Goal: Task Accomplishment & Management: Use online tool/utility

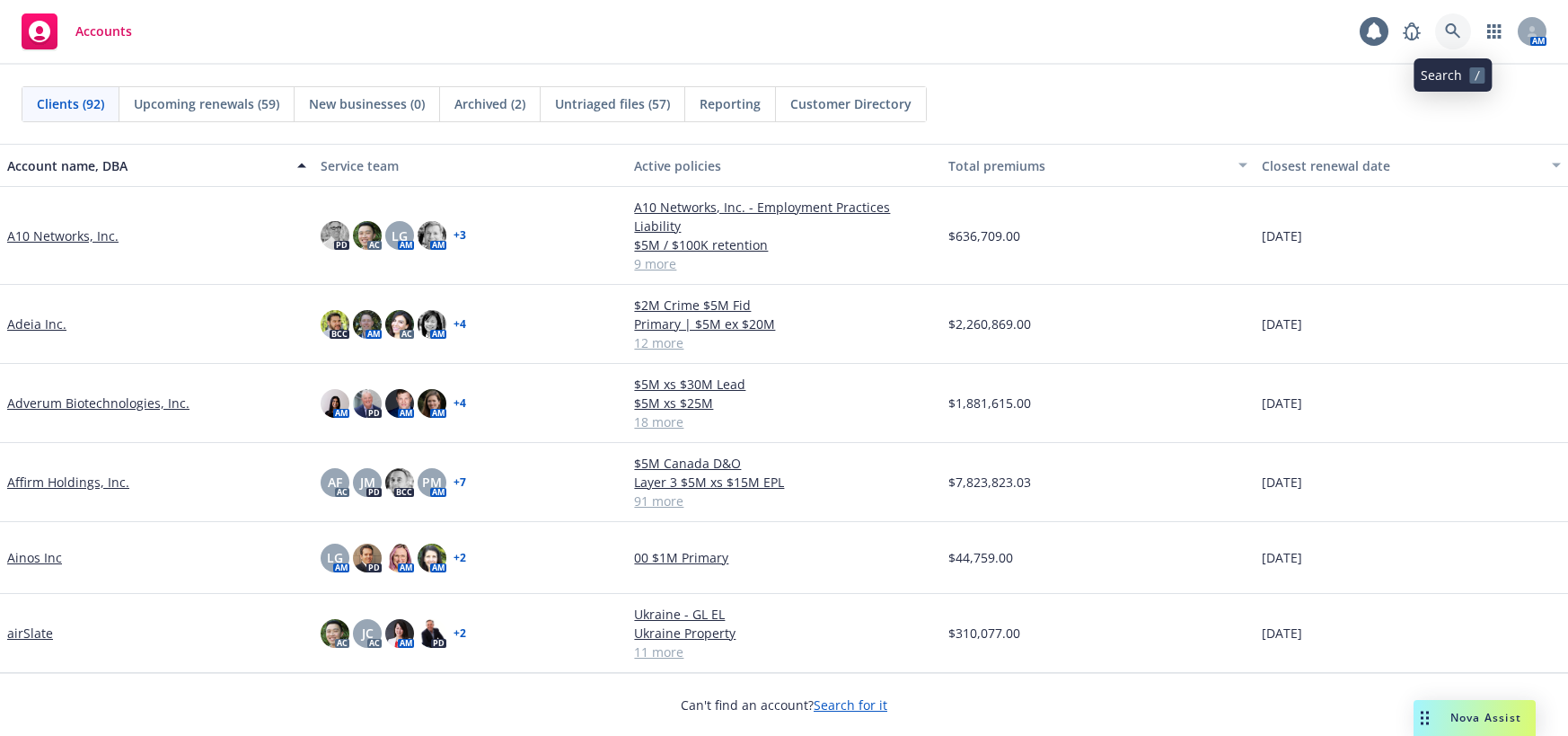
click at [1452, 29] on icon at bounding box center [1453, 31] width 17 height 17
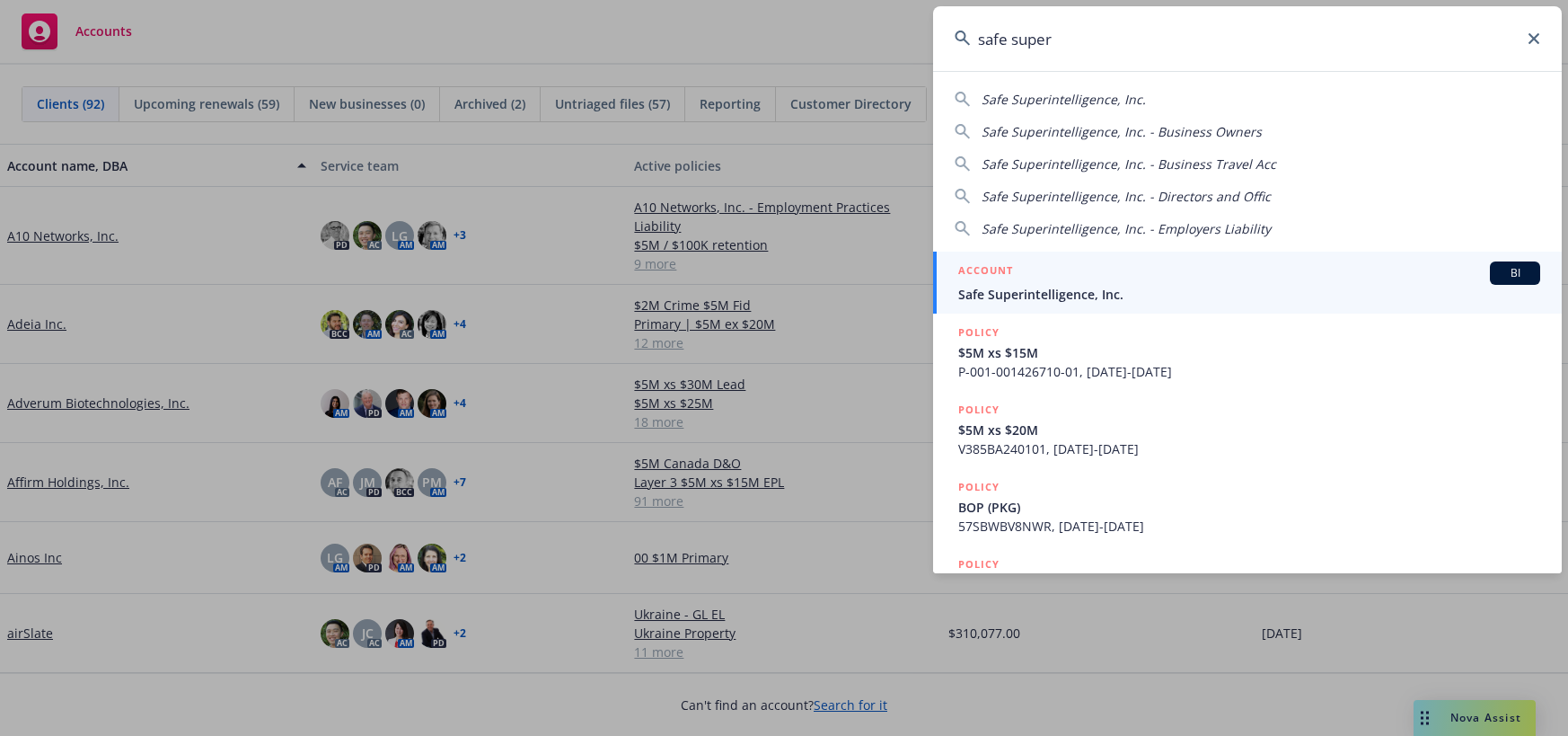
type input "safe super"
click at [1048, 288] on span "Safe Superintelligence, Inc." at bounding box center [1249, 294] width 582 height 18
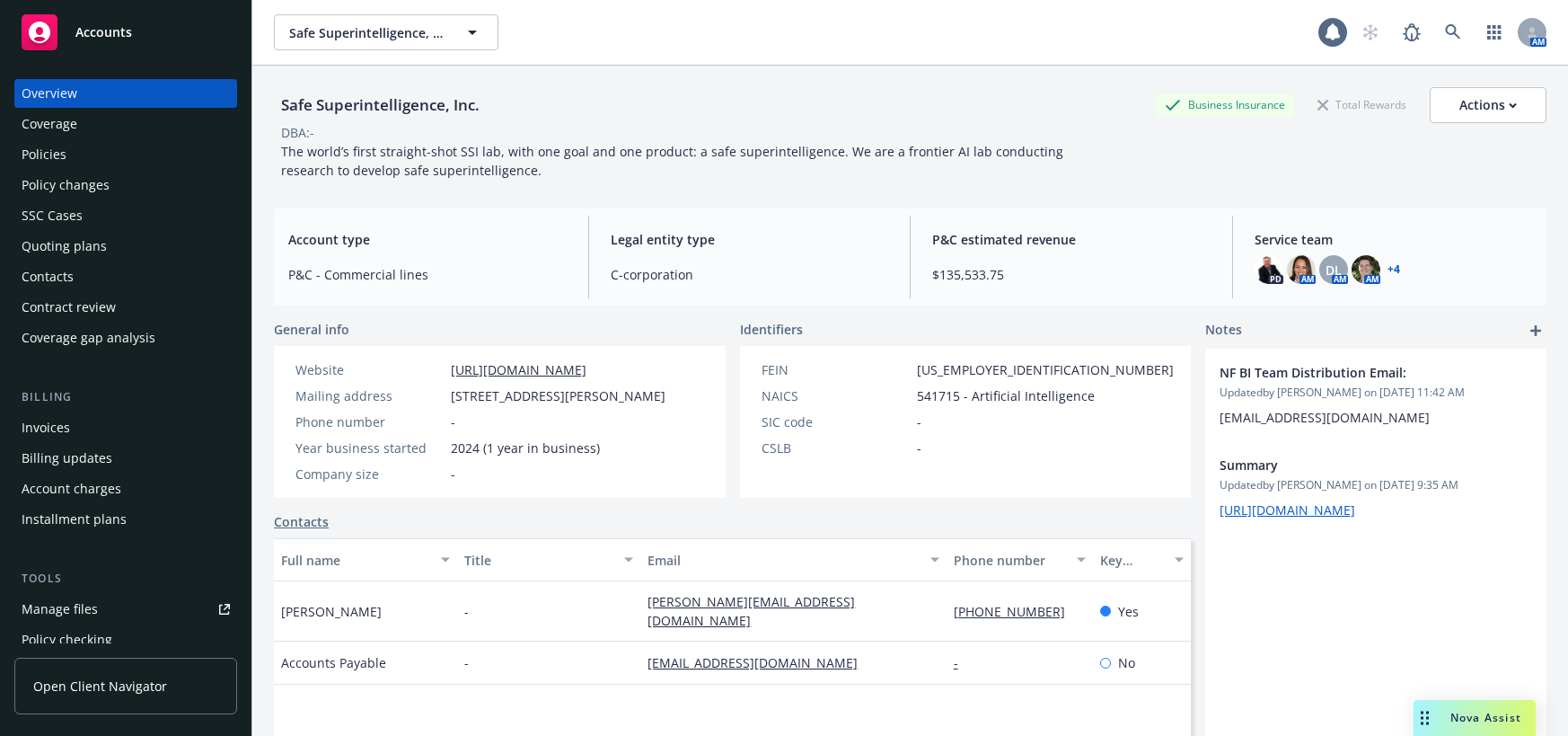
click at [91, 248] on div "Quoting plans" at bounding box center [64, 246] width 86 height 29
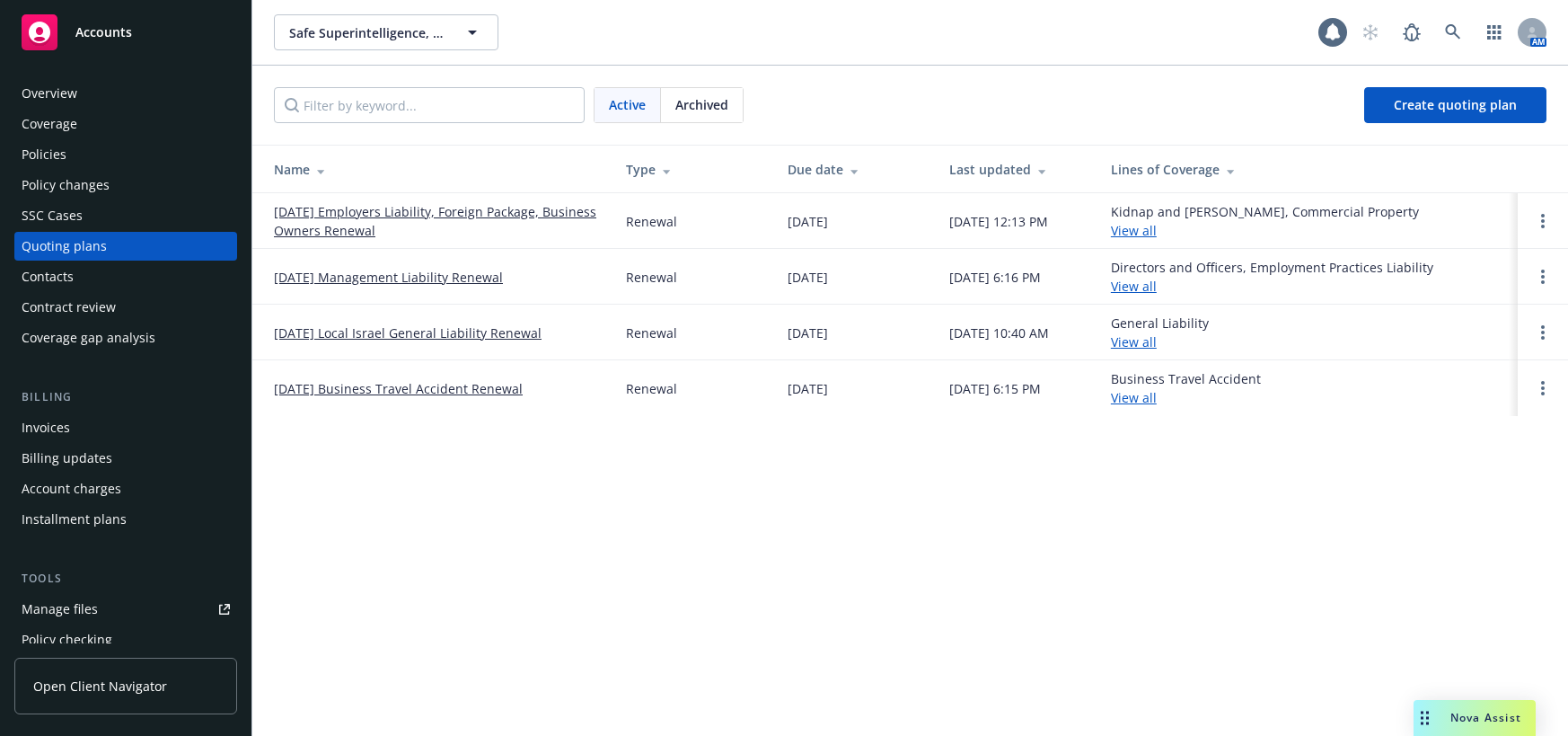
click at [374, 279] on link "09/30/25 Management Liability Renewal" at bounding box center [388, 277] width 229 height 18
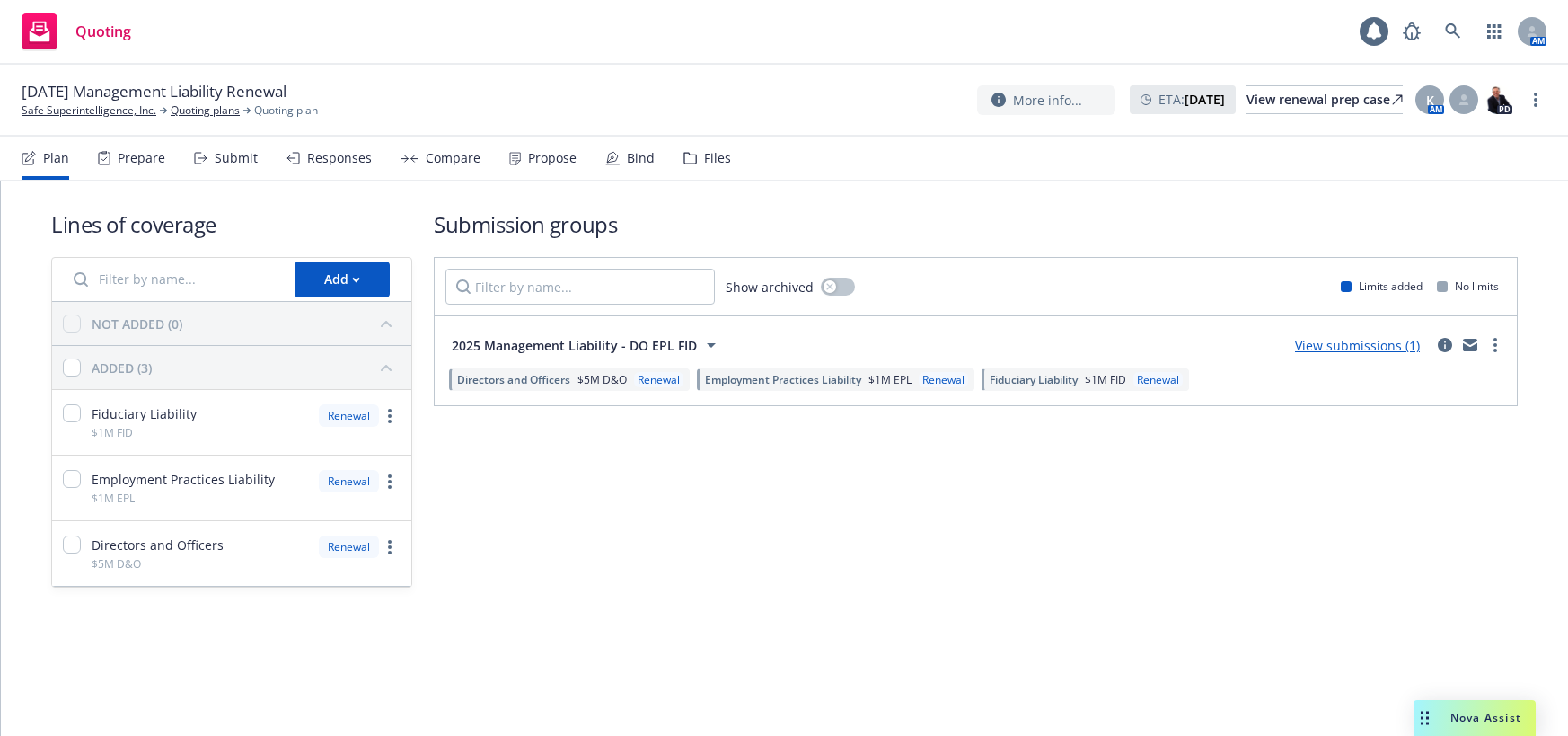
click at [634, 162] on div "Bind" at bounding box center [641, 158] width 28 height 15
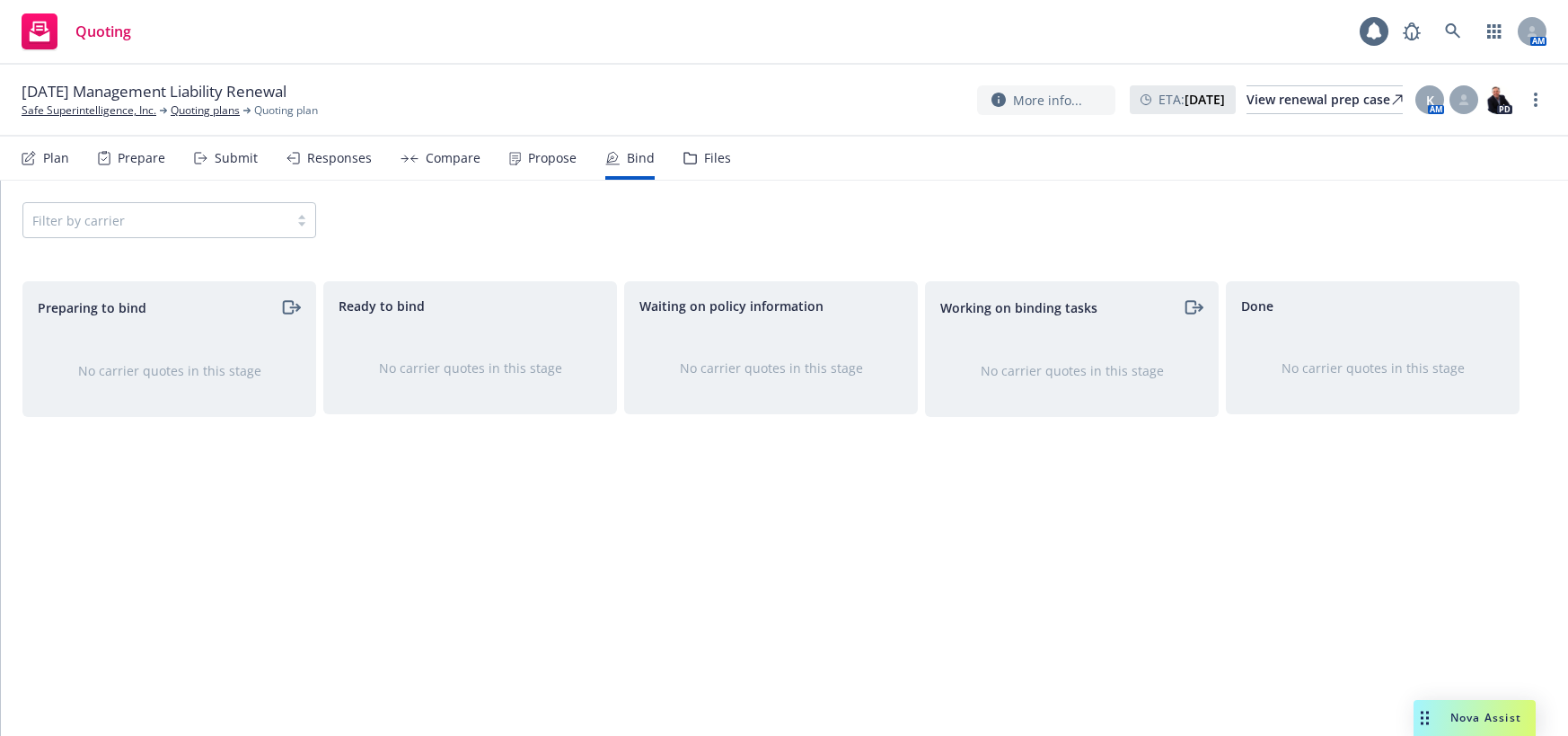
click at [553, 161] on div "Propose" at bounding box center [552, 158] width 49 height 15
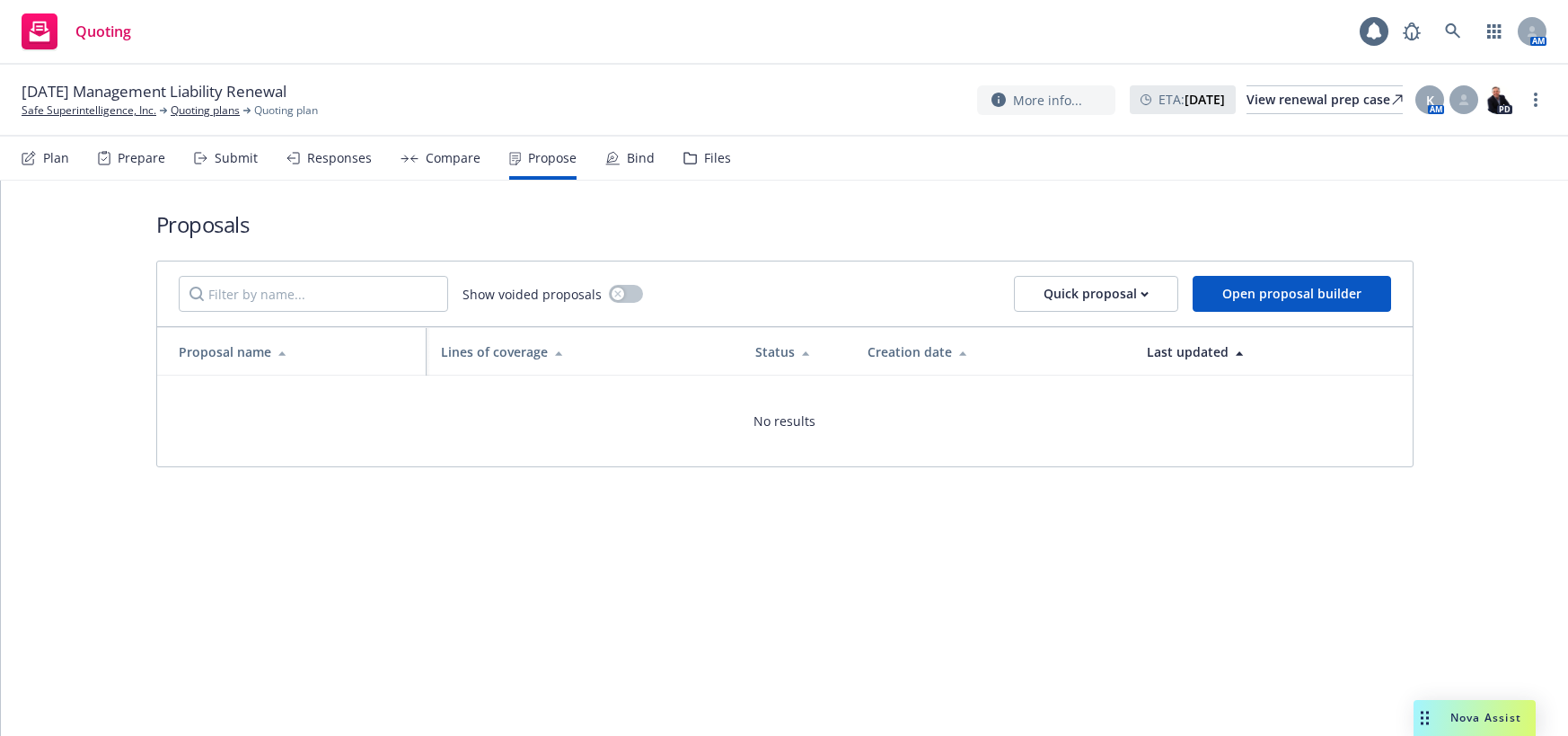
click at [433, 158] on div "Compare" at bounding box center [452, 158] width 54 height 15
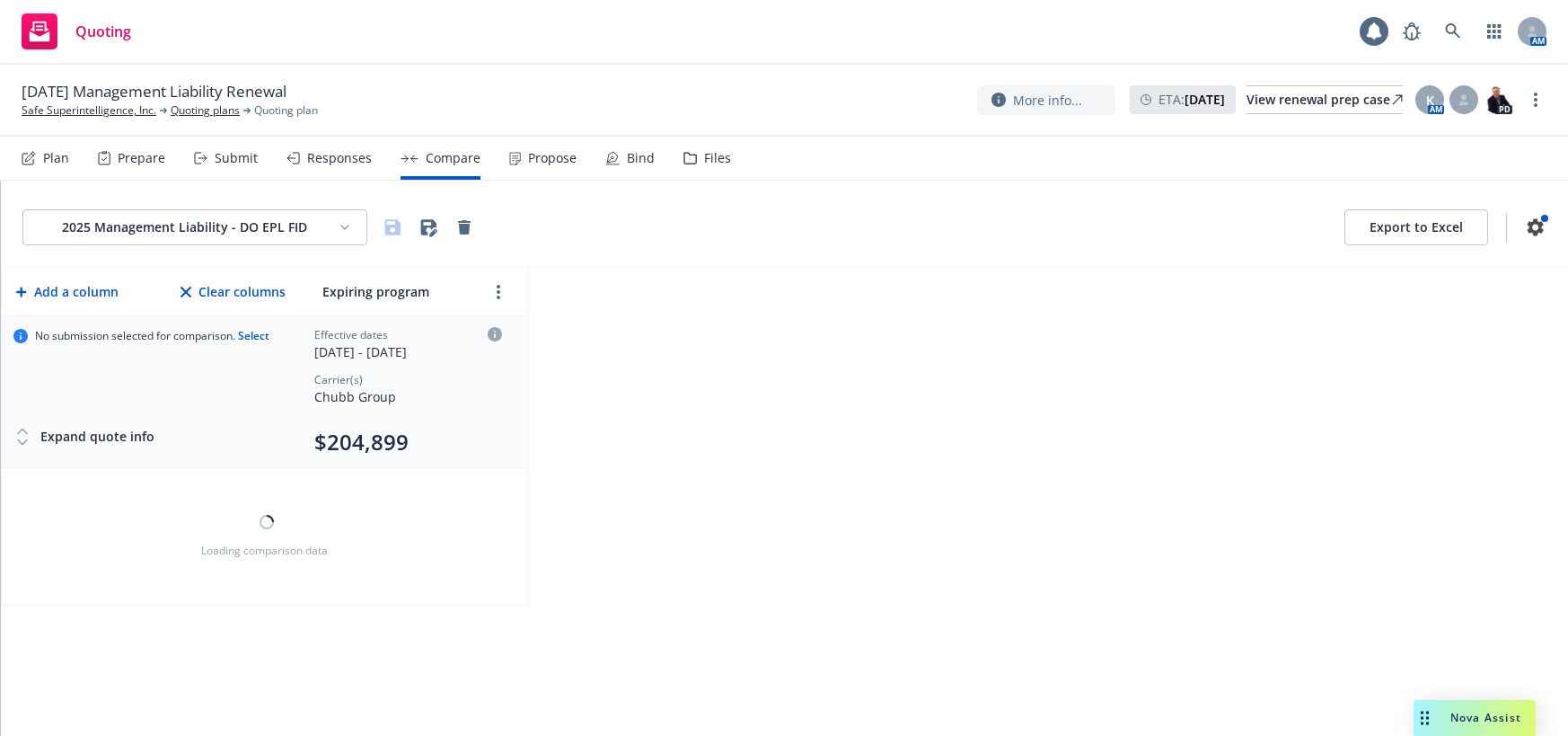
click at [342, 158] on div "Responses" at bounding box center [340, 158] width 64 height 15
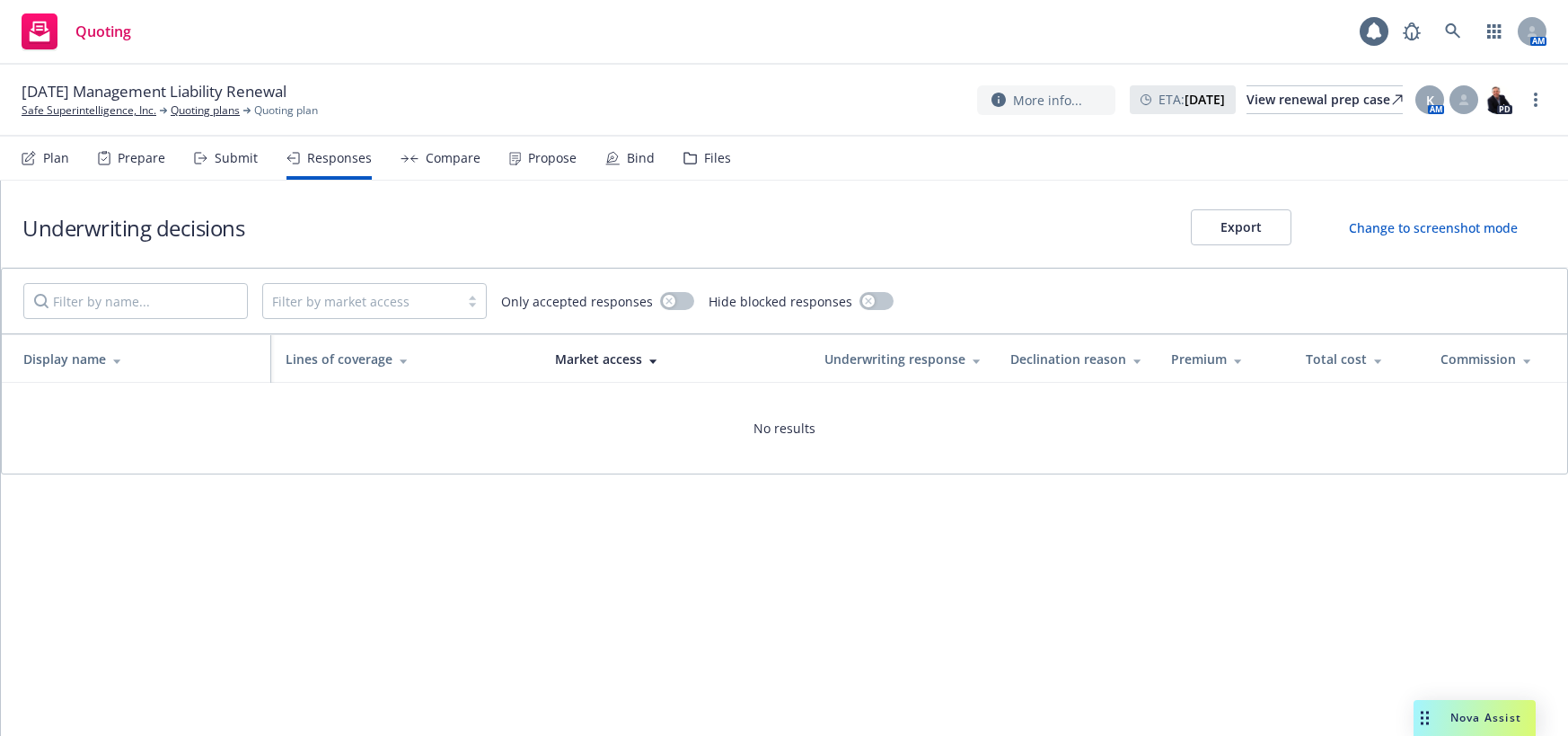
click at [233, 160] on div "Submit" at bounding box center [236, 158] width 43 height 15
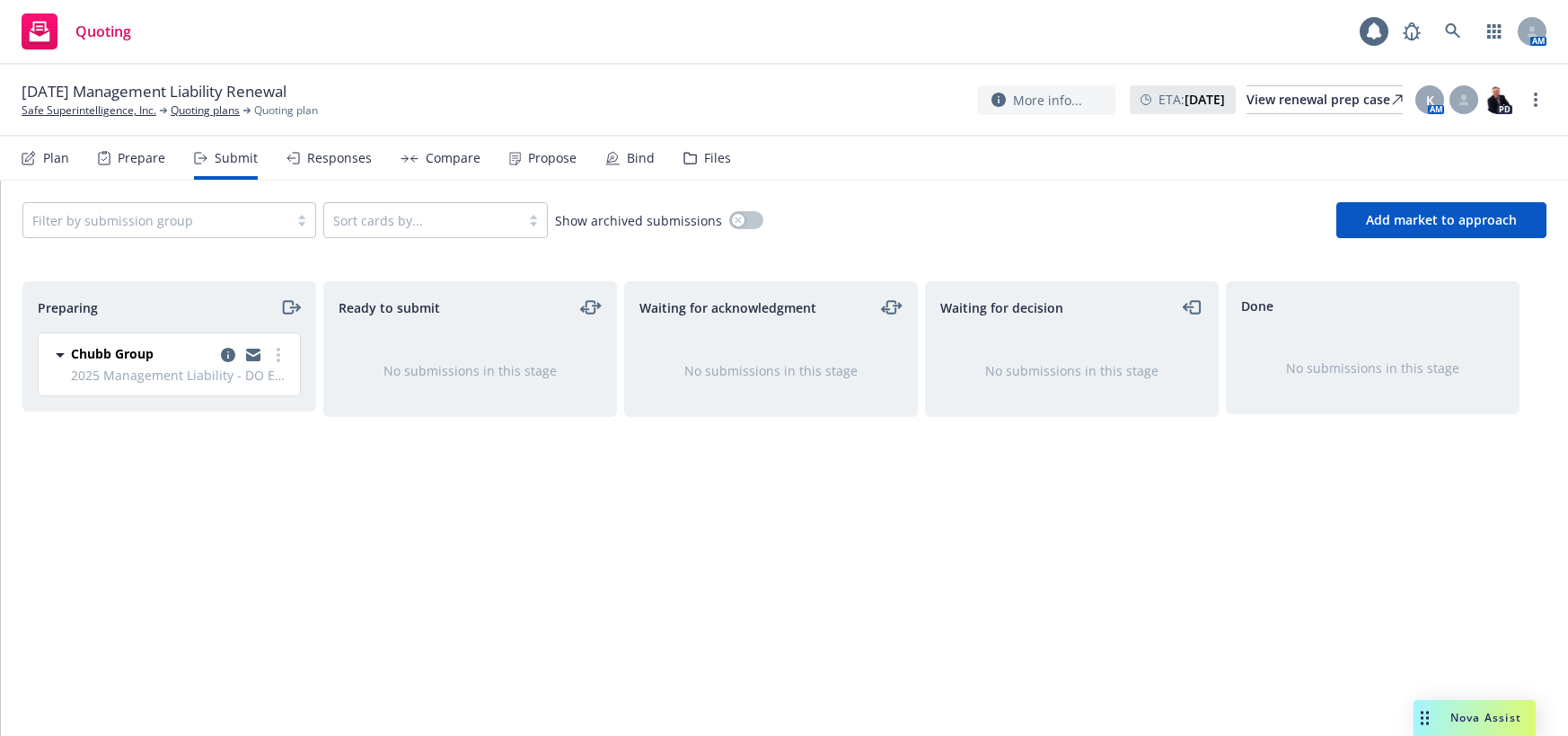
click at [130, 161] on div "Prepare" at bounding box center [142, 158] width 48 height 15
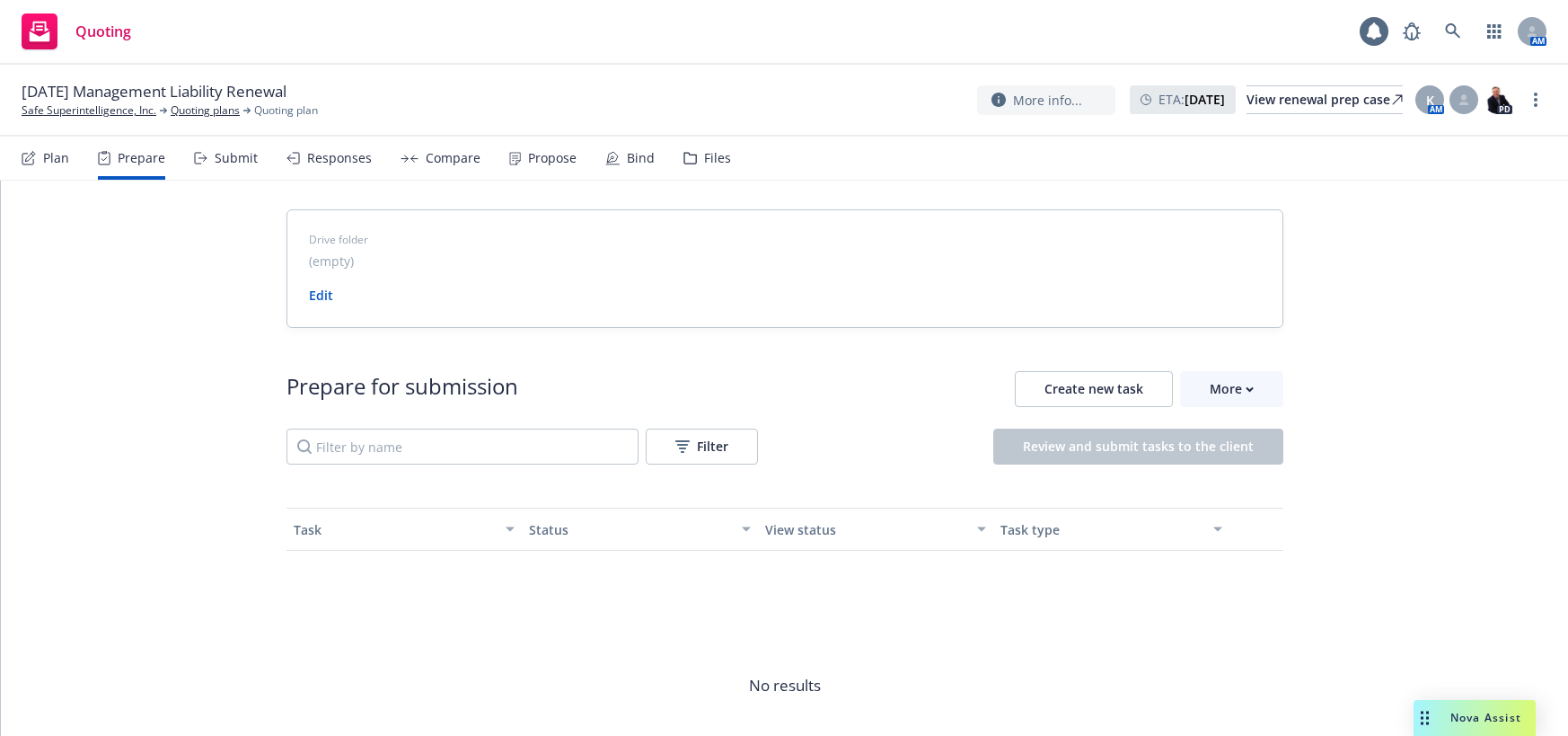
click at [54, 159] on div "Plan" at bounding box center [56, 158] width 26 height 15
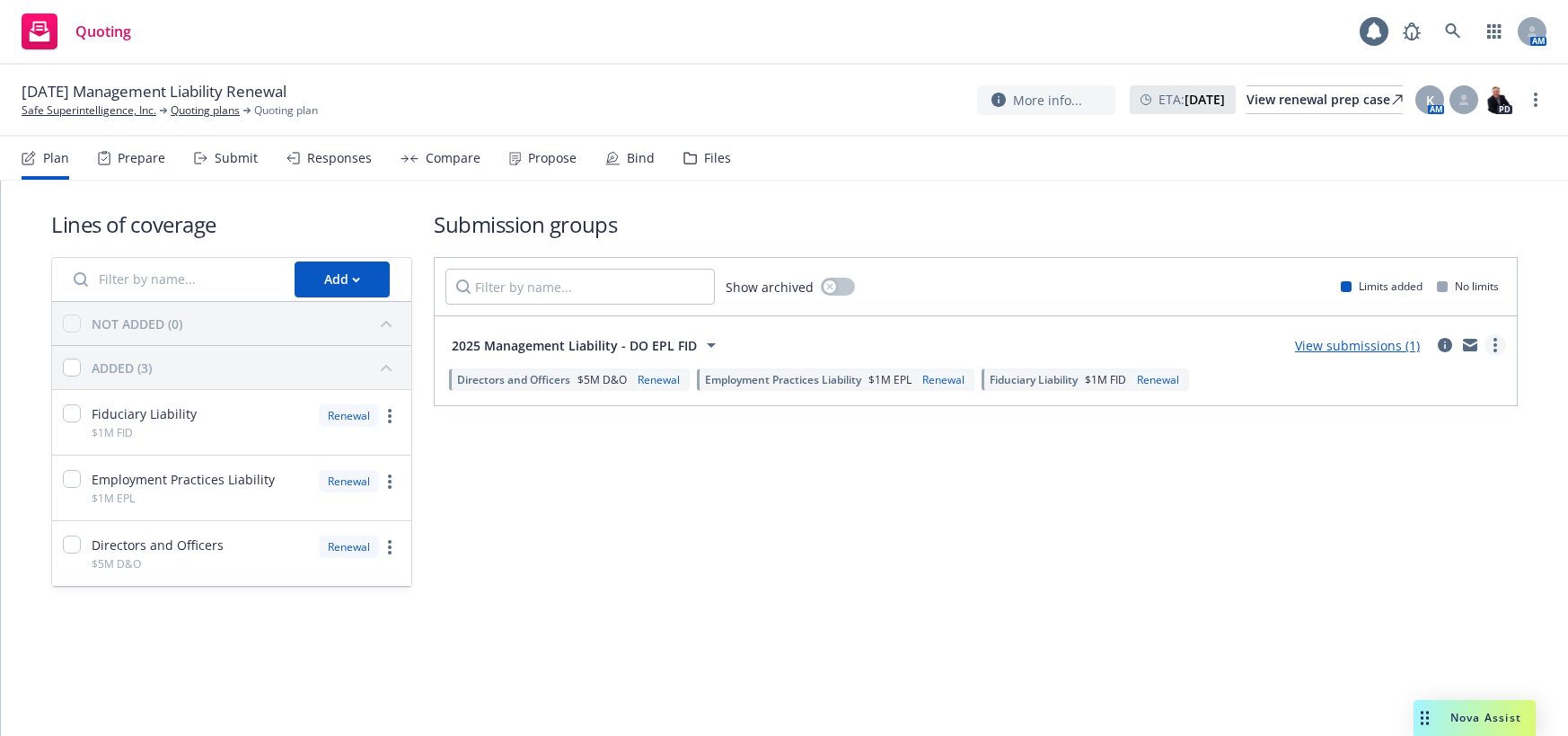
click at [1493, 345] on icon "more" at bounding box center [1495, 345] width 4 height 15
click at [1400, 571] on span "Create policy (fast track)" at bounding box center [1410, 568] width 188 height 18
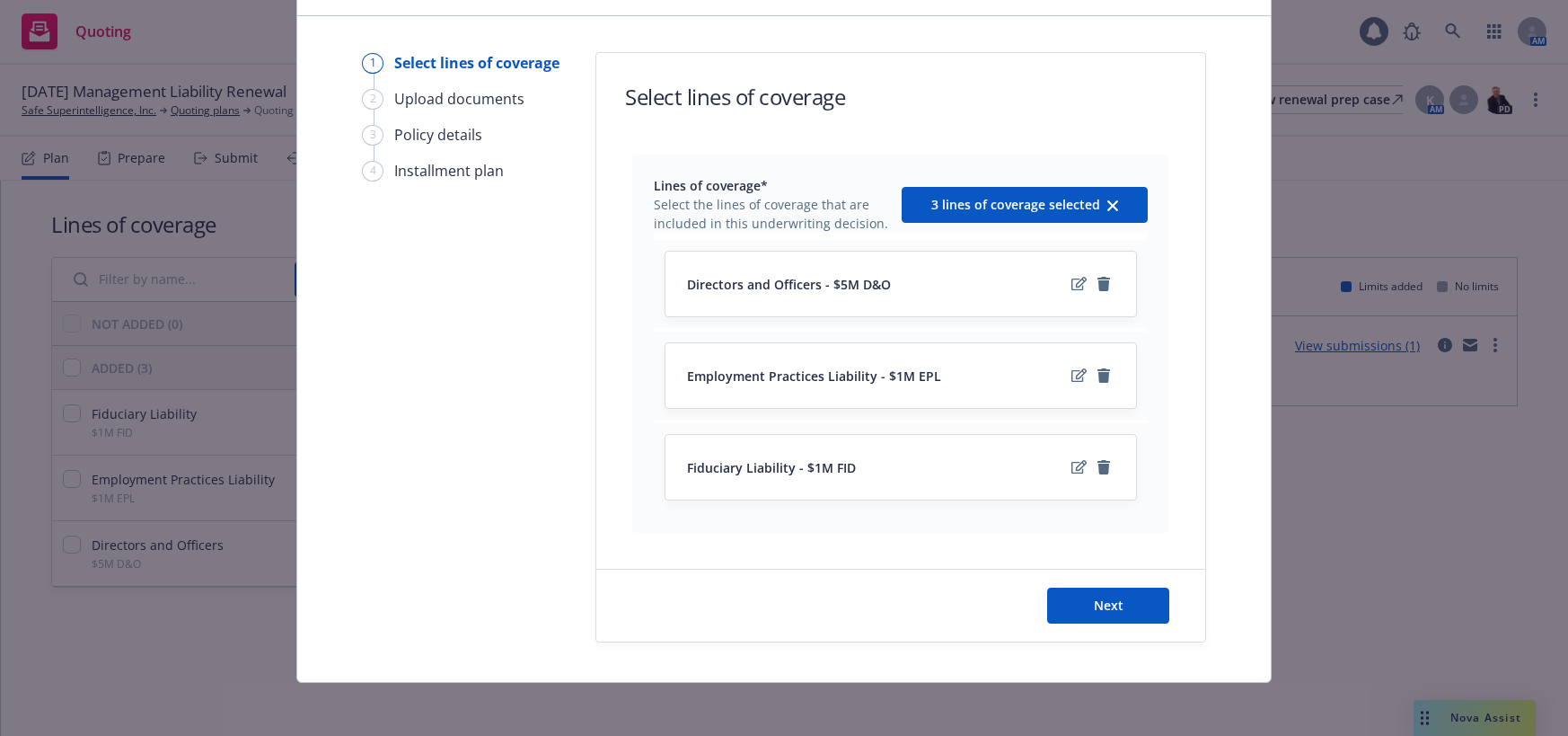
scroll to position [114, 0]
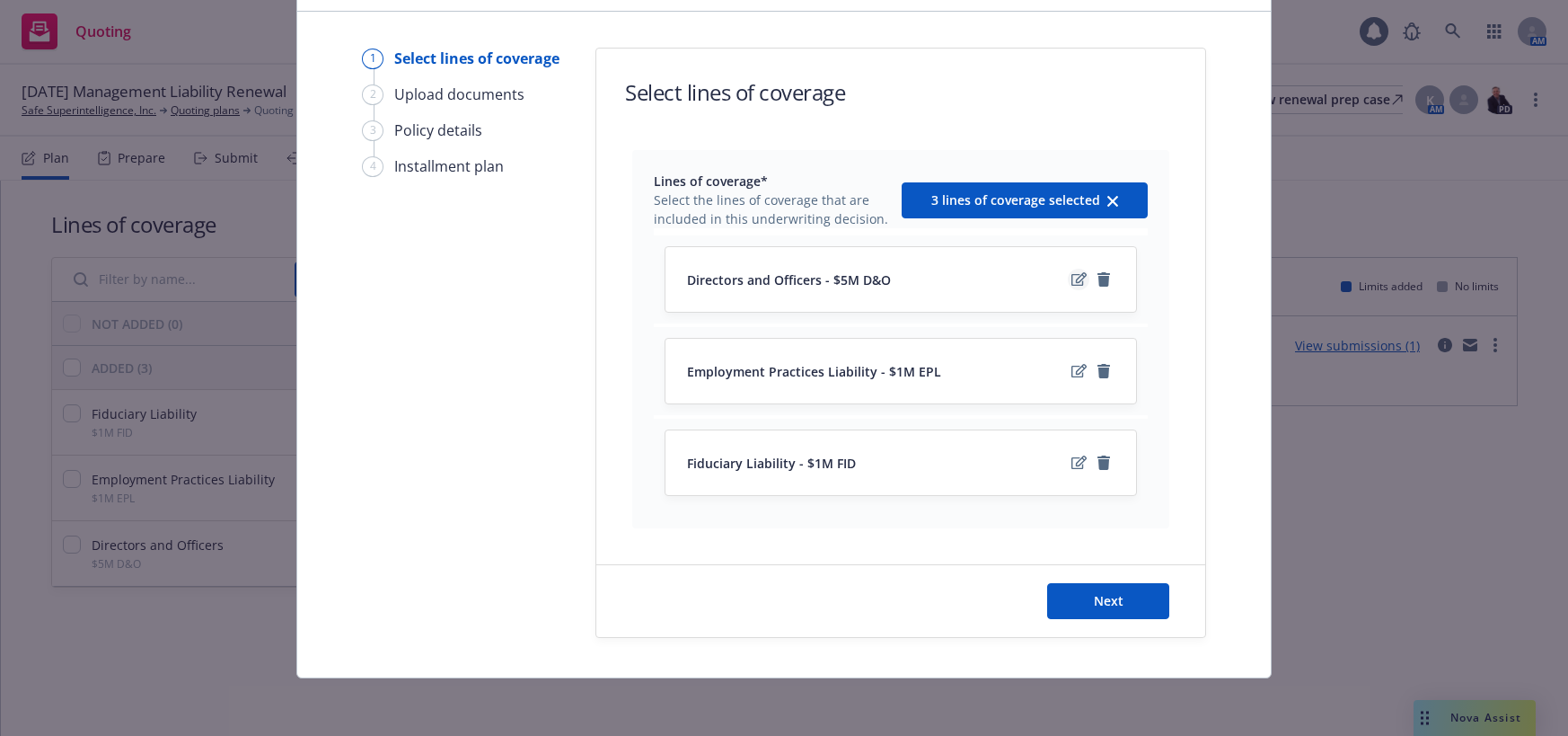
click at [1071, 279] on icon "edit" at bounding box center [1078, 278] width 16 height 14
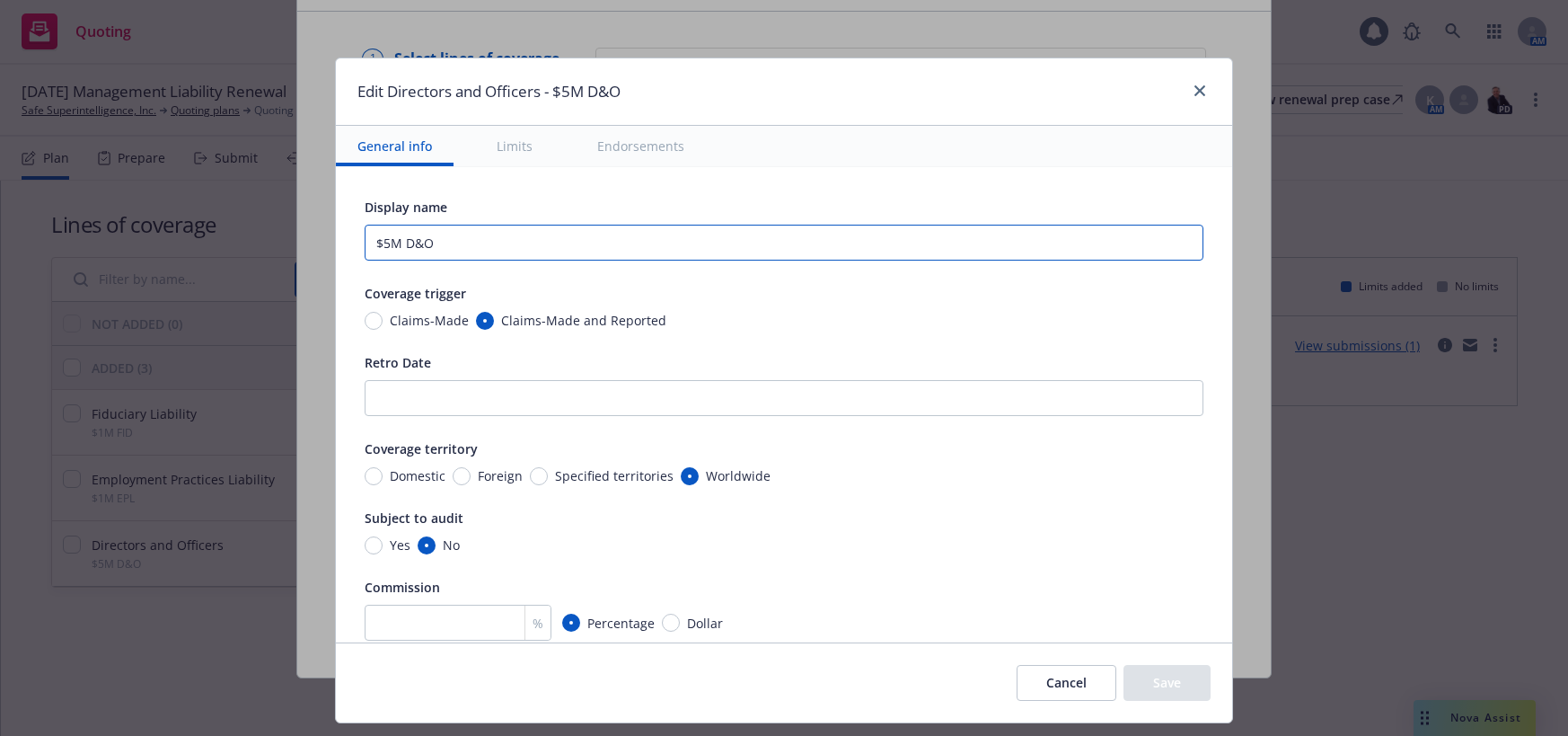
click at [395, 242] on input "$5M D&O" at bounding box center [784, 242] width 839 height 36
type input "$5M Primary D&O"
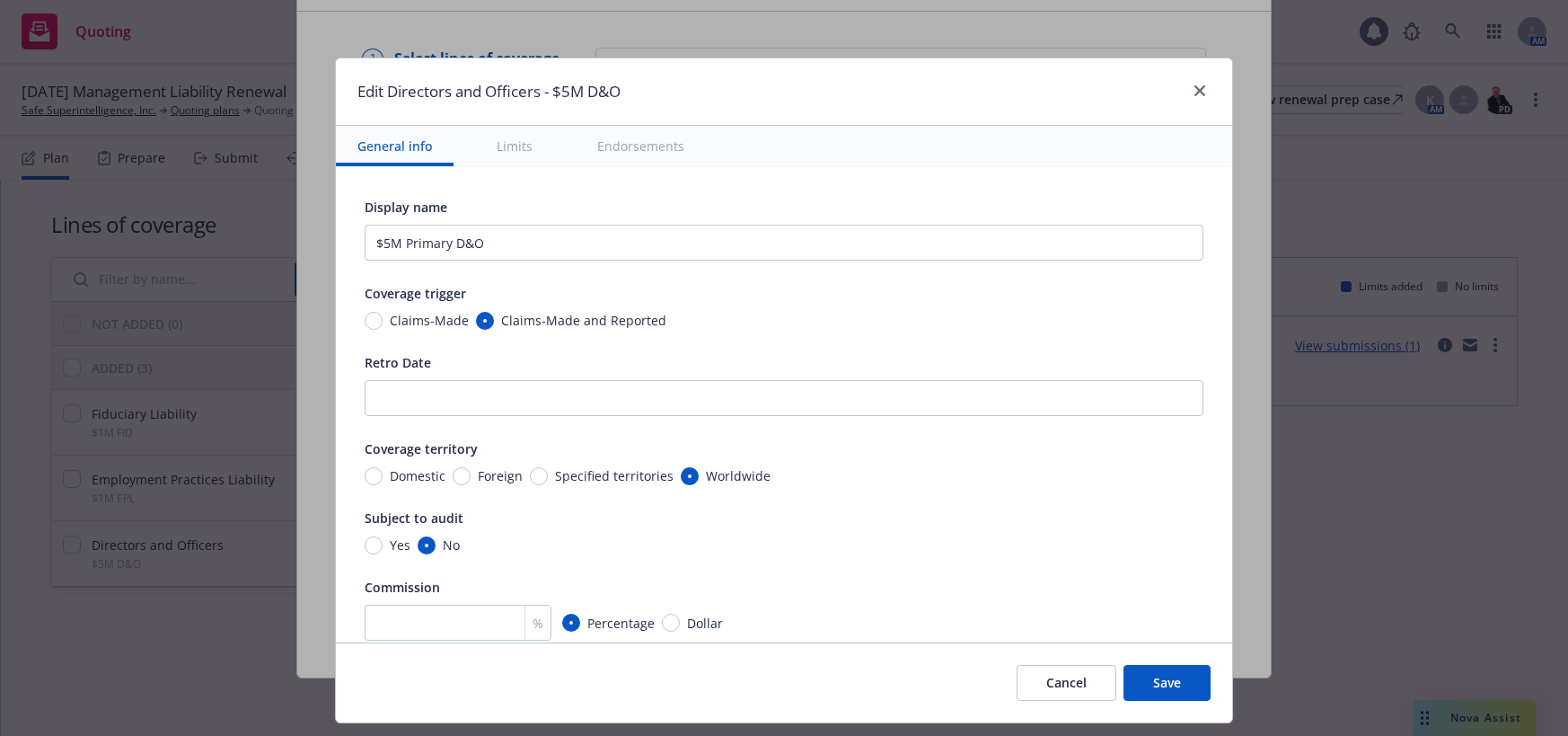
click at [738, 319] on div "Claims-Made Claims-Made and Reported" at bounding box center [784, 320] width 839 height 18
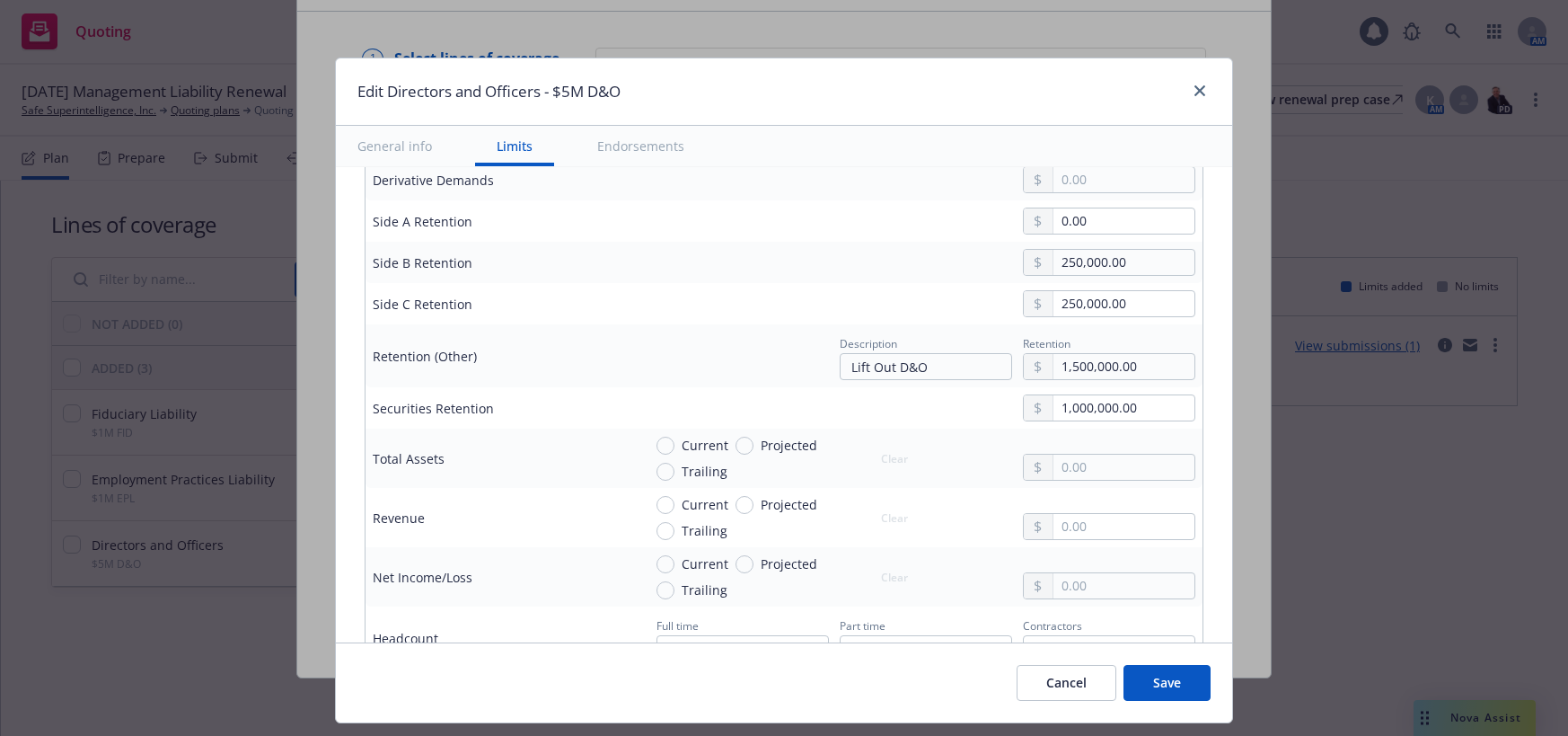
scroll to position [809, 0]
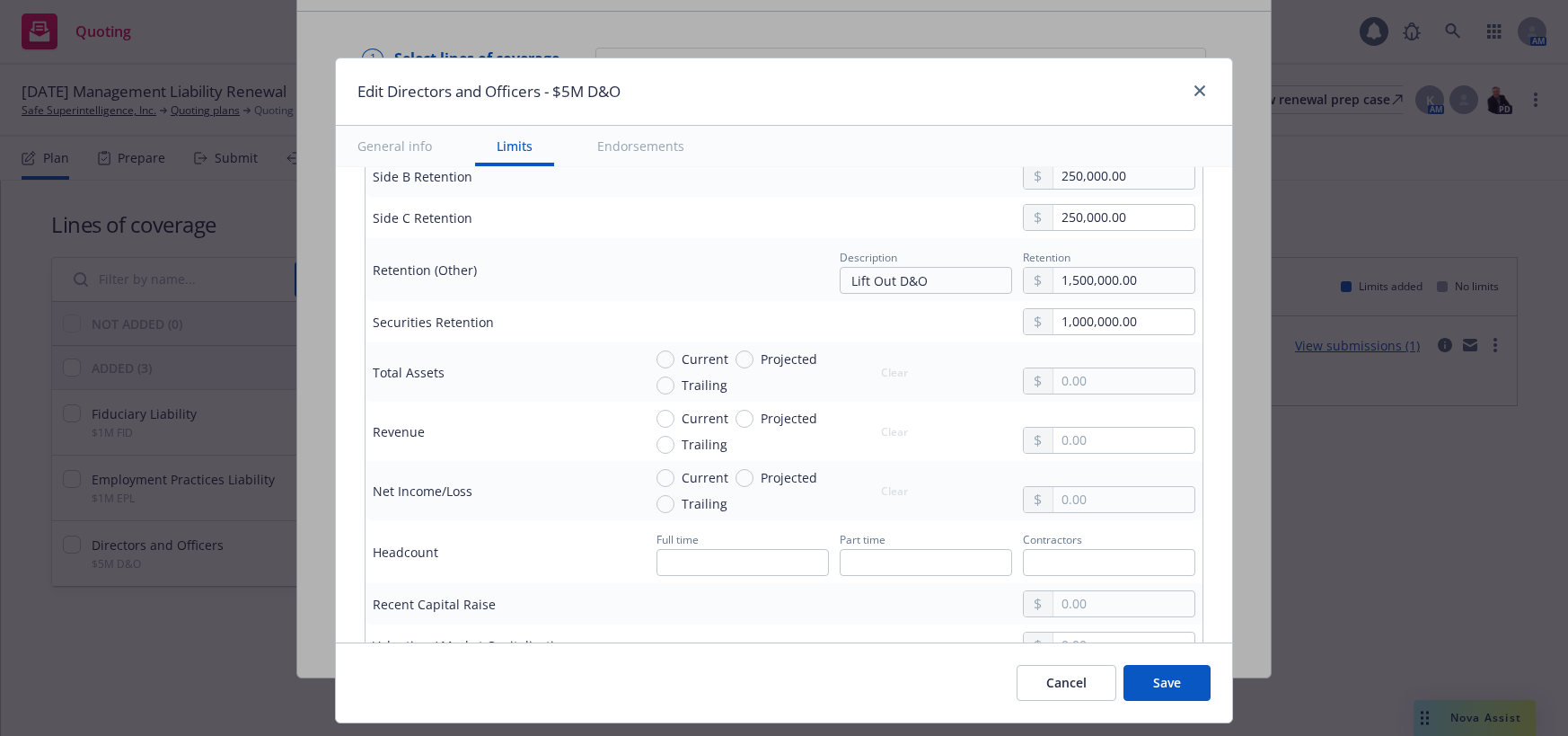
click at [1039, 372] on div at bounding box center [1039, 380] width 29 height 25
drag, startPoint x: 1076, startPoint y: 380, endPoint x: 1040, endPoint y: 380, distance: 36.0
click at [1053, 380] on input "text" at bounding box center [1123, 380] width 141 height 25
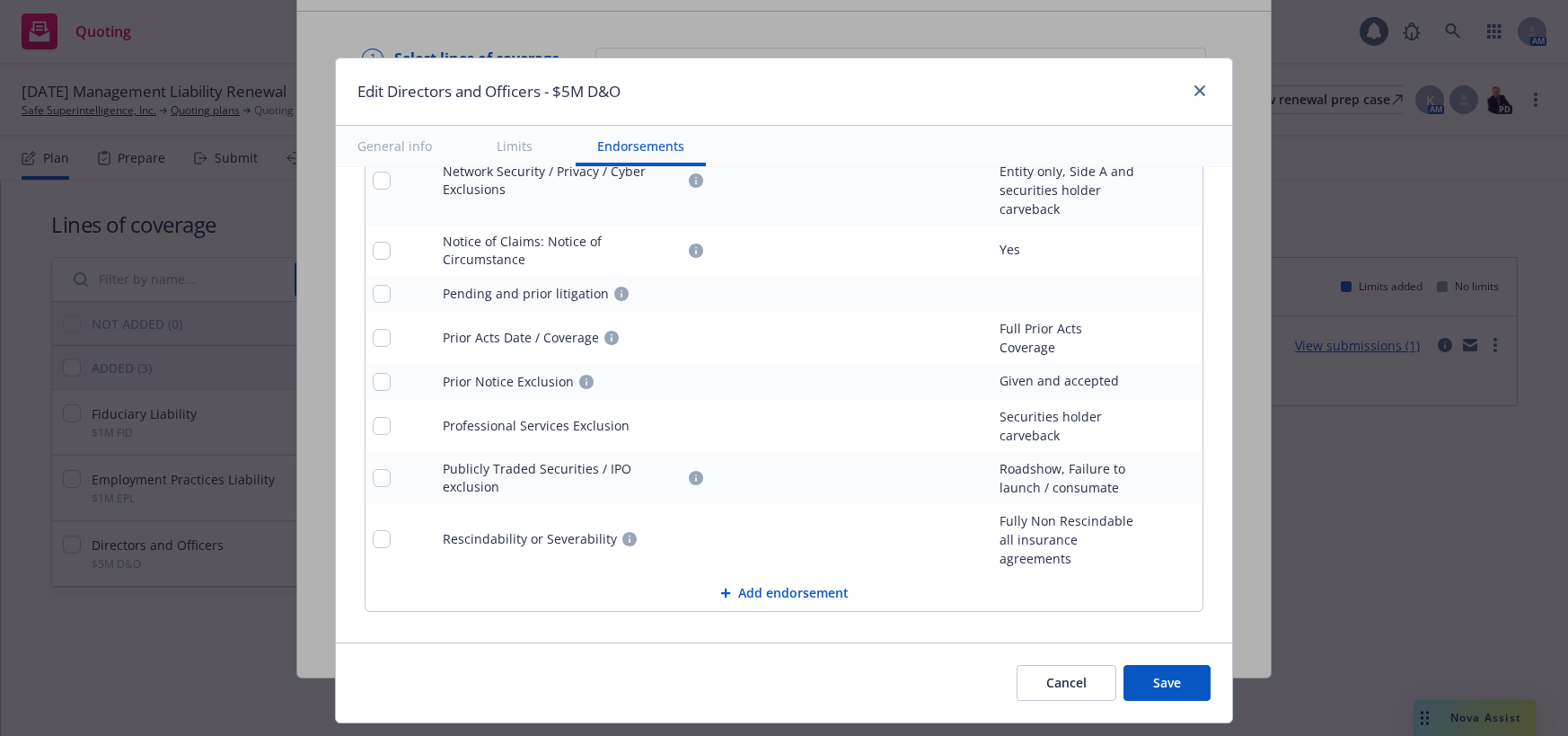
scroll to position [2539, 0]
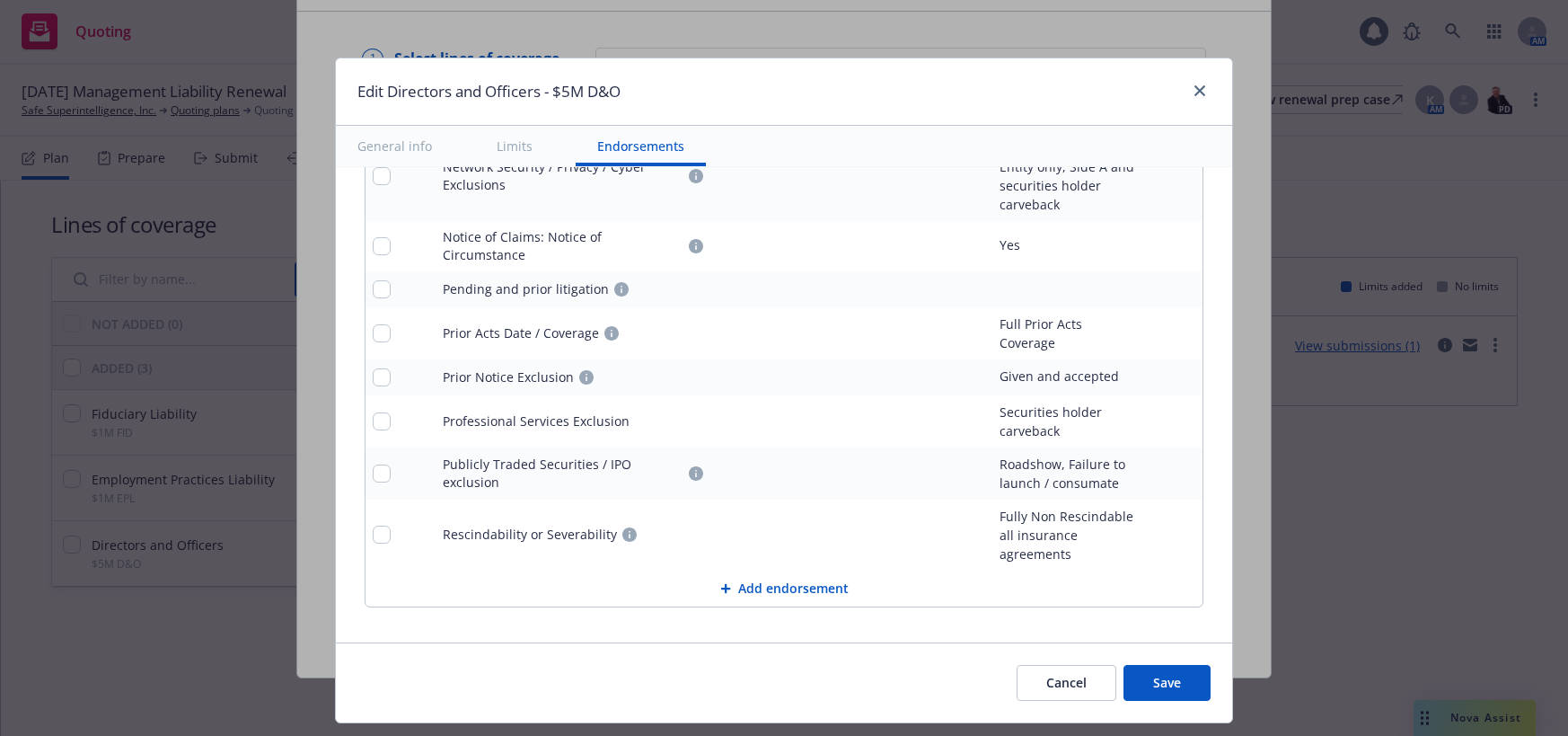
type input "2,800,000.00"
click at [1161, 685] on button "Save" at bounding box center [1167, 683] width 87 height 36
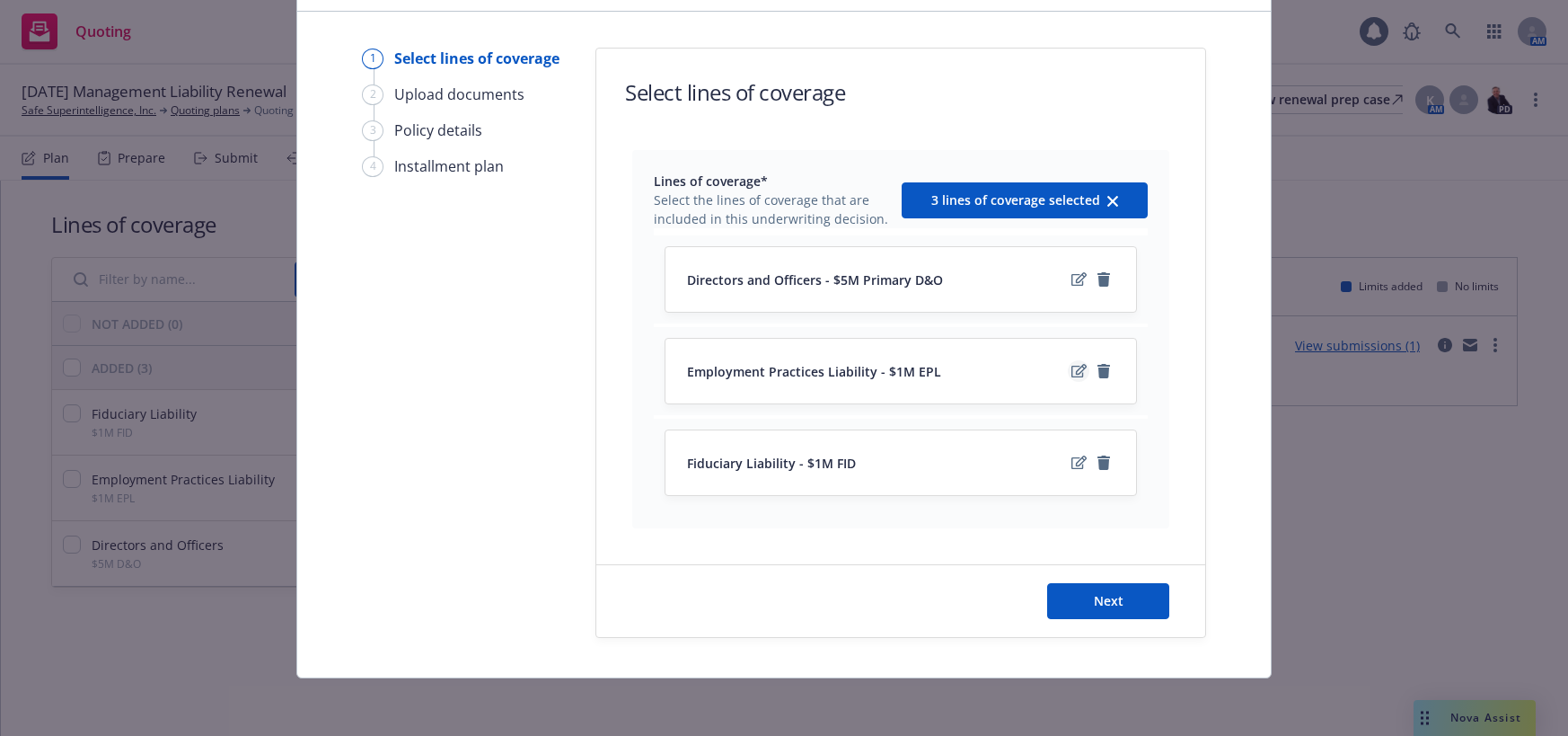
click at [1071, 370] on icon "edit" at bounding box center [1078, 371] width 16 height 15
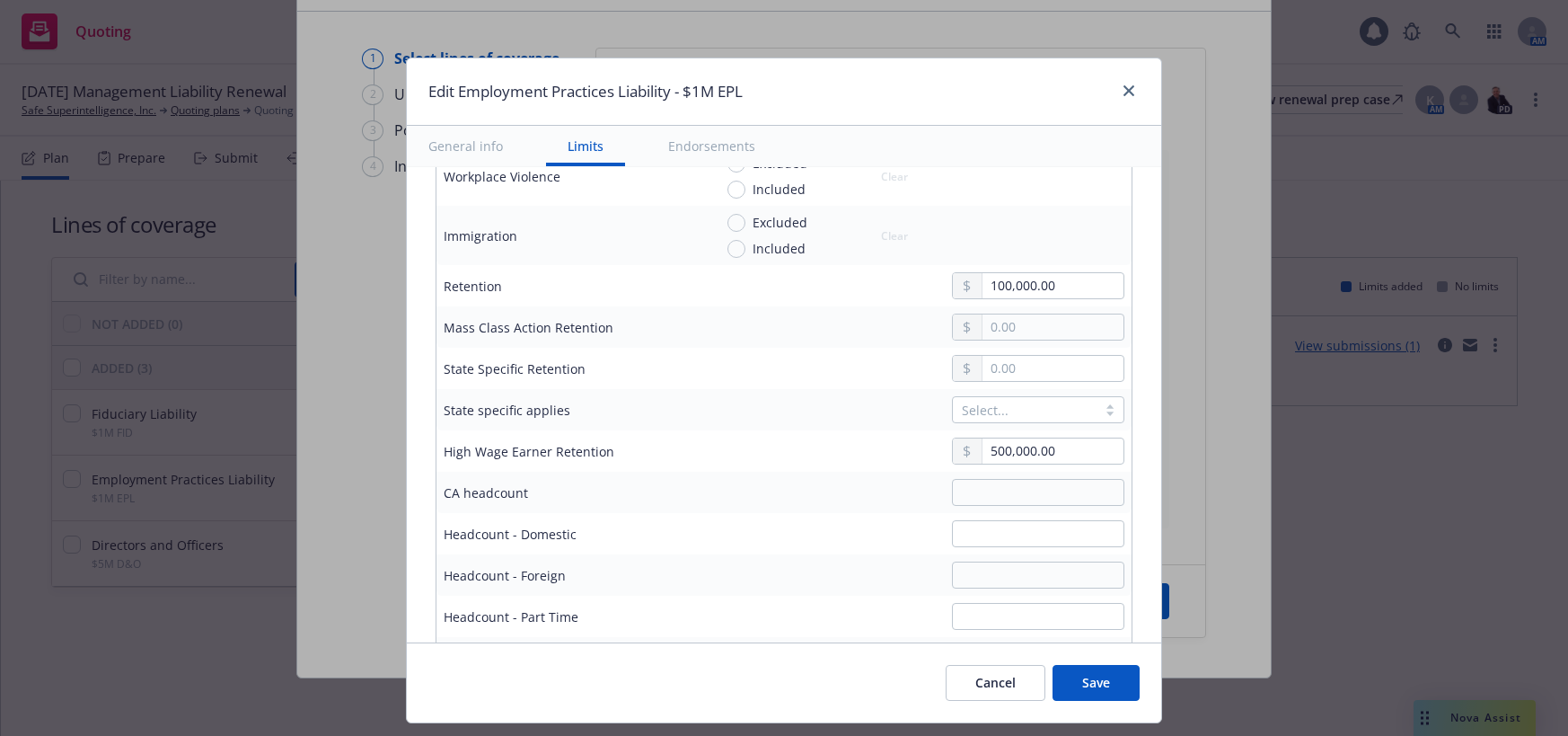
scroll to position [809, 0]
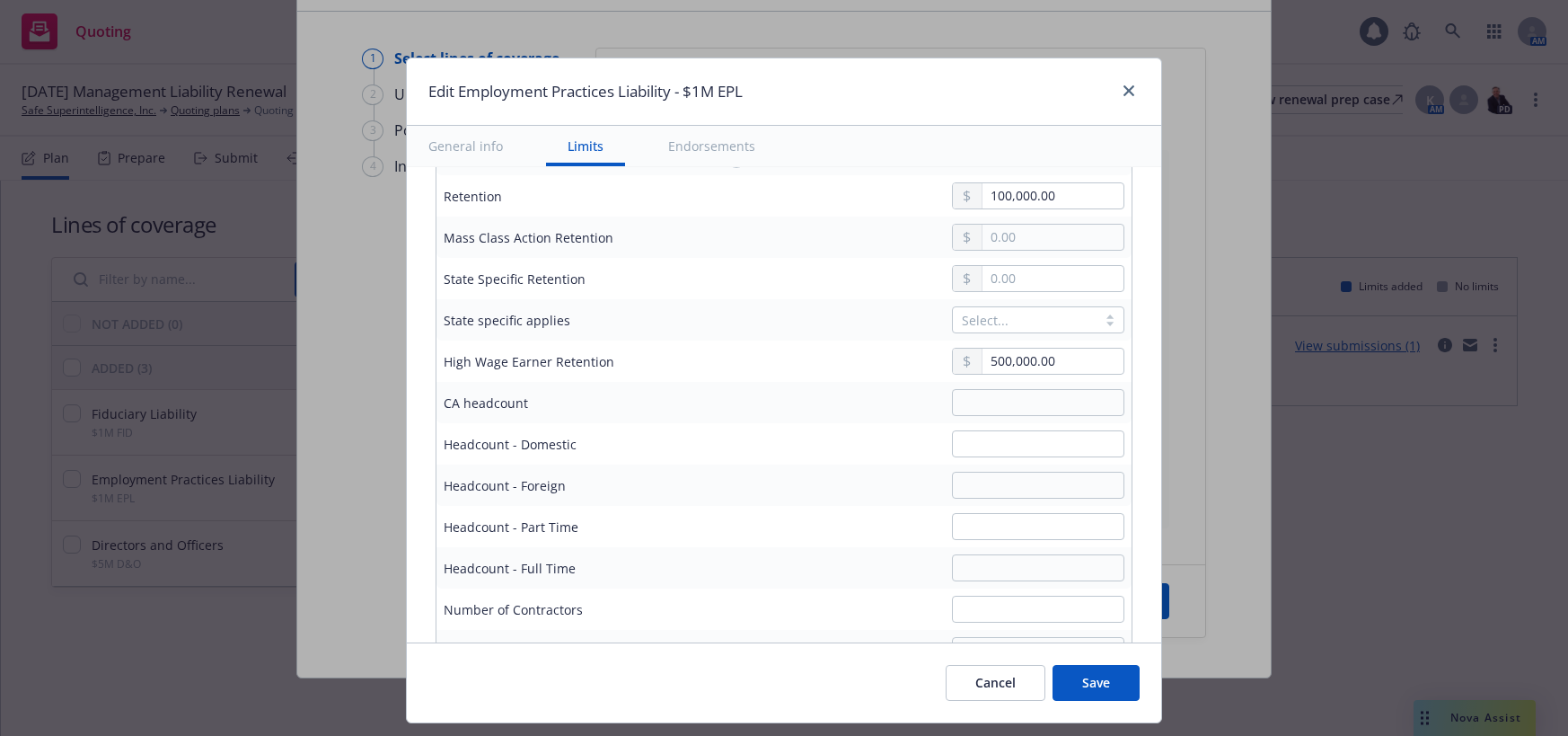
click at [1104, 687] on button "Save" at bounding box center [1096, 683] width 87 height 36
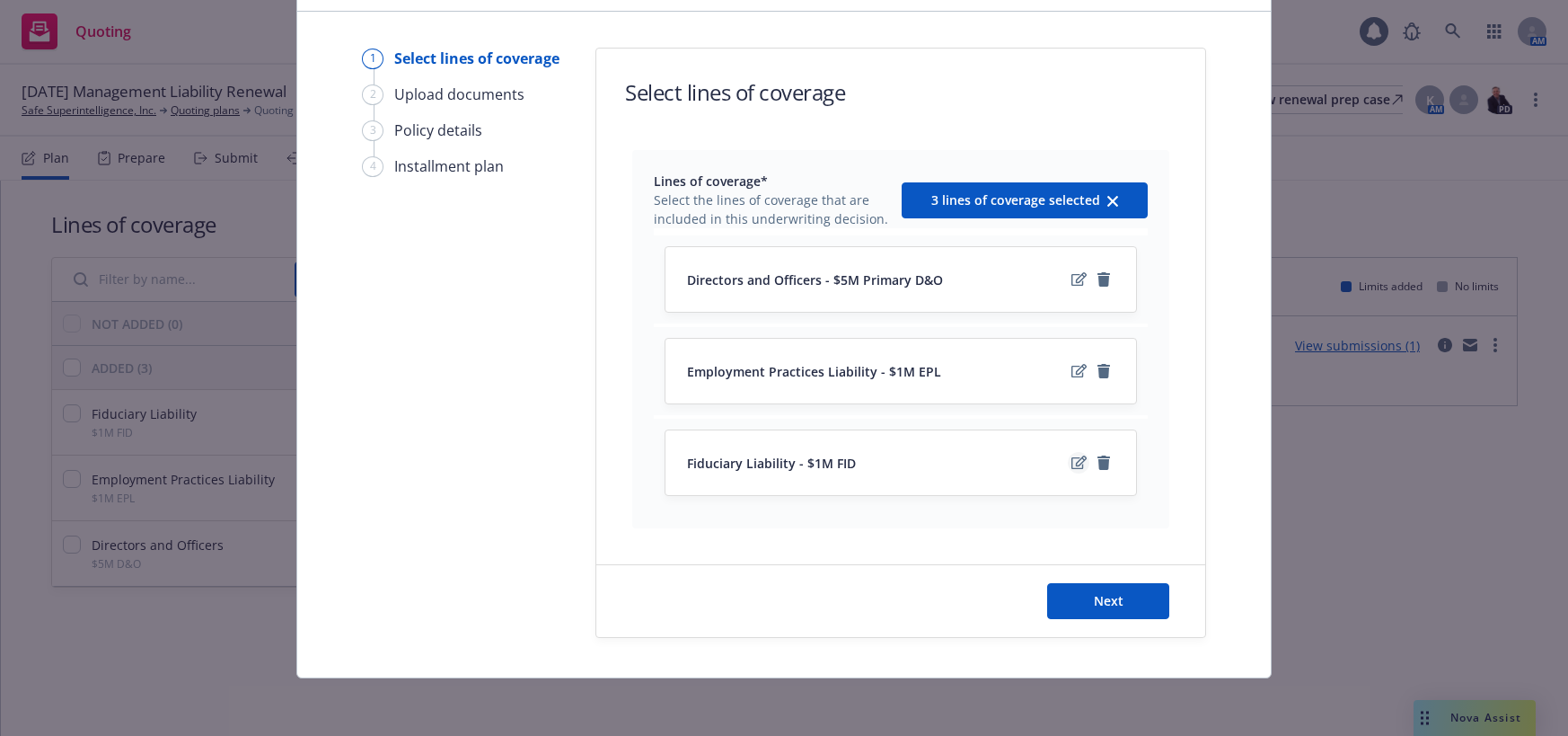
click at [1071, 461] on icon "edit" at bounding box center [1078, 462] width 16 height 15
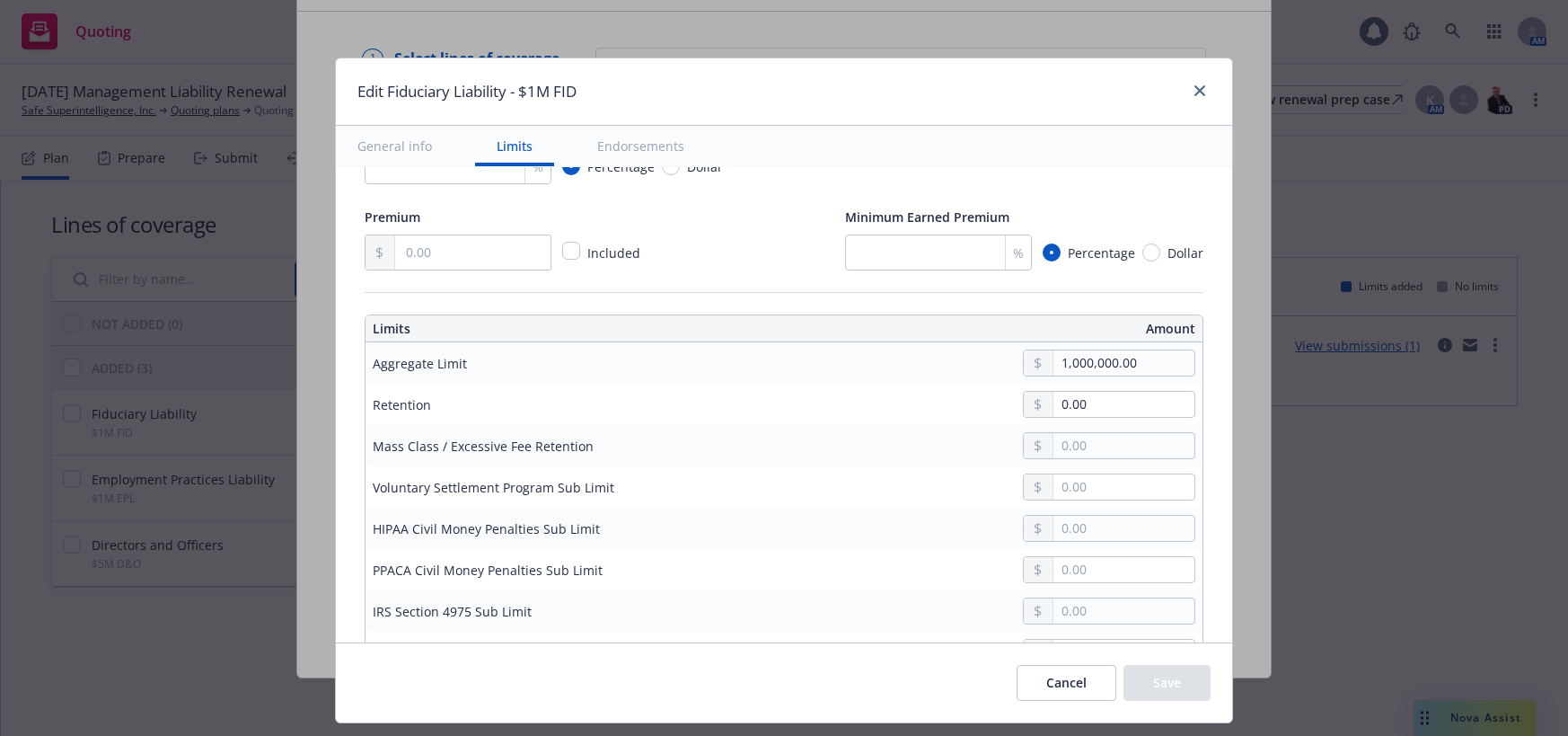
scroll to position [302, 0]
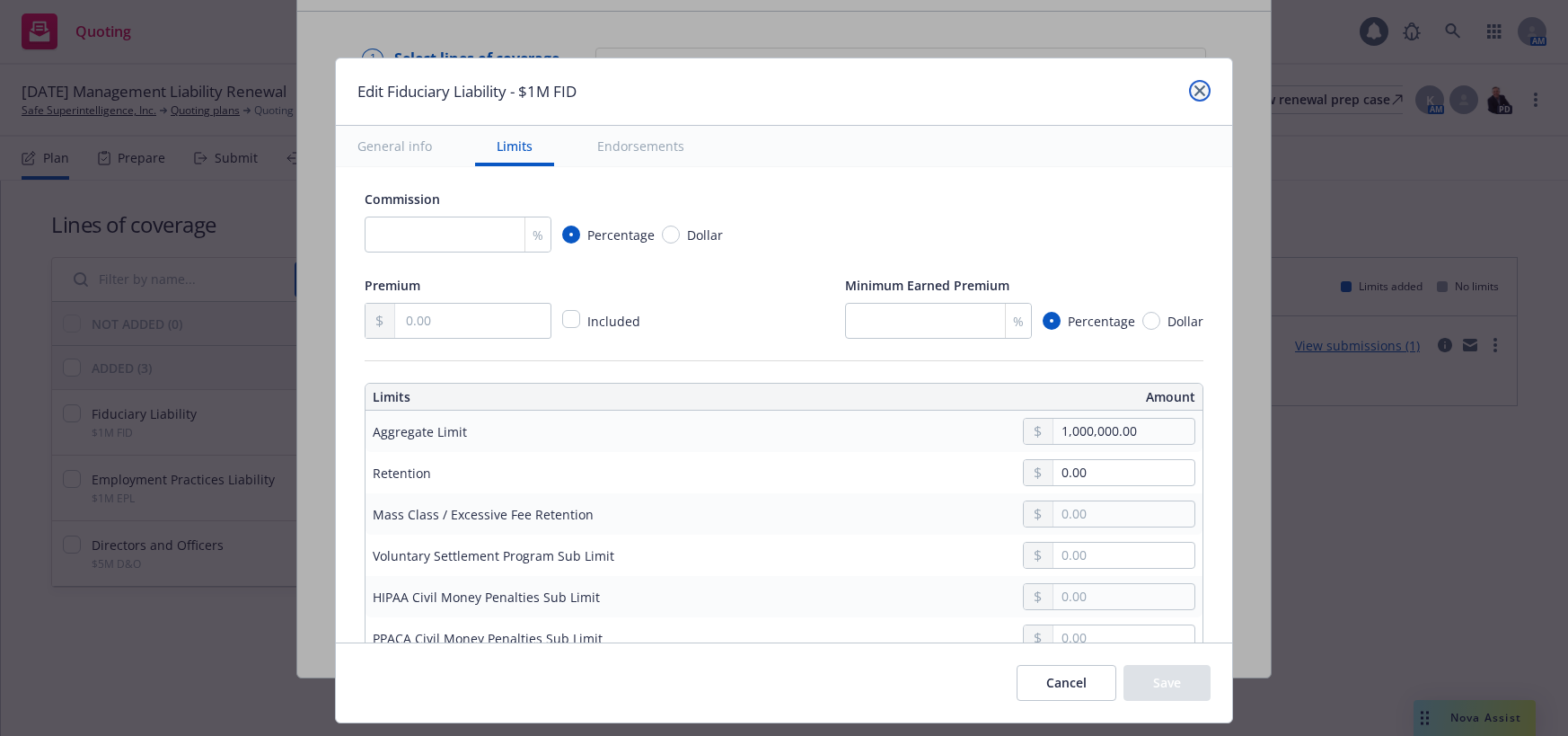
click at [1195, 88] on icon "close" at bounding box center [1200, 91] width 11 height 11
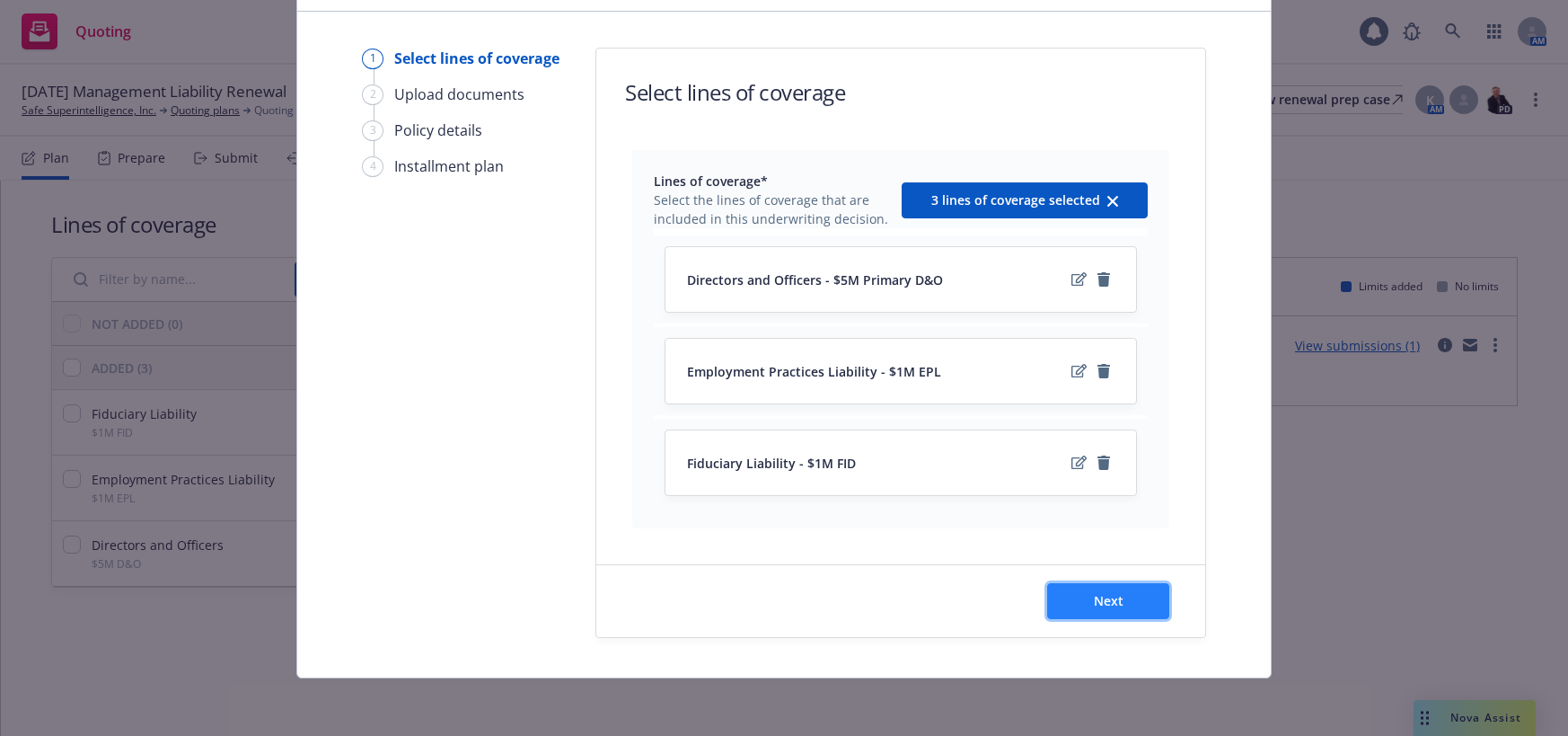
click at [1106, 601] on span "Next" at bounding box center [1109, 601] width 29 height 18
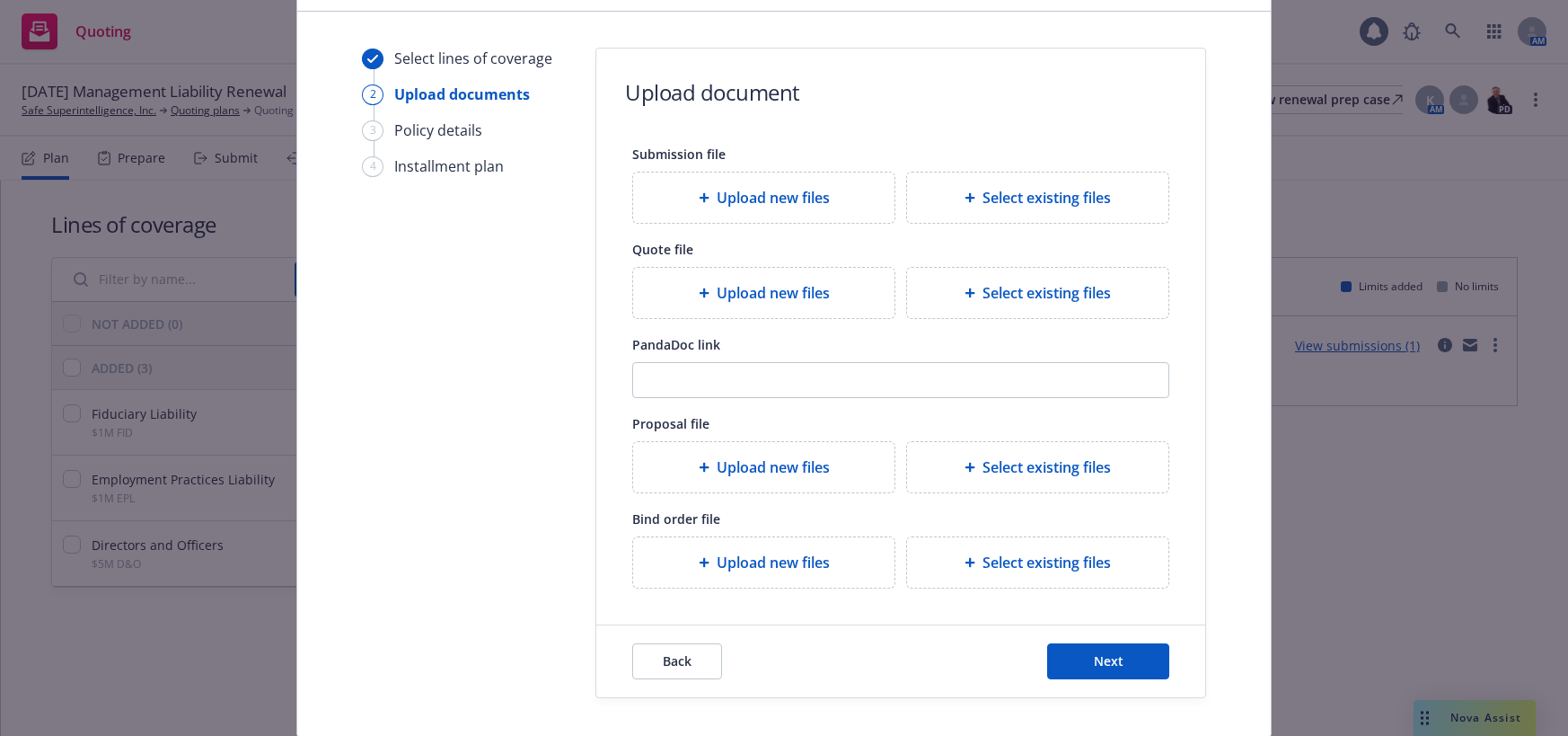
click at [804, 295] on span "Upload new files" at bounding box center [772, 292] width 113 height 21
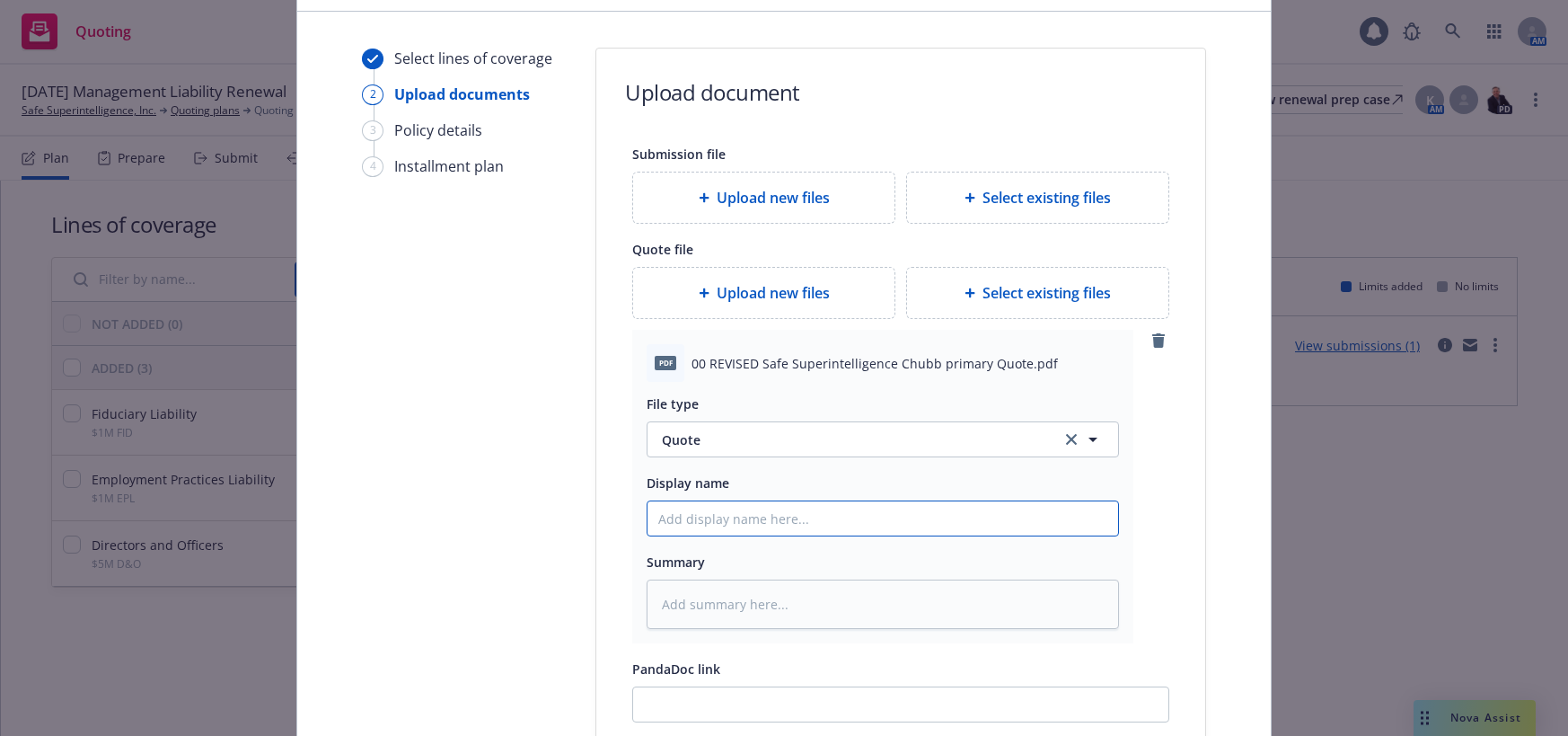
click at [794, 516] on input "Display name" at bounding box center [882, 518] width 470 height 34
type textarea "x"
type input "0"
type textarea "x"
type input "00"
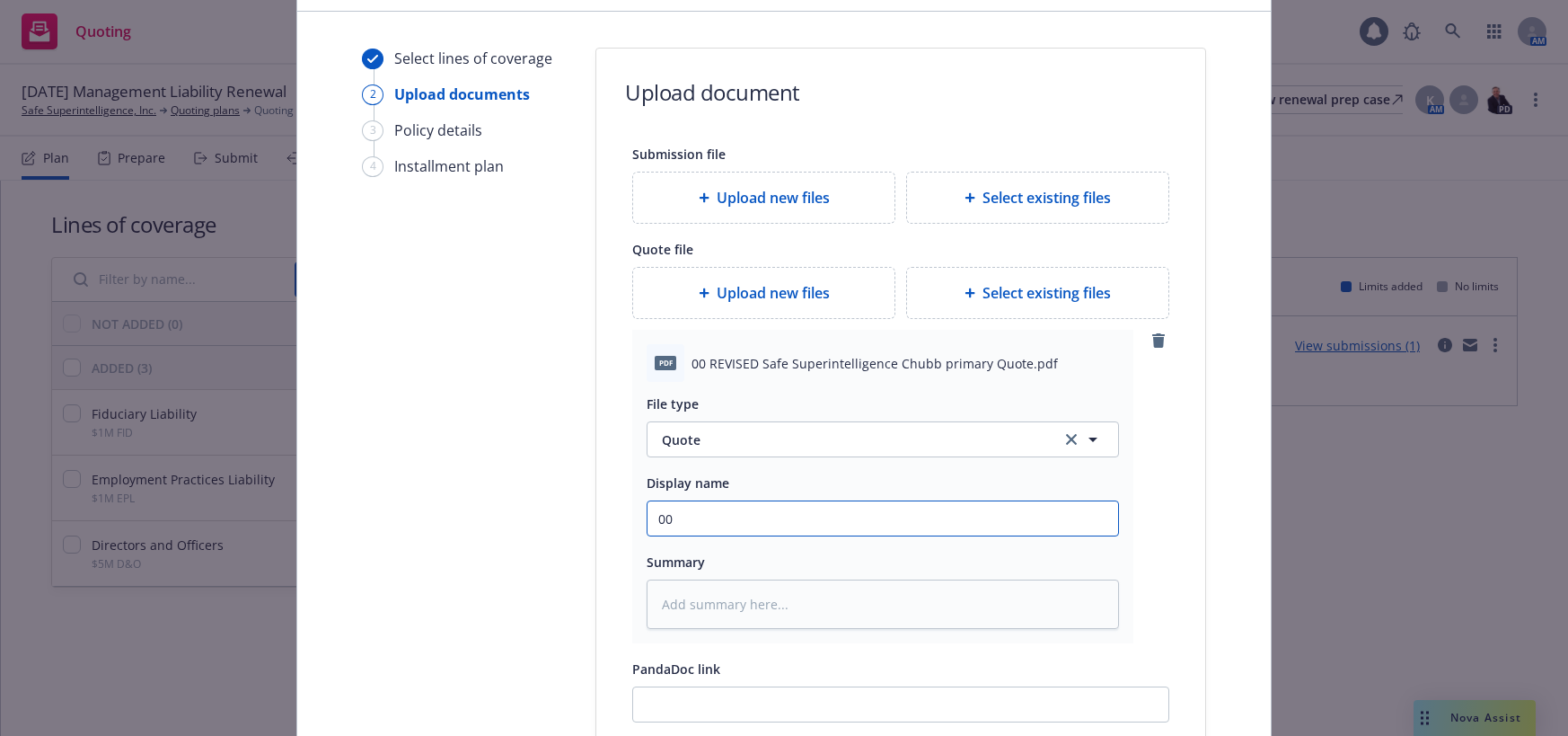
type textarea "x"
type input "00"
type textarea "x"
type input "00 C"
type textarea "x"
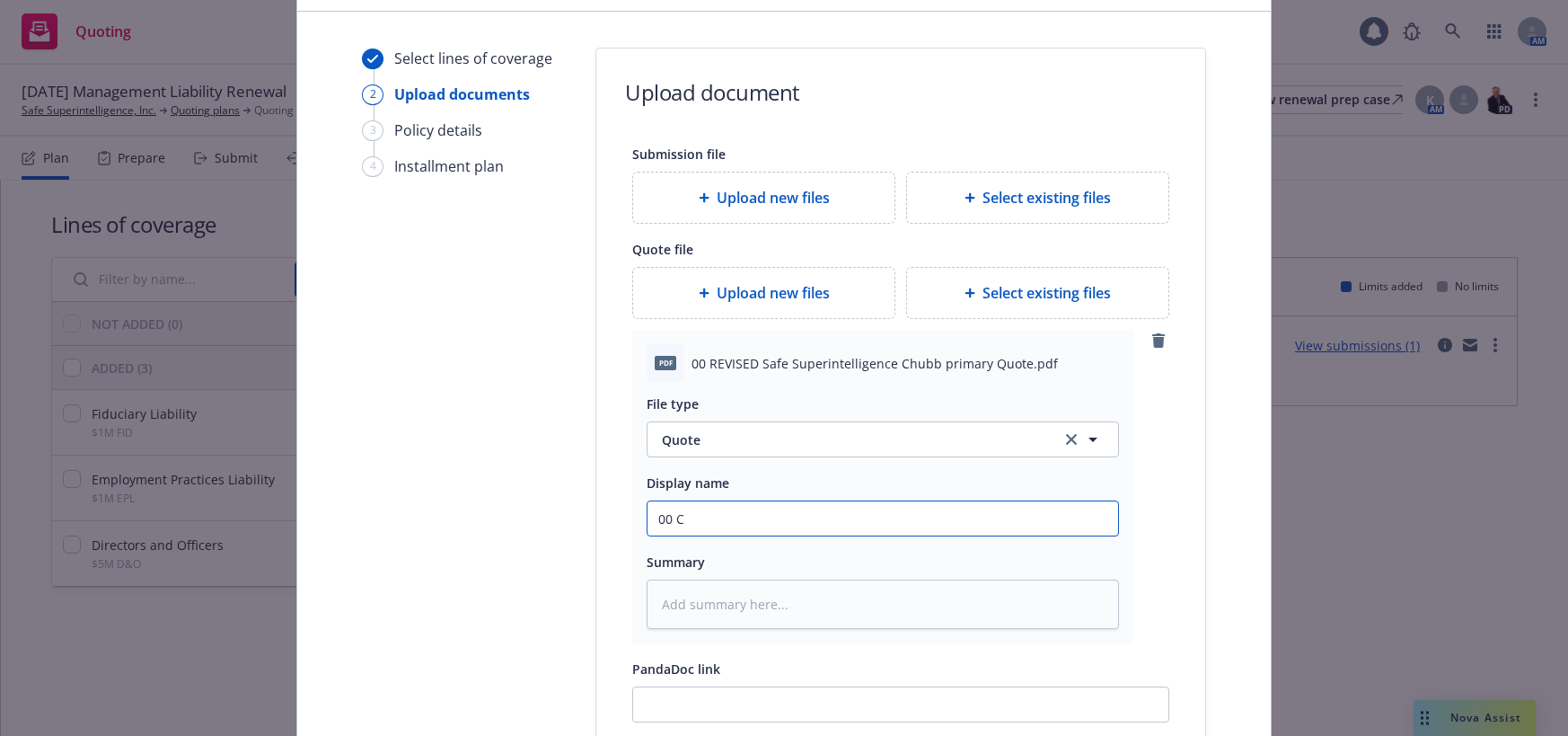
type input "00 Ch"
type textarea "x"
type input "00 Chu"
type textarea "x"
type input "00 Chub"
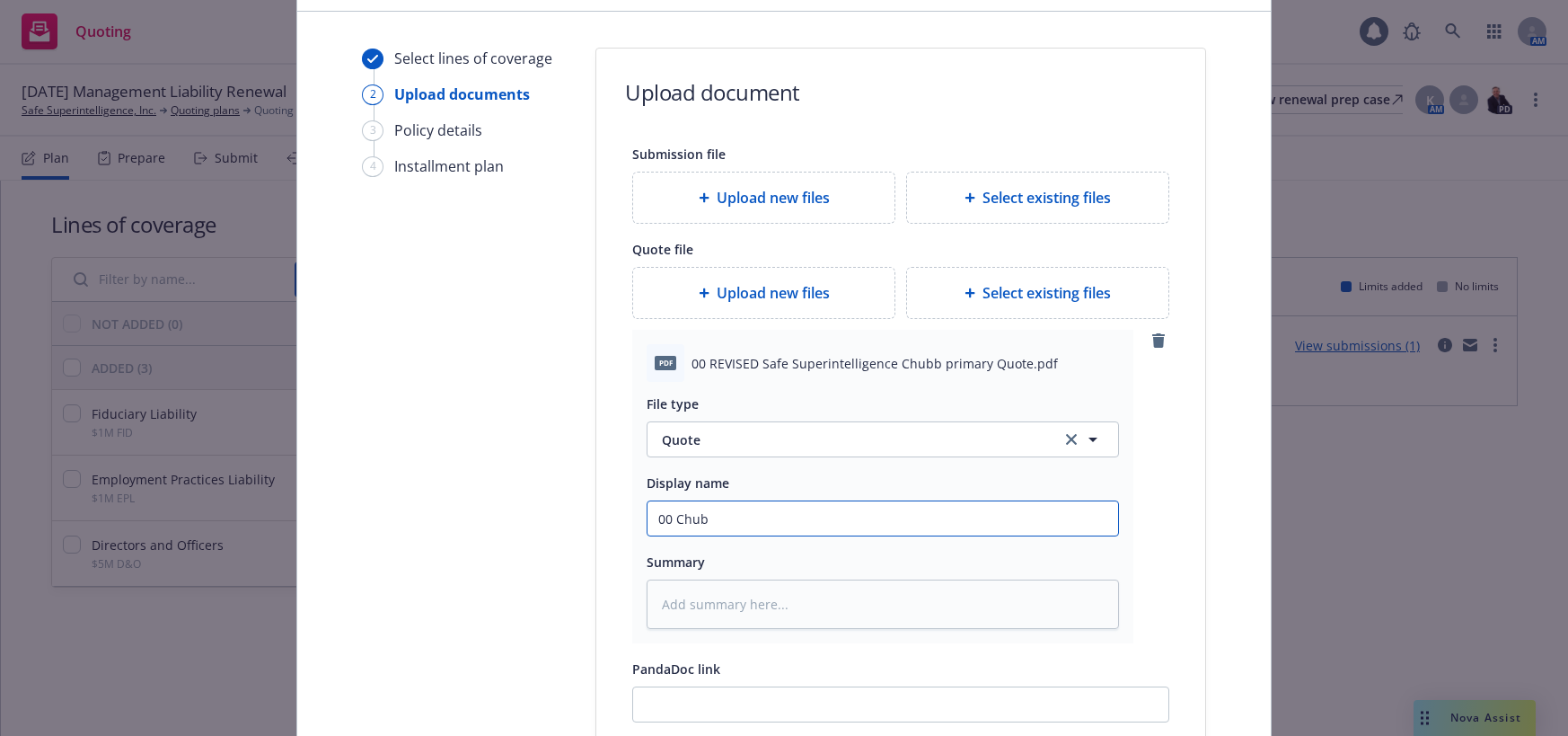
type textarea "x"
type input "00 Chubb"
type textarea "x"
type input "00 Chubb"
type textarea "x"
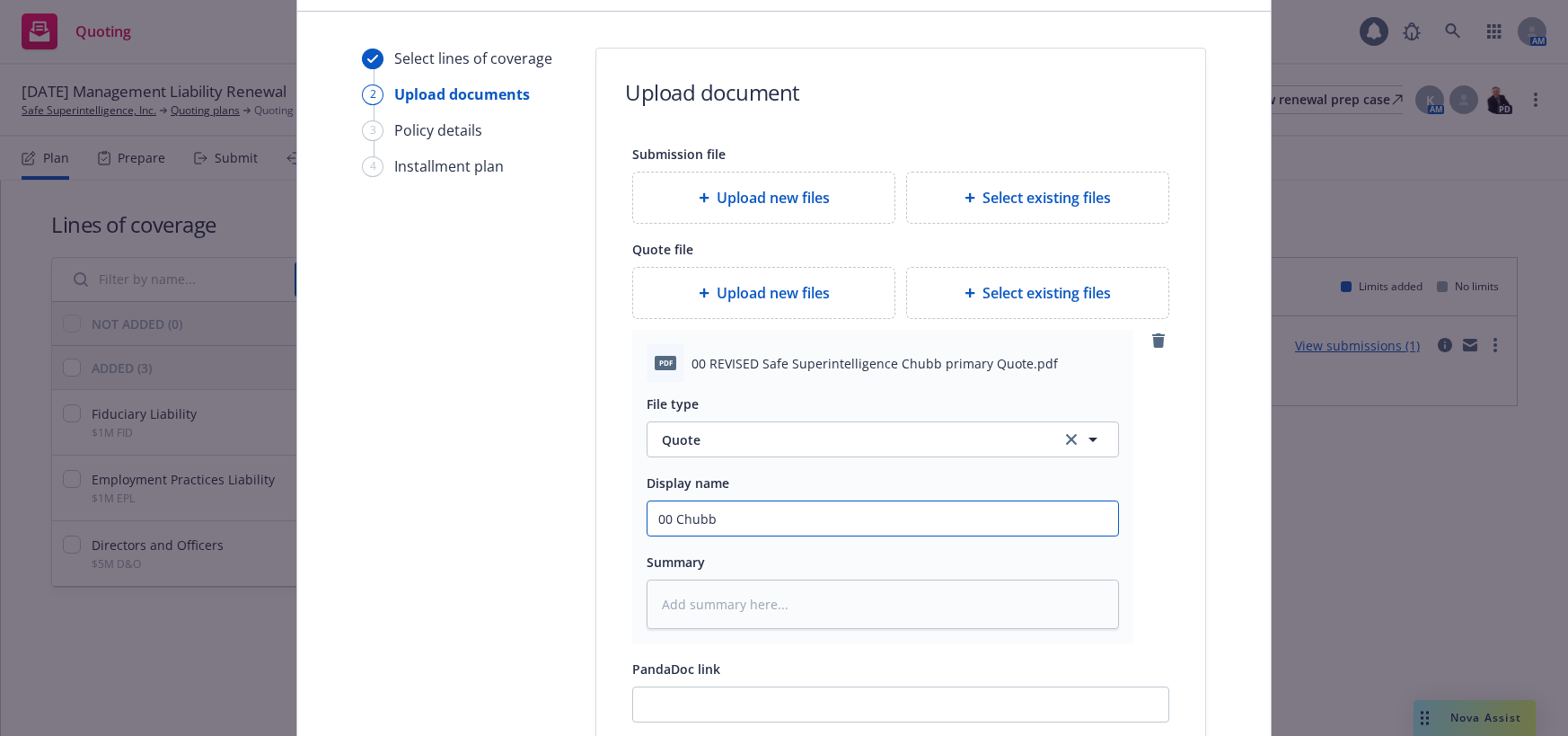
type input "00 Chubb $"
type textarea "x"
type input "00 Chubb $5"
type textarea "x"
type input "00 Chubb $5M"
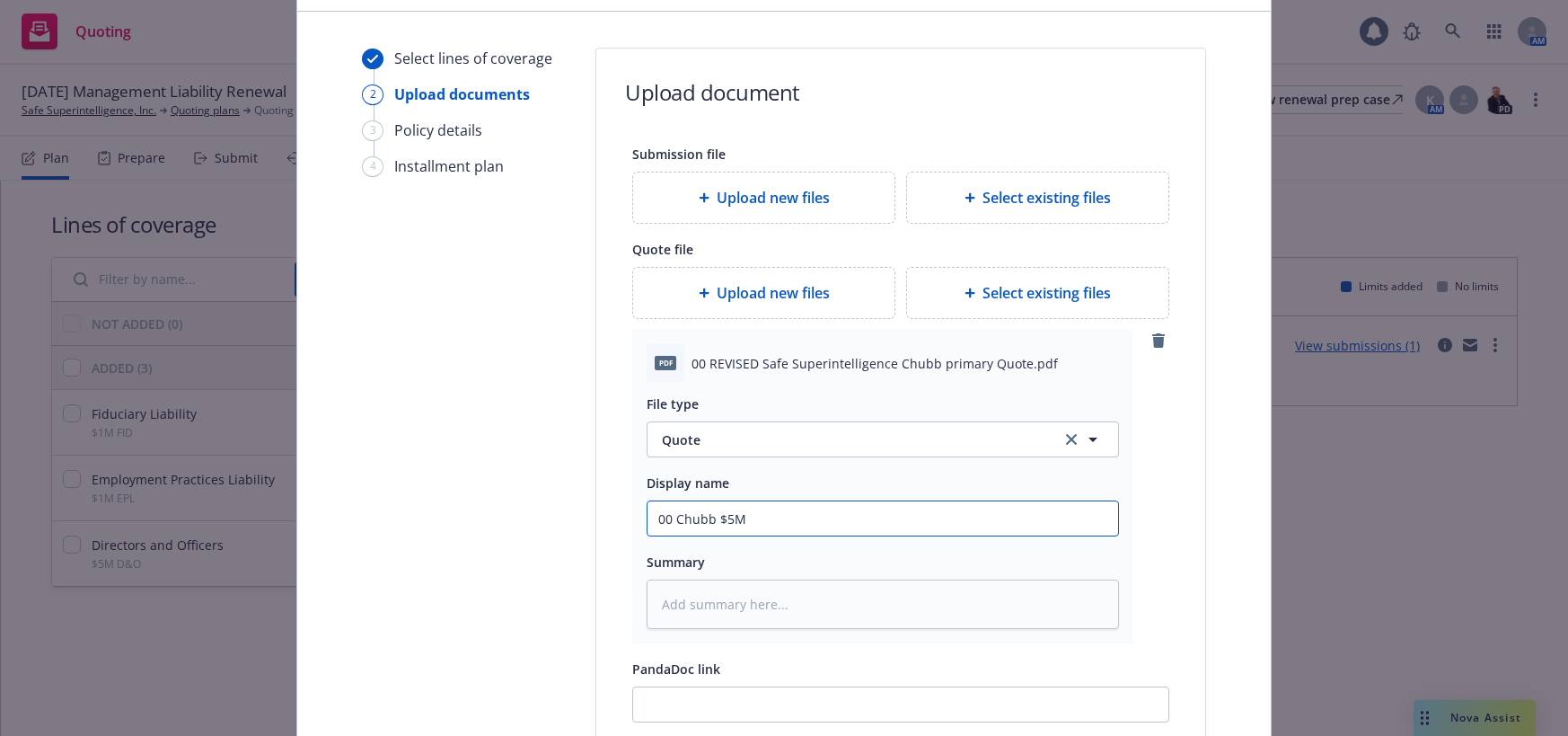
type textarea "x"
type input "00 Chubb $5M"
type textarea "x"
type input "00 Chubb $5M P"
type textarea "x"
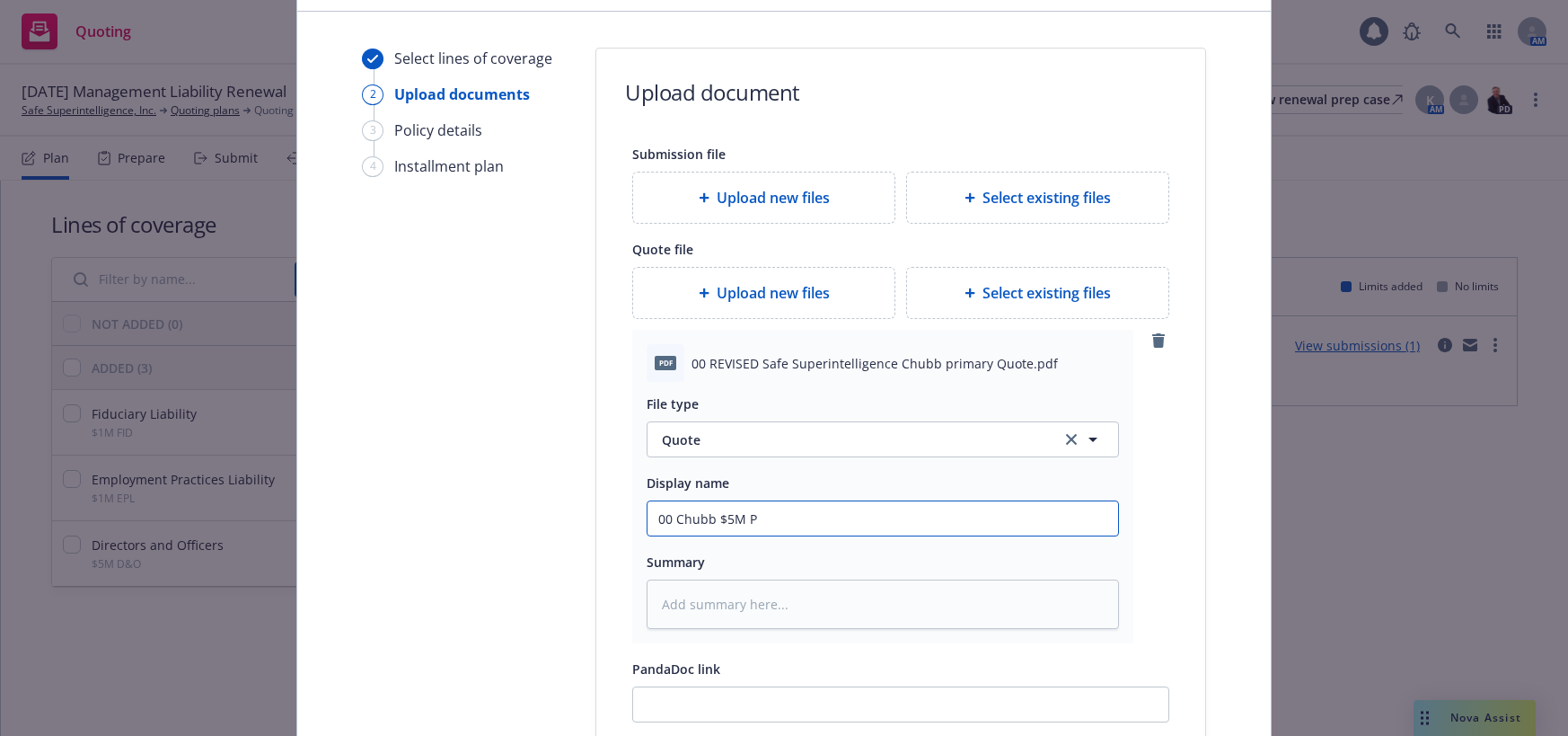
type input "00 Chubb $5M Pr"
type textarea "x"
type input "00 Chubb $5M Pri"
type textarea "x"
type input "00 Chubb $5M Prim"
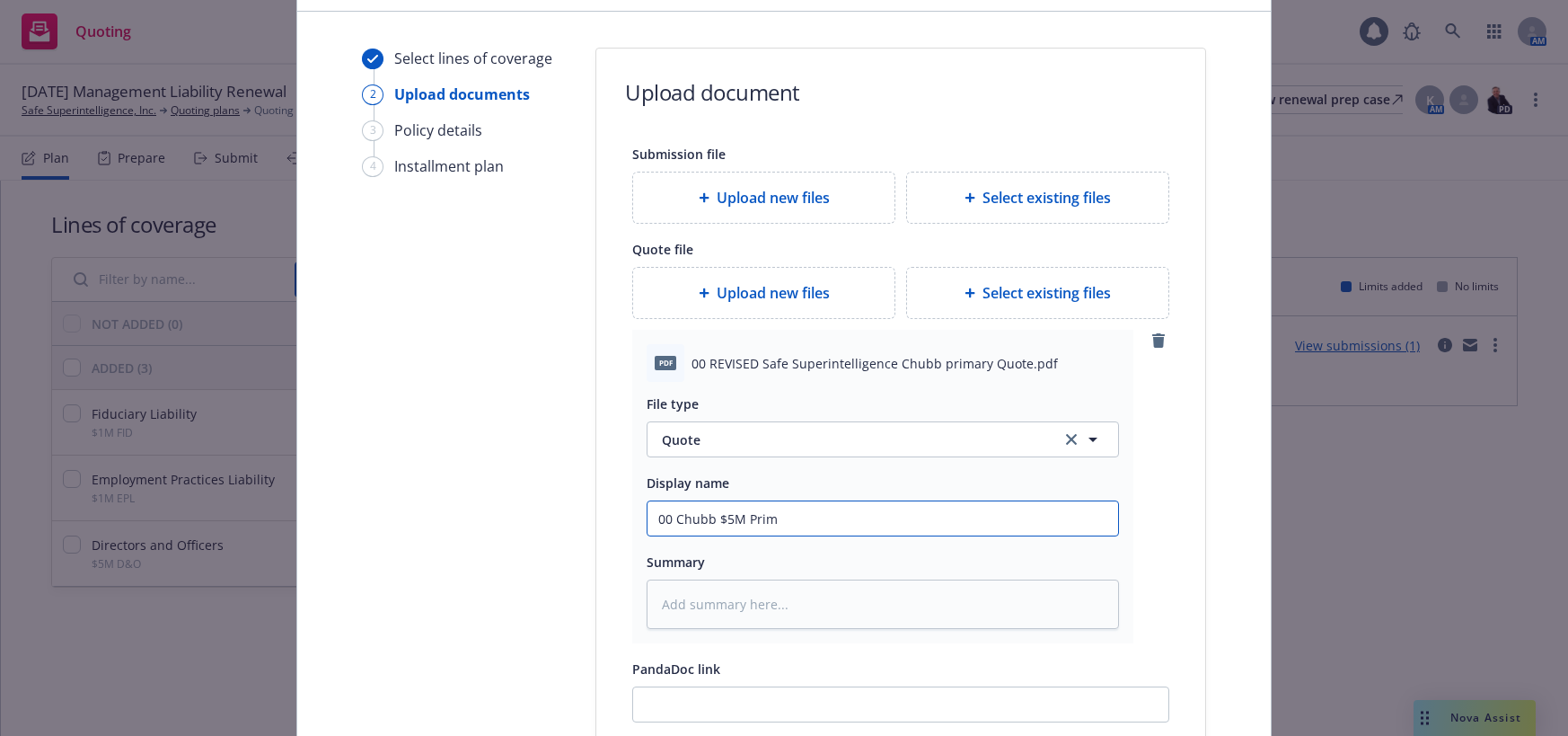
type textarea "x"
type input "00 Chubb $5M Prima"
type textarea "x"
type input "00 Chubb $5M Primar"
type textarea "x"
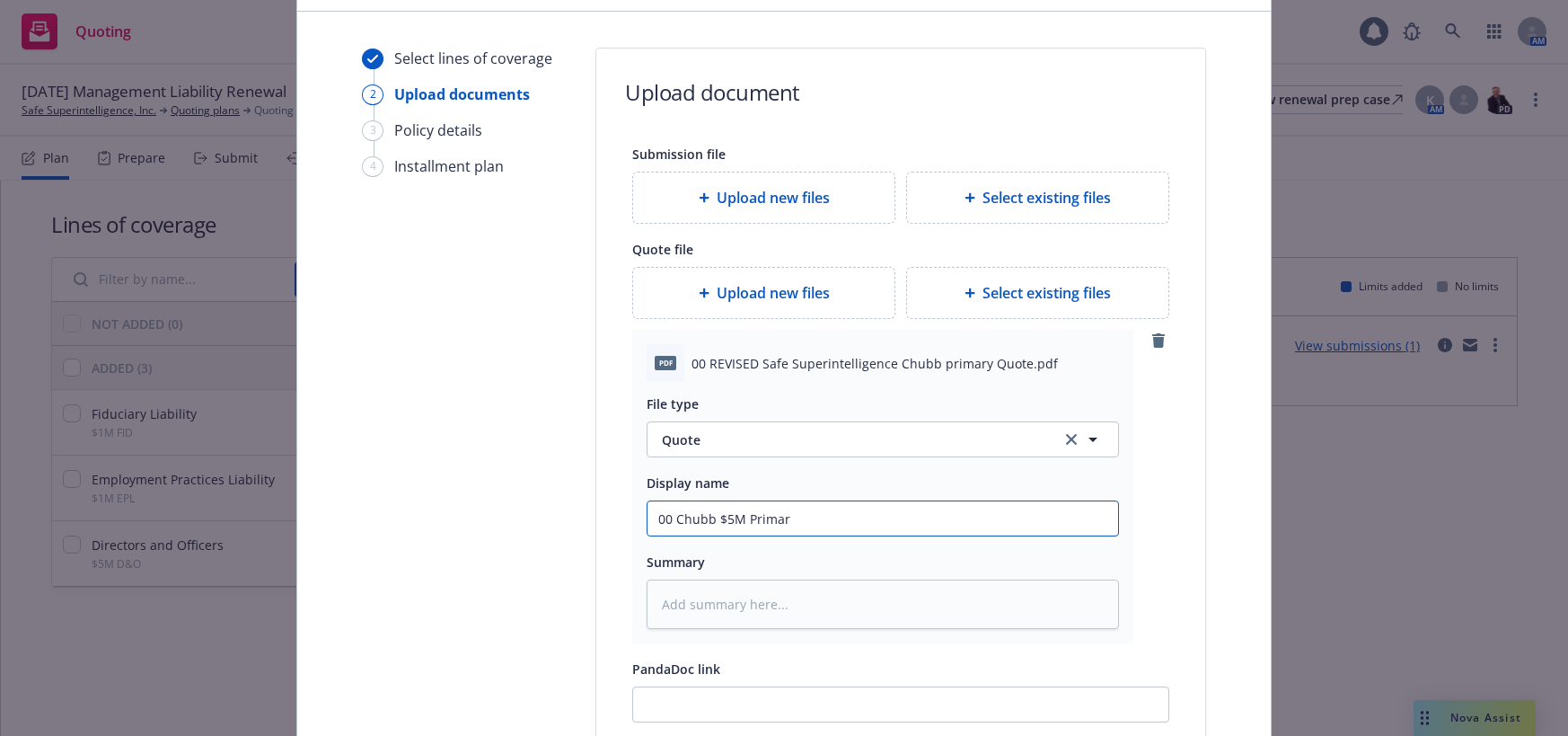
type input "00 Chubb $5M Primary"
type textarea "x"
type input "00 Chubb $5M Primary"
type textarea "x"
type input "00 Chubb $5M Primary Q"
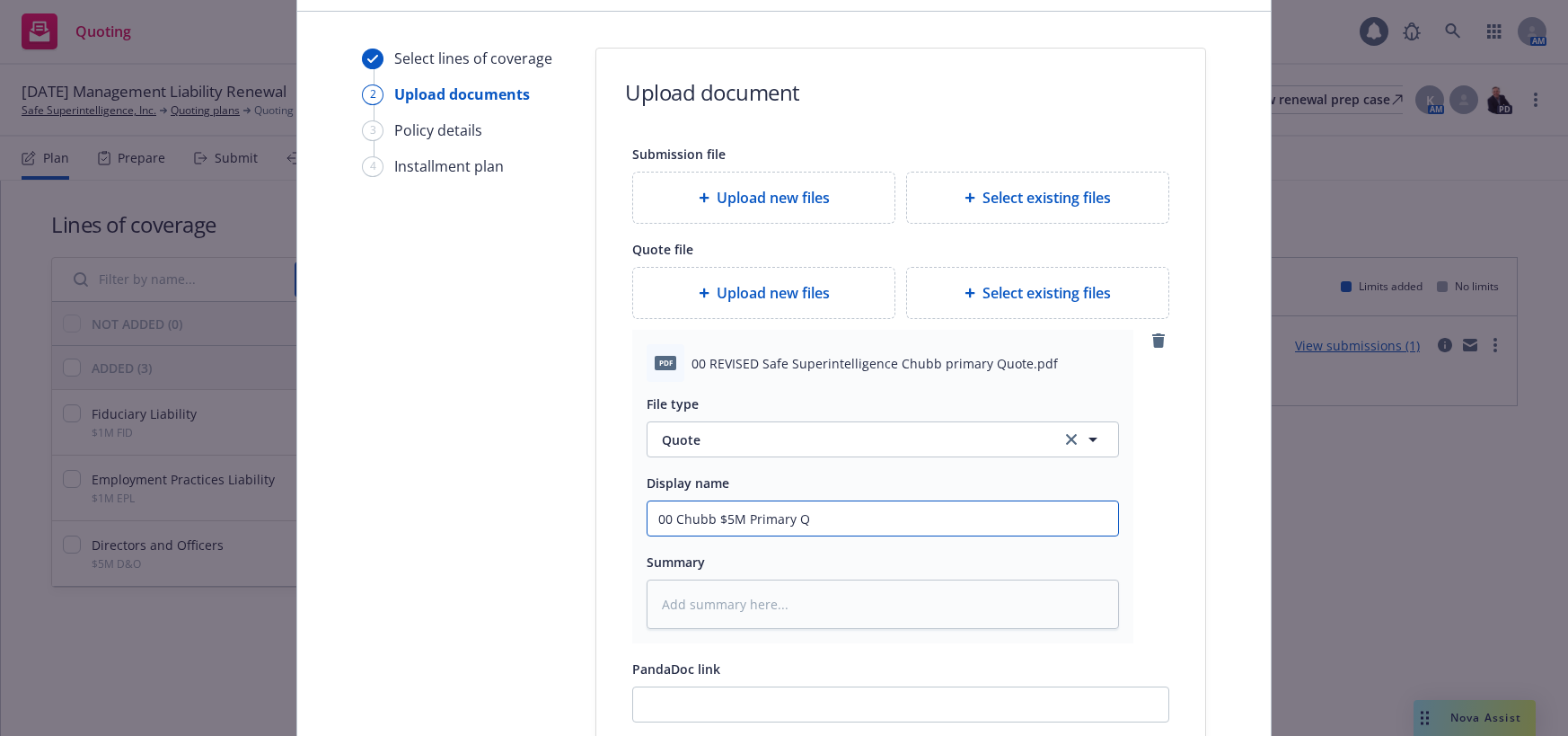
type textarea "x"
type input "00 Chubb $5M Primary Qu"
type textarea "x"
type input "00 Chubb $5M Primary Quo"
type textarea "x"
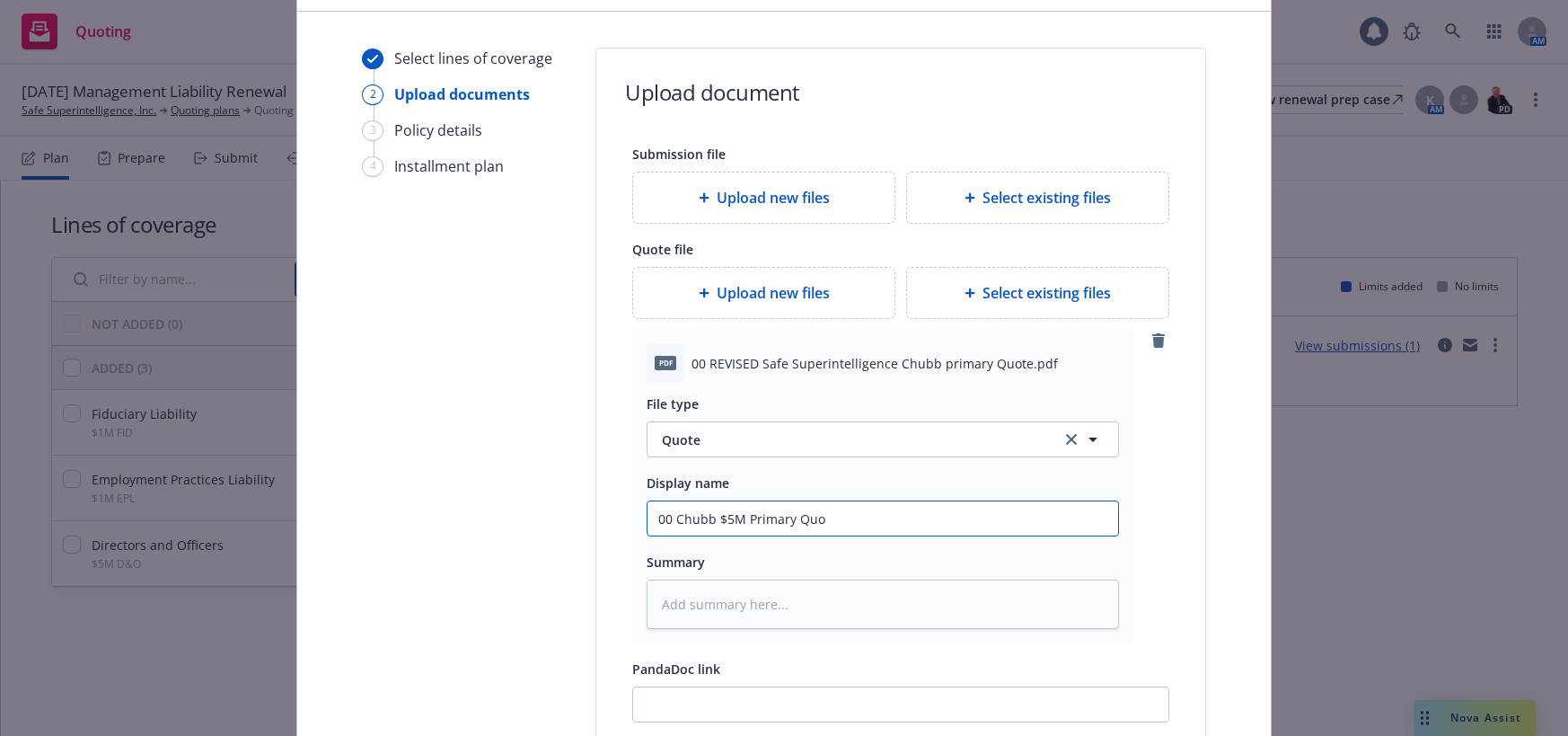
type input "00 Chubb $5M Primary Quot"
type textarea "x"
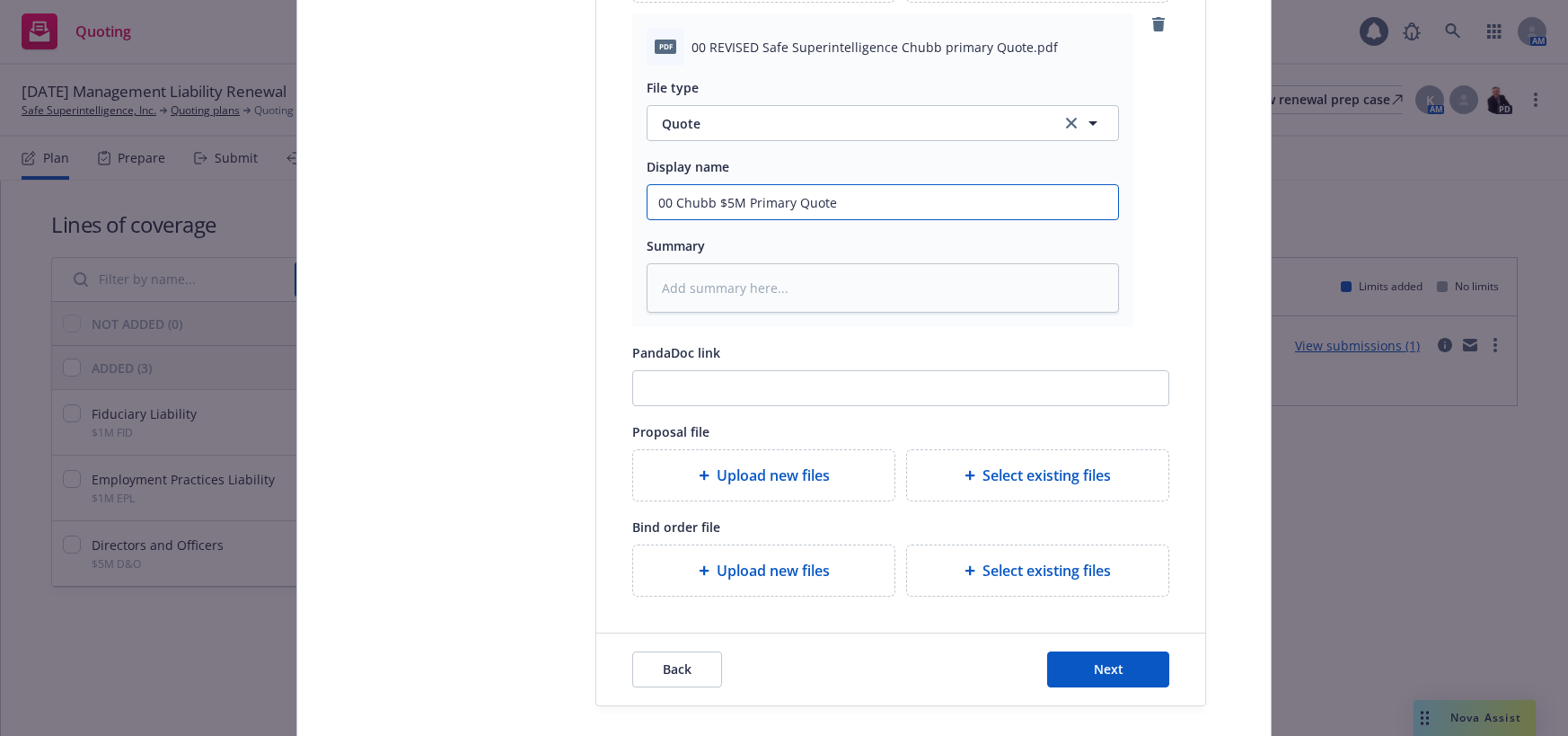
scroll to position [473, 0]
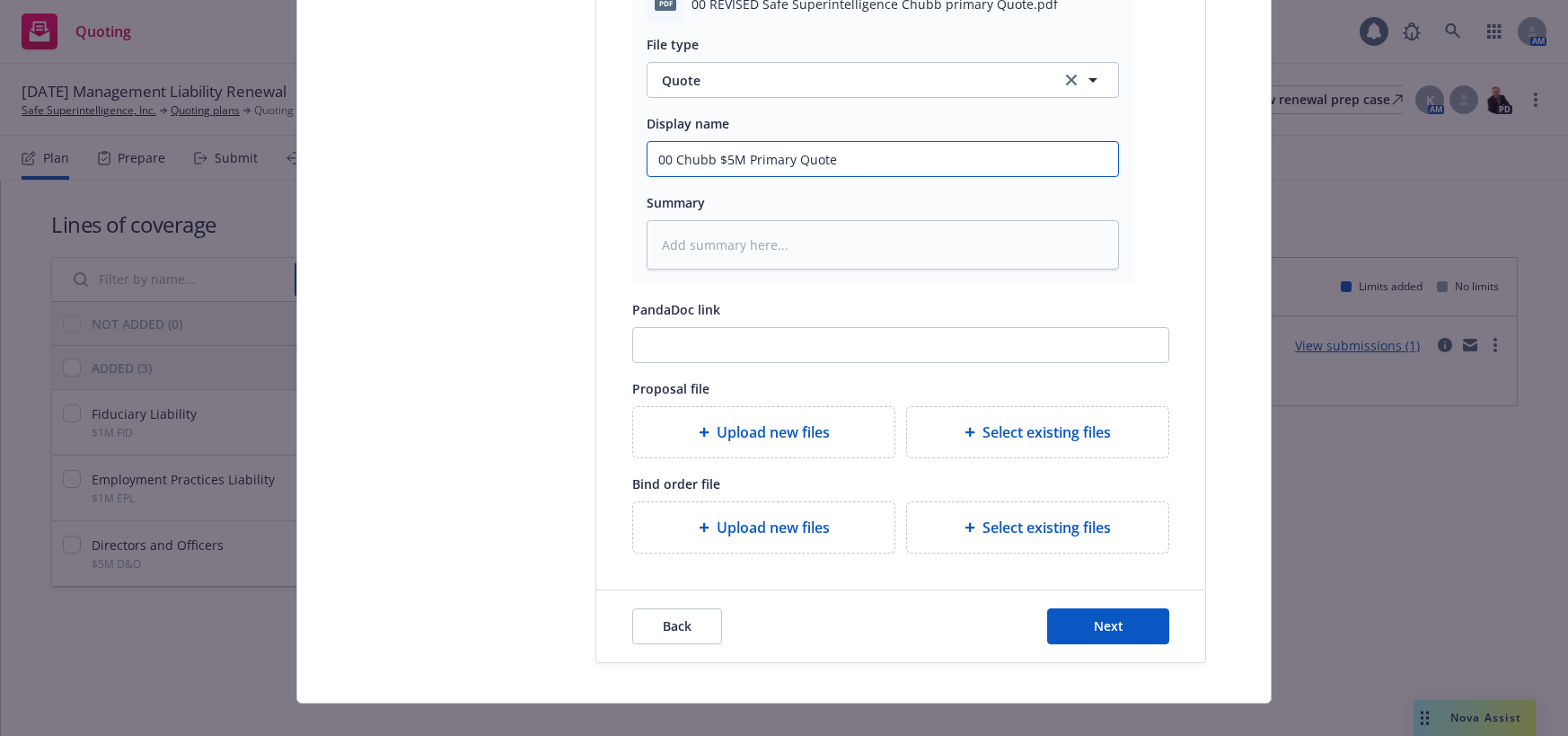
type input "00 Chubb $5M Primary Quote"
click at [778, 526] on span "Upload new files" at bounding box center [772, 527] width 113 height 21
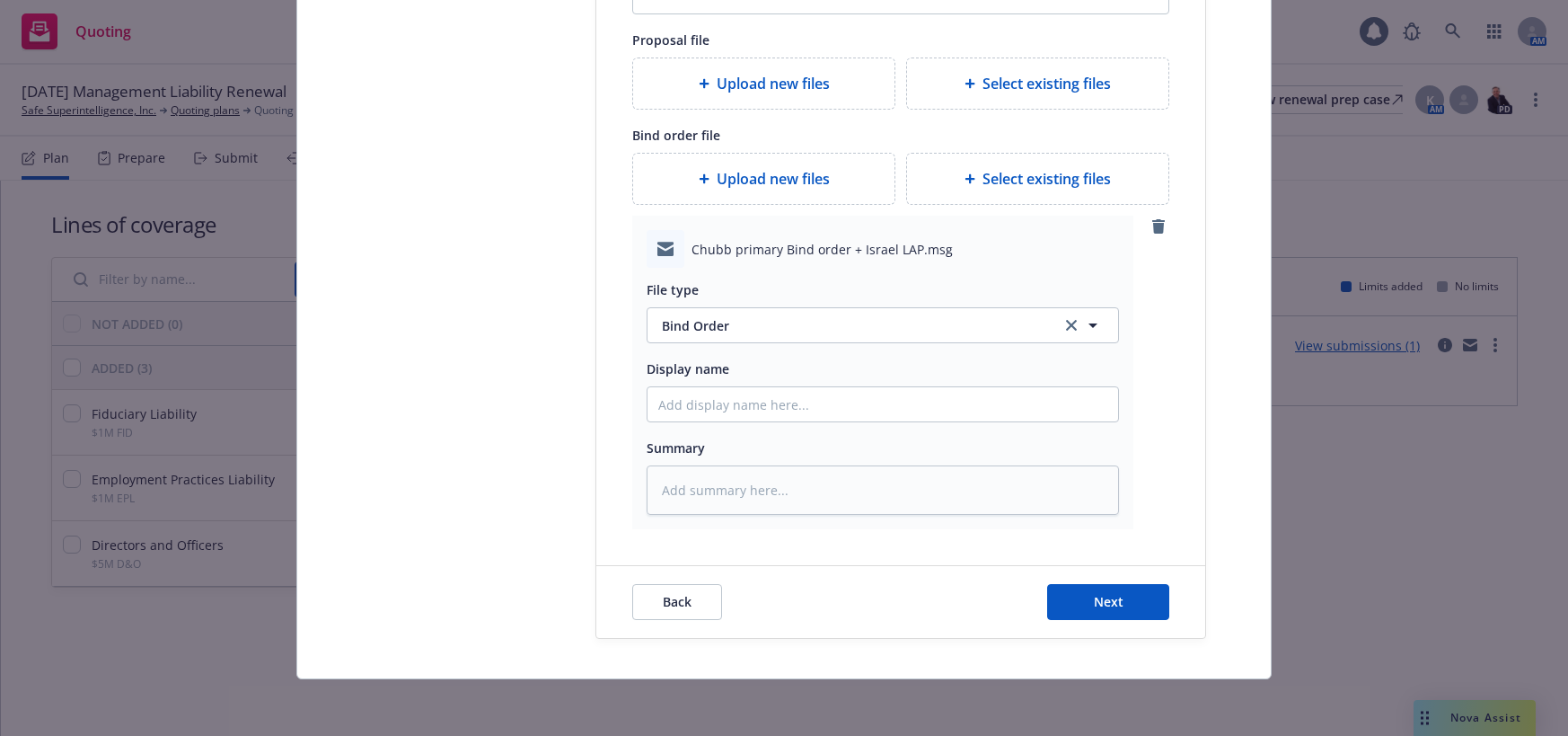
scroll to position [823, 0]
click at [729, 403] on input "Display name" at bounding box center [882, 403] width 470 height 34
type textarea "x"
type input "$"
type textarea "x"
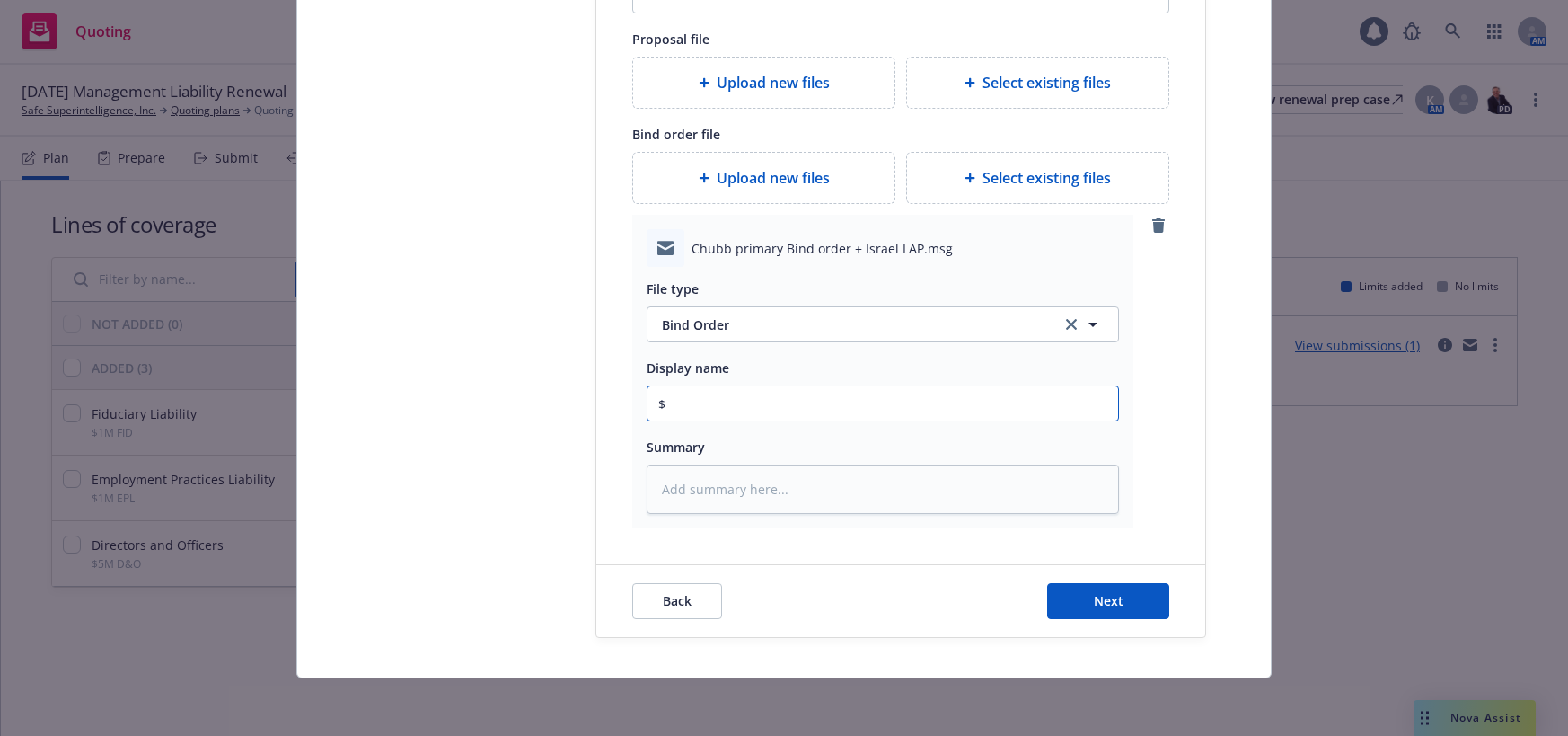
type input "$5"
type textarea "x"
type input "$5M"
type textarea "x"
type input "$5M"
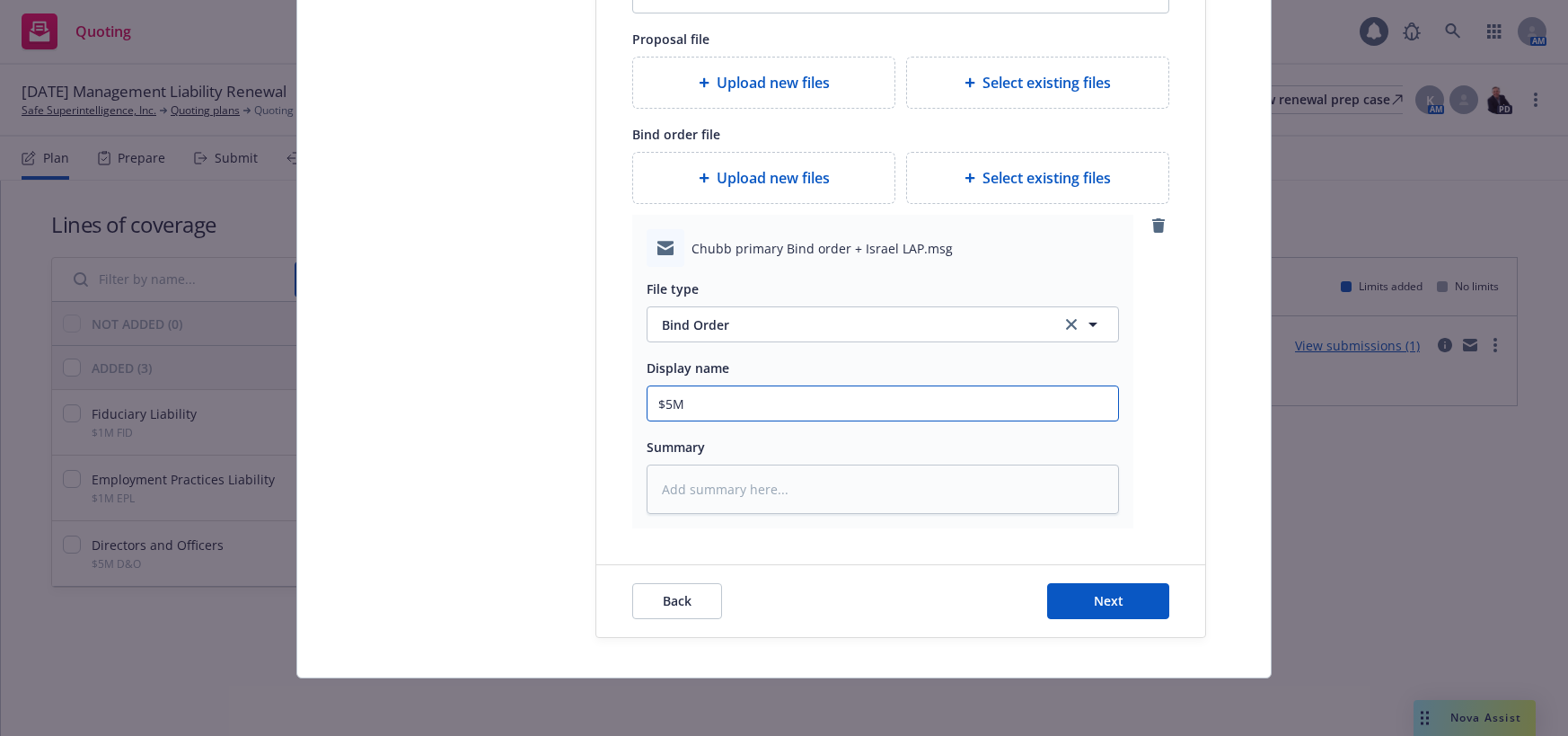
type textarea "x"
type input "$5M p"
type textarea "x"
type input "$5M pr"
type textarea "x"
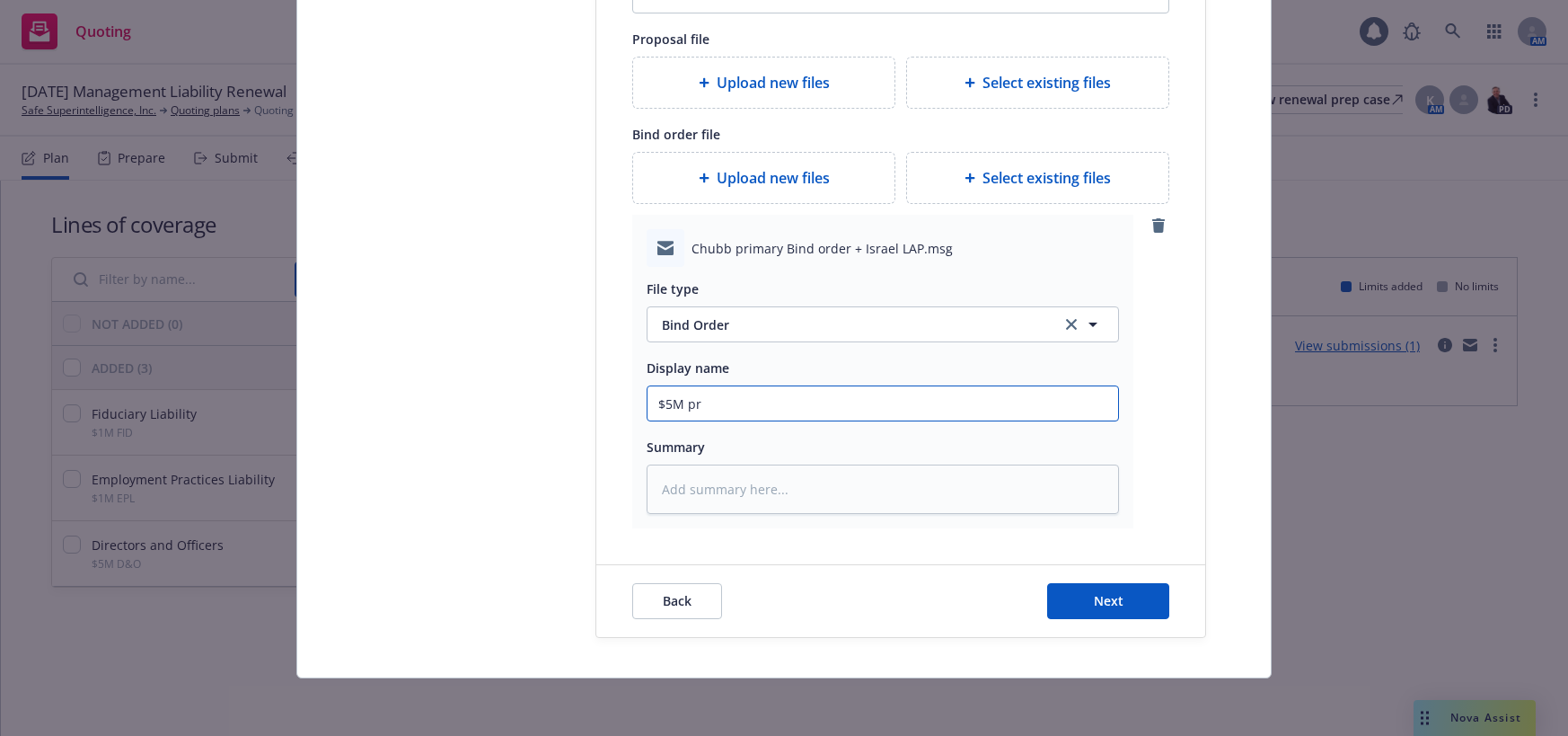
type input "$5M pri"
type textarea "x"
type input "$5M prim"
type textarea "x"
type input "$5M prima"
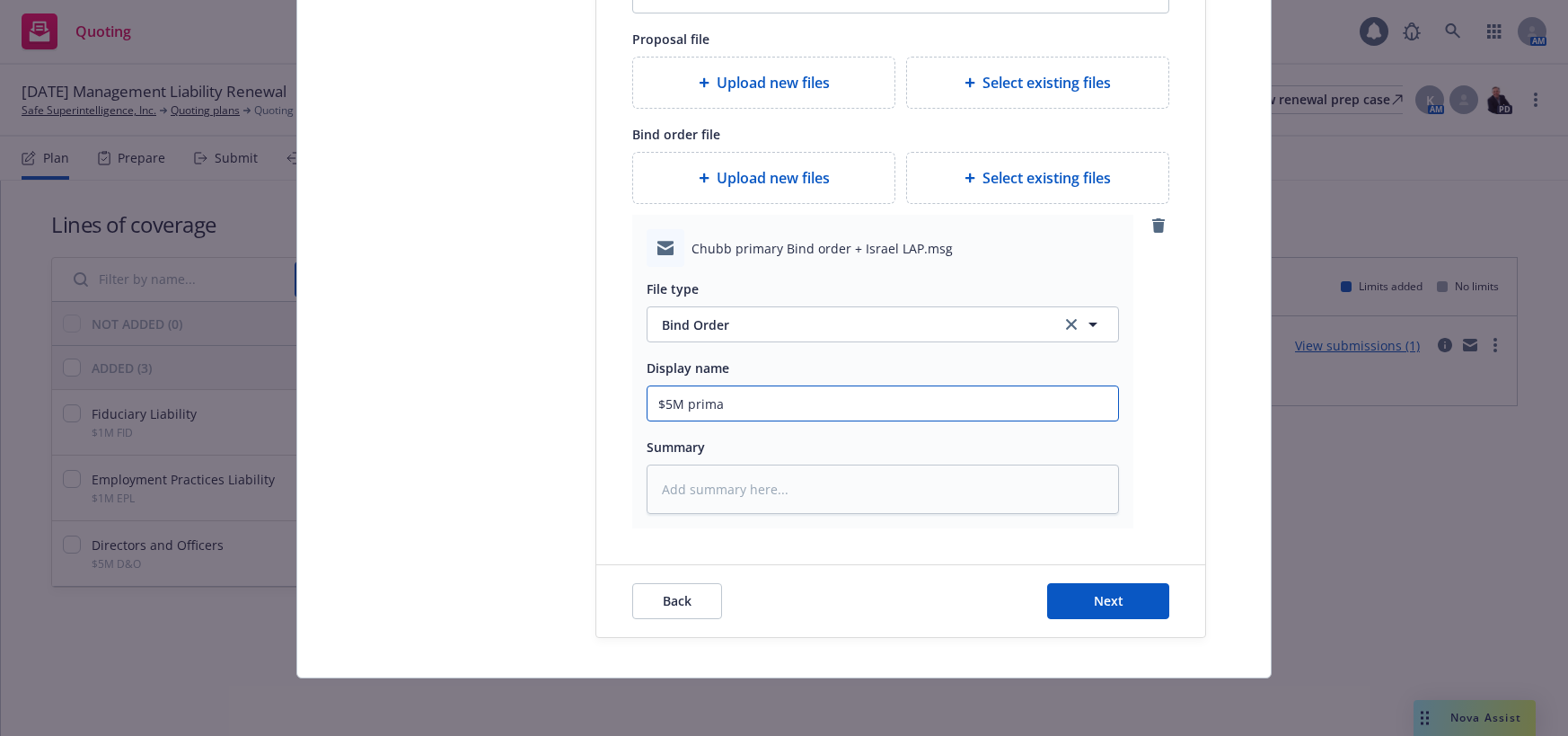
type textarea "x"
type input "$5M primar"
type textarea "x"
type input "$5M primary"
type textarea "x"
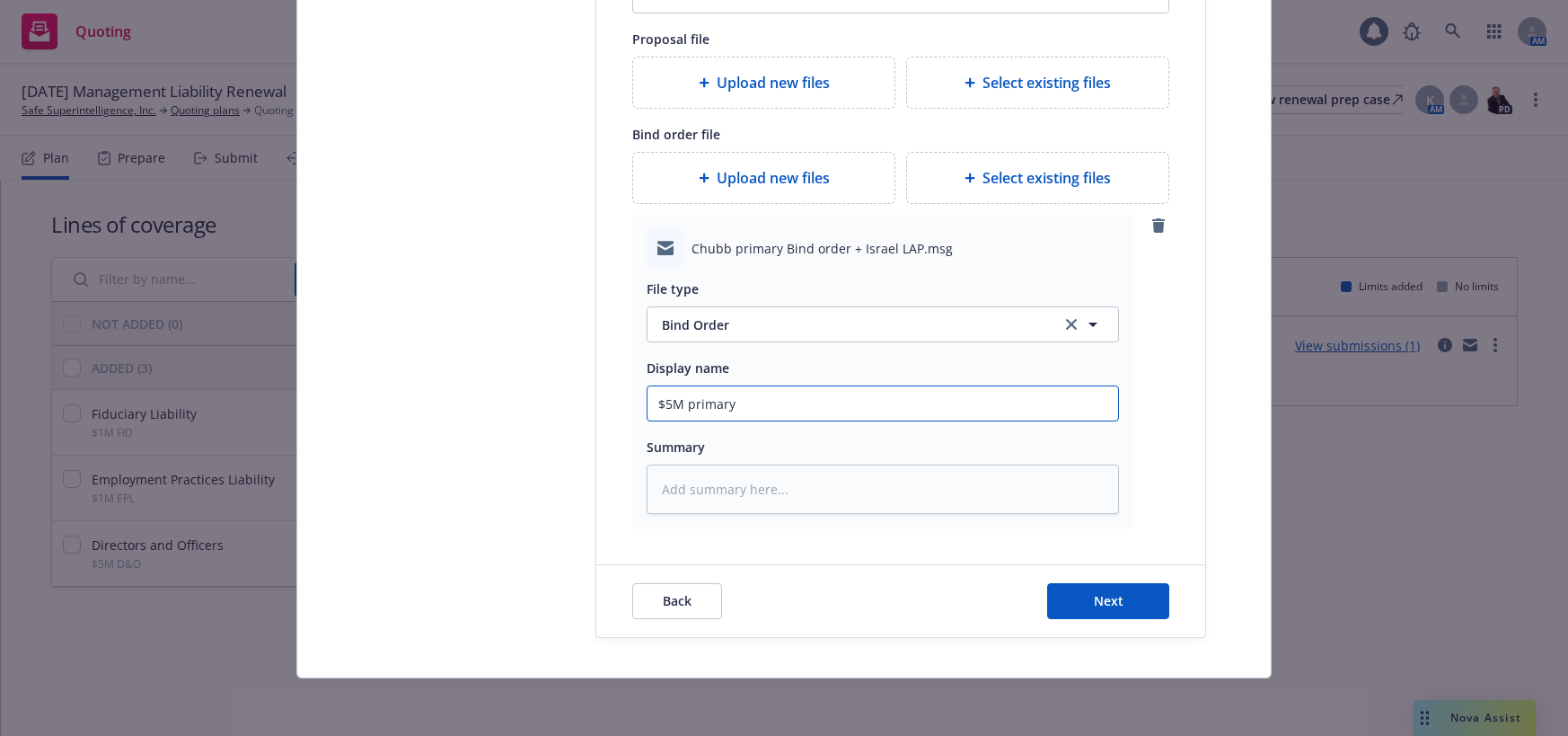
type input "$5M primary"
type textarea "x"
type input "$5M rimary"
type textarea "x"
type input "$5M Primary"
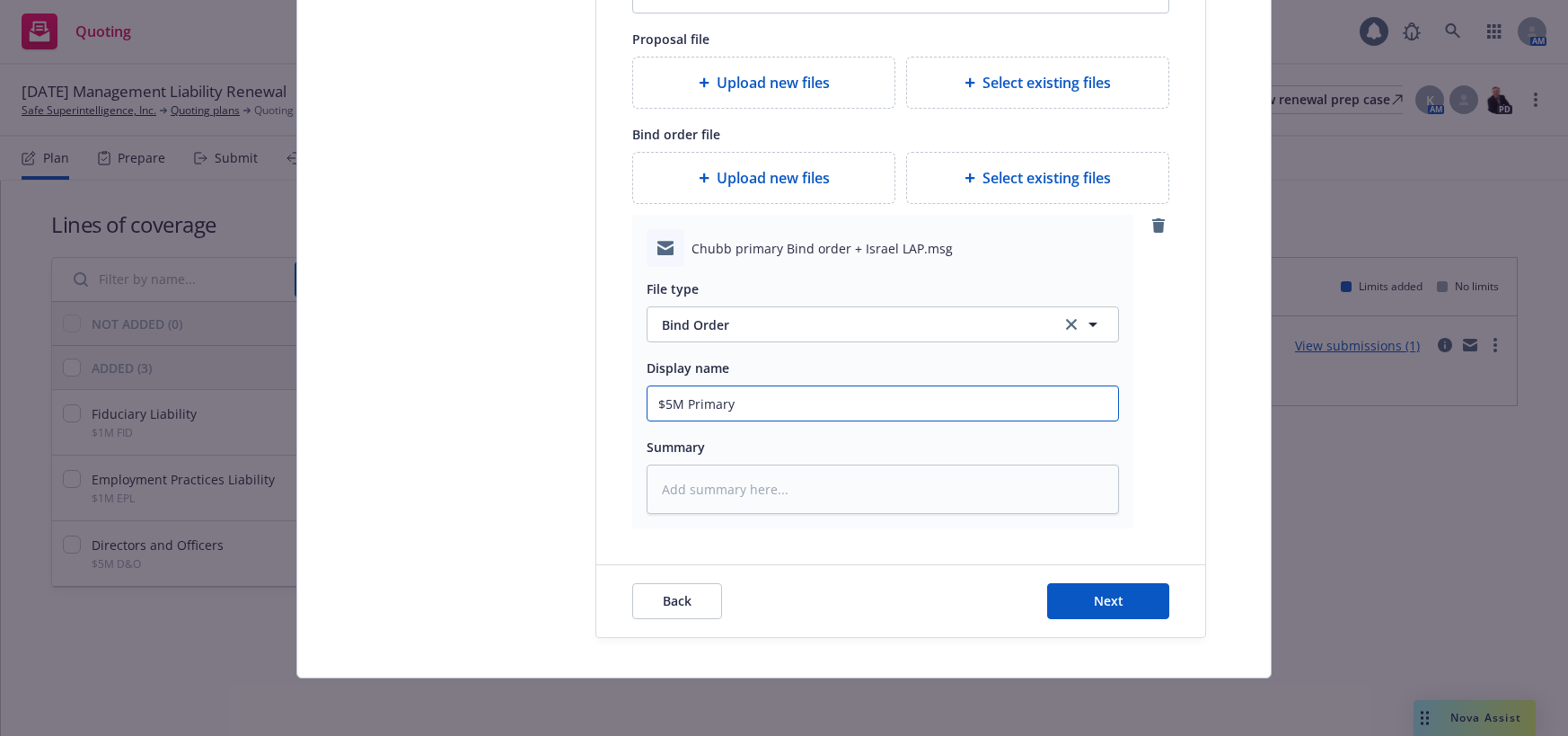
type textarea "x"
type input "$5M Primary"
type textarea "x"
type input "$5M Primary B"
type textarea "x"
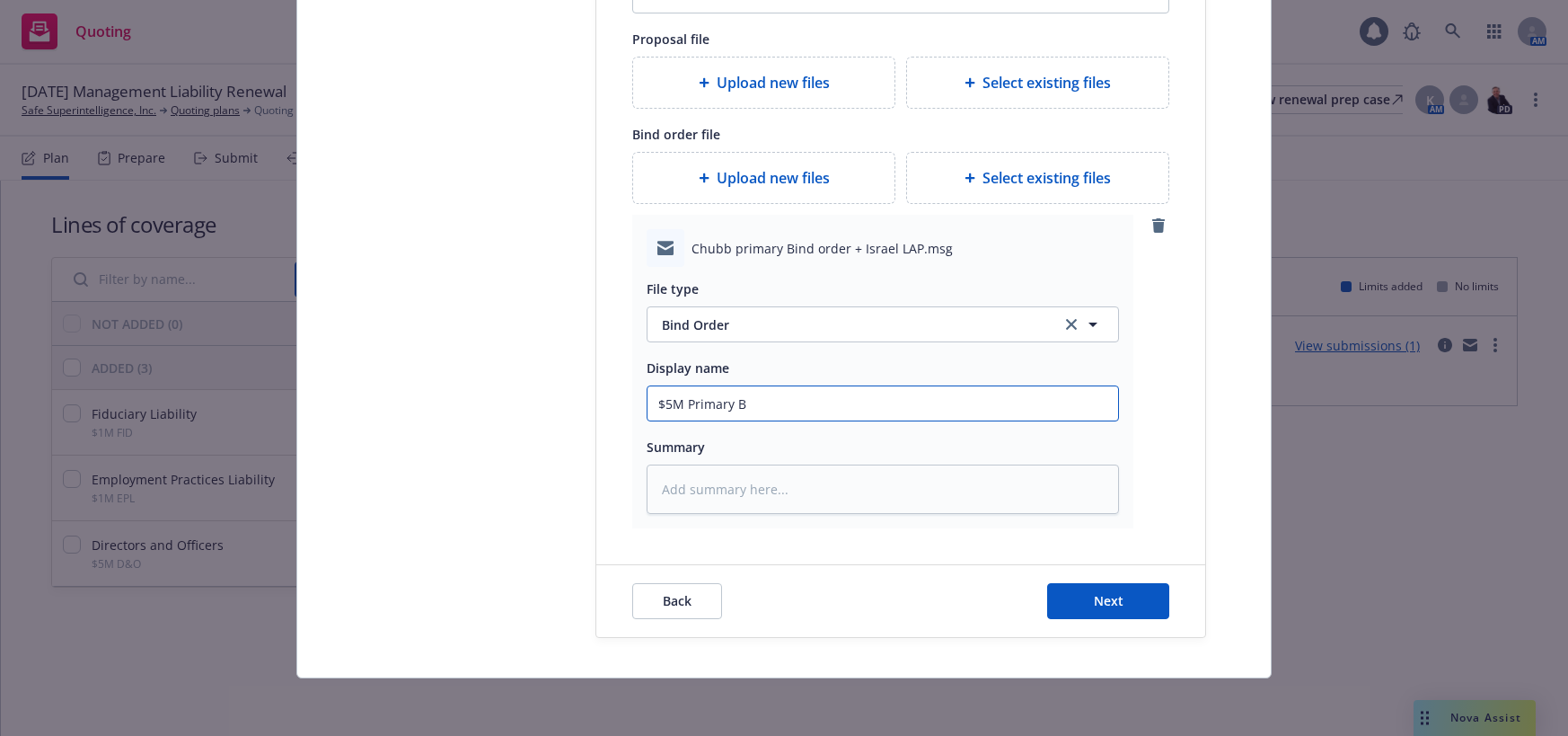
type input "$5M Primary Bi"
type textarea "x"
type input "$5M Primary Bin"
type textarea "x"
type input "$5M Primary Bind"
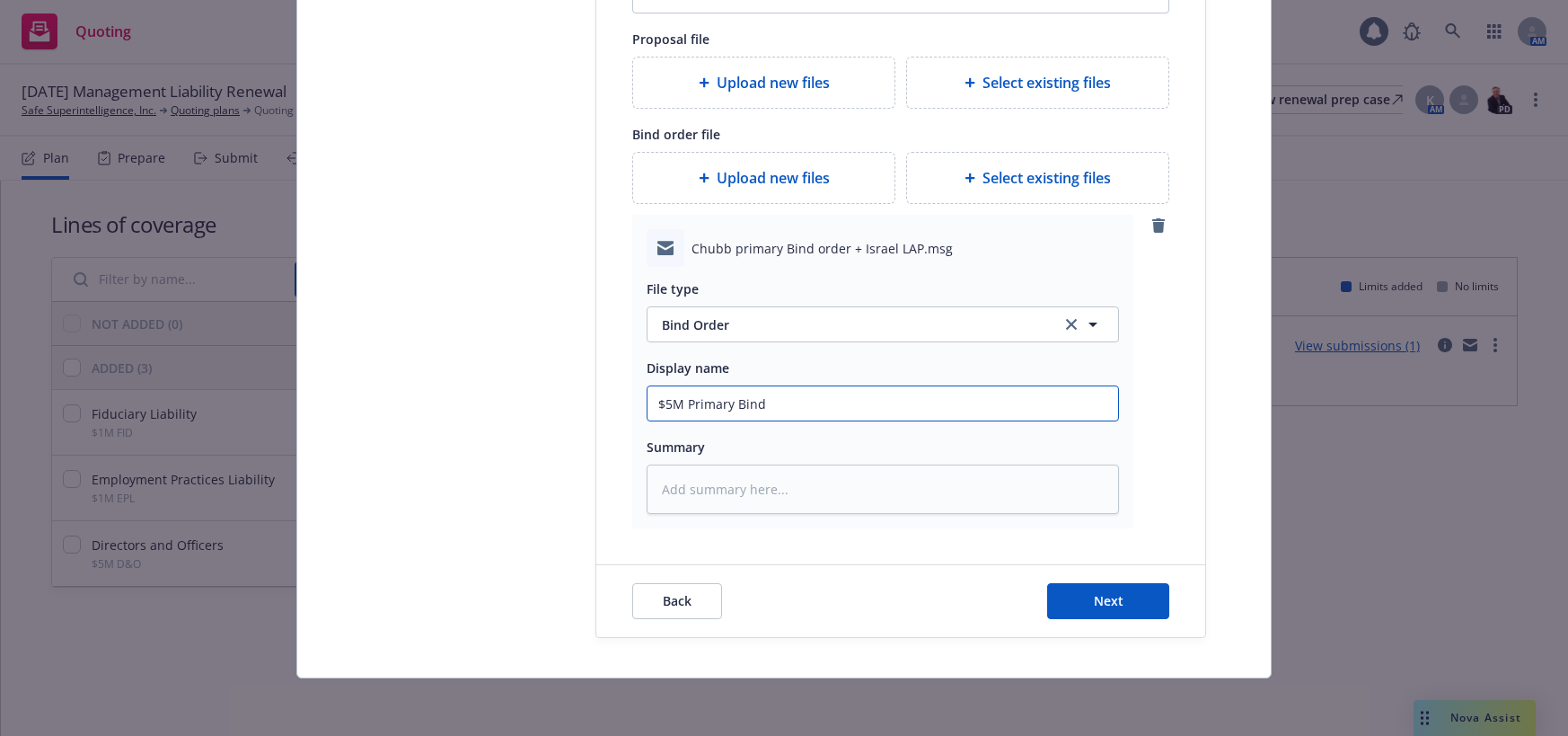
type textarea "x"
type input "$5M Primary Bind"
type textarea "x"
type input "$5M Primary Bind O"
type textarea "x"
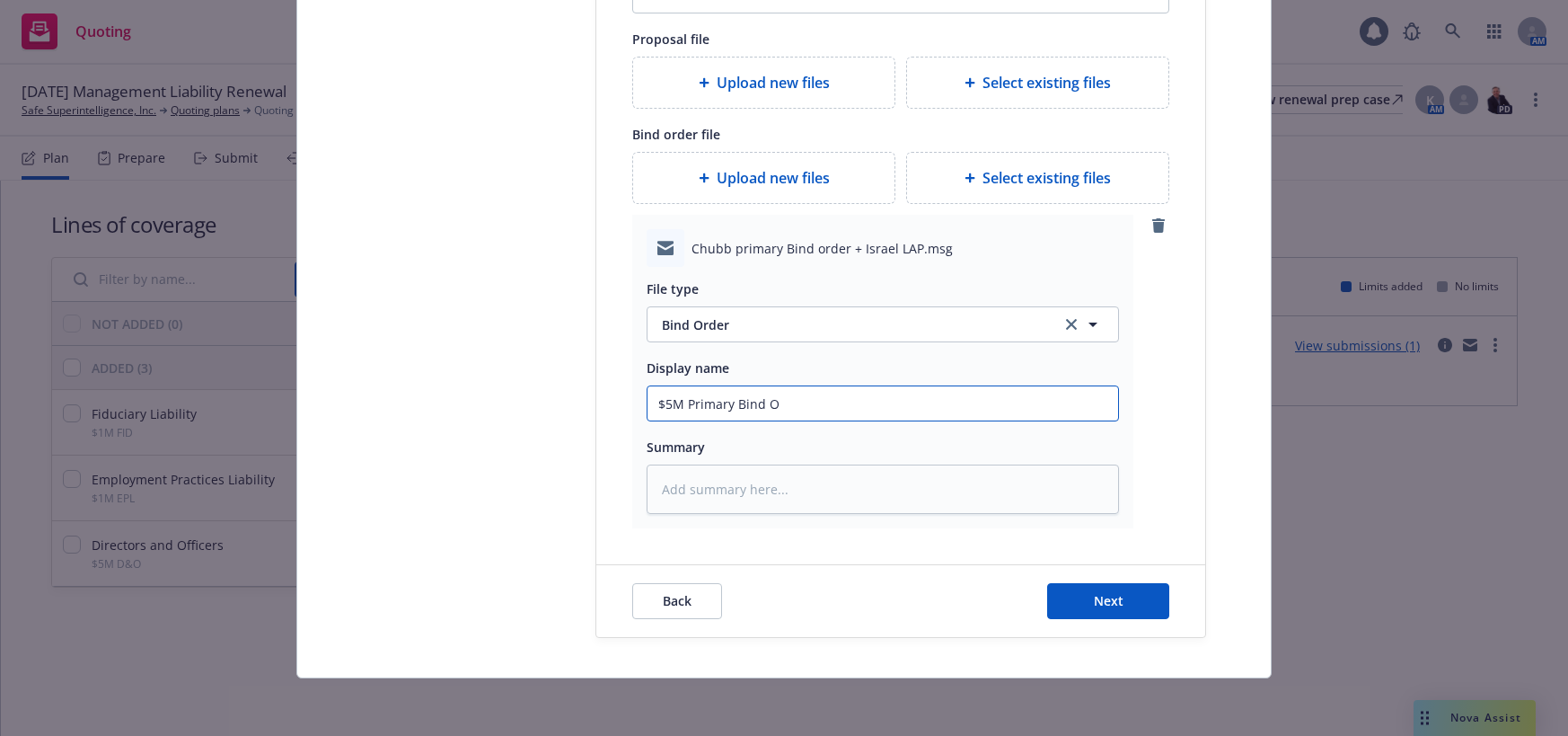
type input "$5M Primary Bind Or"
type textarea "x"
type input "$5M Primary Bind Ord"
type textarea "x"
type input "$5M Primary Bind Orde"
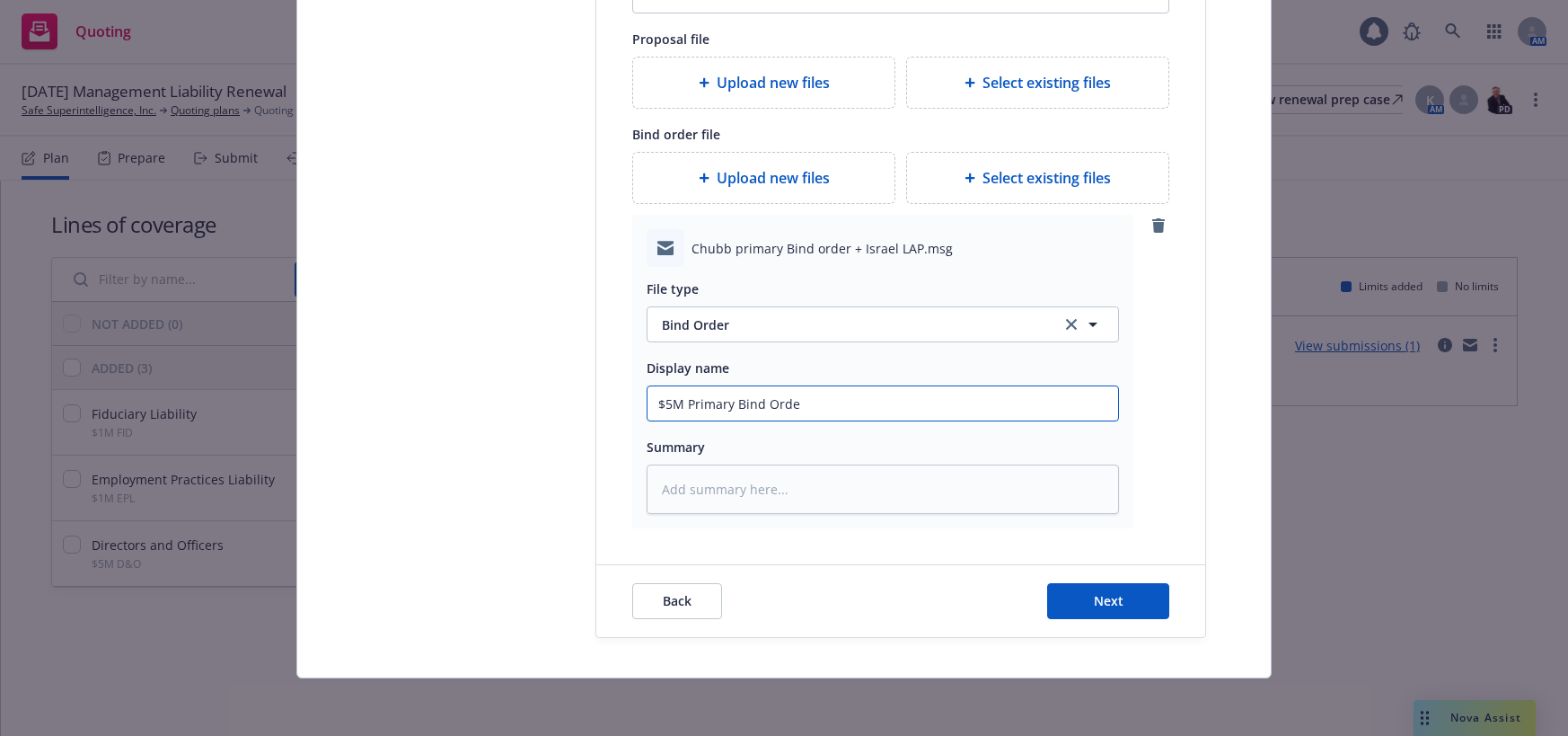
type textarea "x"
type input "$5M Primary Bind Order"
type textarea "x"
type input "$5M Primary Bind Order"
type textarea "x"
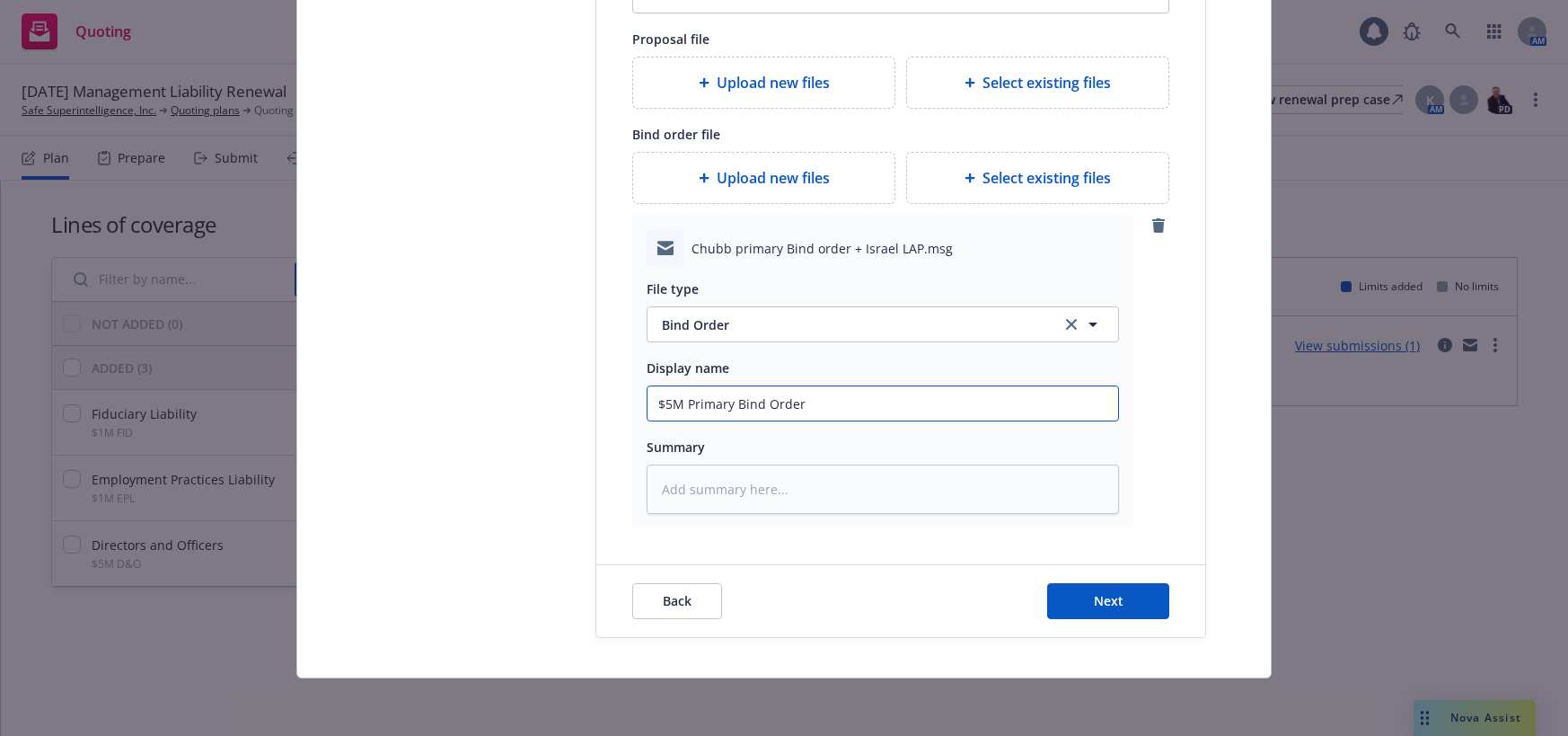
type input "$5M Primary Bind Order t"
type textarea "x"
type input "$5M Primary Bind Order to"
type textarea "x"
type input "$5M Primary Bind Order to"
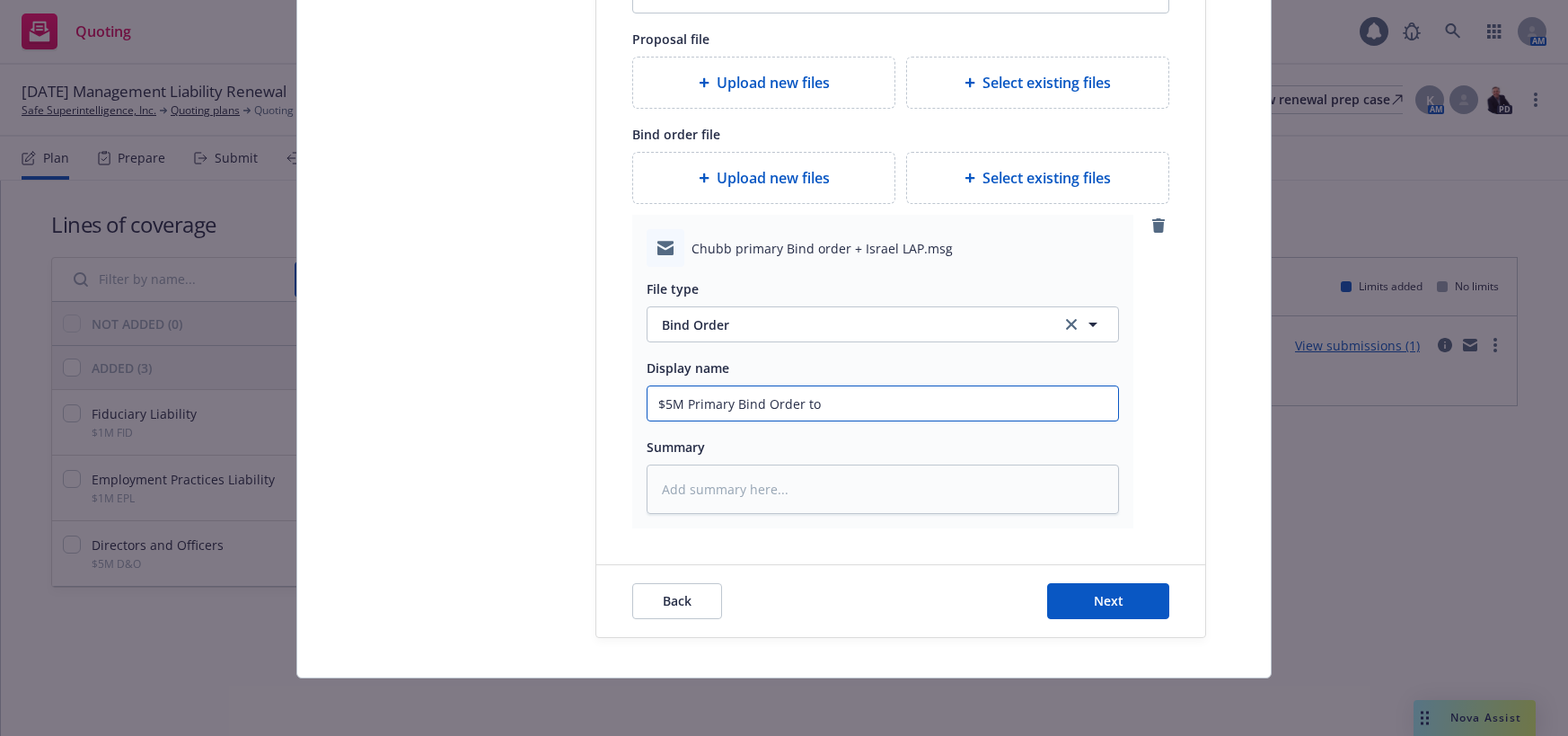
type textarea "x"
type input "$5M Primary Bind Order to C"
type textarea "x"
type input "$5M Primary Bind Order to Ch"
type textarea "x"
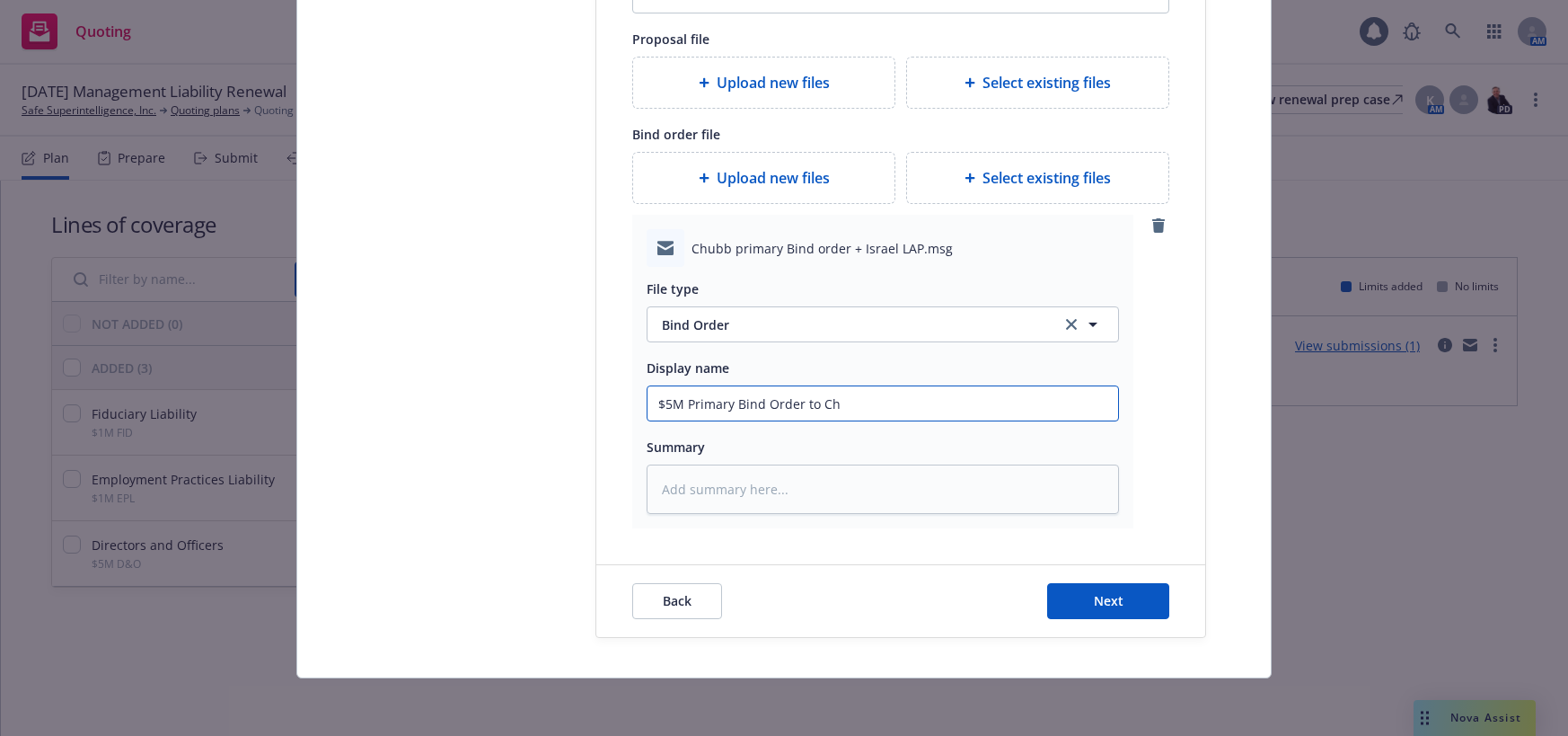
type input "$5M Primary Bind Order to Chu"
type textarea "x"
type input "$5M Primary Bind Order to Chub"
type textarea "x"
type input "$5M Primary Bind Order to Chubb"
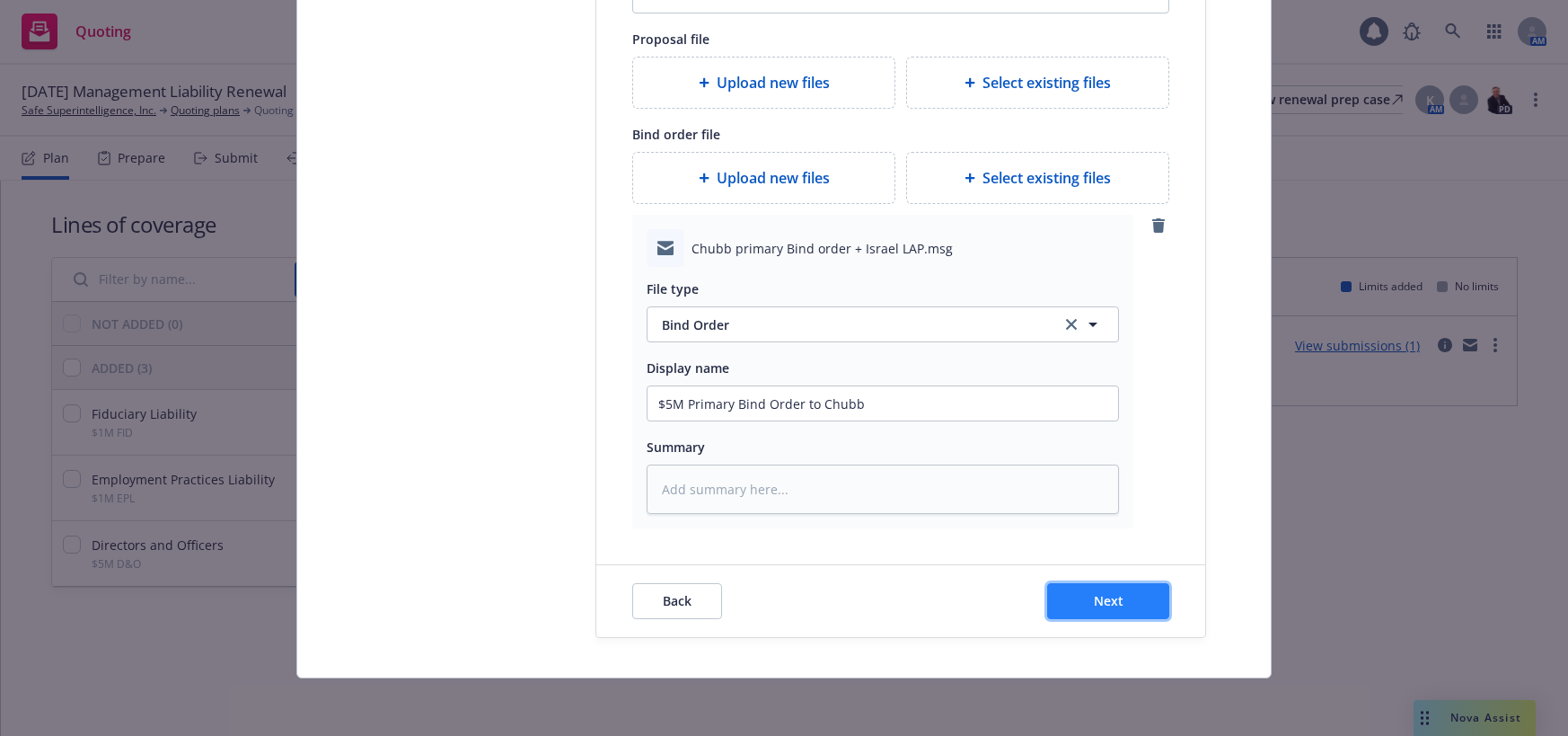
click at [1117, 601] on button "Next" at bounding box center [1108, 601] width 122 height 36
type textarea "x"
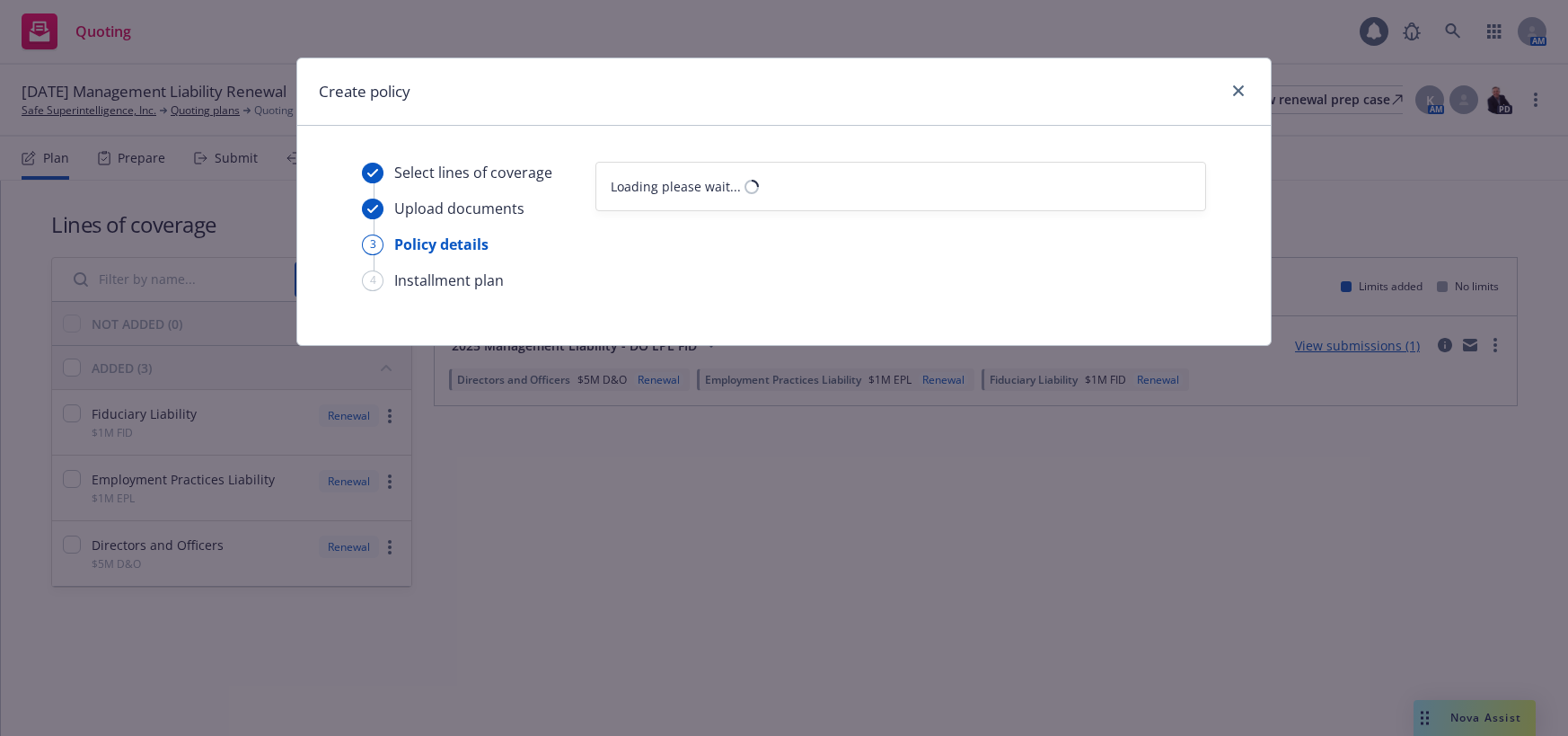
scroll to position [0, 0]
select select "12"
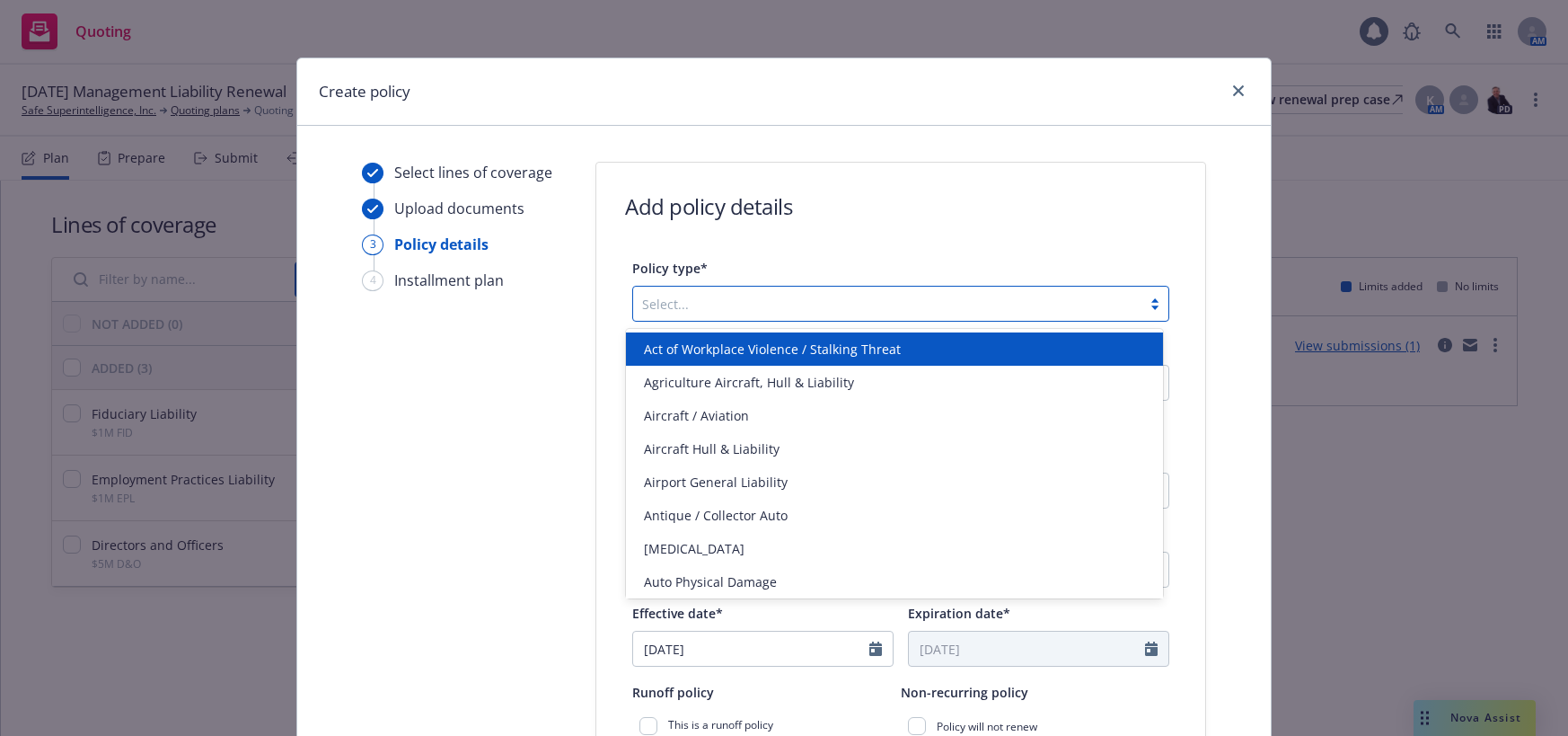
click at [1147, 305] on div at bounding box center [1154, 304] width 27 height 15
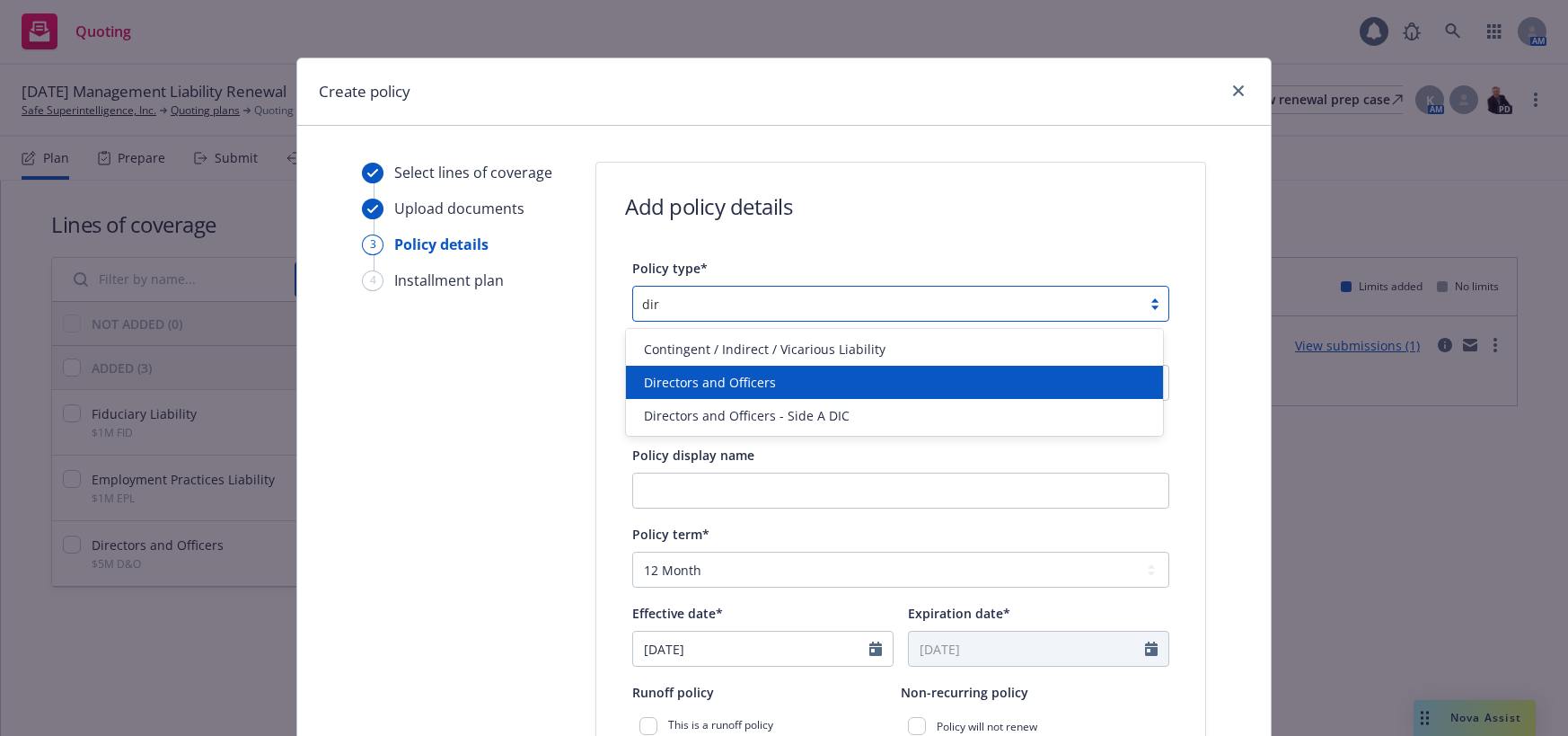
click at [745, 380] on span "Directors and Officers" at bounding box center [709, 382] width 132 height 18
type input "dir"
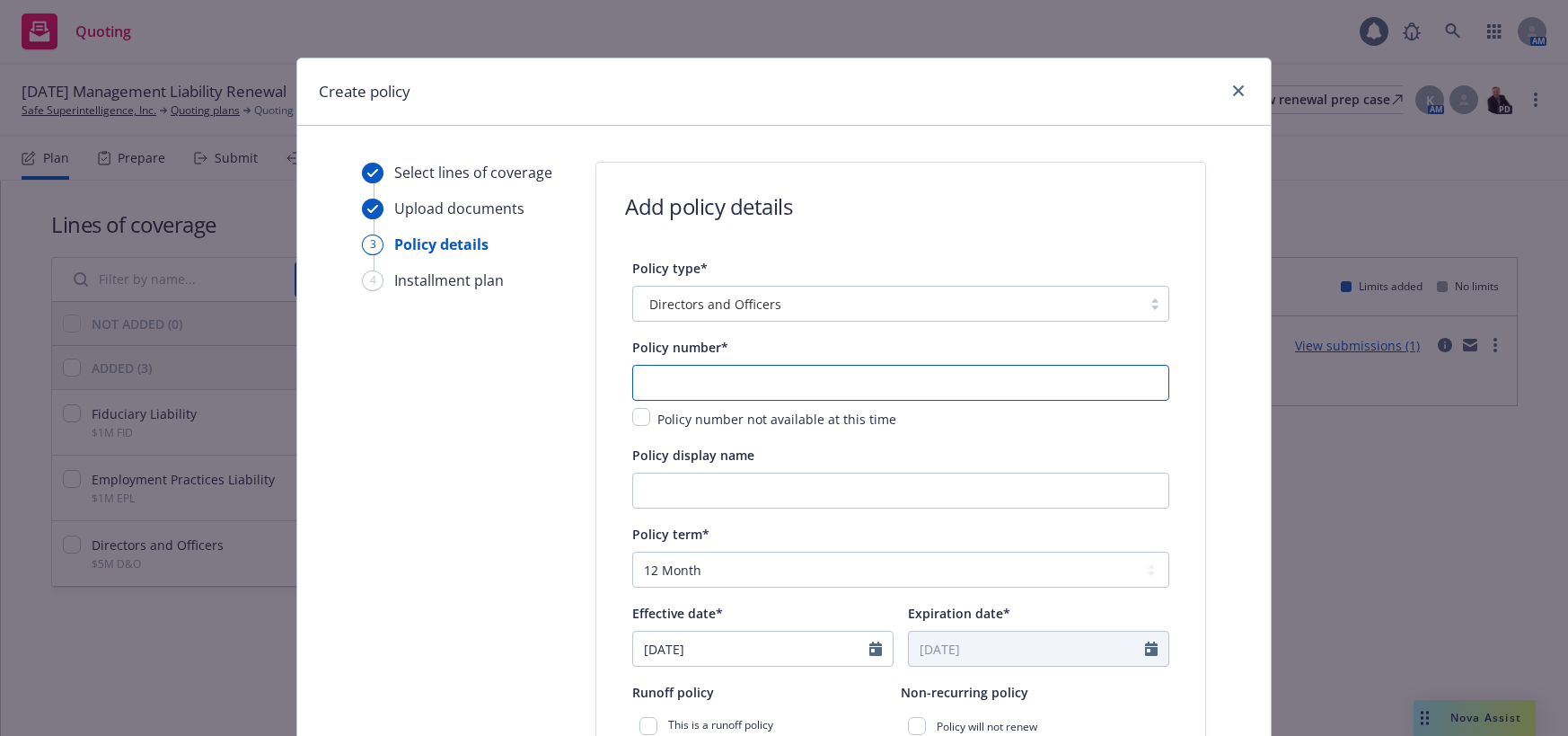
click at [745, 380] on input "text" at bounding box center [900, 382] width 537 height 36
click at [706, 380] on input "text" at bounding box center [900, 382] width 537 height 36
paste input "8264-5048"
type input "8264-5048"
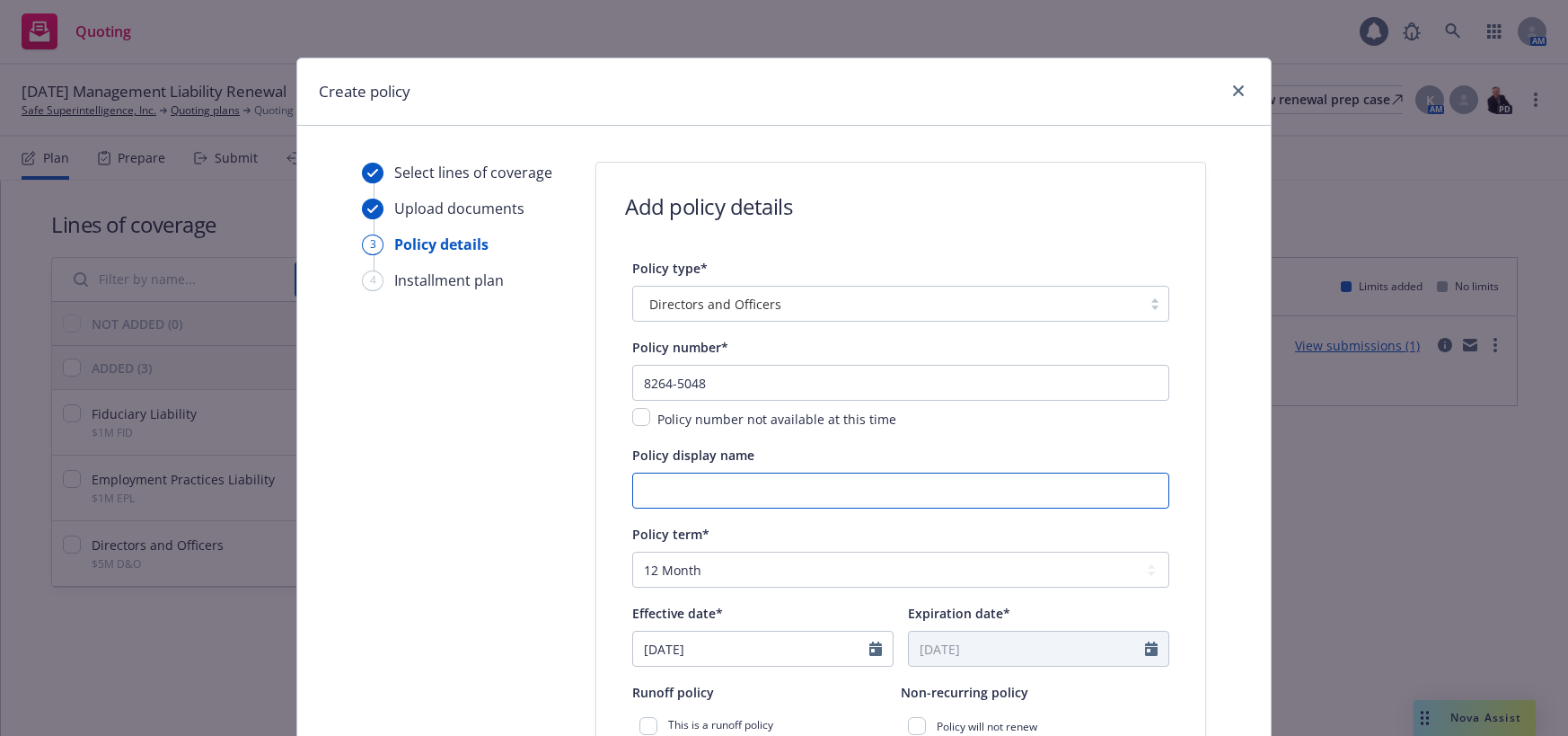
click at [784, 493] on input "Policy display name" at bounding box center [900, 490] width 537 height 36
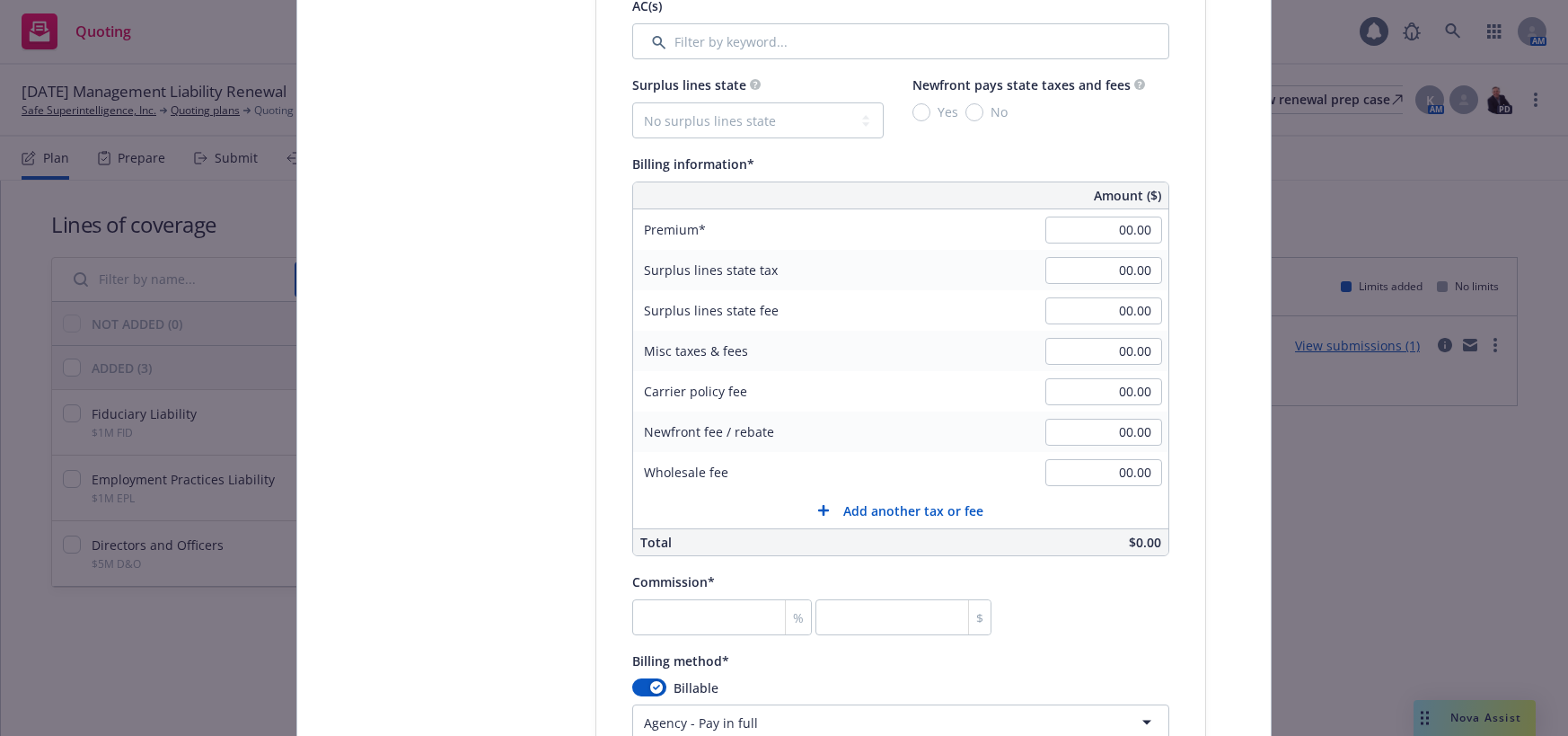
scroll to position [1078, 0]
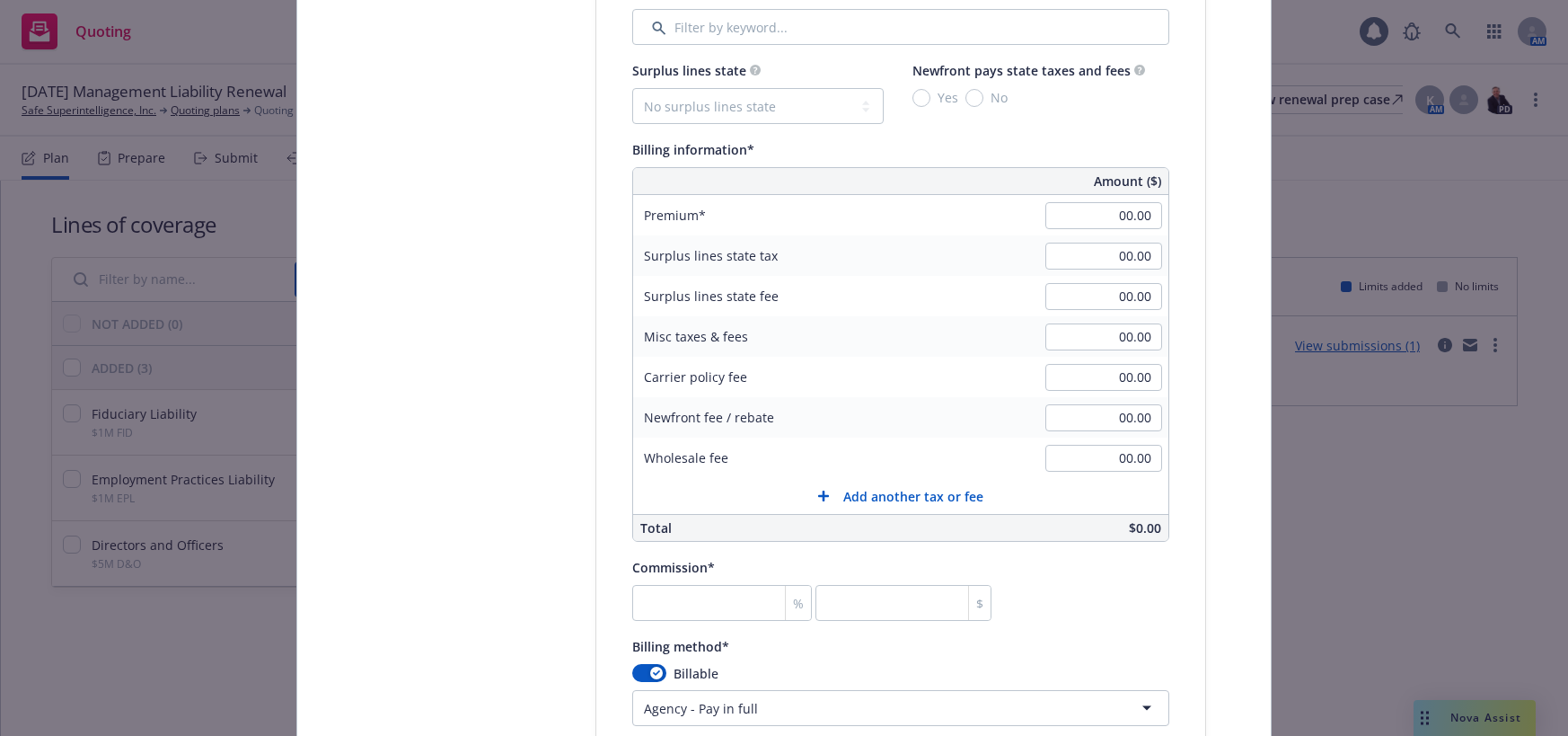
type input "00 $5M Primary"
click at [1096, 217] on input "00.00" at bounding box center [1103, 215] width 117 height 27
type input "204,887.00"
click at [735, 604] on input "number" at bounding box center [722, 602] width 180 height 36
type input "1"
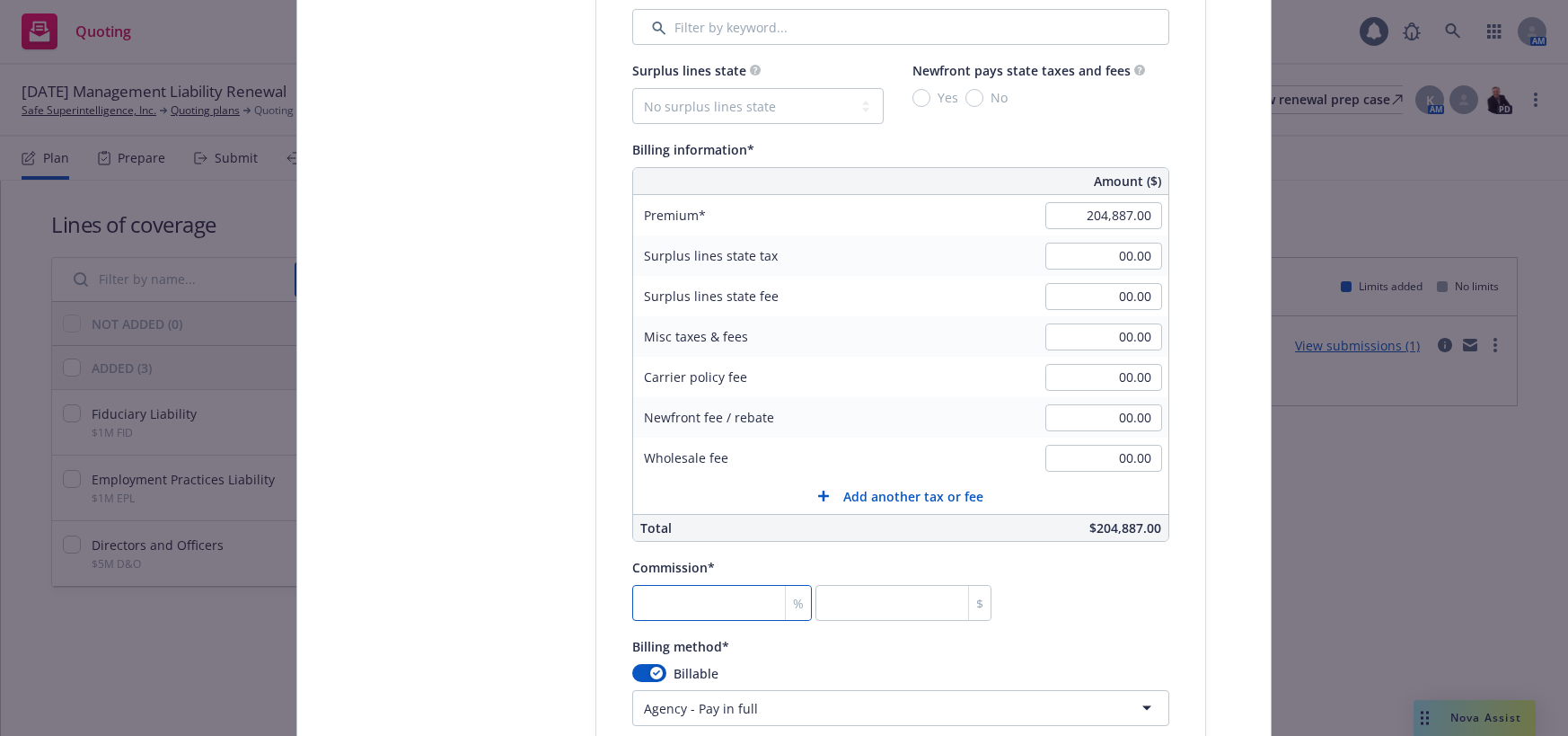
type input "2048.87"
type input "17"
type input "34830.79"
type input "17.5"
type input "35855.23"
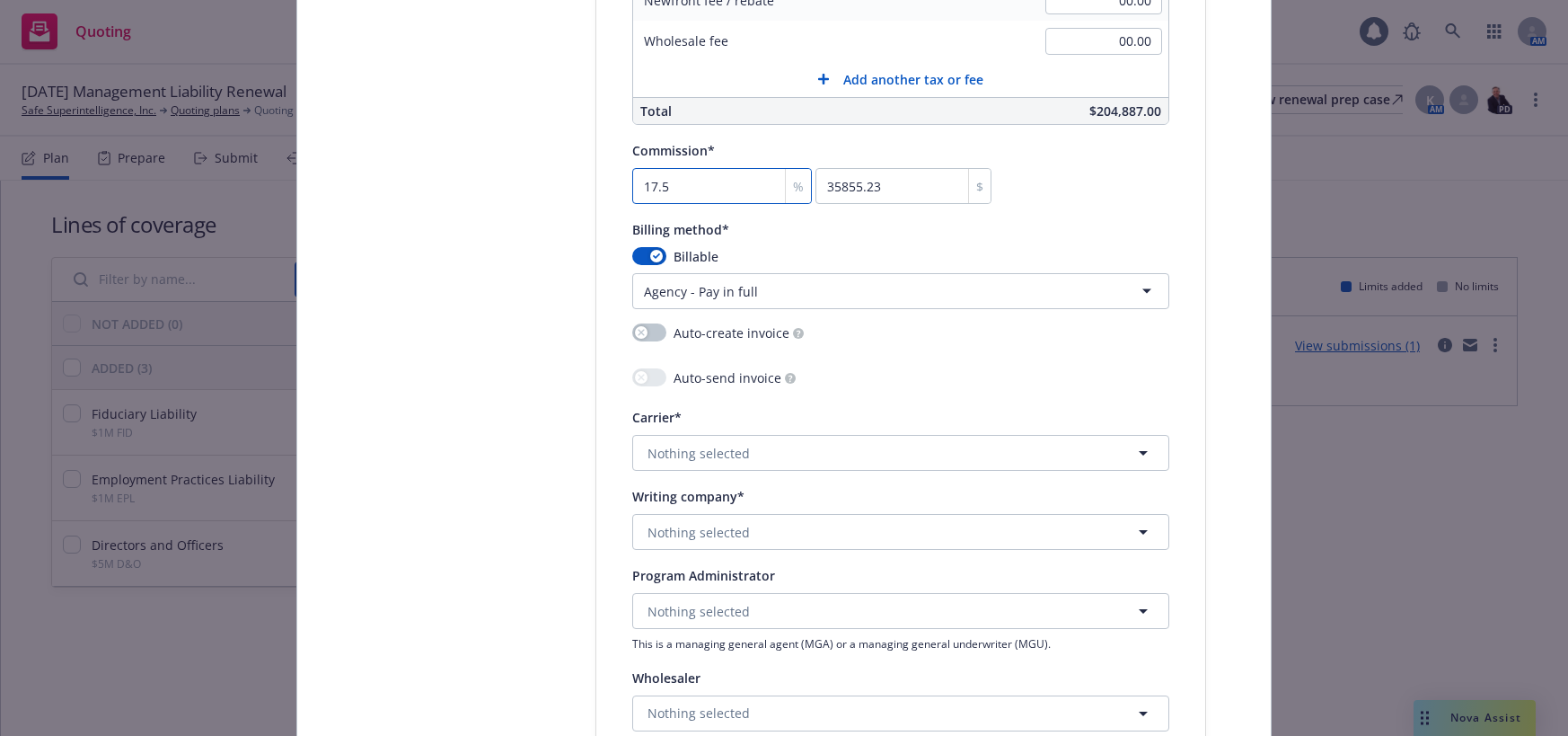
scroll to position [1527, 0]
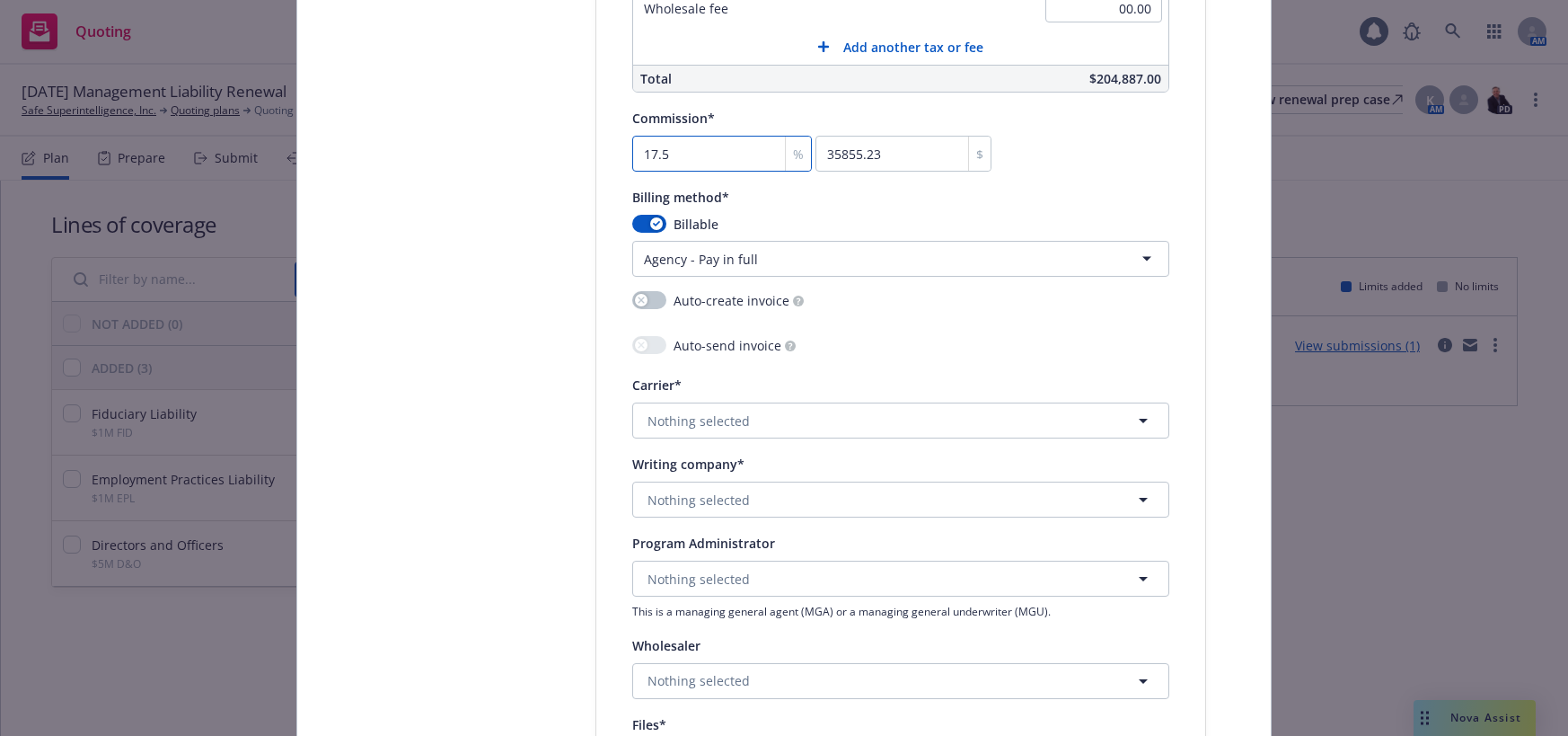
type input "17.5"
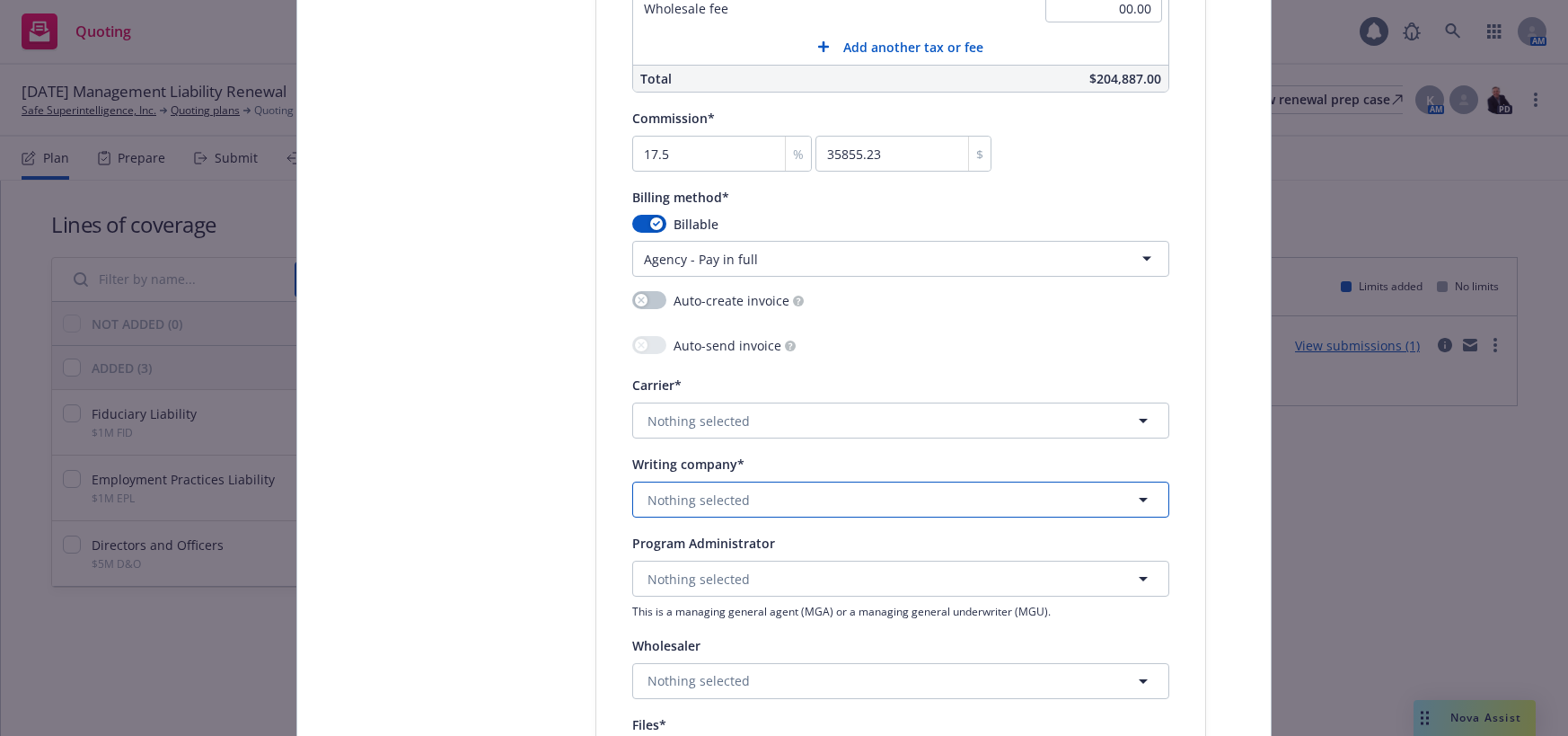
click at [727, 507] on span "Nothing selected" at bounding box center [698, 499] width 102 height 18
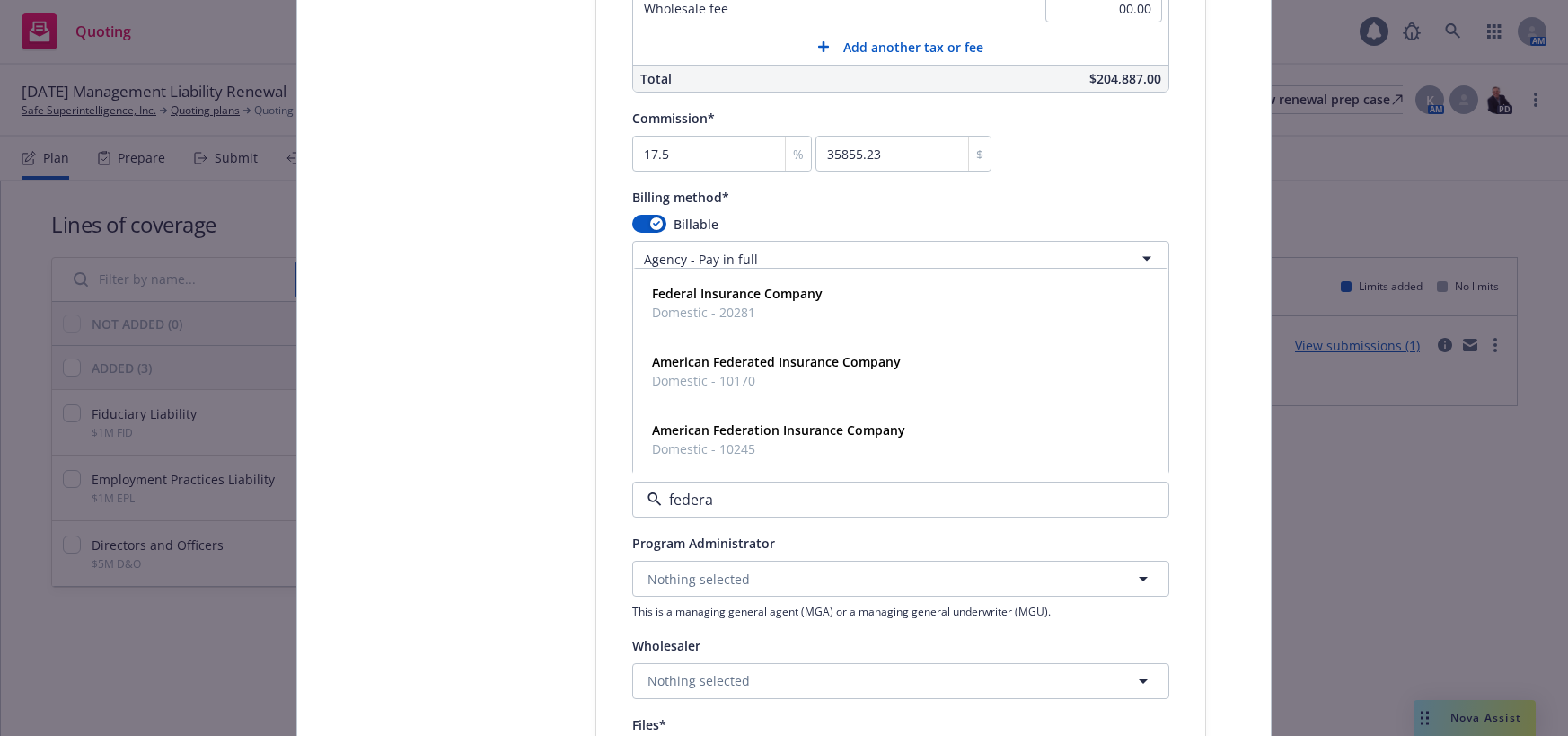
type input "federal"
click at [742, 432] on strong "Federal Insurance Company" at bounding box center [737, 429] width 170 height 18
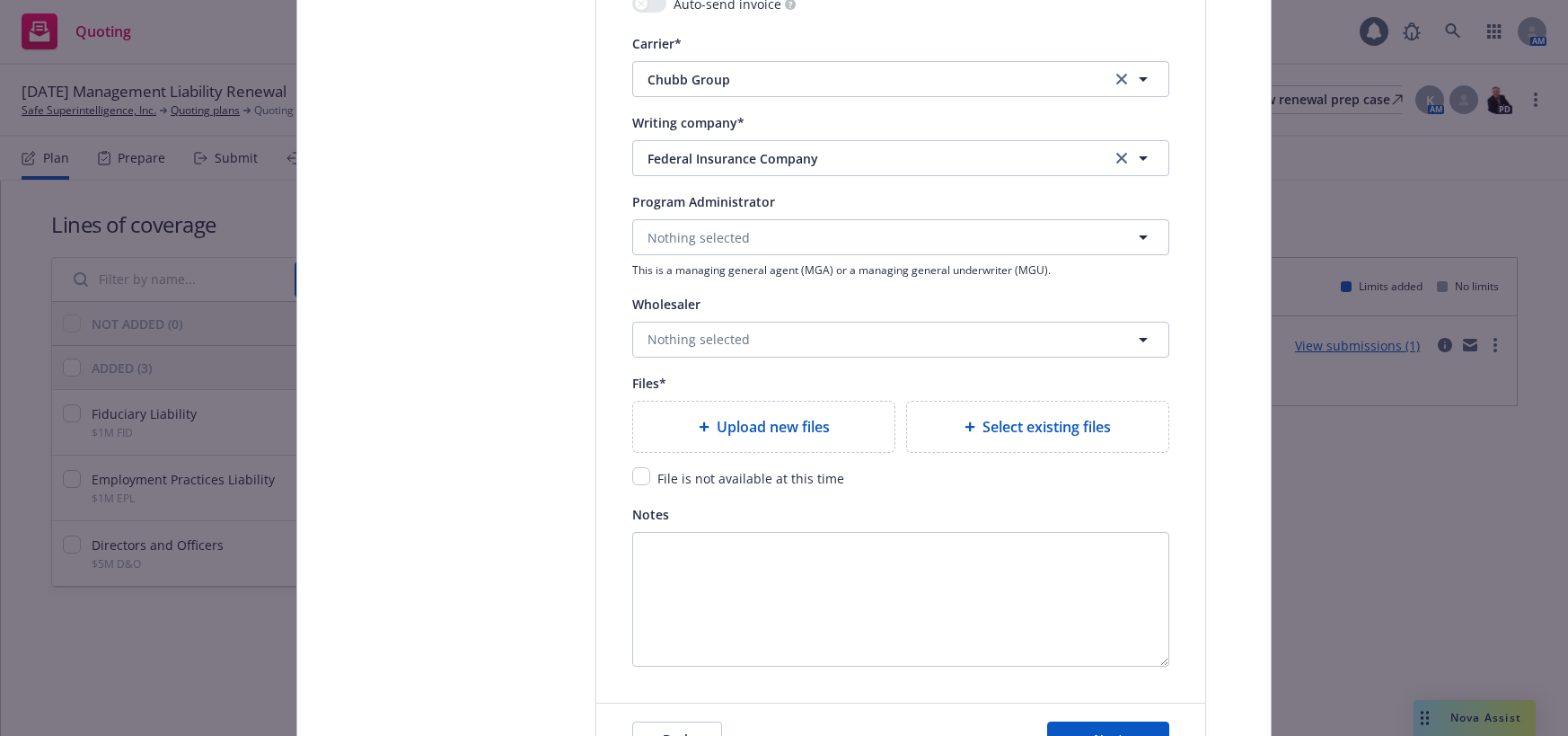
scroll to position [1887, 0]
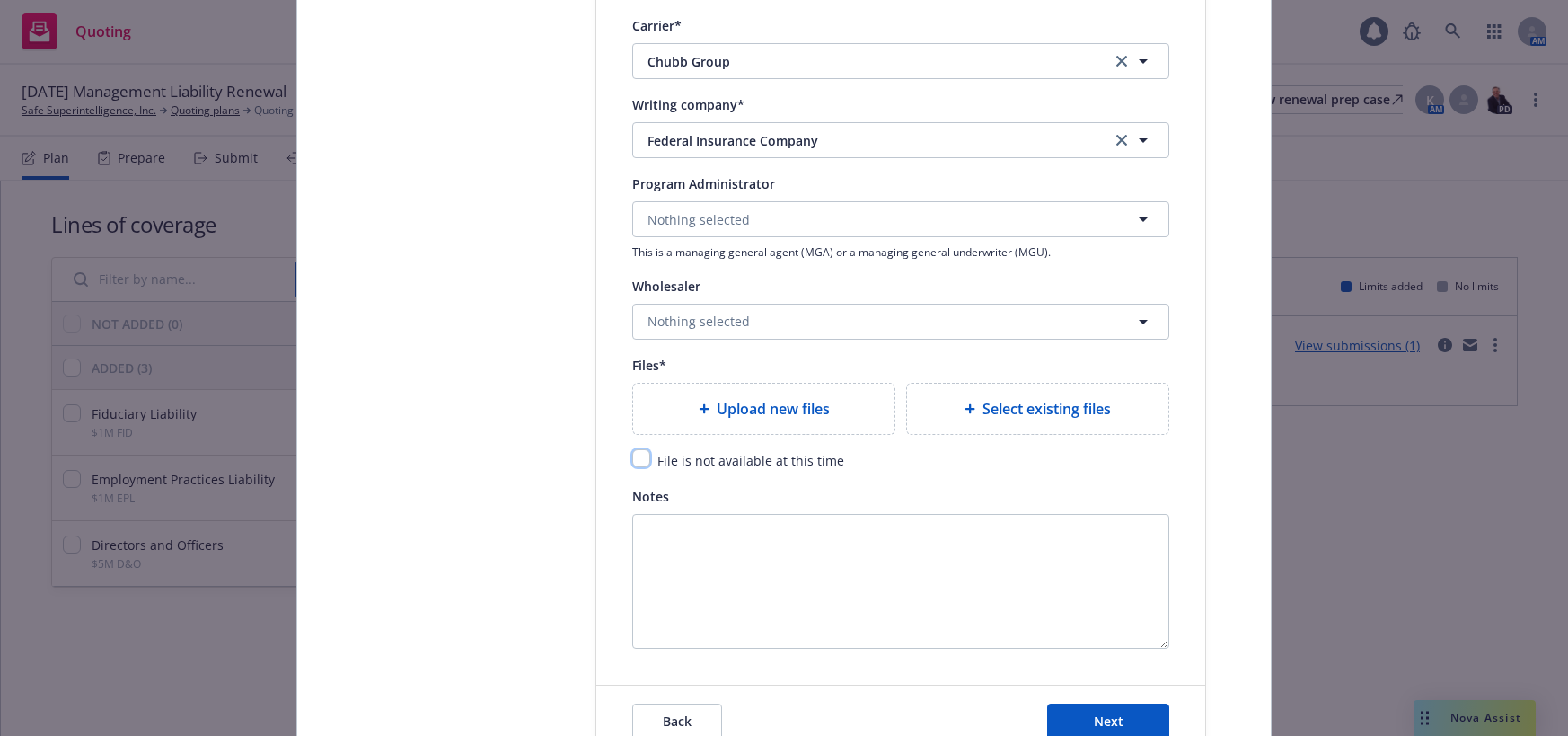
click at [633, 461] on input "checkbox" at bounding box center [642, 459] width 18 height 18
checkbox input "true"
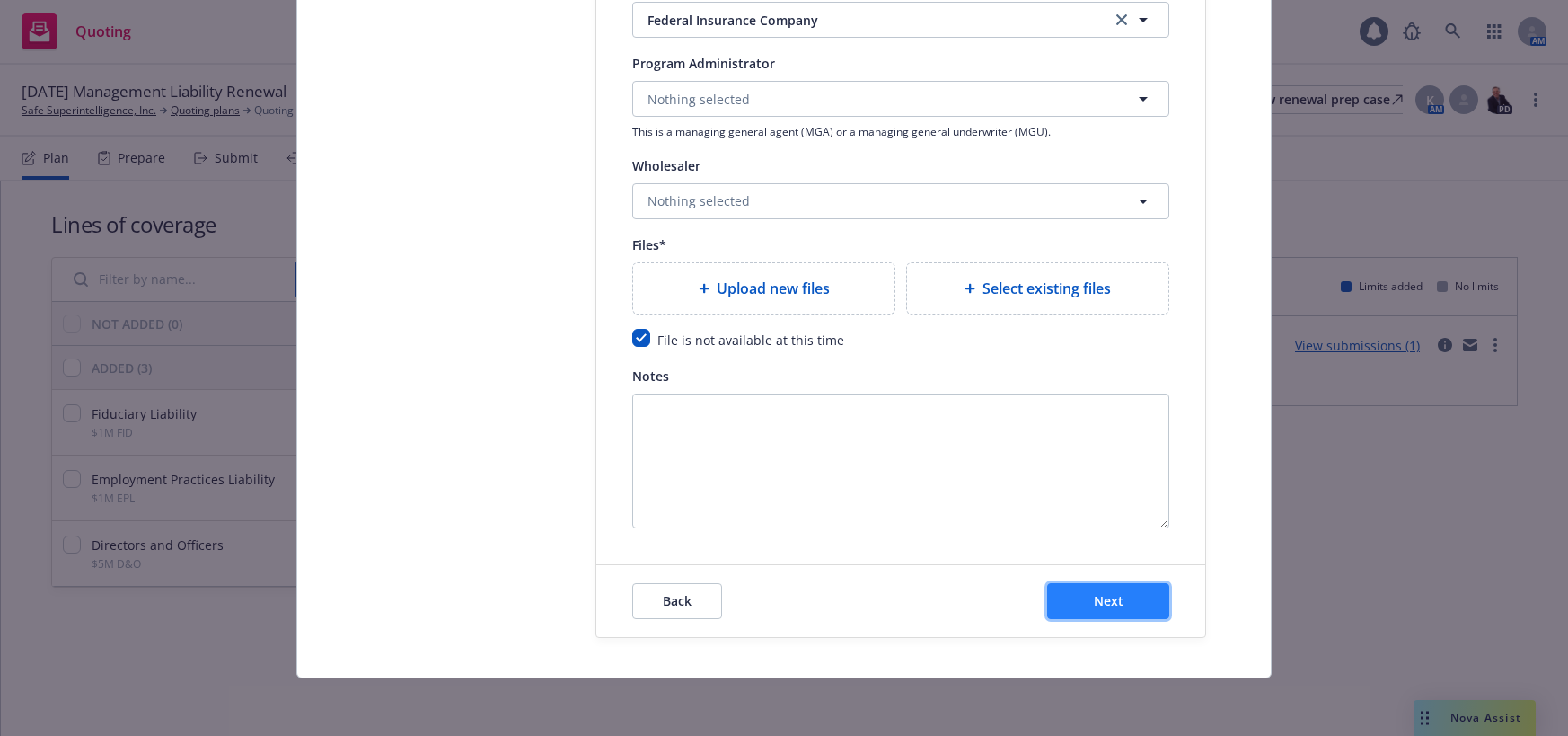
click at [1110, 605] on span "Next" at bounding box center [1109, 601] width 29 height 18
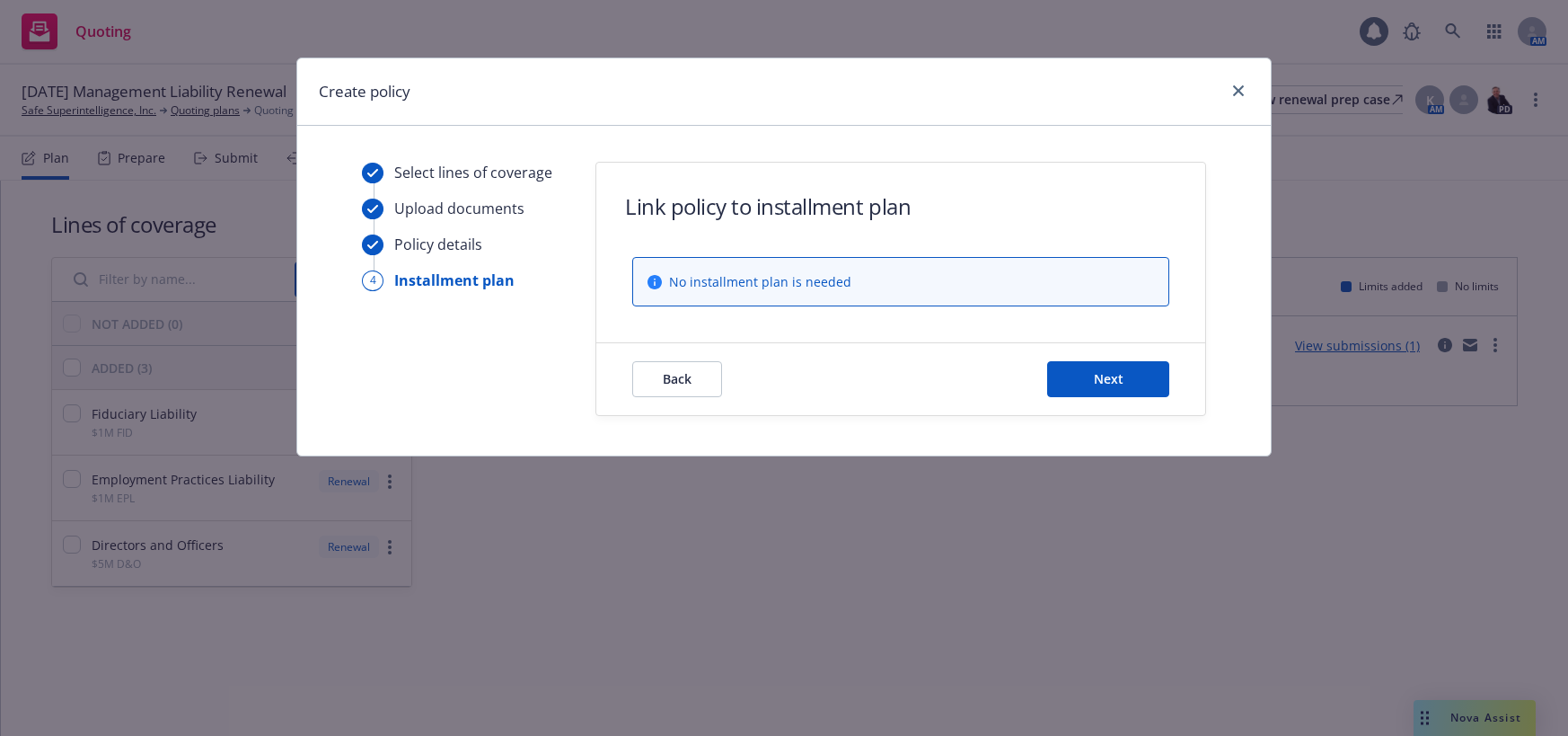
scroll to position [0, 0]
click at [1111, 378] on span "Next" at bounding box center [1109, 379] width 29 height 18
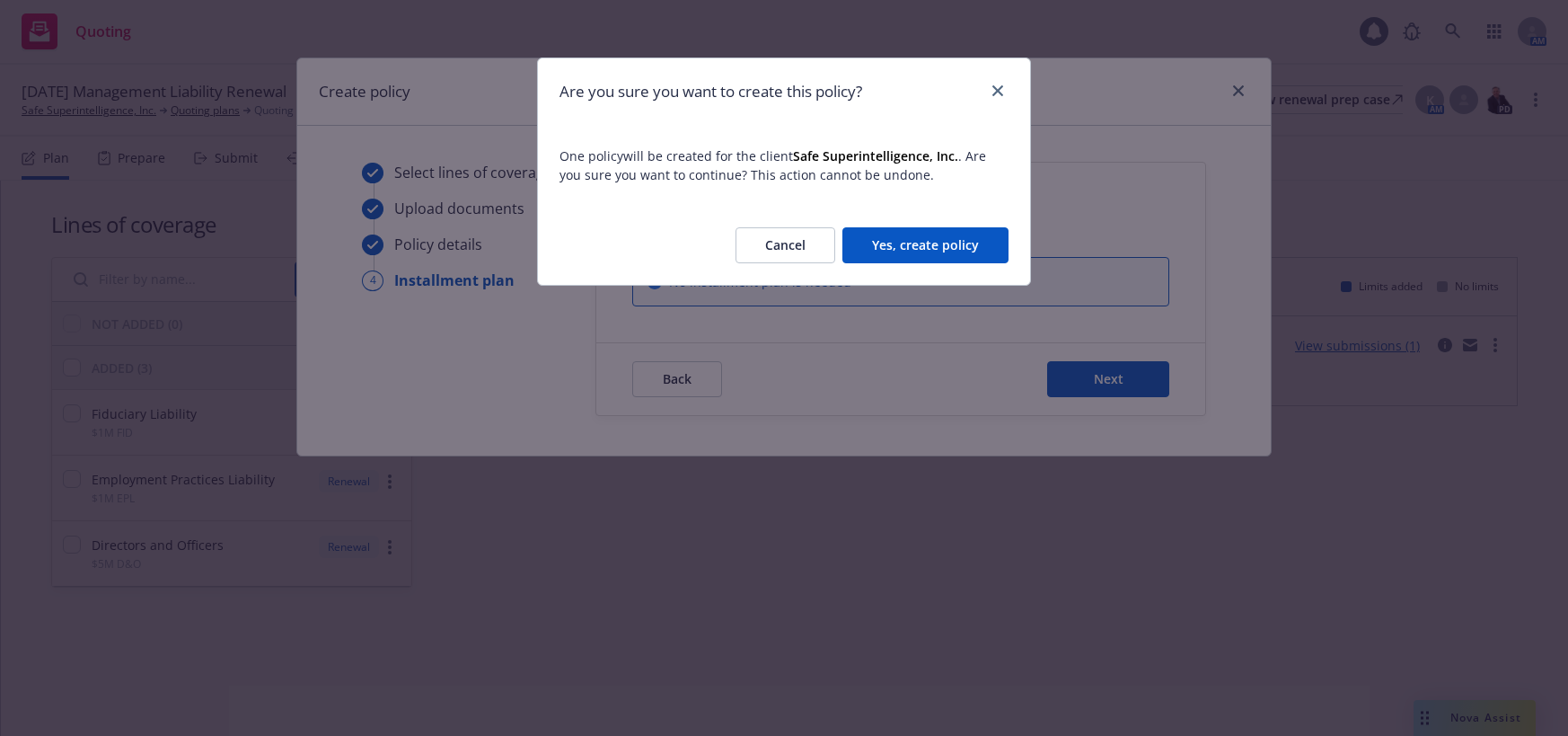
click at [947, 247] on button "Yes, create policy" at bounding box center [925, 245] width 166 height 36
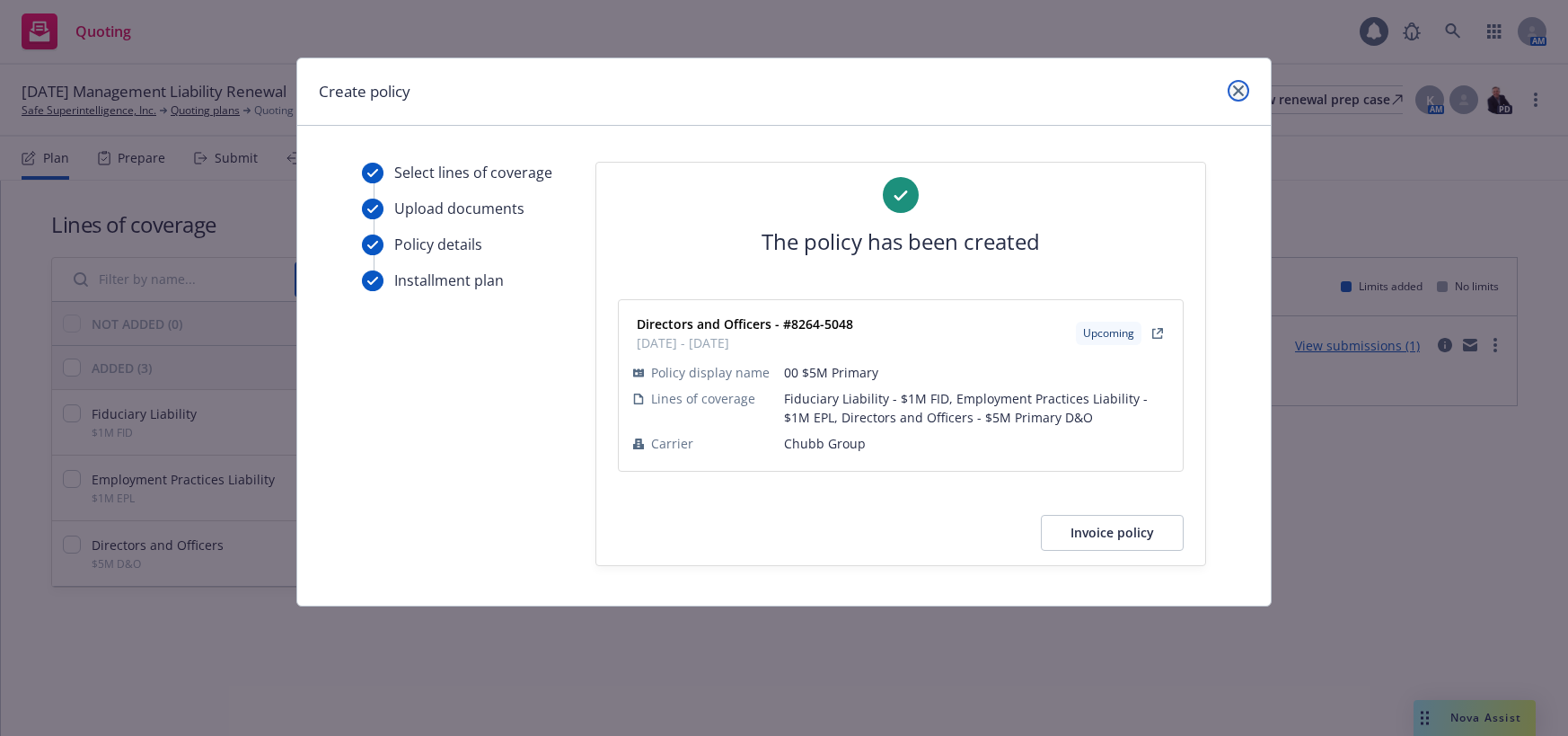
click at [1237, 91] on icon "close" at bounding box center [1238, 91] width 11 height 11
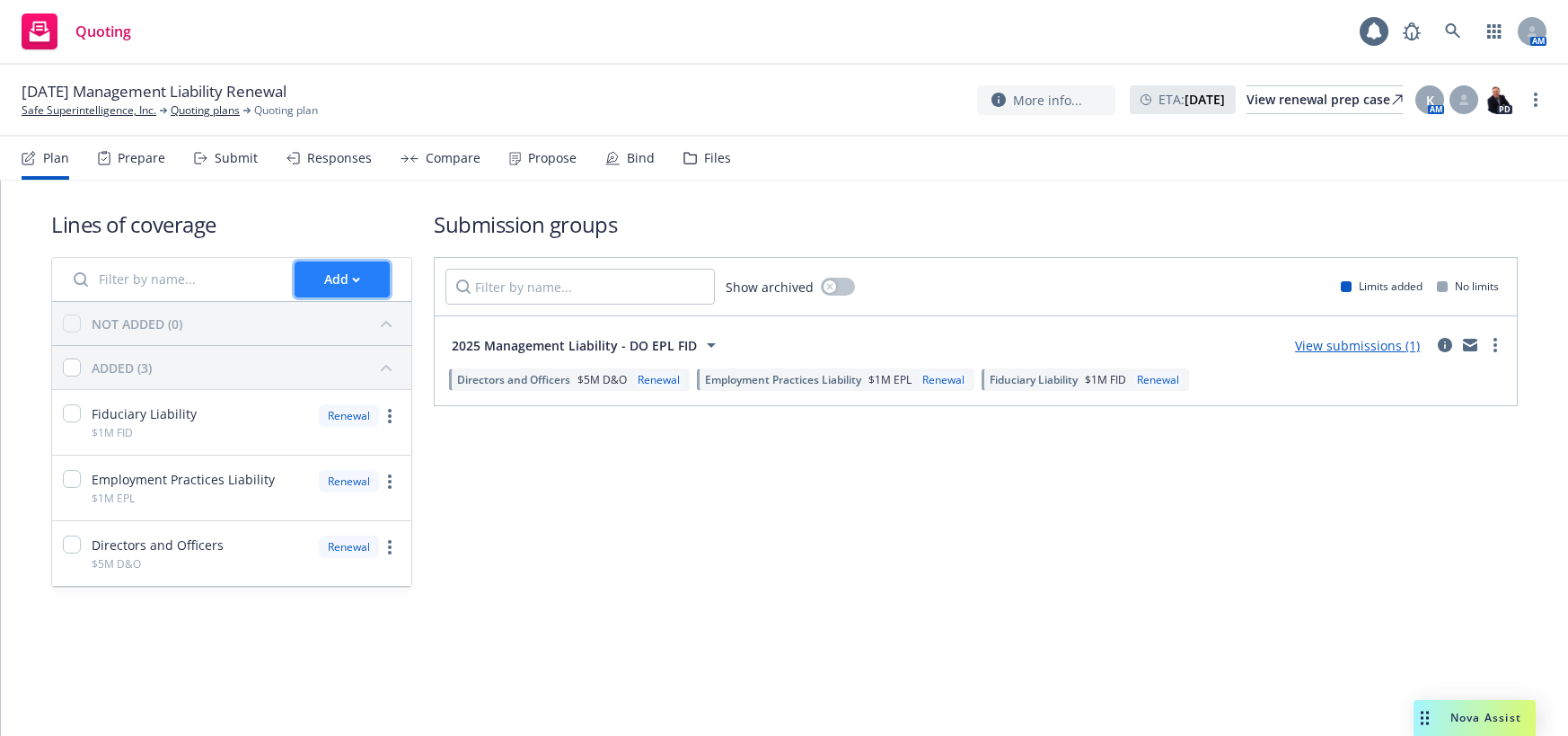
click at [358, 276] on icon "button" at bounding box center [355, 279] width 8 height 6
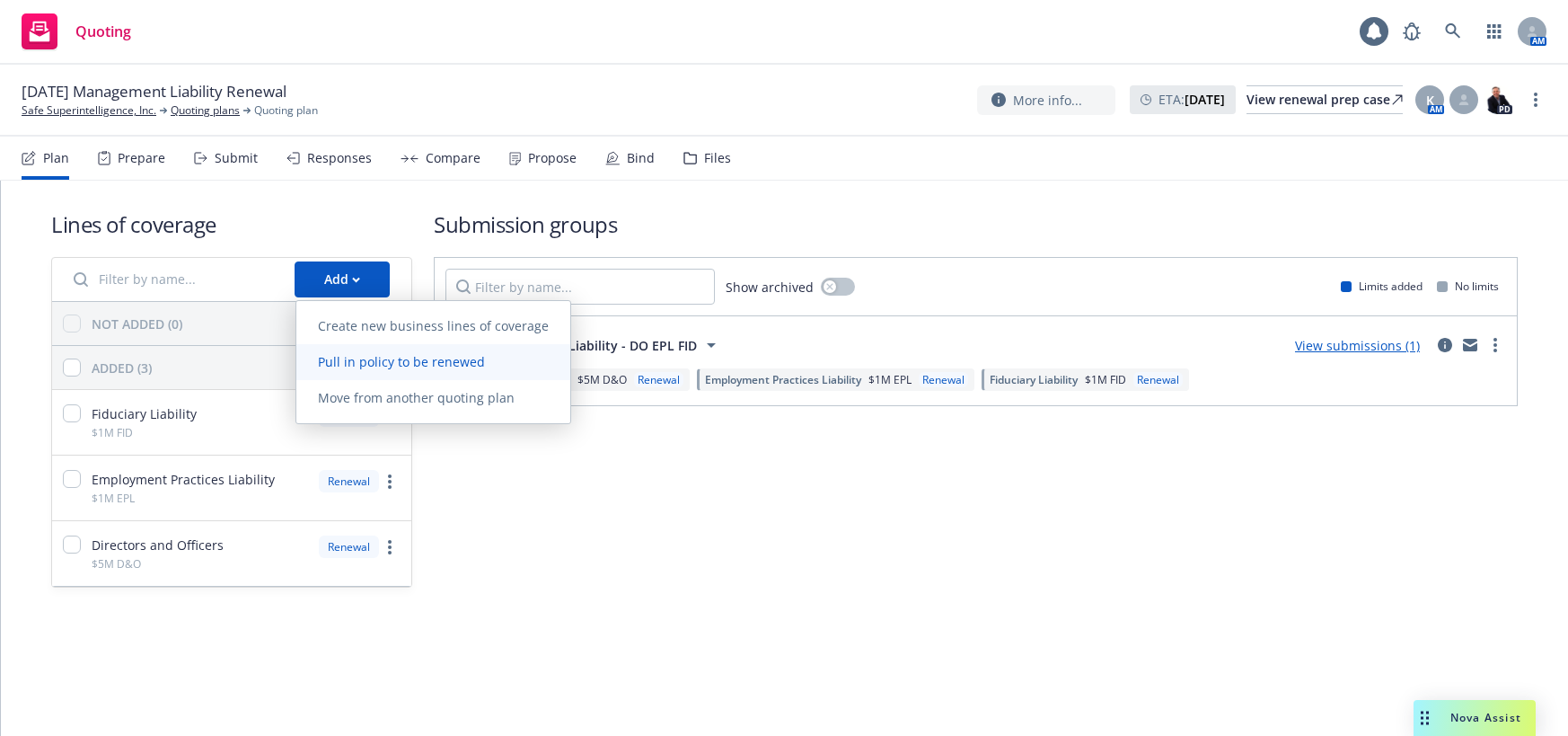
click at [376, 366] on span "Pull in policy to be renewed" at bounding box center [401, 361] width 210 height 18
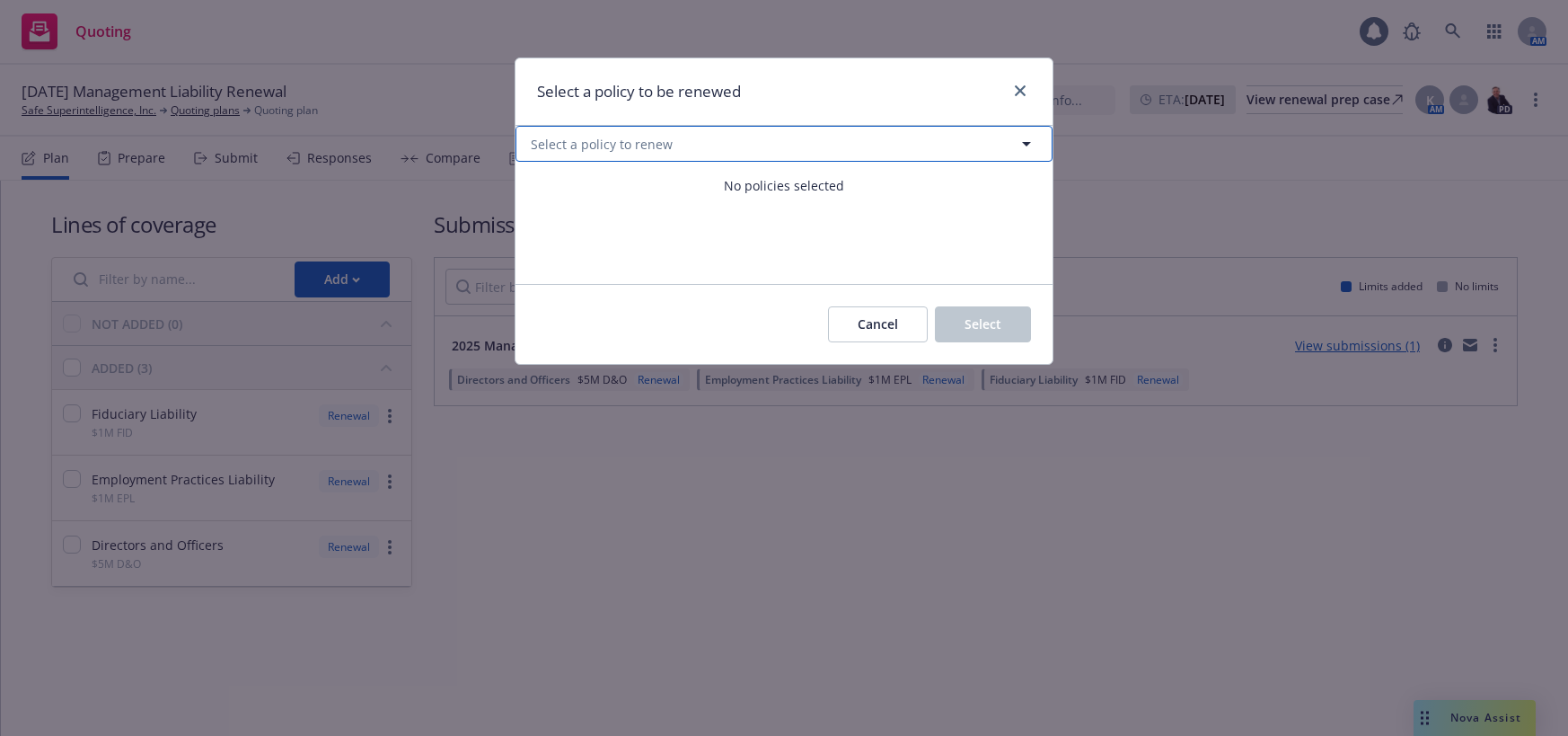
click at [1031, 139] on icon "button" at bounding box center [1026, 143] width 21 height 21
select select "ACTIVE"
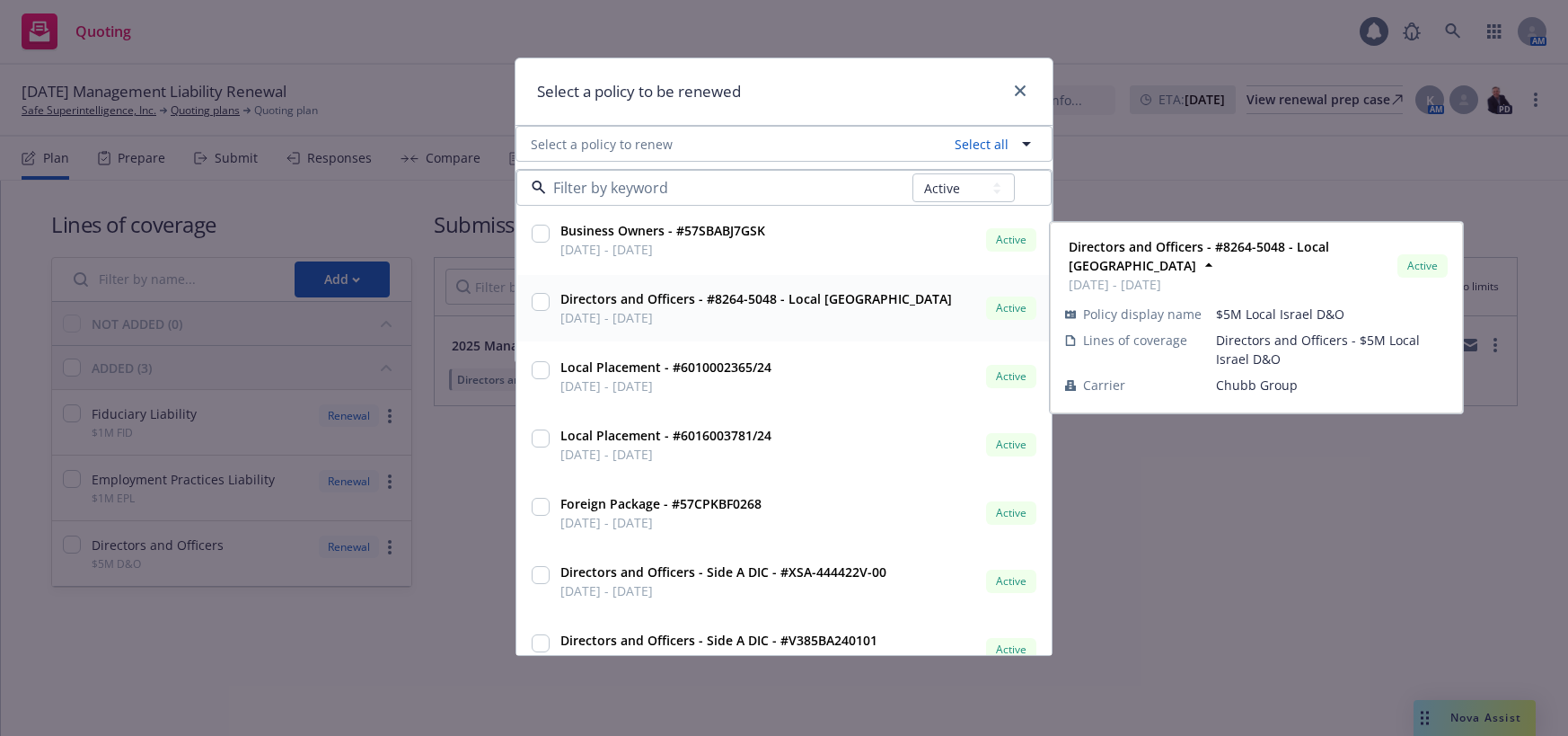
click at [539, 304] on input "checkbox" at bounding box center [540, 302] width 18 height 18
checkbox input "true"
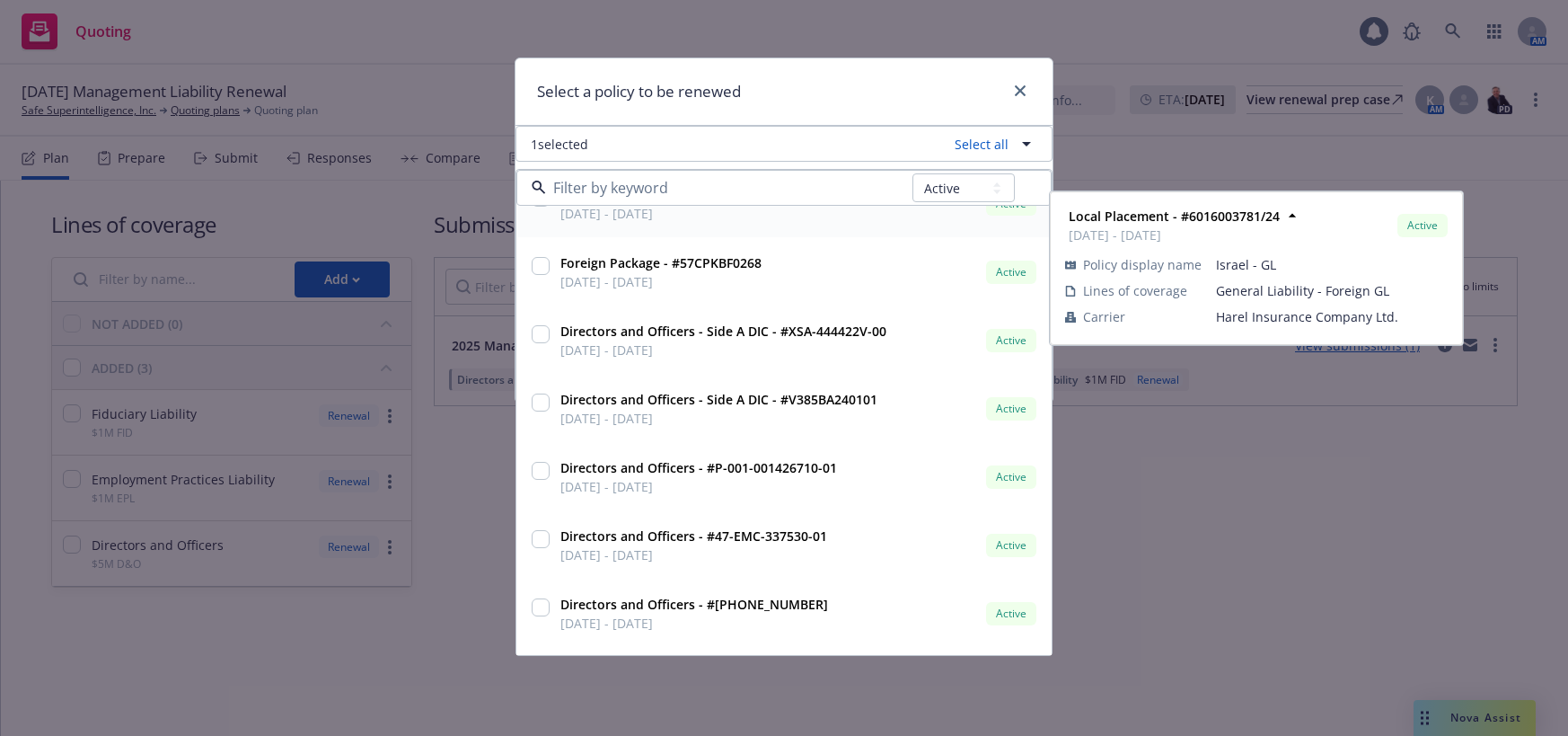
scroll to position [270, 0]
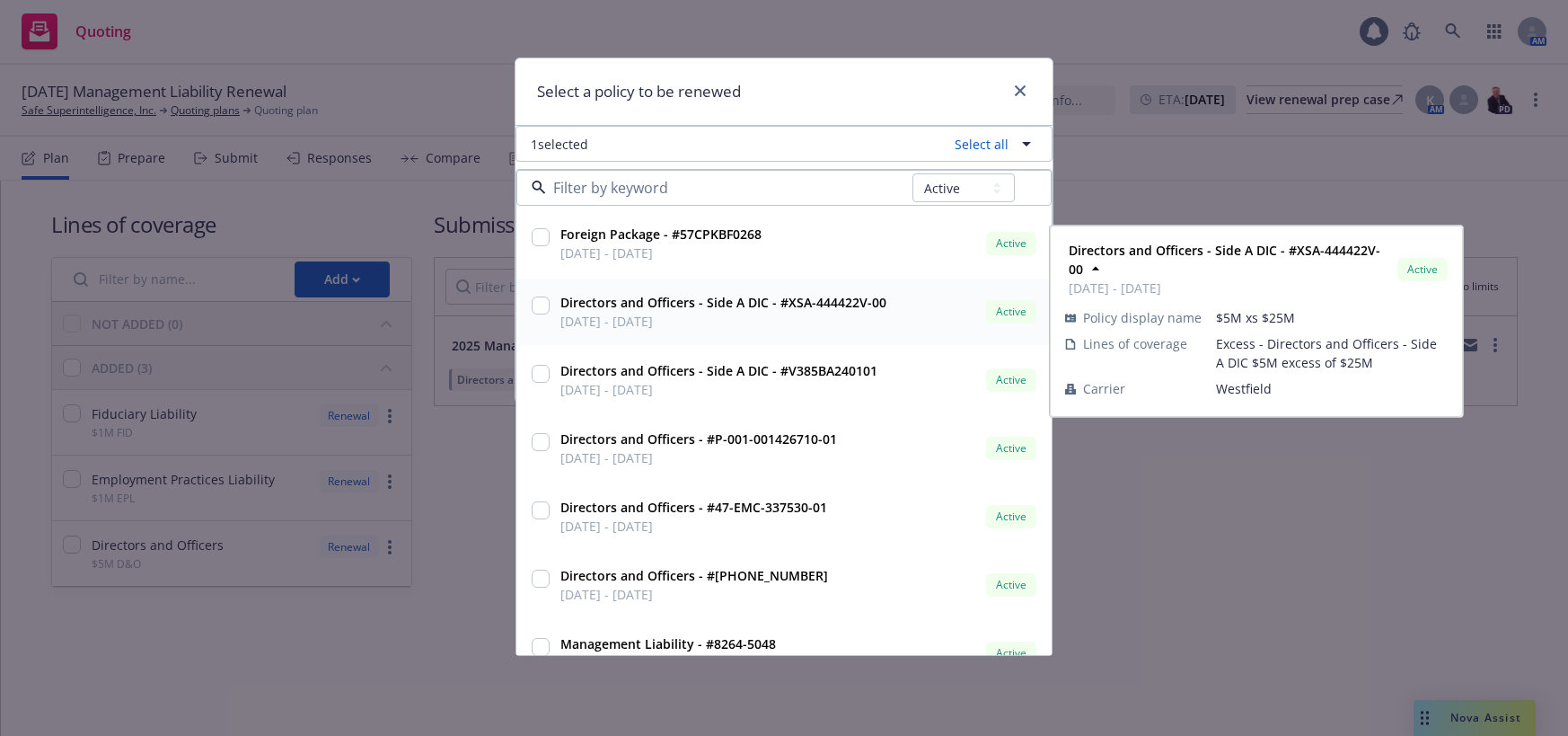
click at [540, 307] on input "checkbox" at bounding box center [540, 306] width 18 height 18
checkbox input "true"
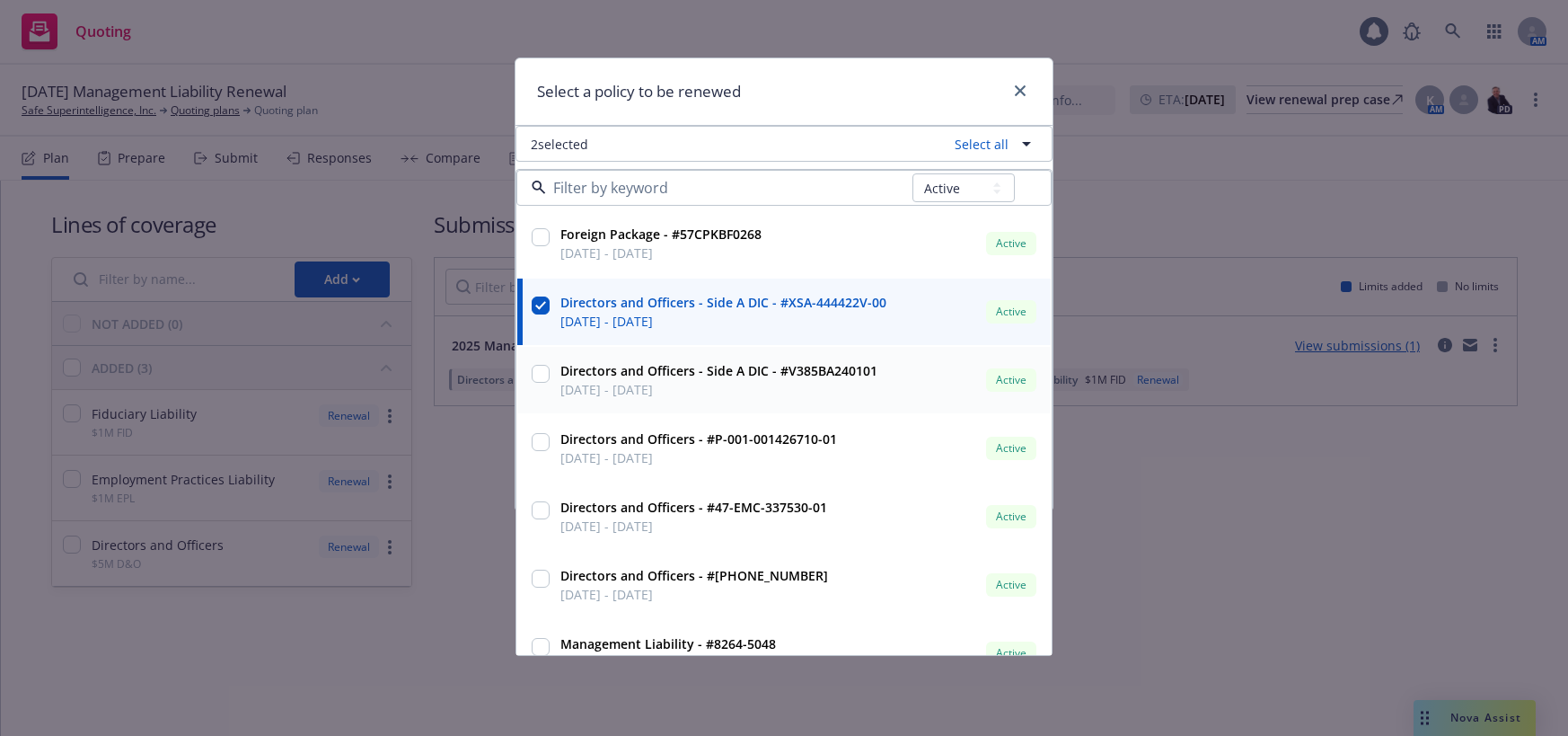
click at [544, 373] on input "checkbox" at bounding box center [540, 374] width 18 height 18
checkbox input "true"
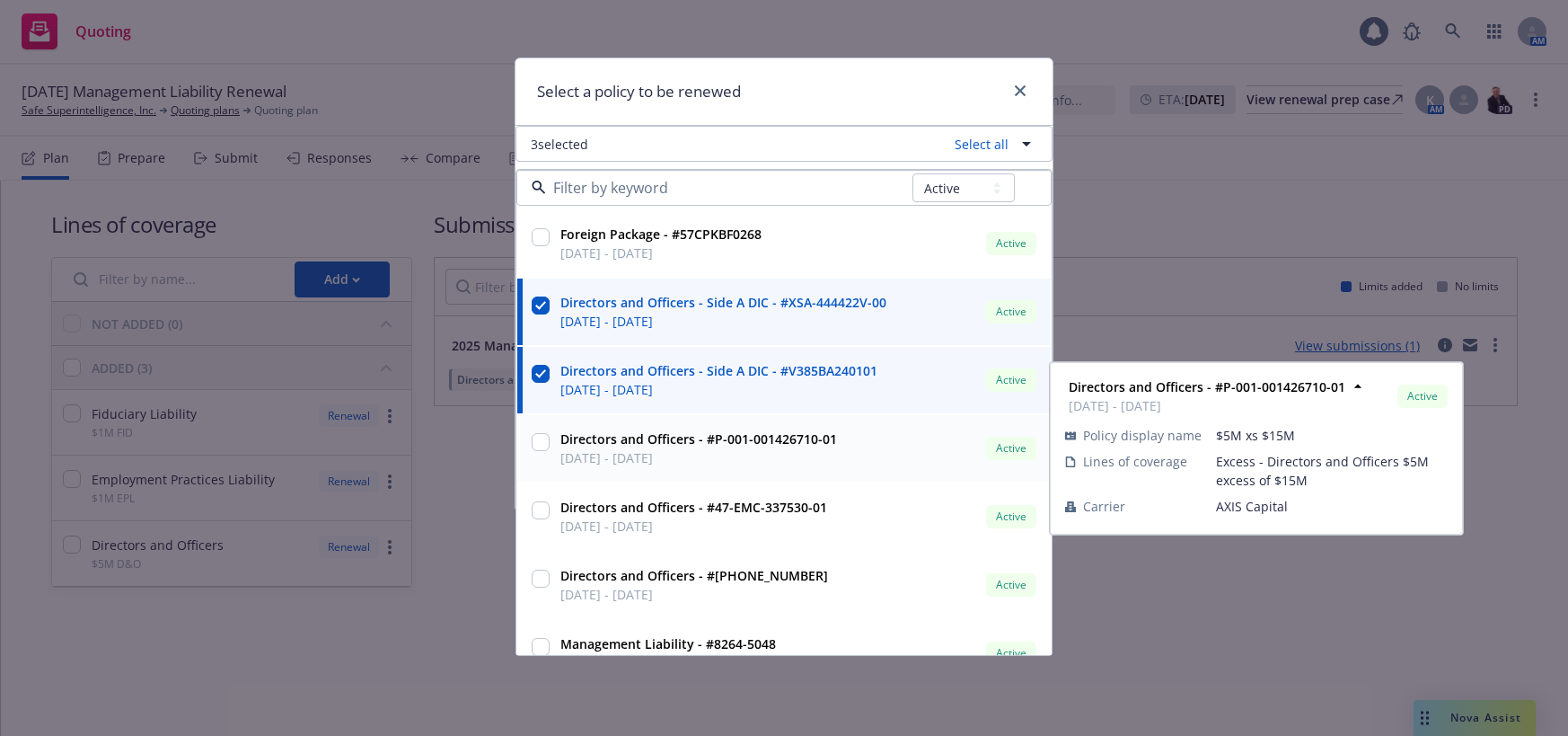
click at [541, 445] on input "checkbox" at bounding box center [540, 442] width 18 height 18
checkbox input "true"
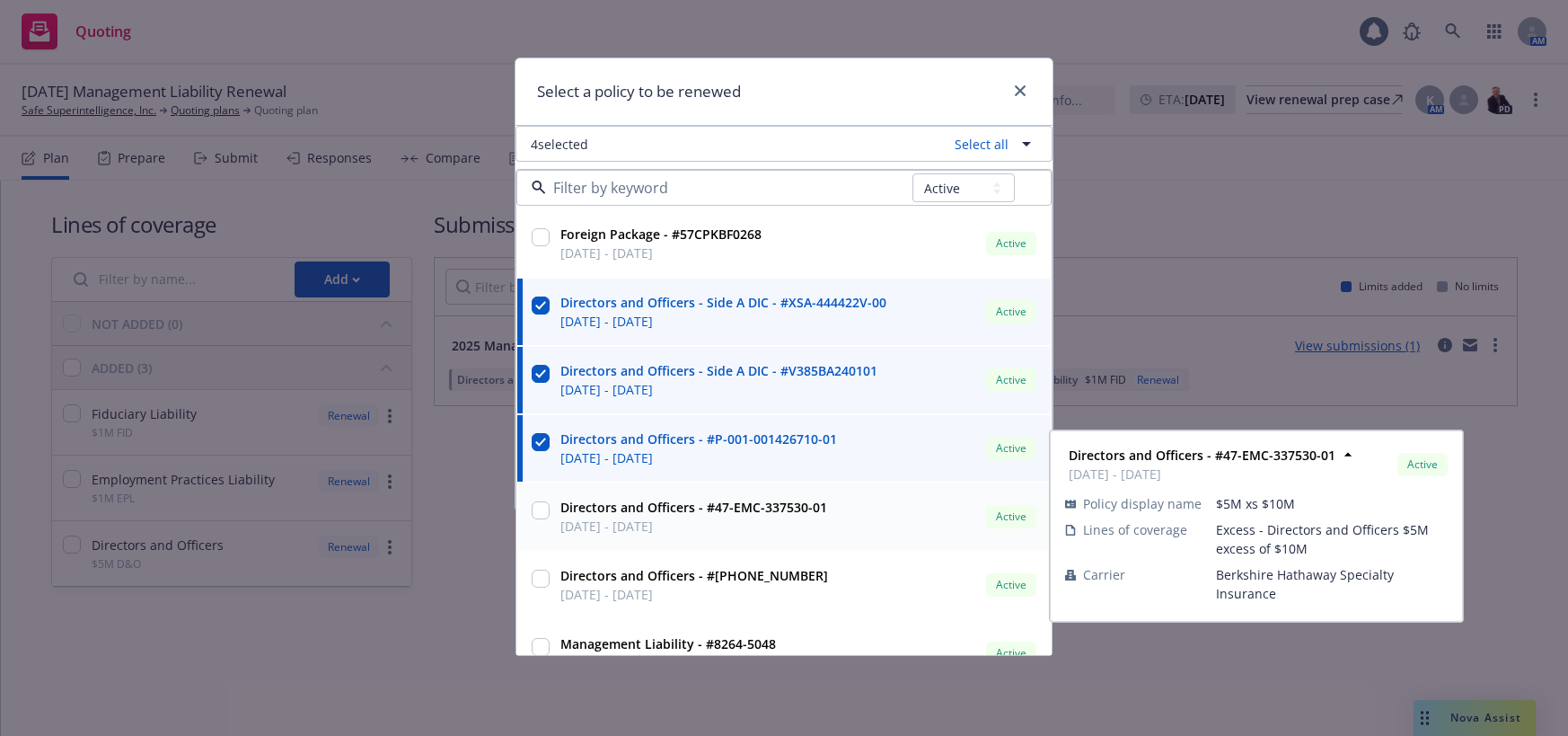
drag, startPoint x: 542, startPoint y: 508, endPoint x: 544, endPoint y: 557, distance: 49.0
click at [541, 509] on input "checkbox" at bounding box center [540, 510] width 18 height 18
checkbox input "true"
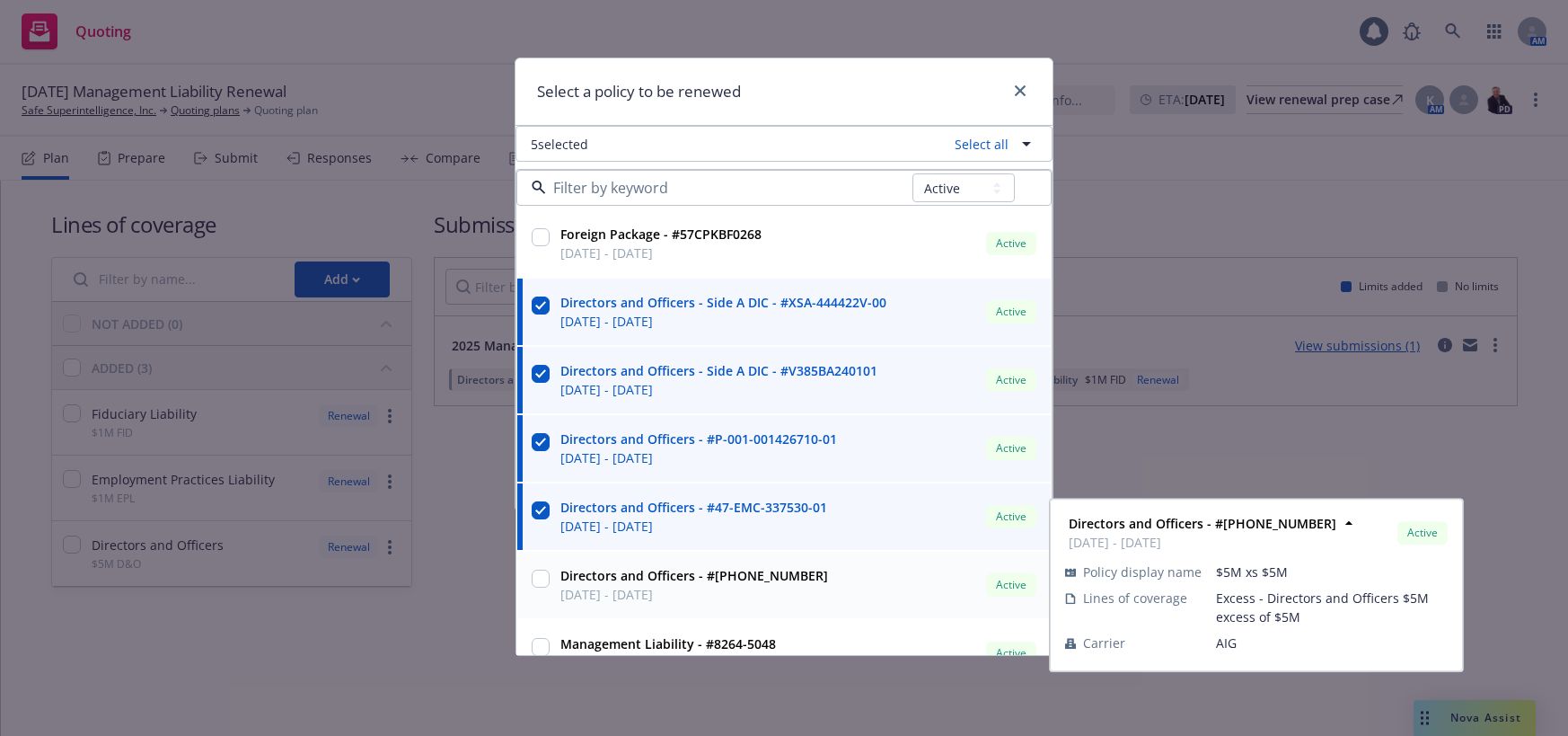
drag, startPoint x: 541, startPoint y: 575, endPoint x: 621, endPoint y: 558, distance: 81.8
click at [542, 575] on input "checkbox" at bounding box center [540, 578] width 18 height 18
checkbox input "true"
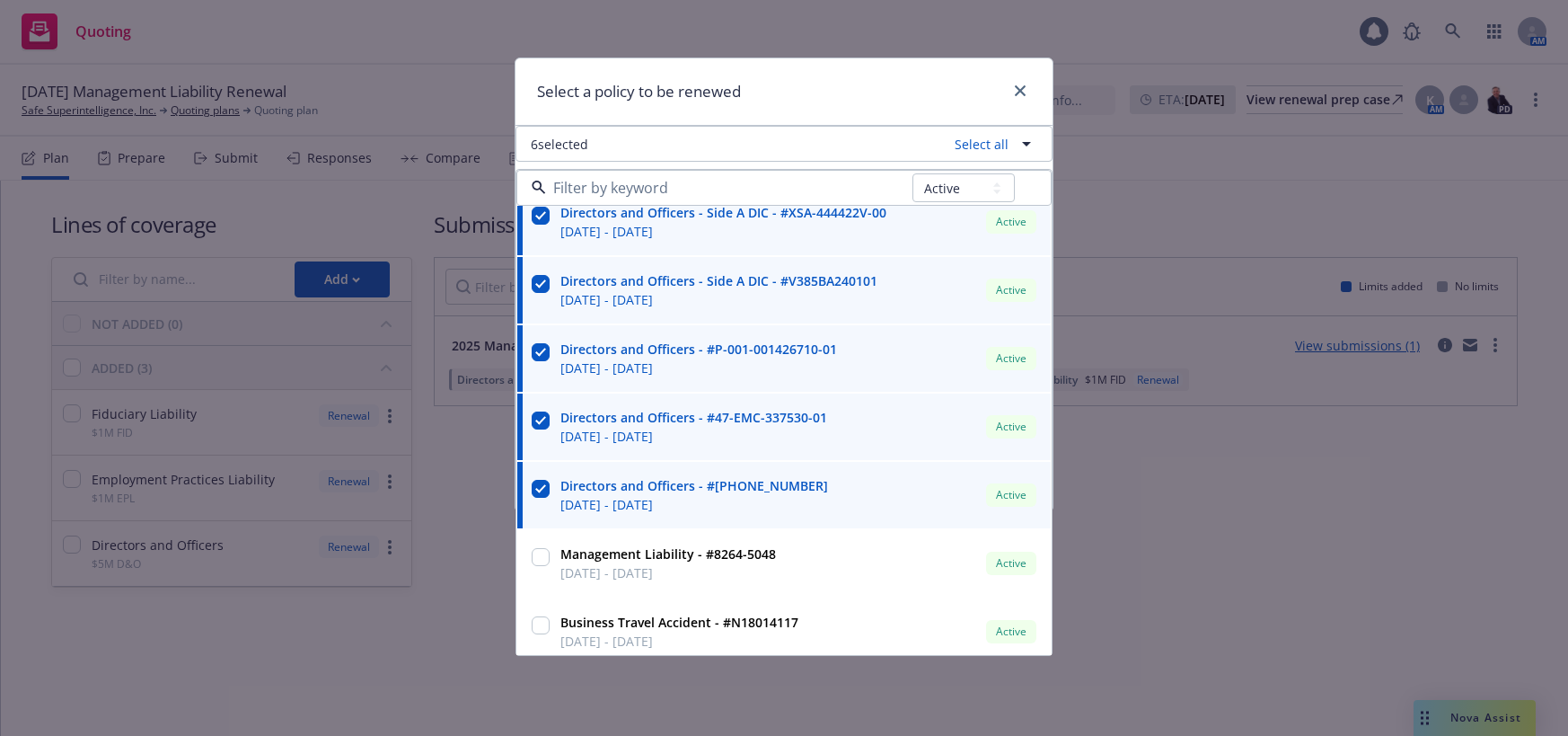
scroll to position [370, 0]
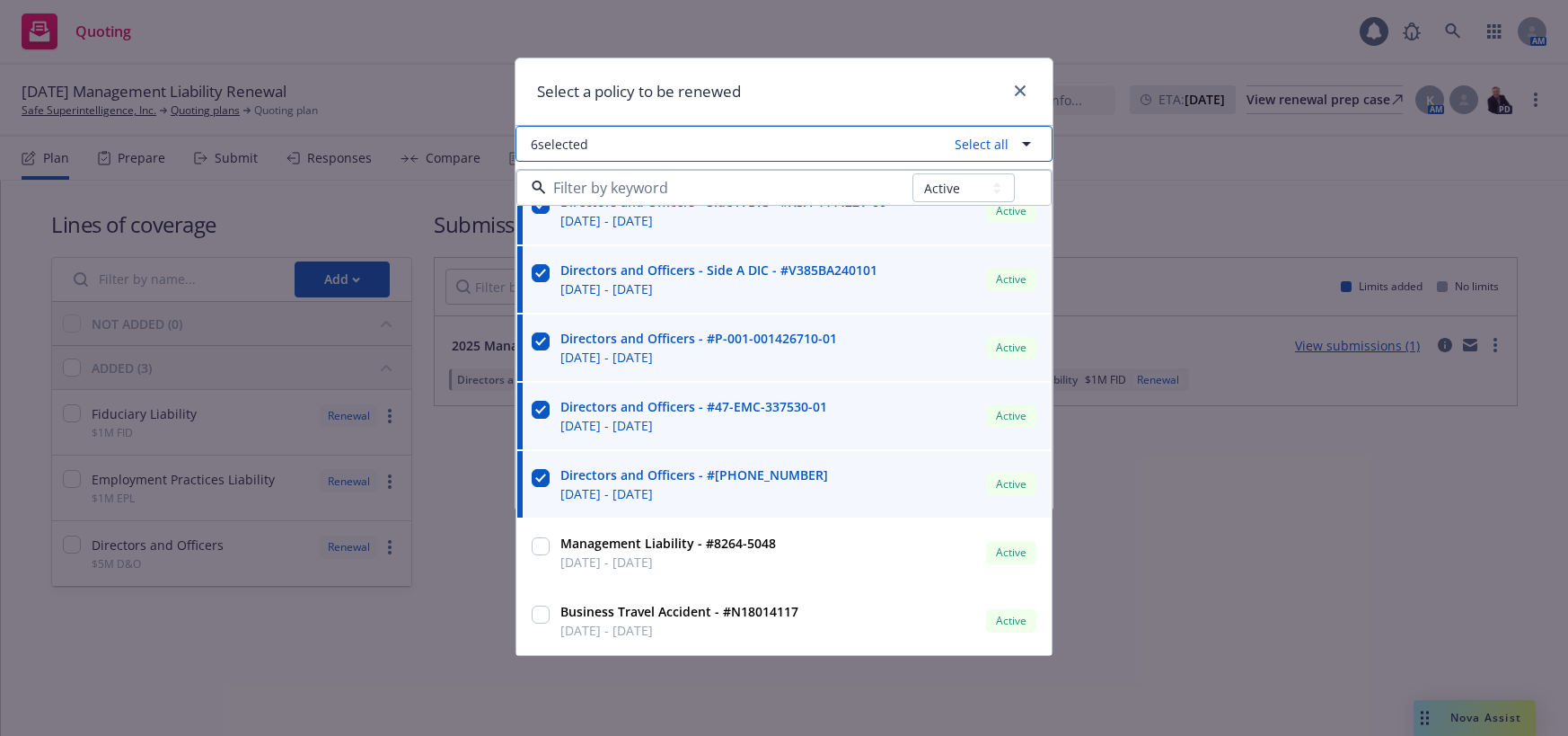
click at [569, 146] on span "6 selected" at bounding box center [559, 144] width 57 height 18
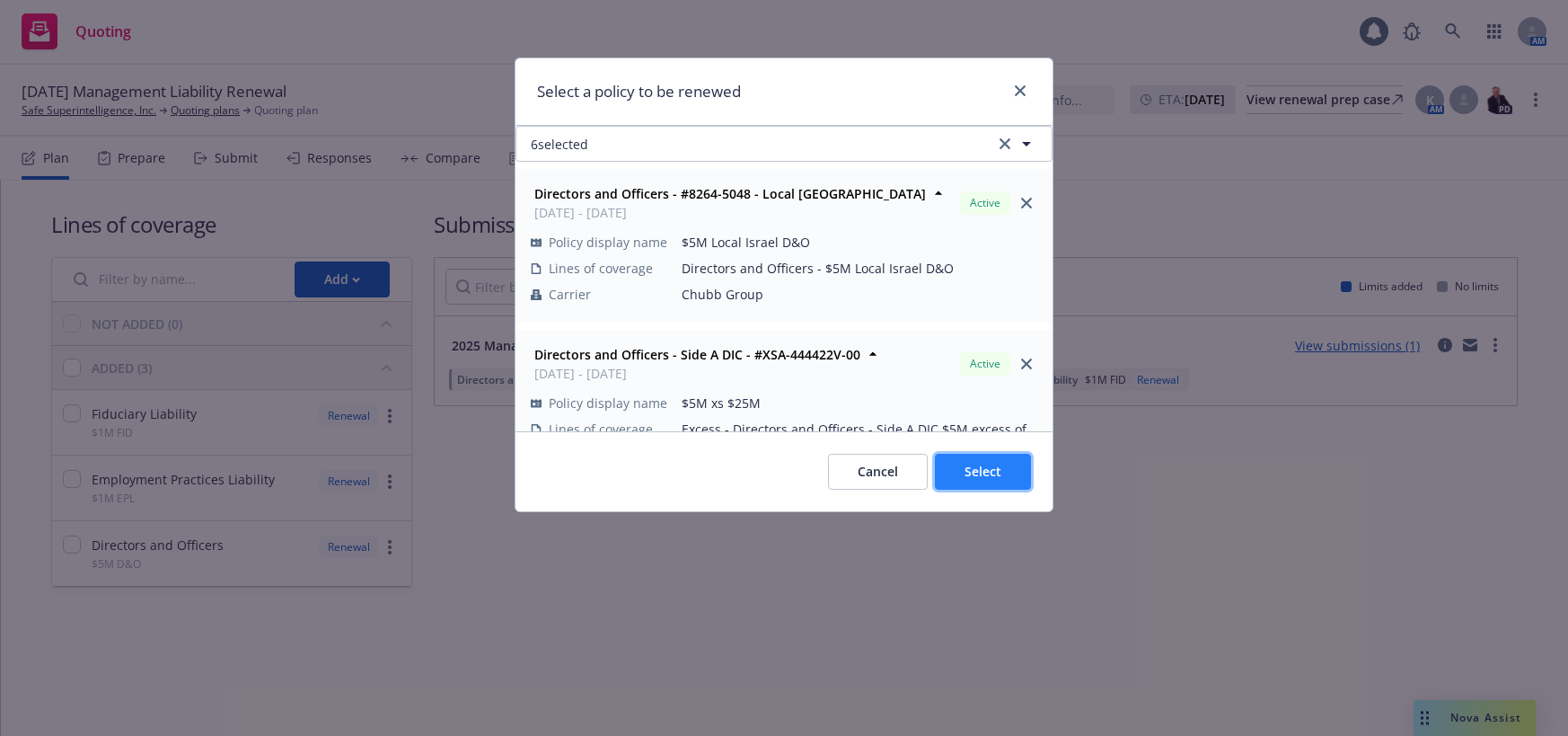
click at [984, 464] on span "Select" at bounding box center [982, 471] width 37 height 18
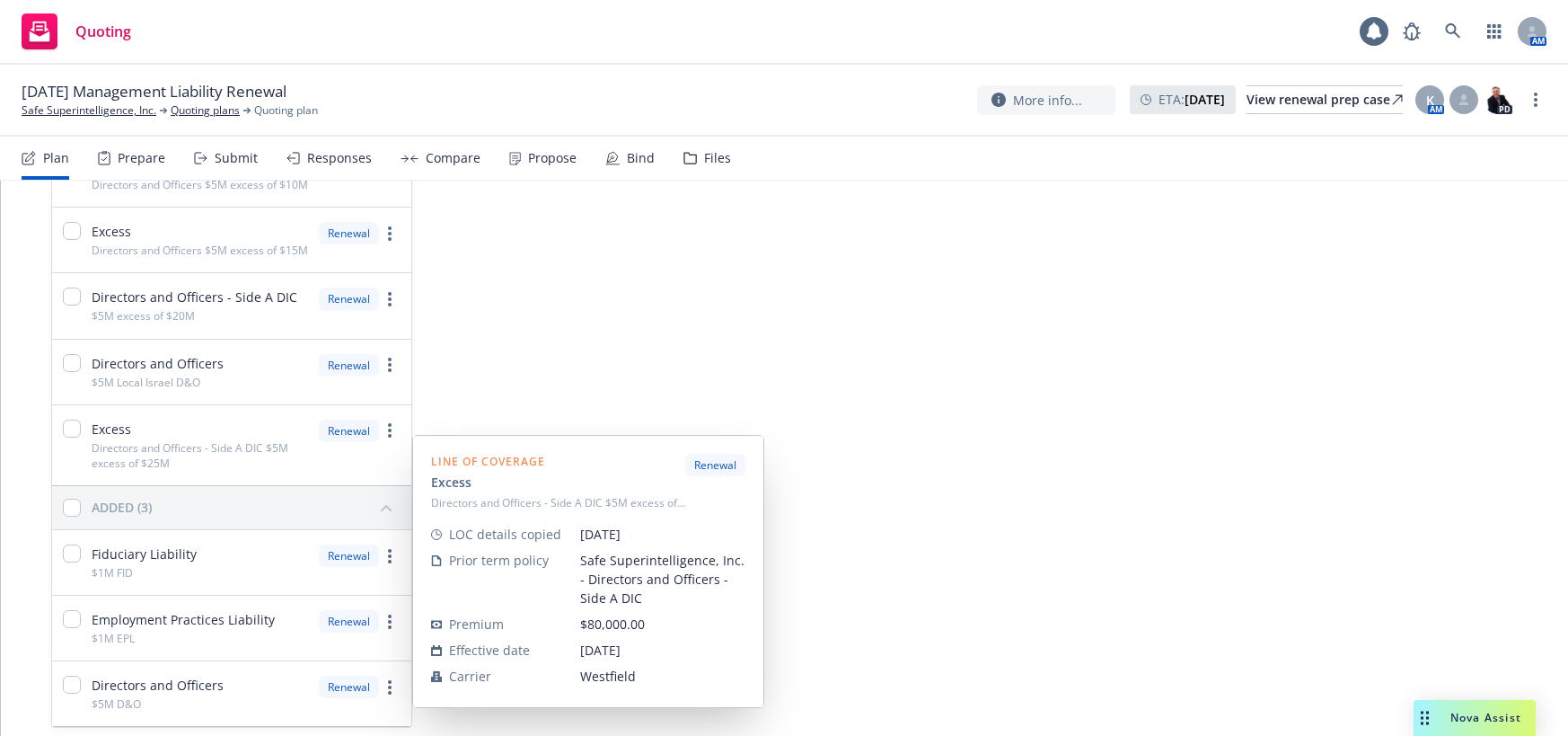
scroll to position [372, 0]
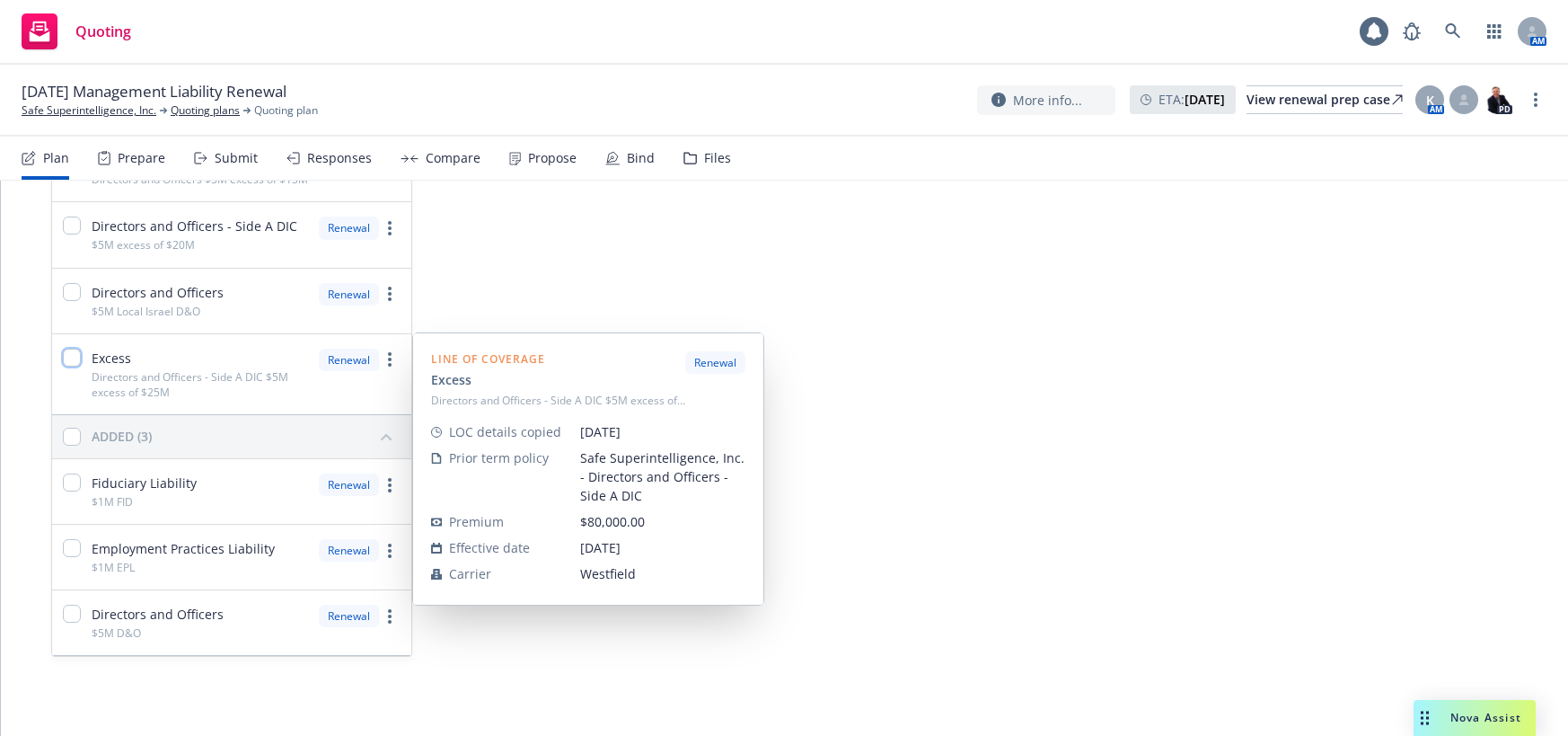
drag, startPoint x: 72, startPoint y: 362, endPoint x: 66, endPoint y: 310, distance: 52.3
click at [73, 357] on input "checkbox" at bounding box center [72, 357] width 18 height 18
checkbox input "true"
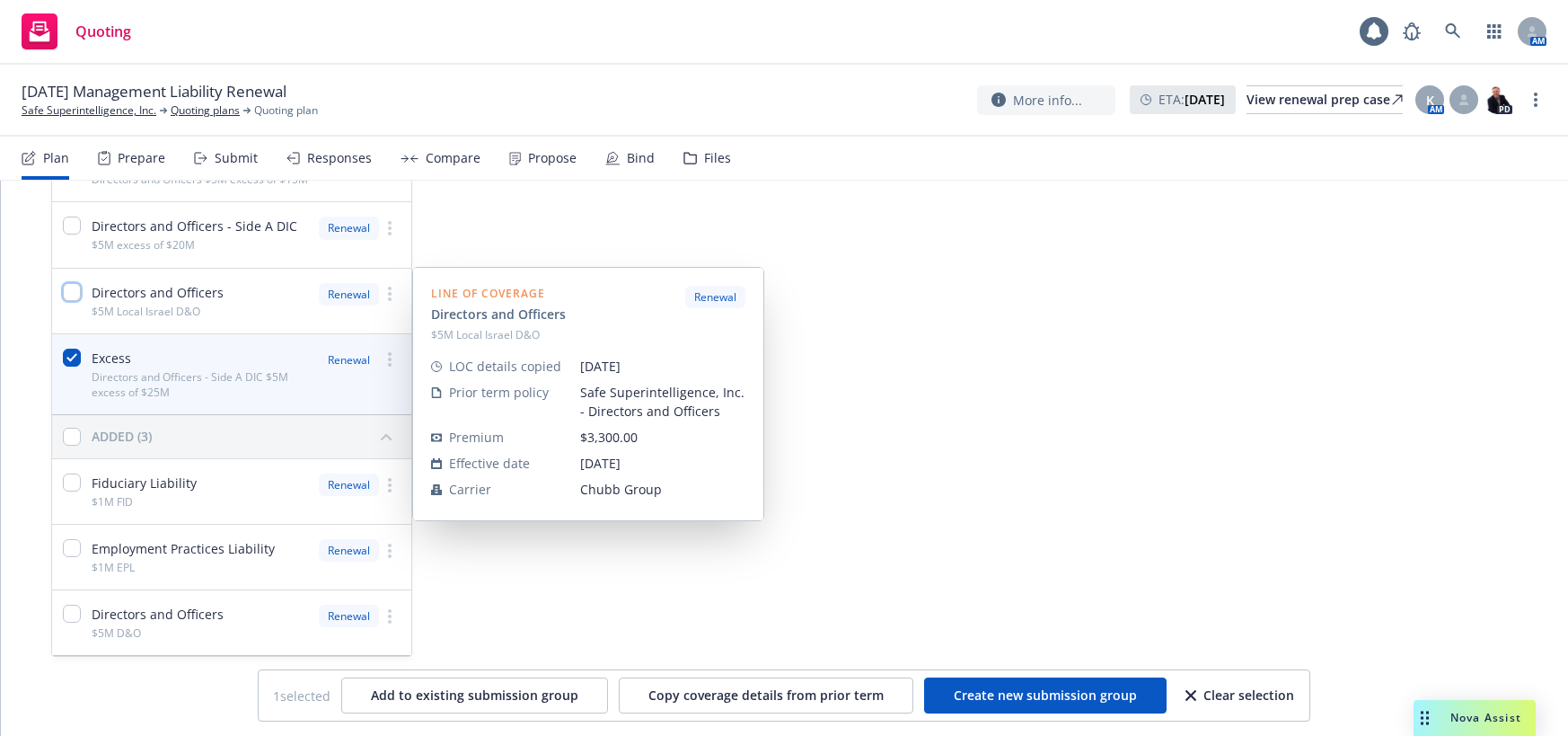
click at [72, 289] on input "checkbox" at bounding box center [72, 292] width 18 height 18
checkbox input "true"
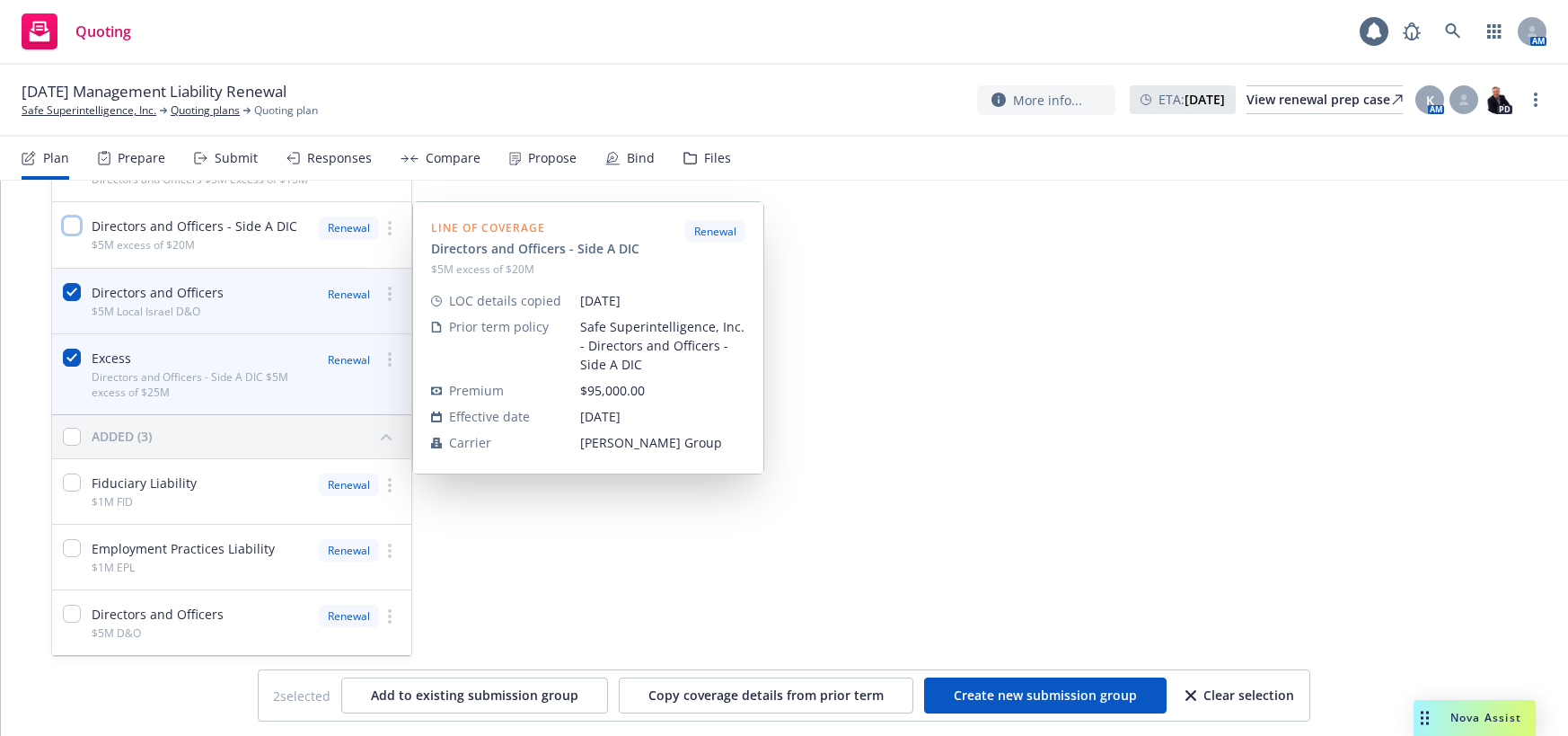
click at [74, 226] on input "checkbox" at bounding box center [72, 226] width 18 height 18
checkbox input "true"
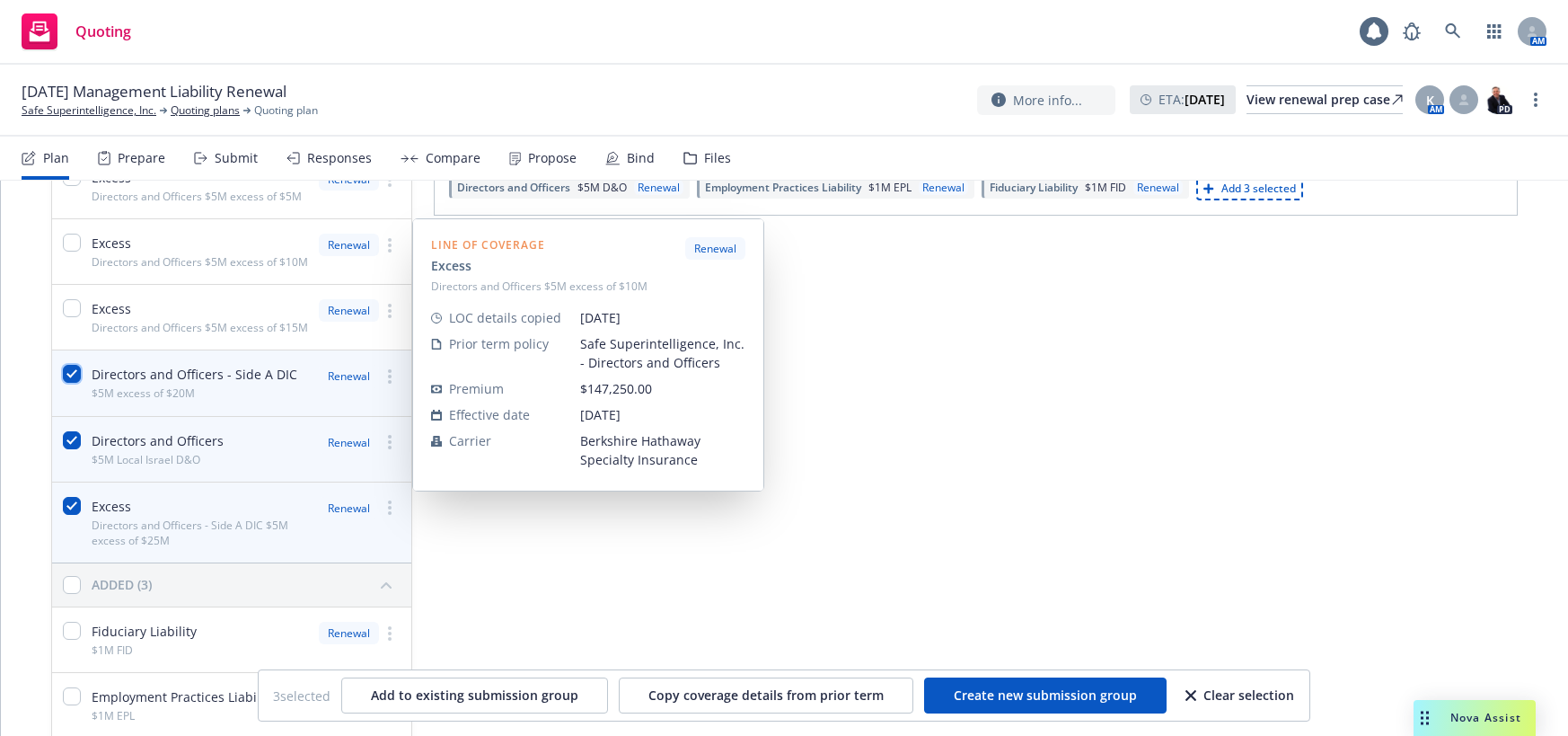
scroll to position [282, 0]
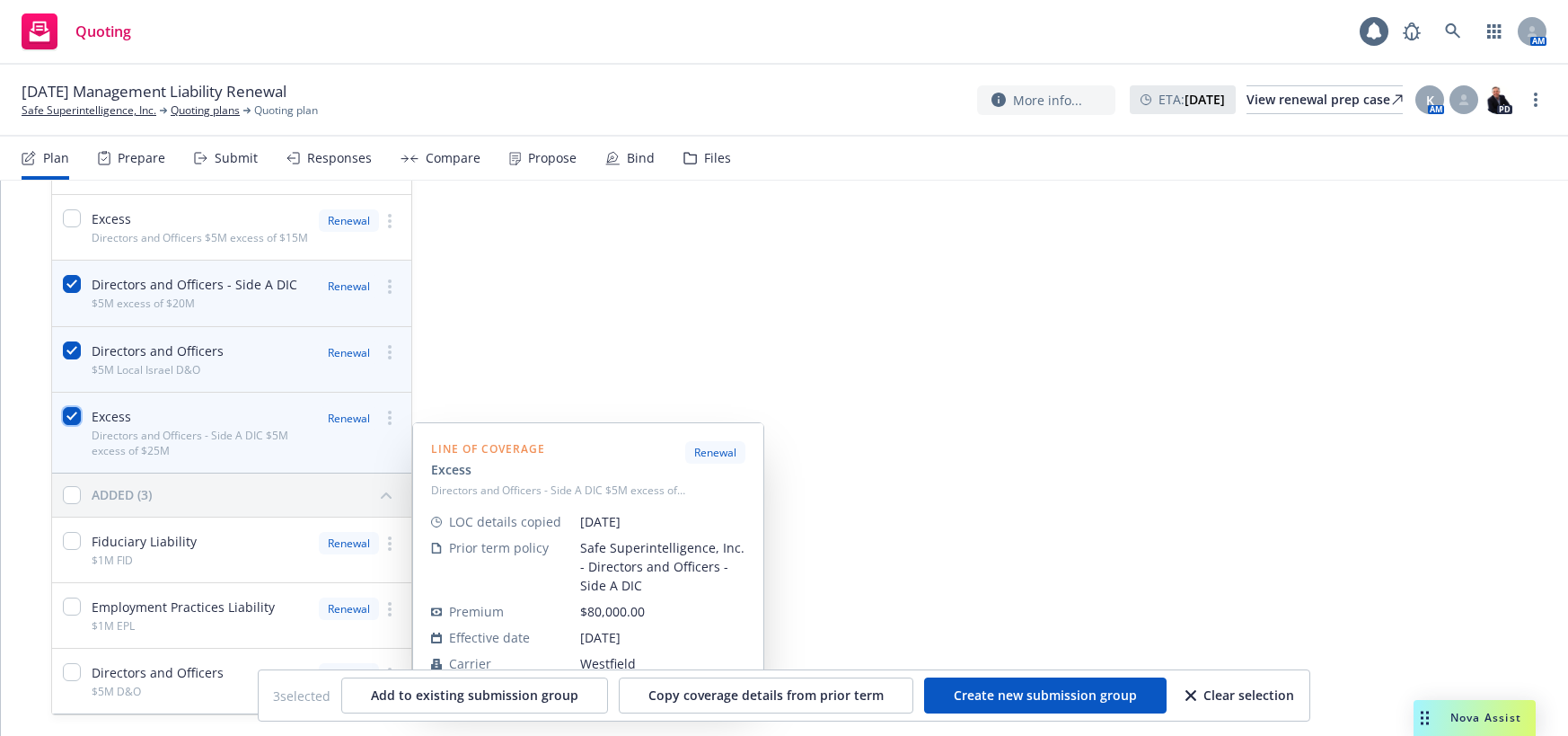
click at [72, 425] on input "checkbox" at bounding box center [72, 416] width 18 height 18
checkbox input "false"
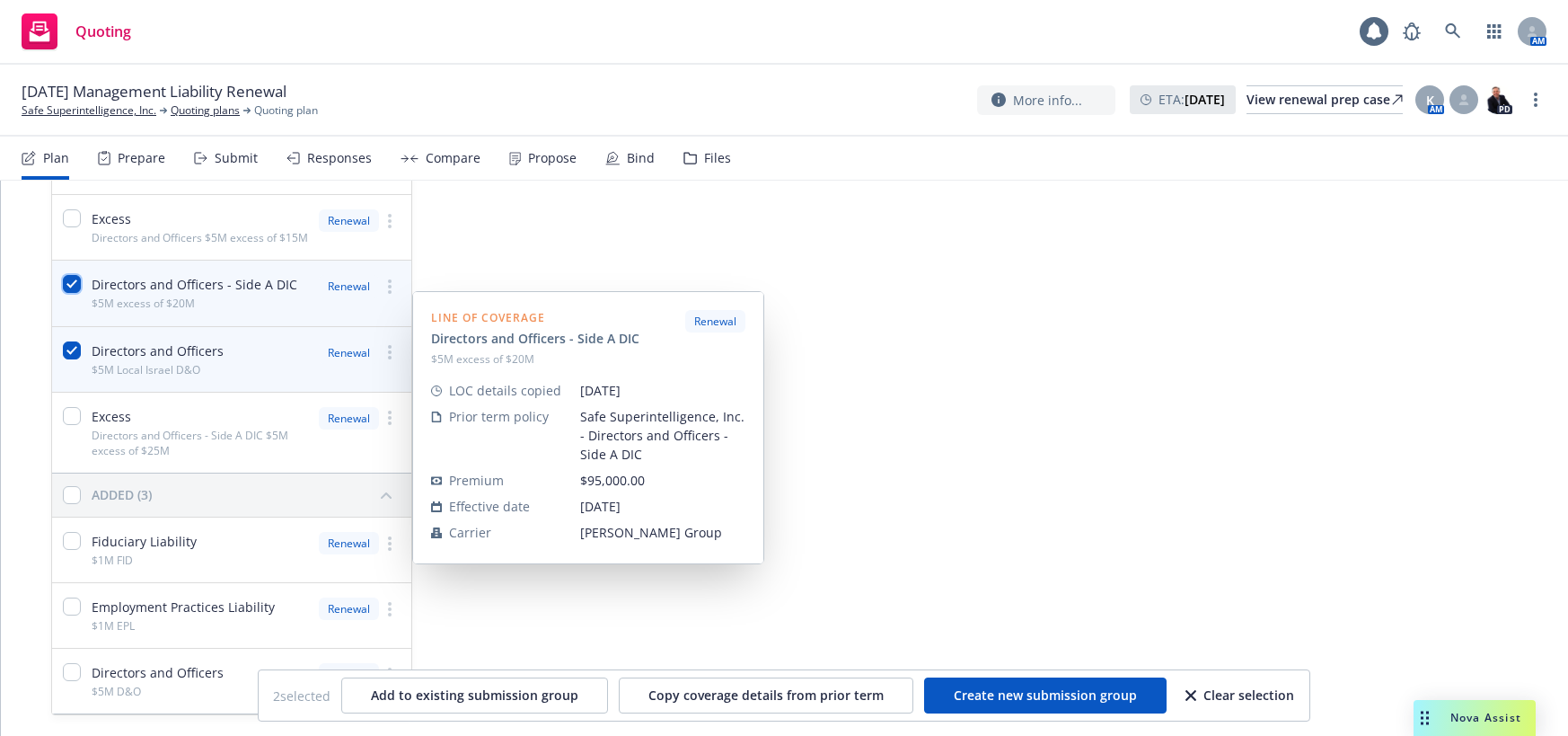
click at [68, 293] on input "checkbox" at bounding box center [72, 284] width 18 height 18
checkbox input "false"
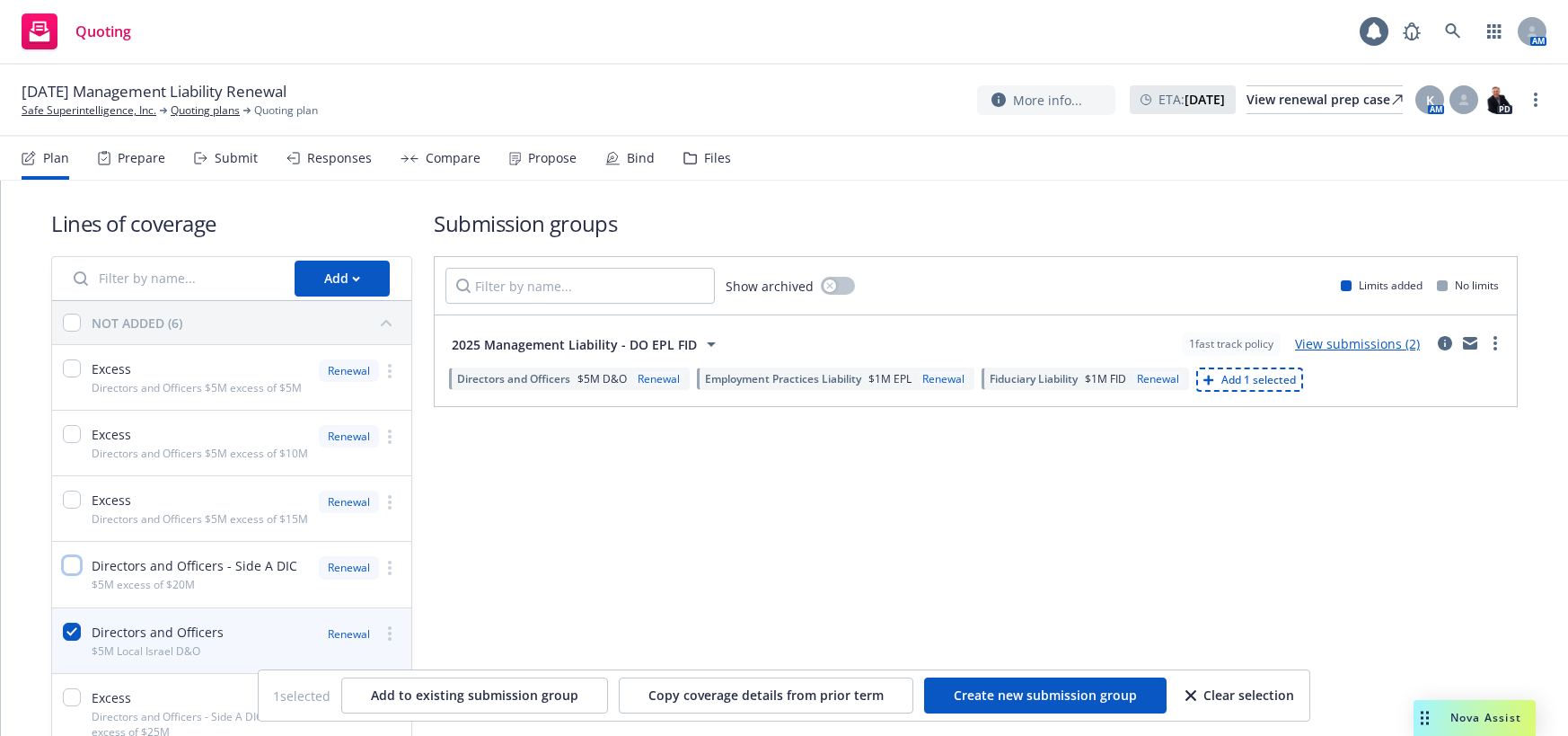
scroll to position [0, 0]
click at [1032, 699] on span "Create new submission group" at bounding box center [1045, 695] width 183 height 18
checkbox input "false"
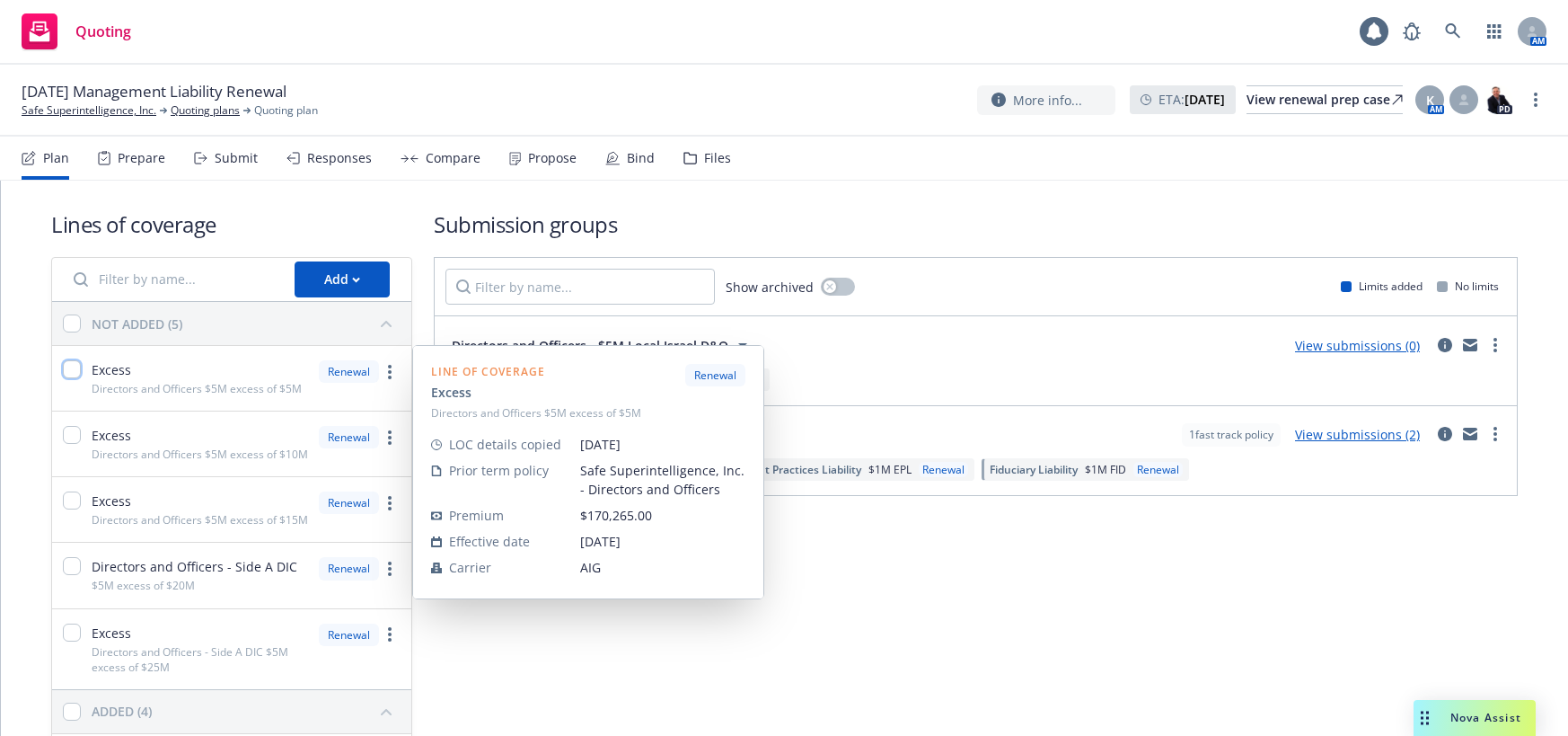
click at [69, 372] on input "checkbox" at bounding box center [72, 369] width 18 height 18
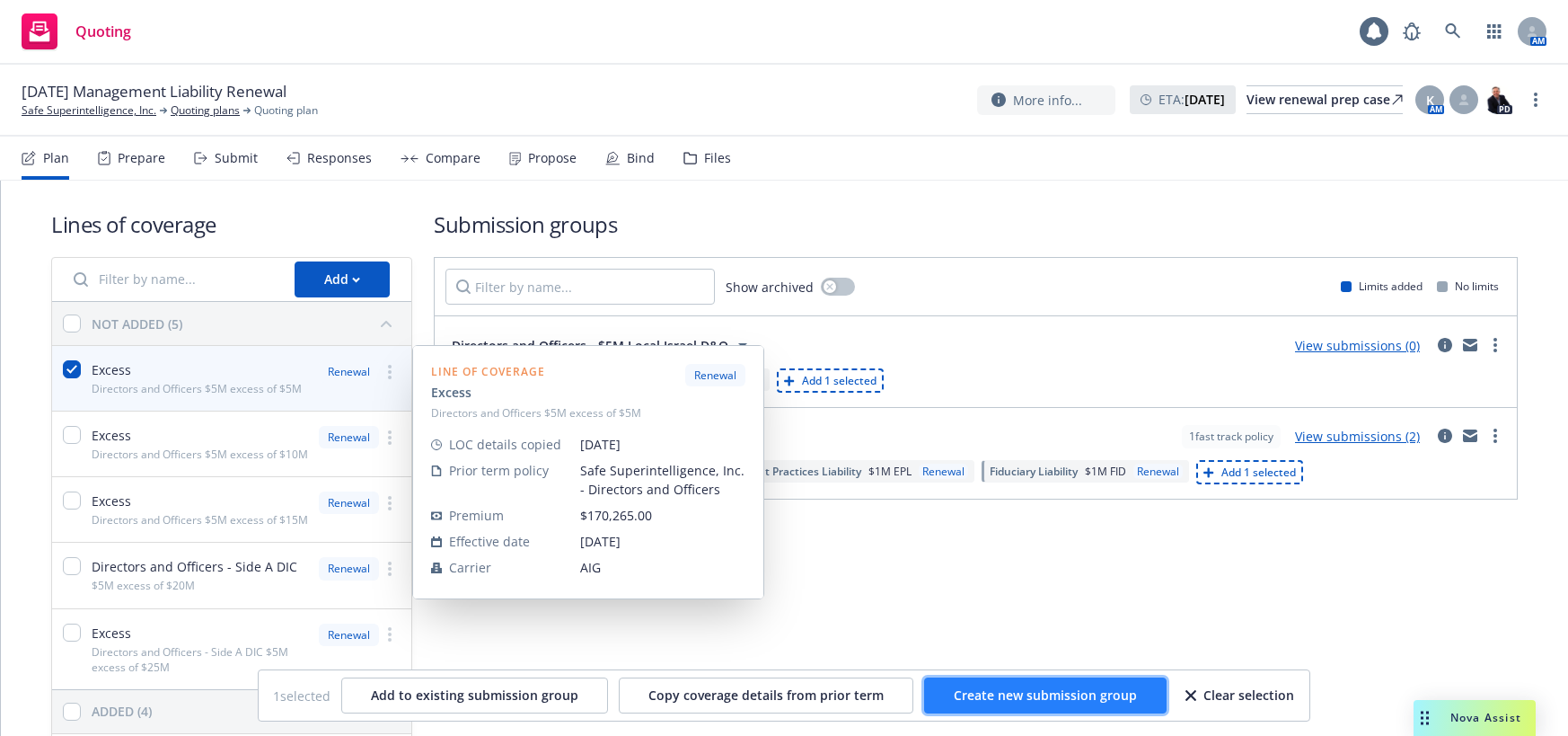
click at [1054, 692] on span "Create new submission group" at bounding box center [1045, 695] width 183 height 18
checkbox input "false"
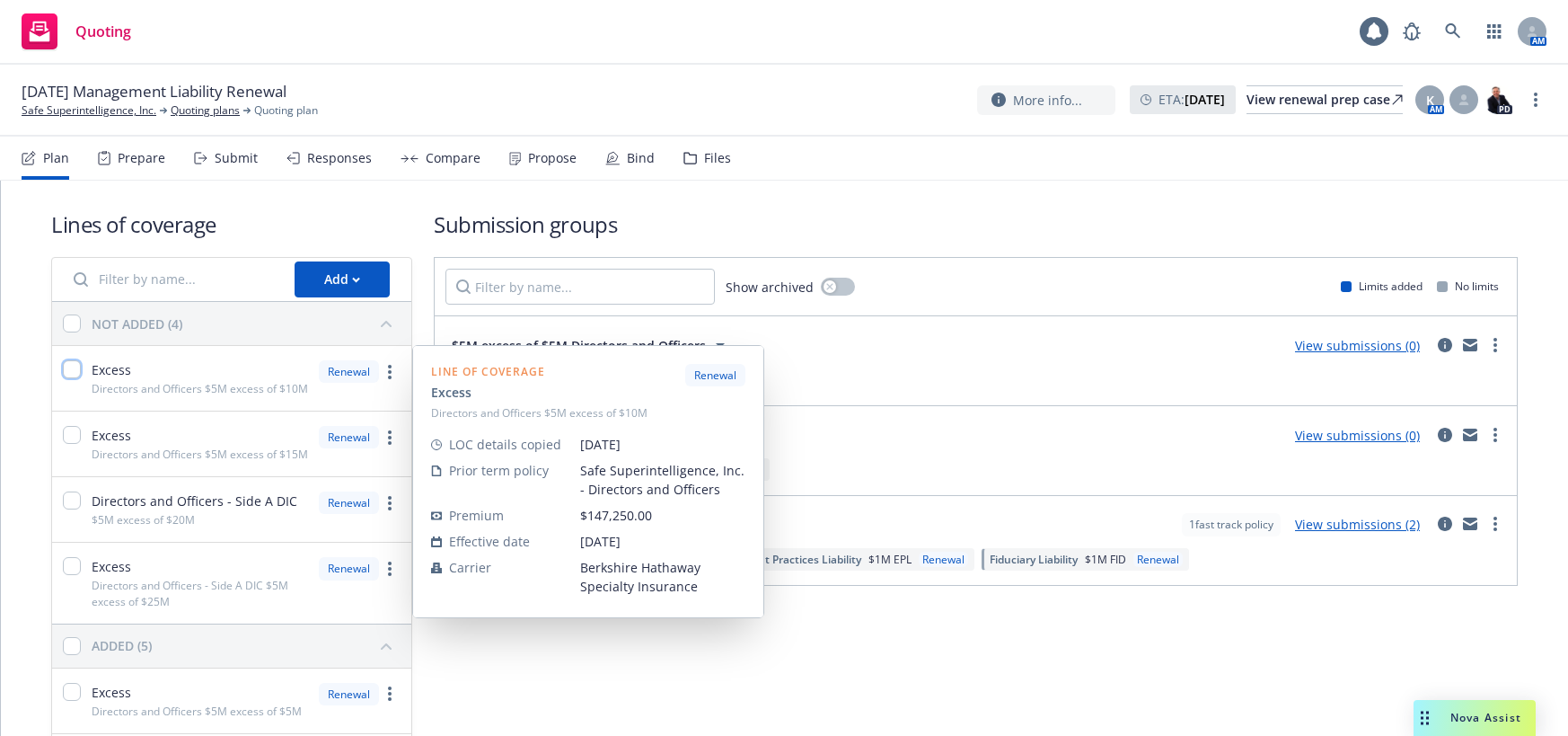
click at [75, 368] on input "checkbox" at bounding box center [72, 369] width 18 height 18
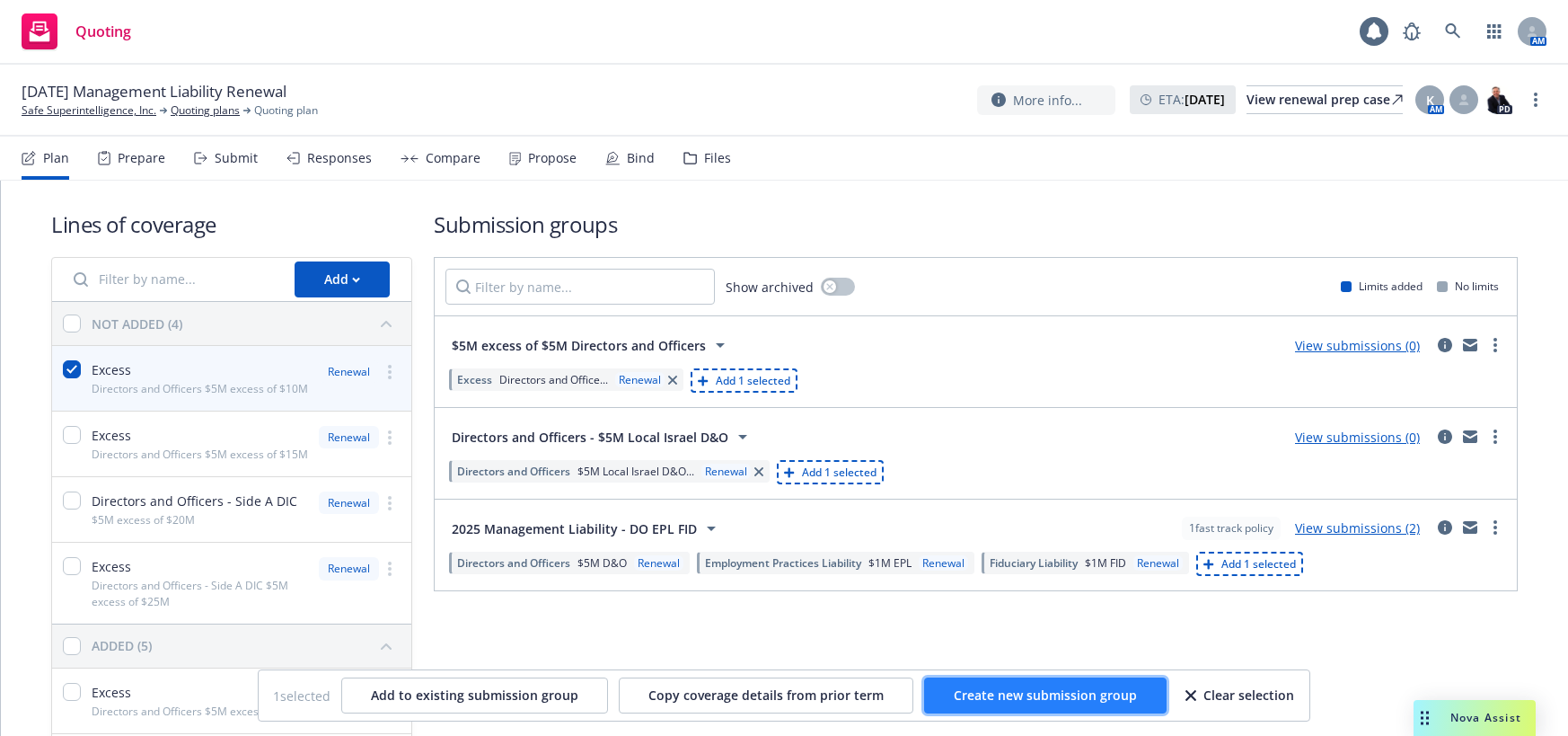
click at [1050, 693] on span "Create new submission group" at bounding box center [1045, 695] width 183 height 18
checkbox input "false"
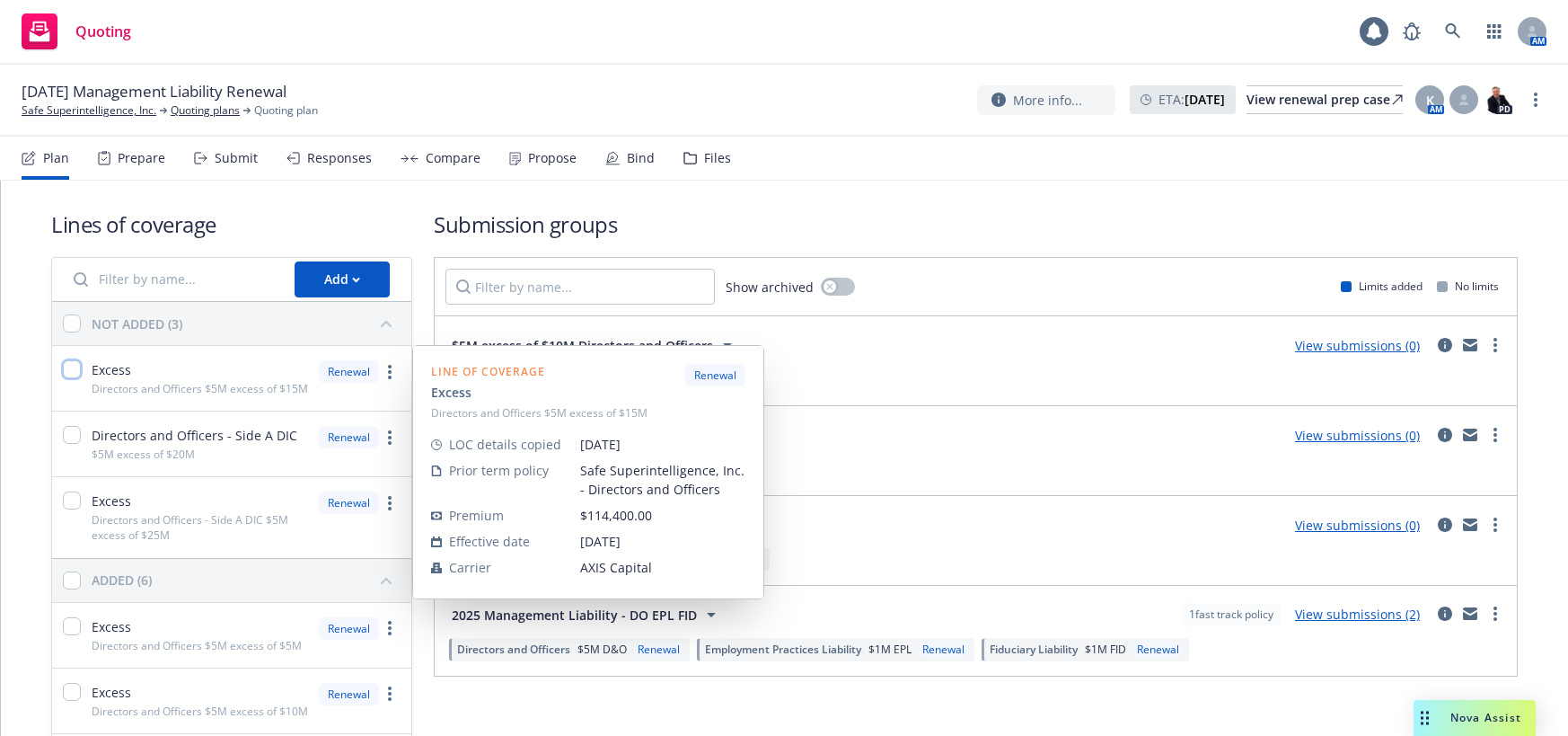
click at [70, 373] on input "checkbox" at bounding box center [72, 369] width 18 height 18
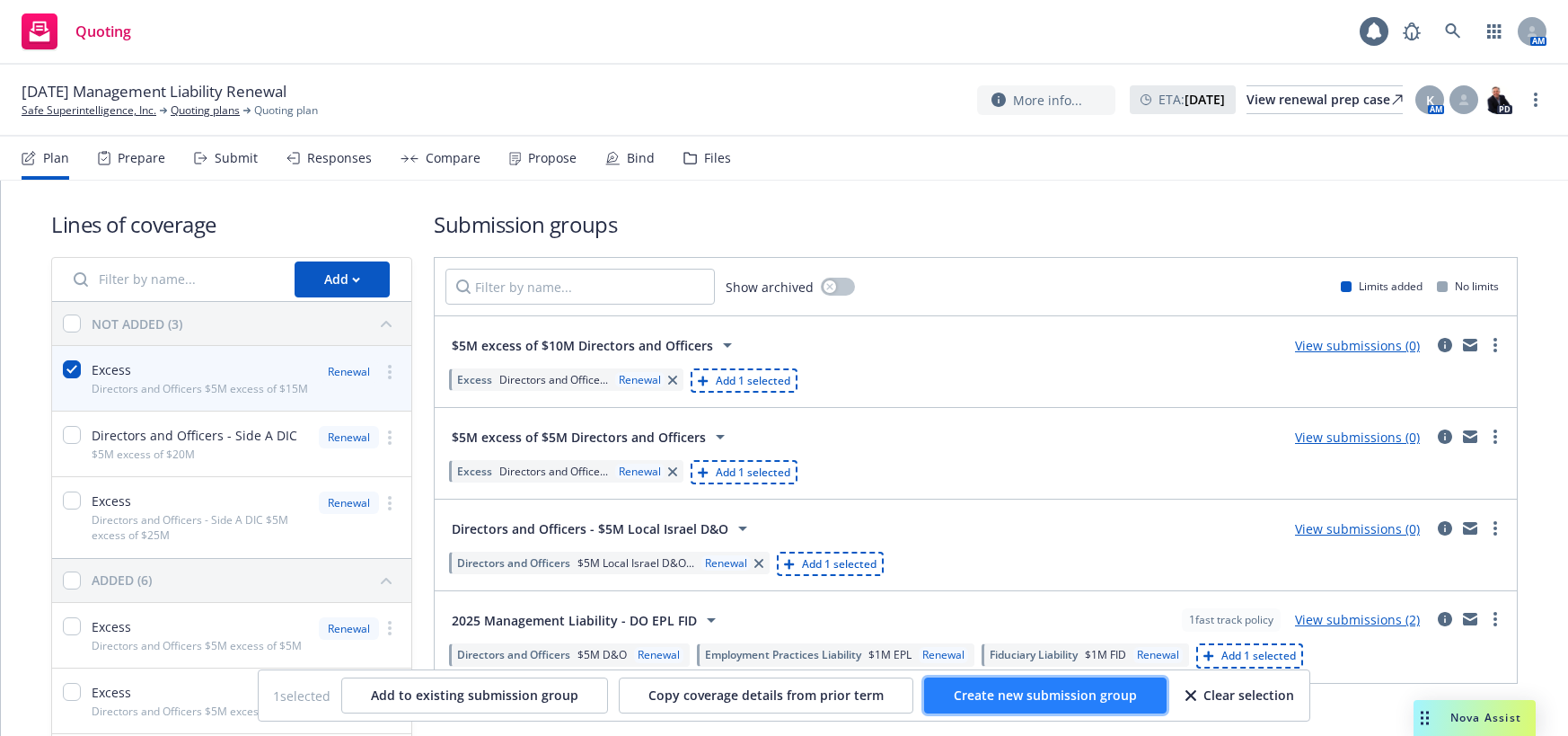
click at [1057, 700] on span "Create new submission group" at bounding box center [1045, 695] width 183 height 18
checkbox input "false"
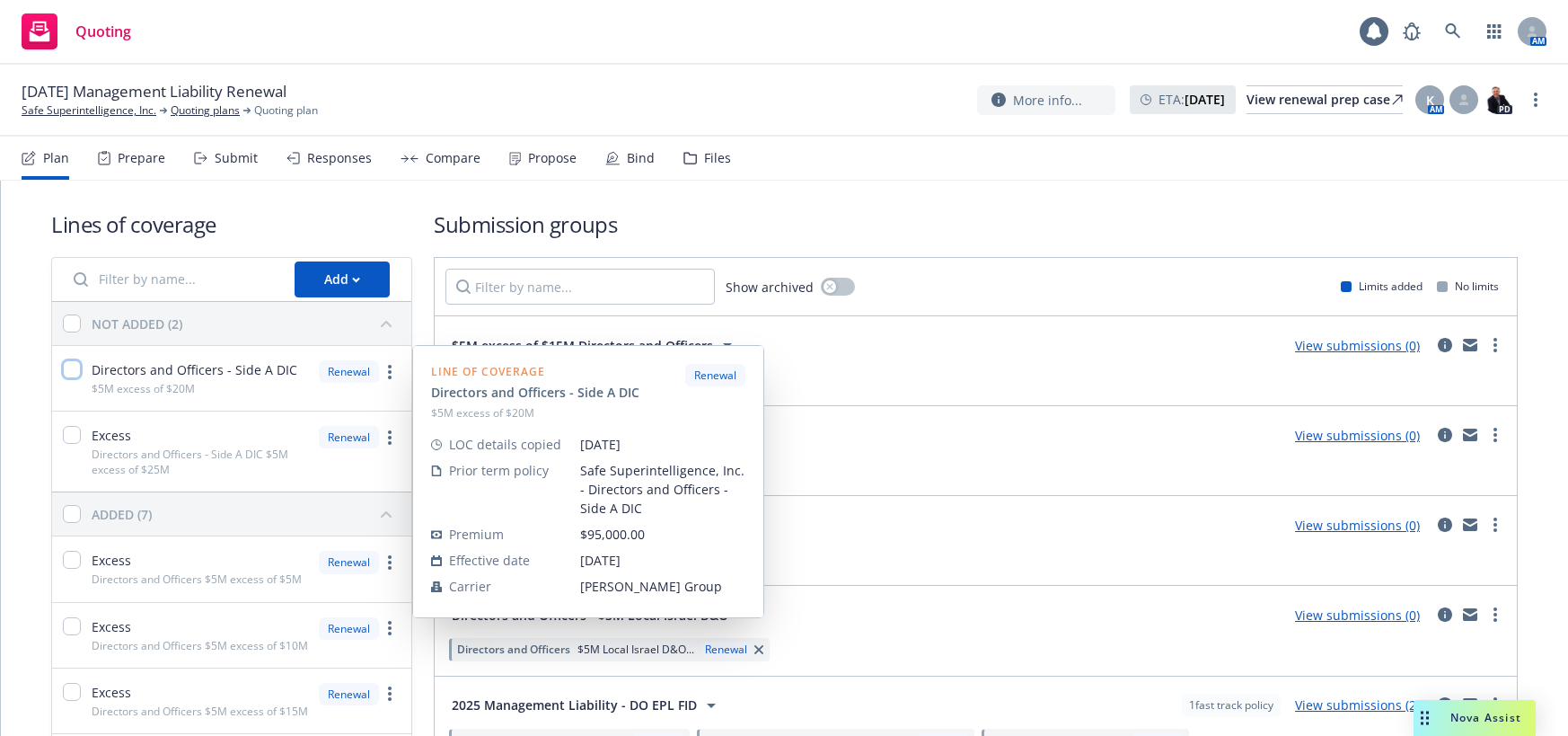
click at [72, 372] on input "checkbox" at bounding box center [72, 369] width 18 height 18
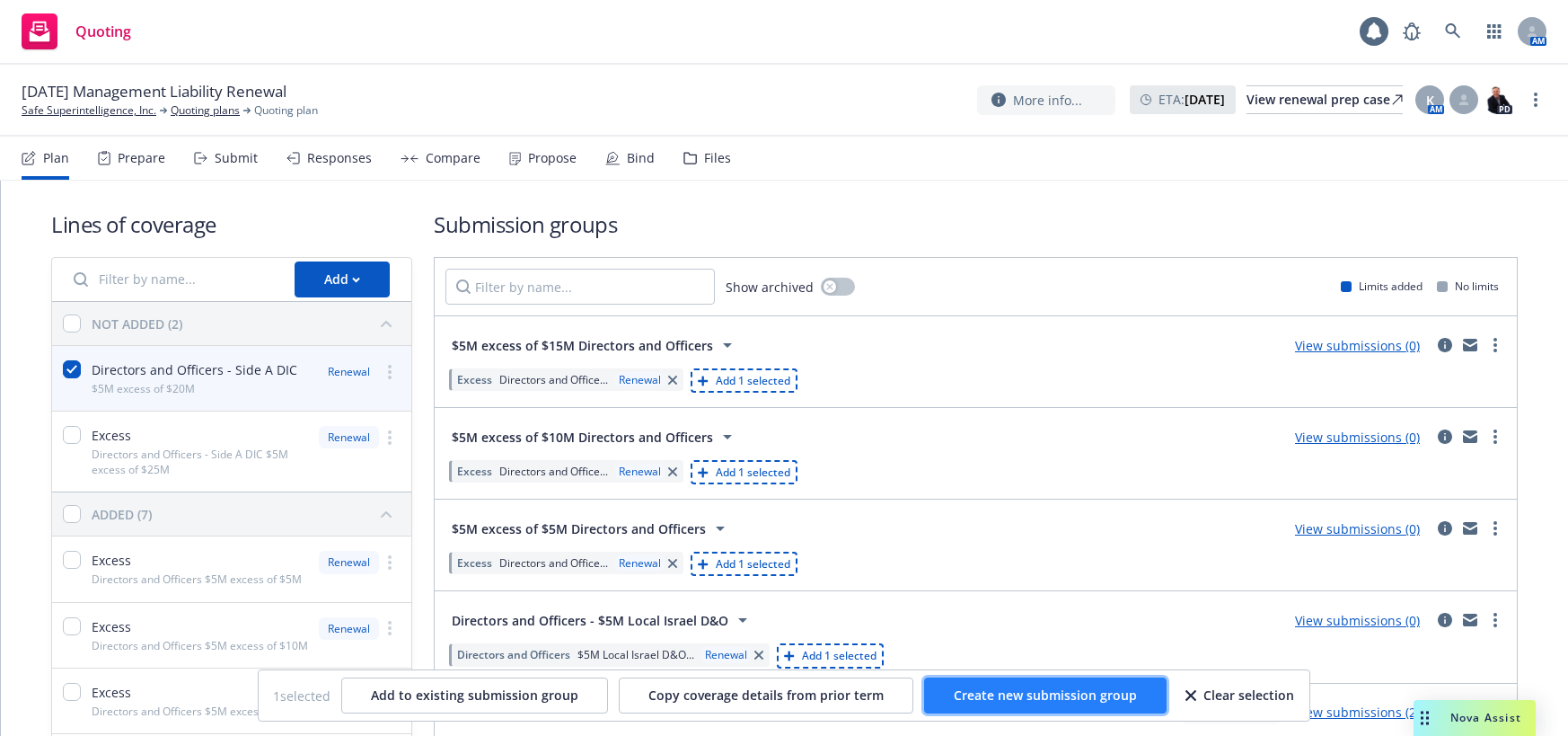
click at [1105, 701] on span "Create new submission group" at bounding box center [1045, 695] width 183 height 18
checkbox input "false"
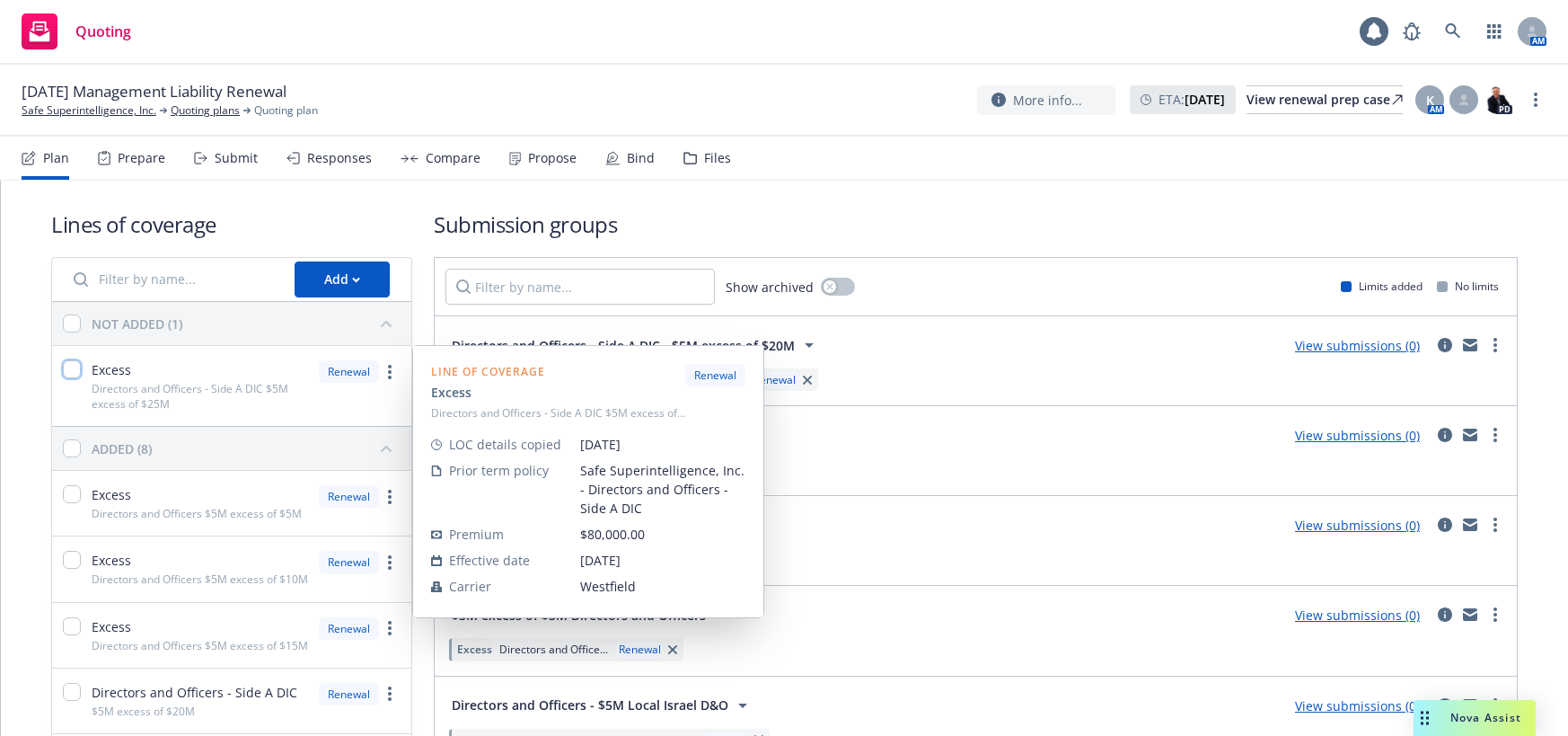
click at [65, 366] on input "checkbox" at bounding box center [72, 369] width 18 height 18
checkbox input "true"
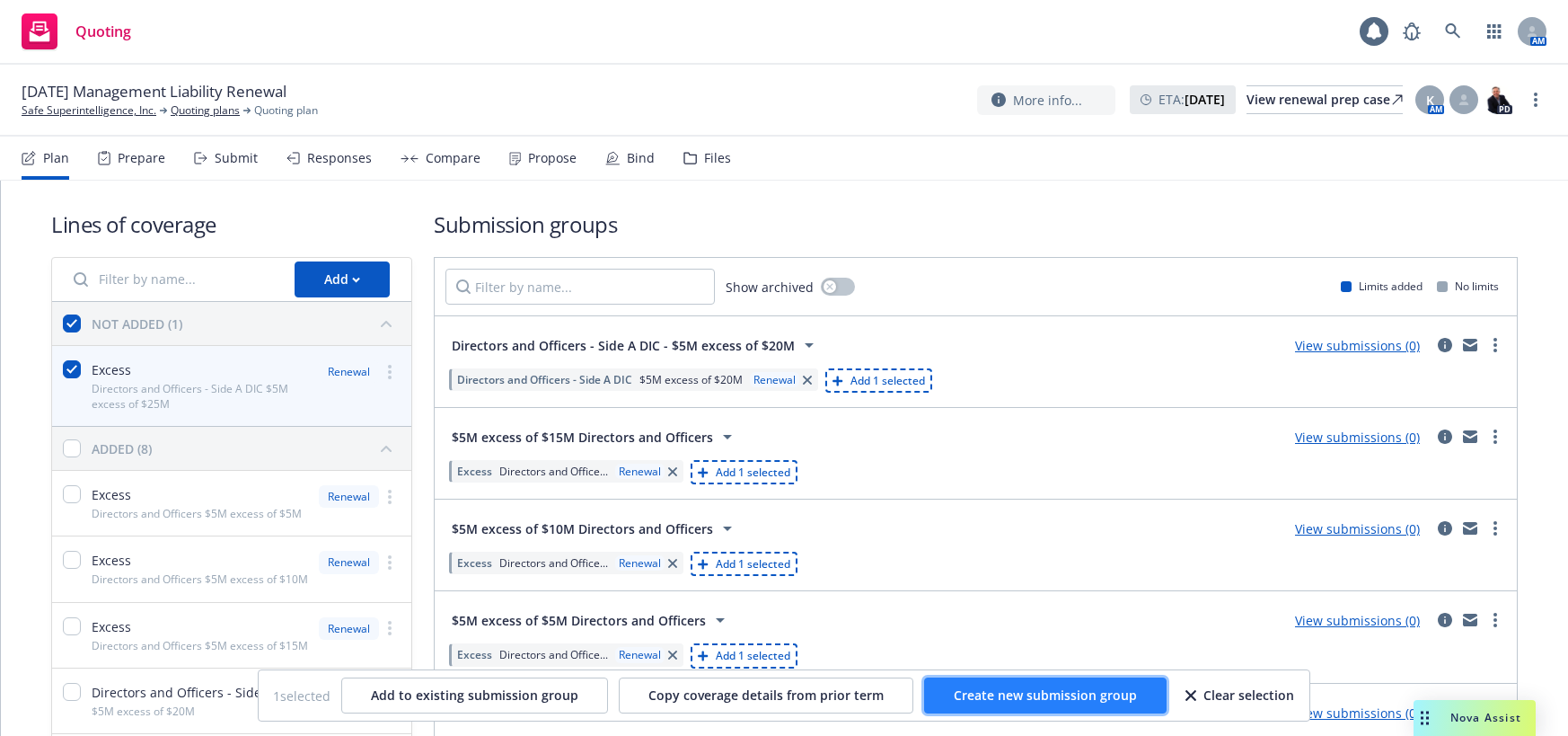
click at [1067, 697] on span "Create new submission group" at bounding box center [1045, 695] width 183 height 18
checkbox input "false"
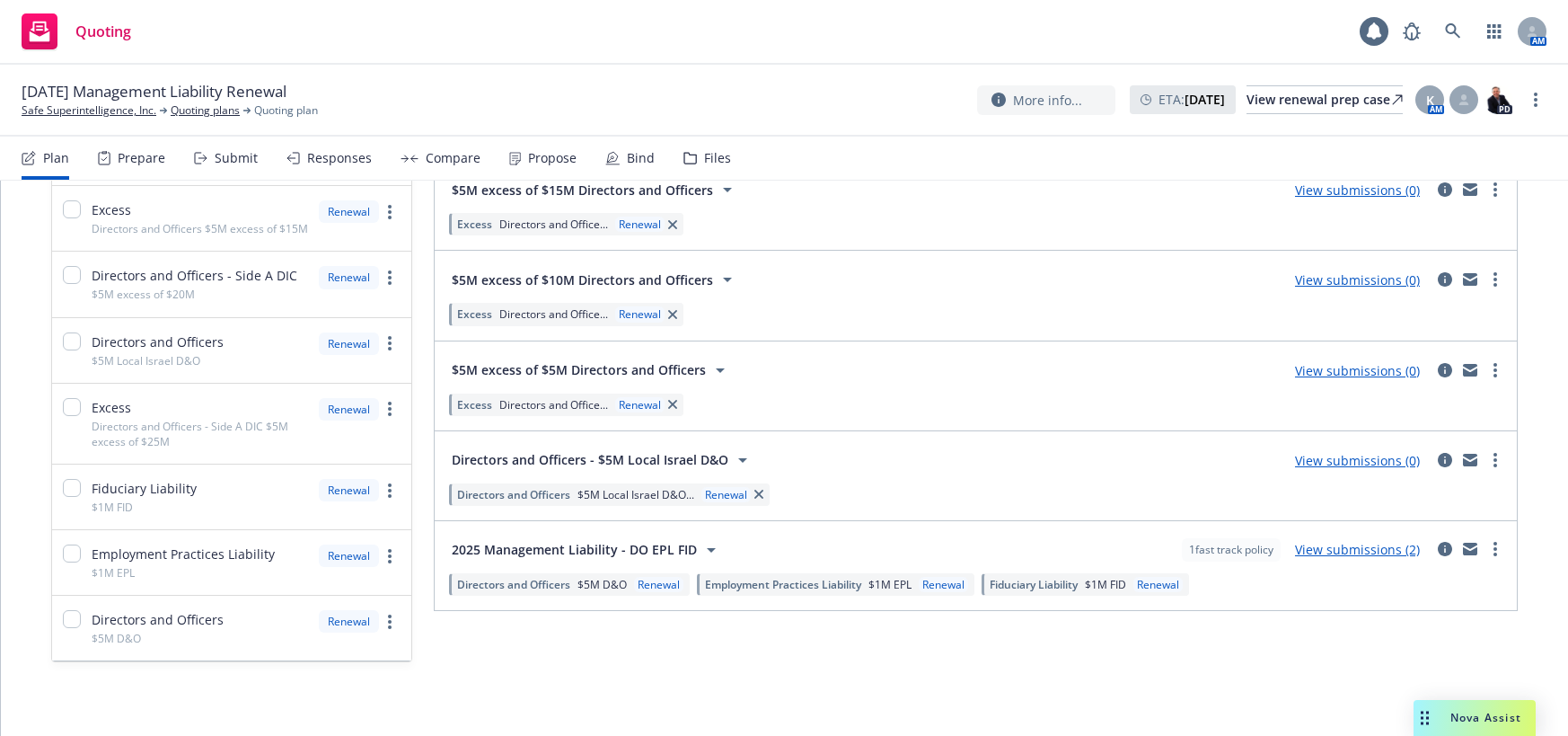
scroll to position [359, 0]
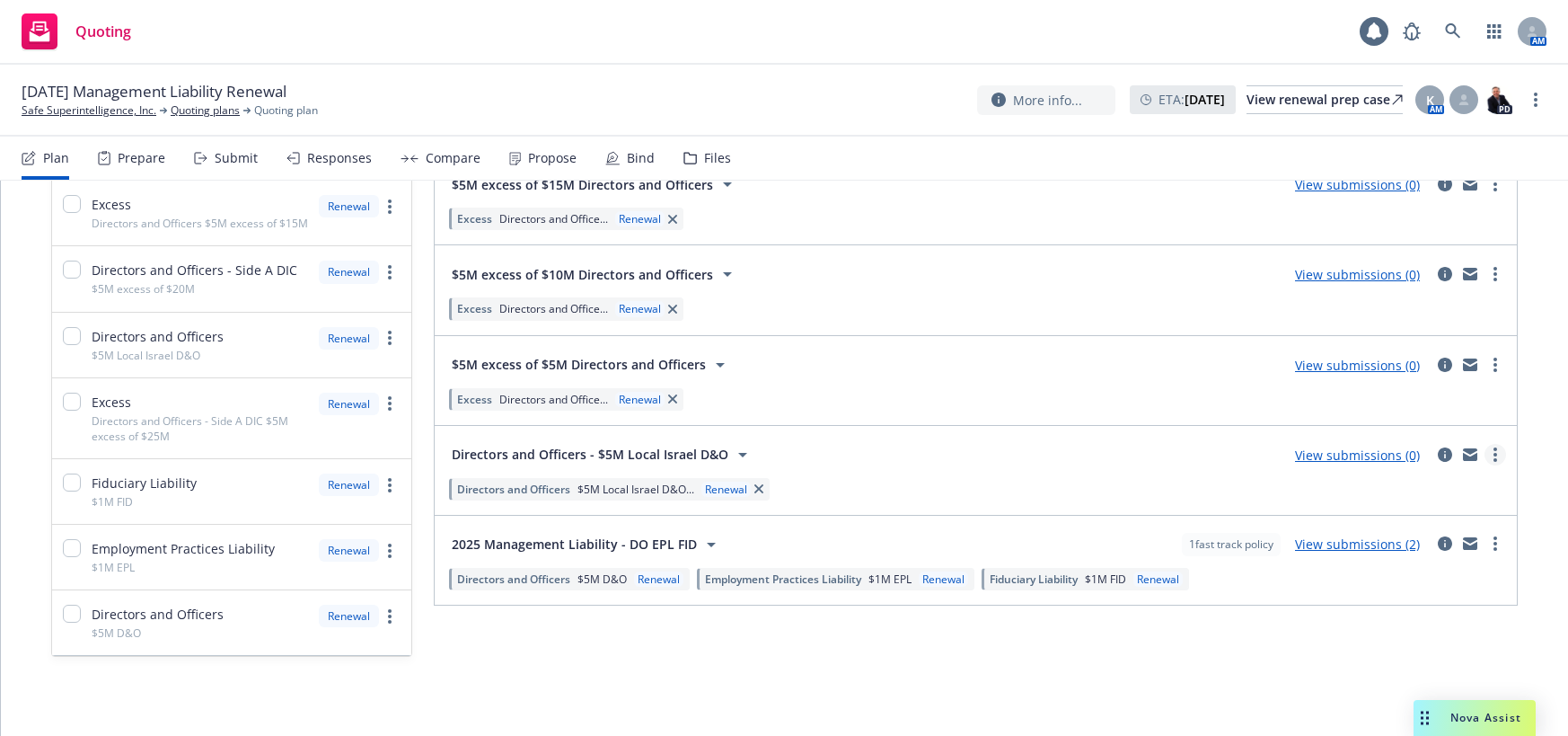
click at [1484, 444] on link "more" at bounding box center [1494, 454] width 21 height 21
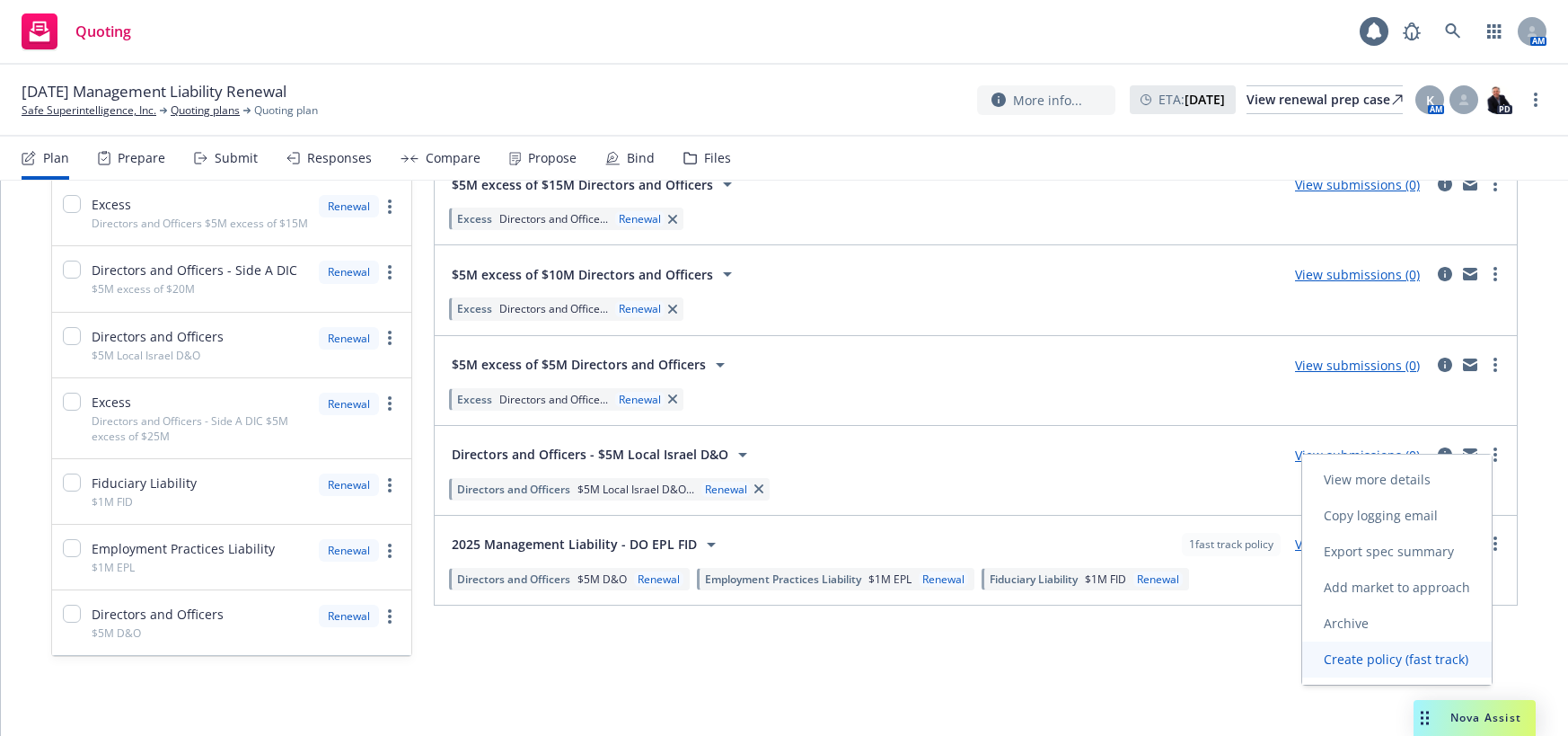
click at [1368, 661] on span "Create policy (fast track)" at bounding box center [1396, 659] width 188 height 18
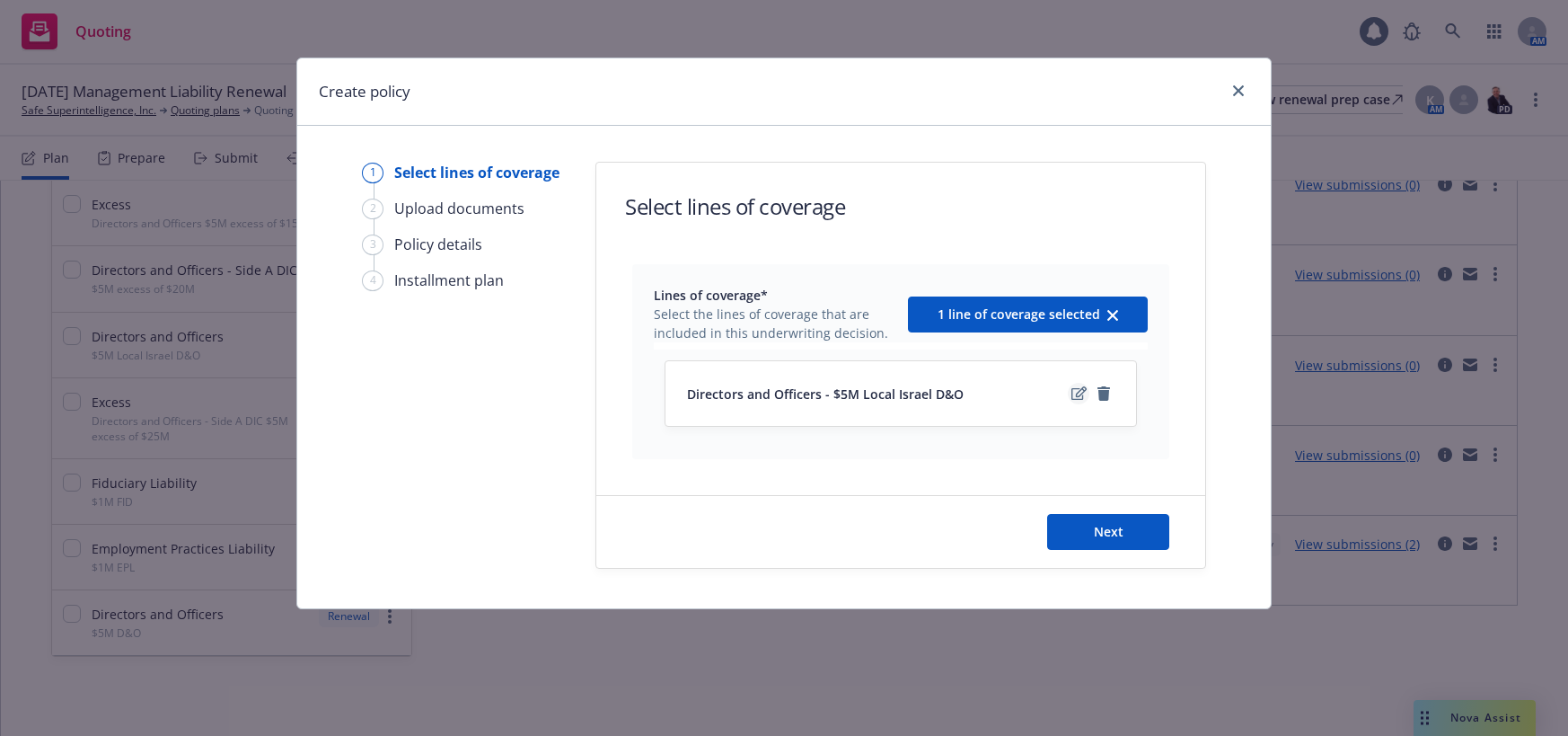
click at [1077, 392] on icon "edit" at bounding box center [1078, 392] width 16 height 14
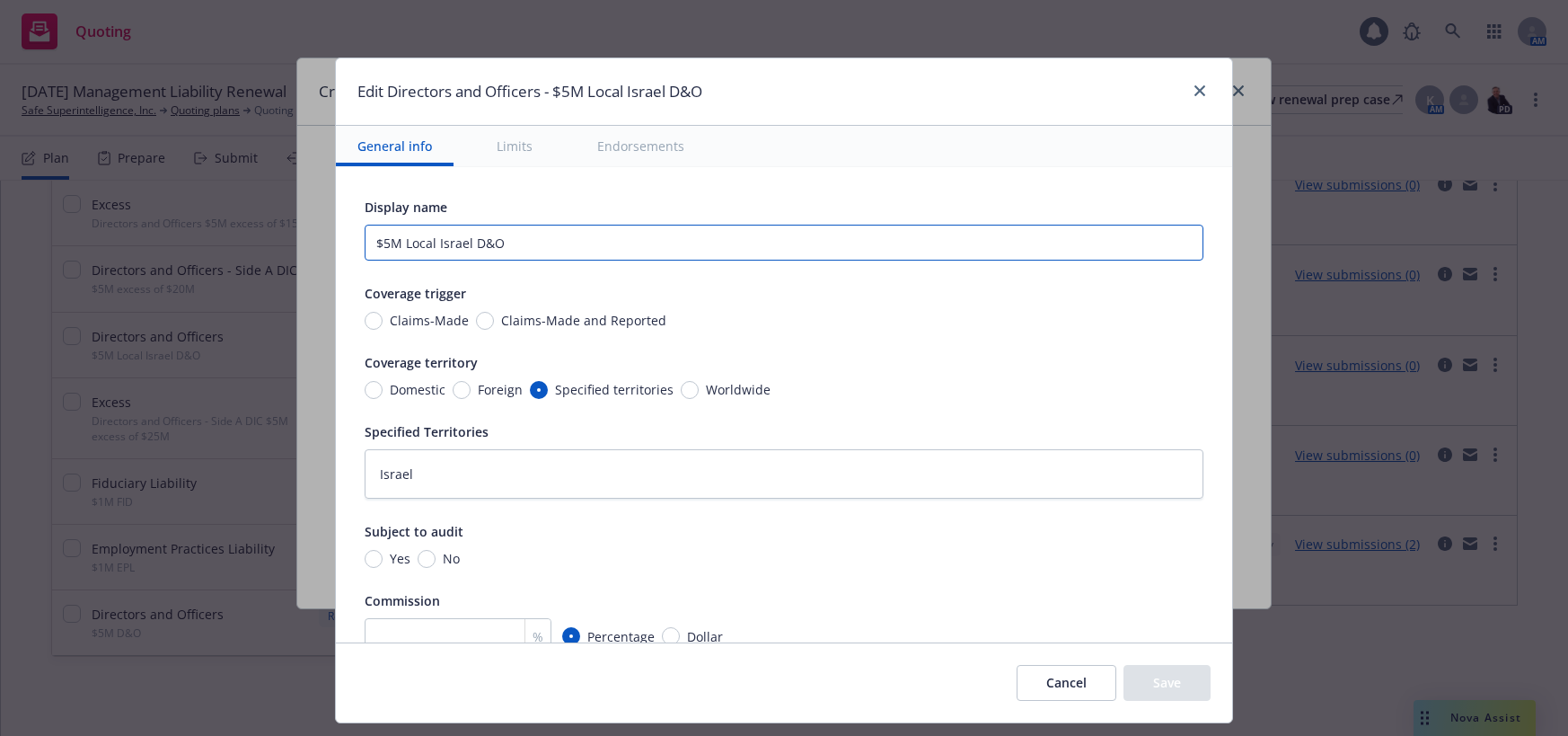
click at [391, 243] on input "$5M Local Israel D&O" at bounding box center [784, 242] width 839 height 36
type textarea "x"
type input "$5M D&Local Israel D&O"
type textarea "x"
type input "$5M D&OLocal Israel D&O"
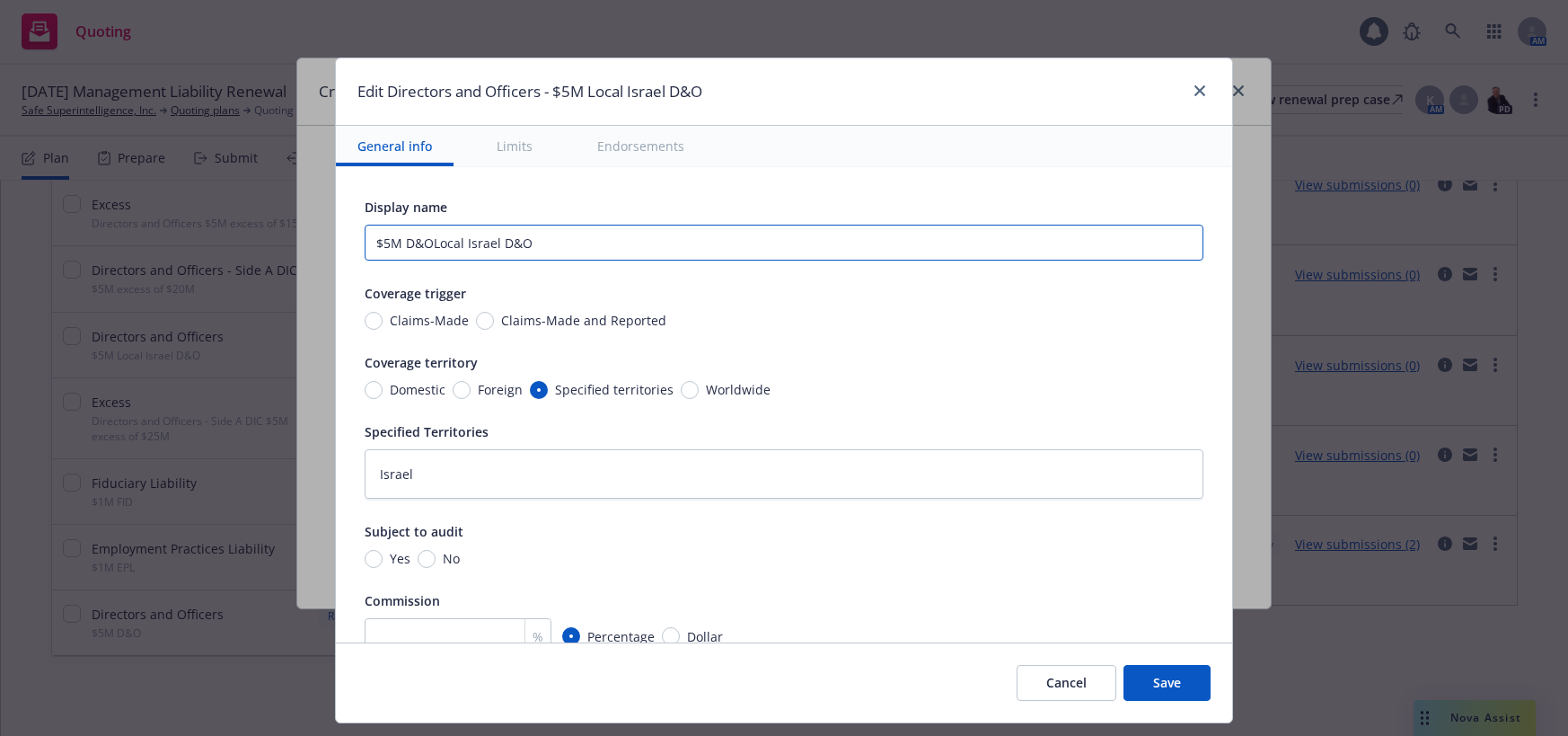
type textarea "x"
type input "$5M D&O Local Israel D&O"
click at [563, 250] on input "$5M D&O Local Israel D&O" at bounding box center [784, 242] width 839 height 36
type textarea "x"
type input "$5M D&O Local Israel D&O"
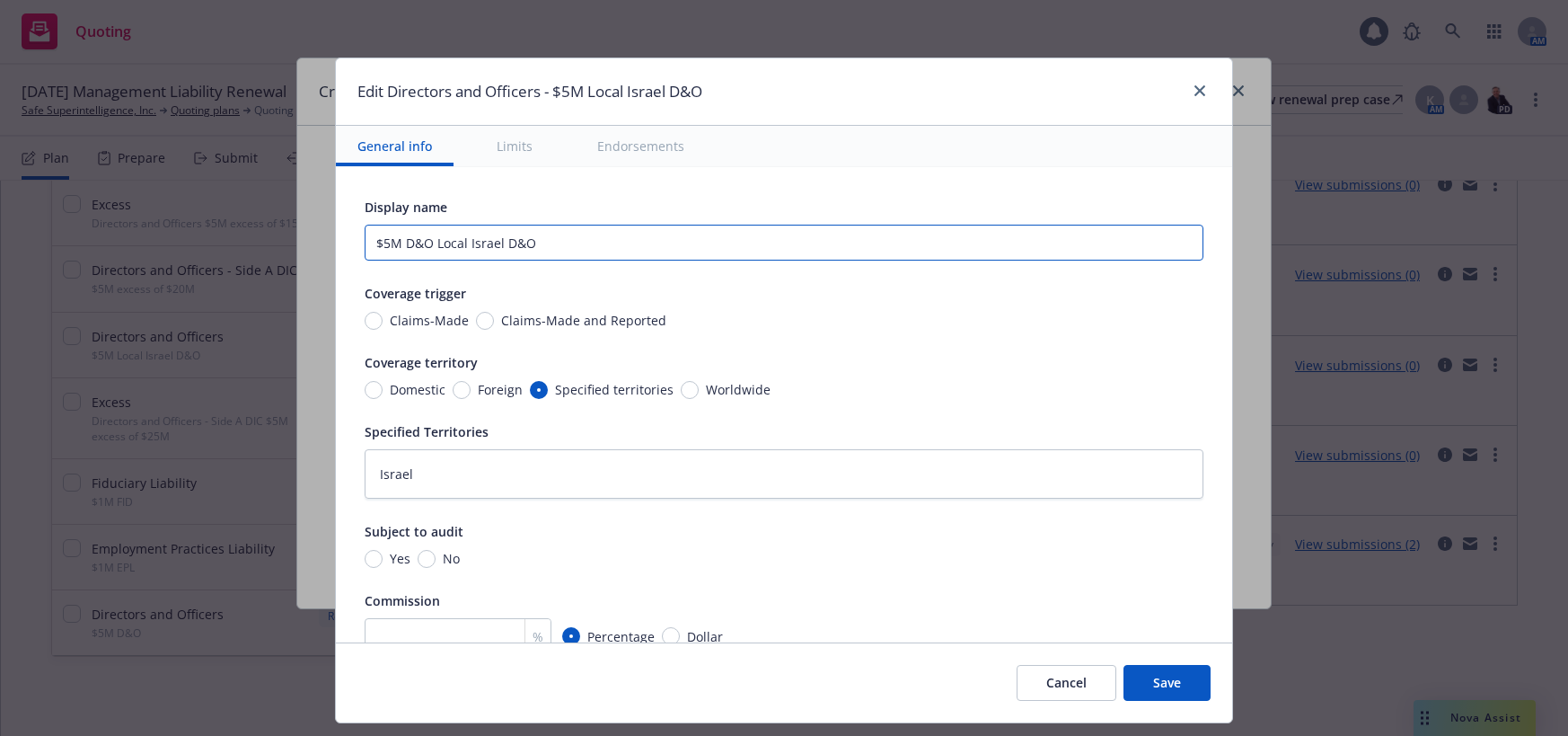
type textarea "x"
type input "$5M D&O Local Israel D&"
type textarea "x"
type input "$5M D&O Local Israel D"
type textarea "x"
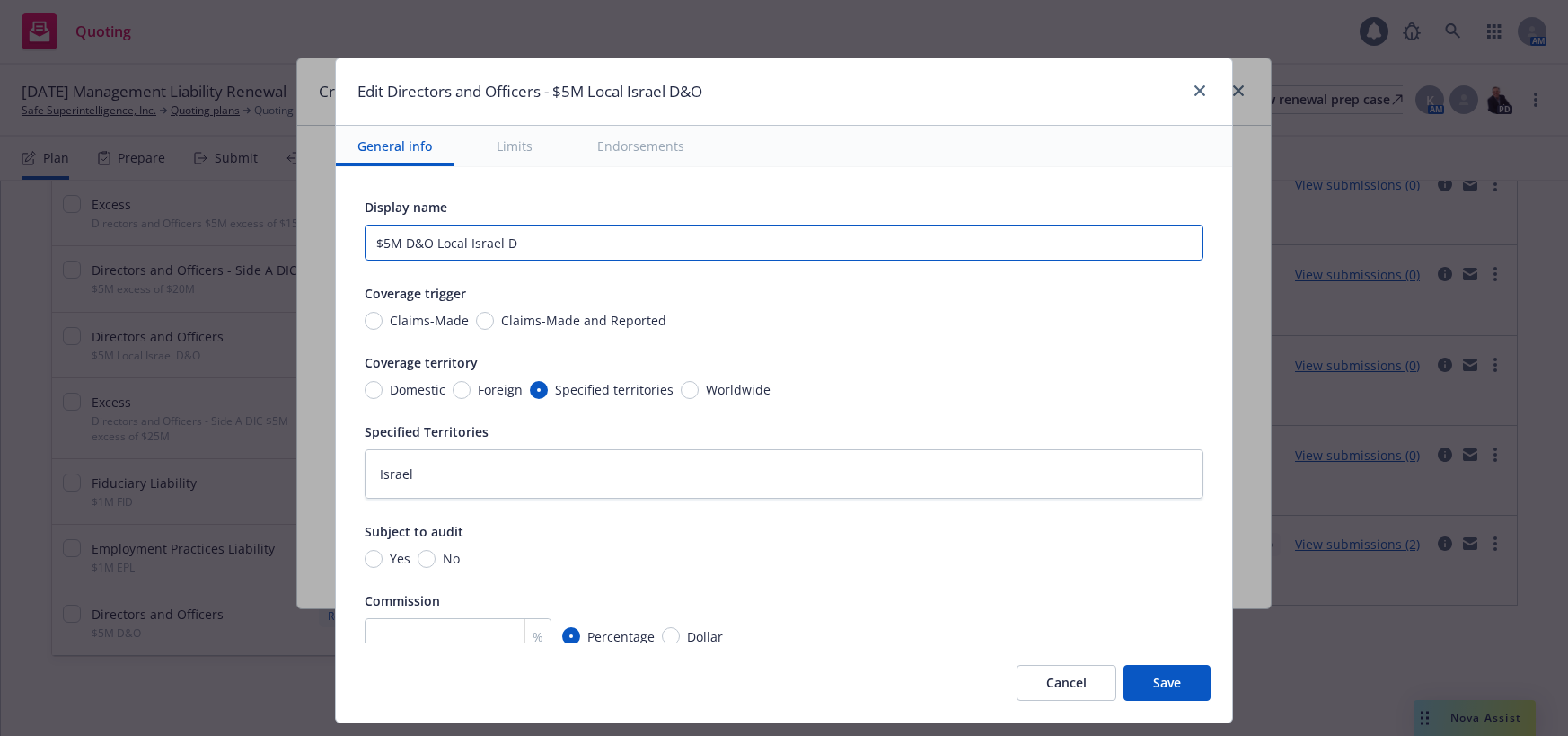
type input "$5M D&O Local Israel"
type textarea "x"
type input "$5M D&O Local Israel"
click at [453, 246] on input "$5M D&O Local Israel" at bounding box center [784, 242] width 839 height 36
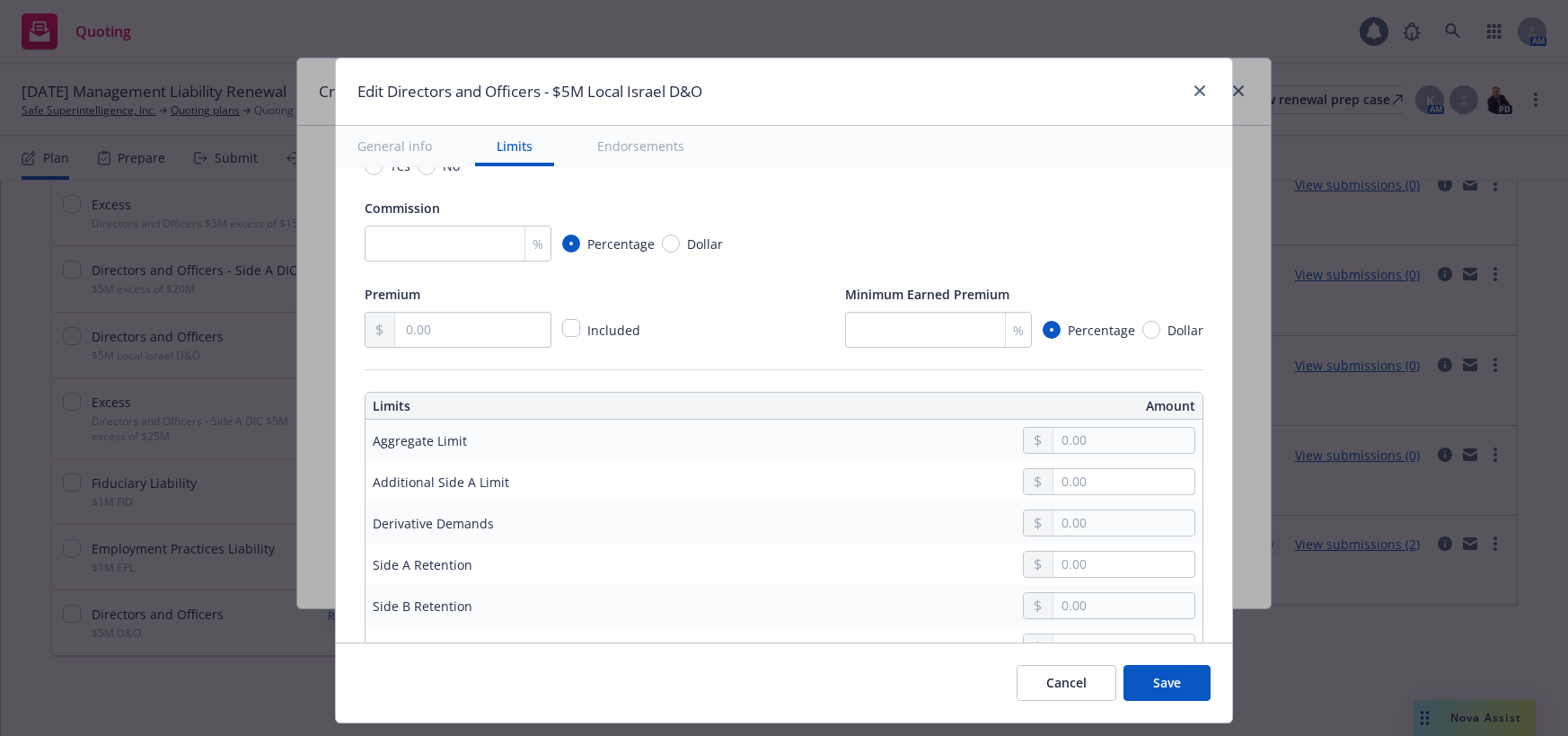
scroll to position [450, 0]
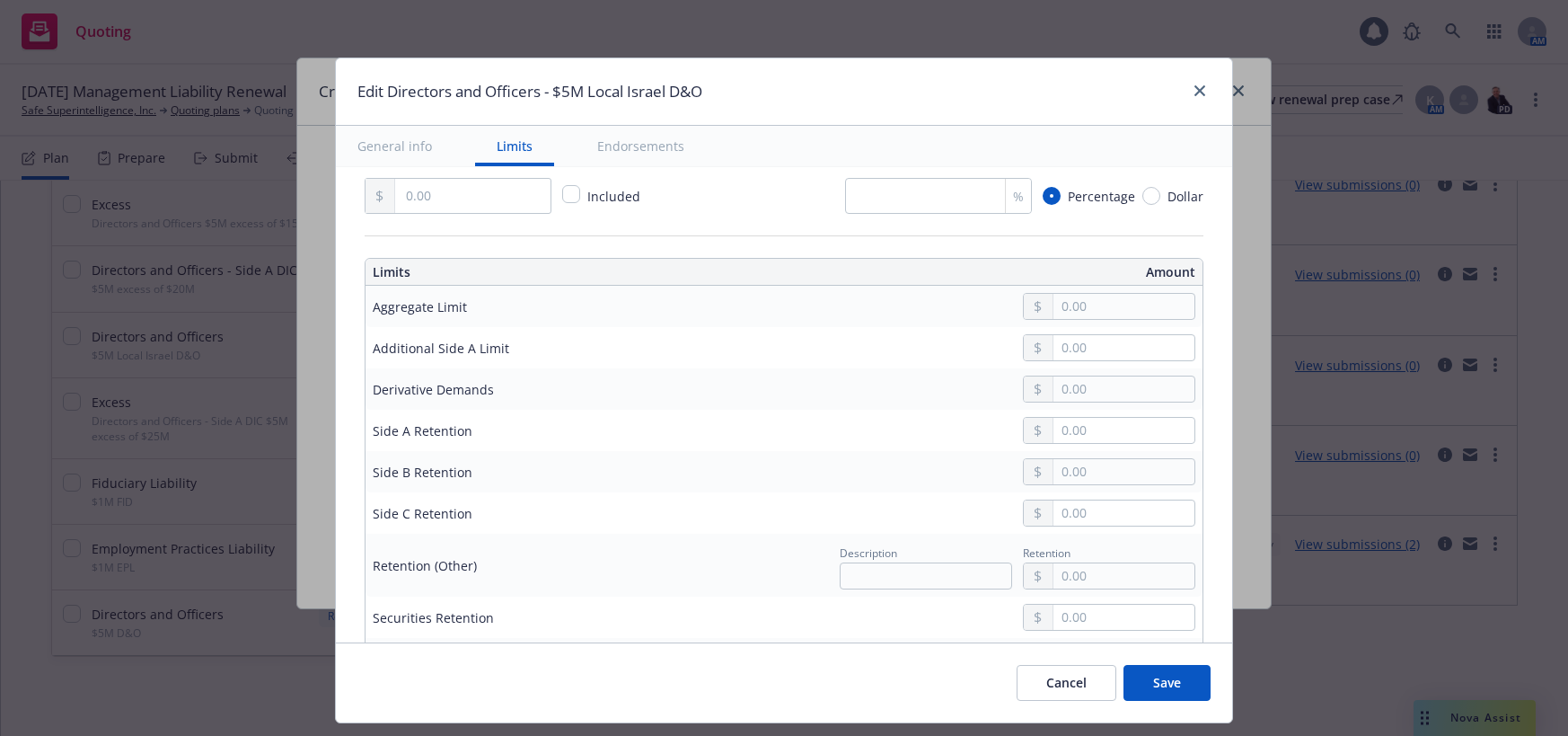
type textarea "x"
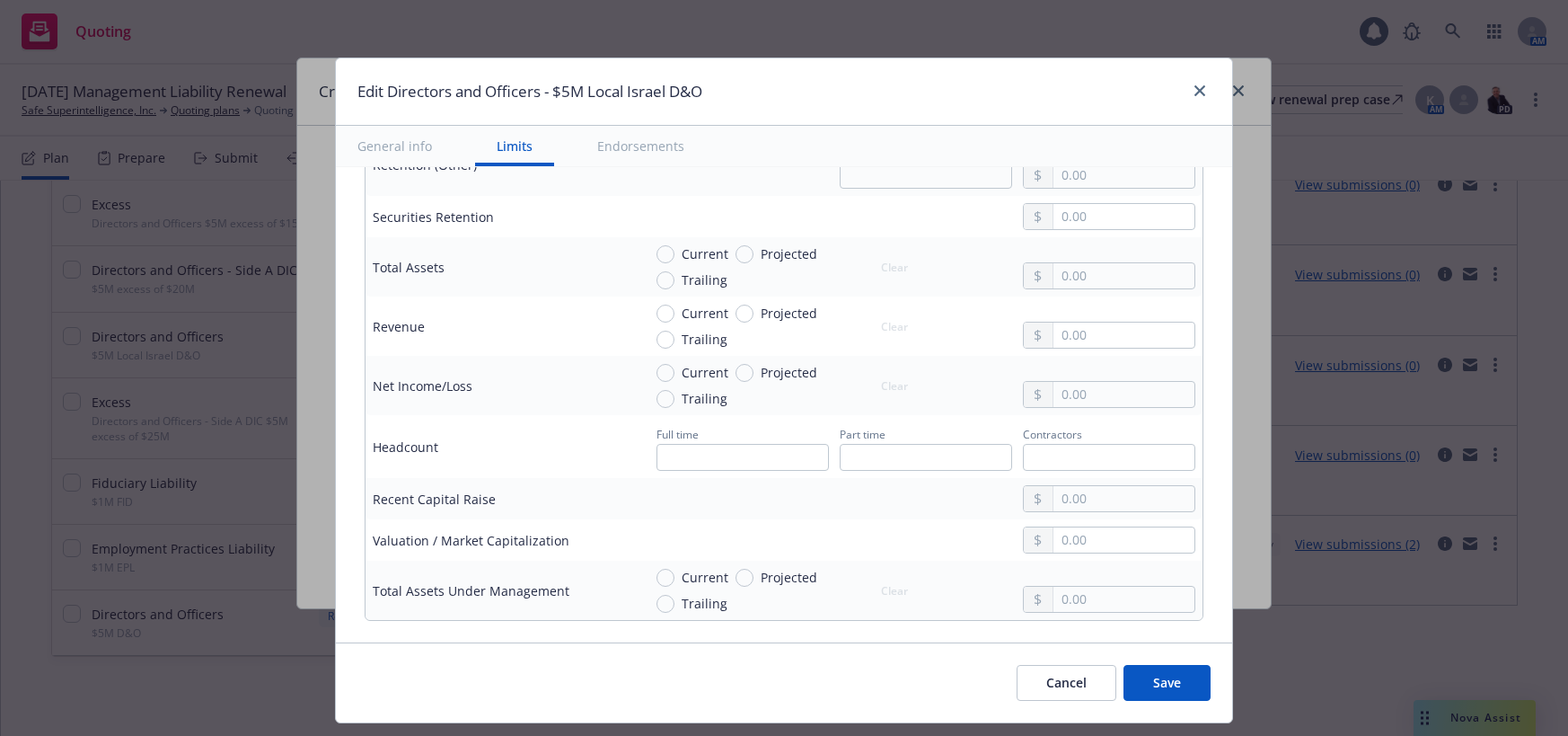
scroll to position [898, 0]
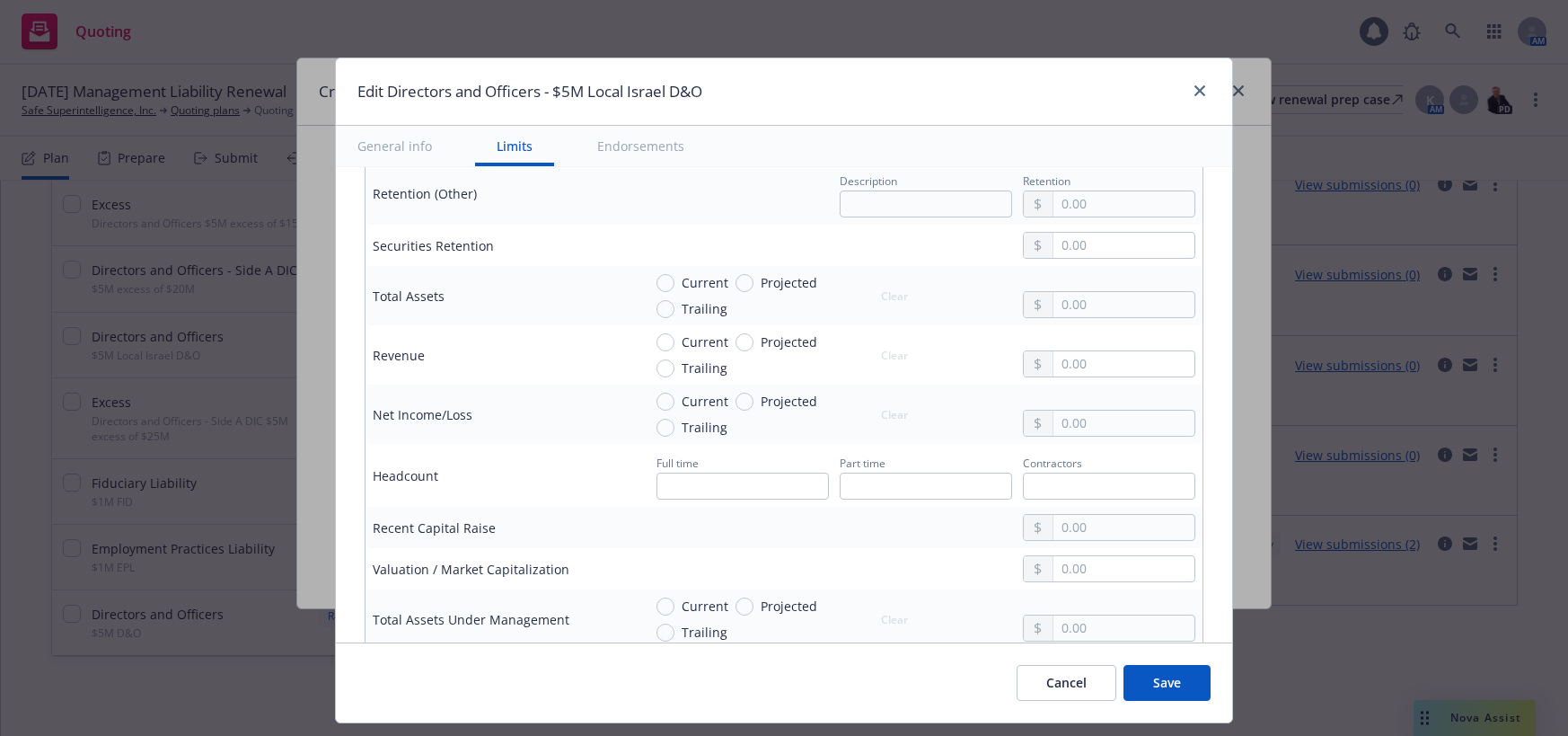
type input "$5M D&O Local Israel"
click at [1053, 304] on input "text" at bounding box center [1123, 304] width 141 height 25
type textarea "x"
type input "2.00"
type textarea "x"
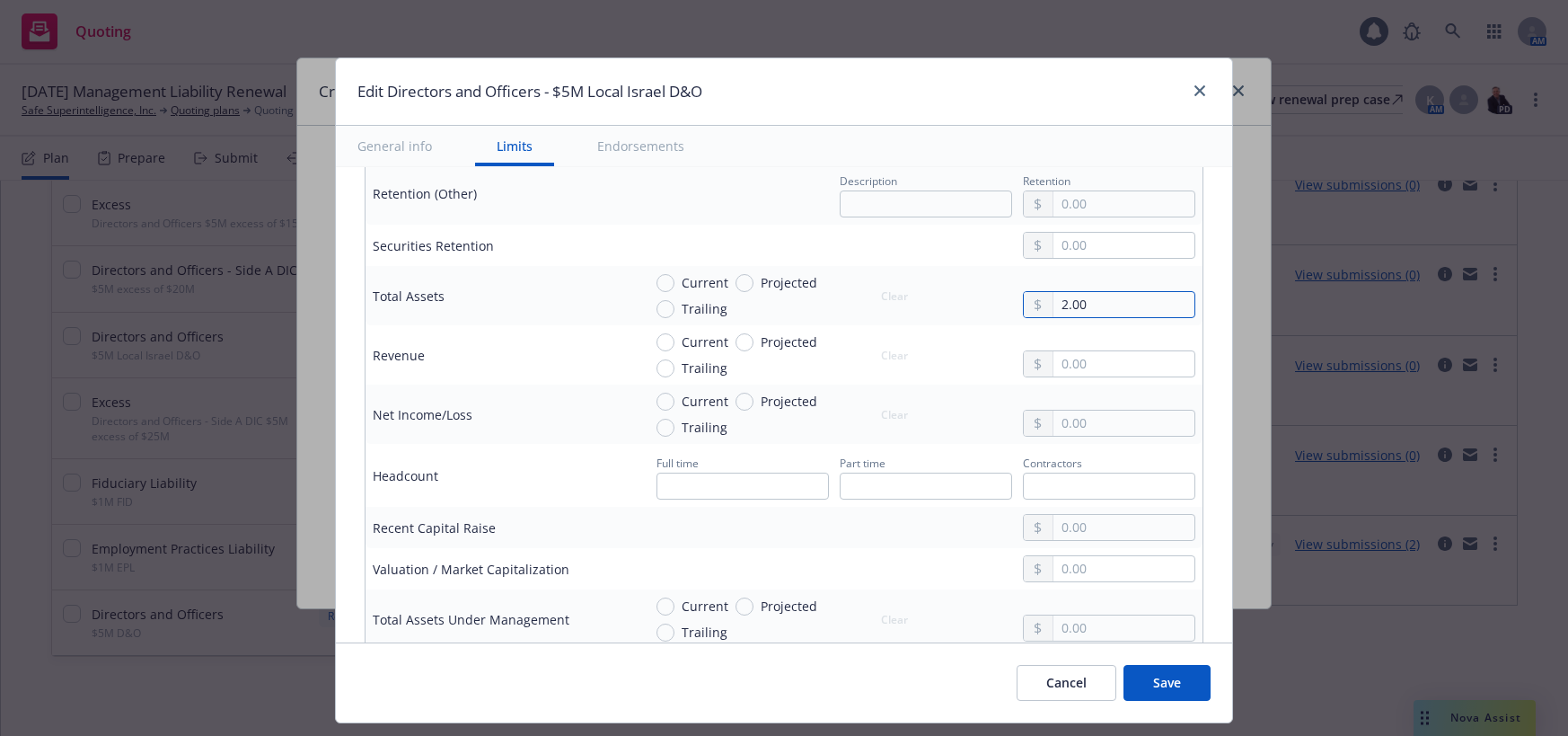
type input "28.00"
type textarea "x"
type input "280.00"
type textarea "x"
type input "2,800.00"
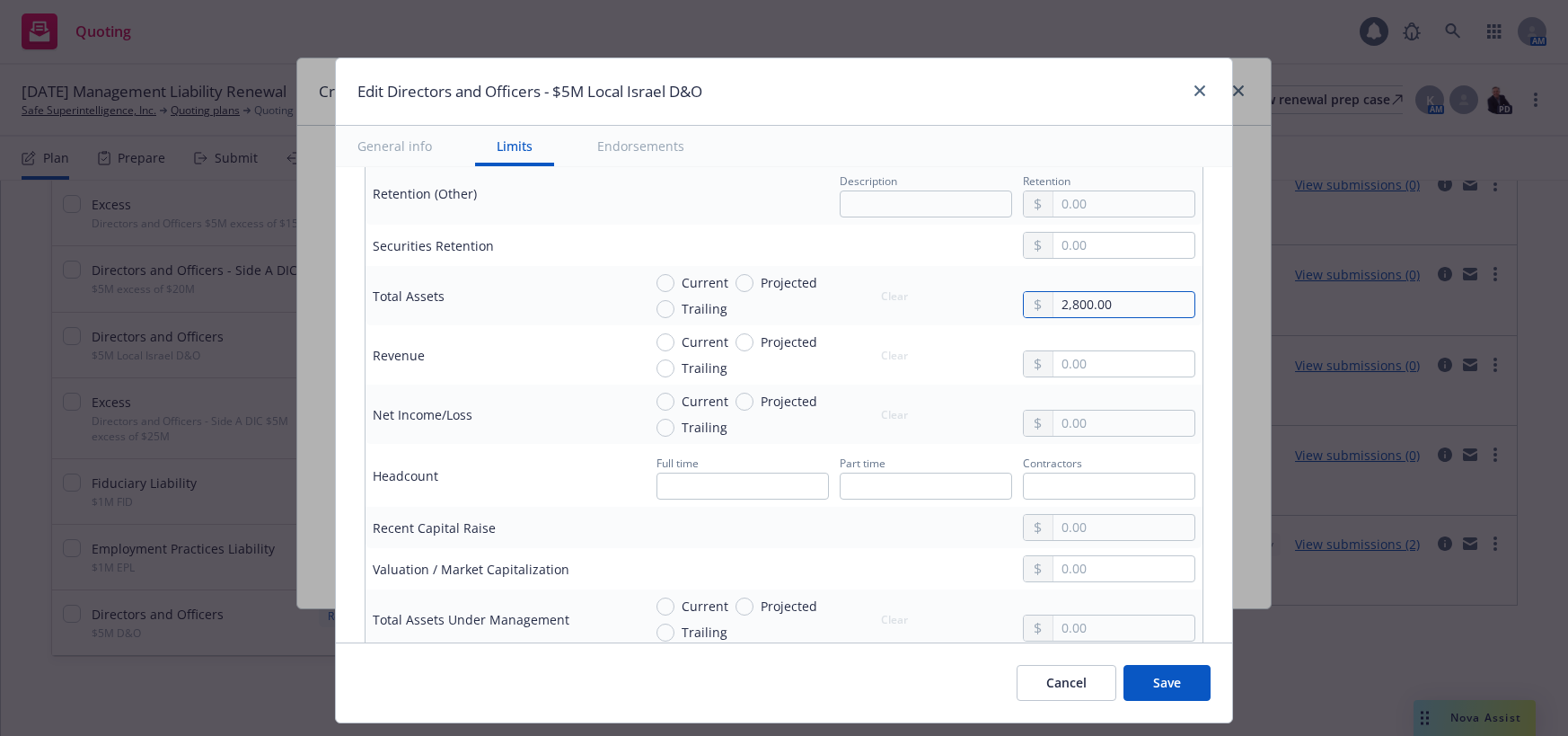
type textarea "x"
type input "28,000.00"
type textarea "x"
type input "280,000.00"
type textarea "x"
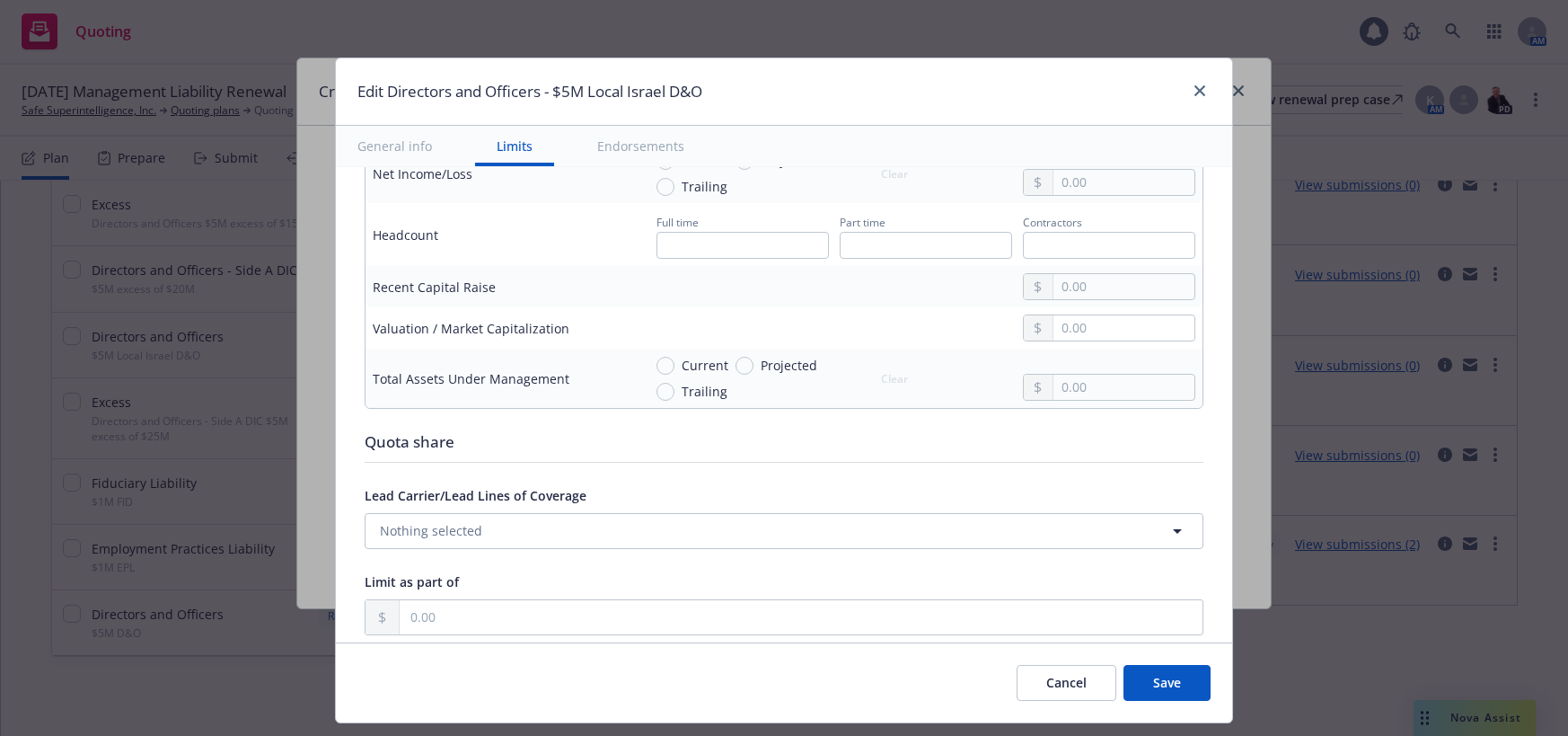
scroll to position [1168, 0]
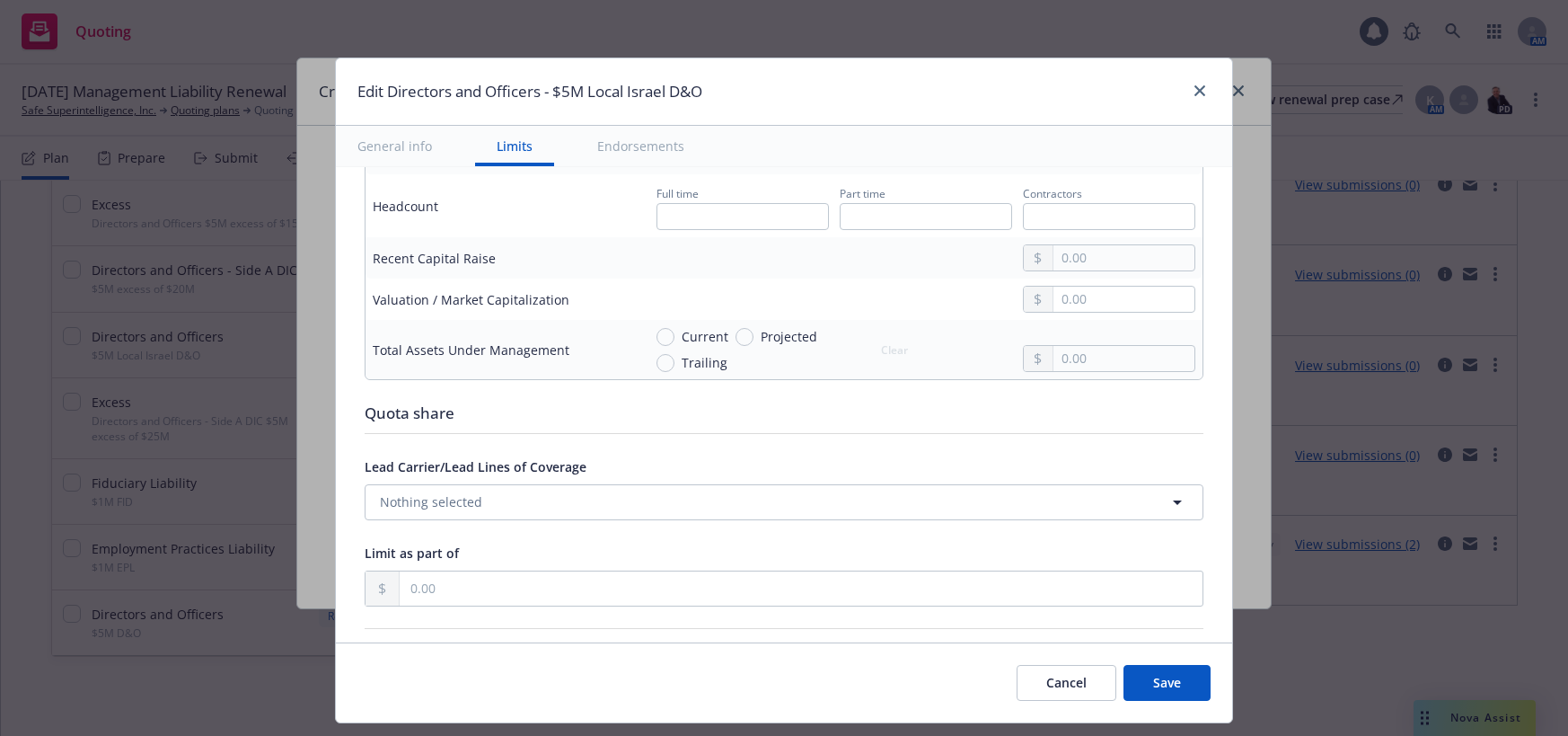
type input "2,800,000.00"
click at [1166, 683] on button "Save" at bounding box center [1167, 683] width 87 height 36
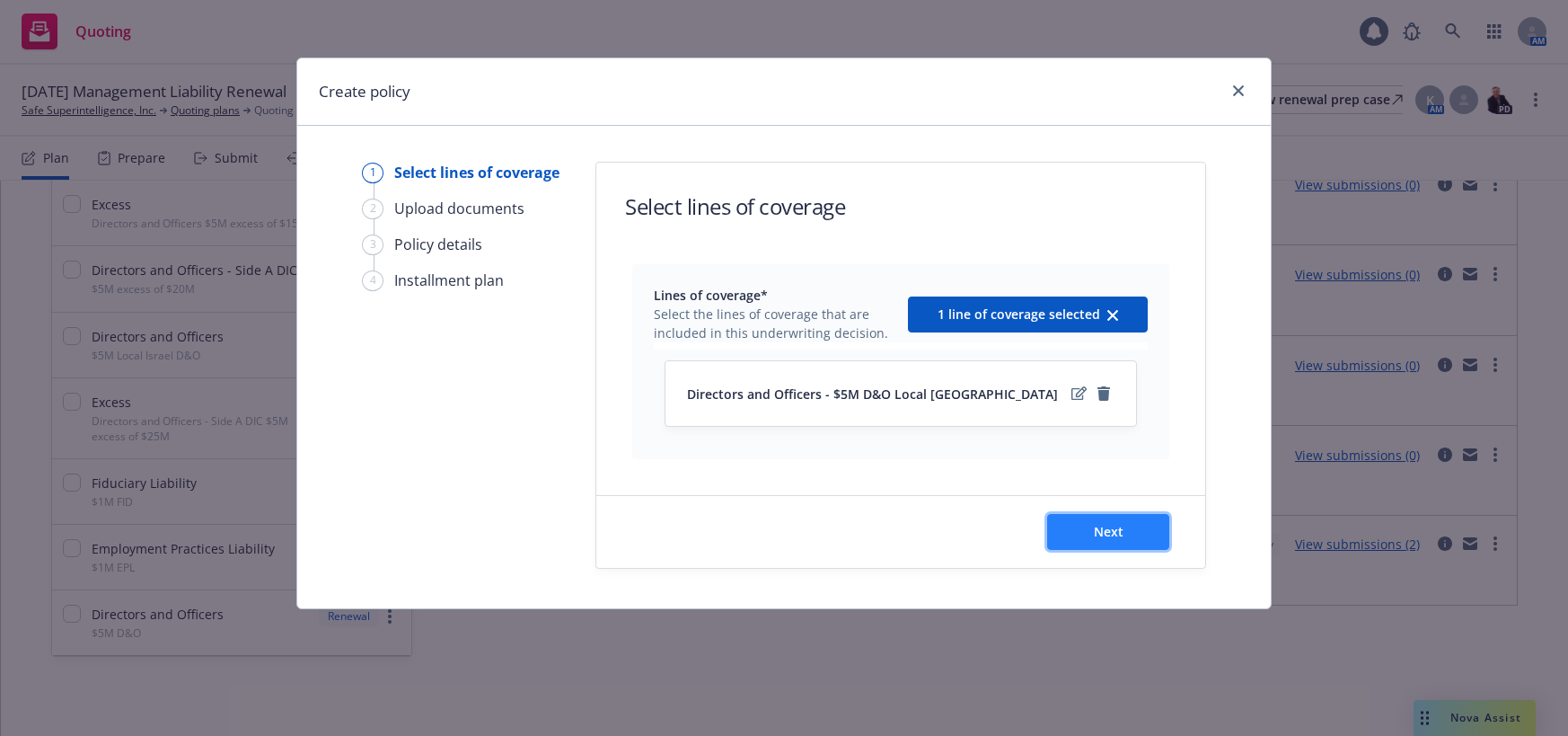
click at [1109, 532] on span "Next" at bounding box center [1109, 532] width 29 height 18
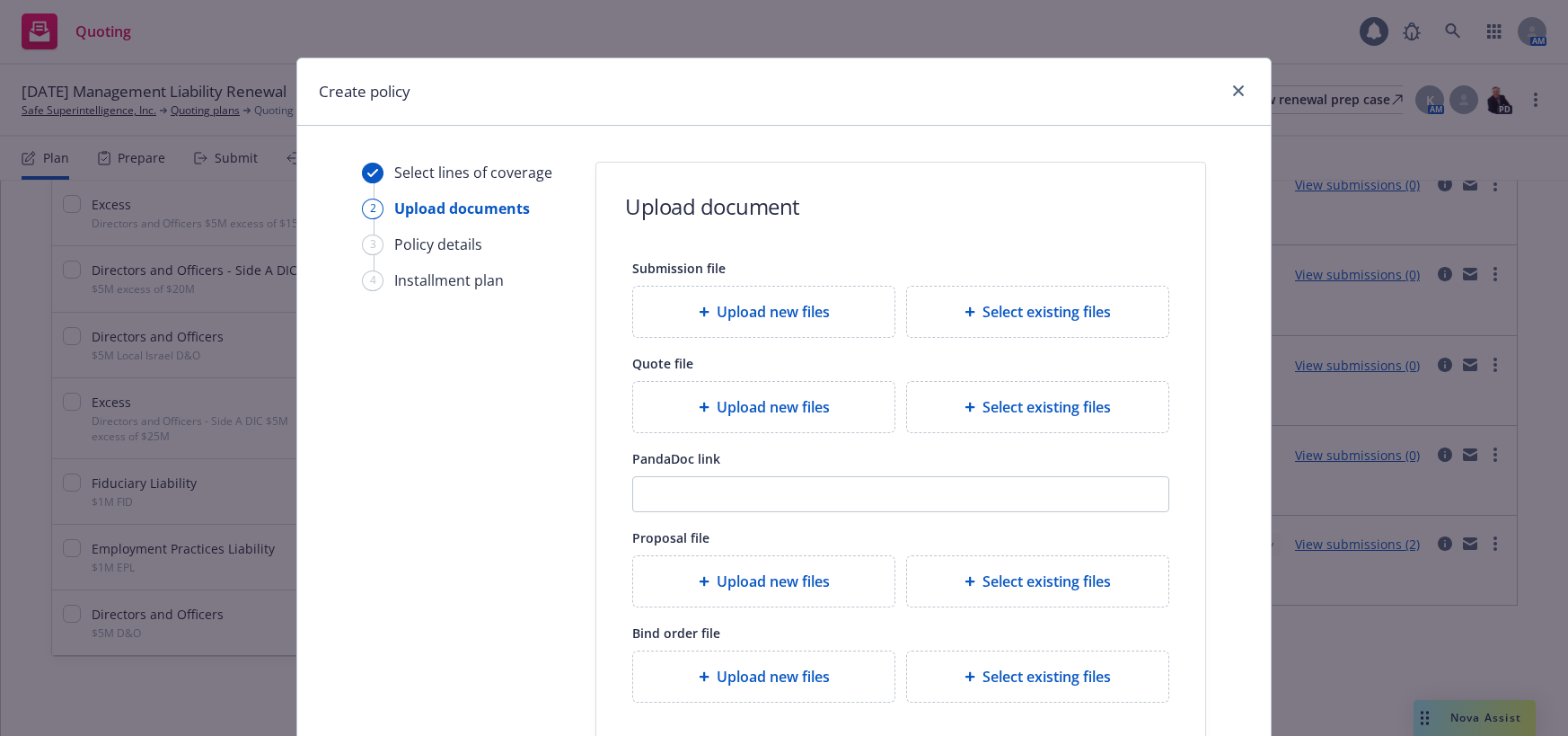
click at [813, 410] on span "Upload new files" at bounding box center [772, 406] width 113 height 21
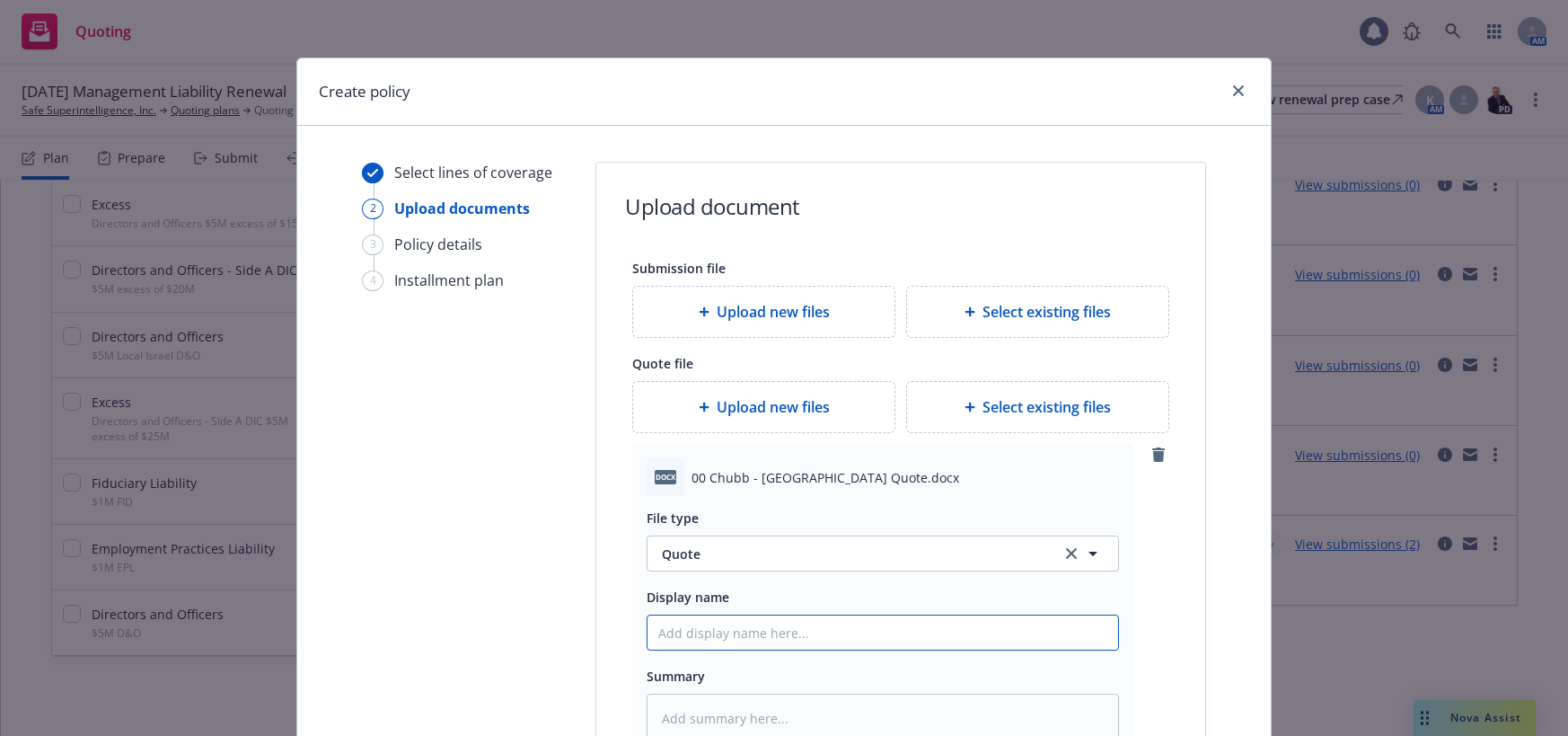
click at [740, 627] on input "Display name" at bounding box center [882, 632] width 470 height 34
type textarea "x"
type input "0"
type textarea "x"
type input "00"
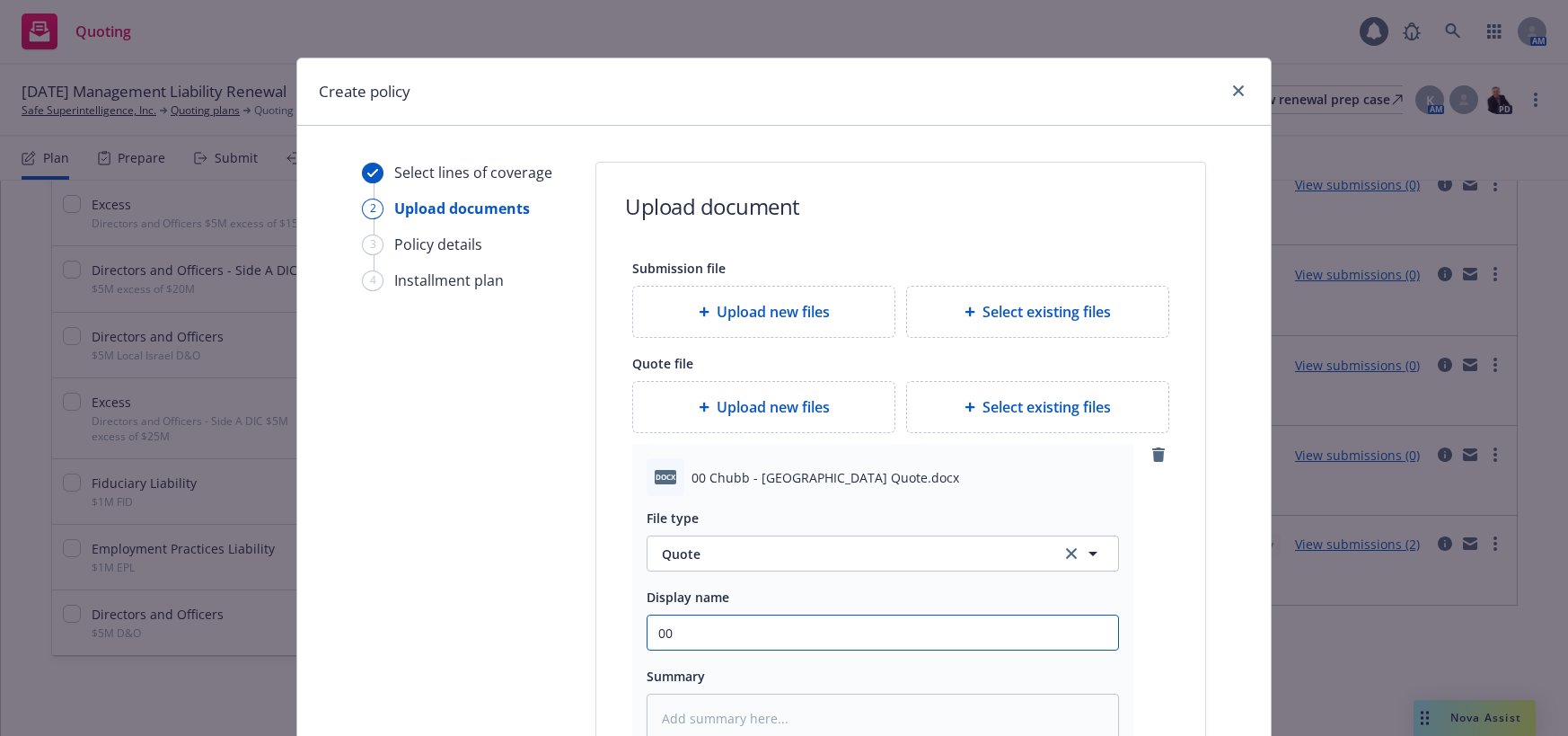
type textarea "x"
type input "00"
type textarea "x"
type input "00 C"
type textarea "x"
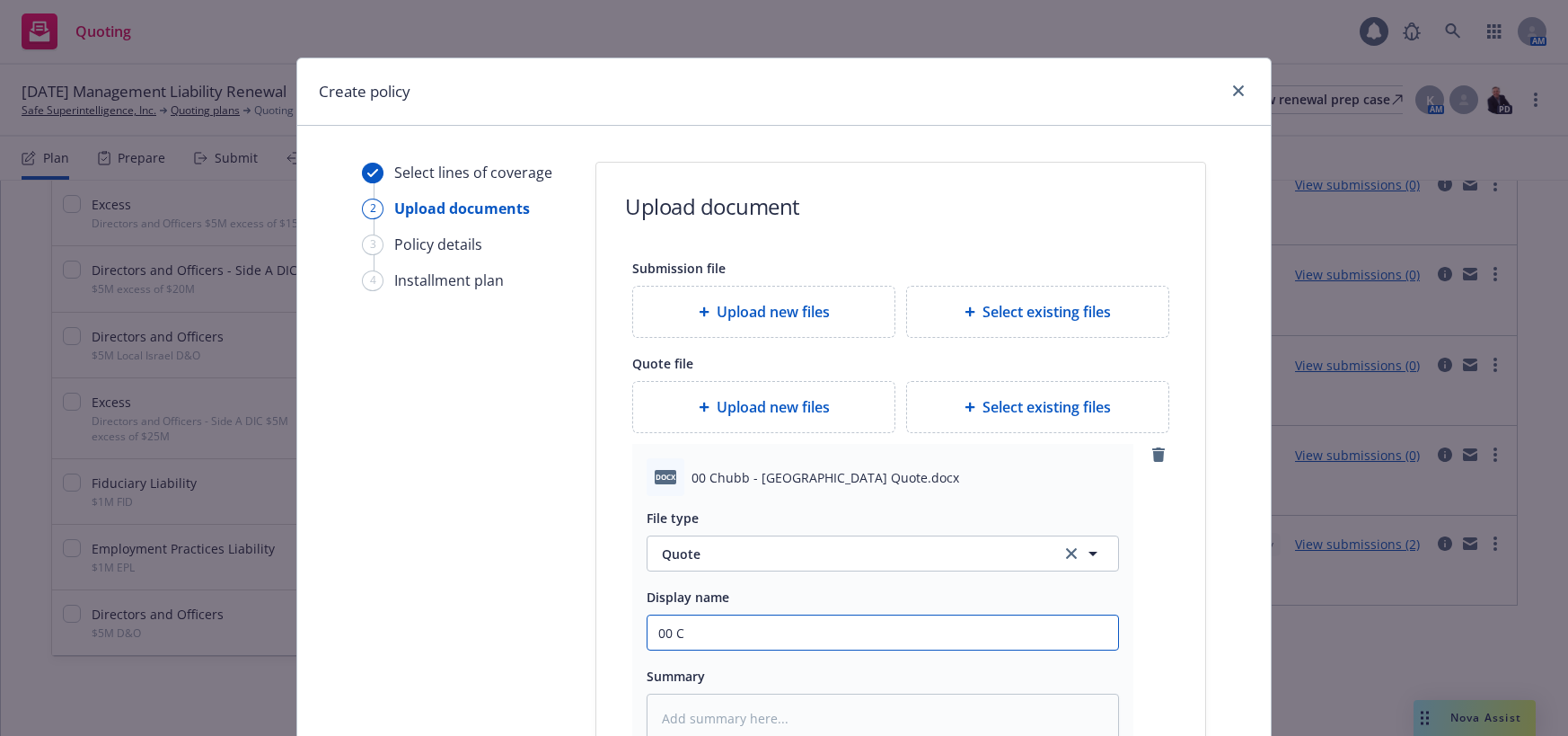
type input "00 Ch"
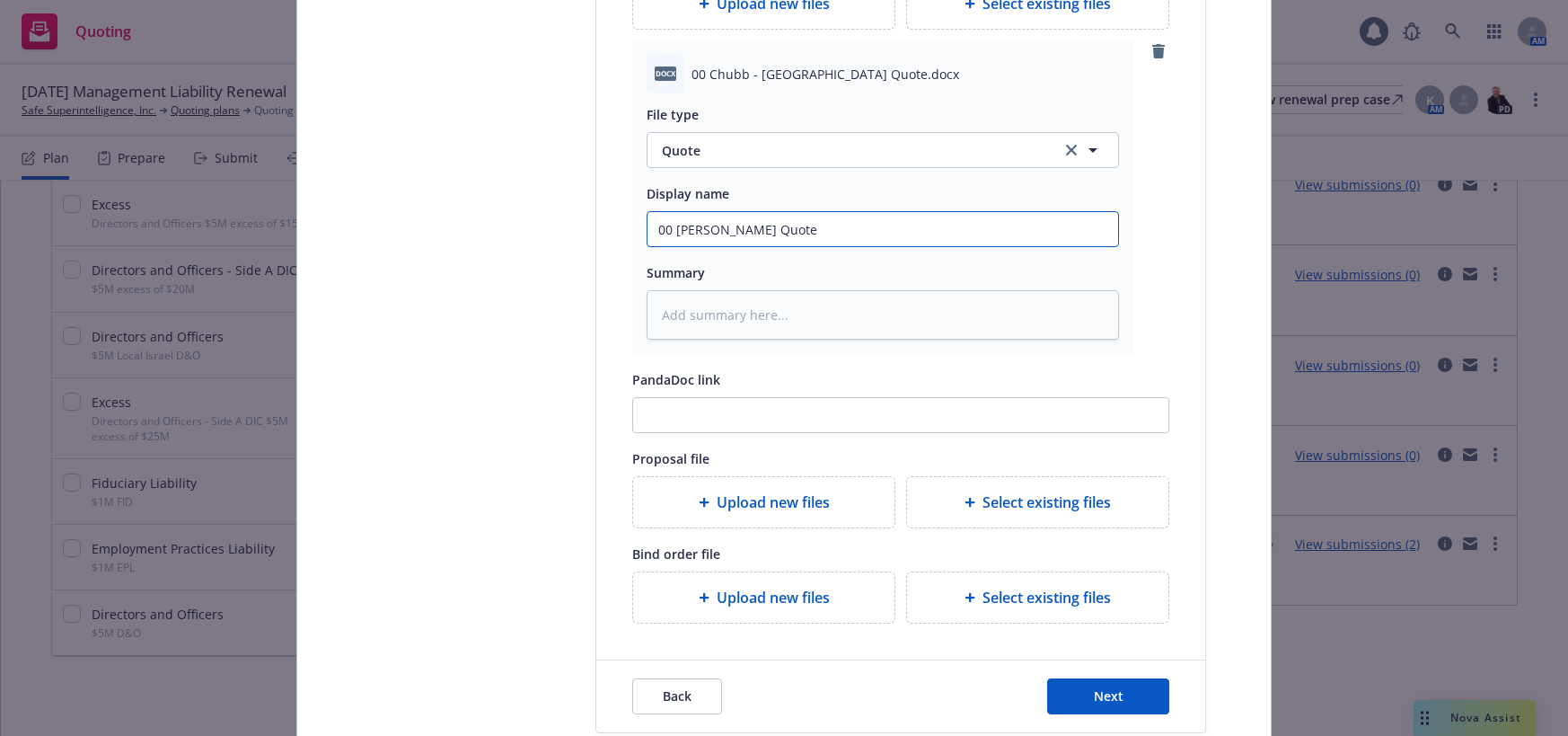
scroll to position [498, 0]
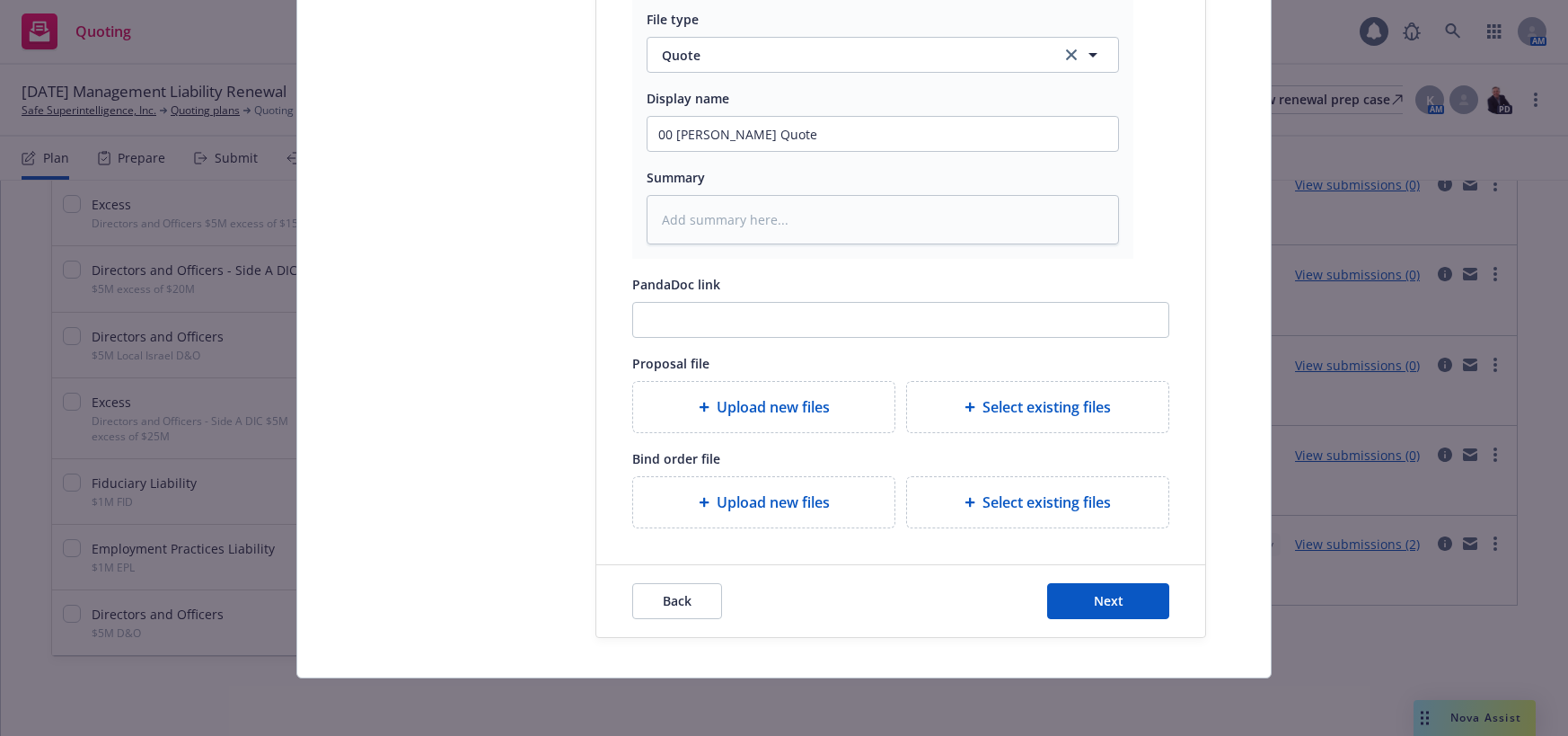
click at [768, 508] on span "Upload new files" at bounding box center [772, 501] width 113 height 21
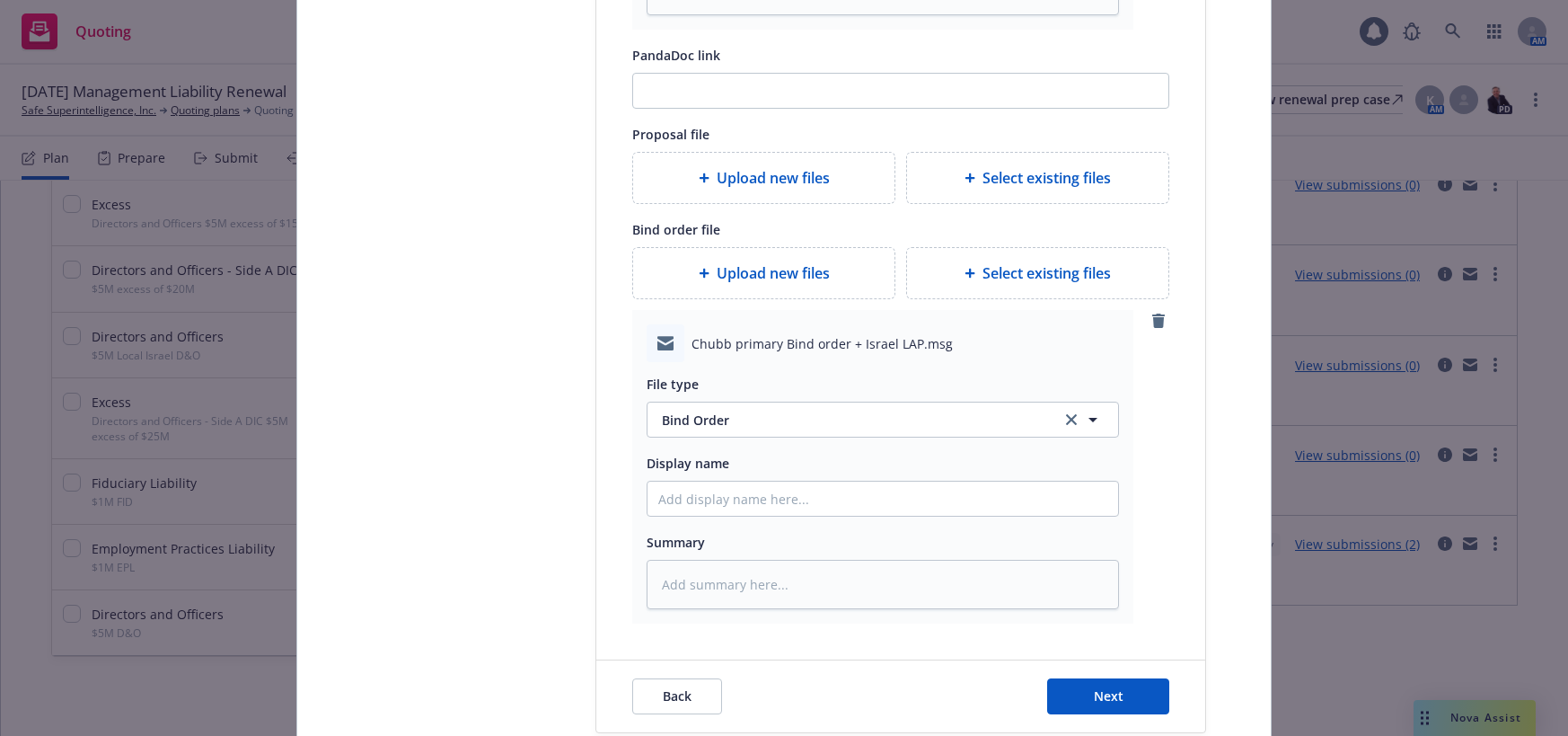
scroll to position [768, 0]
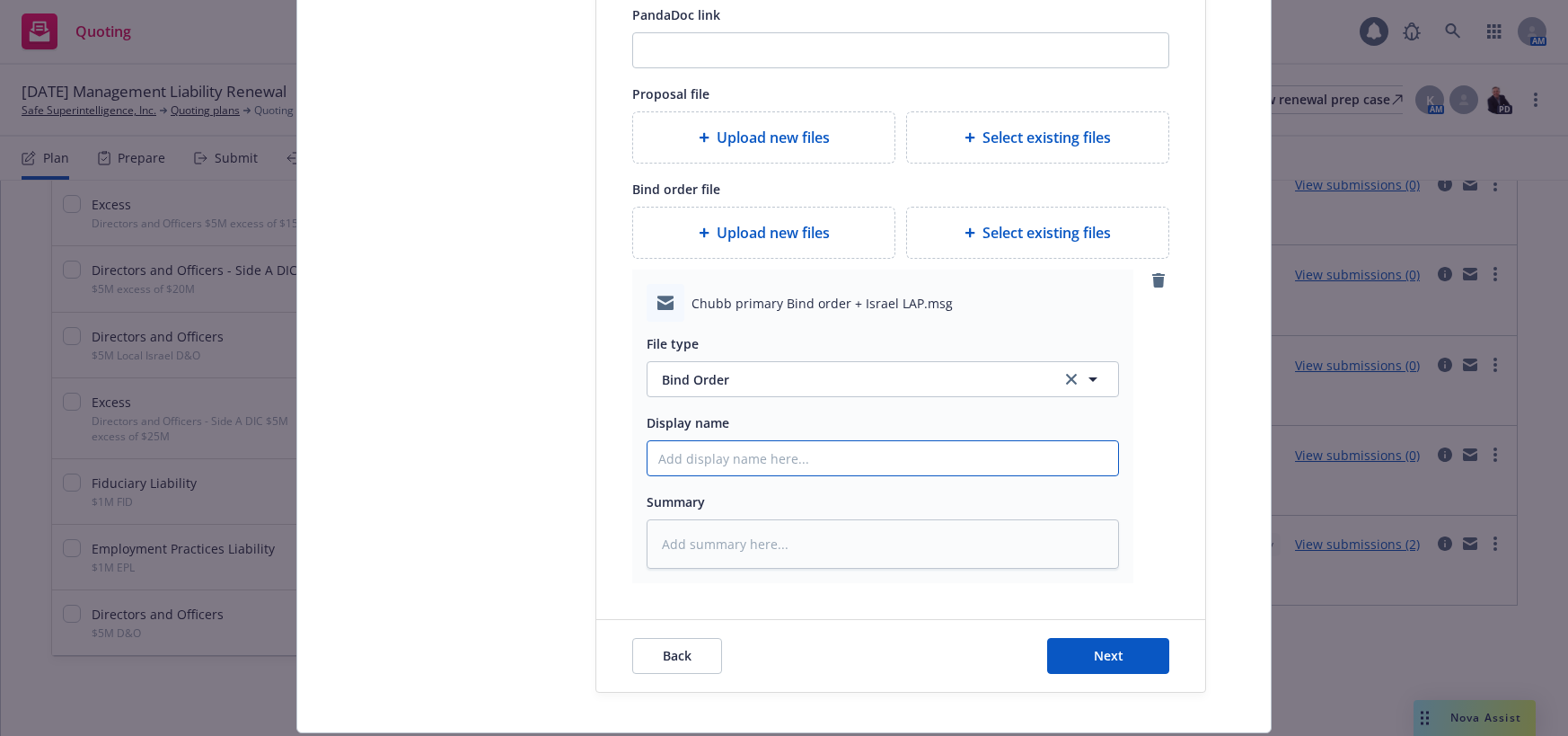
click at [750, 461] on input "Display name" at bounding box center [882, 458] width 470 height 34
click at [1114, 652] on span "Next" at bounding box center [1109, 655] width 29 height 18
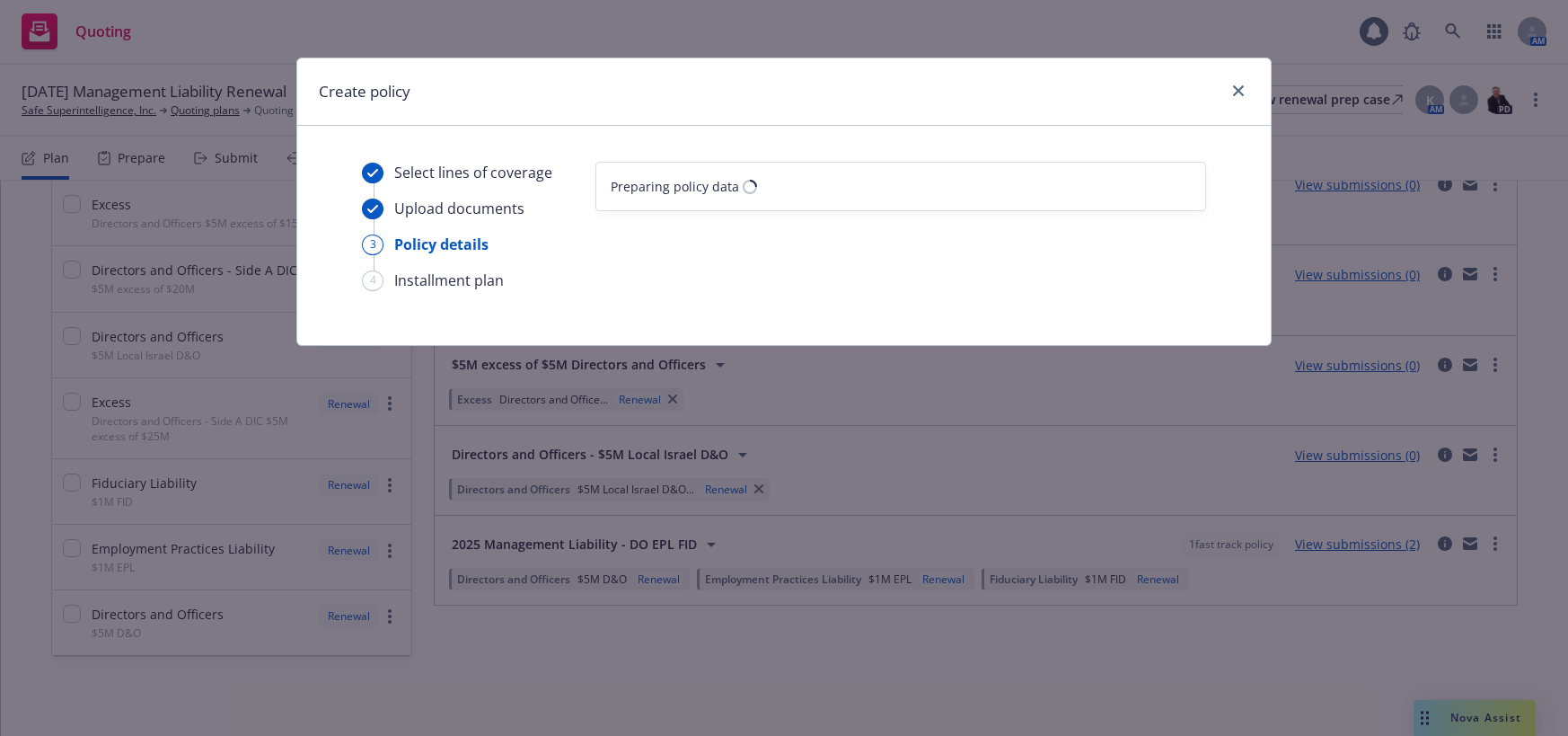
scroll to position [0, 0]
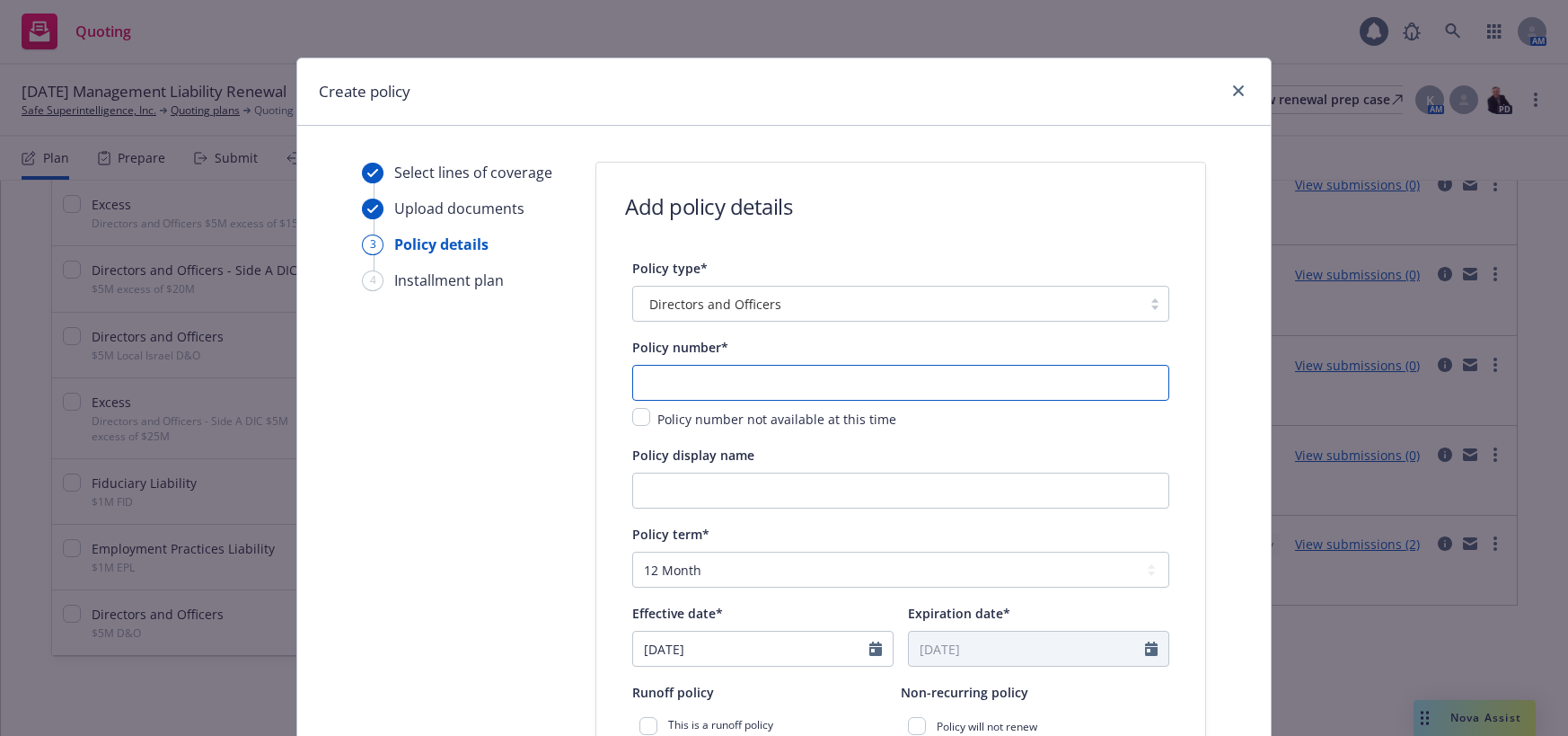
click at [982, 383] on input "text" at bounding box center [900, 382] width 537 height 36
click at [679, 378] on input "text" at bounding box center [900, 382] width 537 height 36
paste input "8264-5048 [GEOGRAPHIC_DATA]"
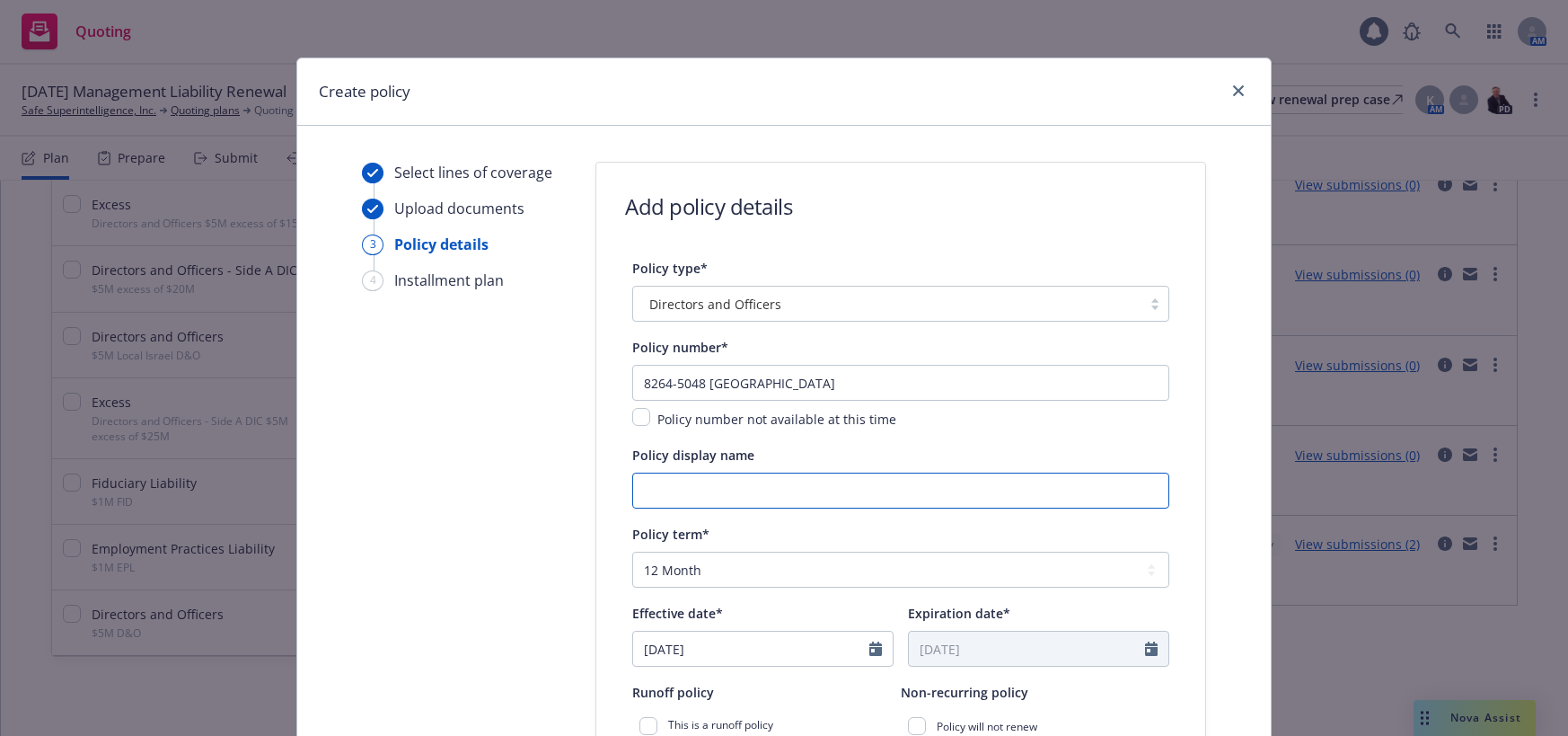
click at [830, 489] on input "Policy display name" at bounding box center [900, 490] width 537 height 36
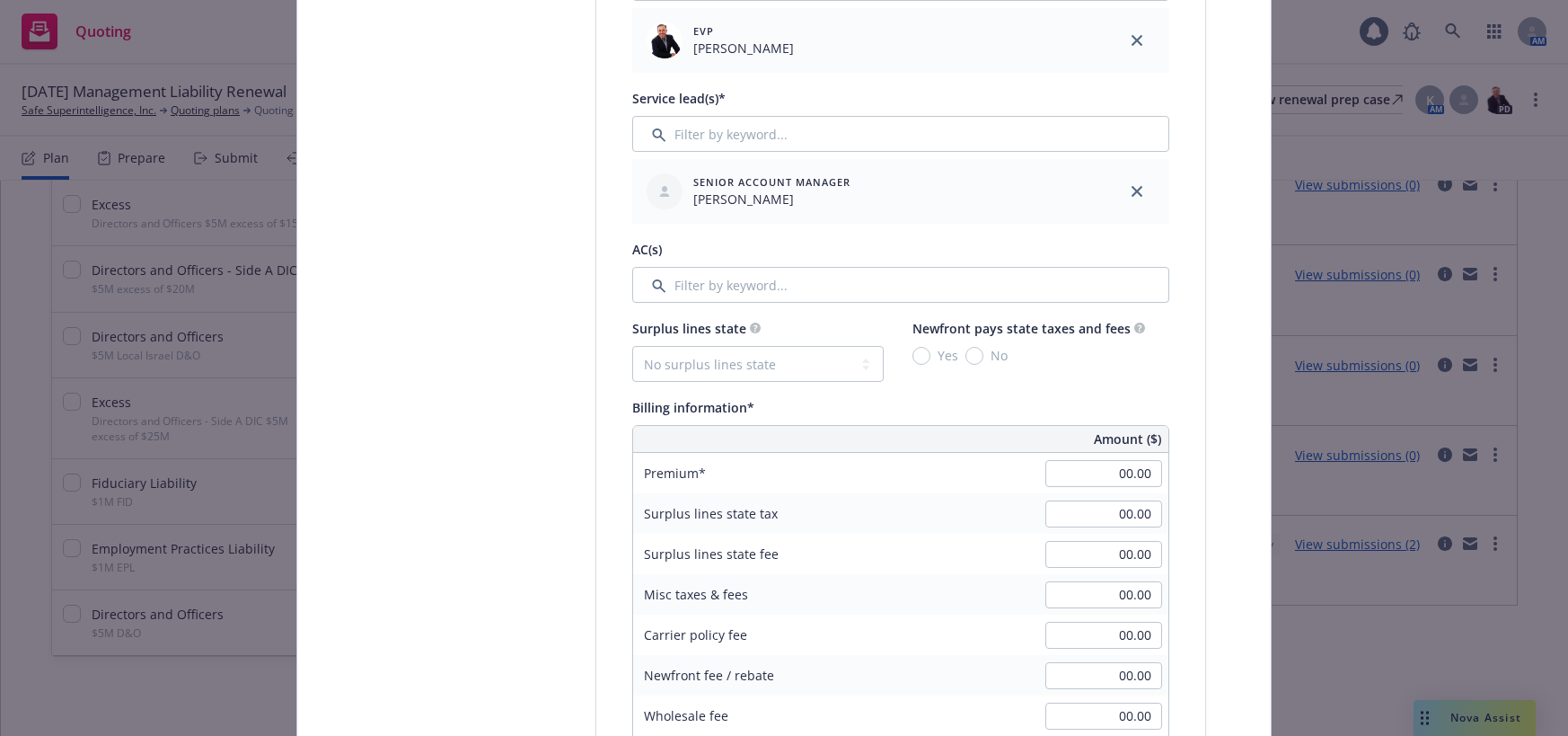
scroll to position [898, 0]
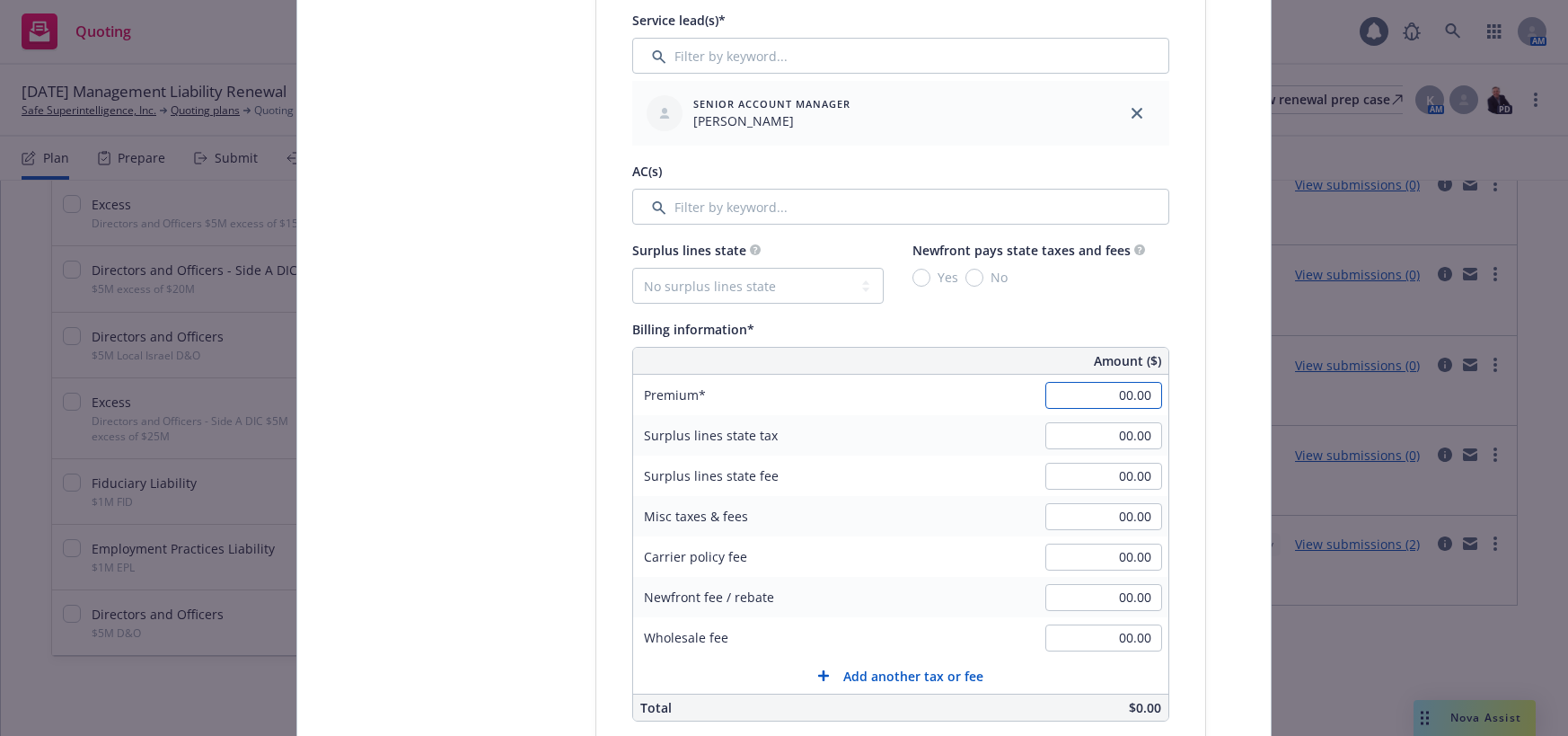
click at [1103, 393] on input "00.00" at bounding box center [1103, 394] width 117 height 27
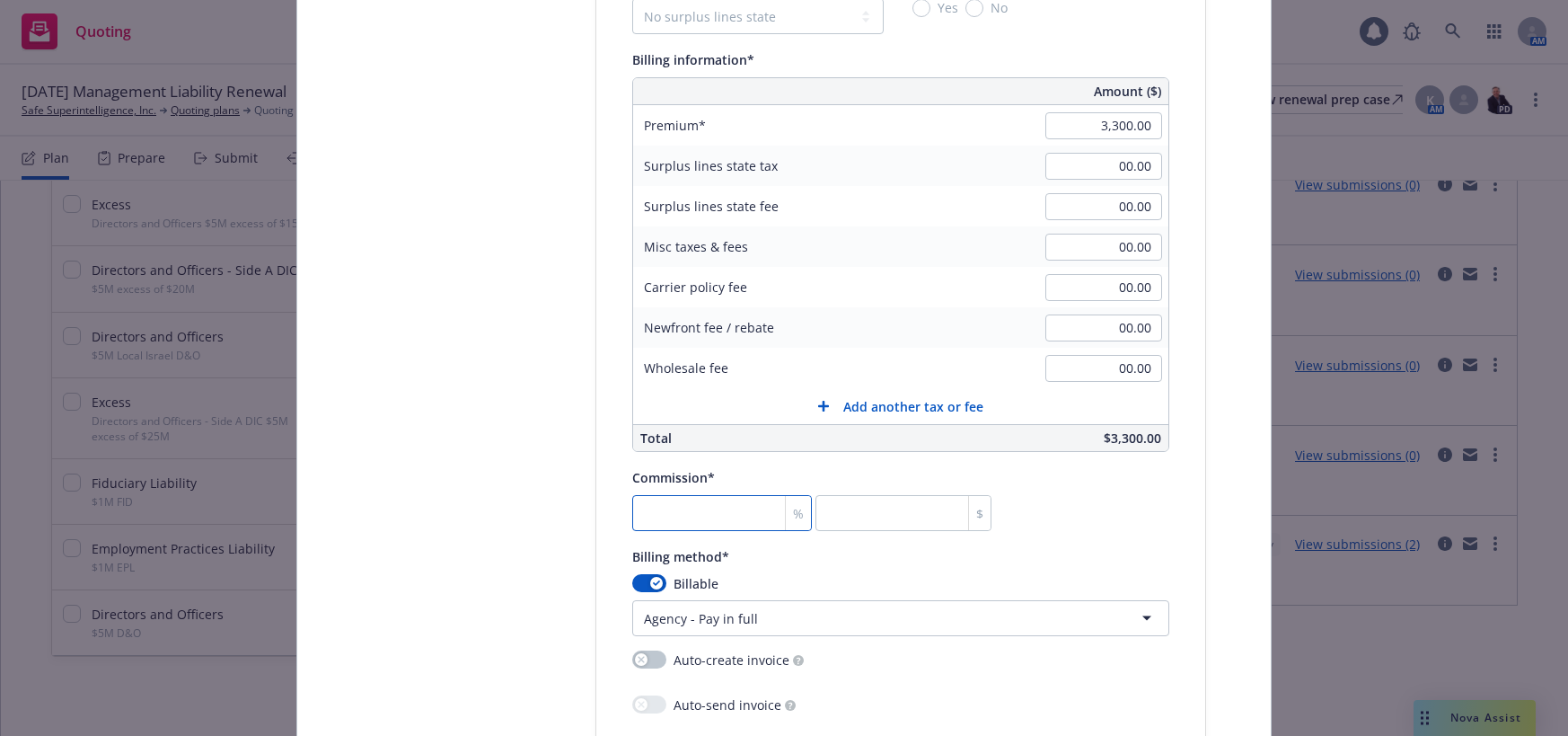
click at [731, 510] on input "number" at bounding box center [722, 512] width 180 height 36
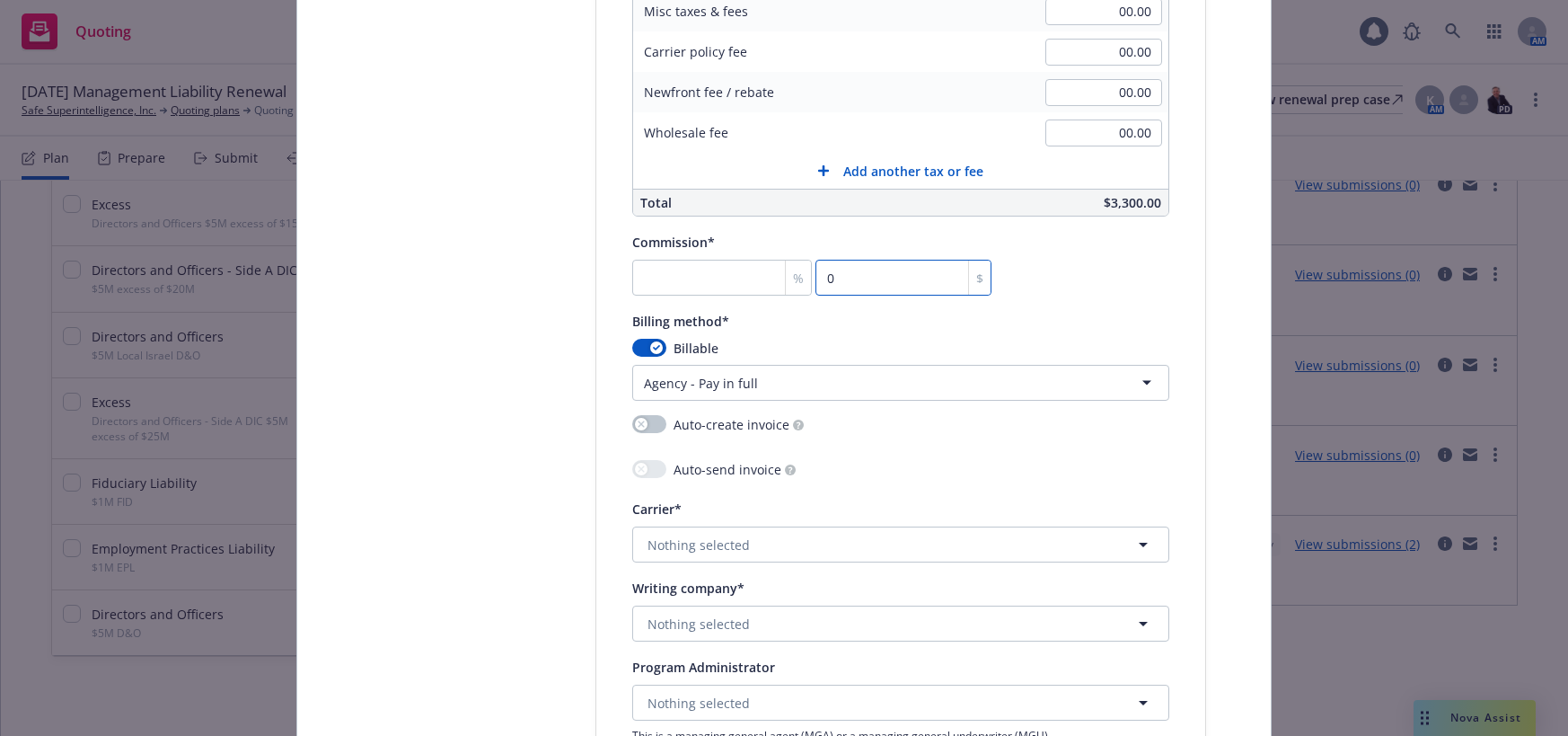
scroll to position [1437, 0]
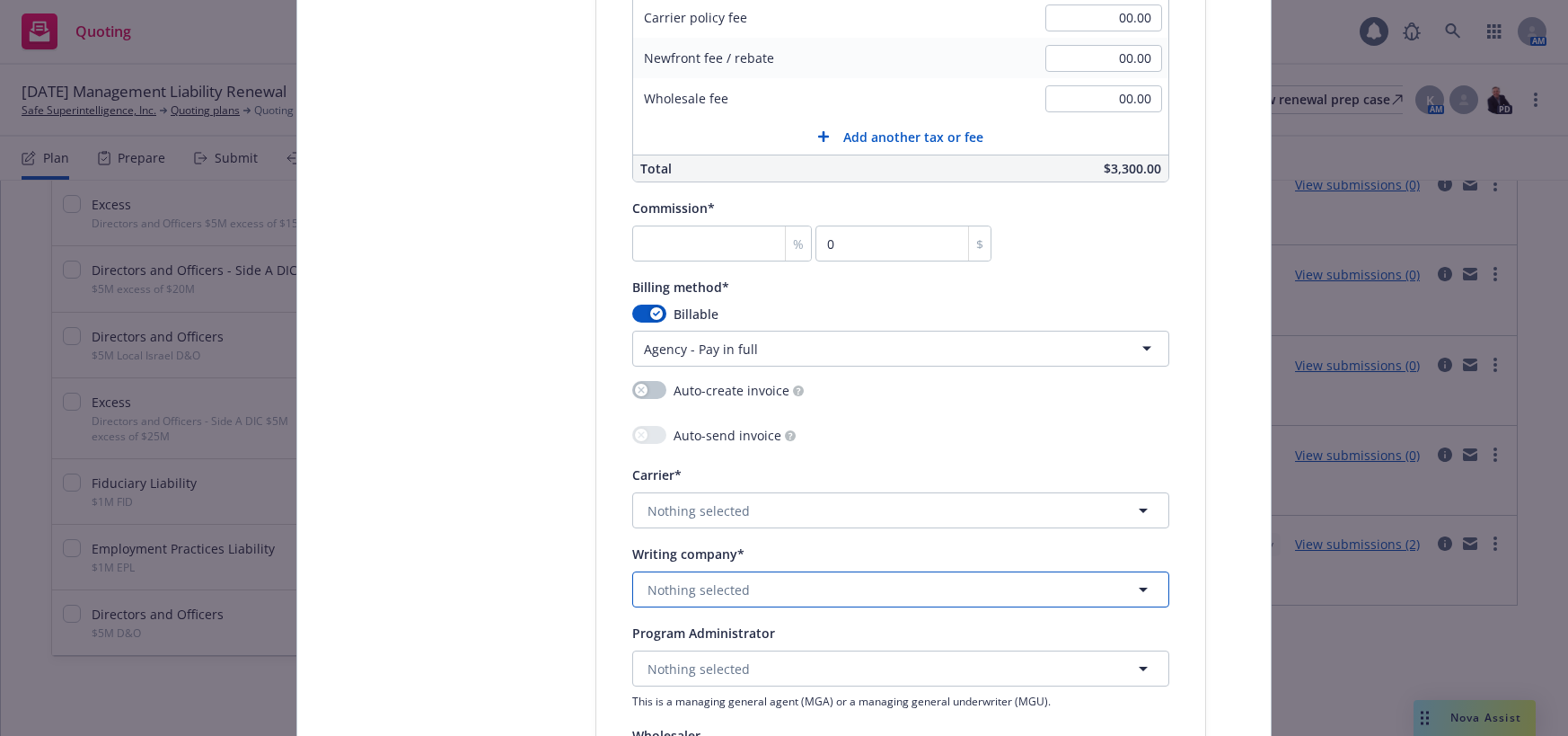
click at [689, 594] on span "Nothing selected" at bounding box center [698, 590] width 102 height 18
click at [718, 508] on div "Federal Insurance Company Domestic - 20281" at bounding box center [735, 529] width 181 height 45
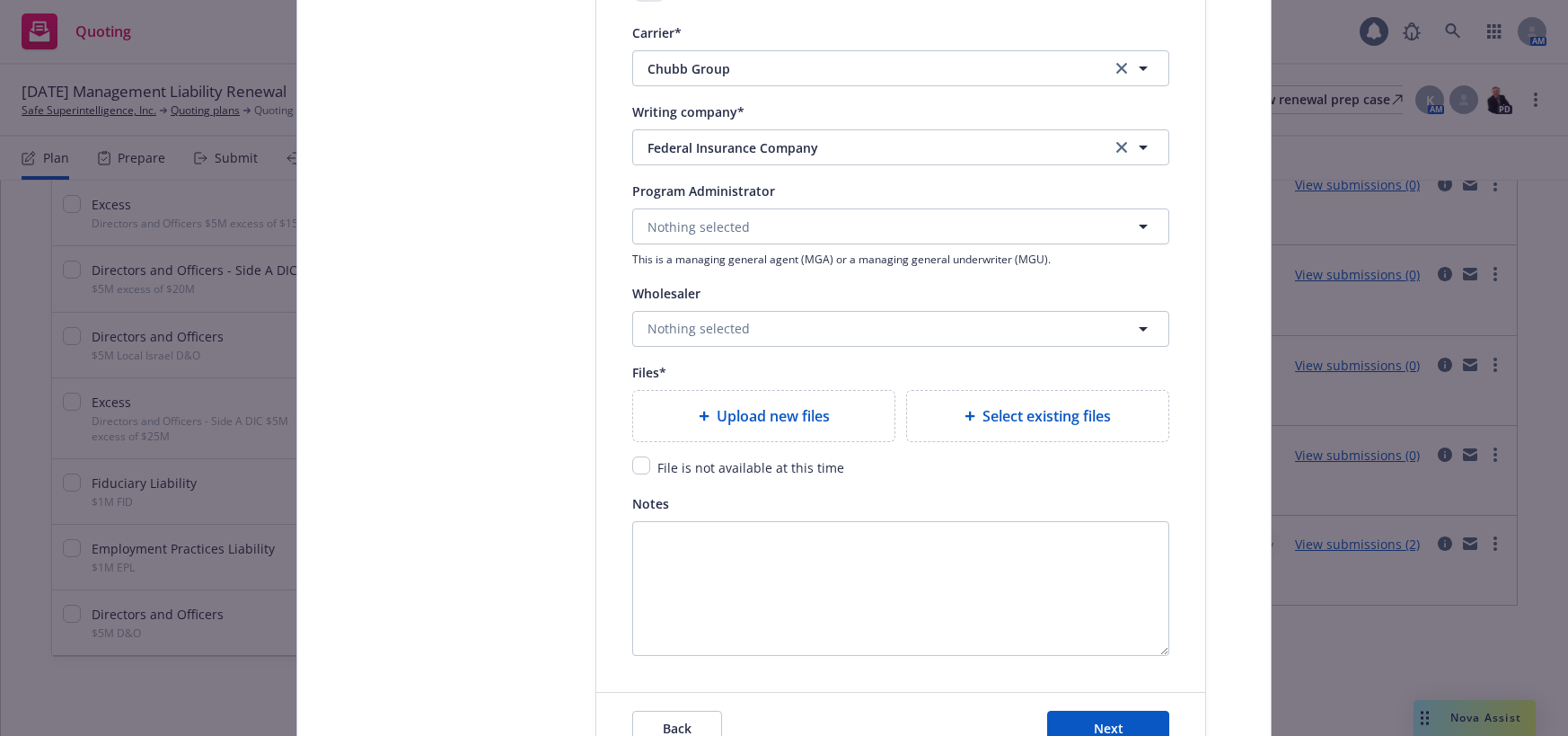
scroll to position [1887, 0]
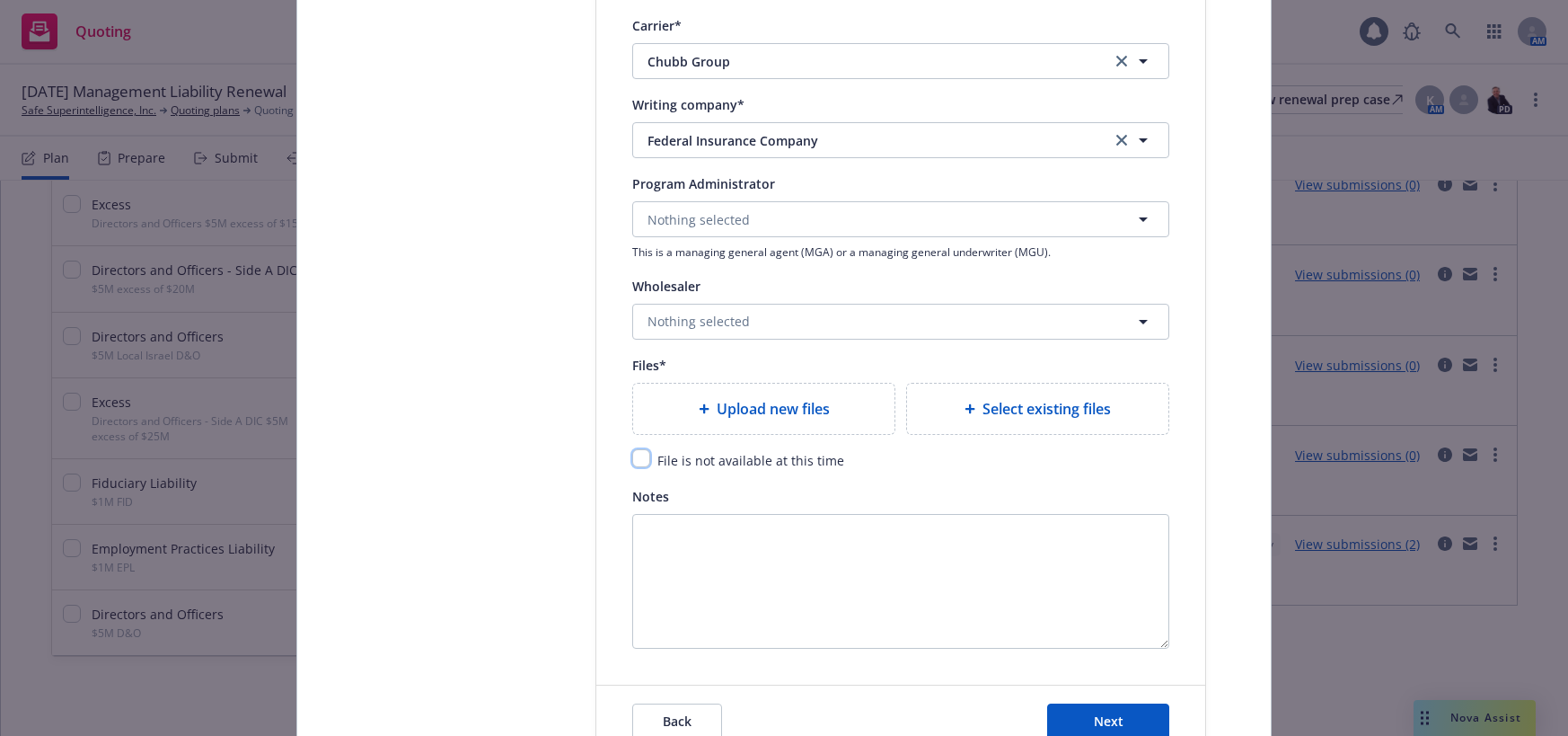
click at [633, 458] on input "checkbox" at bounding box center [642, 459] width 18 height 18
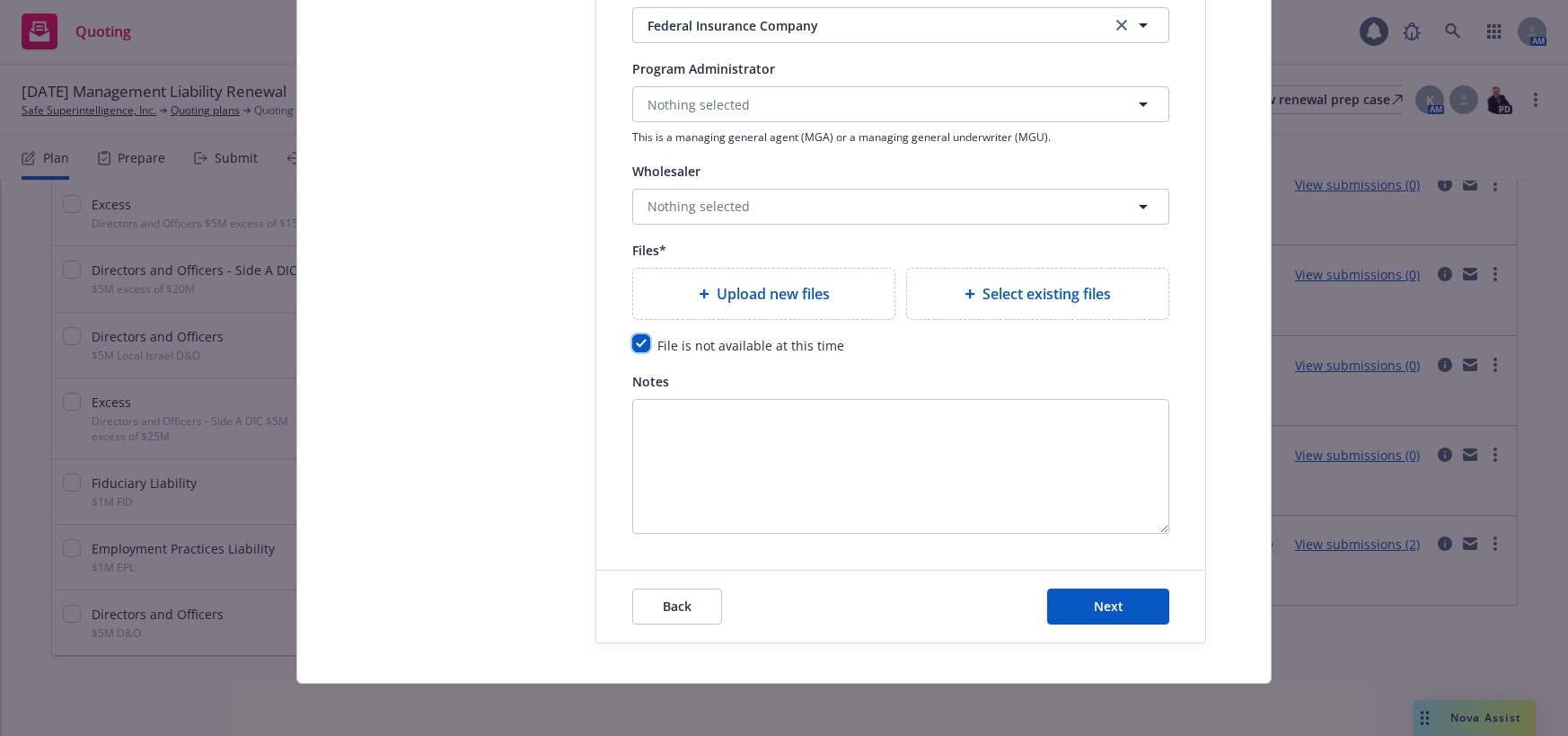
scroll to position [2007, 0]
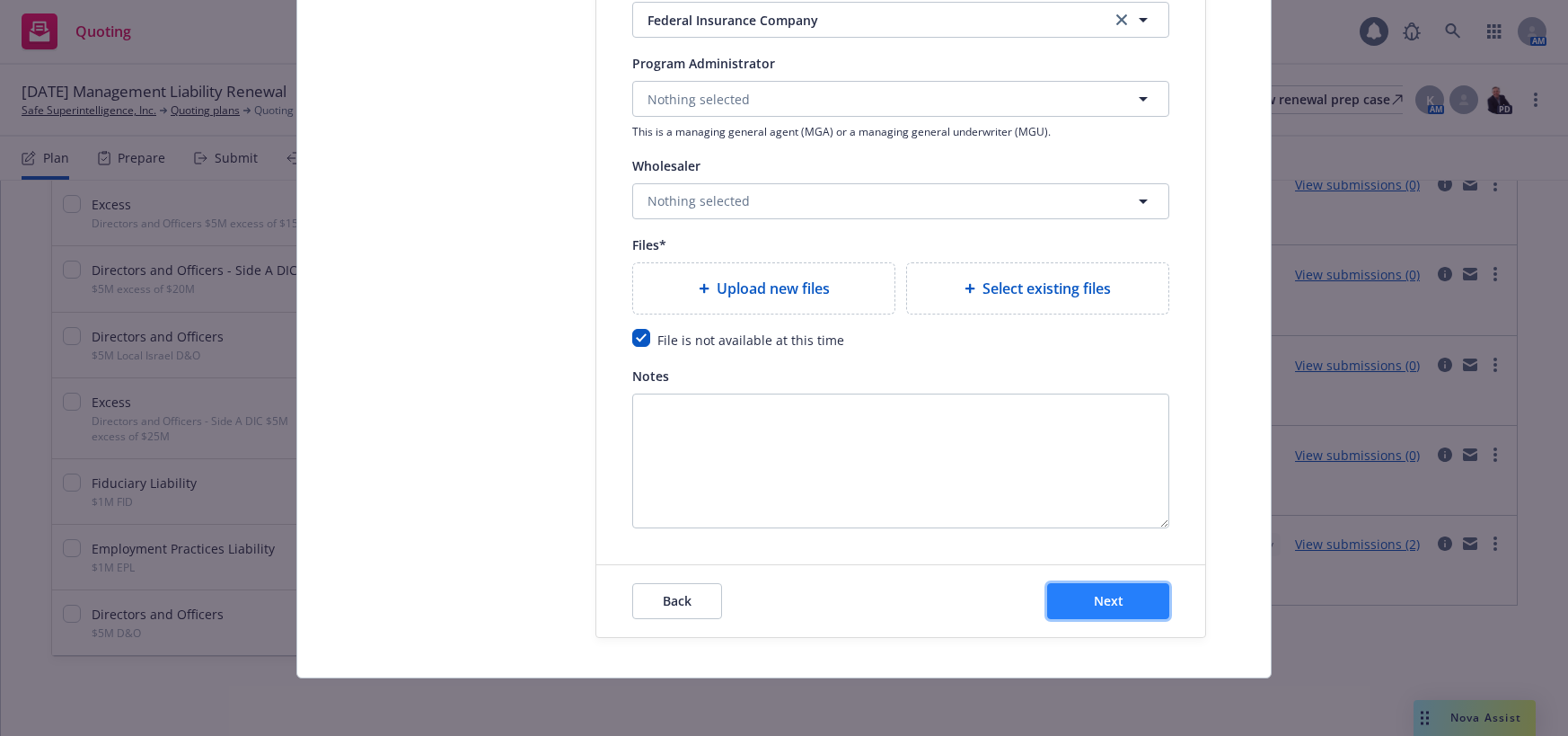
click at [1107, 598] on span "Next" at bounding box center [1109, 601] width 29 height 18
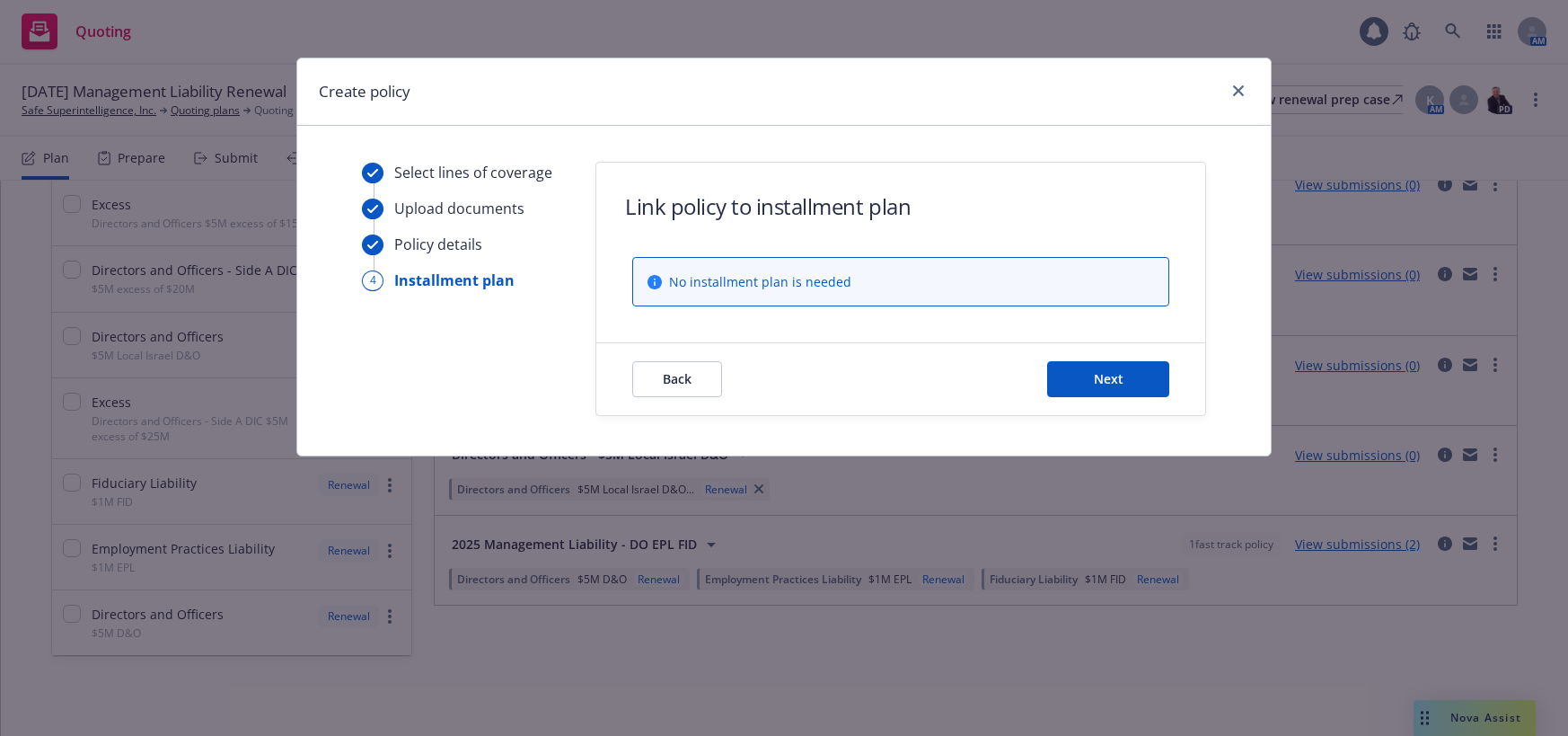
scroll to position [0, 0]
click at [1106, 380] on span "Next" at bounding box center [1109, 379] width 29 height 18
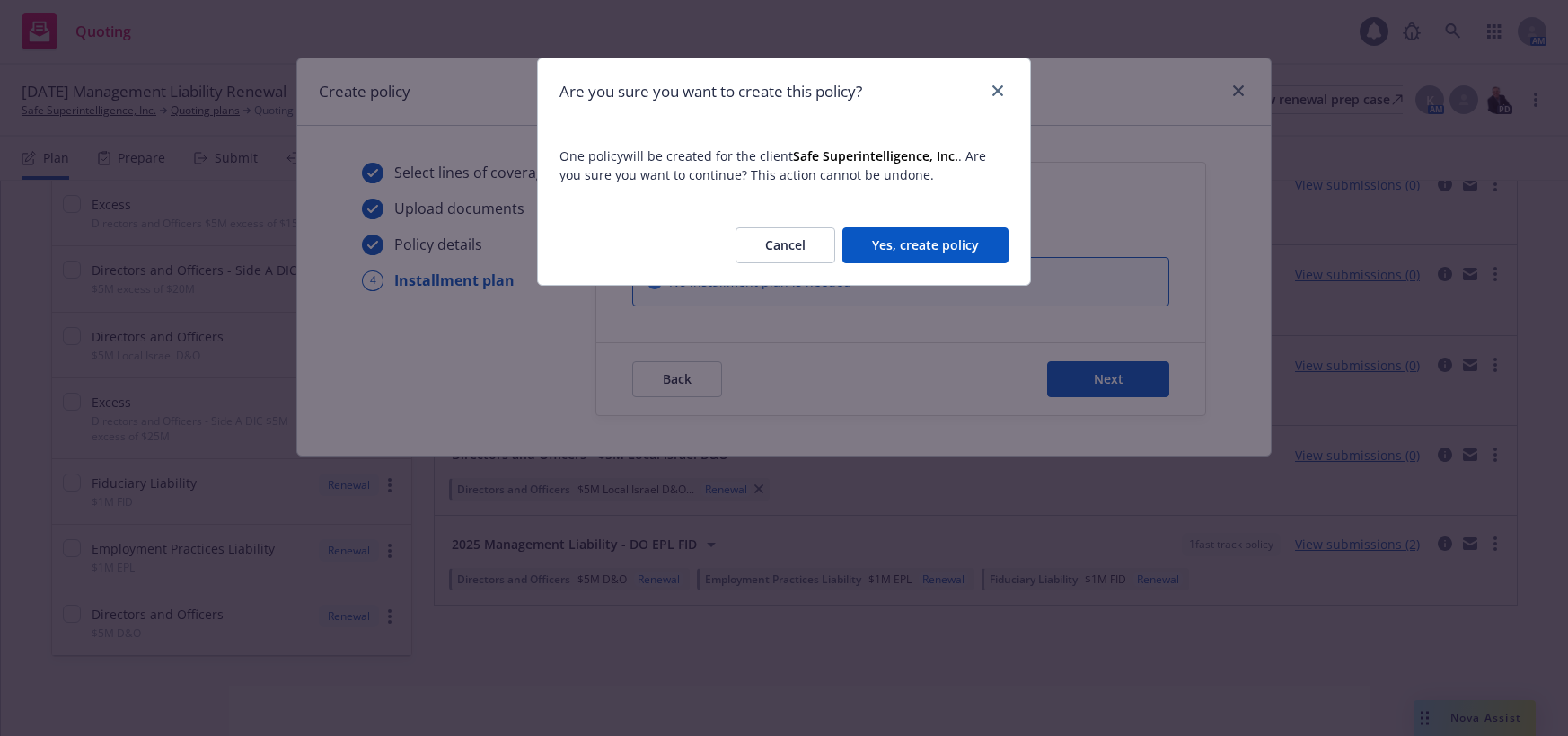
click at [942, 239] on button "Yes, create policy" at bounding box center [925, 245] width 166 height 36
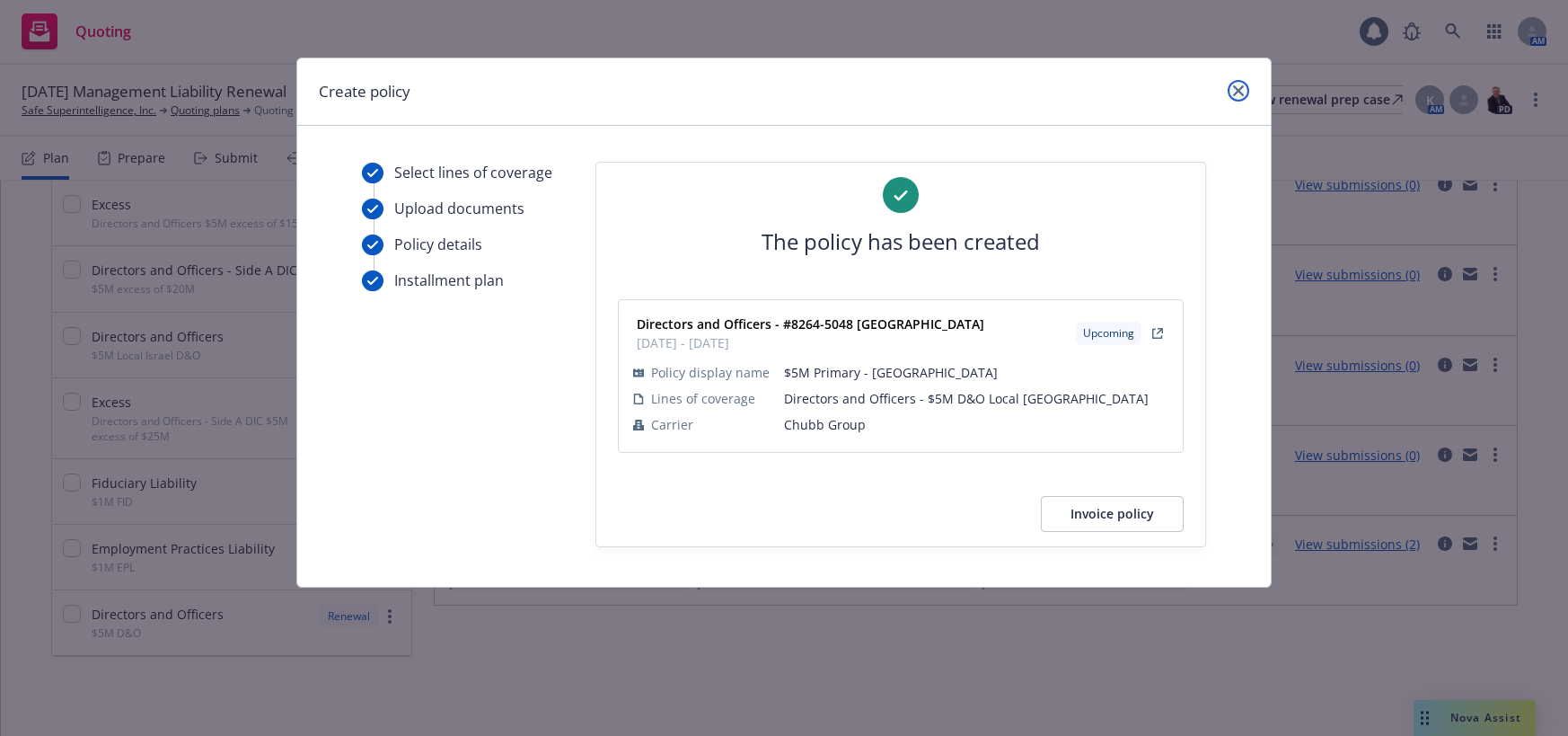
click at [1238, 87] on icon "close" at bounding box center [1238, 91] width 11 height 11
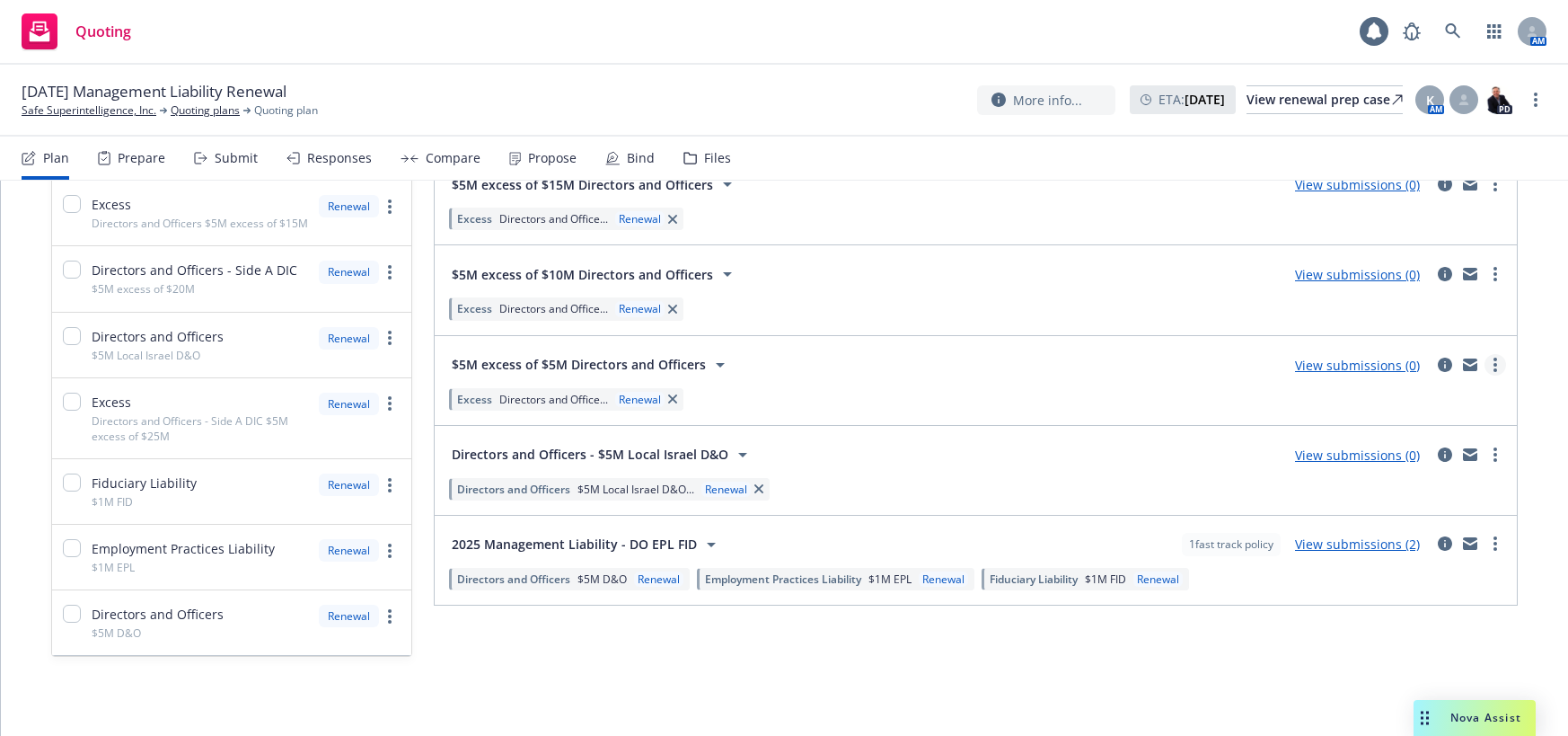
click at [1493, 363] on circle "more" at bounding box center [1495, 365] width 4 height 4
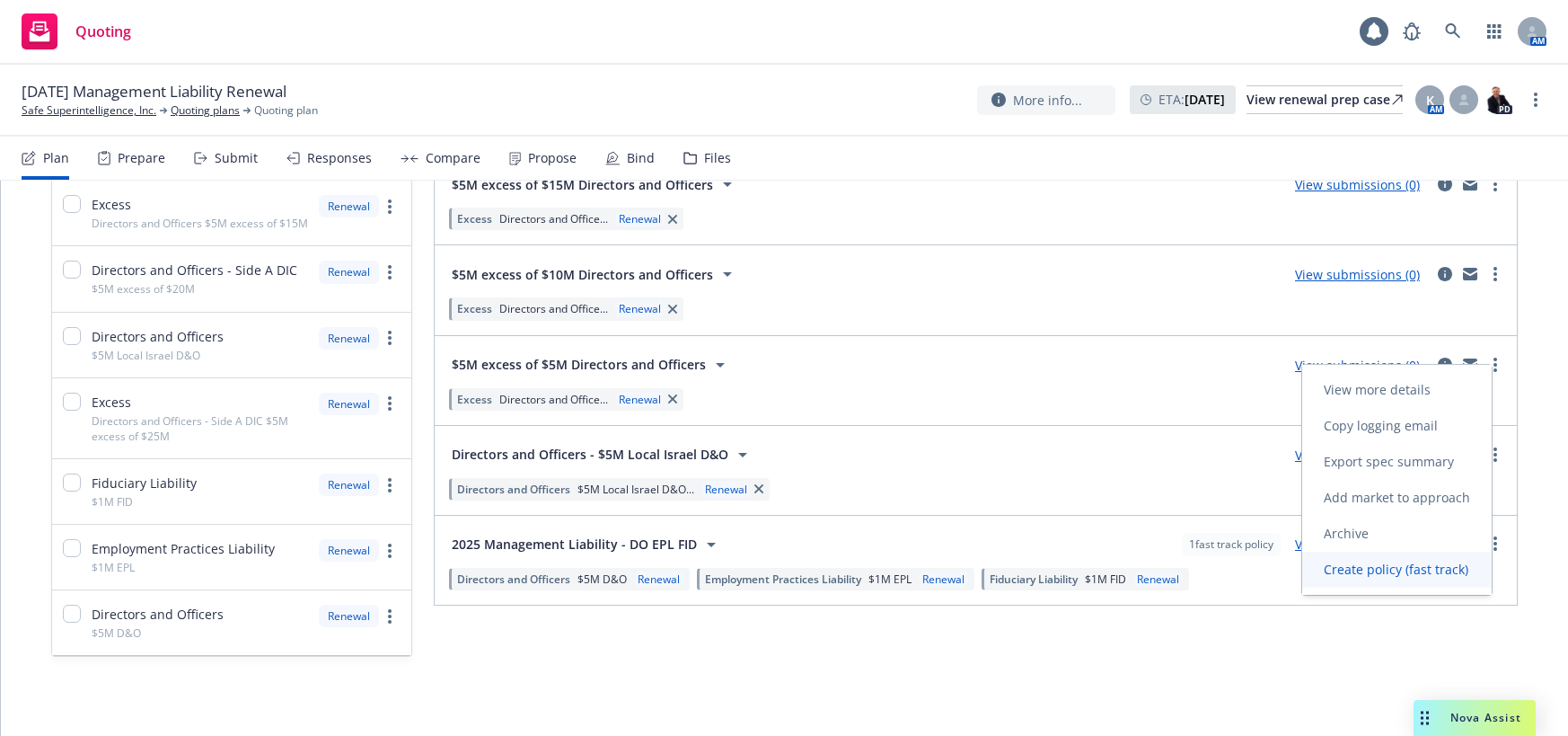
click at [1388, 567] on span "Create policy (fast track)" at bounding box center [1396, 569] width 188 height 18
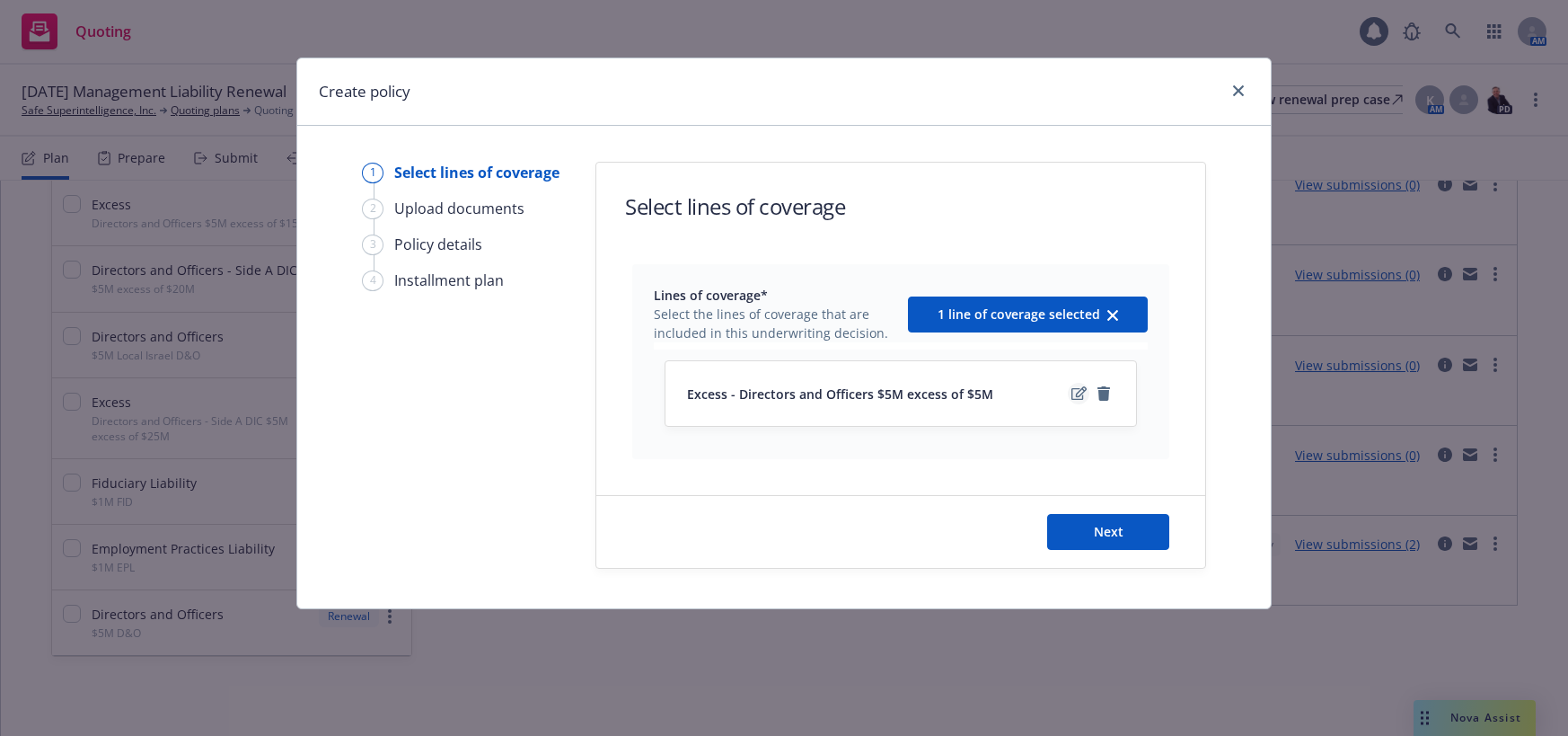
click at [1078, 396] on icon "edit" at bounding box center [1078, 392] width 16 height 14
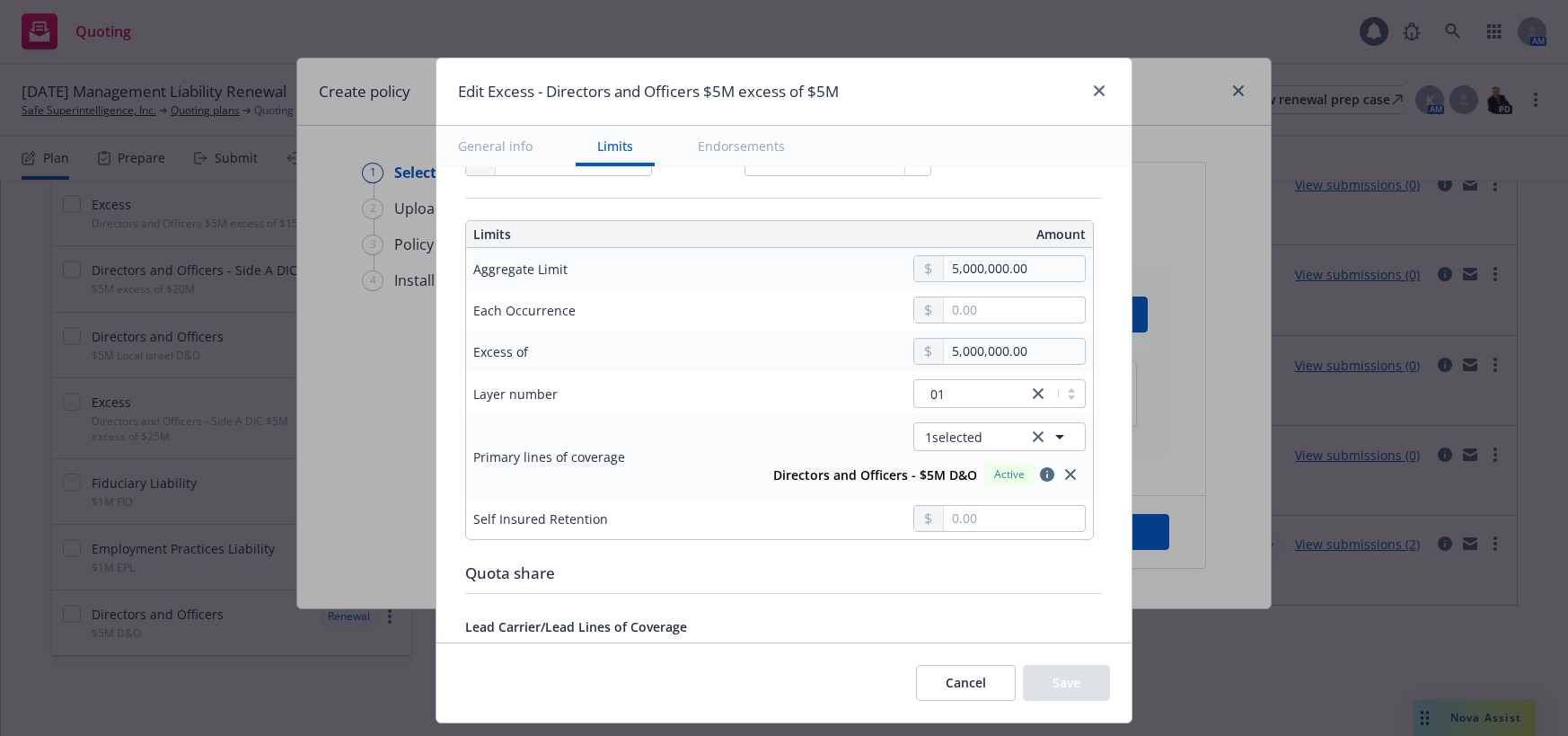
scroll to position [629, 0]
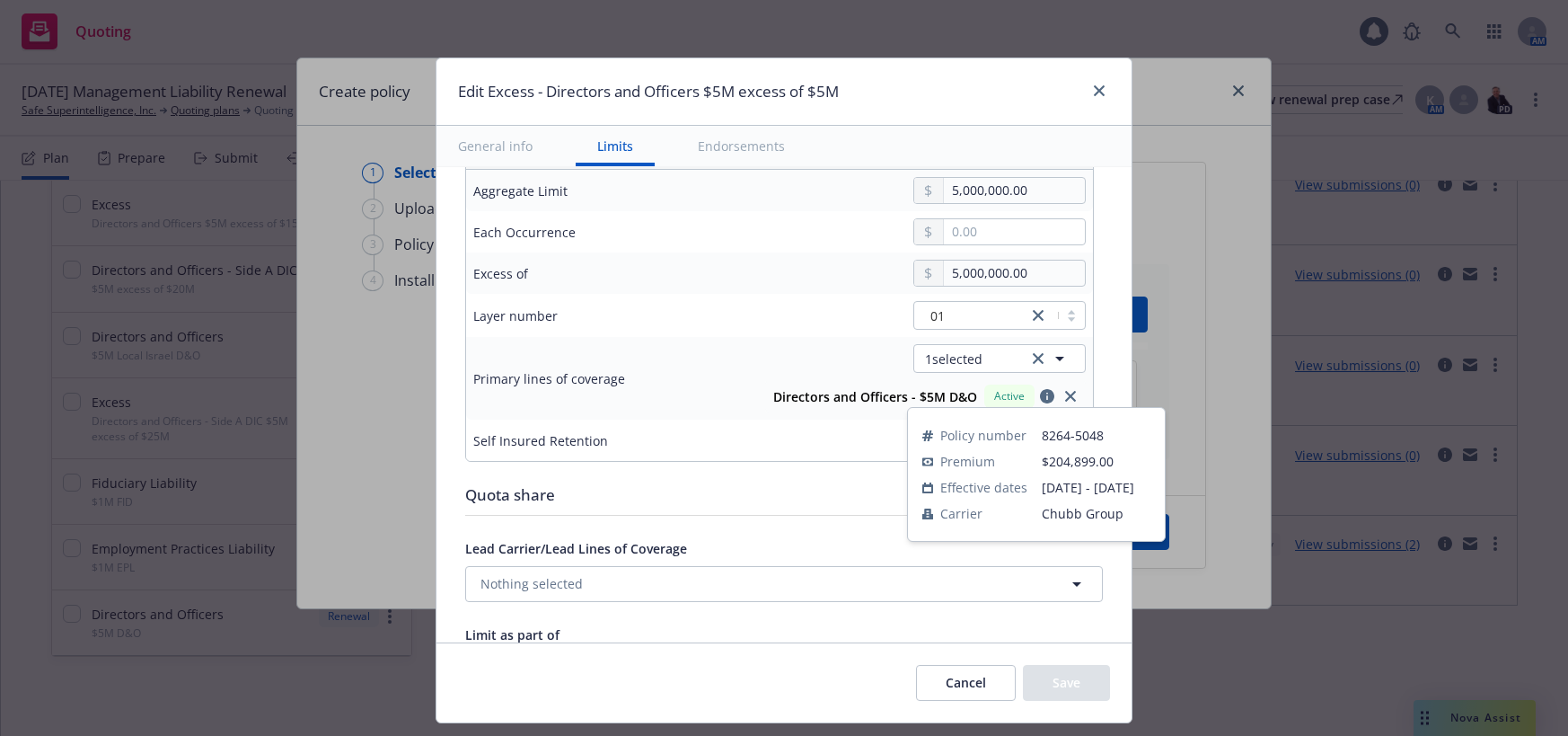
click at [1040, 394] on icon "button" at bounding box center [1047, 396] width 15 height 15
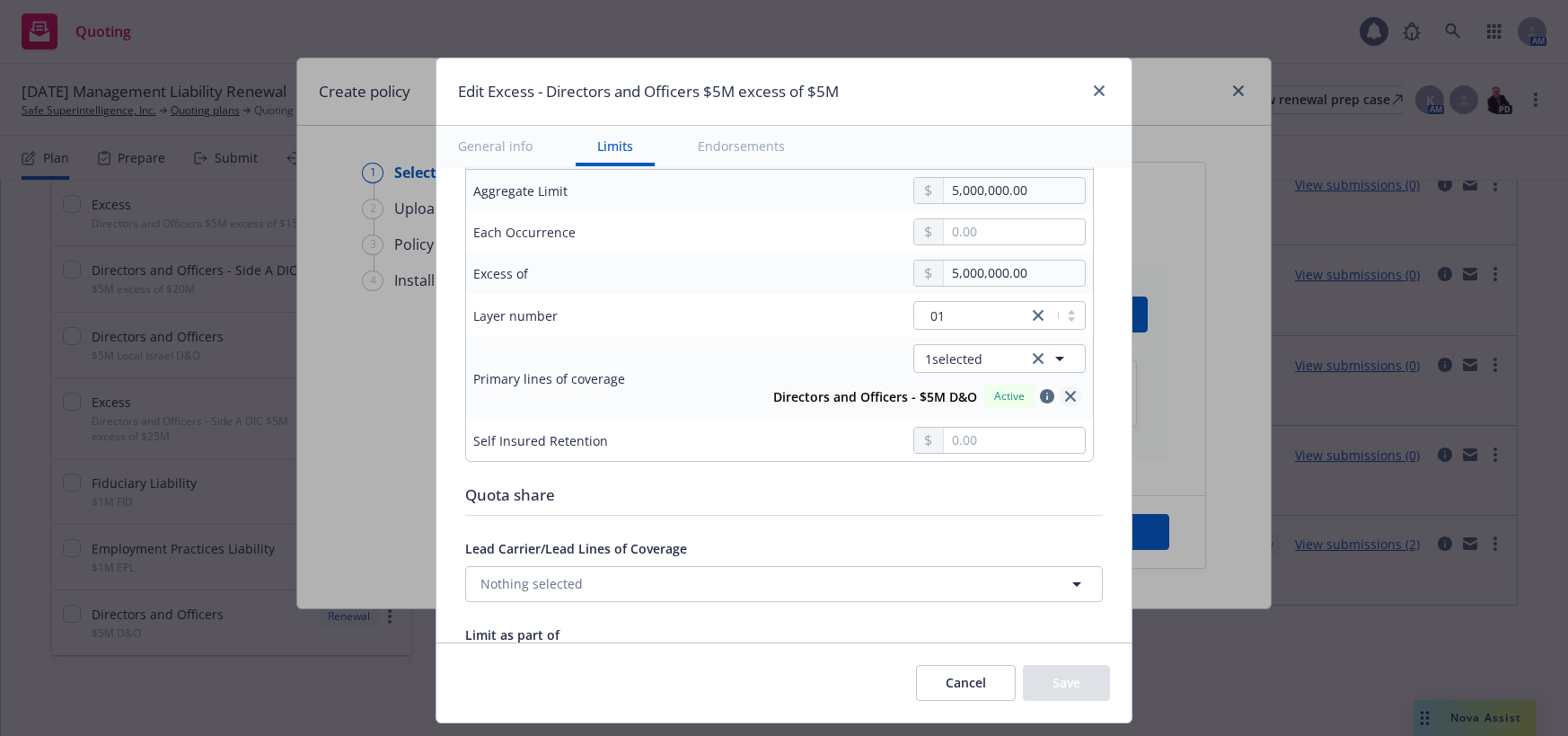
click at [1065, 397] on icon "close" at bounding box center [1071, 396] width 11 height 11
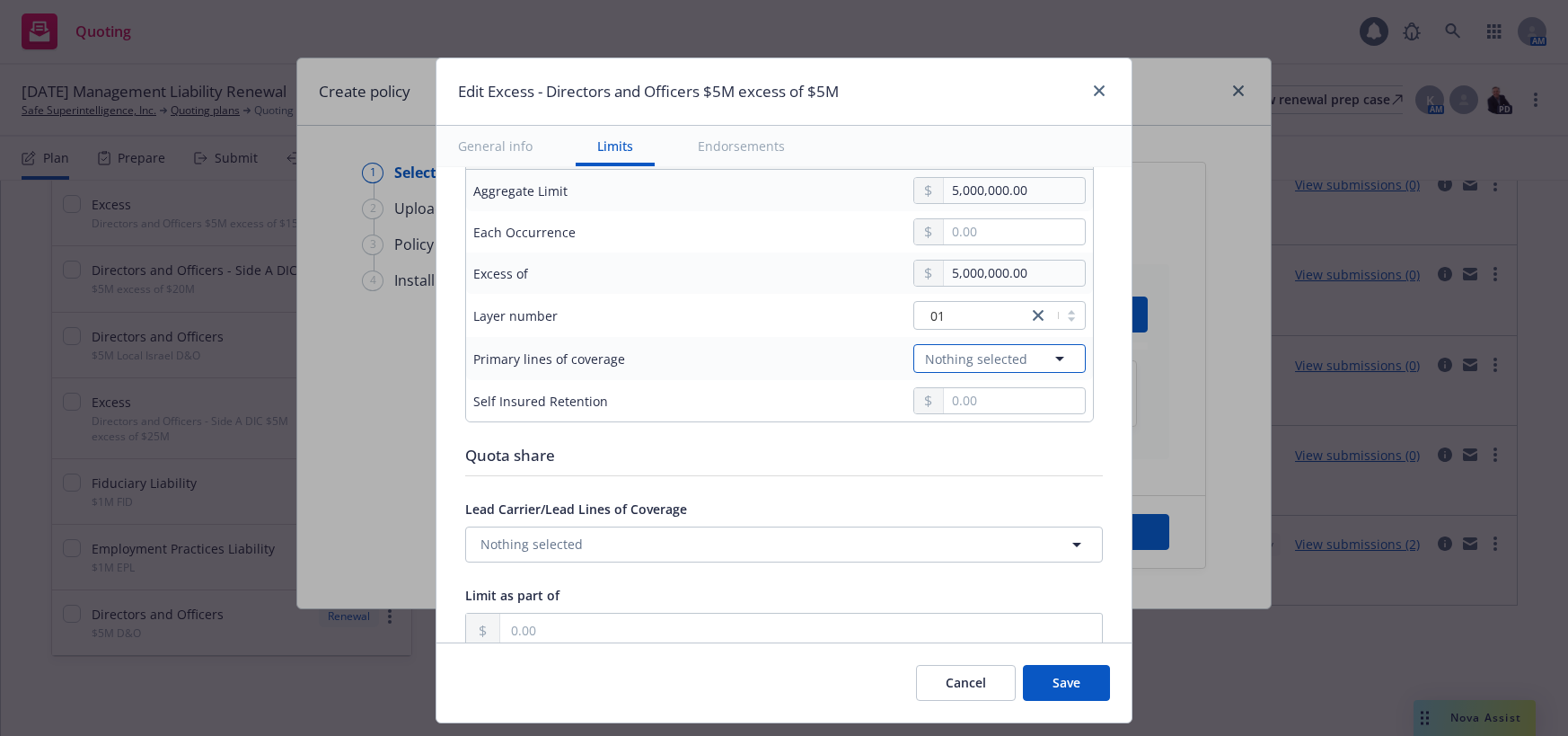
click at [1049, 356] on icon "button" at bounding box center [1059, 357] width 21 height 21
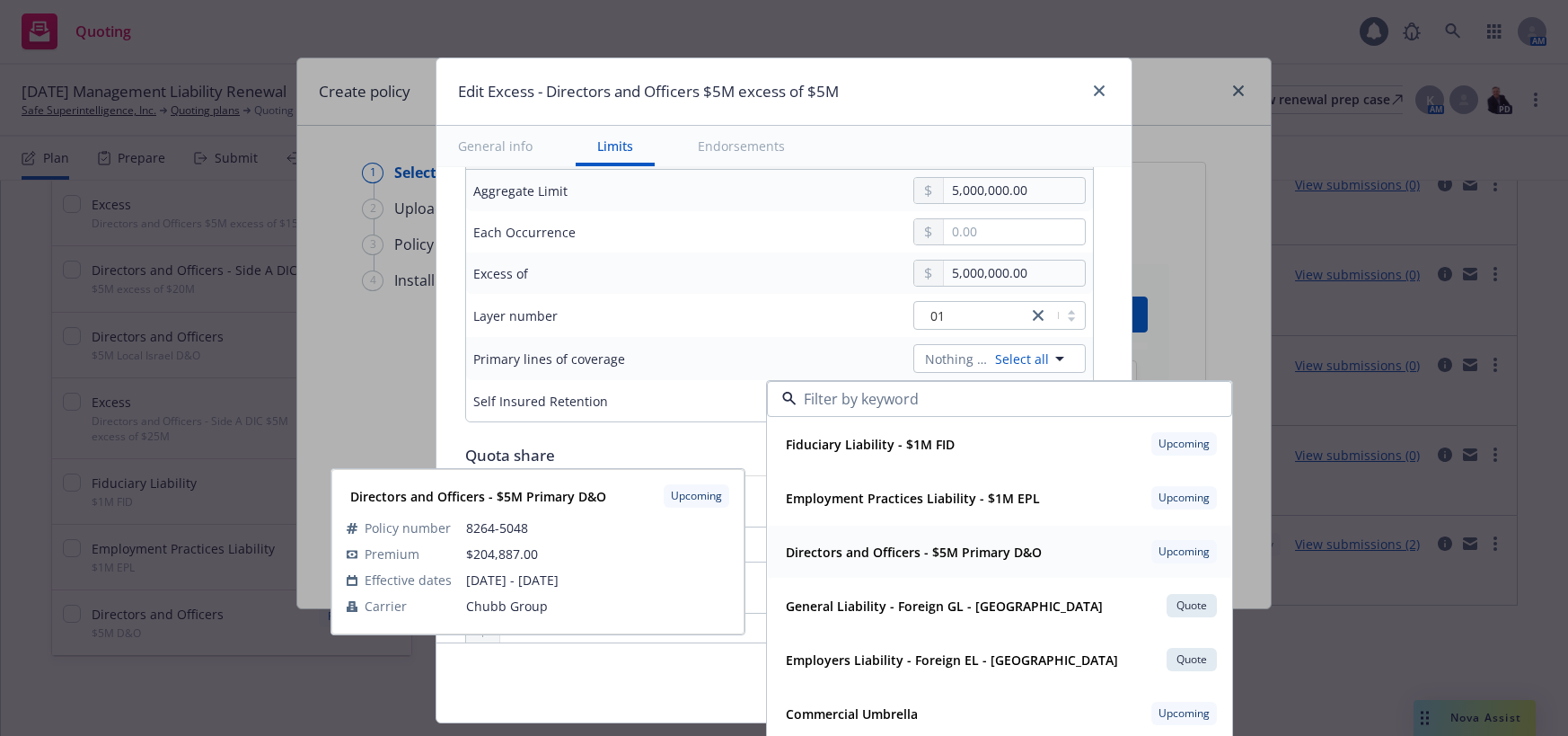
click at [981, 558] on strong "Directors and Officers - $5M Primary D&O" at bounding box center [913, 552] width 256 height 18
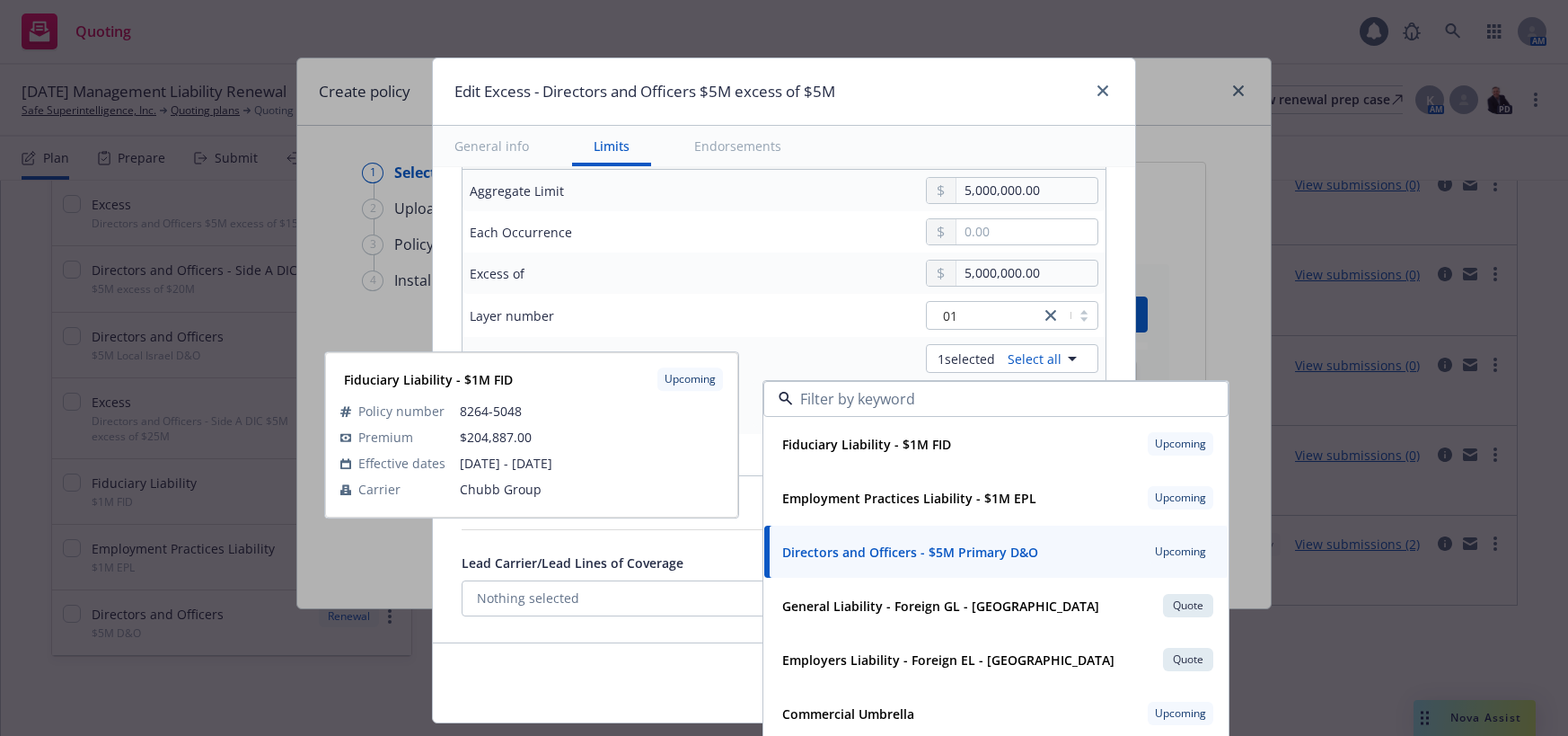
click at [805, 353] on div "1 selected Select all" at bounding box center [925, 358] width 344 height 29
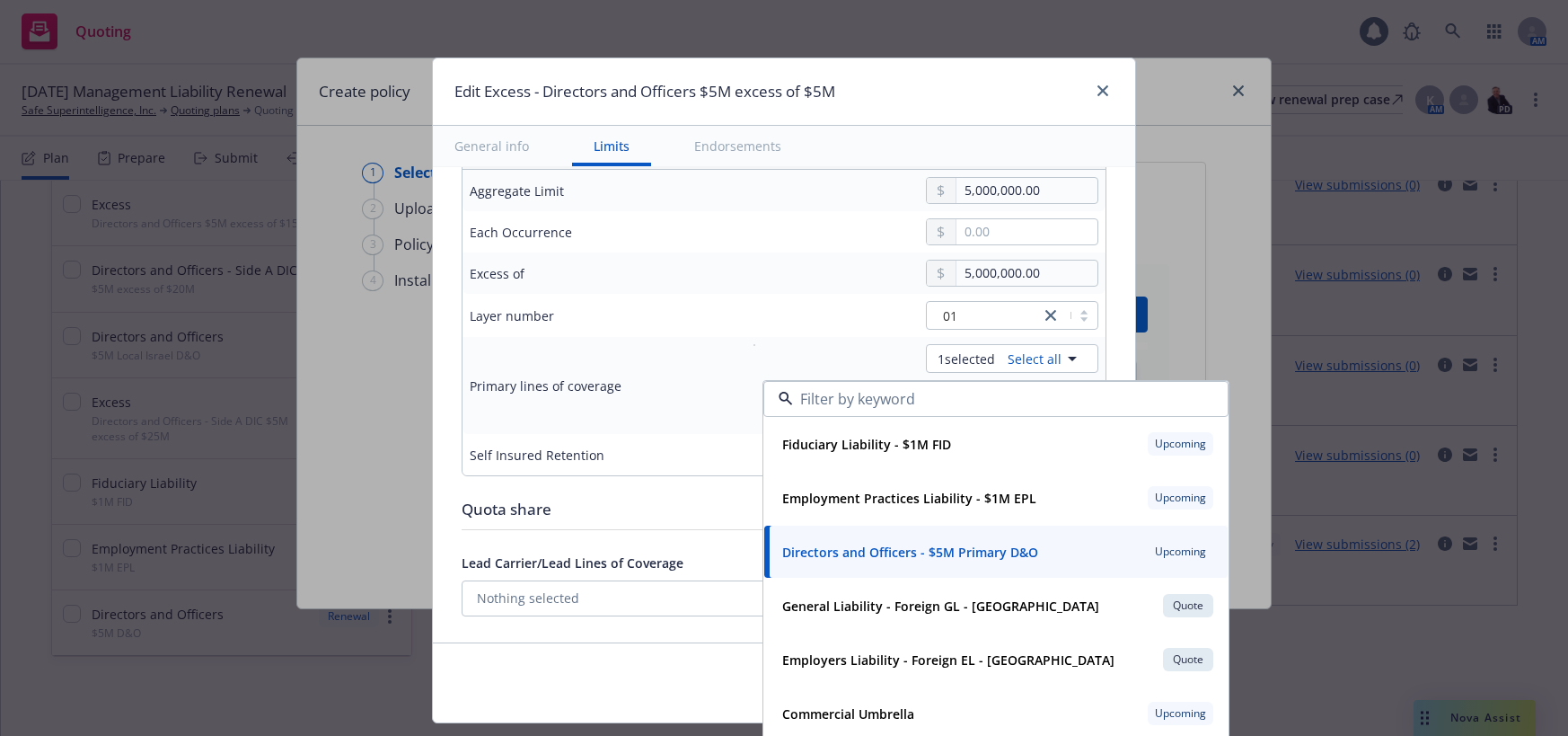
click at [692, 444] on div "Self Insured Retention" at bounding box center [597, 454] width 255 height 21
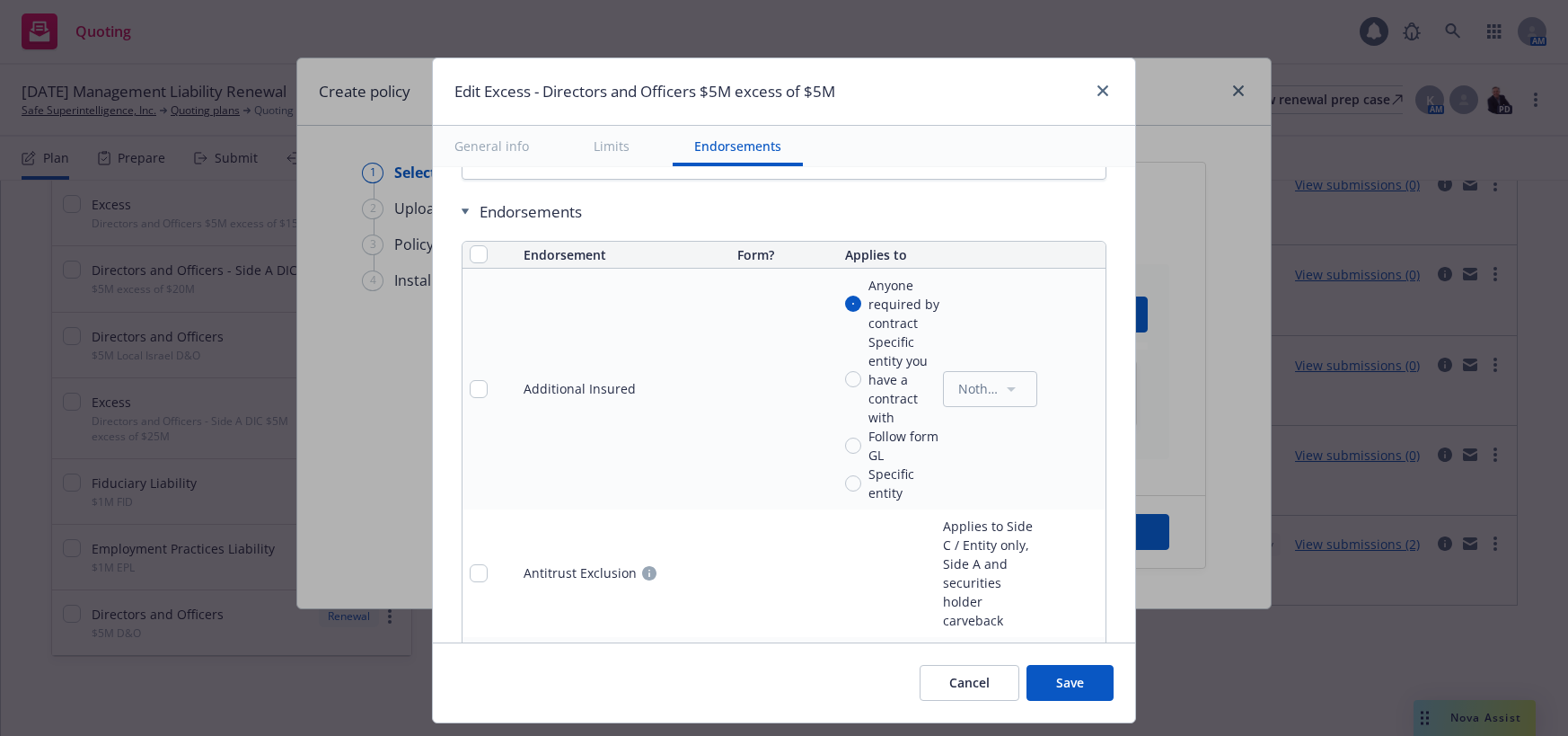
scroll to position [1348, 0]
click at [1058, 682] on button "Save" at bounding box center [1070, 683] width 87 height 36
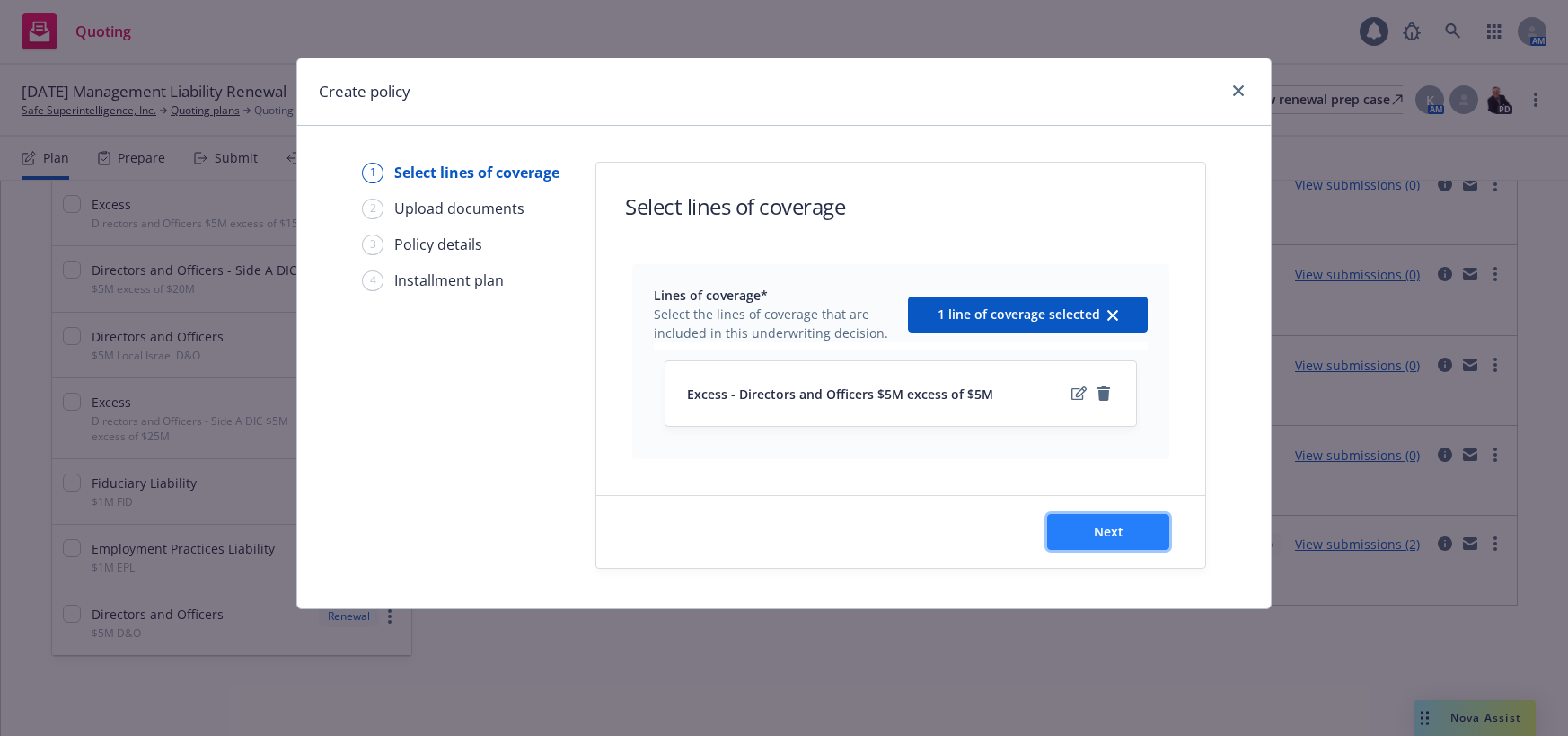
click at [1109, 528] on span "Next" at bounding box center [1109, 532] width 29 height 18
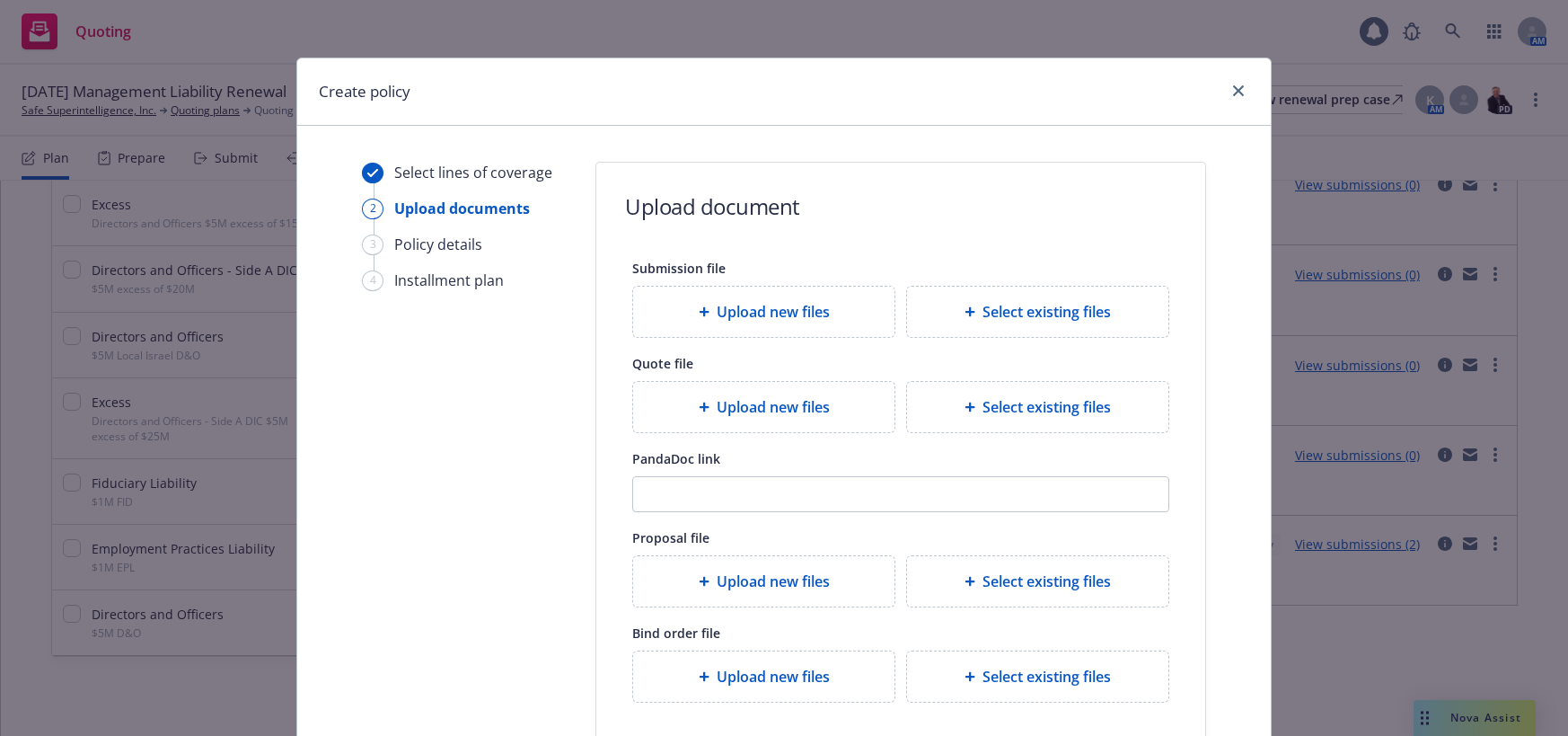
click at [761, 404] on span "Upload new files" at bounding box center [772, 406] width 113 height 21
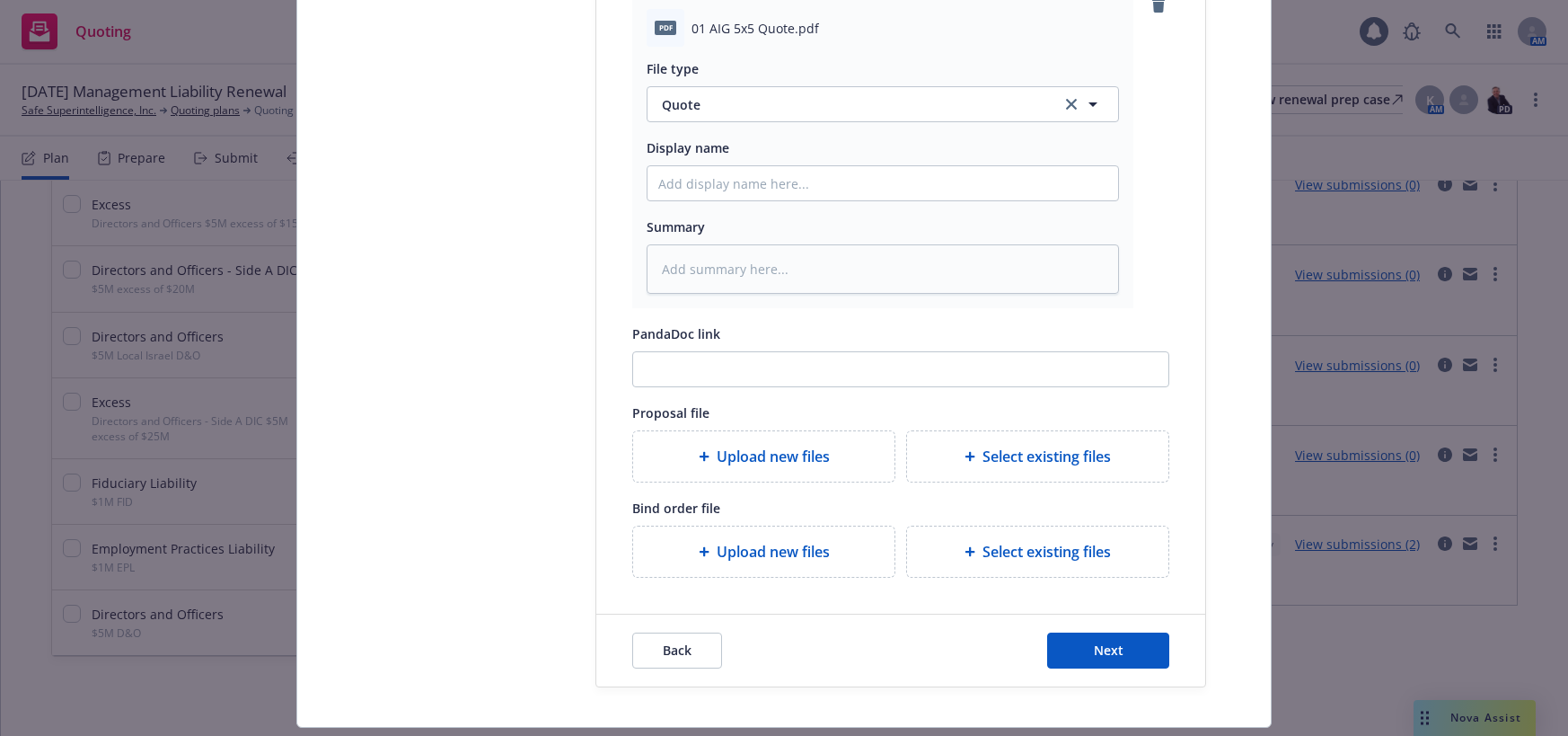
scroll to position [498, 0]
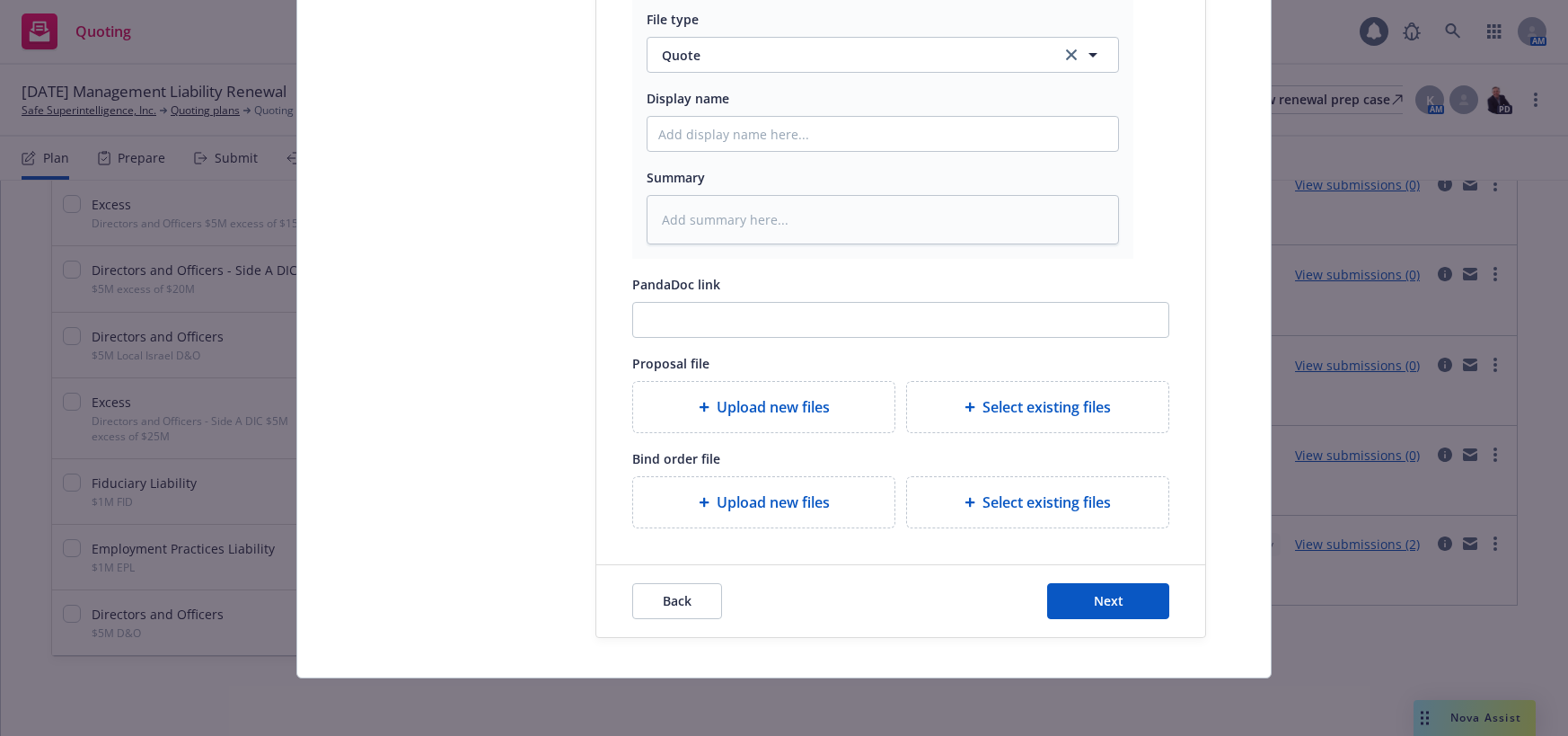
drag, startPoint x: 773, startPoint y: 501, endPoint x: 725, endPoint y: 498, distance: 48.1
click at [725, 498] on span "Upload new files" at bounding box center [772, 501] width 113 height 21
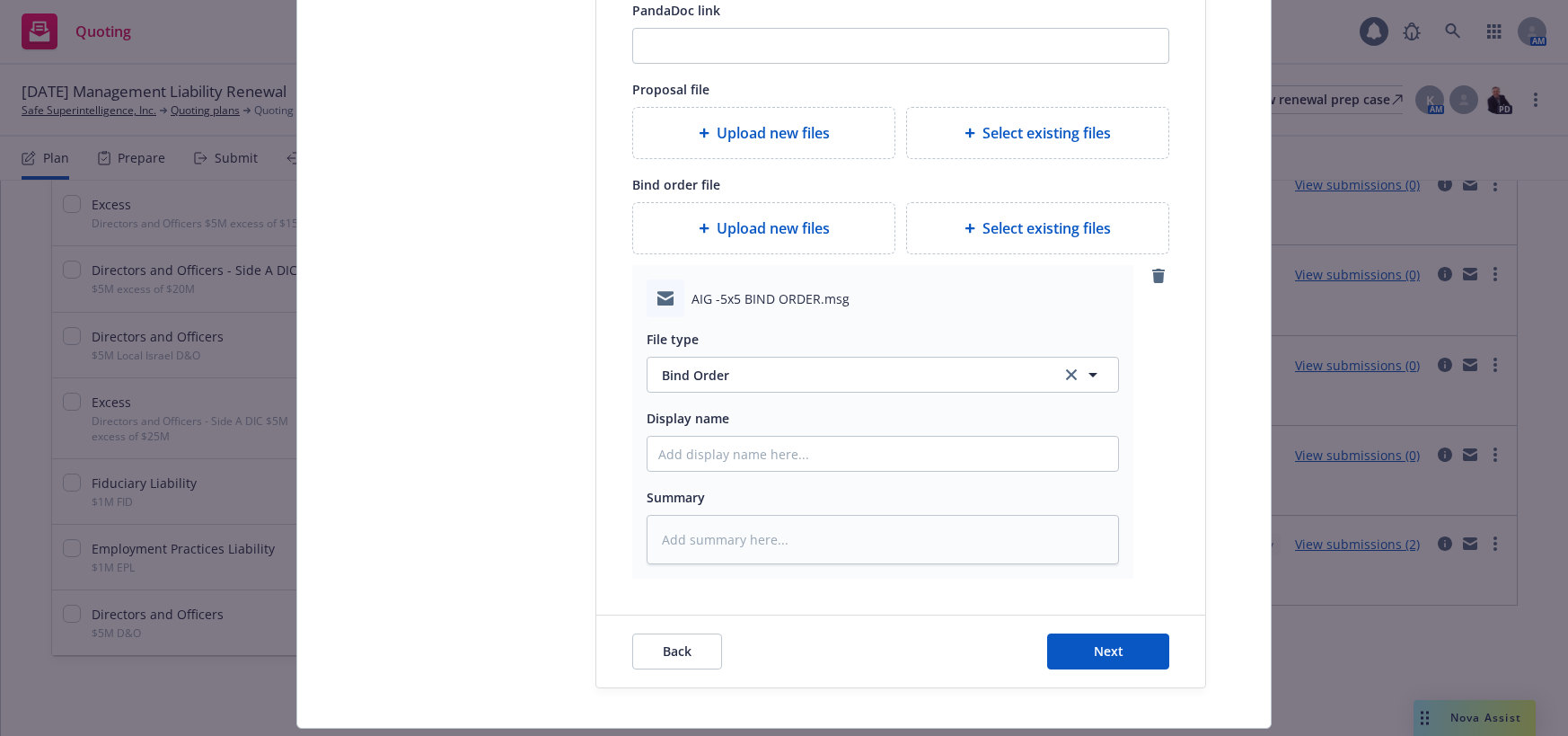
scroll to position [823, 0]
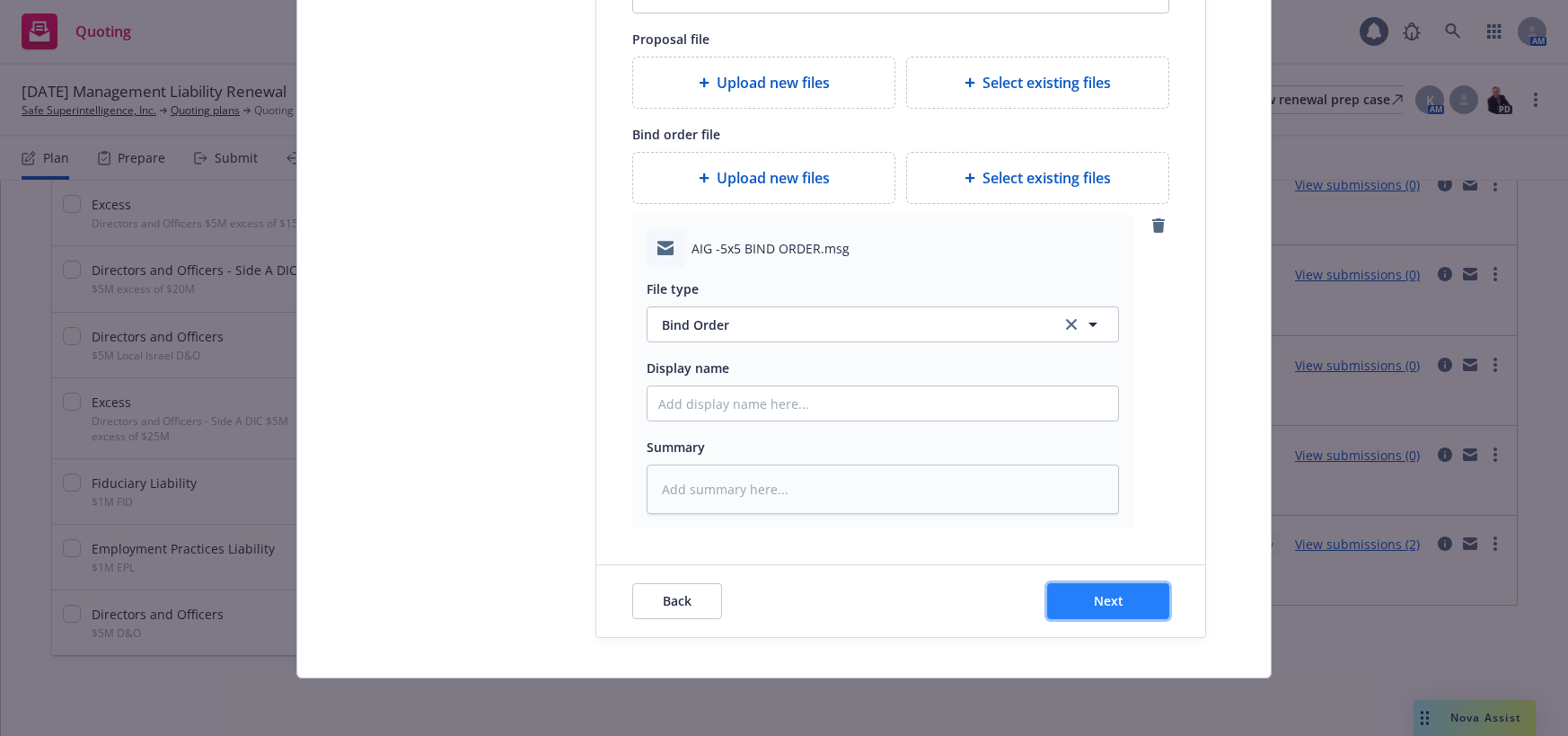
click at [1107, 598] on span "Next" at bounding box center [1109, 601] width 29 height 18
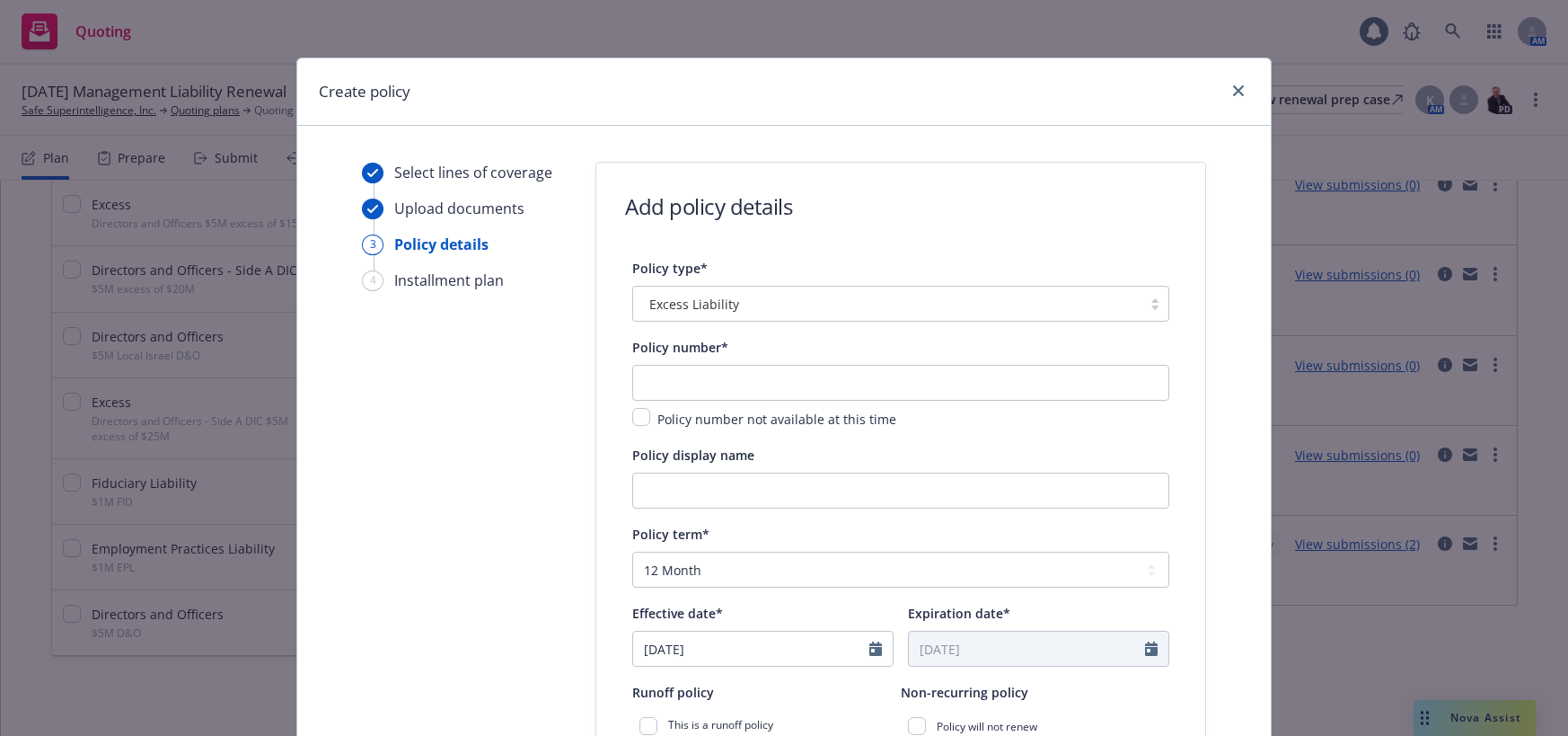
click at [1149, 303] on div at bounding box center [1154, 304] width 27 height 15
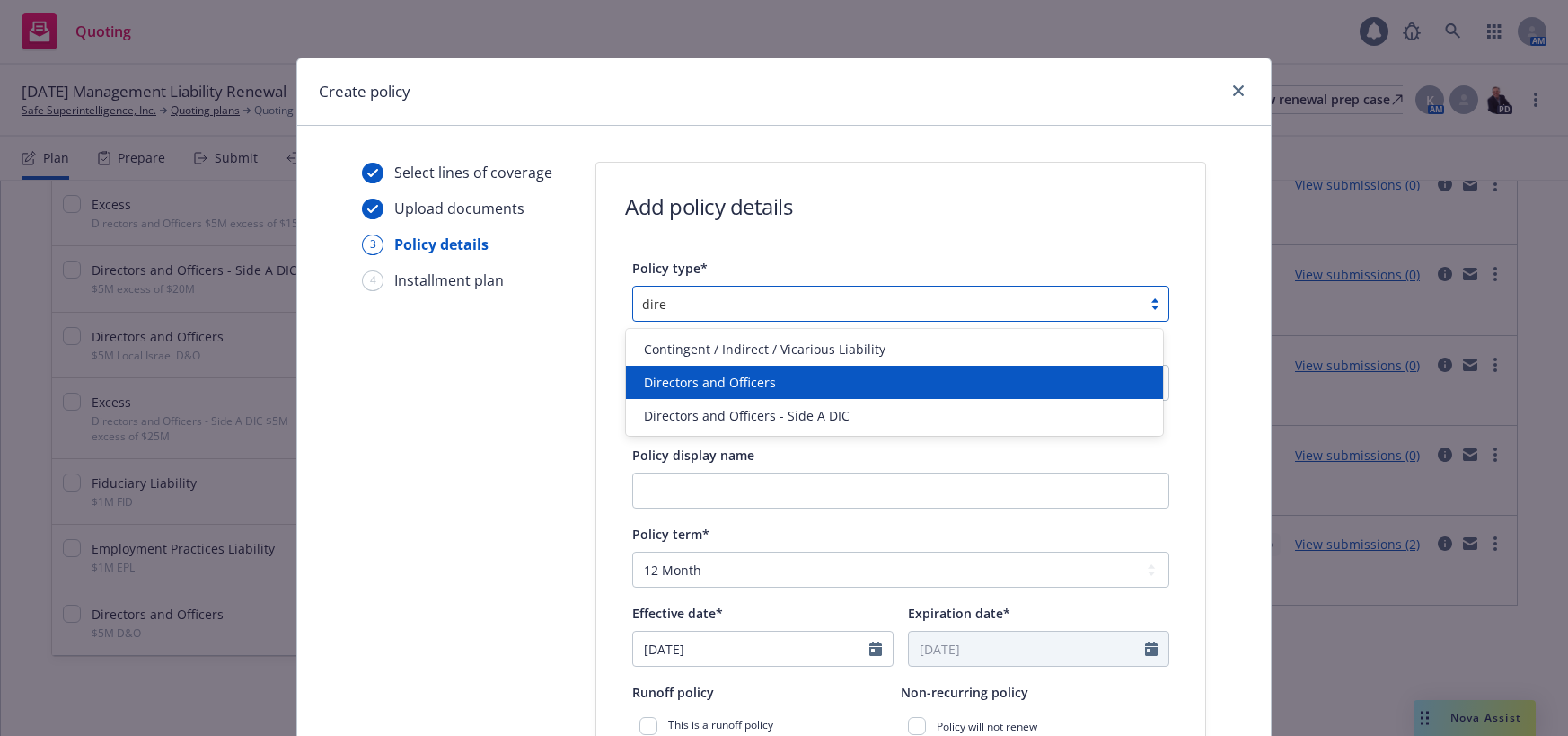
click at [741, 380] on span "Directors and Officers" at bounding box center [709, 382] width 132 height 18
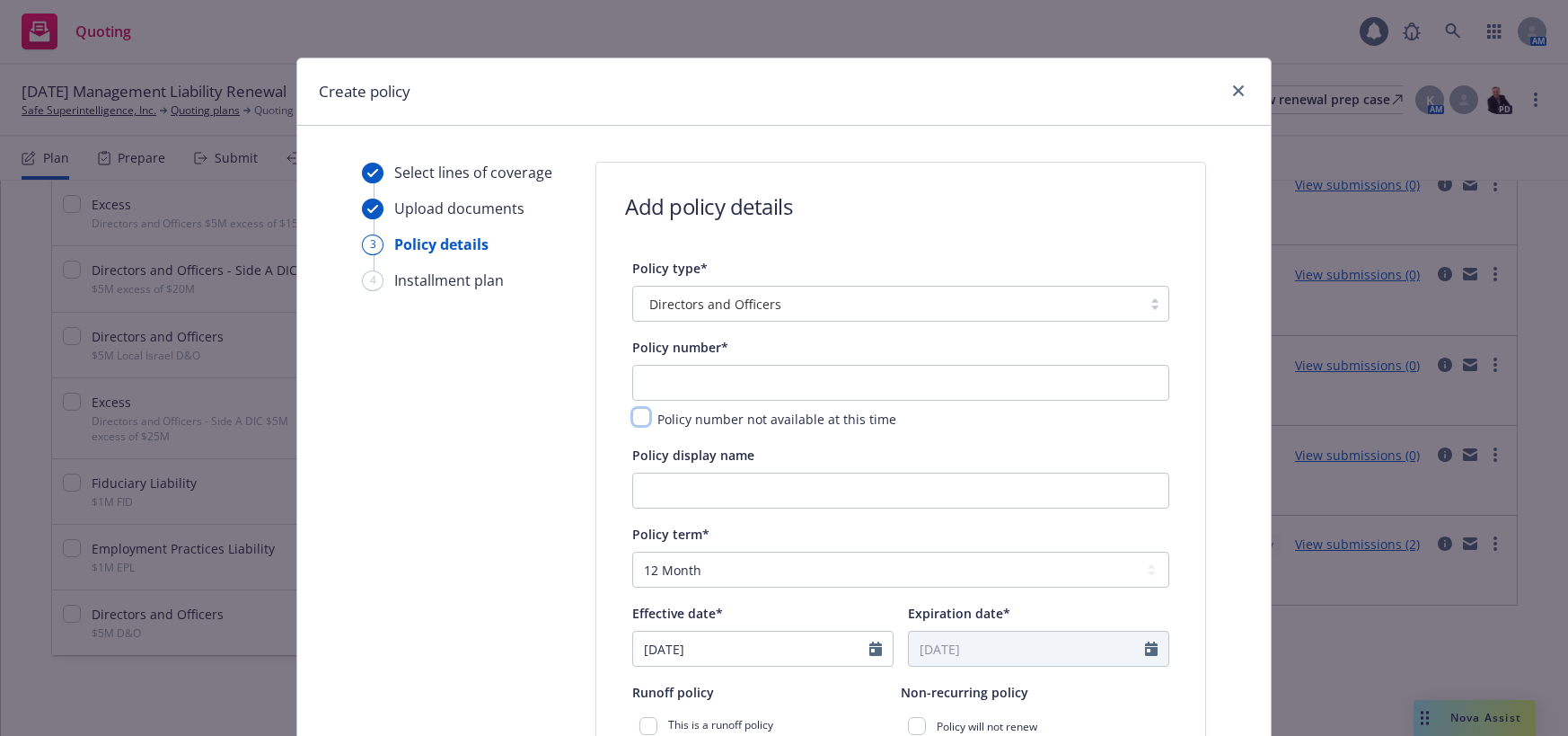
click at [636, 416] on input "checkbox" at bounding box center [642, 417] width 18 height 18
click at [714, 483] on input "Policy display name" at bounding box center [900, 490] width 537 height 36
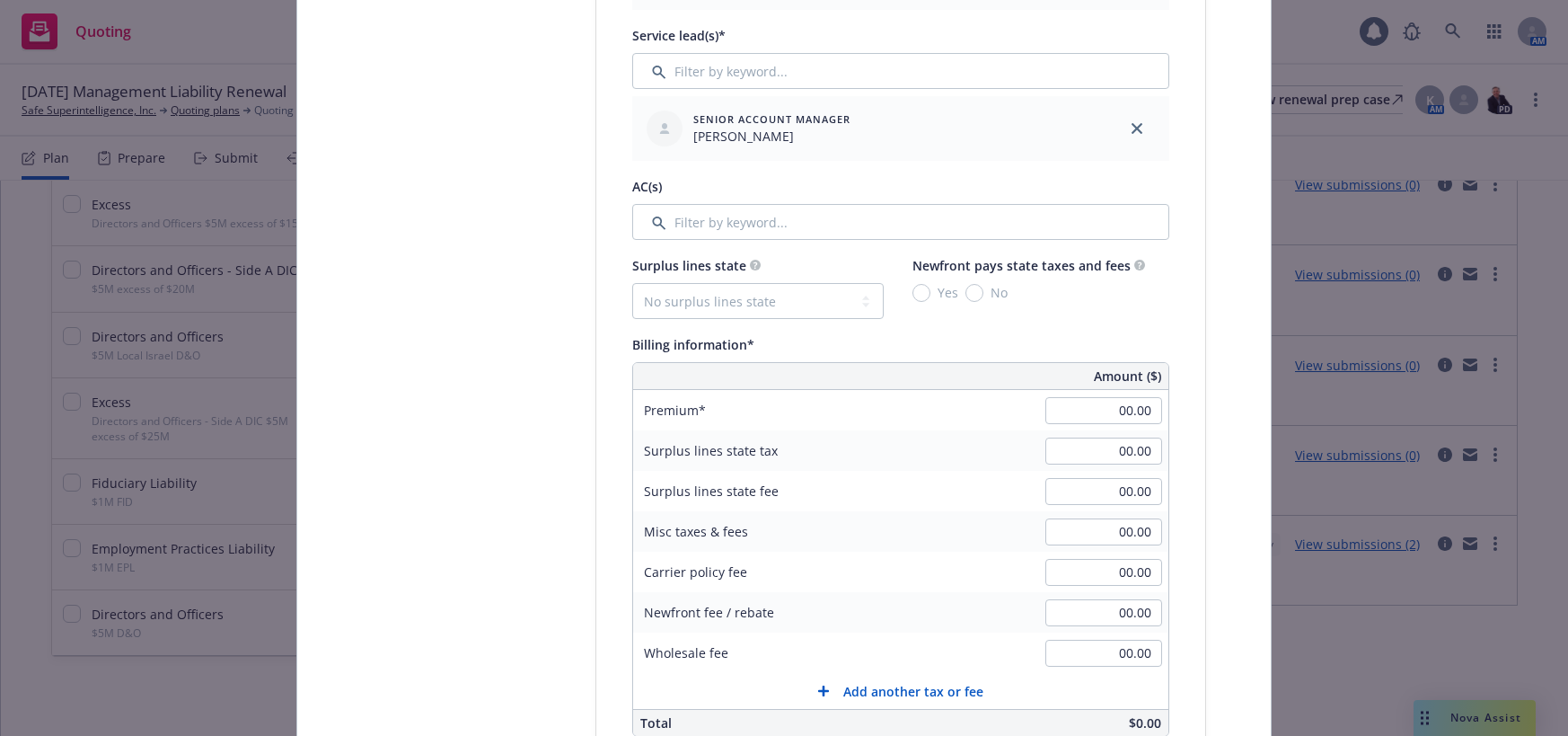
scroll to position [898, 0]
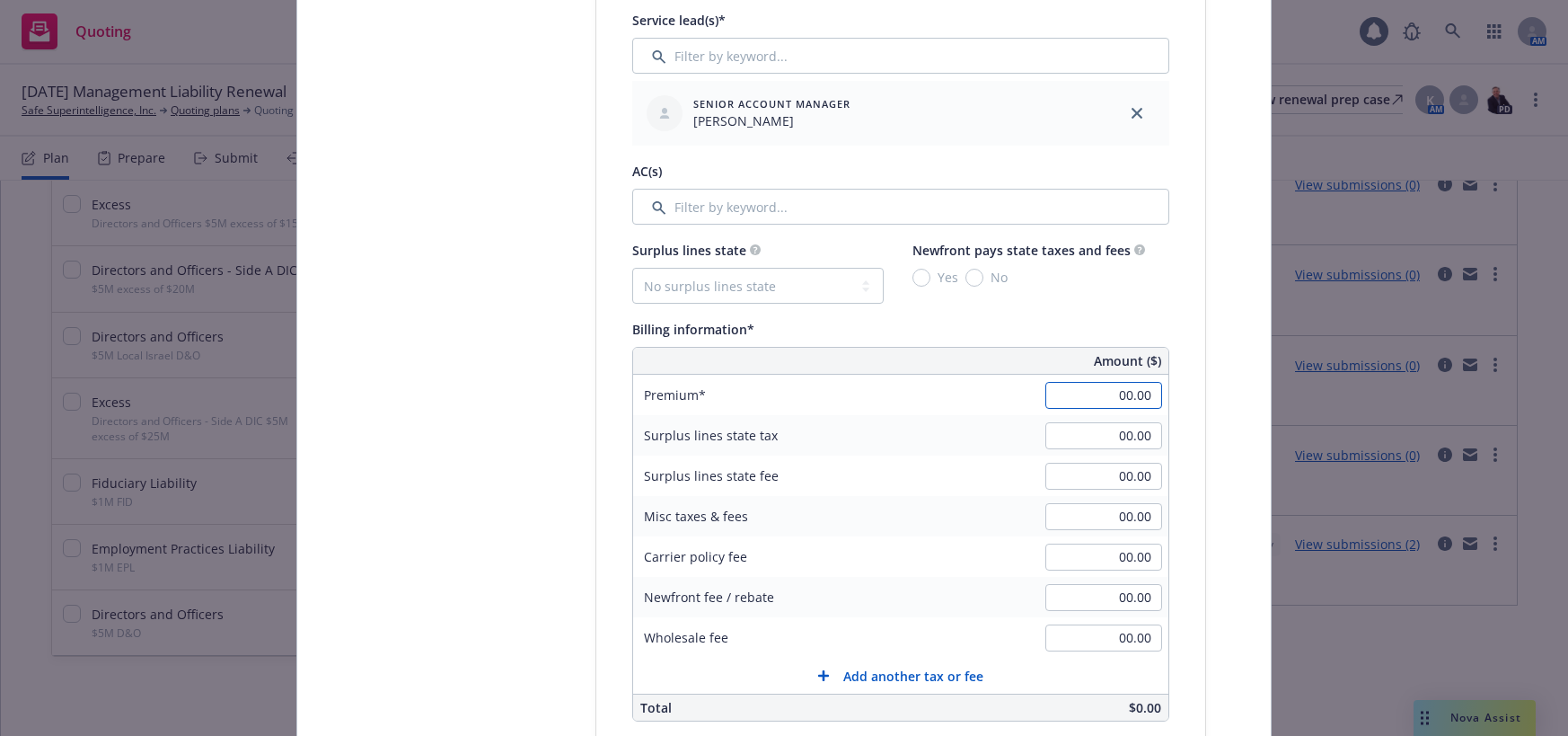
click at [1098, 396] on input "00.00" at bounding box center [1103, 394] width 117 height 27
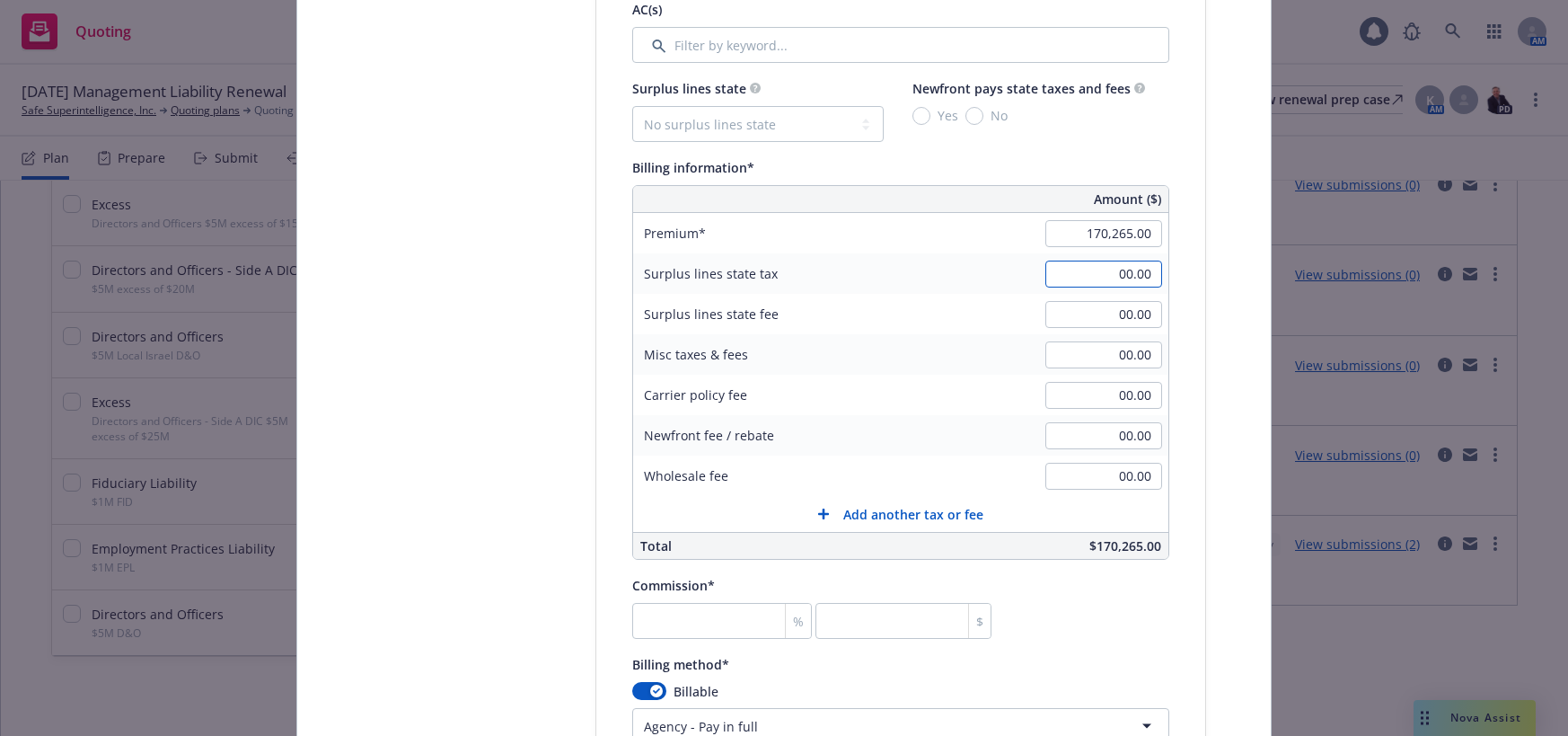
scroll to position [1078, 0]
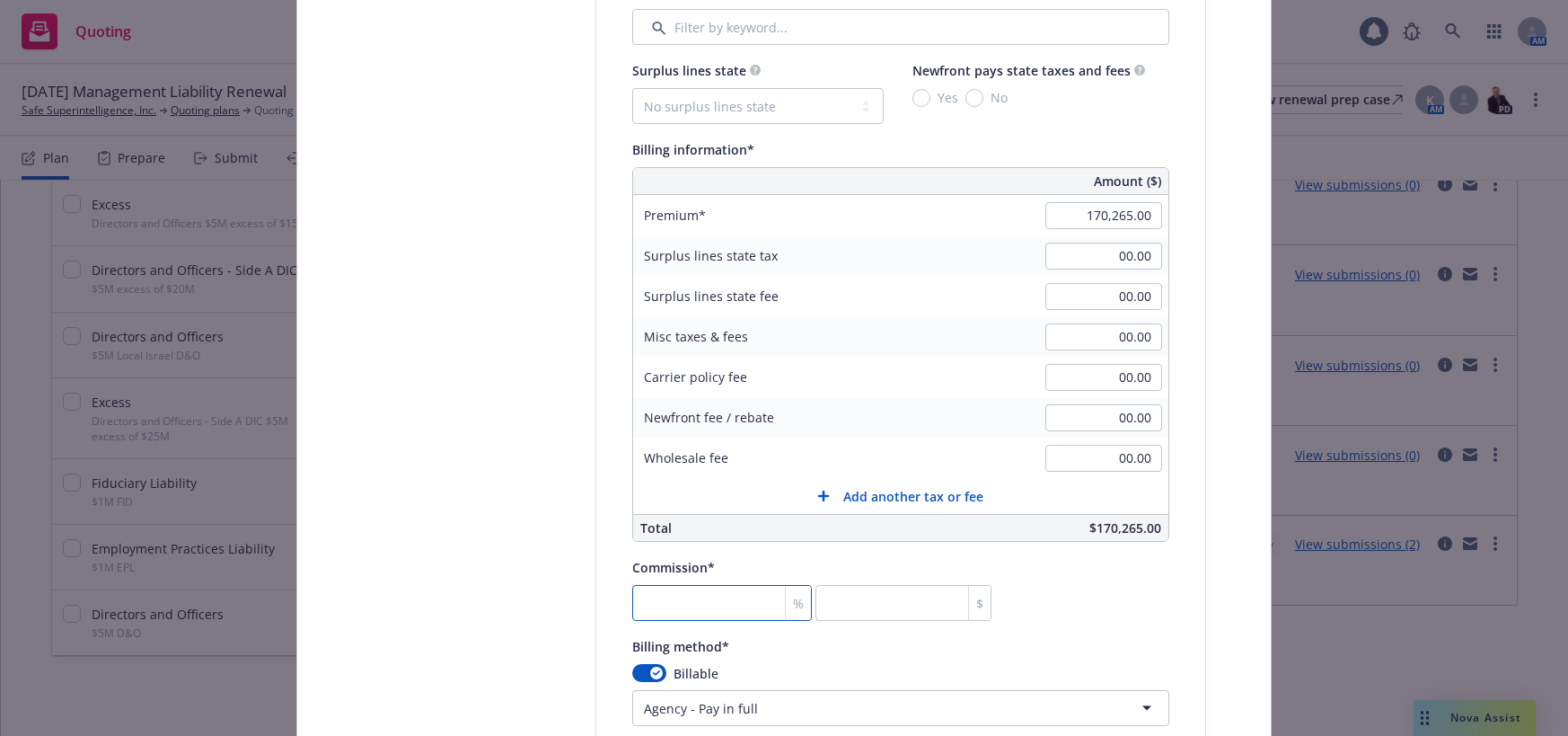
click at [729, 598] on input "number" at bounding box center [722, 602] width 180 height 36
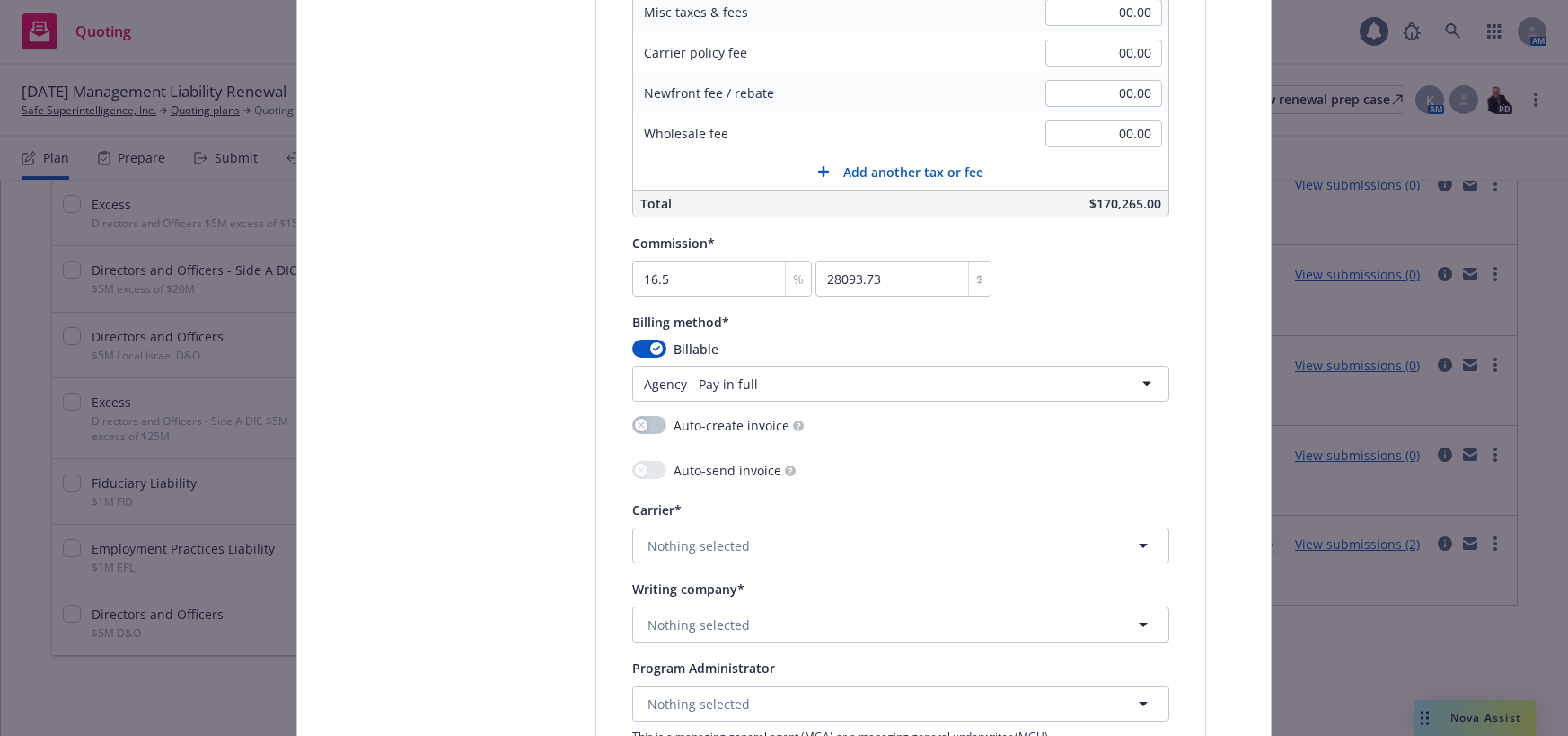
scroll to position [1437, 0]
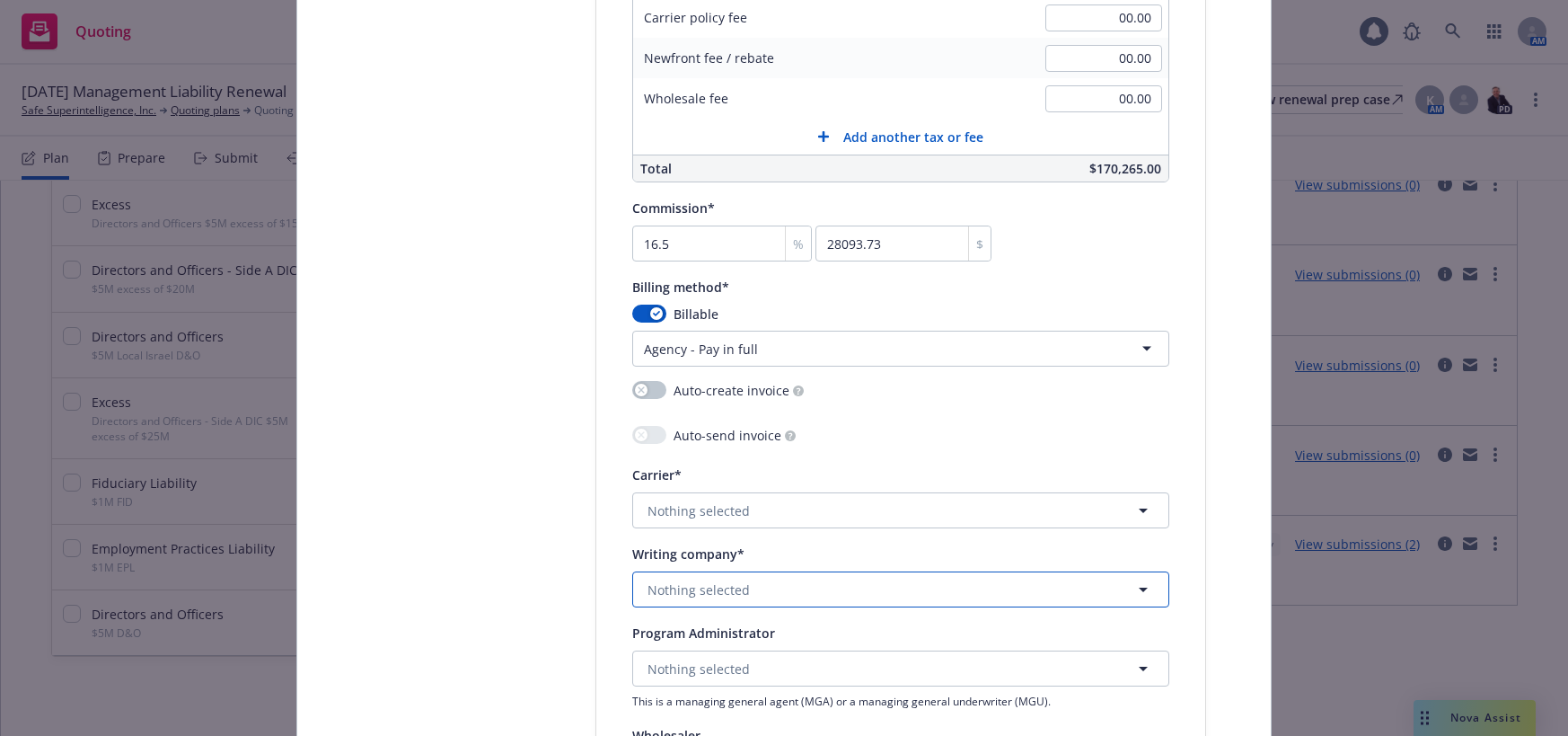
click at [741, 594] on button "Nothing selected" at bounding box center [900, 589] width 537 height 36
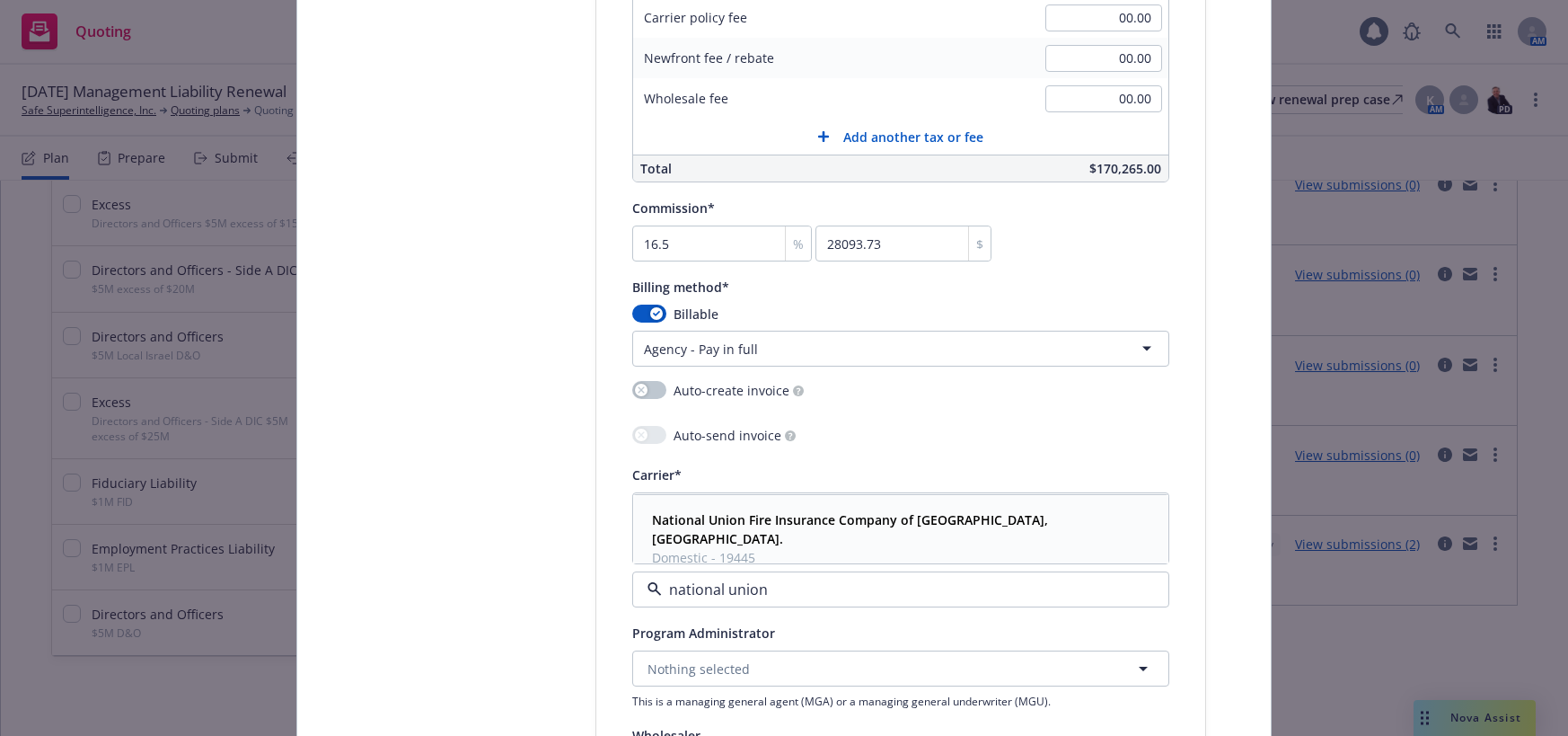
click at [761, 548] on span "Domestic - 19445" at bounding box center [899, 557] width 494 height 18
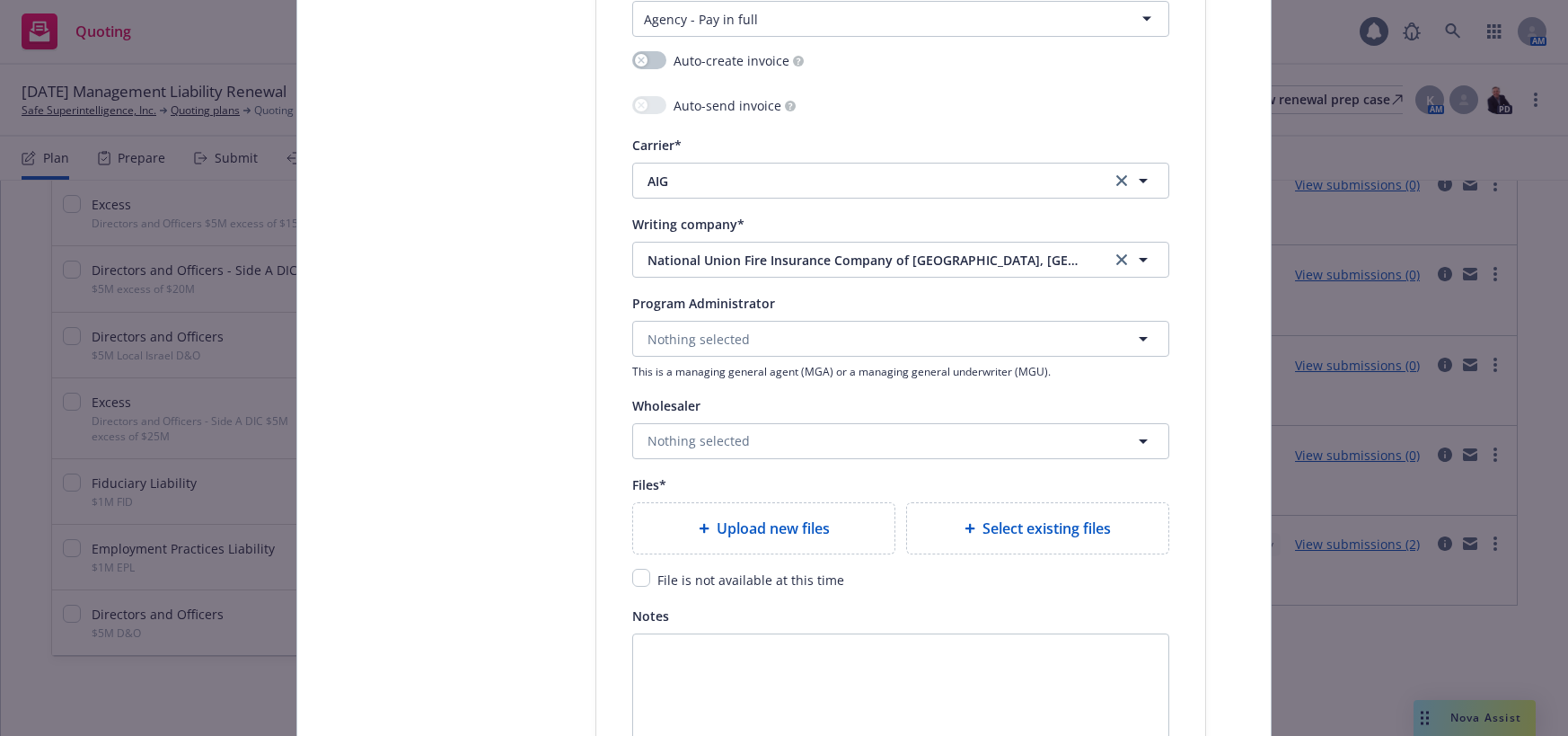
scroll to position [1796, 0]
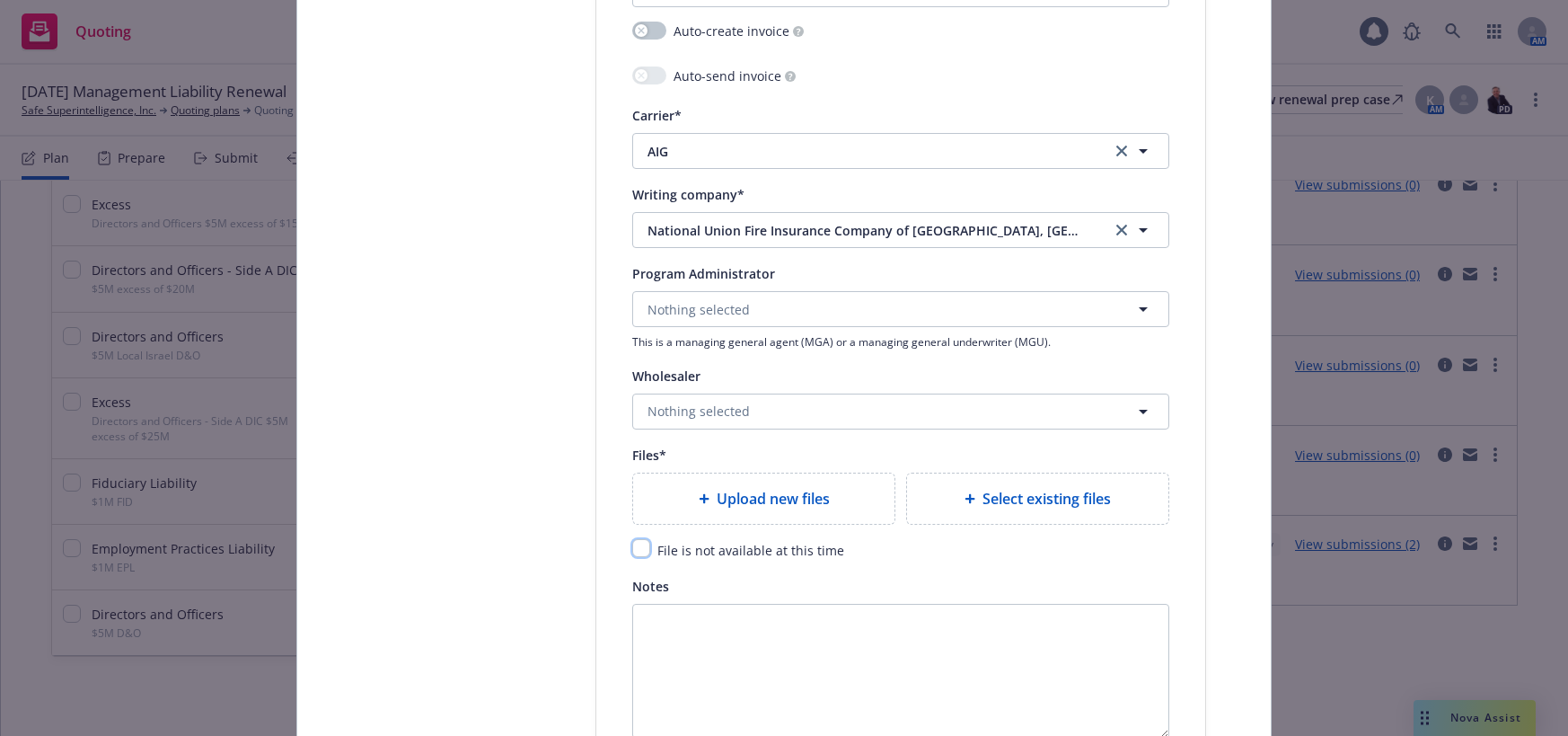
click at [636, 549] on input "checkbox" at bounding box center [642, 548] width 18 height 18
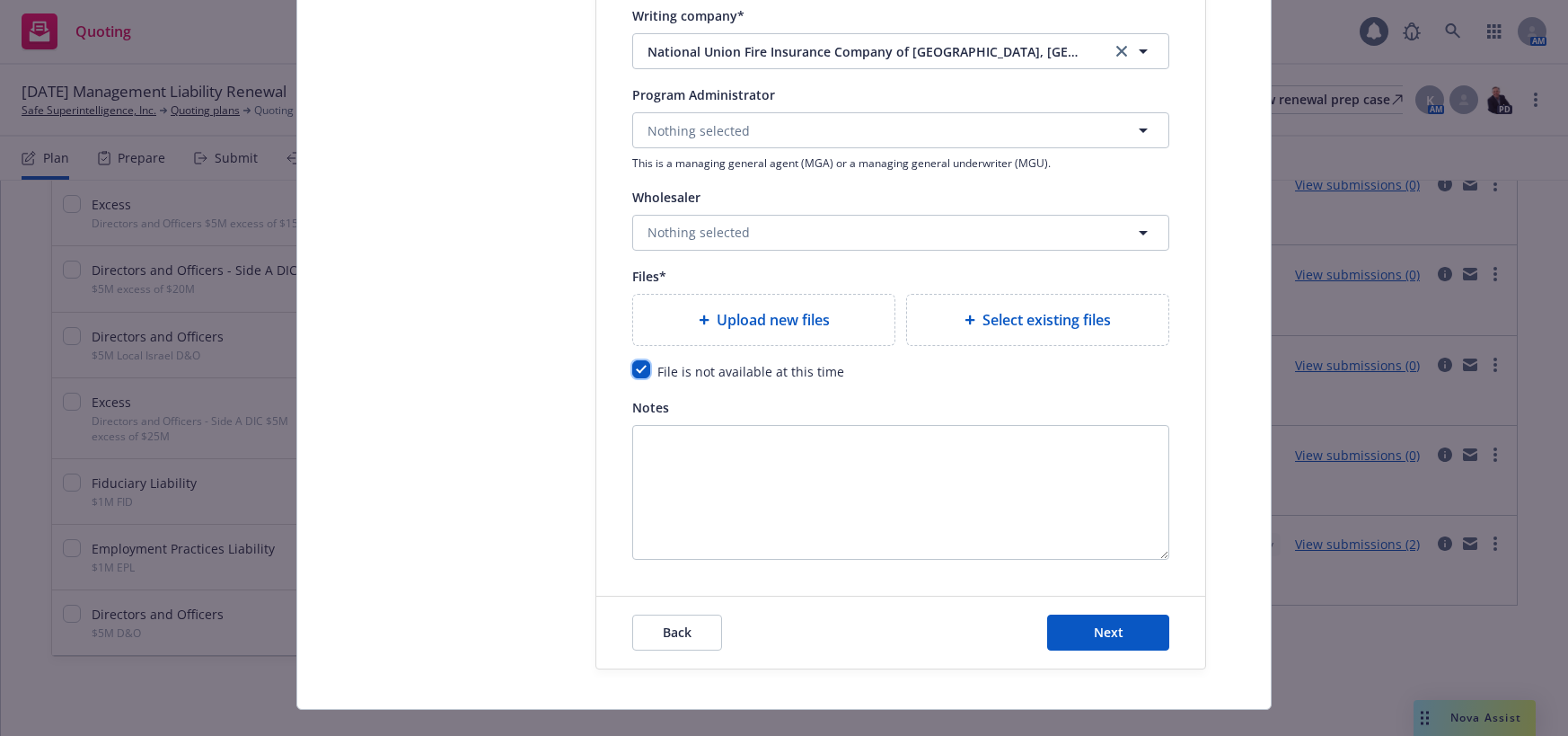
scroll to position [2007, 0]
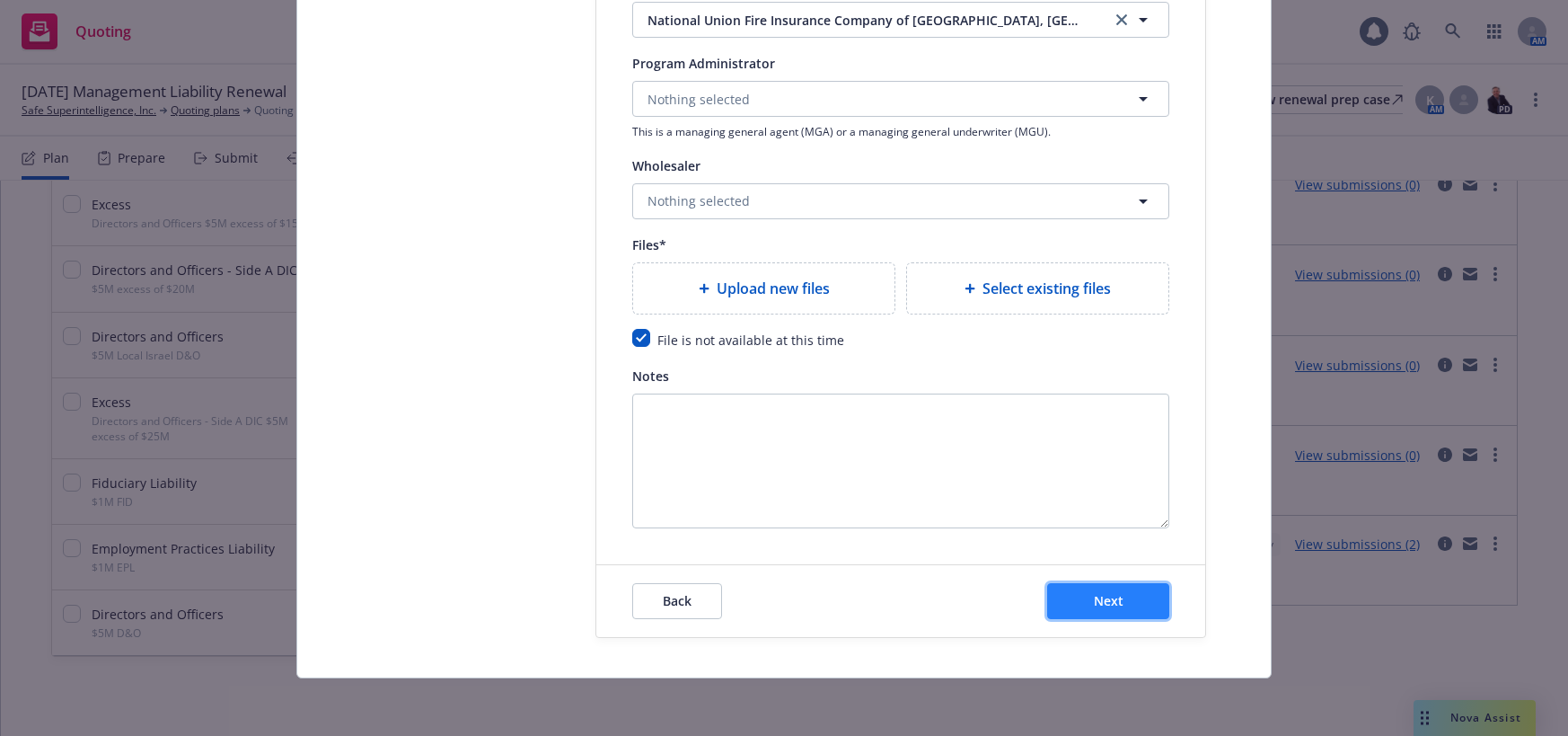
click at [1104, 596] on span "Next" at bounding box center [1109, 601] width 29 height 18
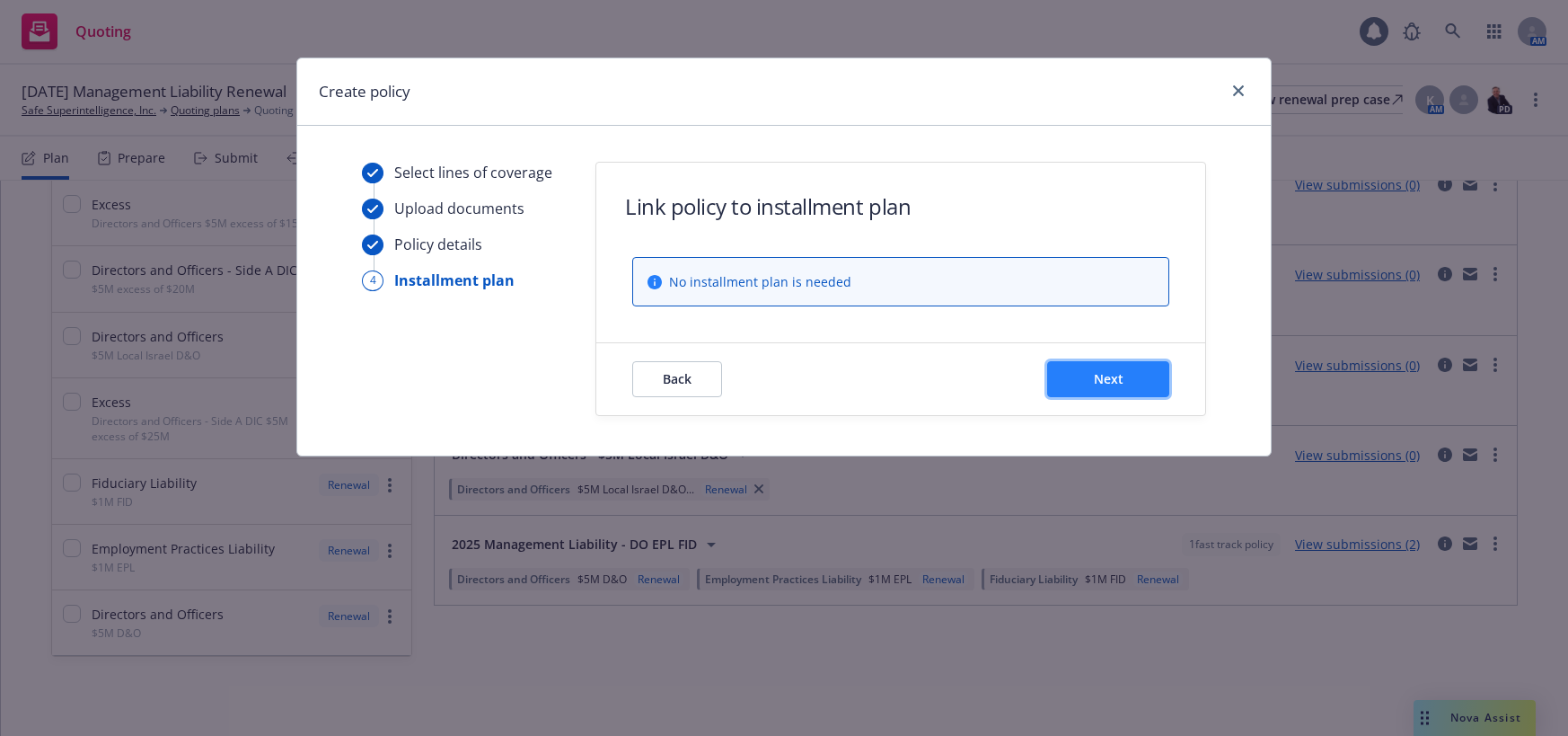
click at [1116, 380] on span "Next" at bounding box center [1109, 379] width 29 height 18
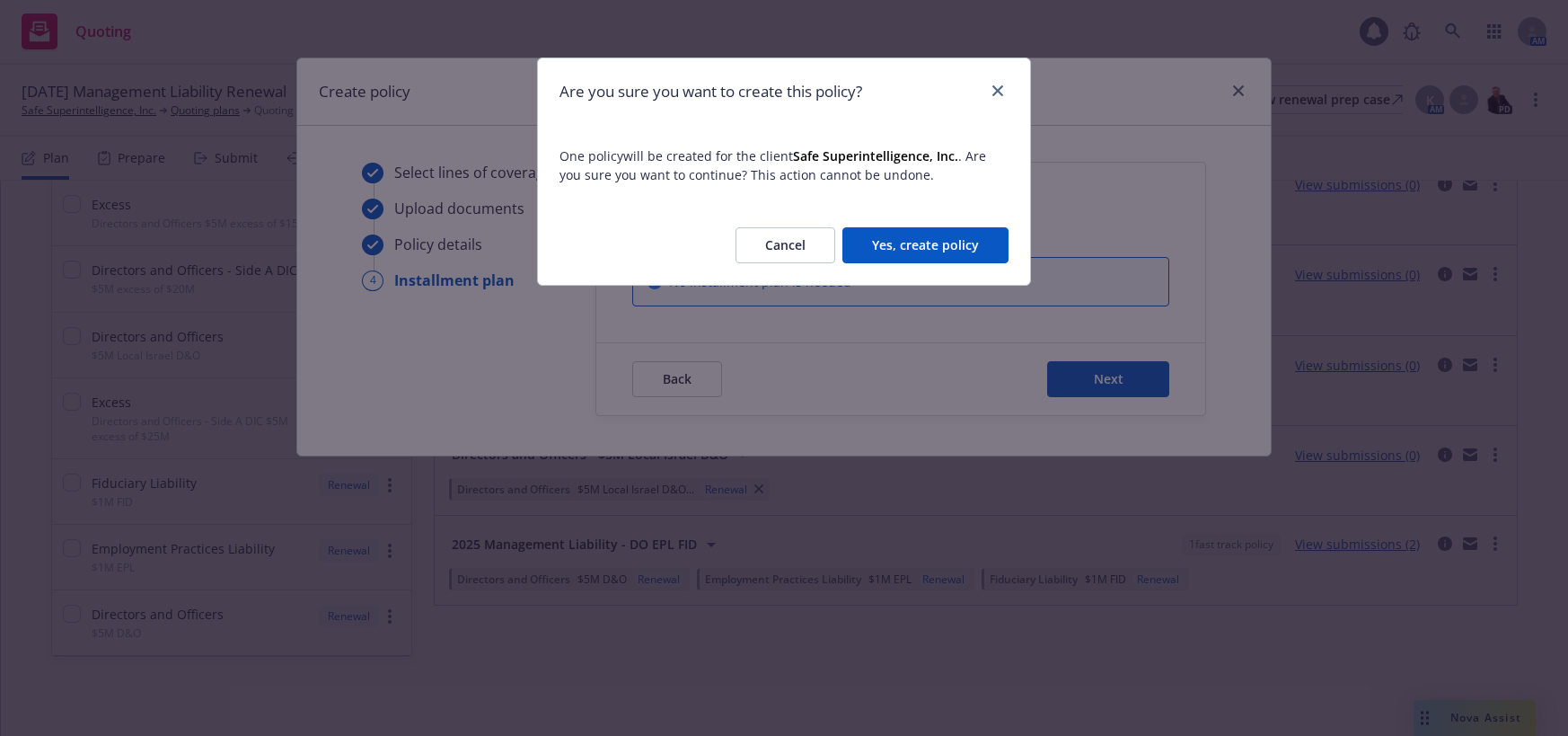
click at [962, 251] on button "Yes, create policy" at bounding box center [925, 245] width 166 height 36
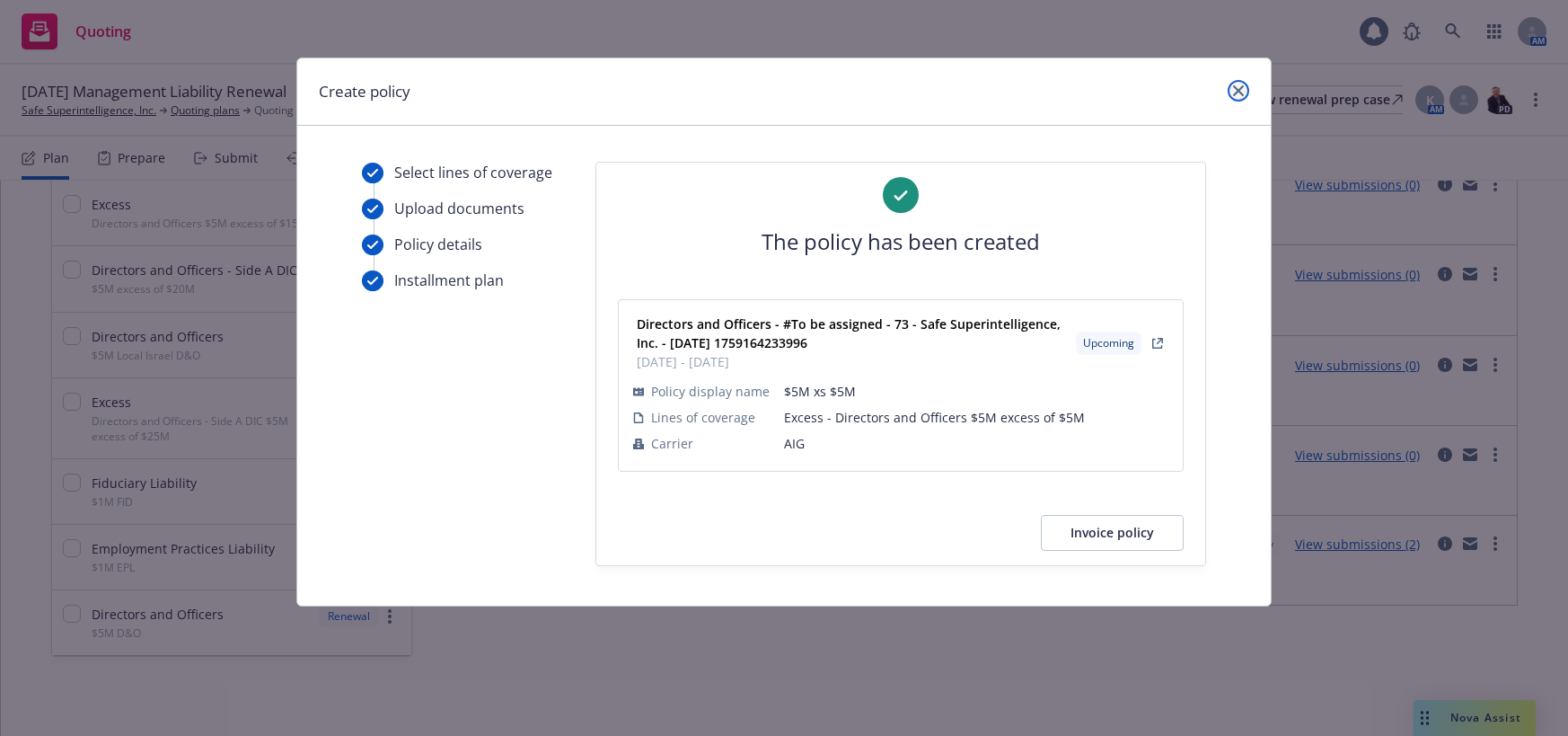
click at [1237, 93] on icon "close" at bounding box center [1238, 91] width 11 height 11
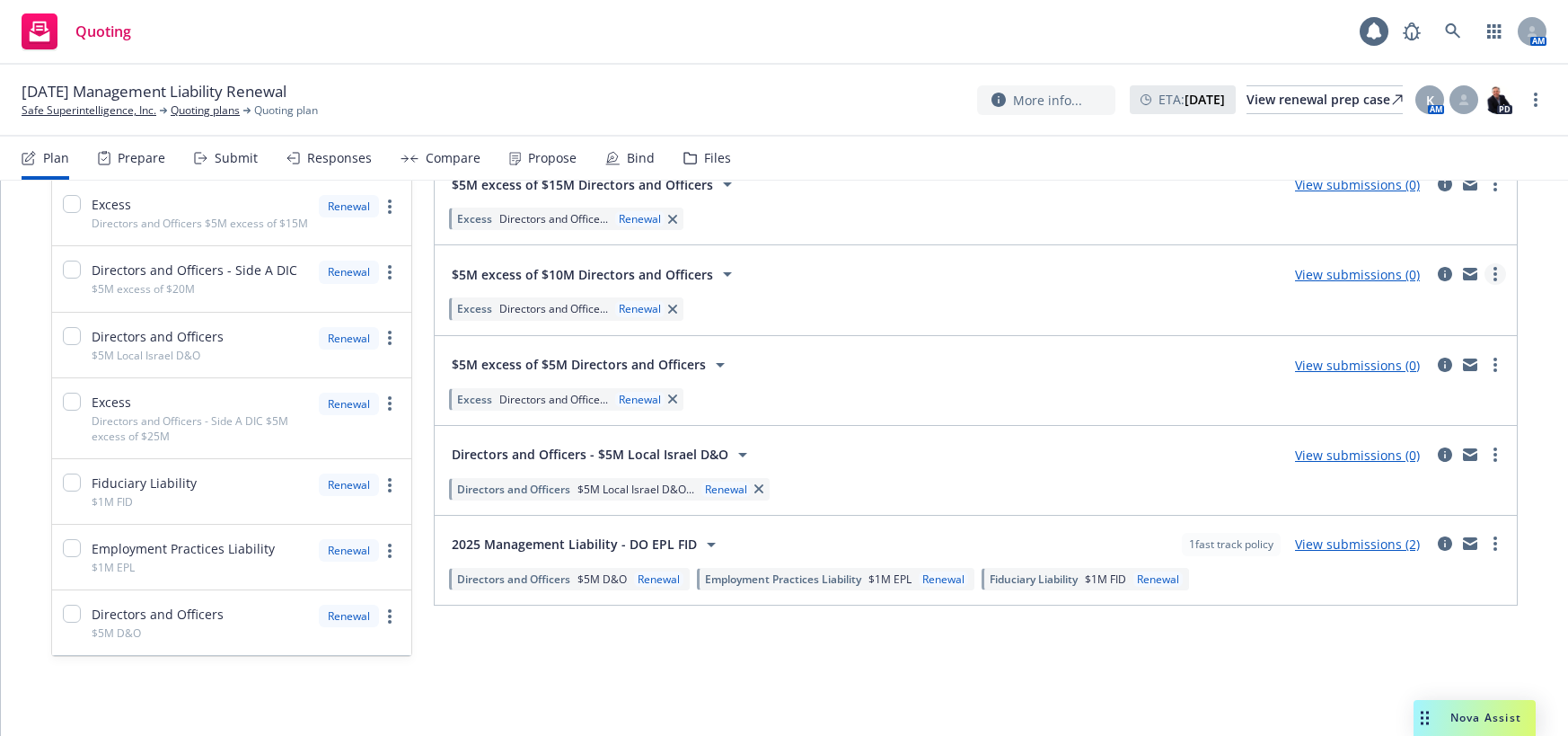
click at [1493, 267] on icon "more" at bounding box center [1495, 275] width 4 height 15
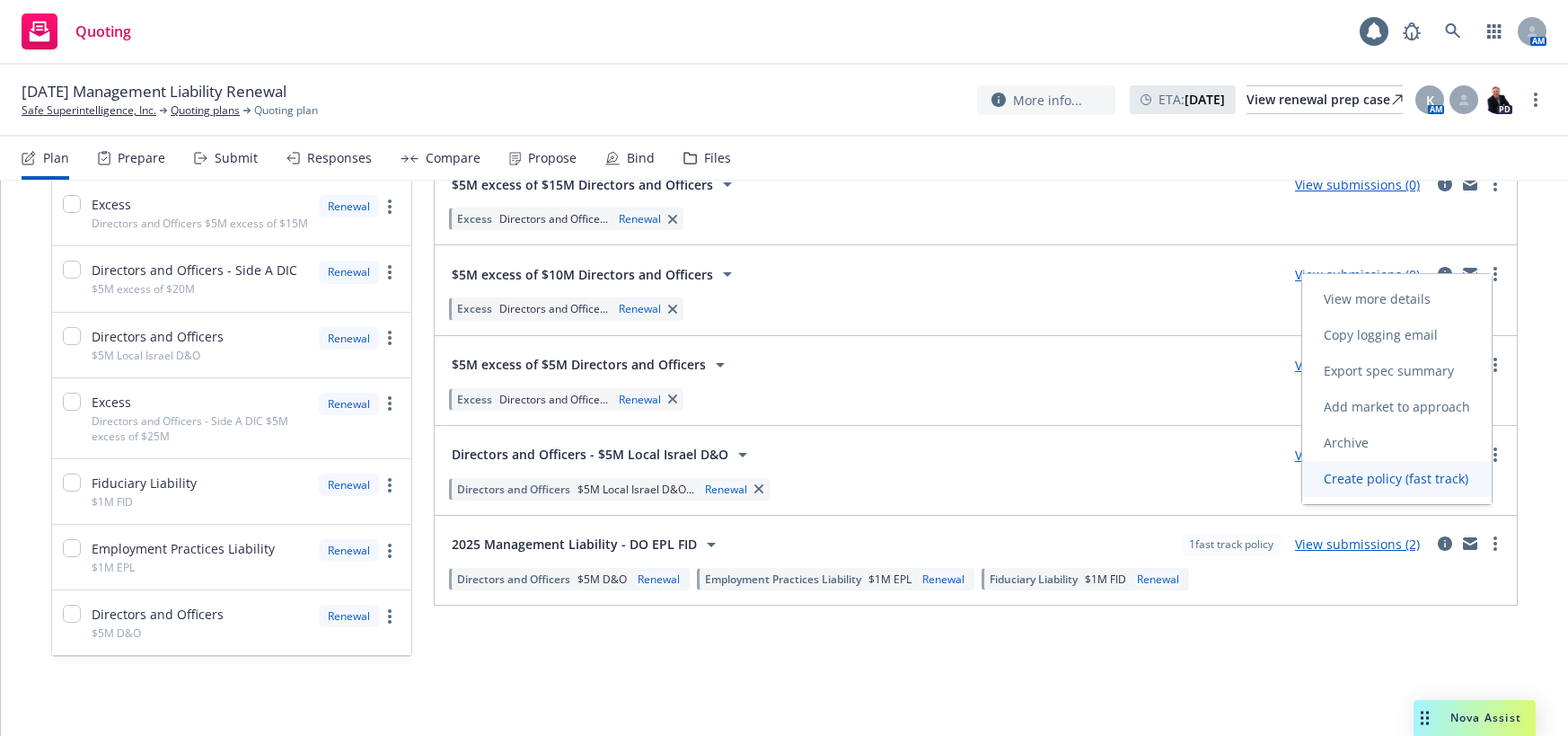
click at [1385, 477] on span "Create policy (fast track)" at bounding box center [1396, 478] width 188 height 18
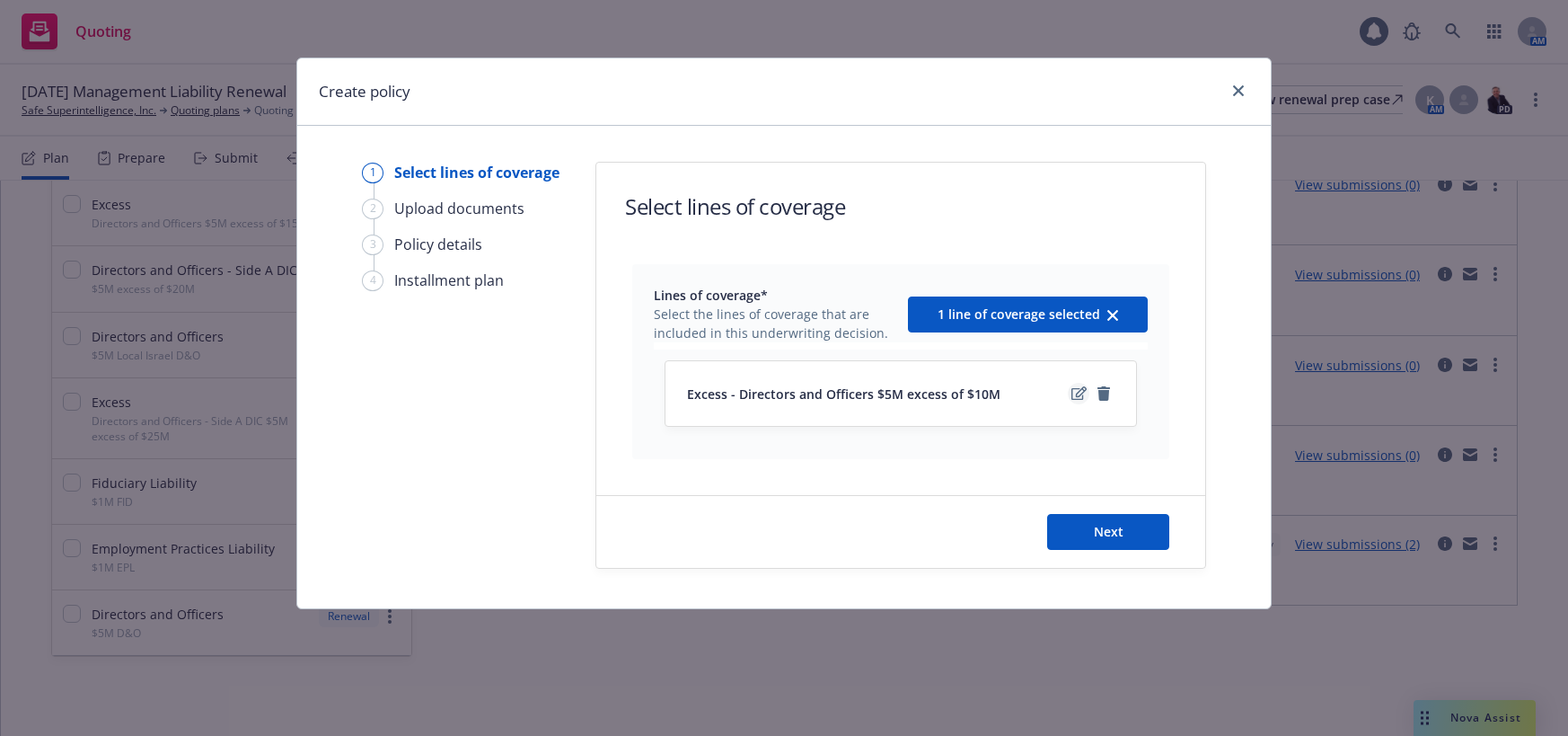
click at [1077, 395] on icon "edit" at bounding box center [1078, 393] width 16 height 15
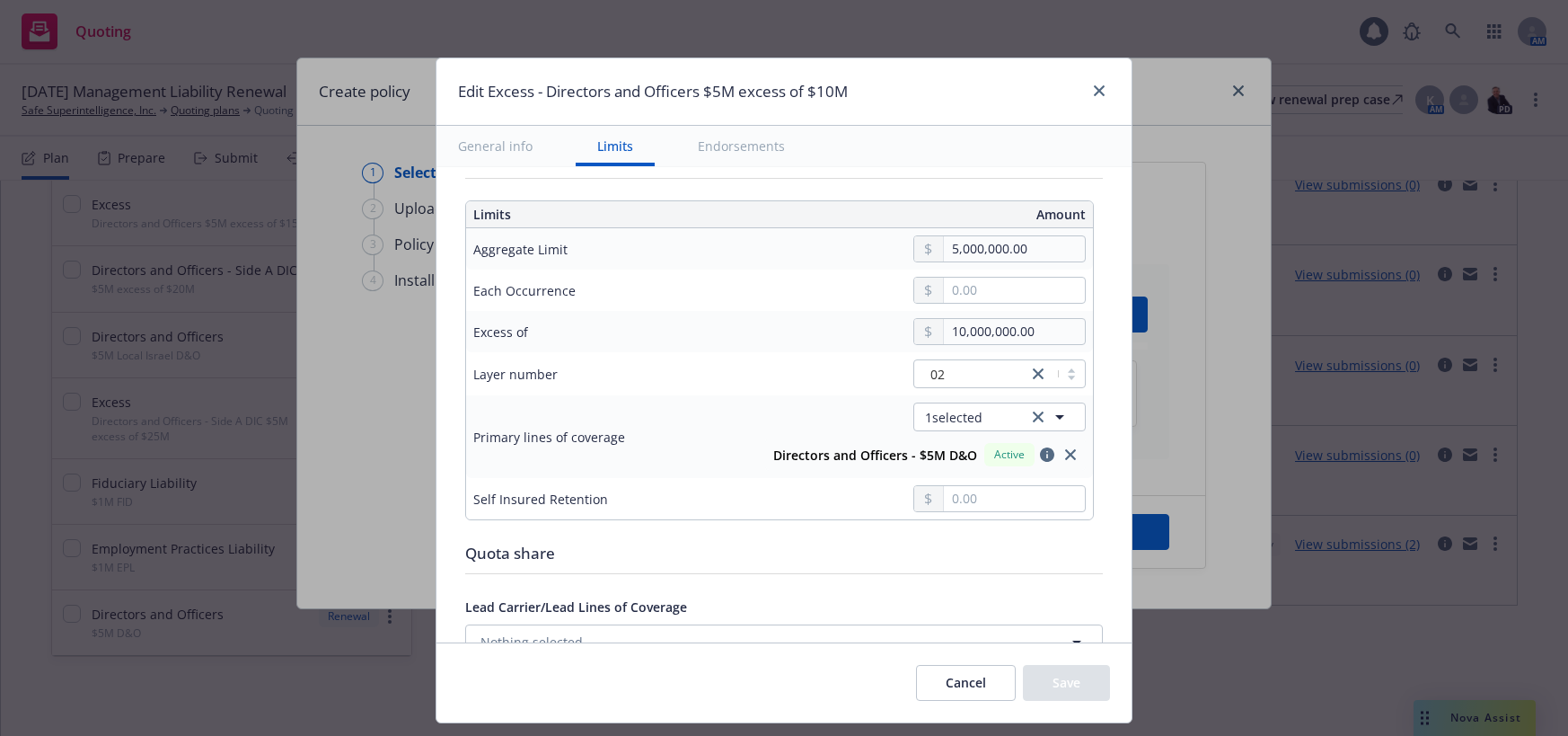
scroll to position [629, 0]
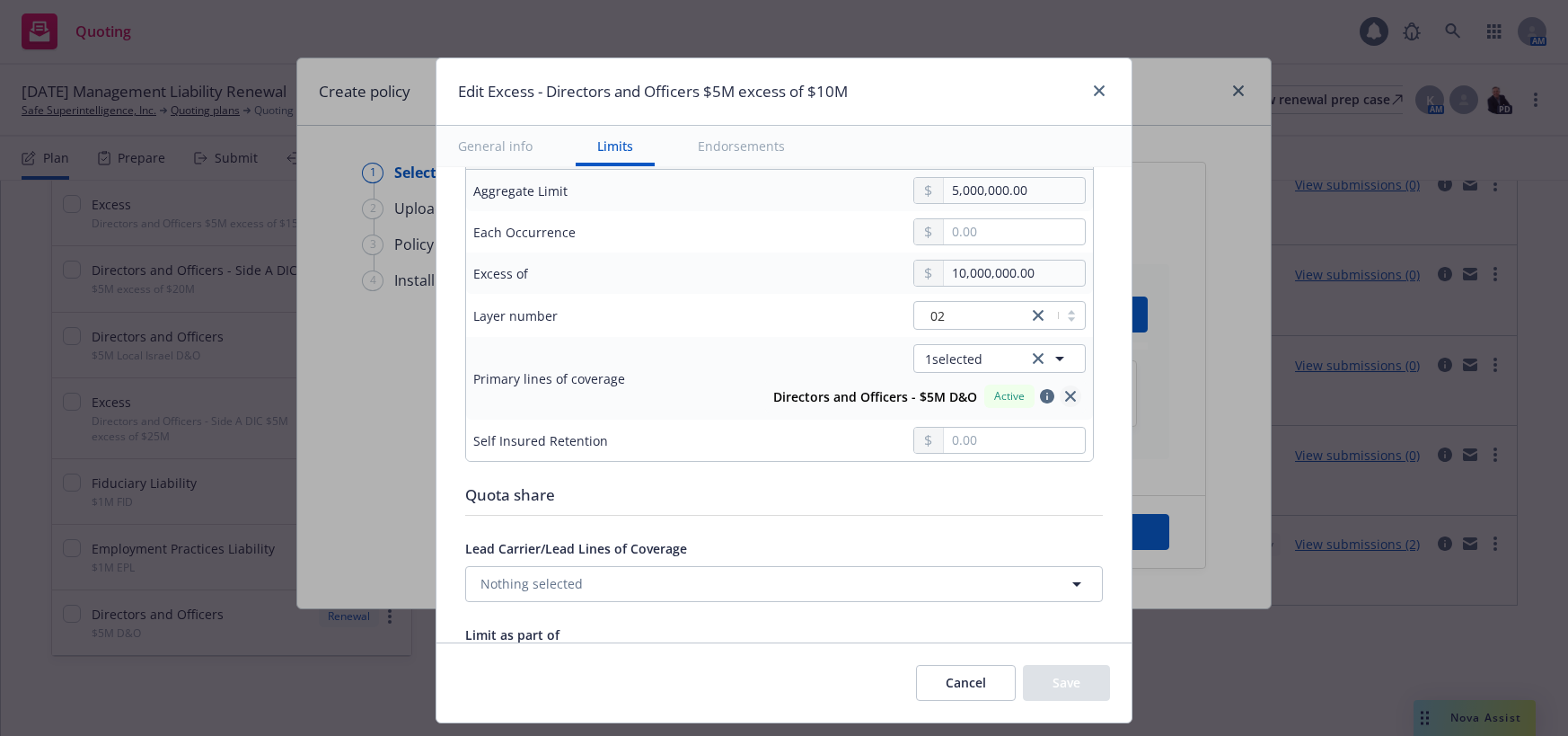
click at [1065, 396] on icon "close" at bounding box center [1071, 396] width 11 height 11
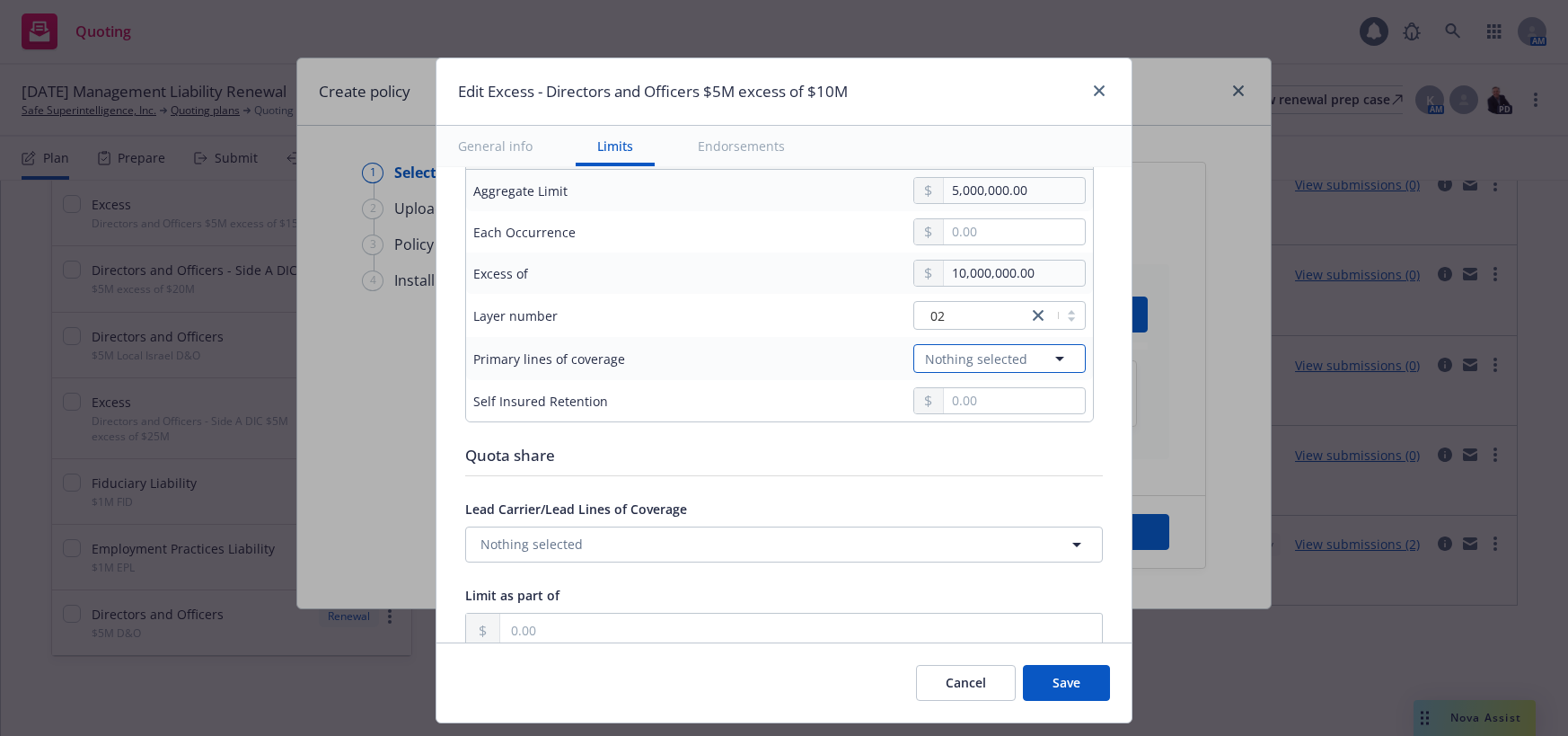
click at [1055, 359] on icon "button" at bounding box center [1060, 358] width 9 height 5
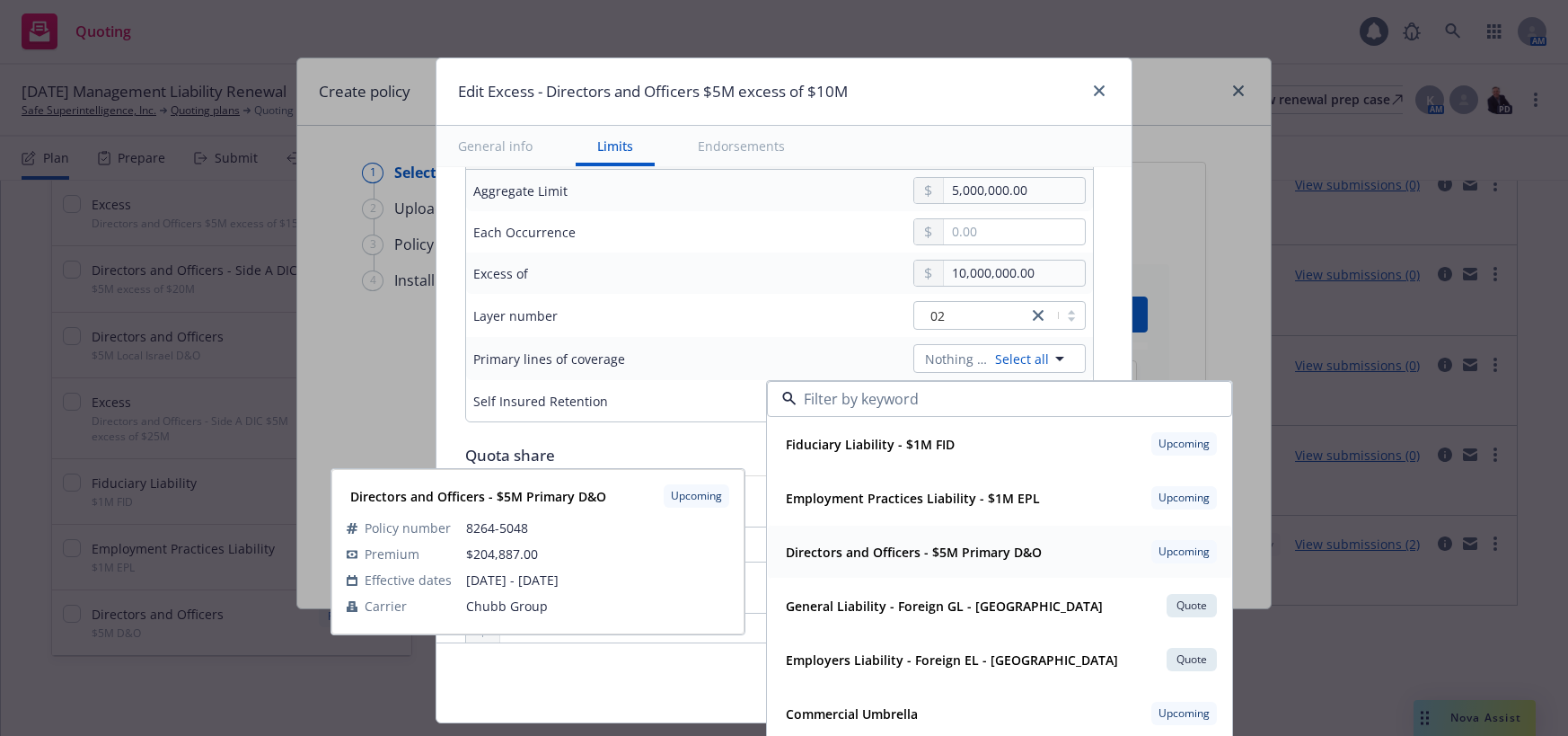
click at [973, 557] on strong "Directors and Officers - $5M Primary D&O" at bounding box center [913, 552] width 256 height 18
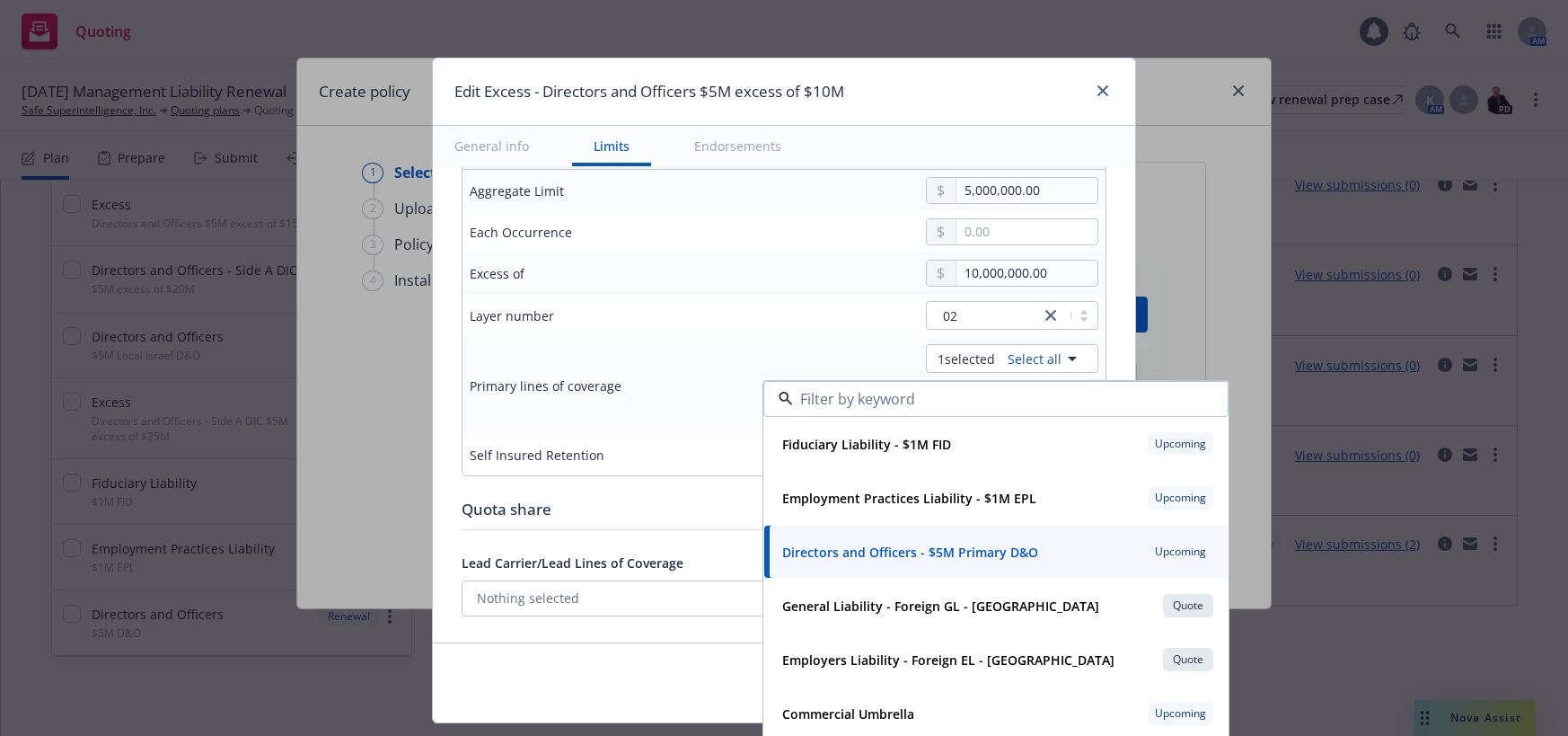
click at [762, 348] on div "1 selected Select all" at bounding box center [925, 358] width 344 height 29
click at [691, 383] on div "Primary lines of coverage" at bounding box center [597, 385] width 255 height 21
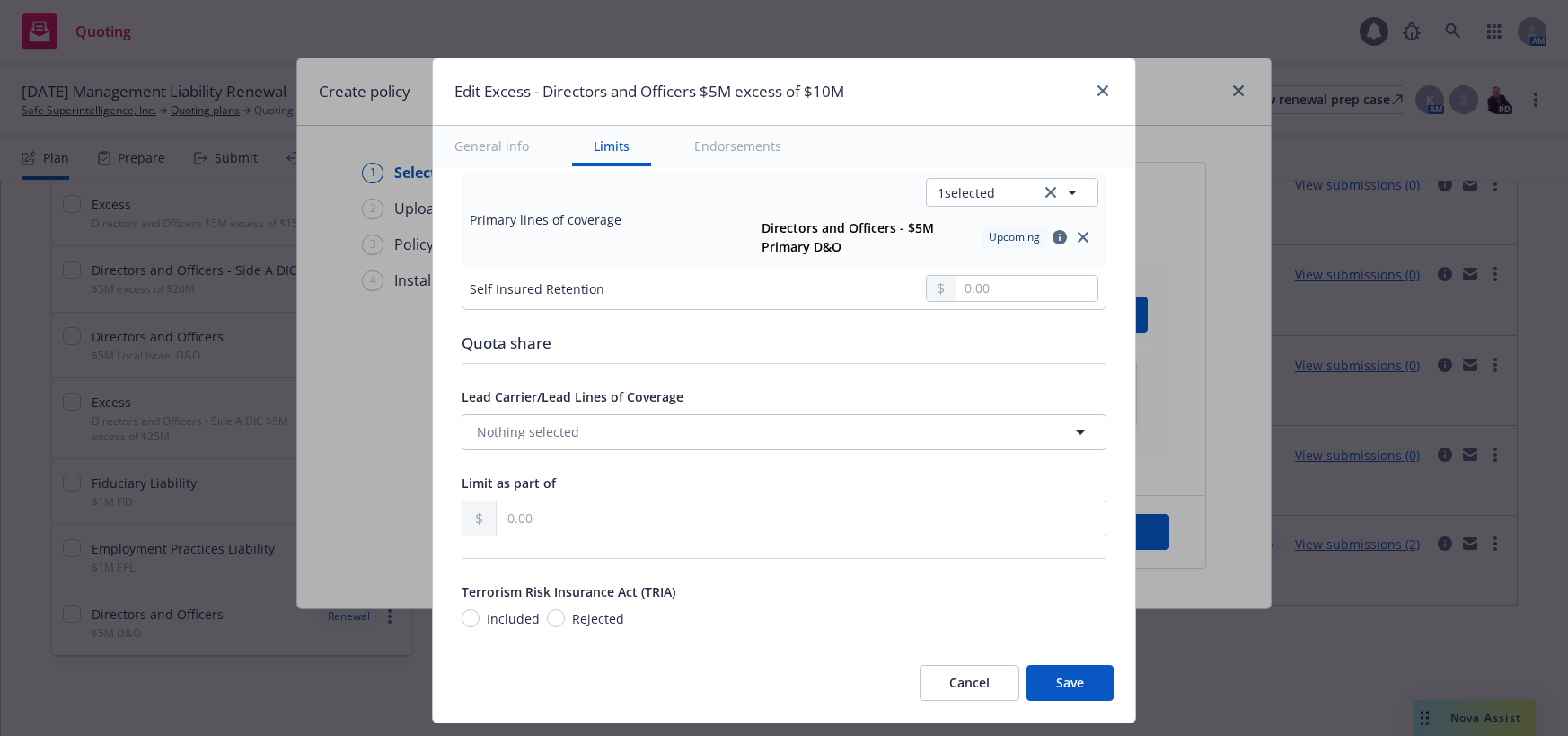
scroll to position [809, 0]
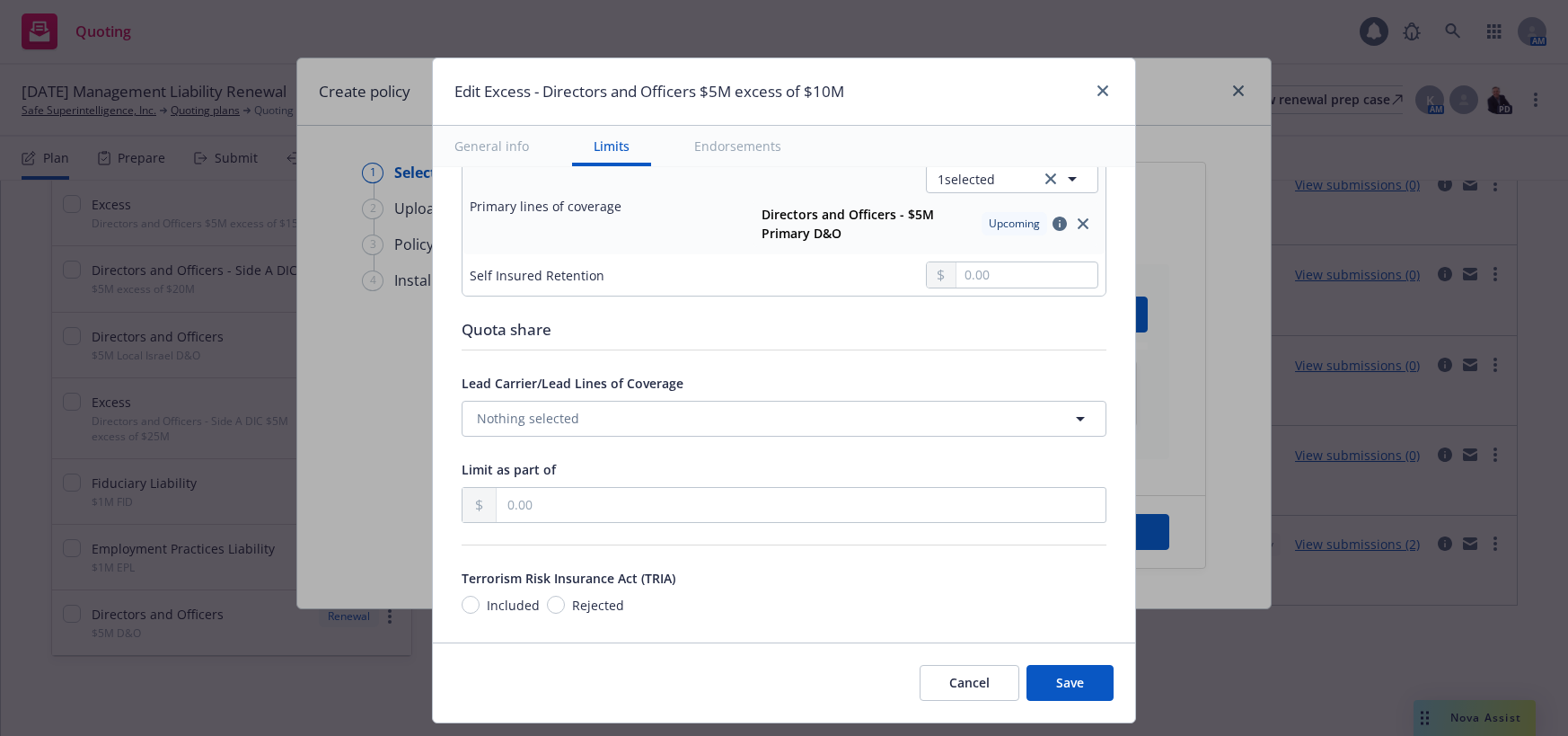
click at [1063, 681] on button "Save" at bounding box center [1070, 683] width 87 height 36
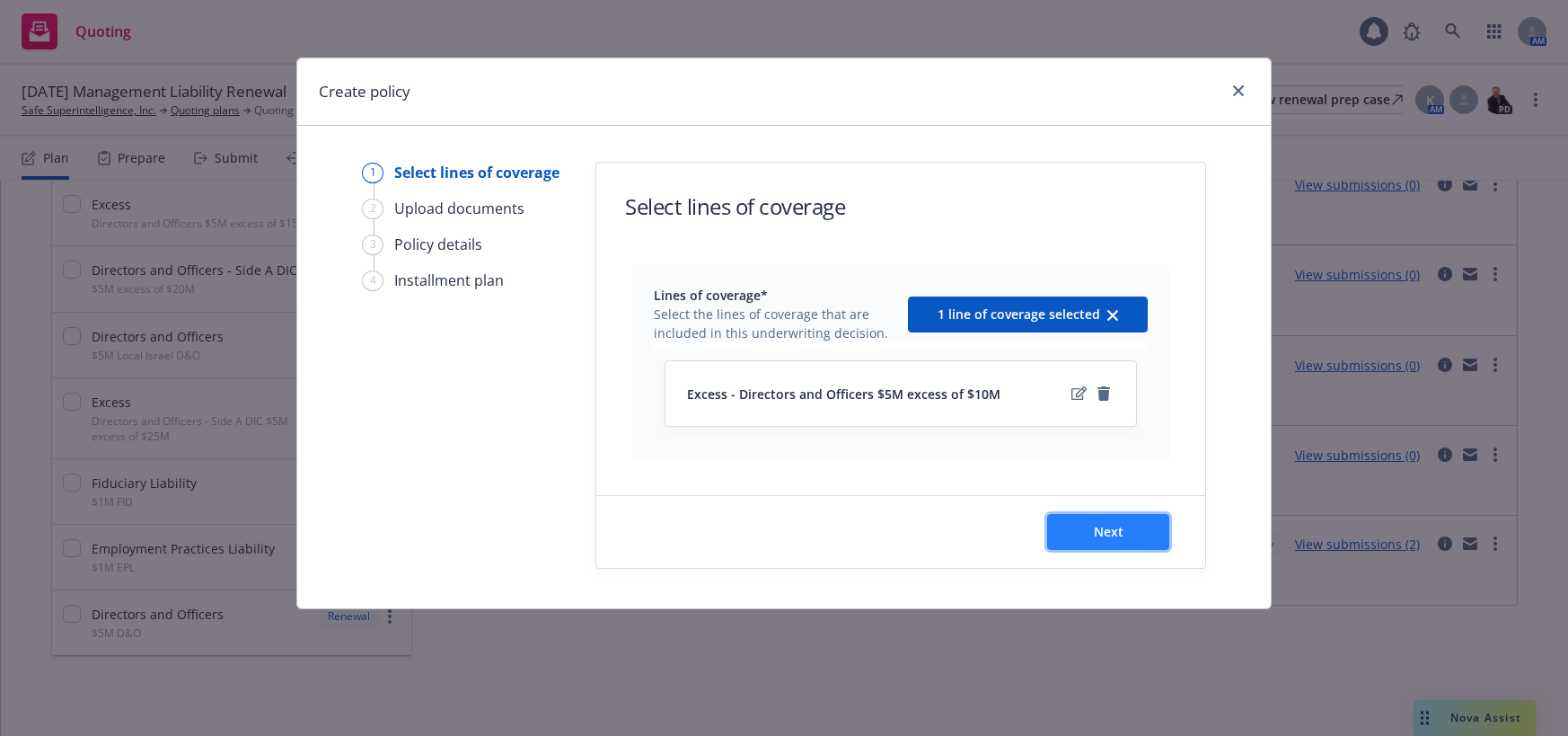
click at [1104, 534] on span "Next" at bounding box center [1109, 532] width 29 height 18
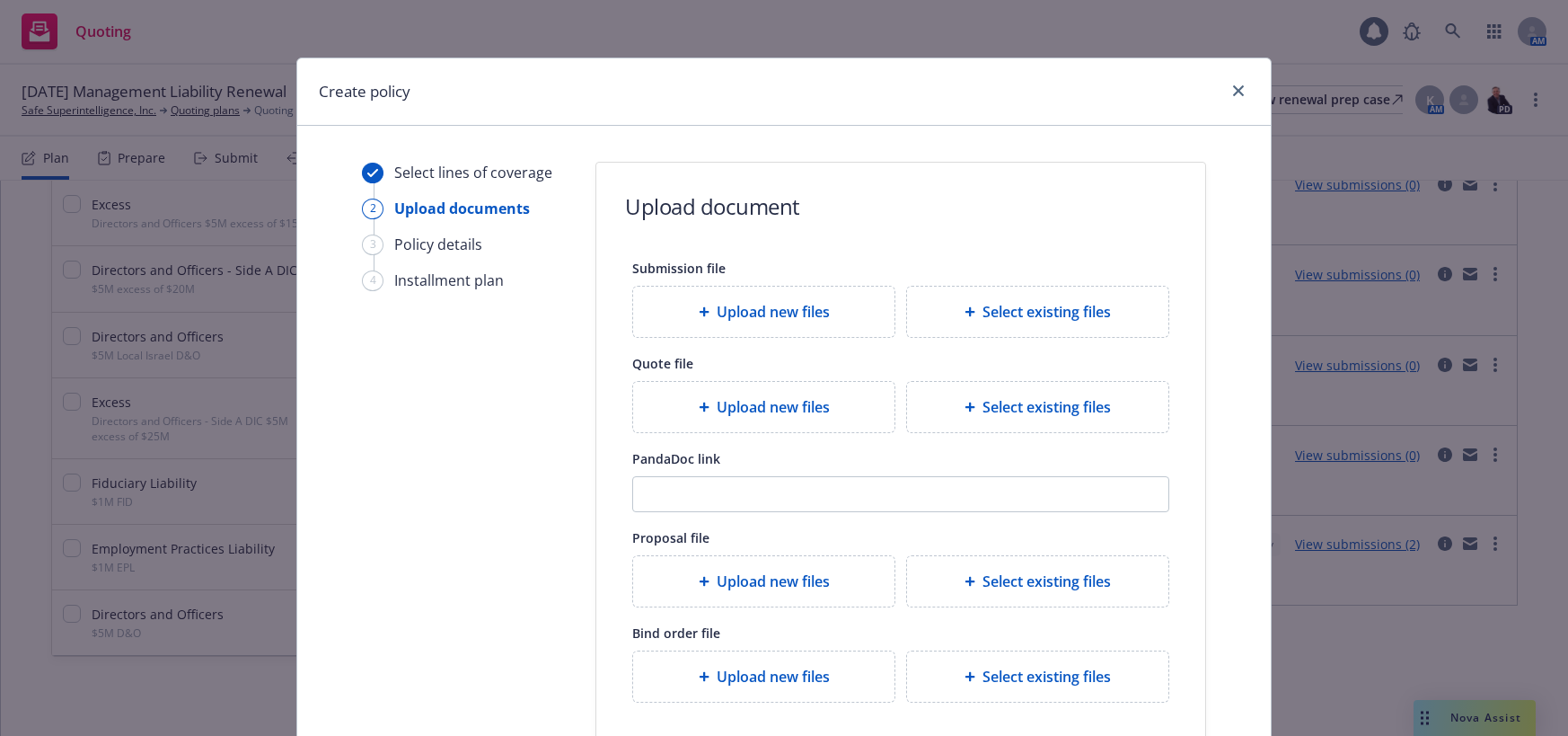
click at [800, 399] on span "Upload new files" at bounding box center [772, 406] width 113 height 21
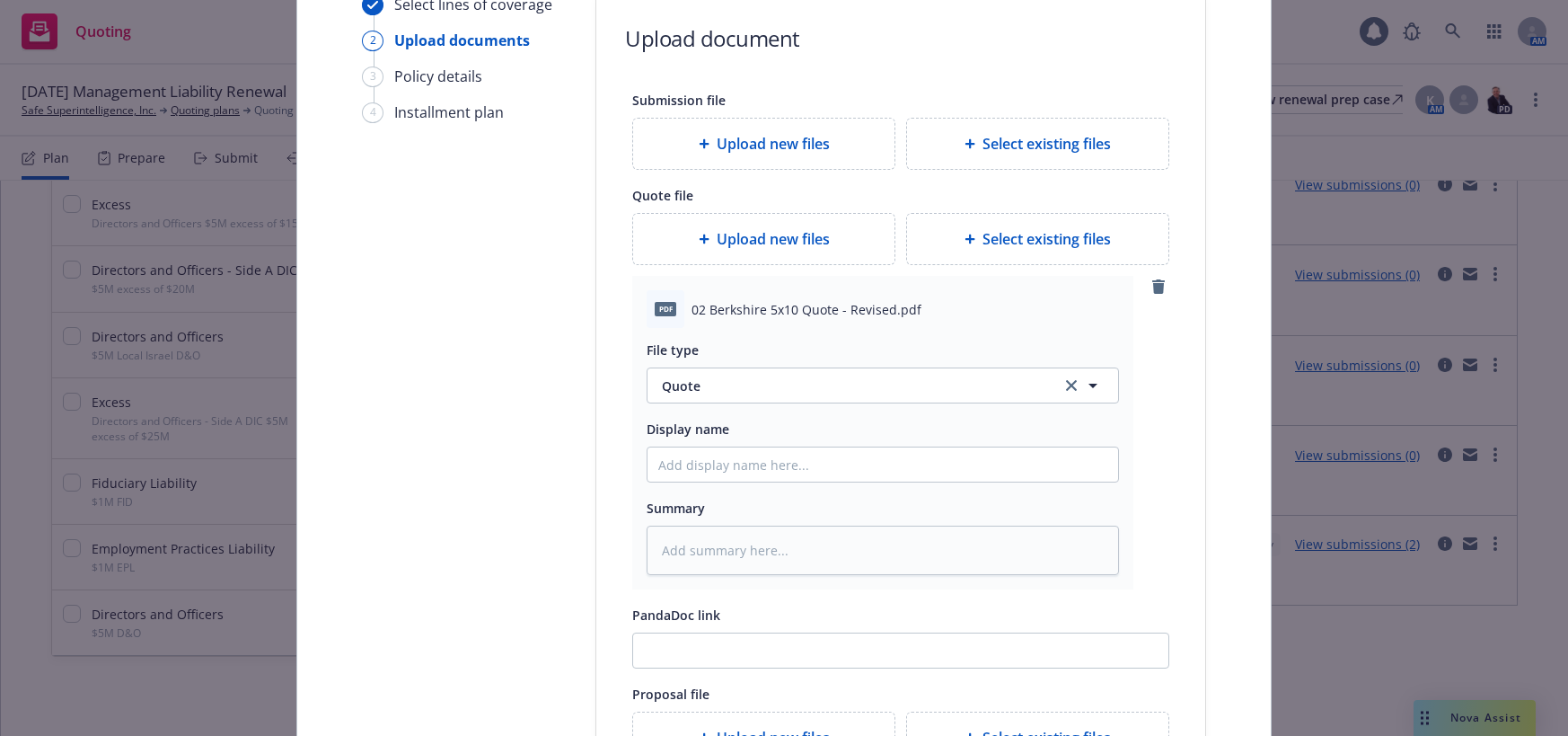
scroll to position [180, 0]
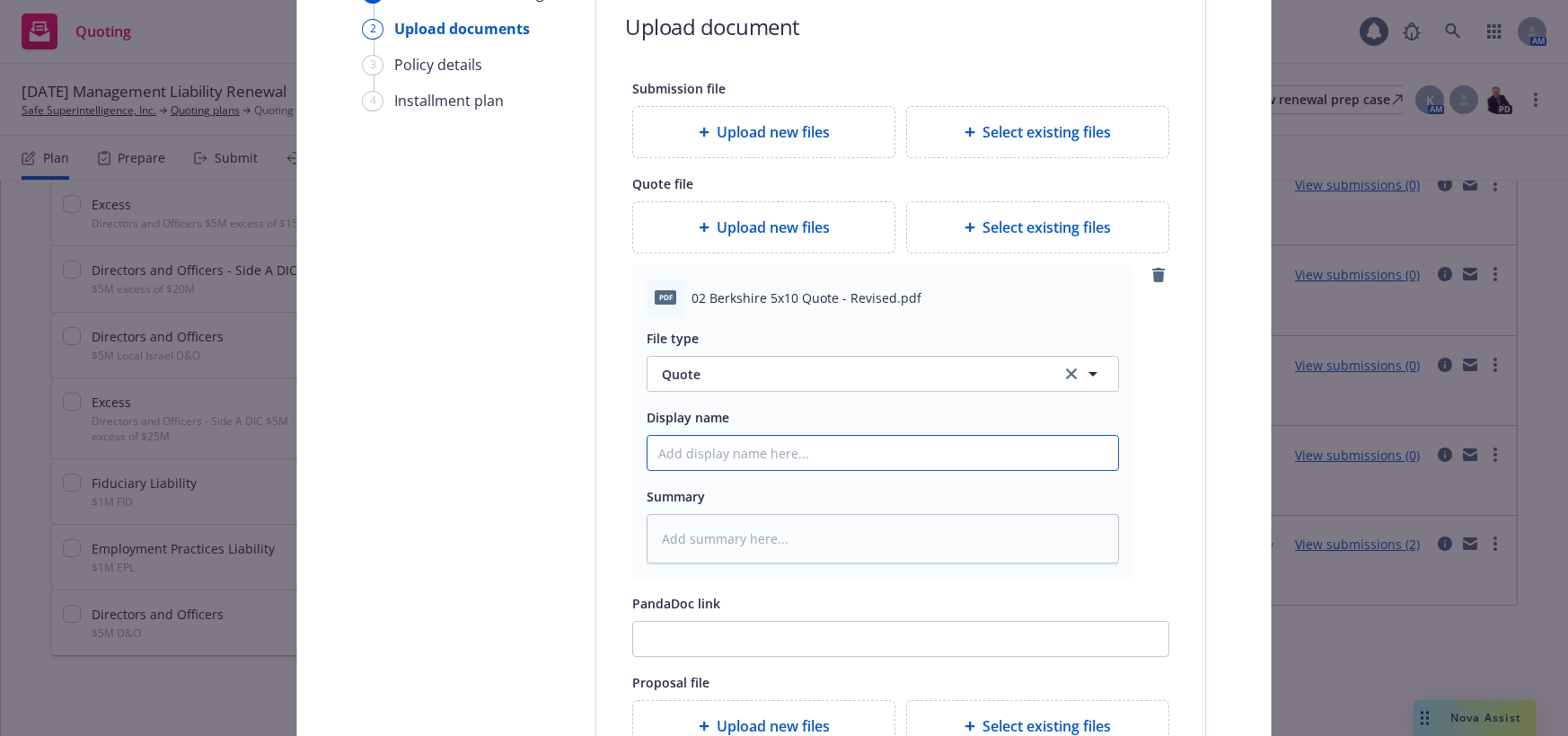
click at [764, 453] on input "Display name" at bounding box center [882, 452] width 470 height 34
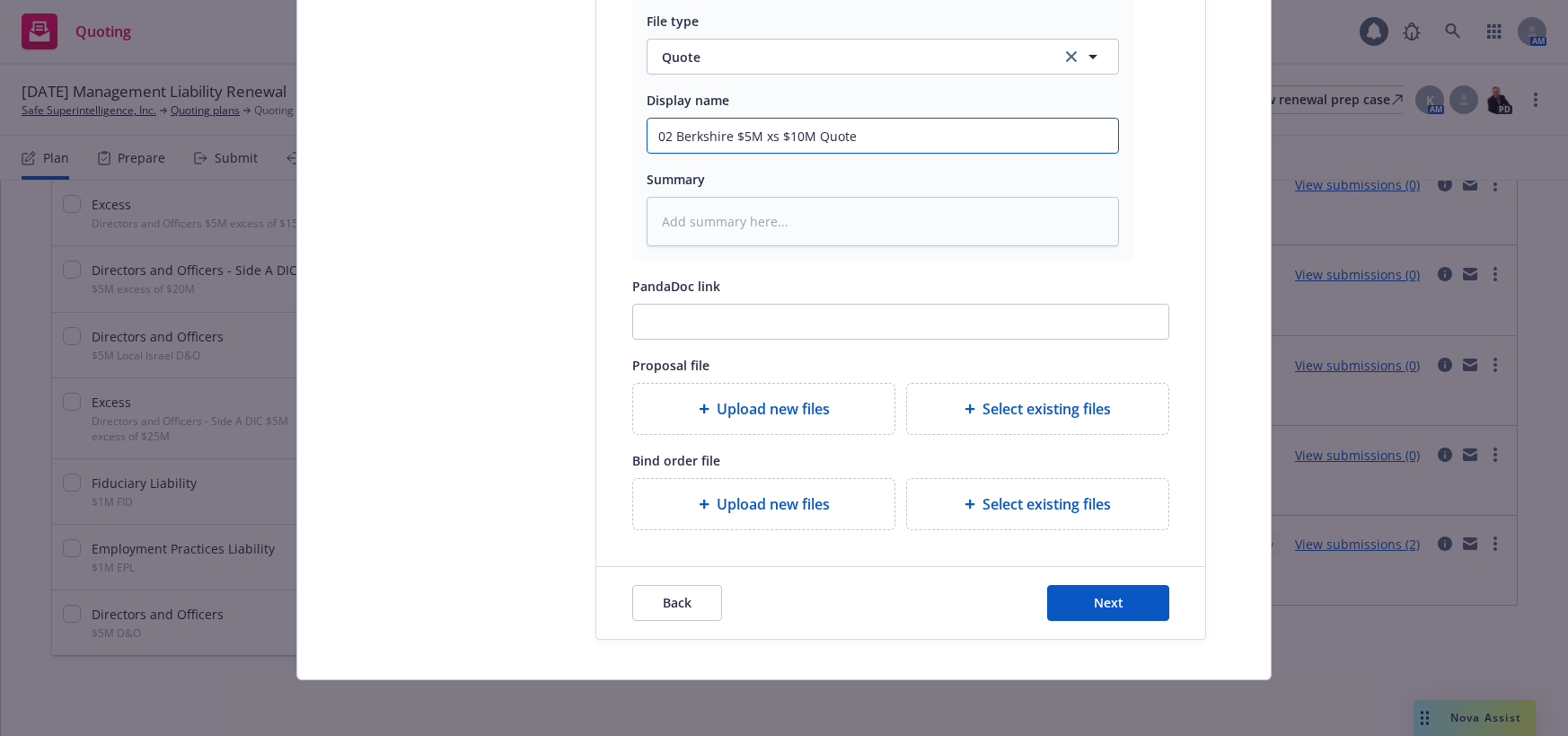
scroll to position [498, 0]
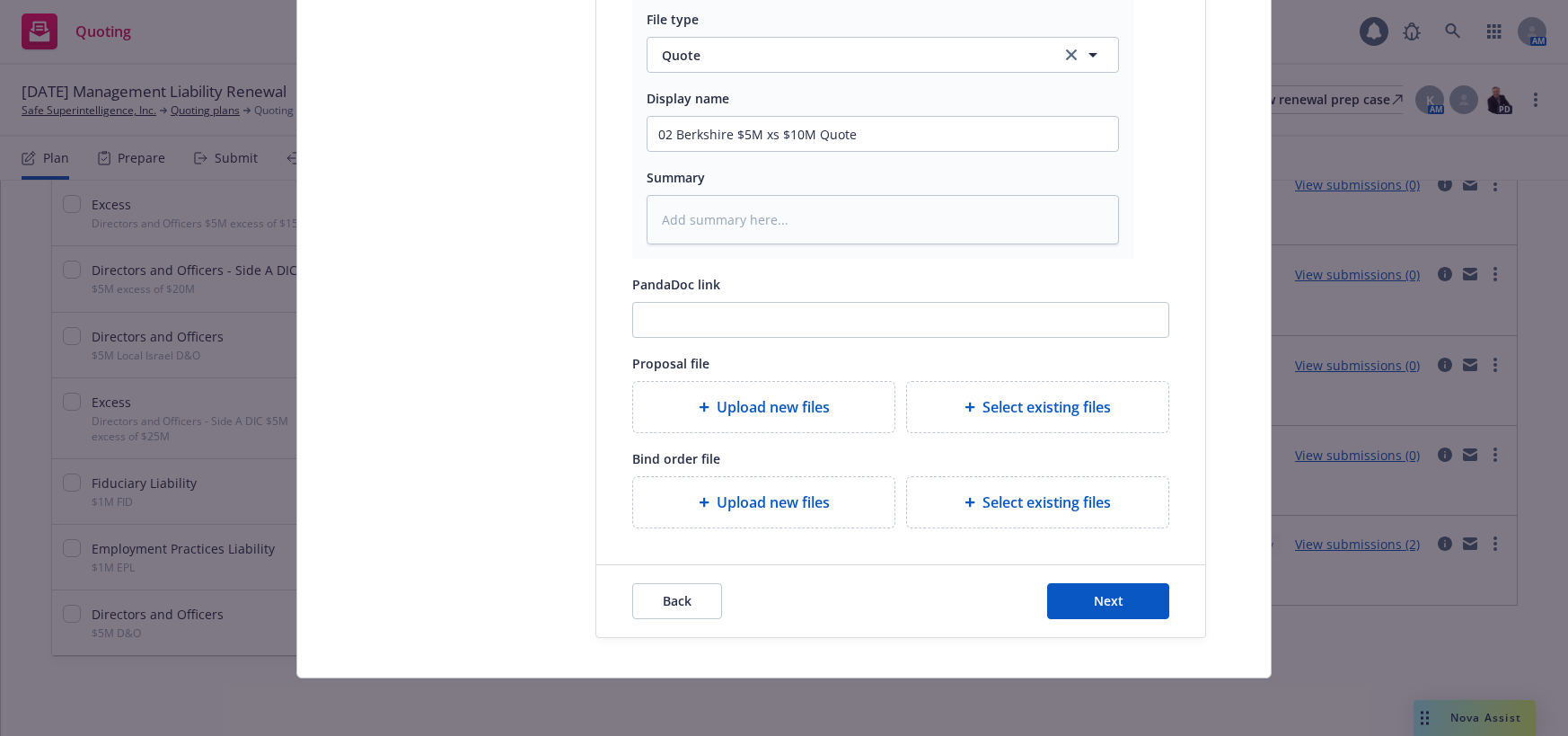
click at [769, 503] on span "Upload new files" at bounding box center [772, 501] width 113 height 21
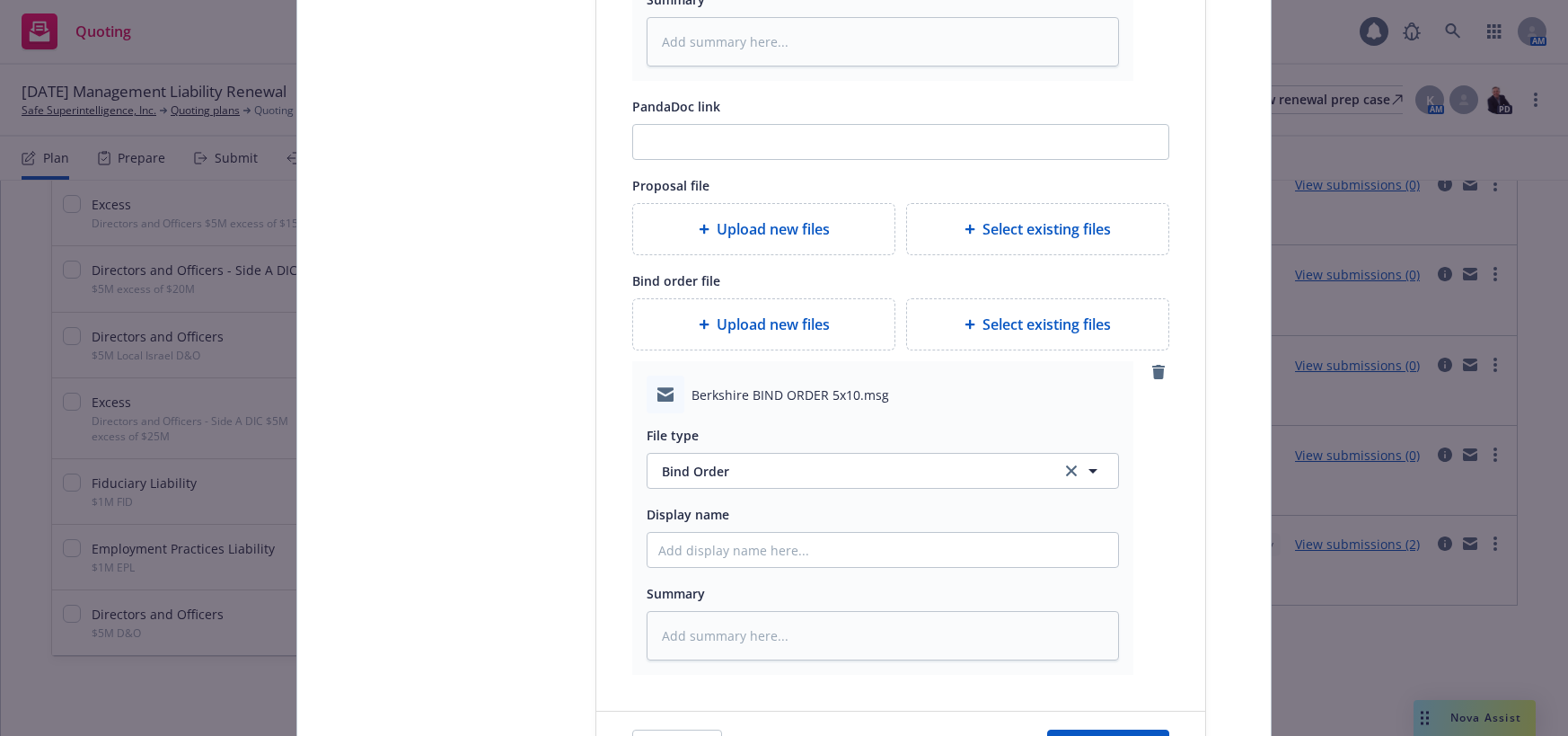
scroll to position [678, 0]
click at [748, 550] on input "Display name" at bounding box center [882, 547] width 470 height 34
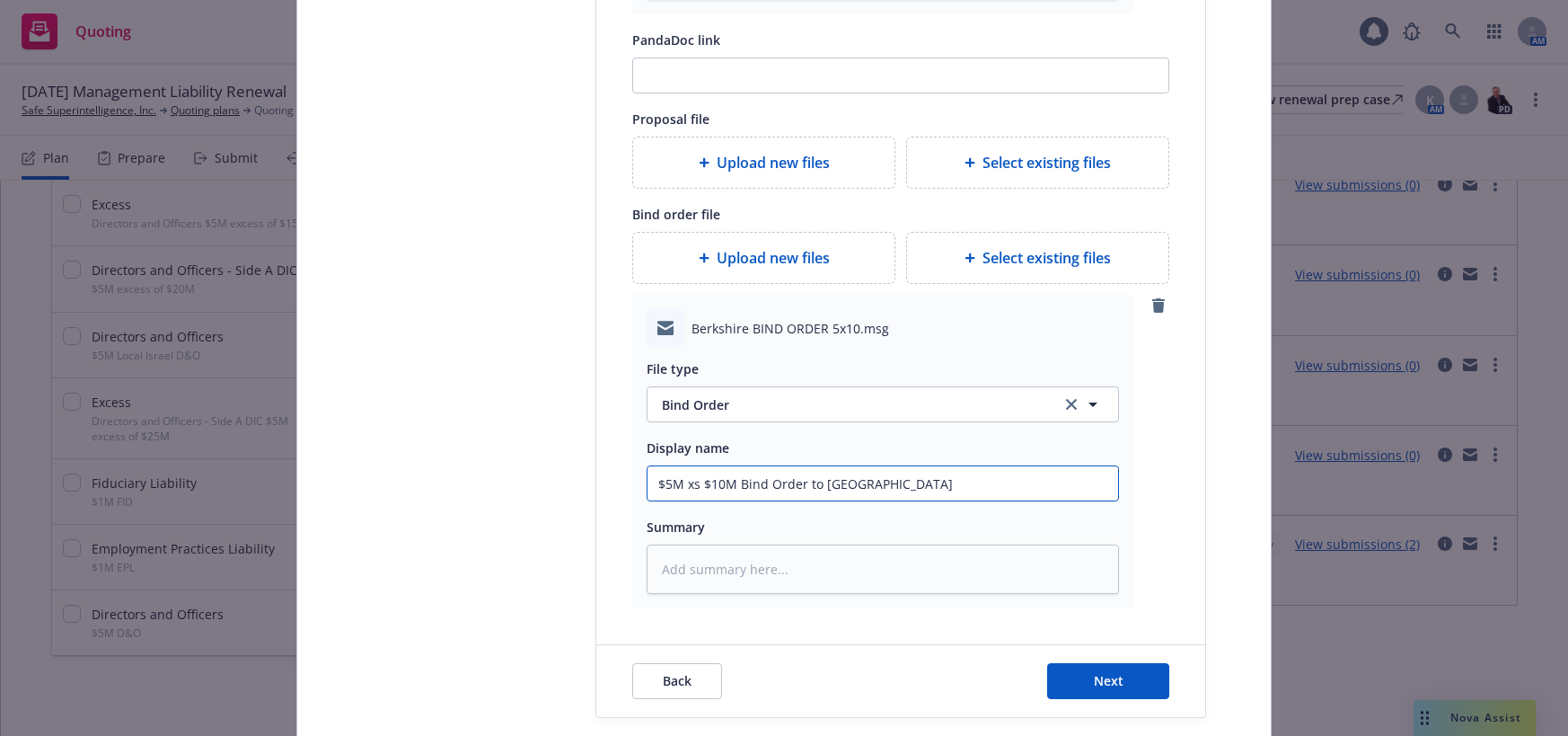
scroll to position [823, 0]
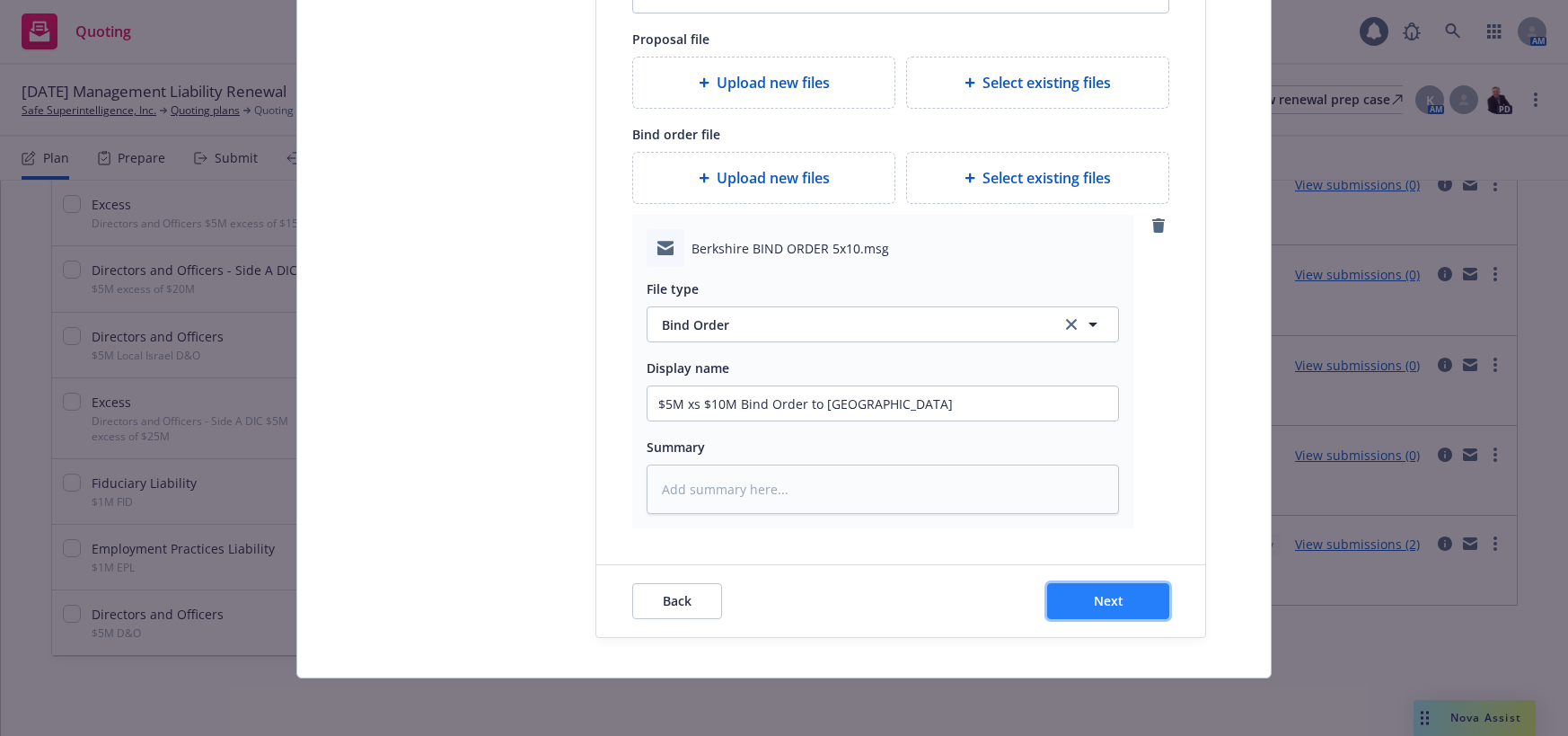
click at [1094, 596] on span "Next" at bounding box center [1109, 601] width 29 height 18
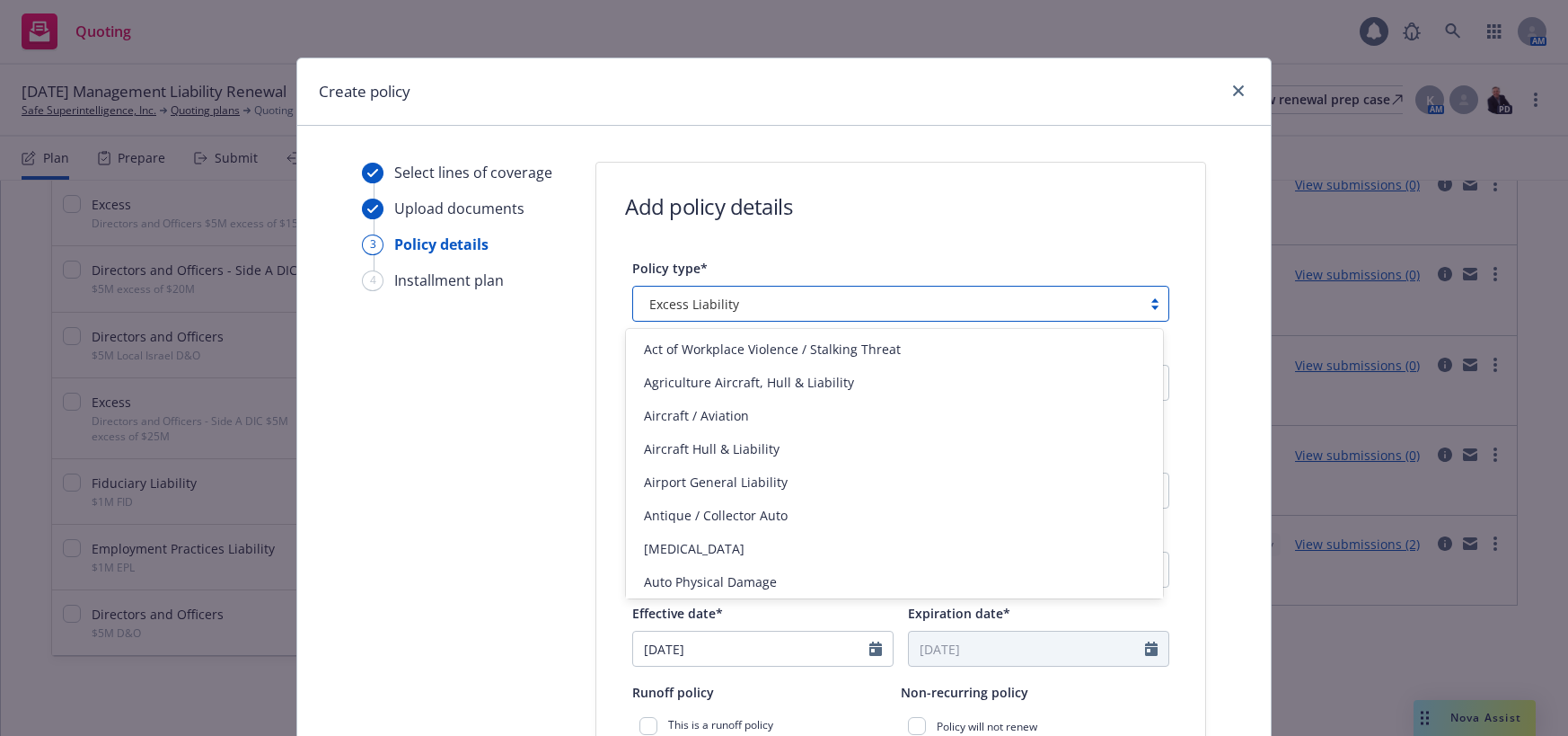
drag, startPoint x: 1147, startPoint y: 301, endPoint x: 1128, endPoint y: 308, distance: 20.2
click at [1141, 303] on div at bounding box center [1154, 304] width 27 height 15
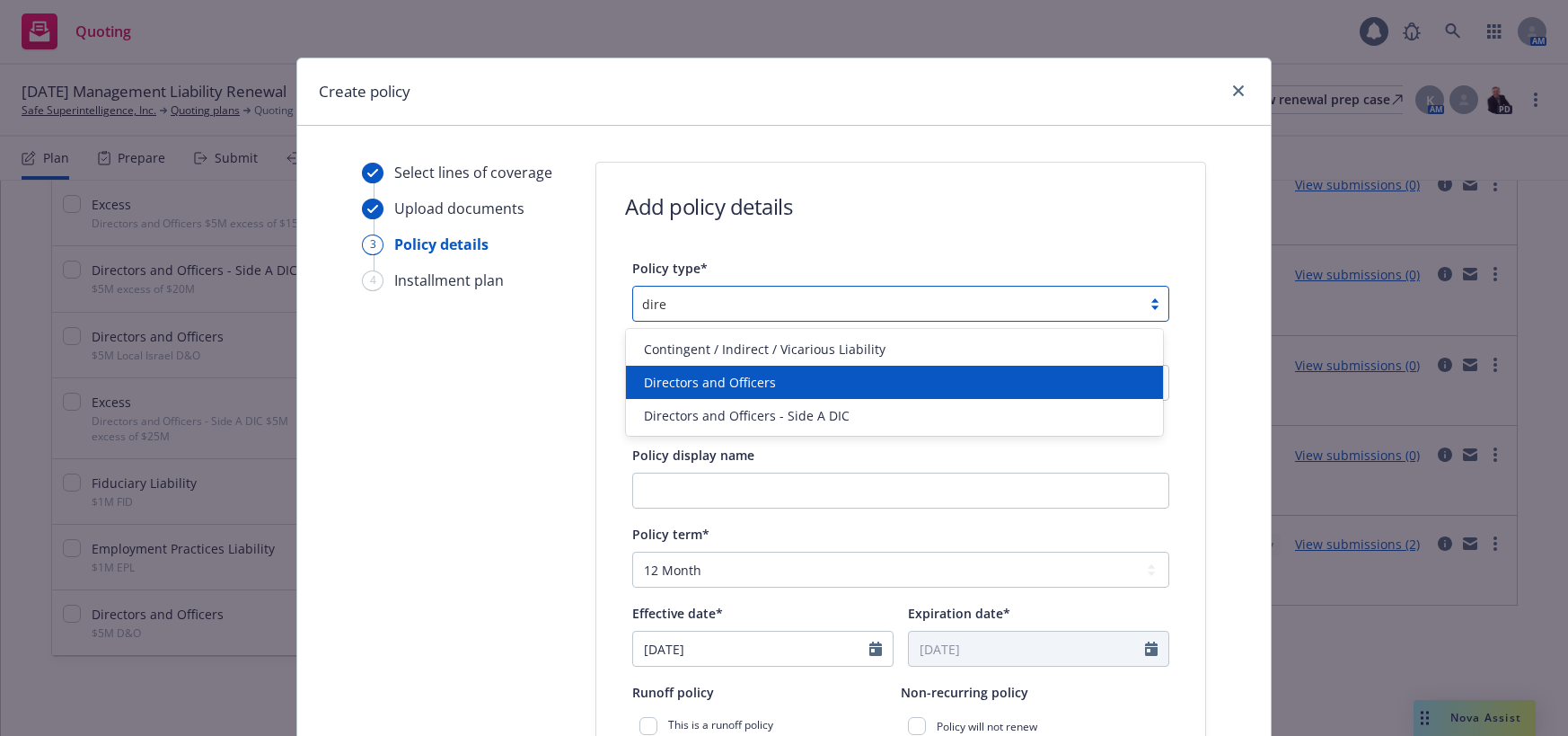
click at [704, 376] on span "Directors and Officers" at bounding box center [709, 382] width 132 height 18
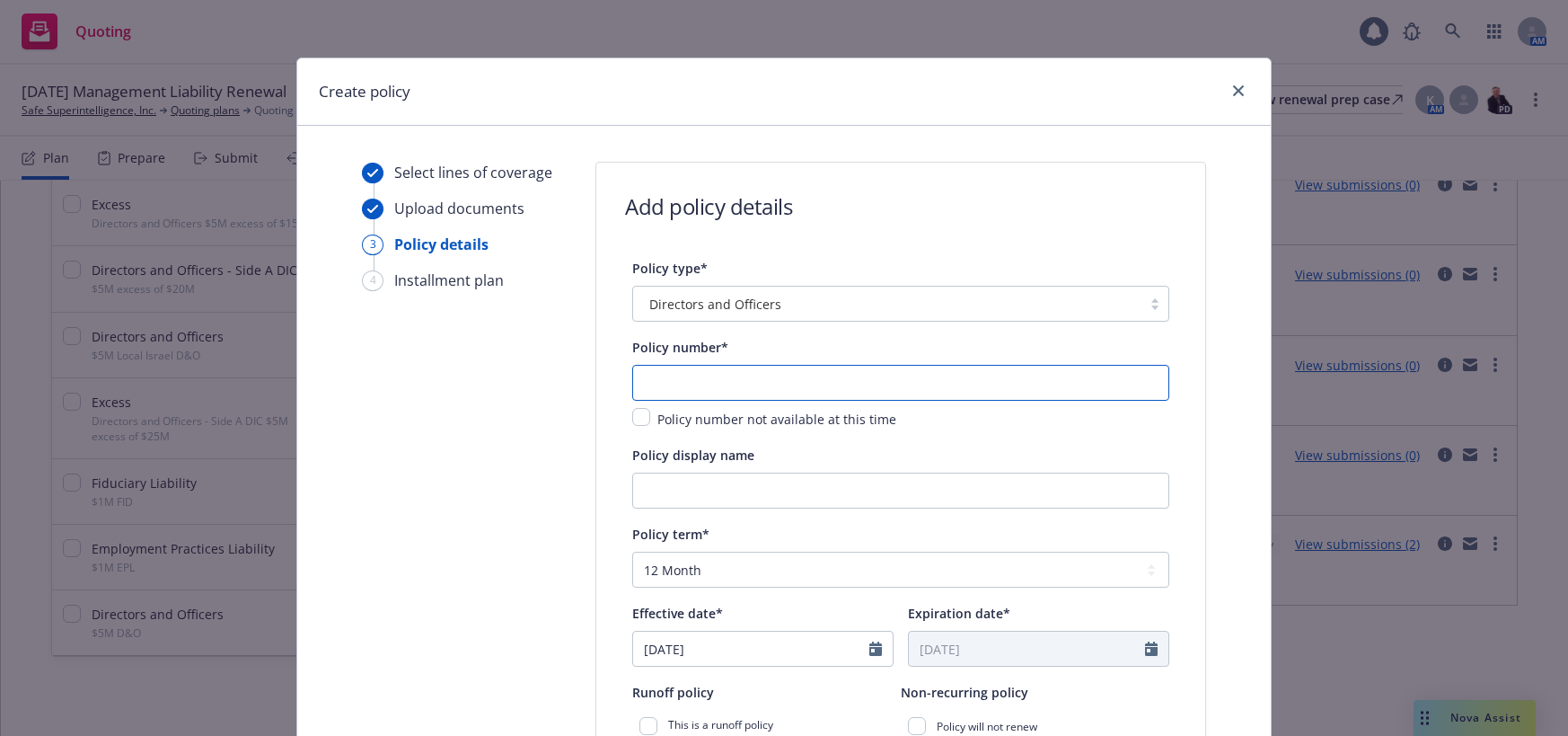
click at [704, 376] on input "text" at bounding box center [900, 382] width 537 height 36
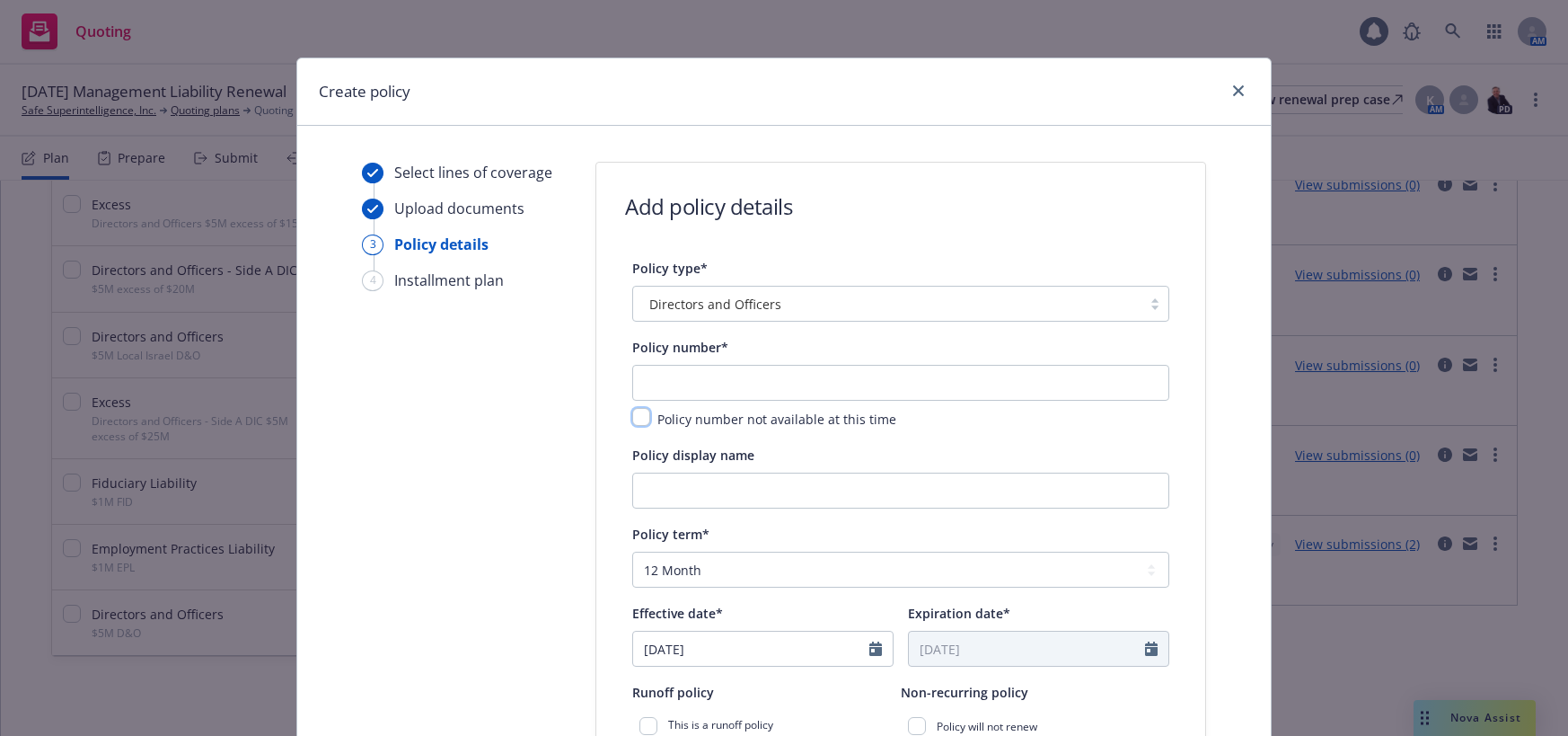
drag, startPoint x: 635, startPoint y: 417, endPoint x: 643, endPoint y: 428, distance: 13.6
click at [638, 418] on input "checkbox" at bounding box center [642, 417] width 18 height 18
click at [708, 495] on input "Policy display name" at bounding box center [900, 490] width 537 height 36
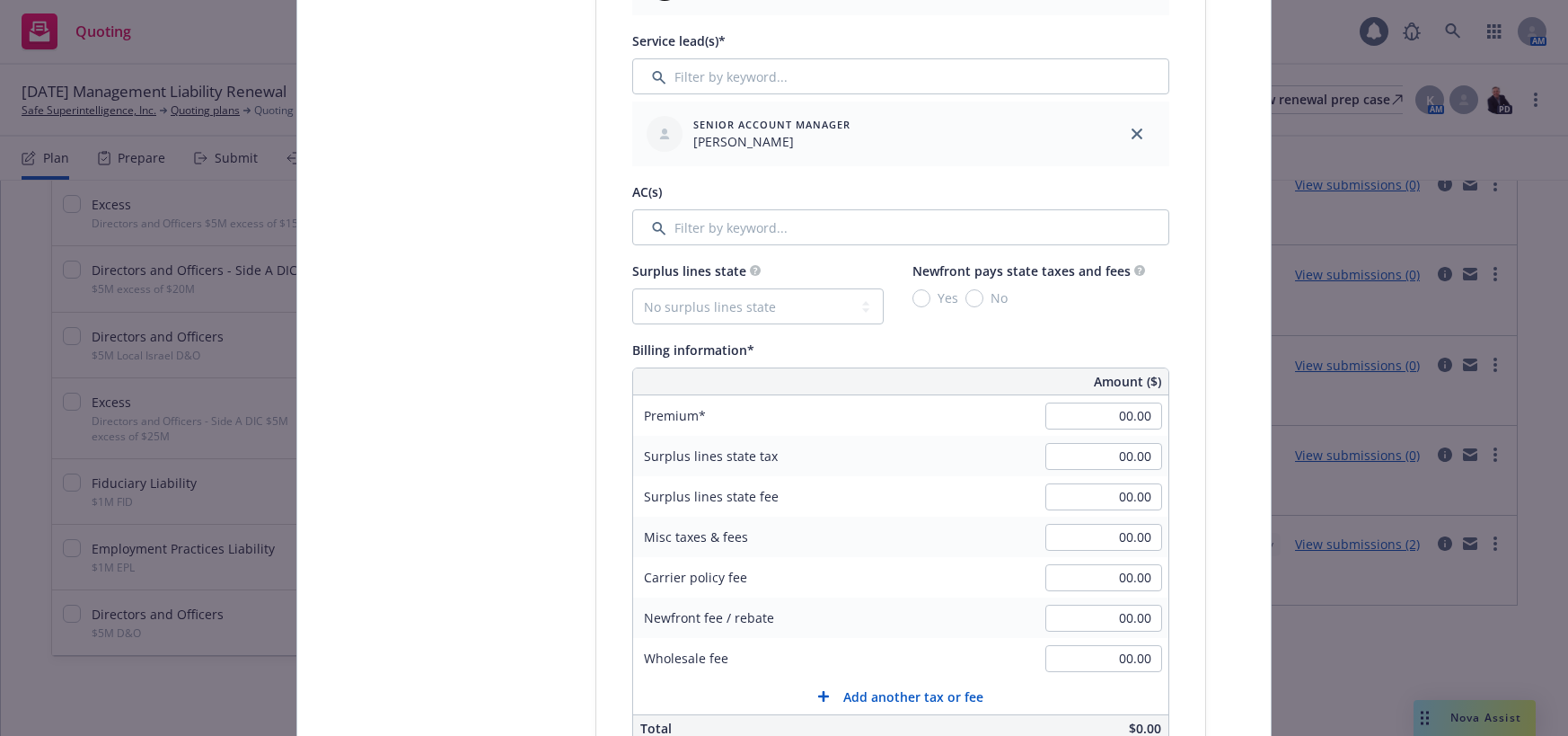
scroll to position [898, 0]
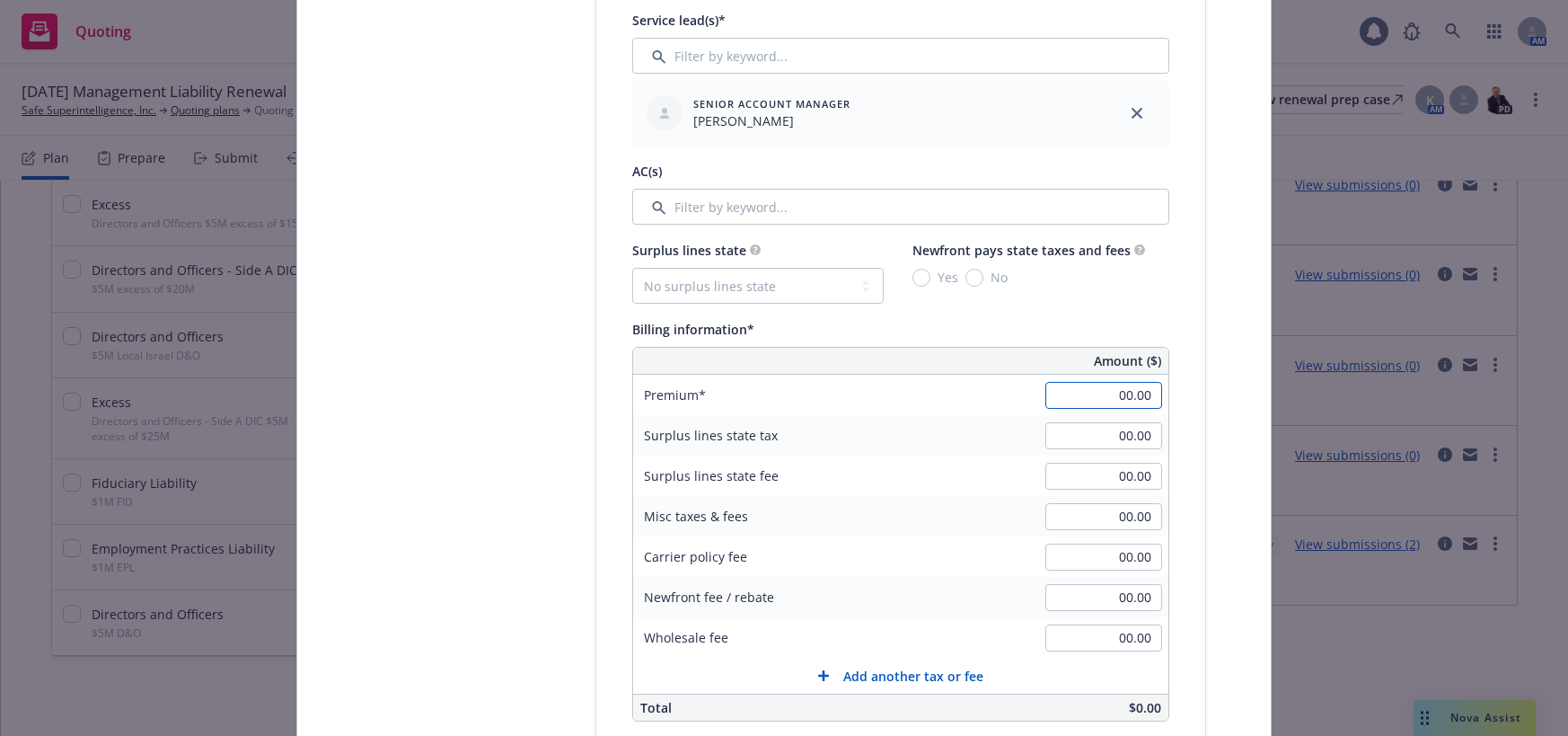
click at [1092, 391] on input "00.00" at bounding box center [1103, 394] width 117 height 27
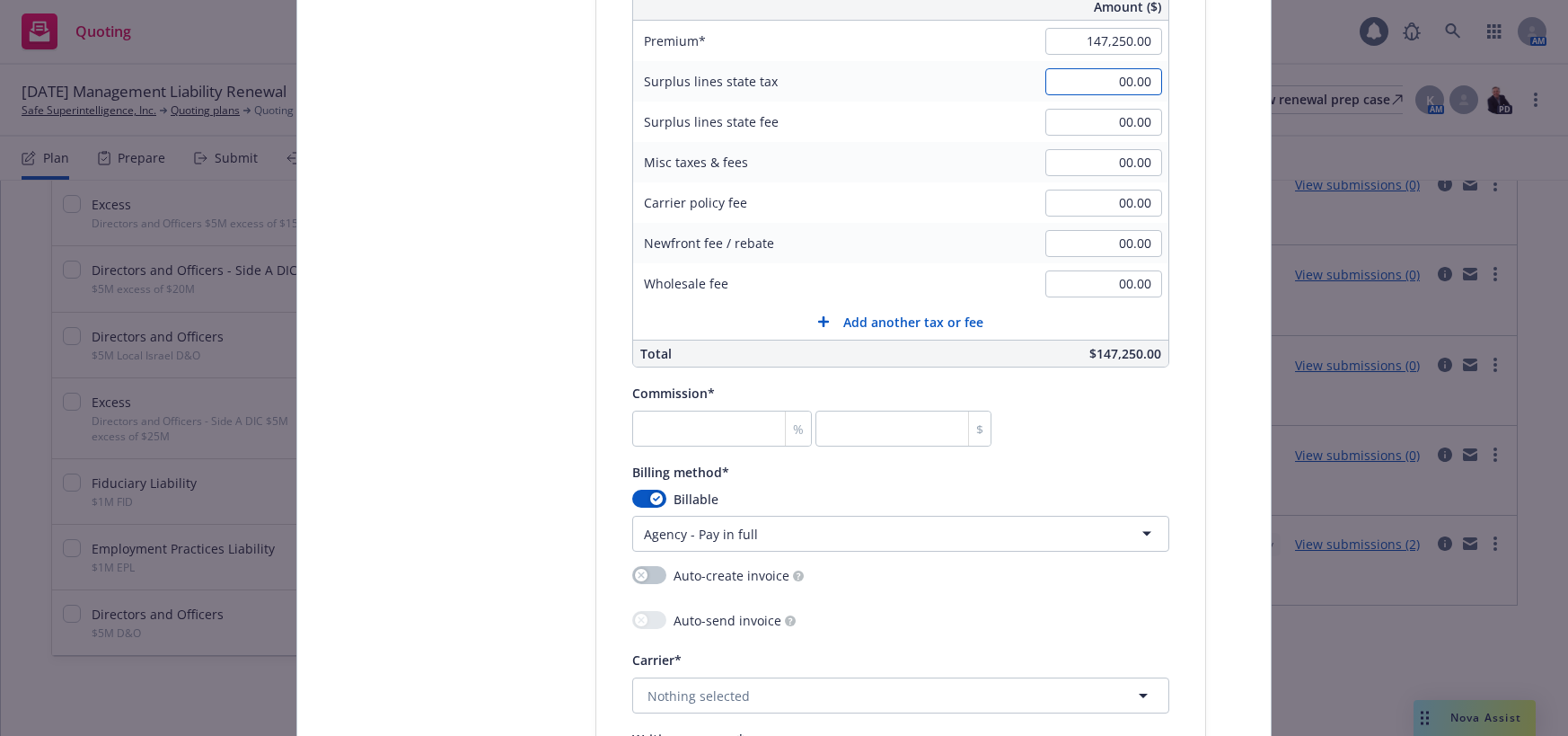
scroll to position [1257, 0]
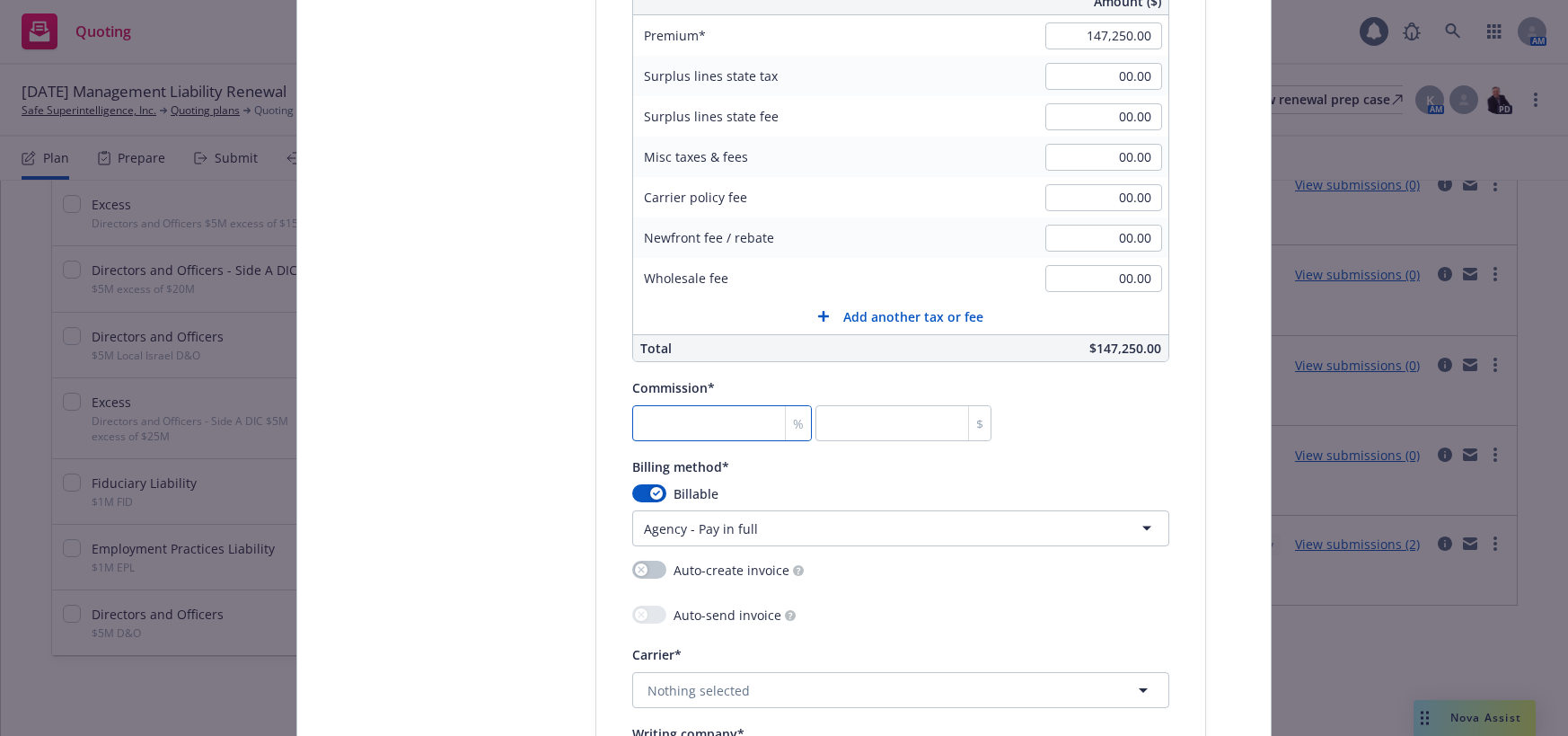
click at [739, 415] on input "number" at bounding box center [722, 423] width 180 height 36
click at [923, 471] on div "Billing method*" at bounding box center [900, 465] width 537 height 21
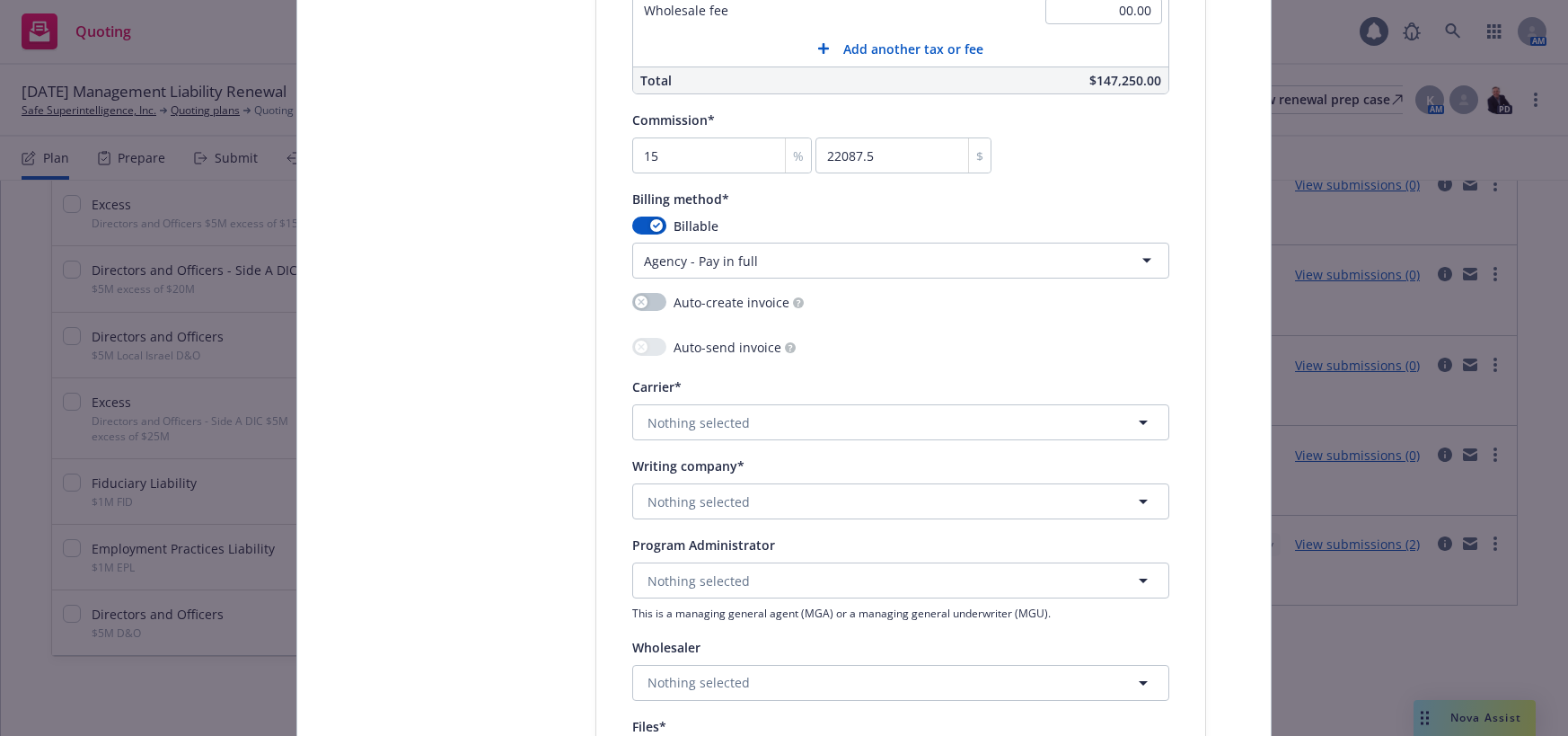
scroll to position [1527, 0]
click at [734, 497] on span "Nothing selected" at bounding box center [698, 499] width 102 height 18
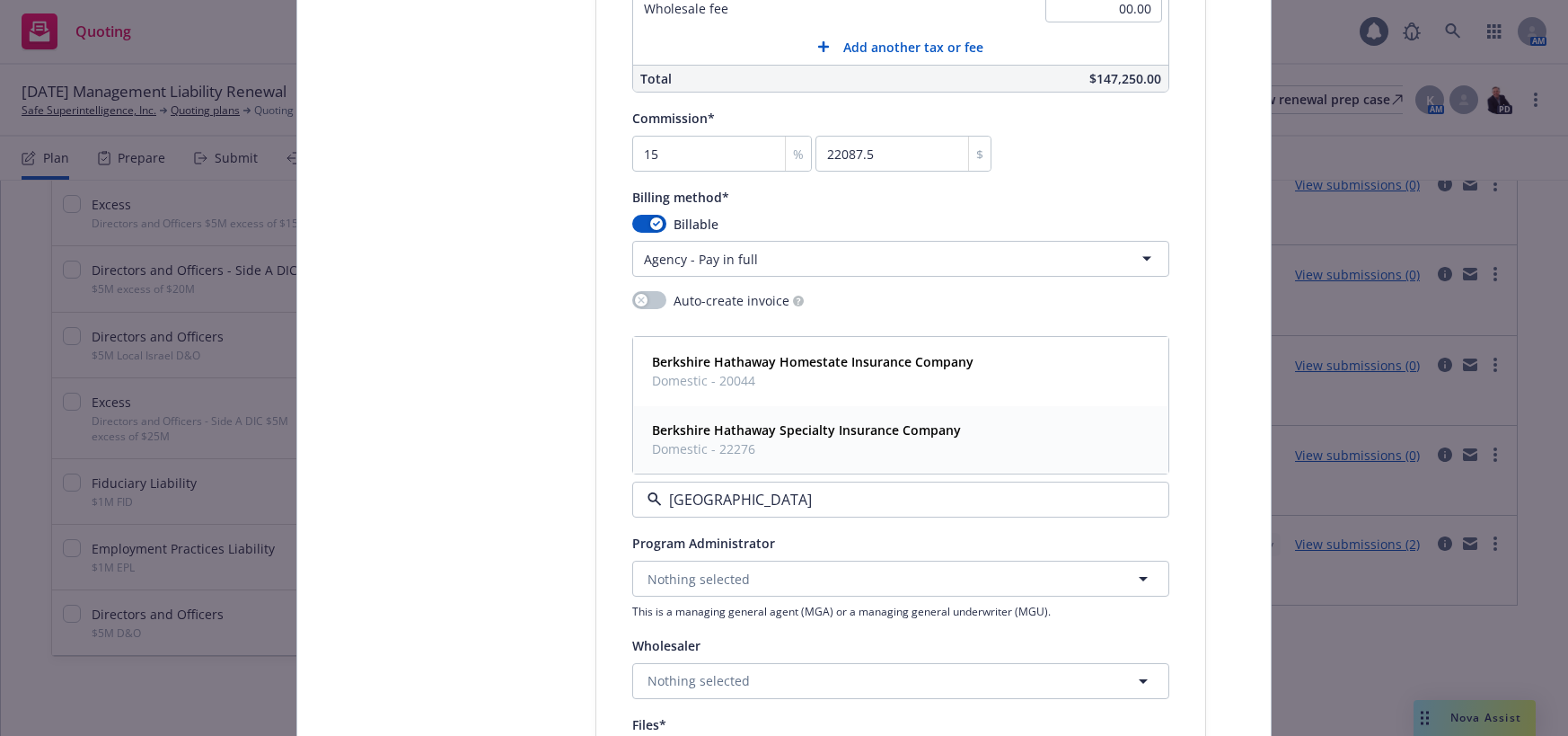
click at [804, 431] on strong "Berkshire Hathaway Specialty Insurance Company" at bounding box center [806, 429] width 308 height 18
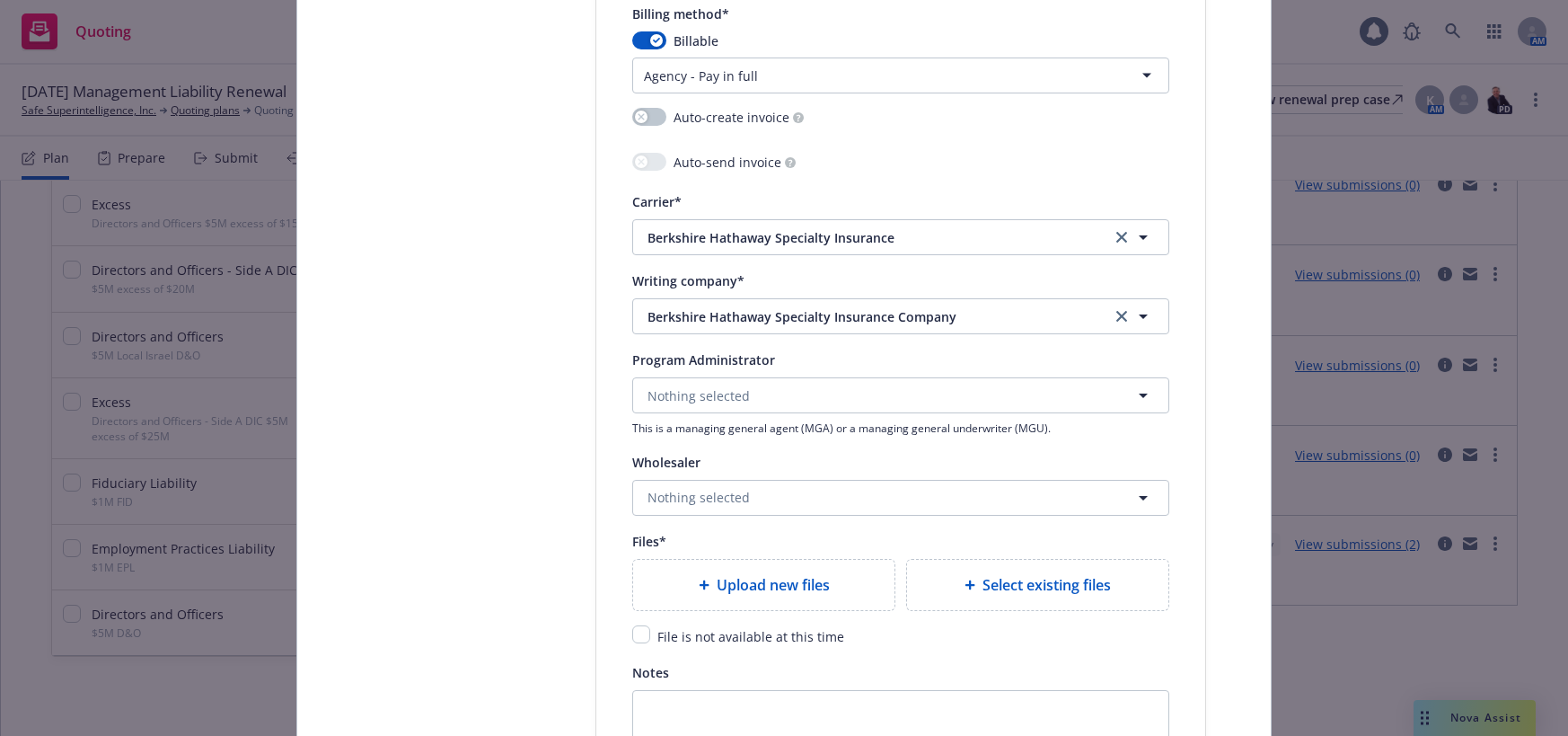
scroll to position [1796, 0]
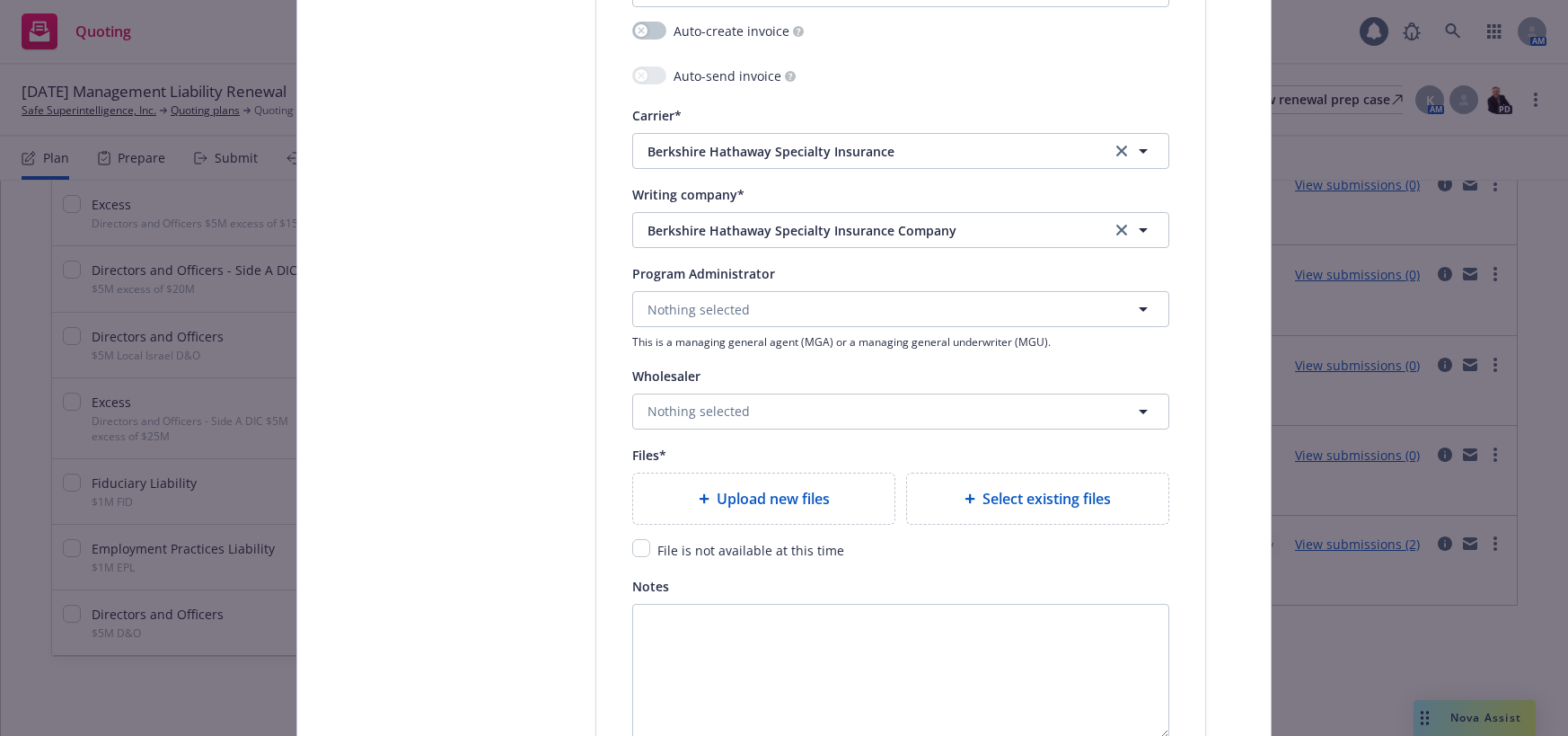
click at [650, 553] on div "File is not available at this time" at bounding box center [749, 549] width 198 height 21
drag, startPoint x: 637, startPoint y: 544, endPoint x: 761, endPoint y: 548, distance: 124.1
click at [649, 547] on div "File is not available at this time" at bounding box center [900, 549] width 537 height 21
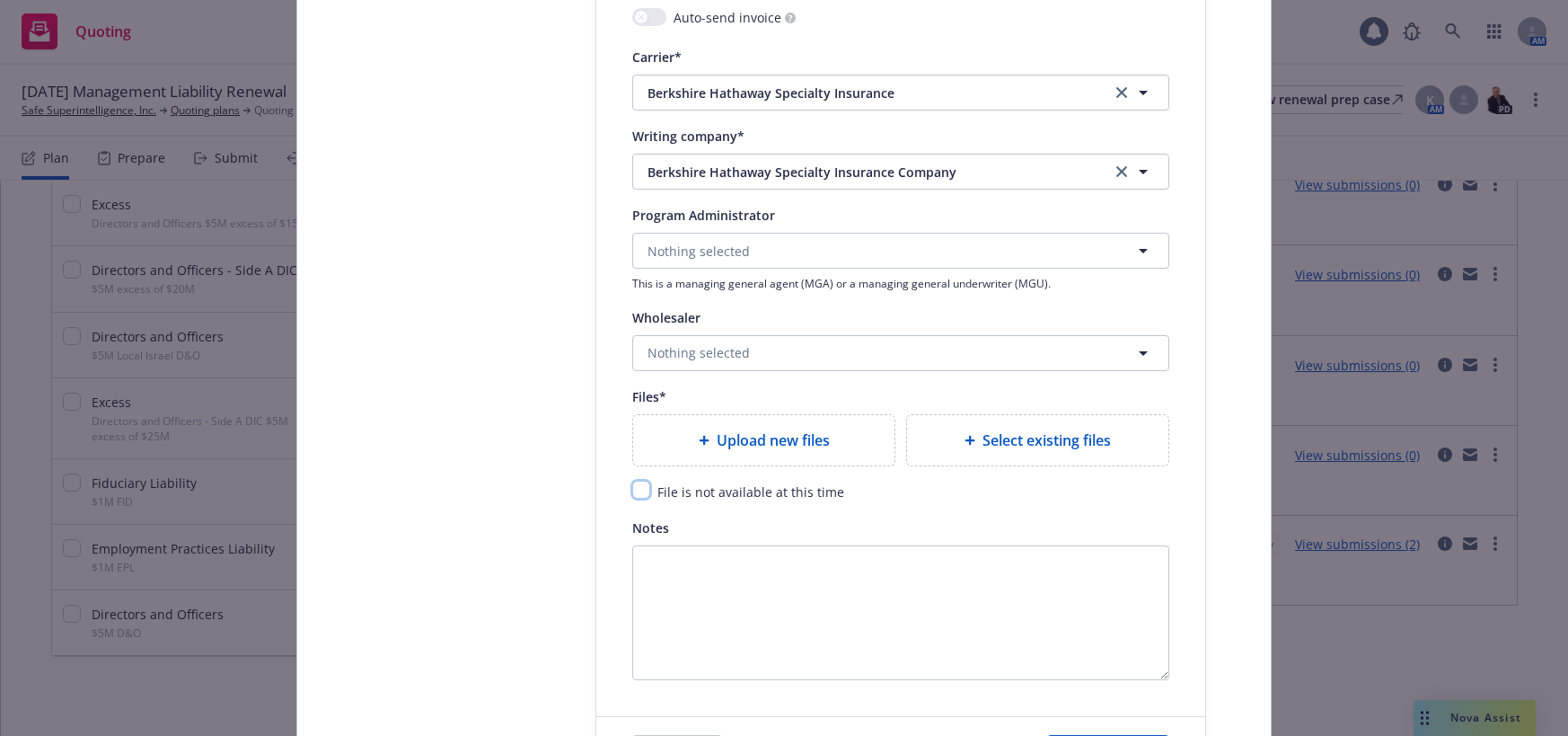
scroll to position [1887, 0]
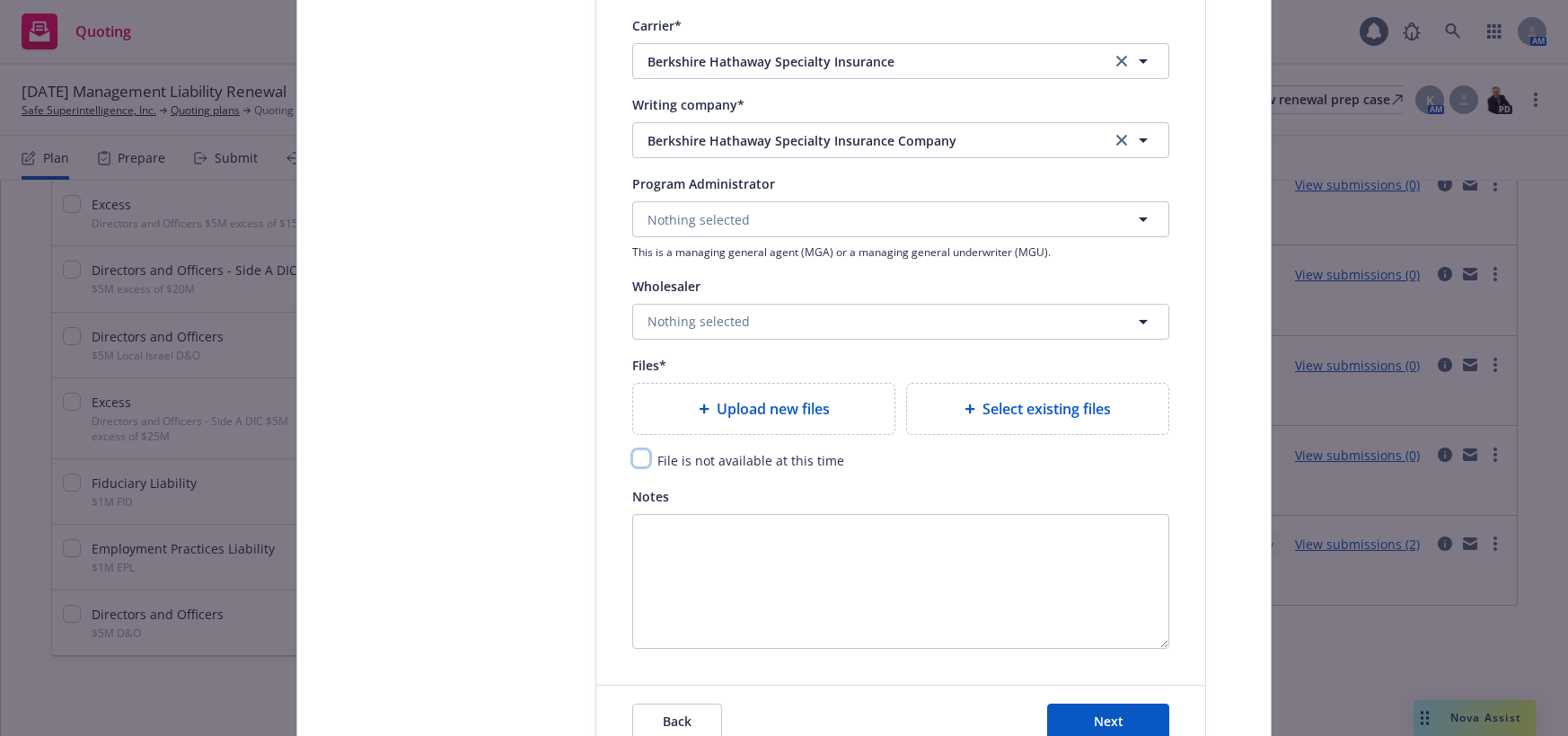
click at [637, 461] on input "checkbox" at bounding box center [642, 459] width 18 height 18
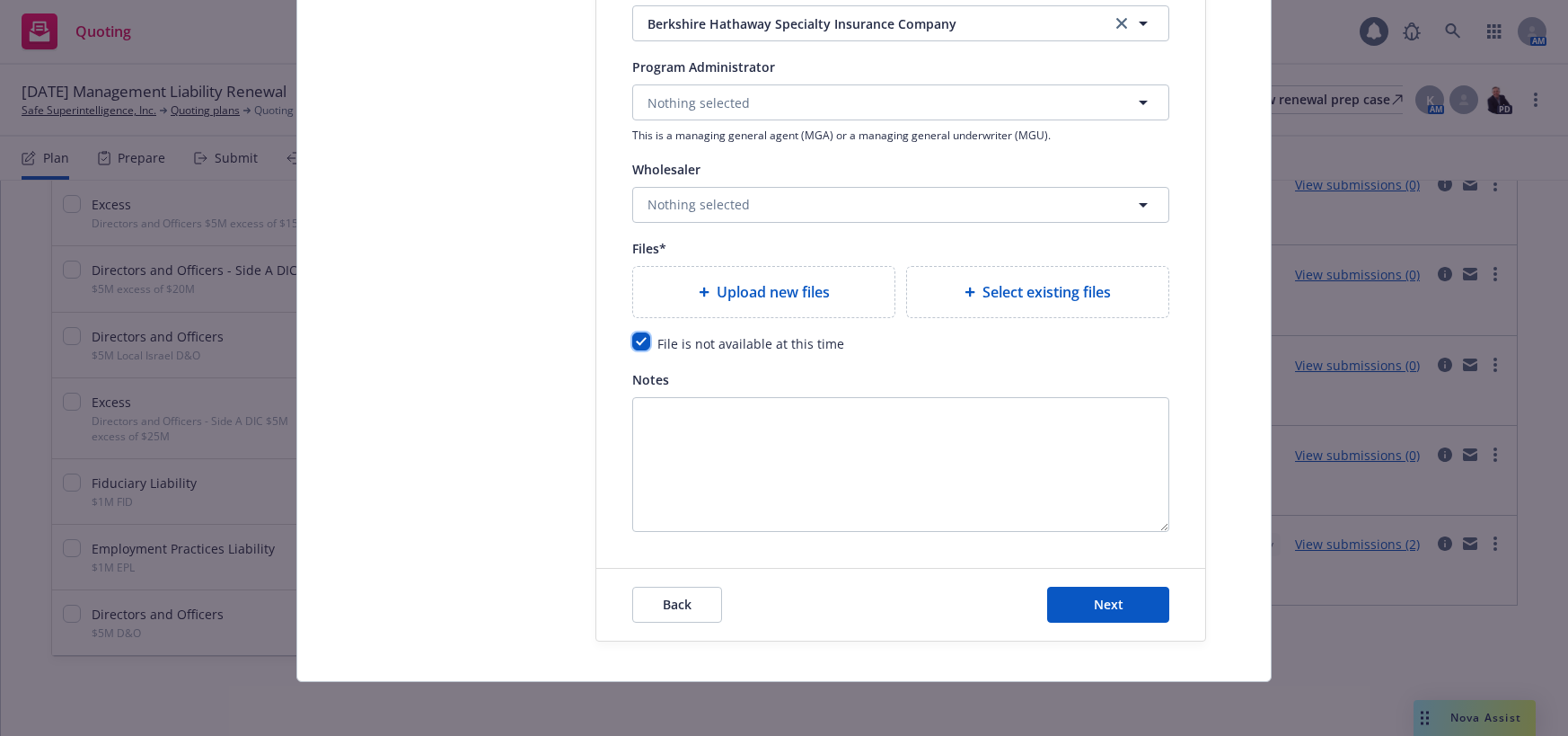
scroll to position [2007, 0]
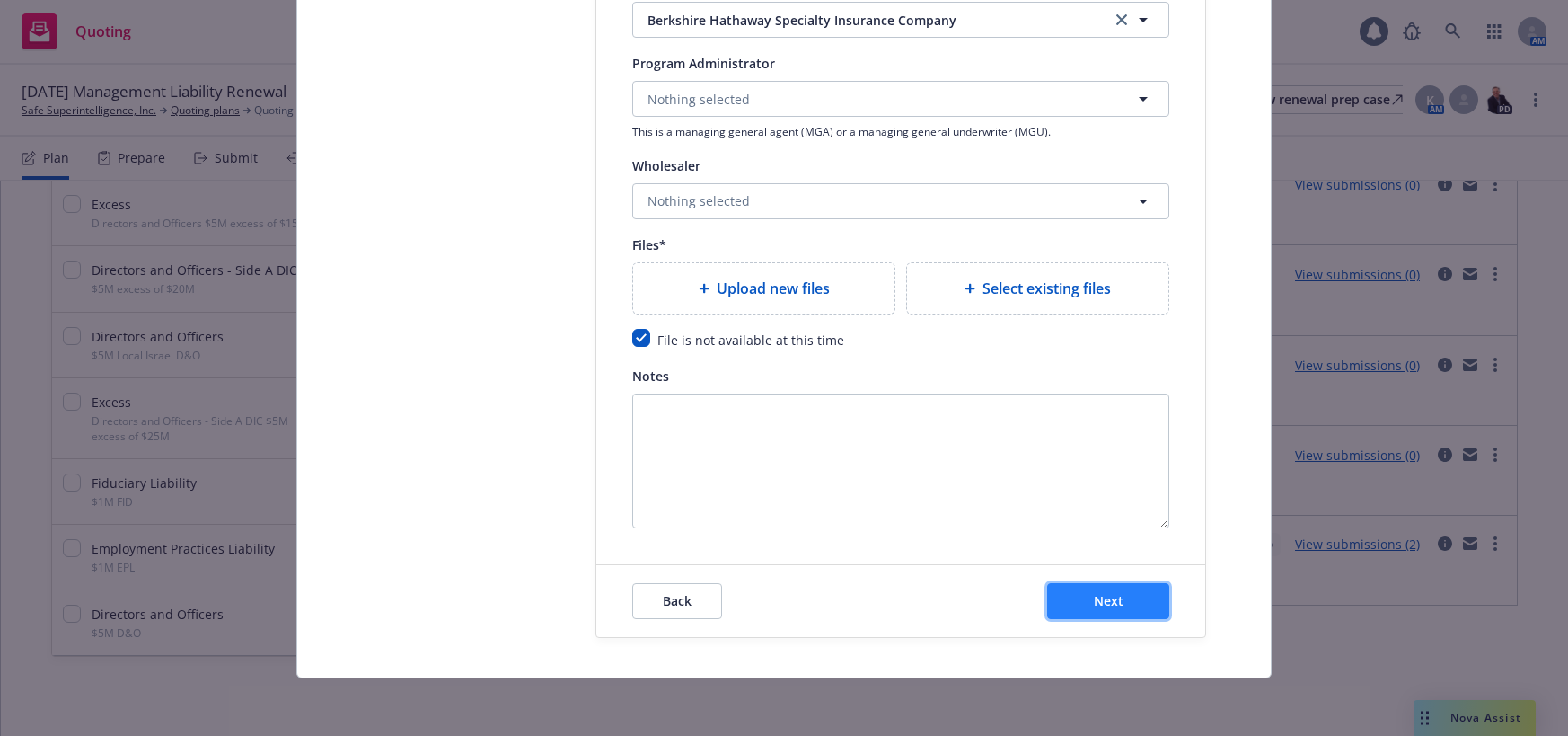
click at [1115, 605] on span "Next" at bounding box center [1109, 601] width 29 height 18
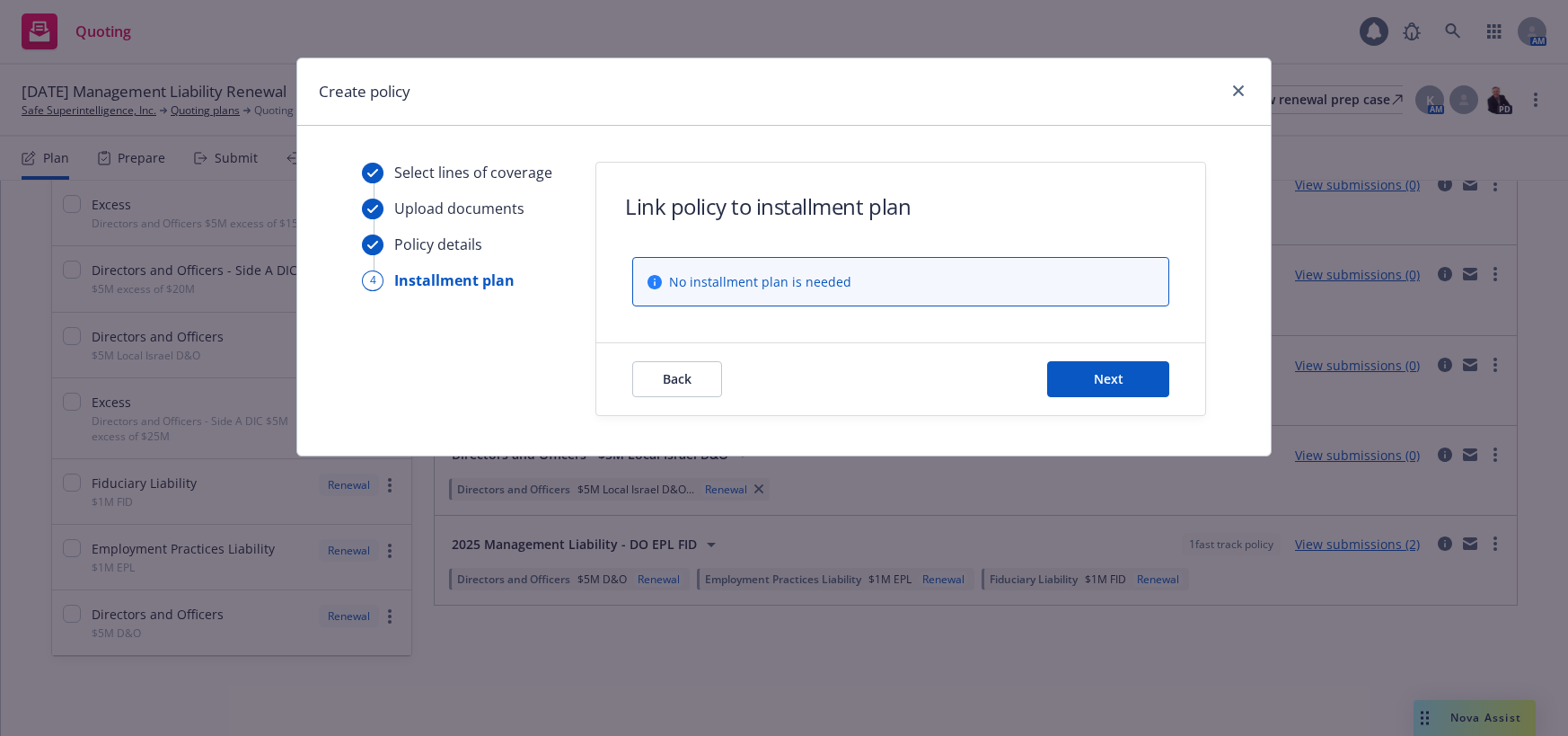
scroll to position [0, 0]
click at [1109, 377] on span "Next" at bounding box center [1109, 379] width 29 height 18
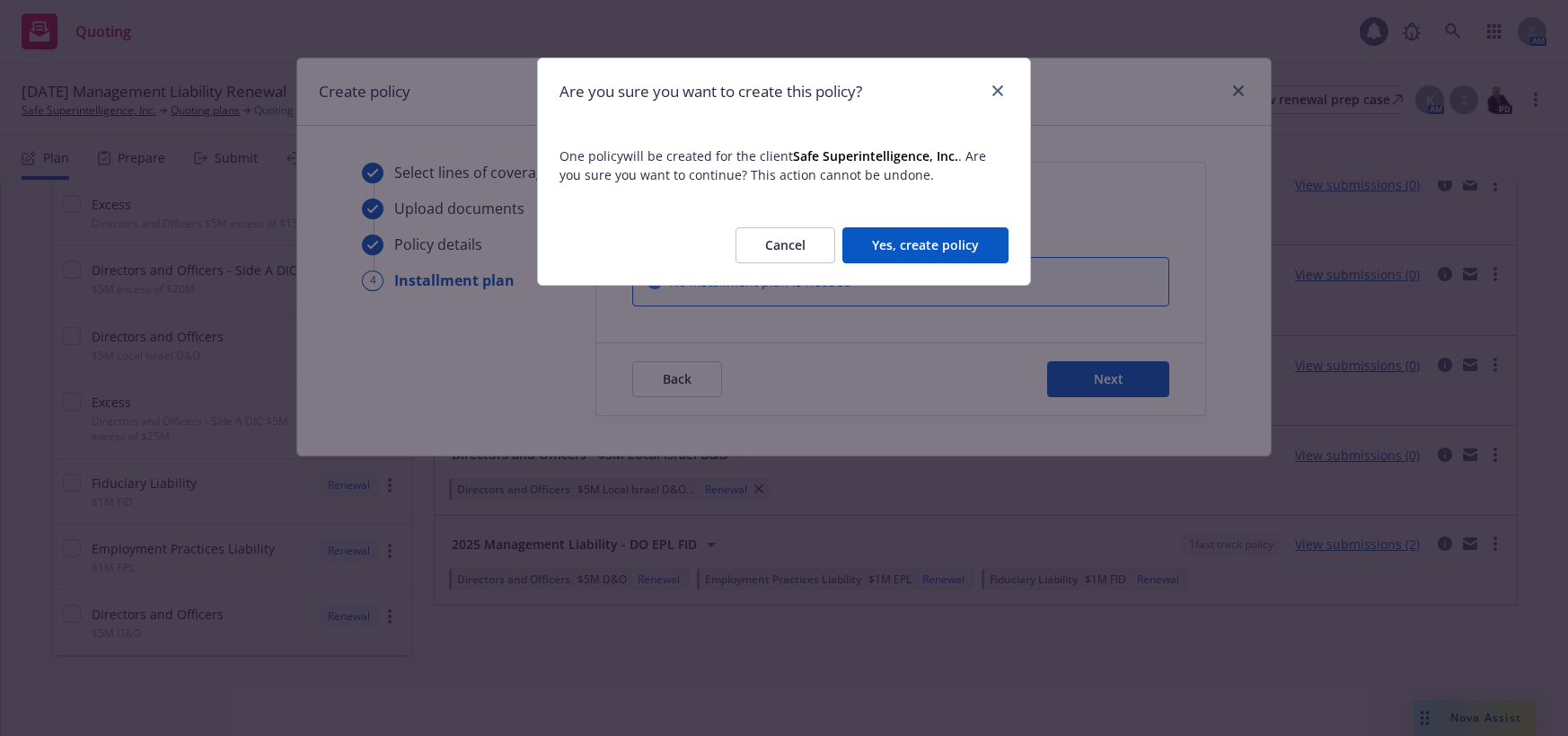
click at [959, 245] on button "Yes, create policy" at bounding box center [925, 245] width 166 height 36
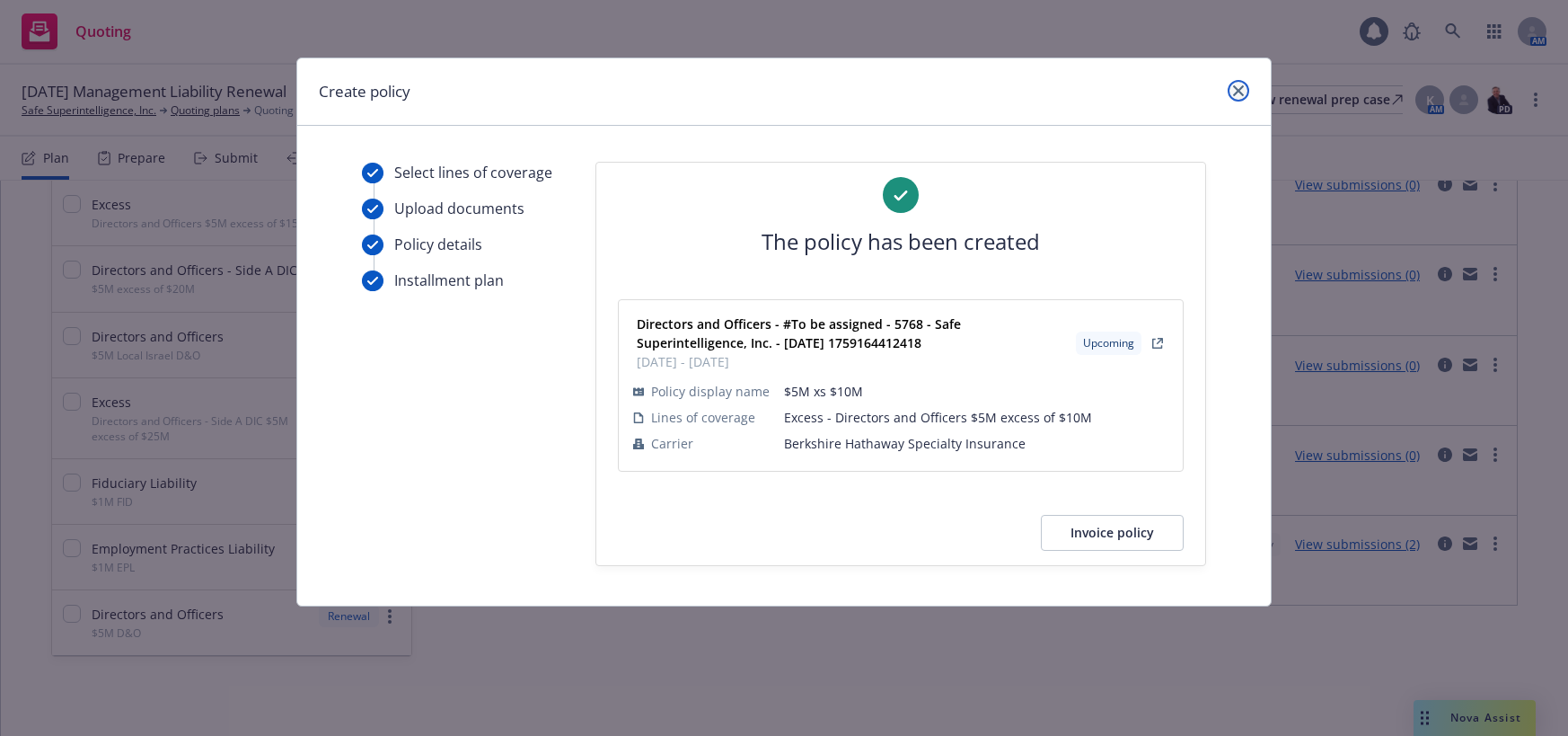
click at [1238, 88] on icon "close" at bounding box center [1238, 91] width 11 height 11
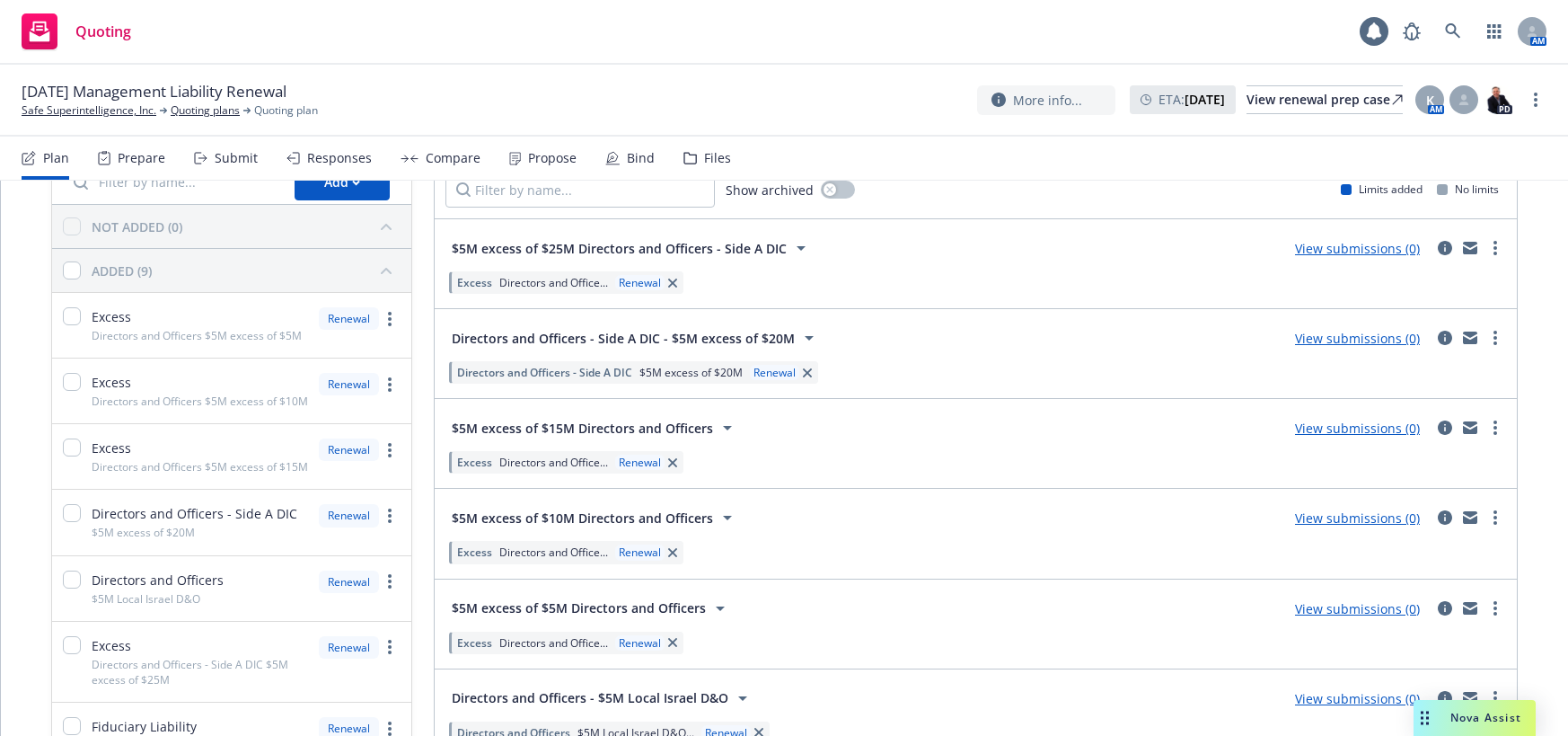
scroll to position [90, 0]
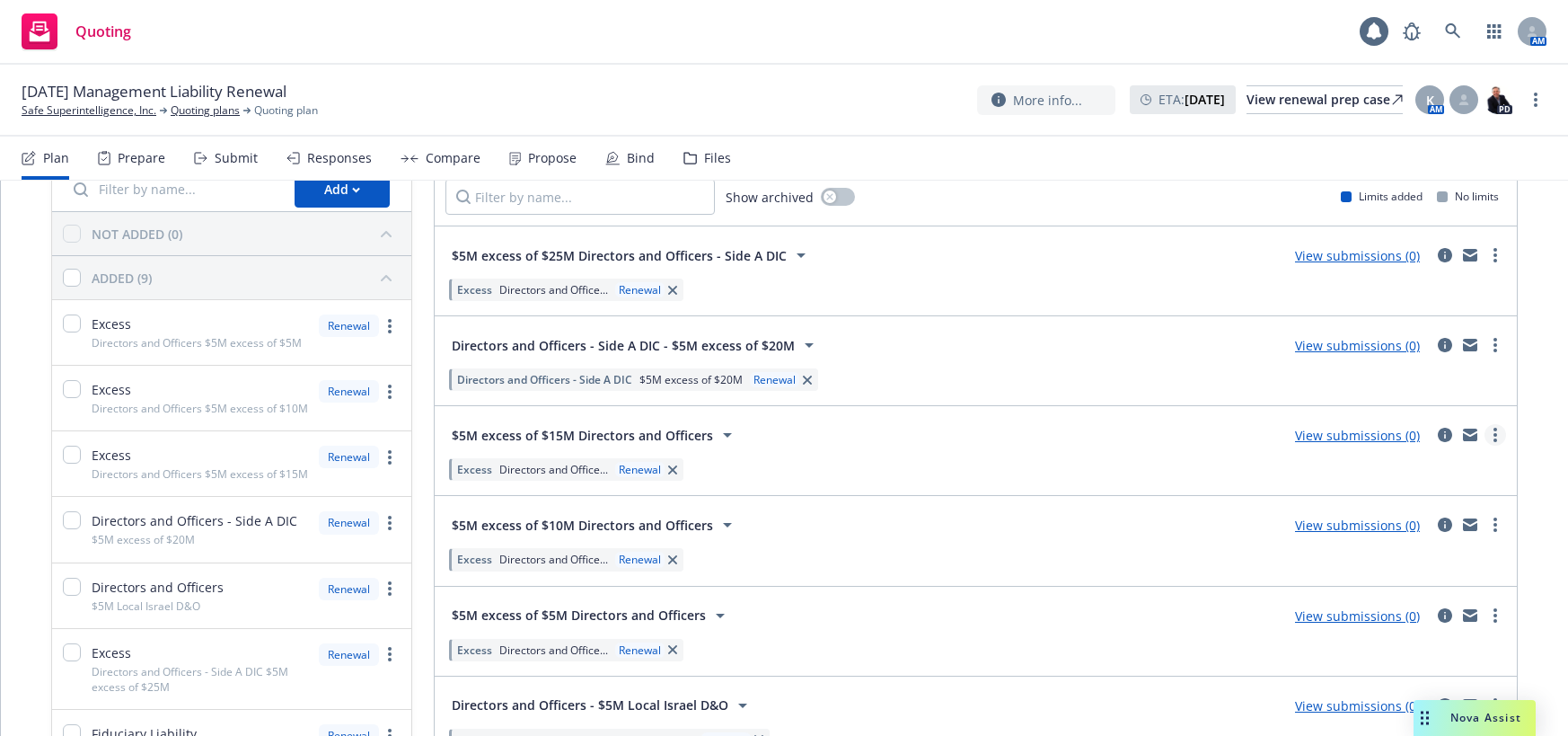
click at [1493, 433] on icon "more" at bounding box center [1495, 435] width 4 height 15
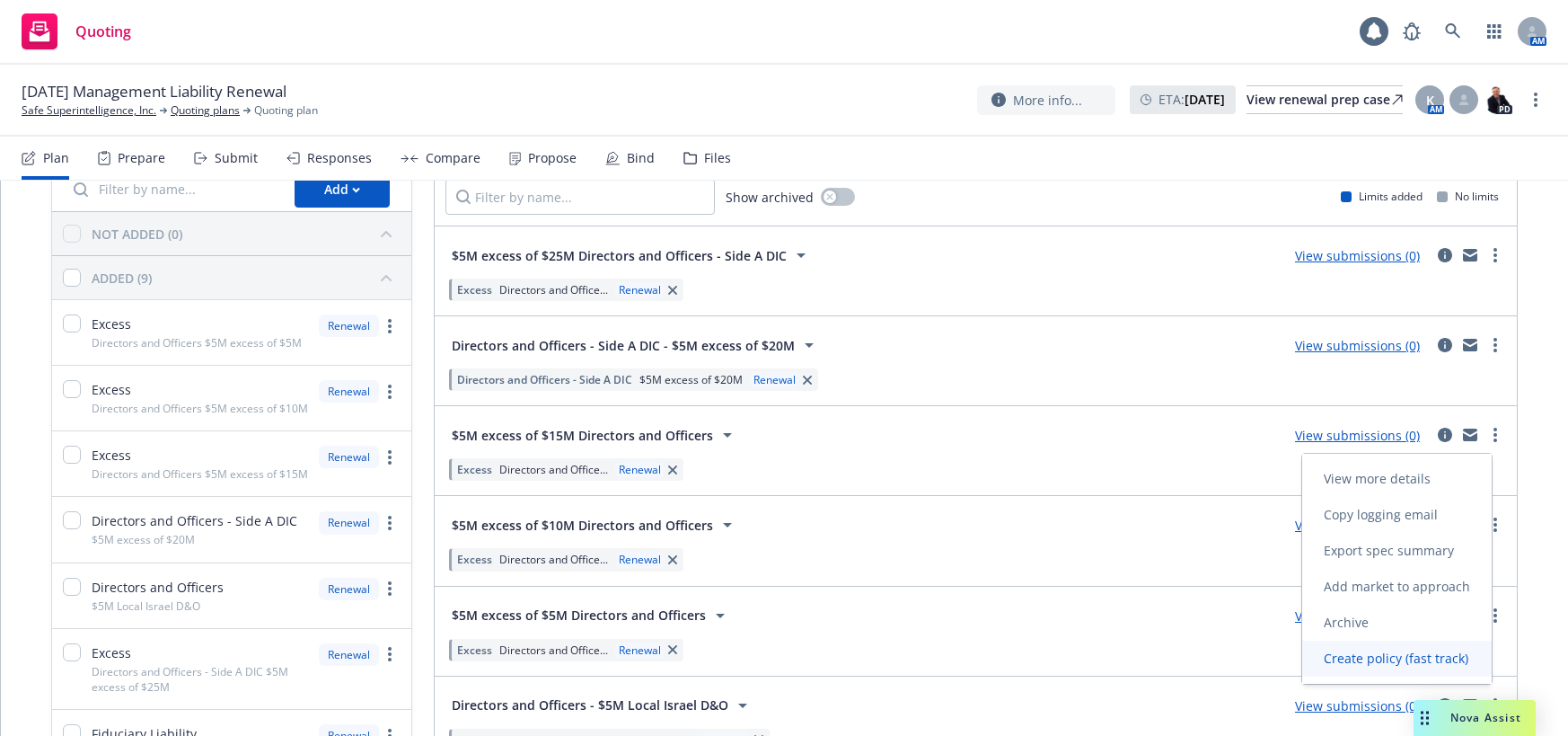
click at [1393, 658] on span "Create policy (fast track)" at bounding box center [1396, 658] width 188 height 18
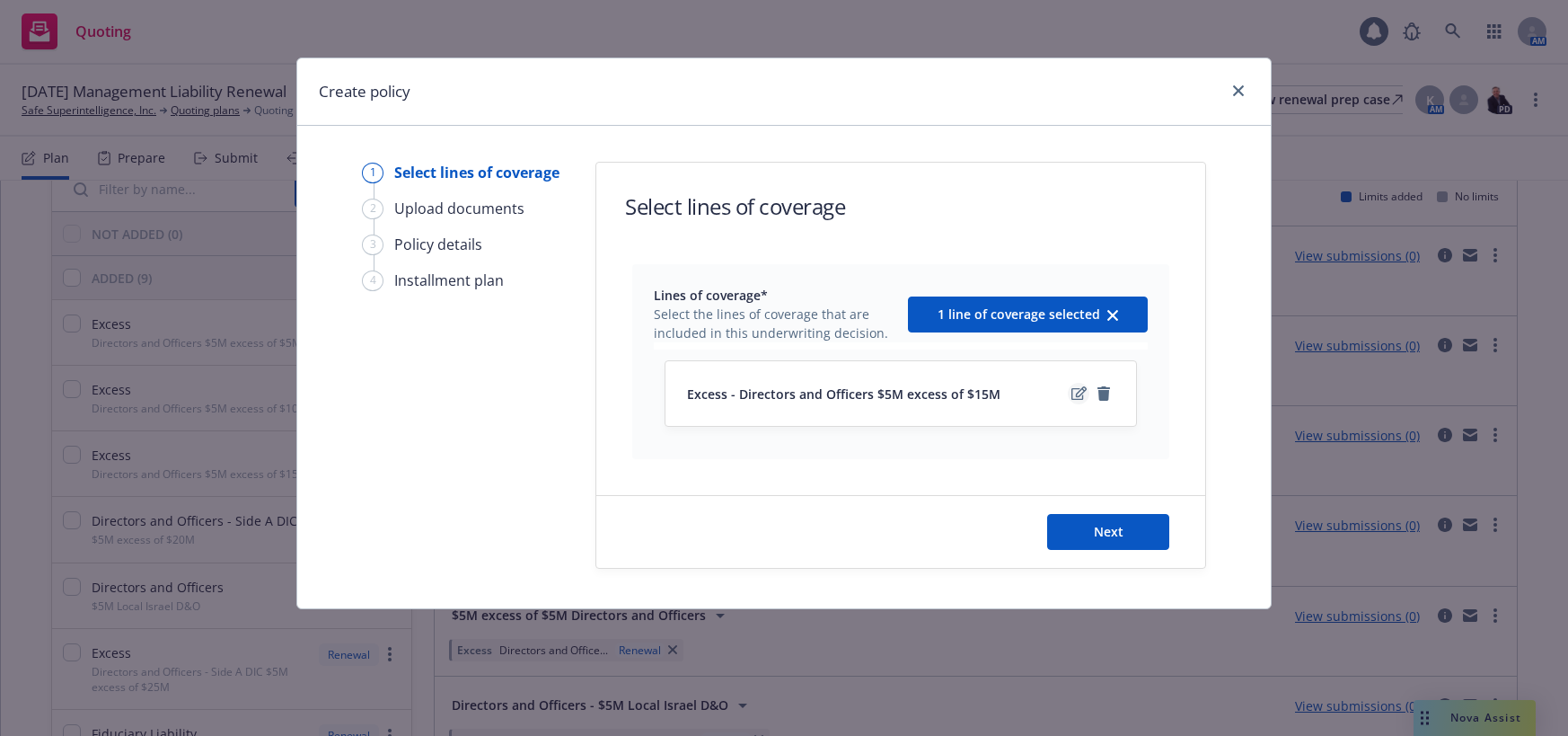
click at [1077, 398] on icon "edit" at bounding box center [1078, 393] width 16 height 15
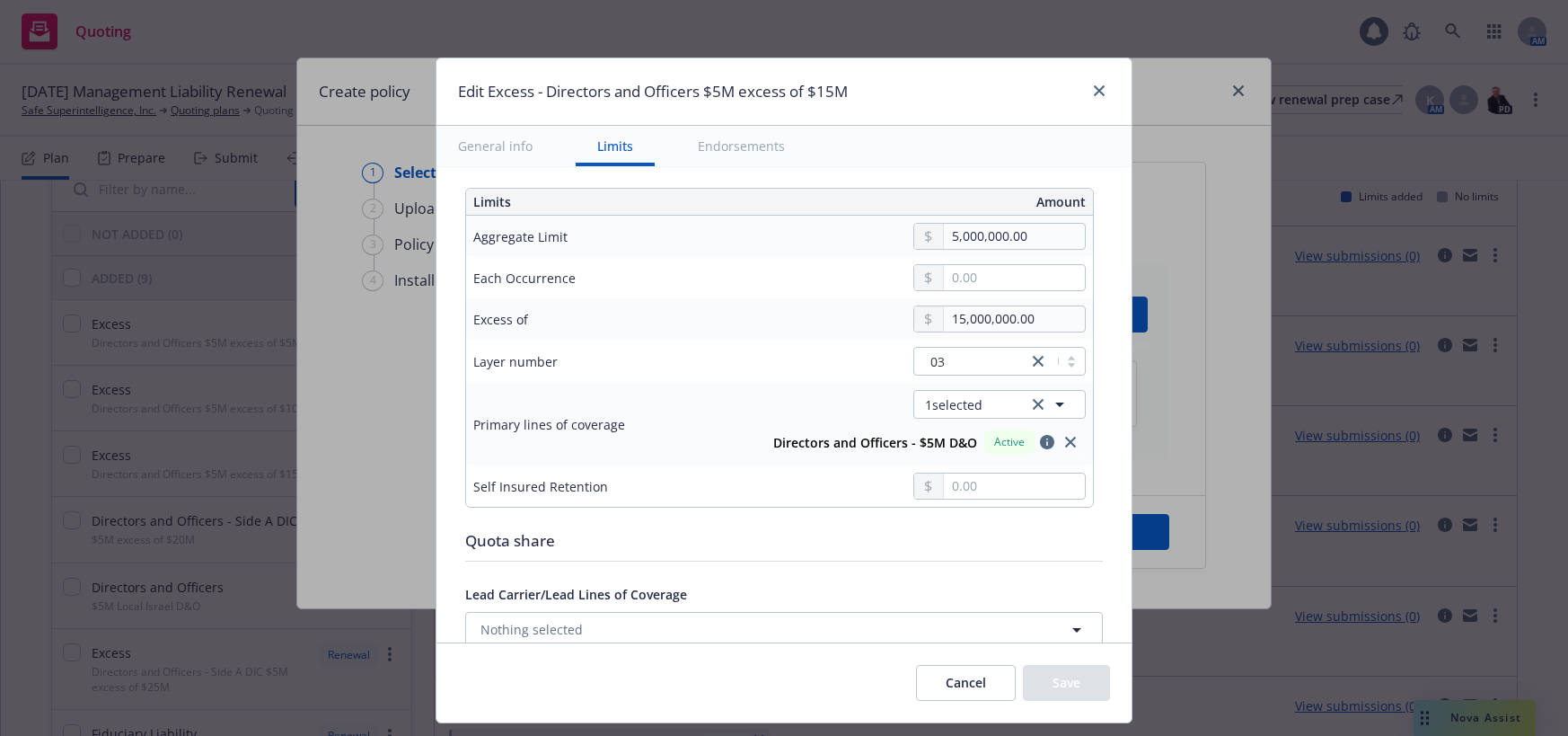
scroll to position [629, 0]
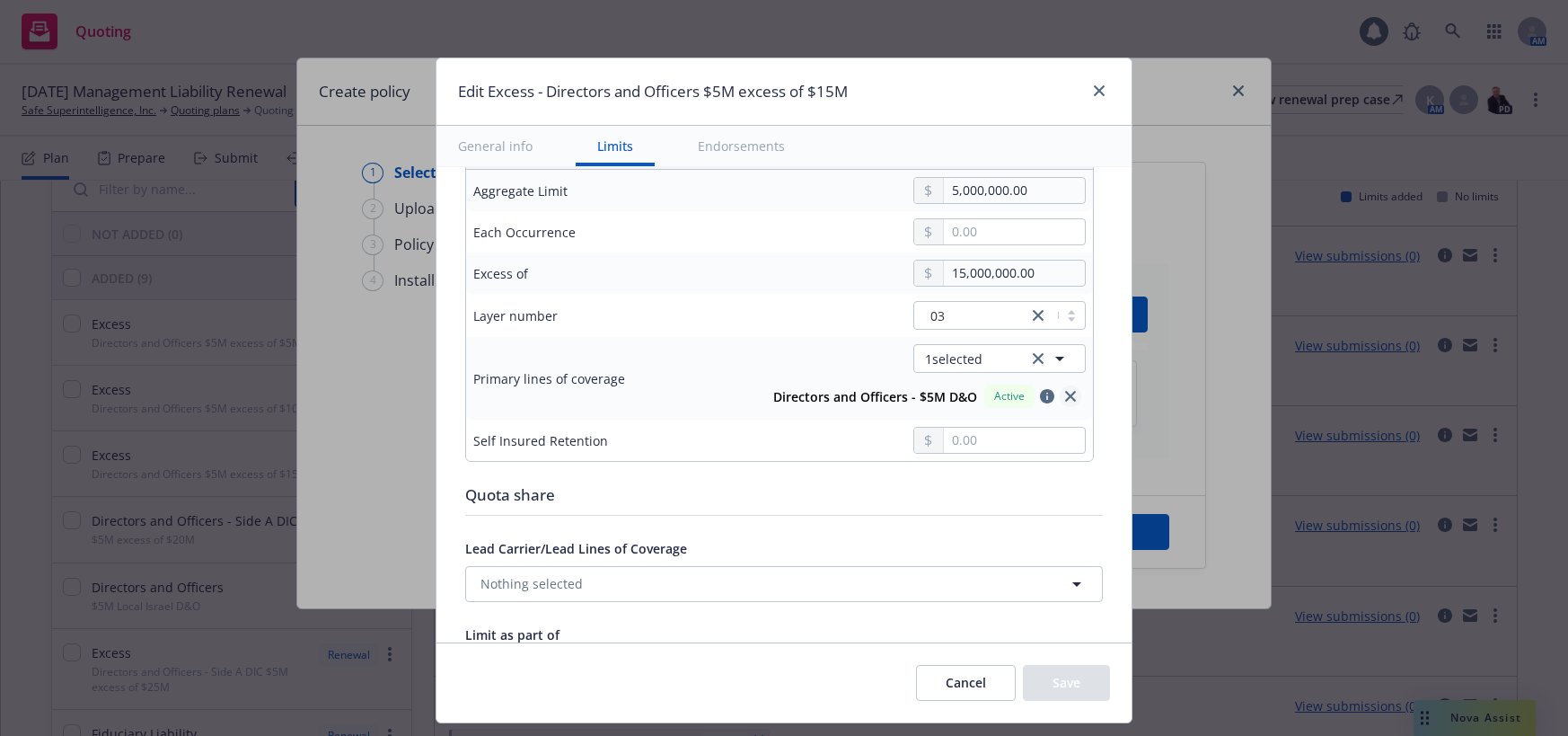
click at [1065, 396] on icon "close" at bounding box center [1071, 396] width 11 height 11
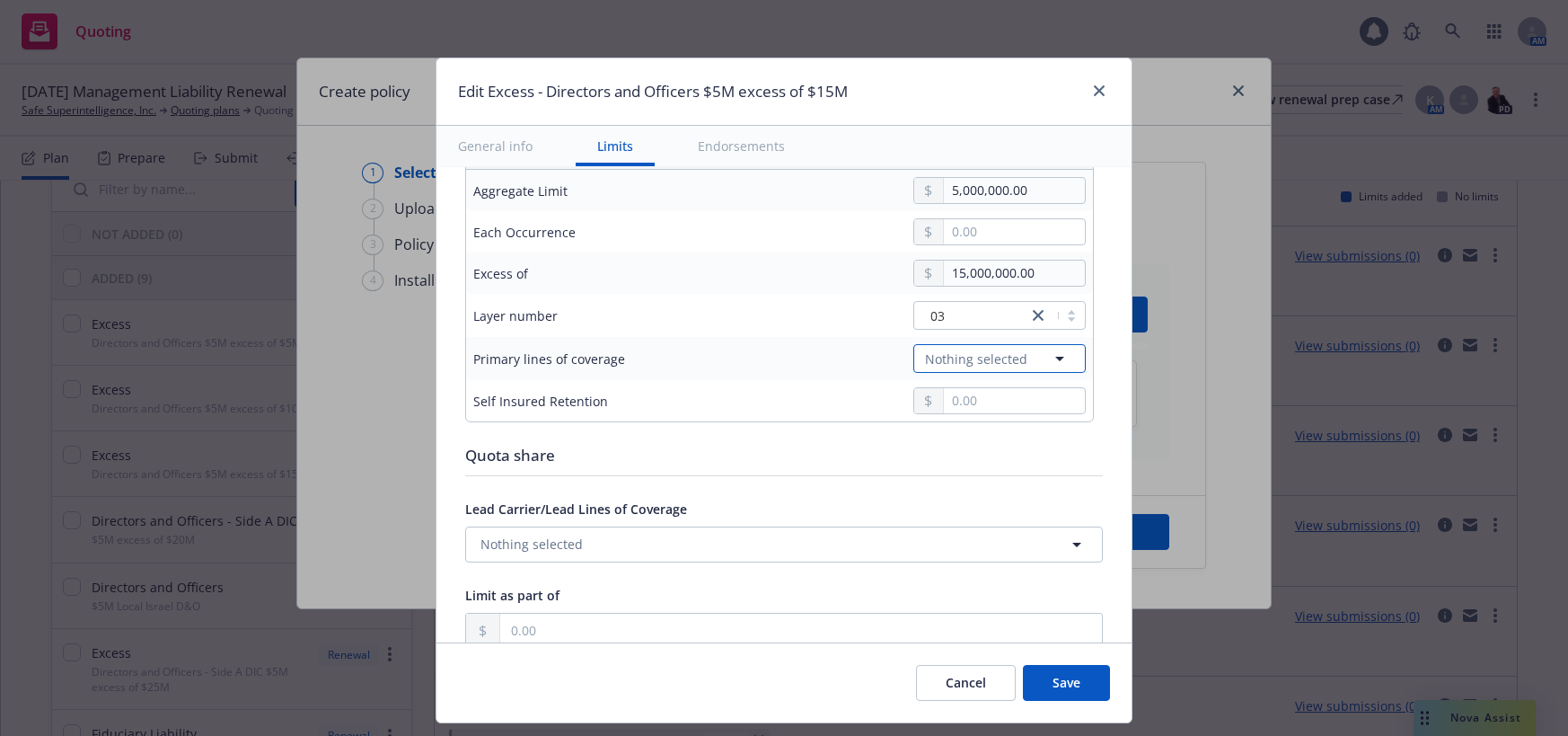
click at [1055, 359] on icon "button" at bounding box center [1060, 358] width 9 height 5
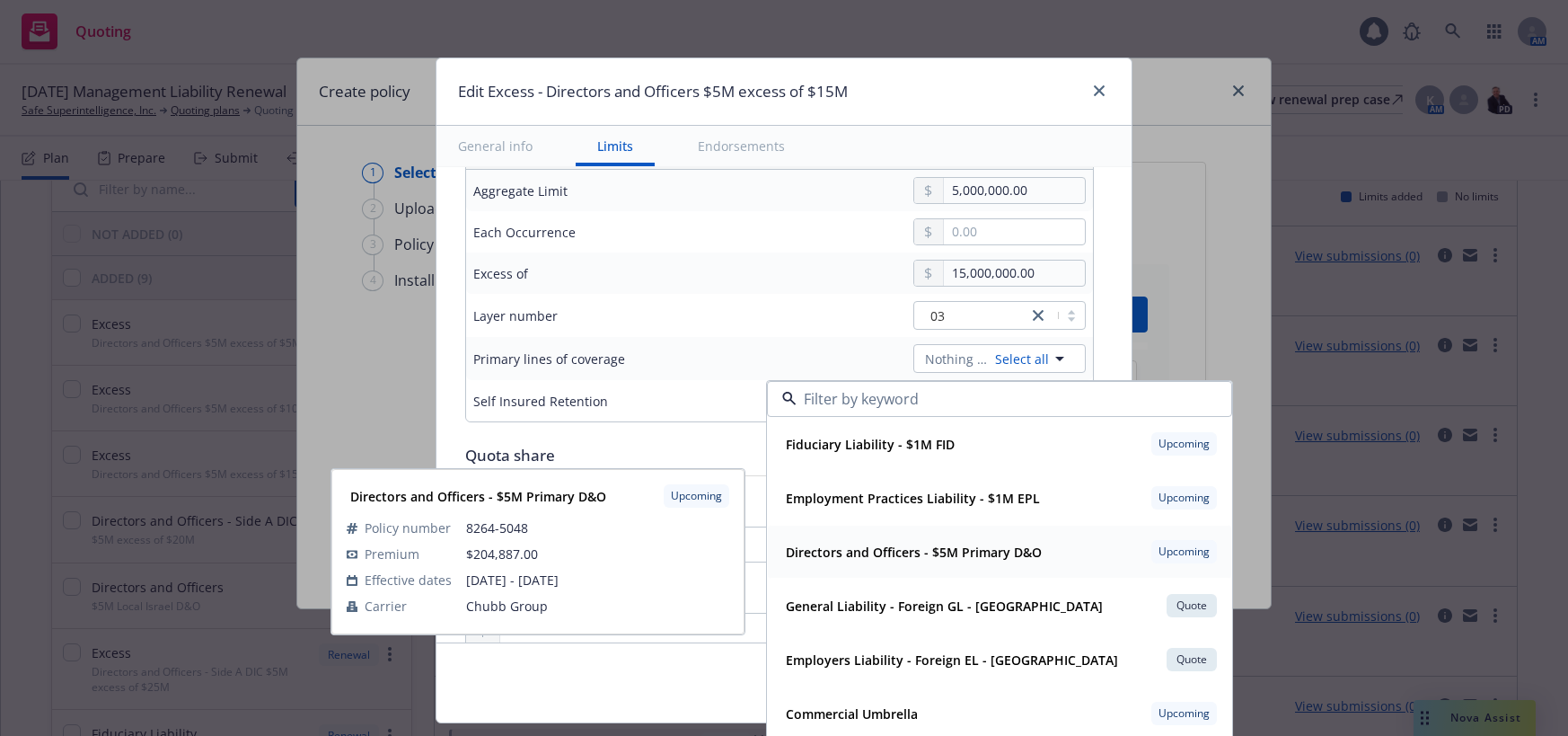
click at [970, 548] on strong "Directors and Officers - $5M Primary D&O" at bounding box center [913, 552] width 256 height 18
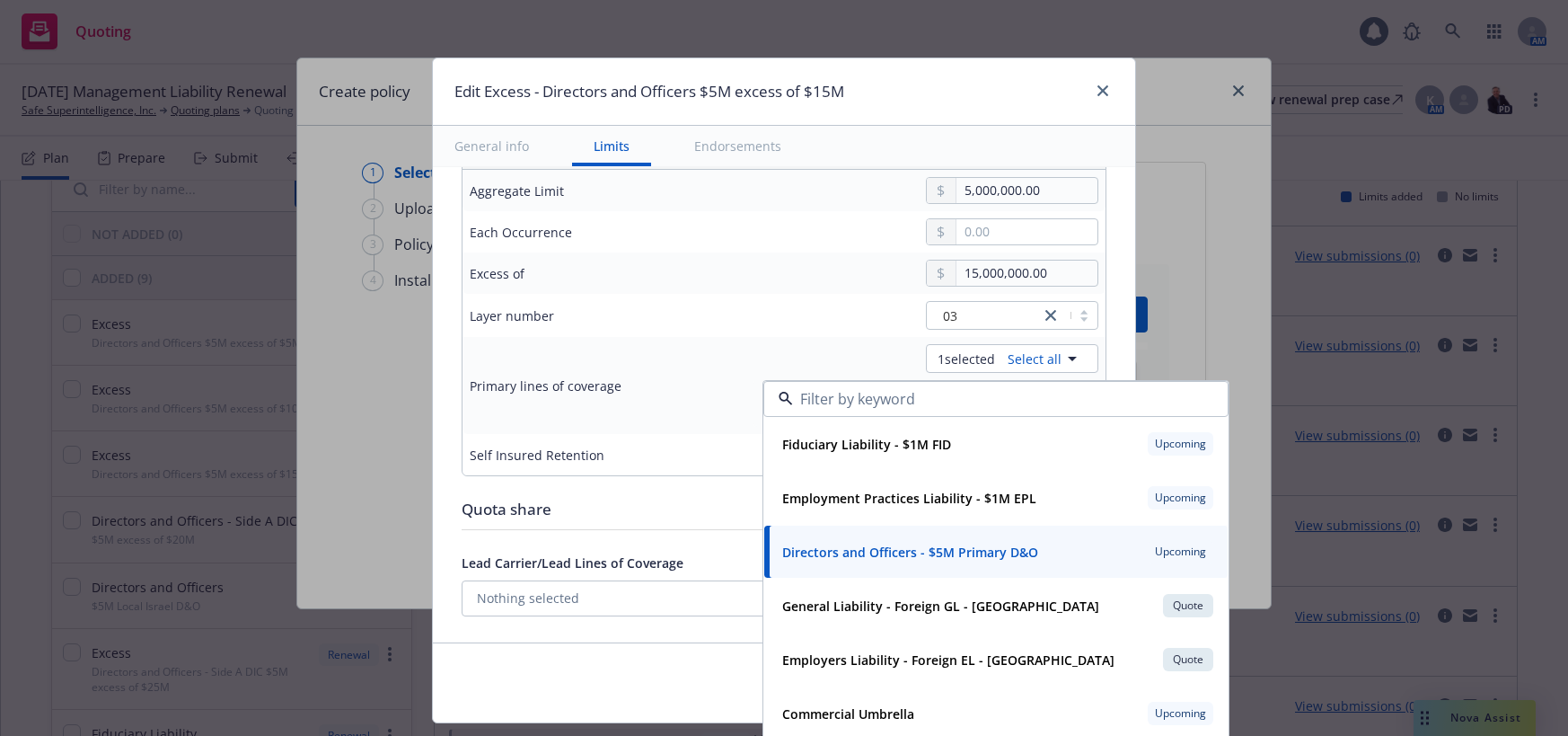
click at [739, 419] on div "1 selected Select all Directors and Officers - $5M Primary D&O Upcoming Fiducia…" at bounding box center [919, 386] width 359 height 83
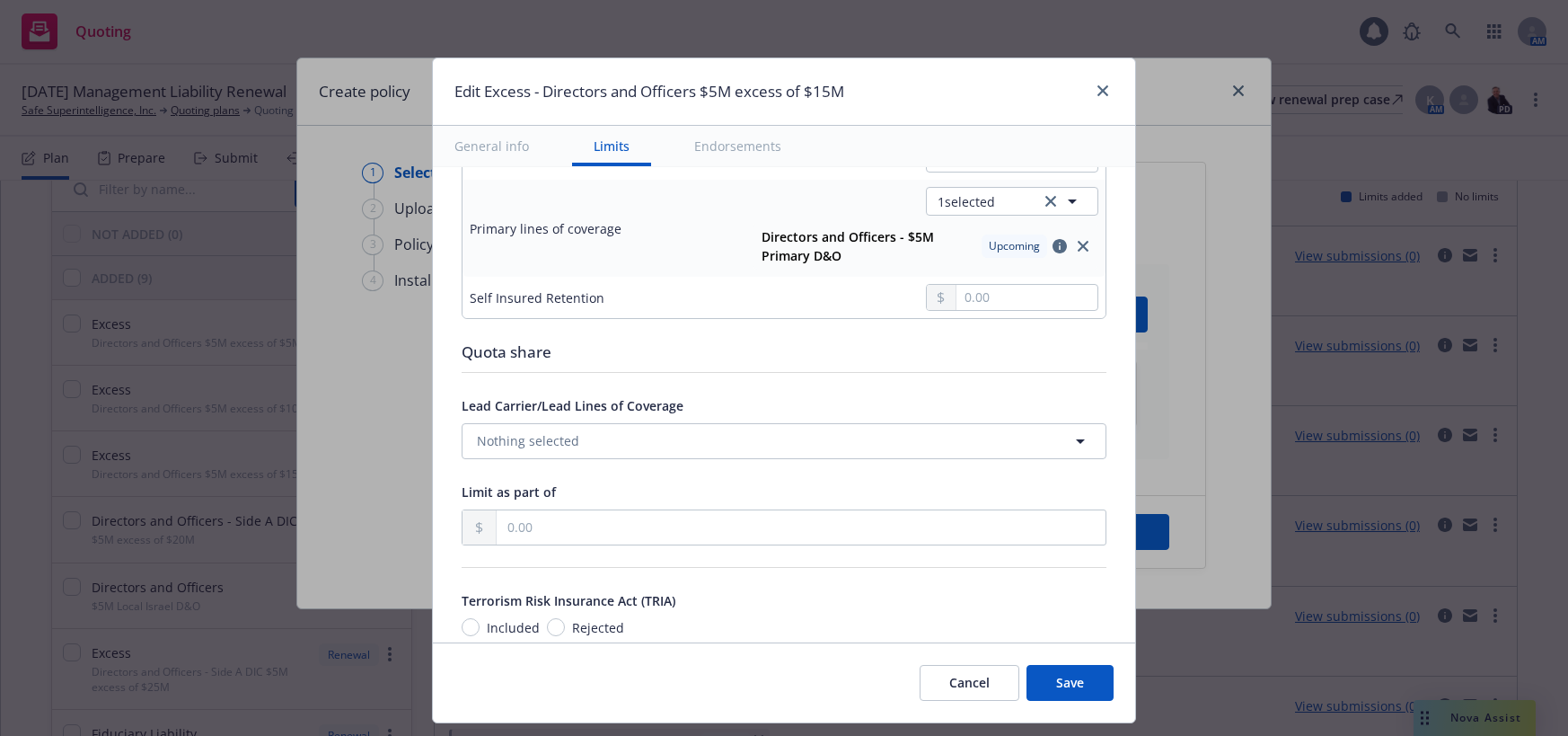
scroll to position [809, 0]
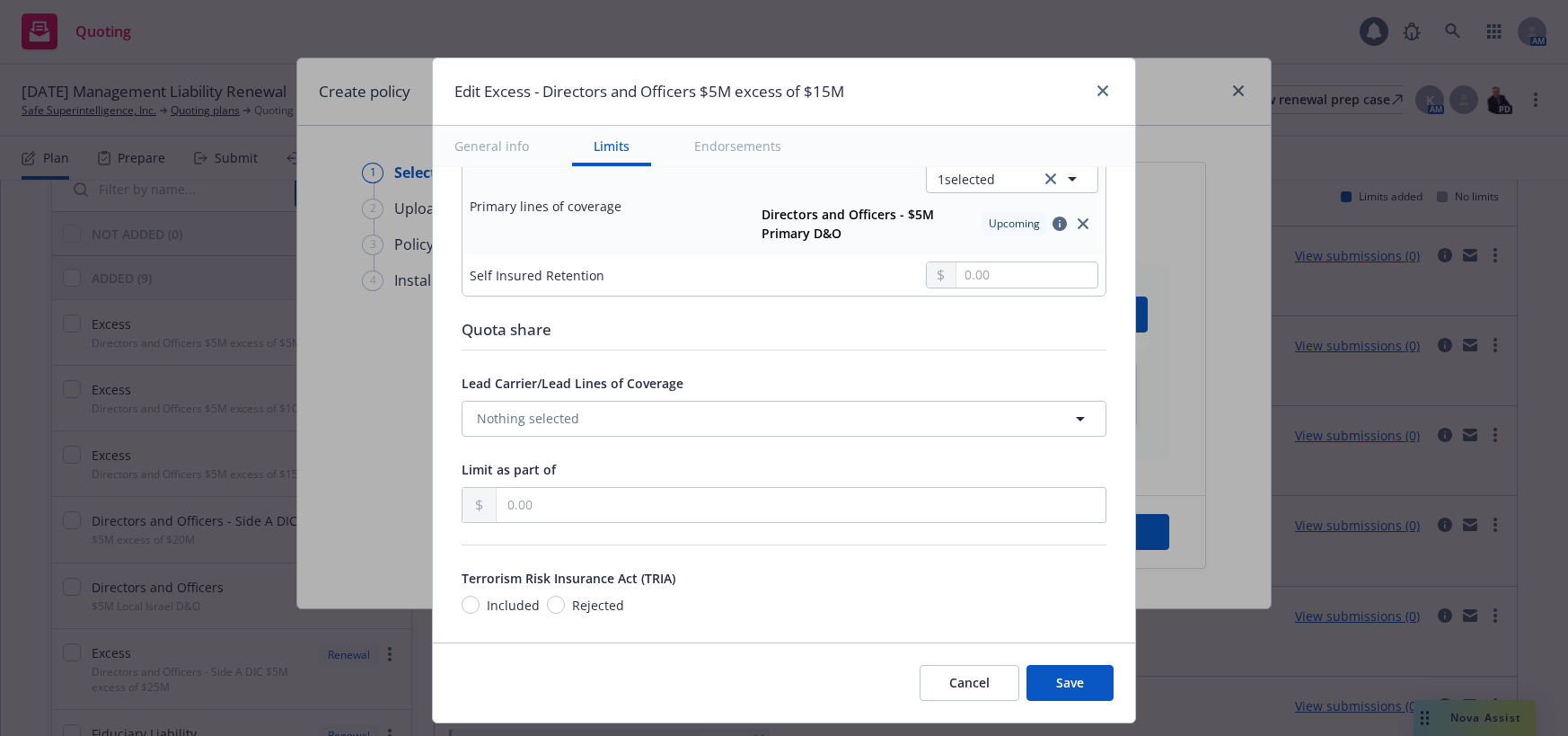
click at [1063, 681] on button "Save" at bounding box center [1070, 683] width 87 height 36
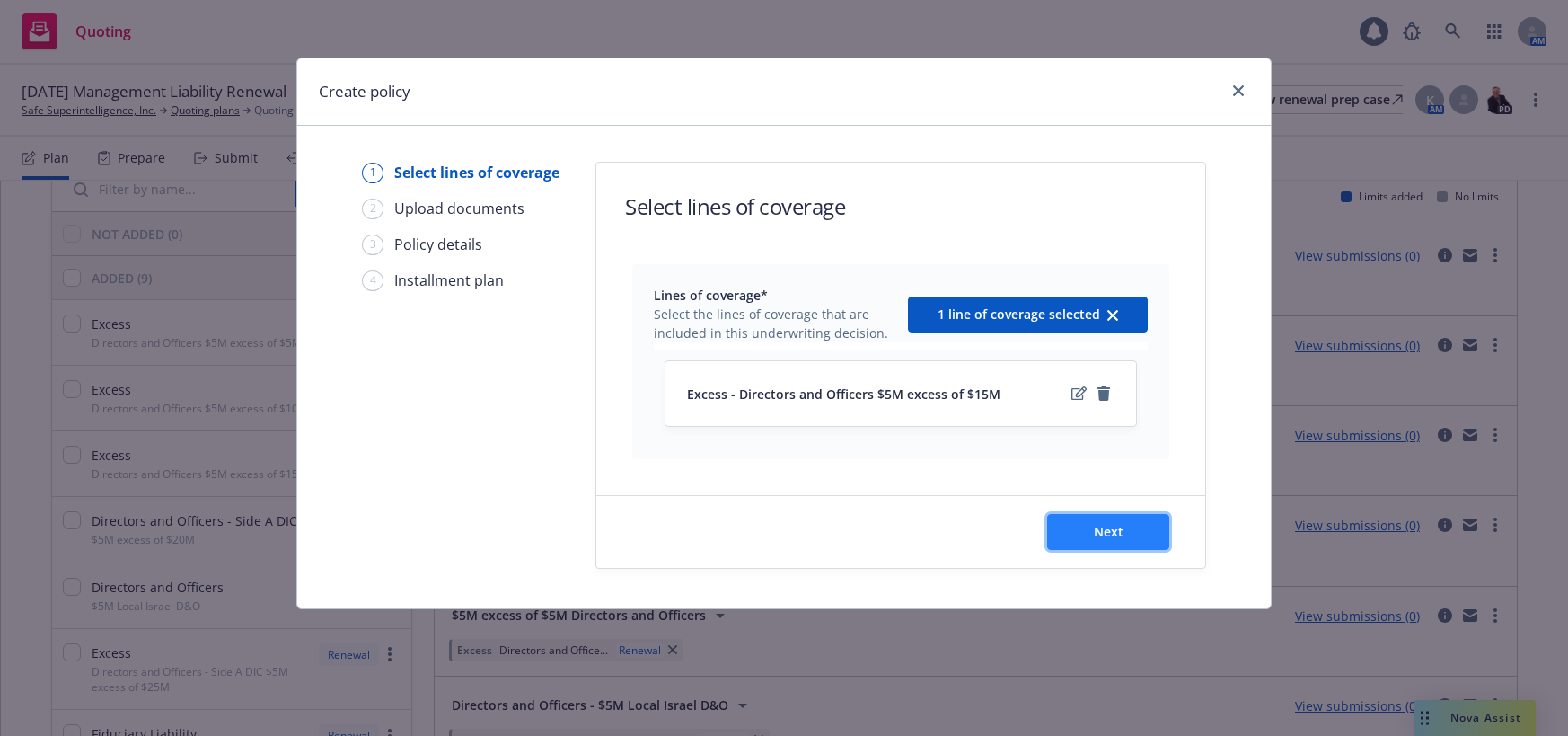
click at [1115, 532] on span "Next" at bounding box center [1109, 532] width 29 height 18
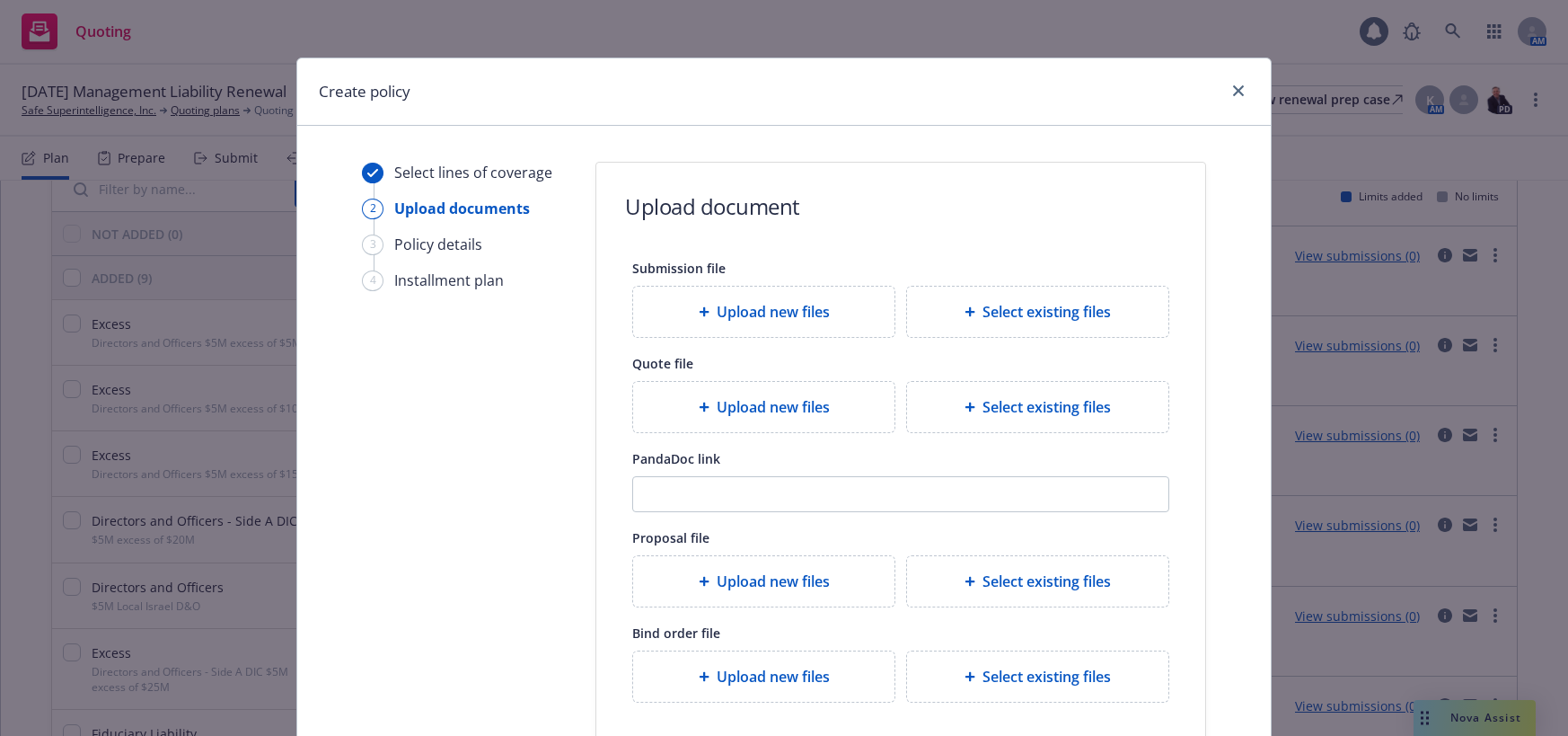
click at [788, 407] on span "Upload new files" at bounding box center [772, 406] width 113 height 21
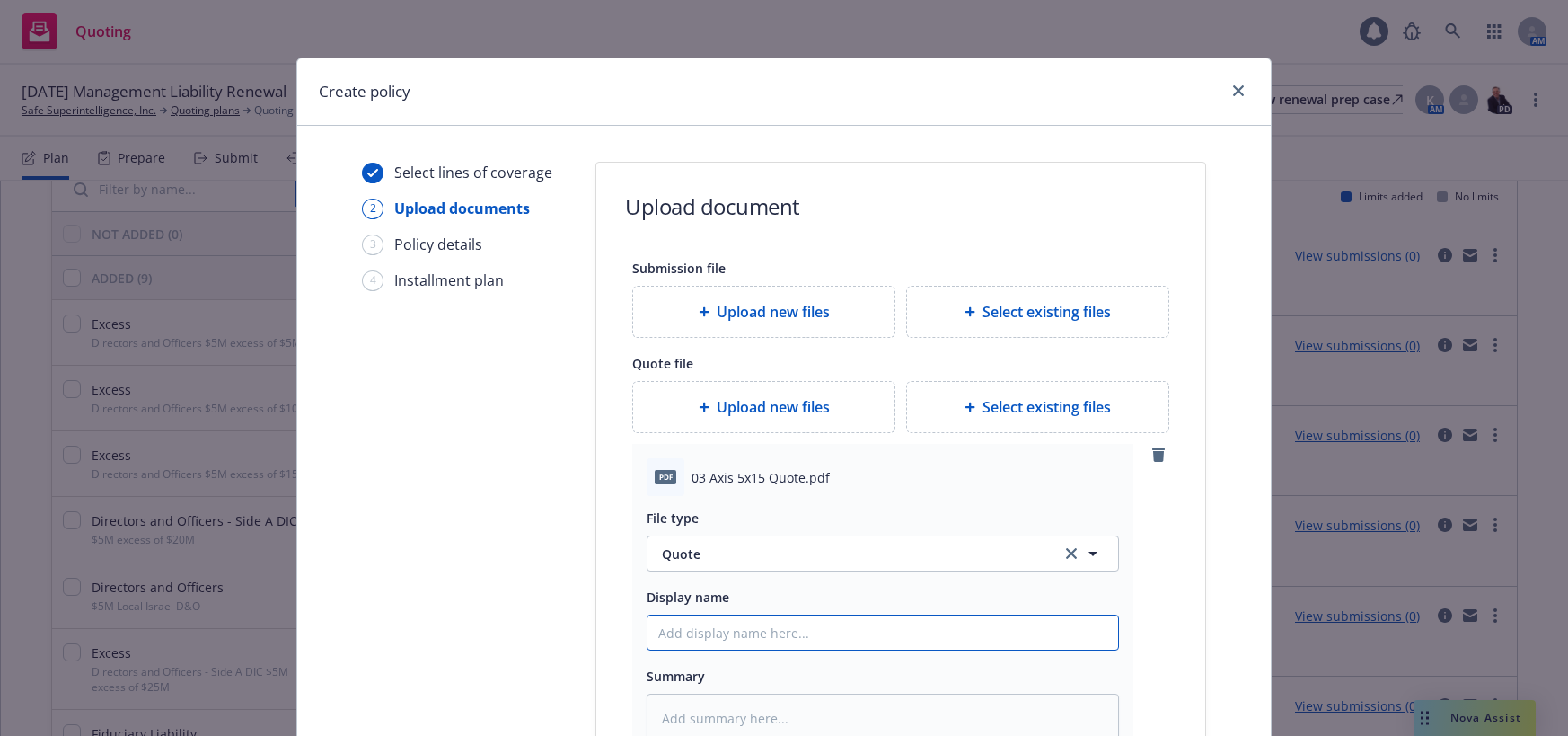
click at [731, 632] on input "Display name" at bounding box center [882, 632] width 470 height 34
drag, startPoint x: 650, startPoint y: 634, endPoint x: 678, endPoint y: 643, distance: 29.4
click at [652, 635] on input "$5M xs $15M" at bounding box center [882, 632] width 470 height 34
click at [801, 634] on input "03 $5M xs $15M" at bounding box center [882, 632] width 470 height 34
click at [672, 636] on input "03 $5M xs $15M" at bounding box center [882, 632] width 470 height 34
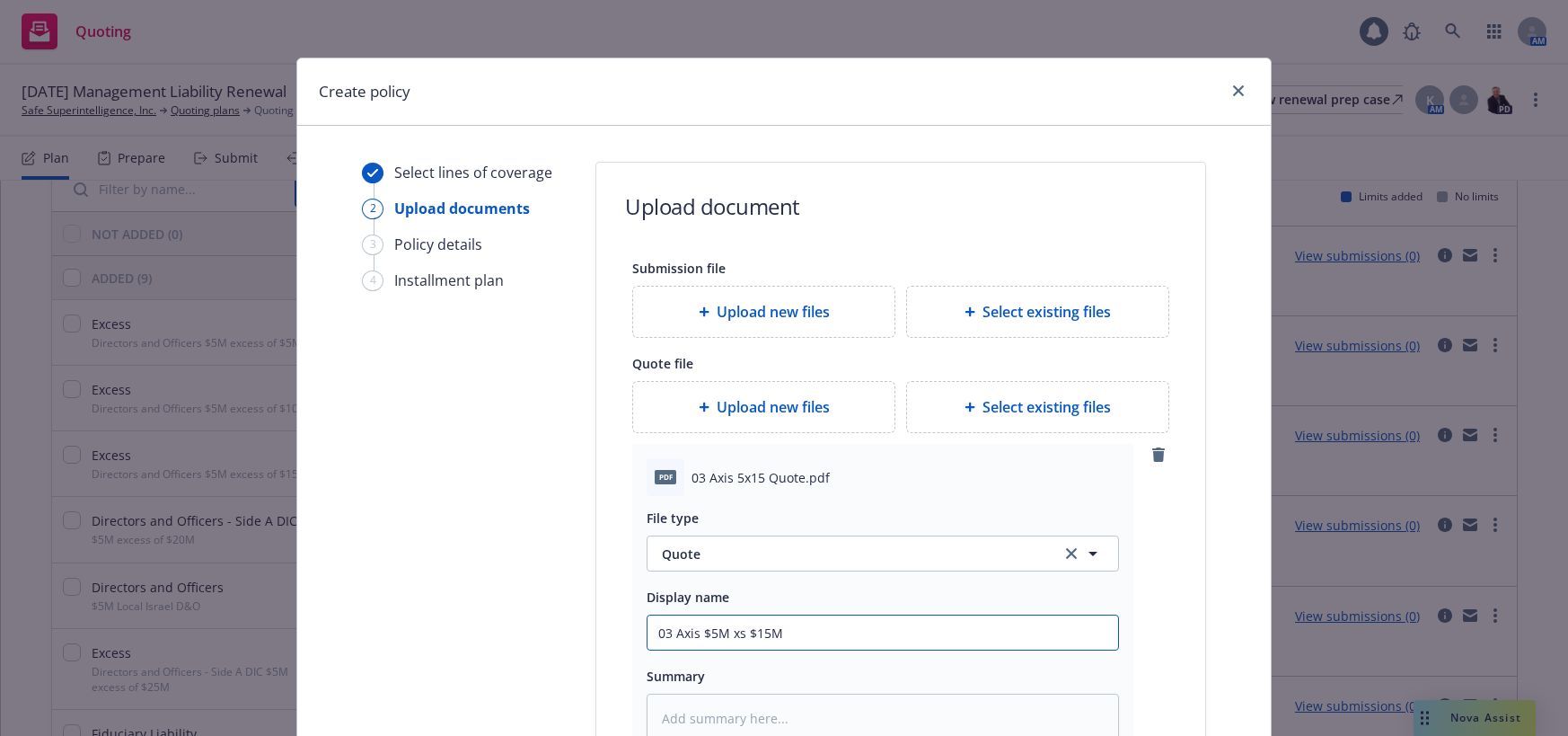
click at [820, 634] on input "03 Axis $5M xs $15M" at bounding box center [882, 632] width 470 height 34
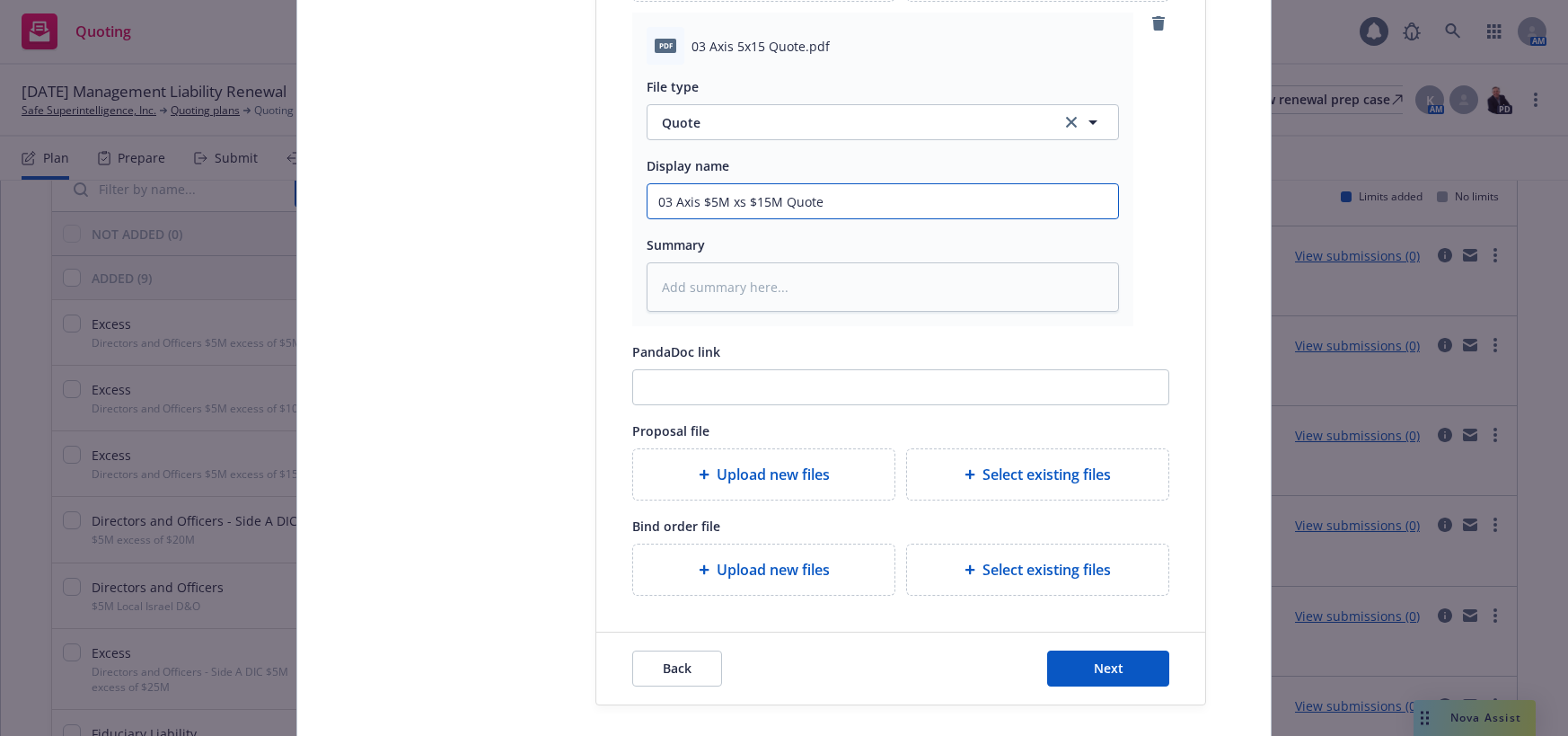
scroll to position [450, 0]
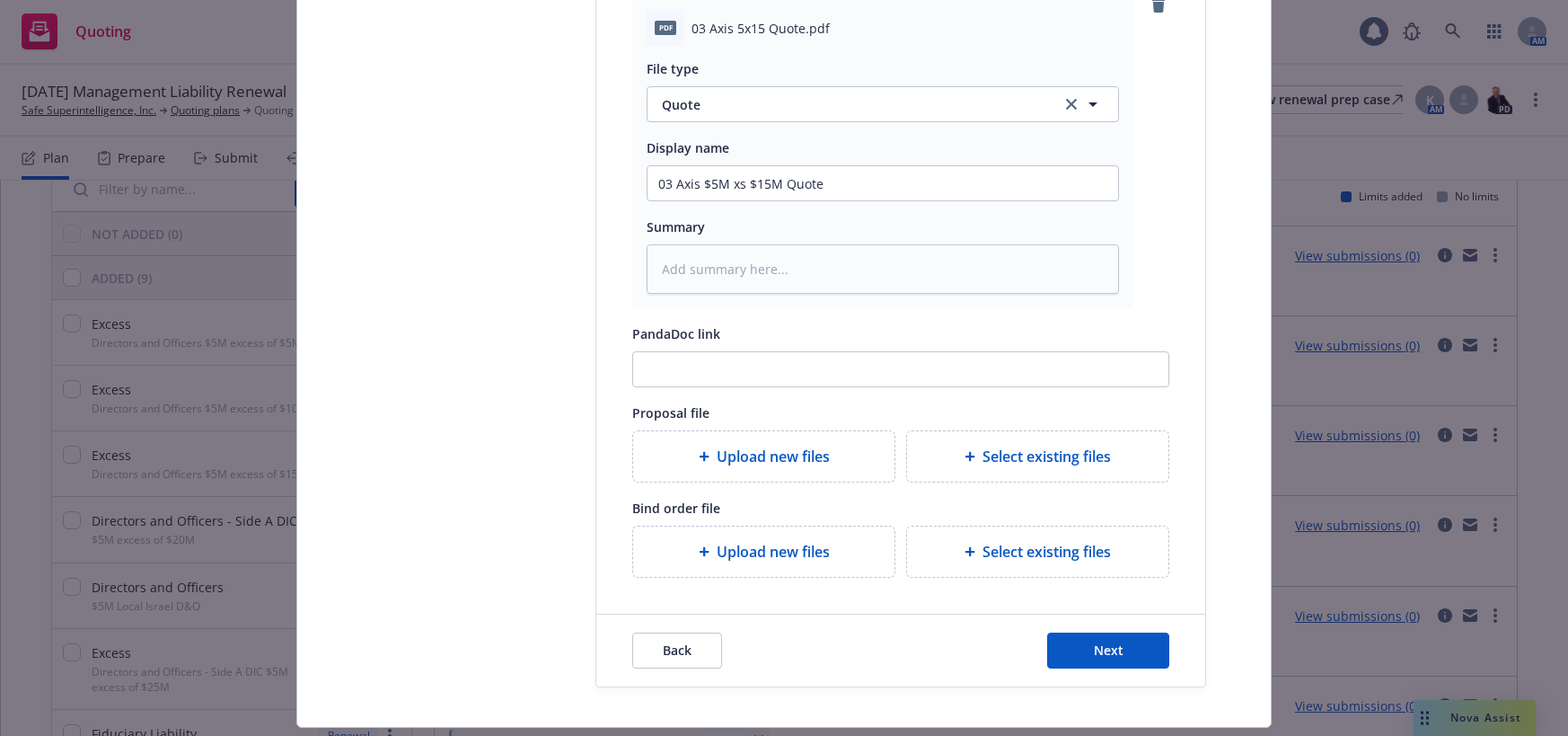
click at [782, 546] on span "Upload new files" at bounding box center [772, 551] width 113 height 21
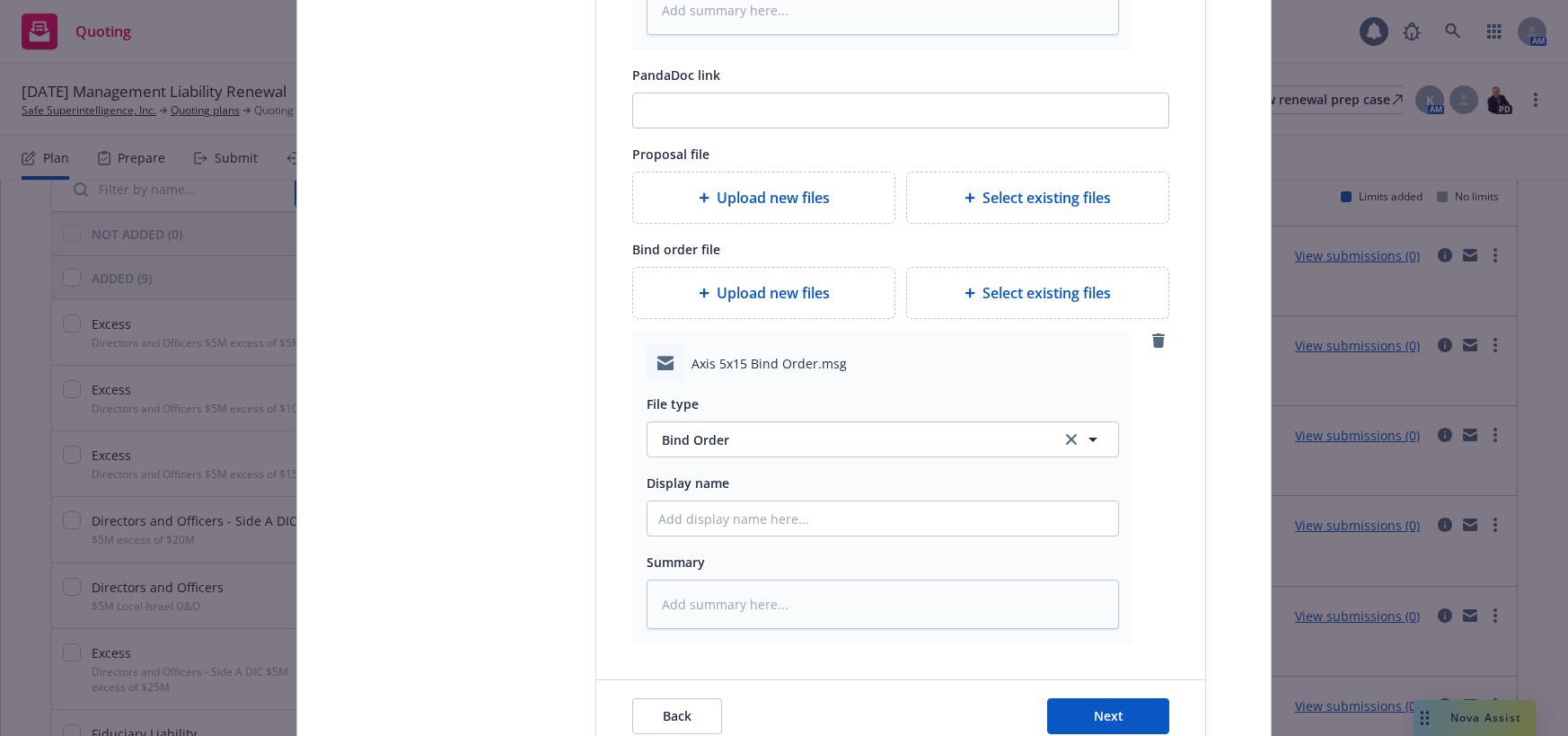
scroll to position [718, 0]
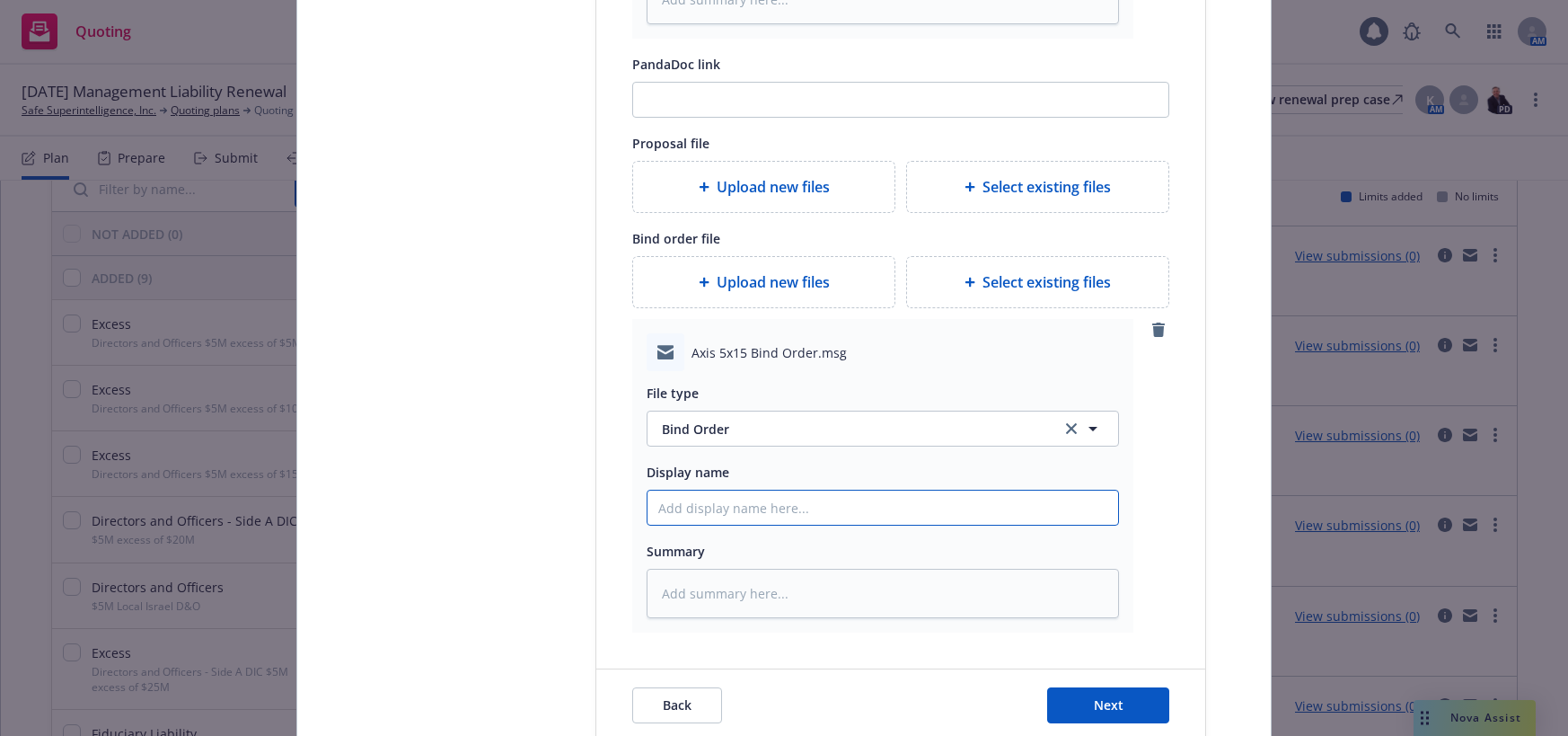
click at [753, 506] on input "Display name" at bounding box center [882, 507] width 470 height 34
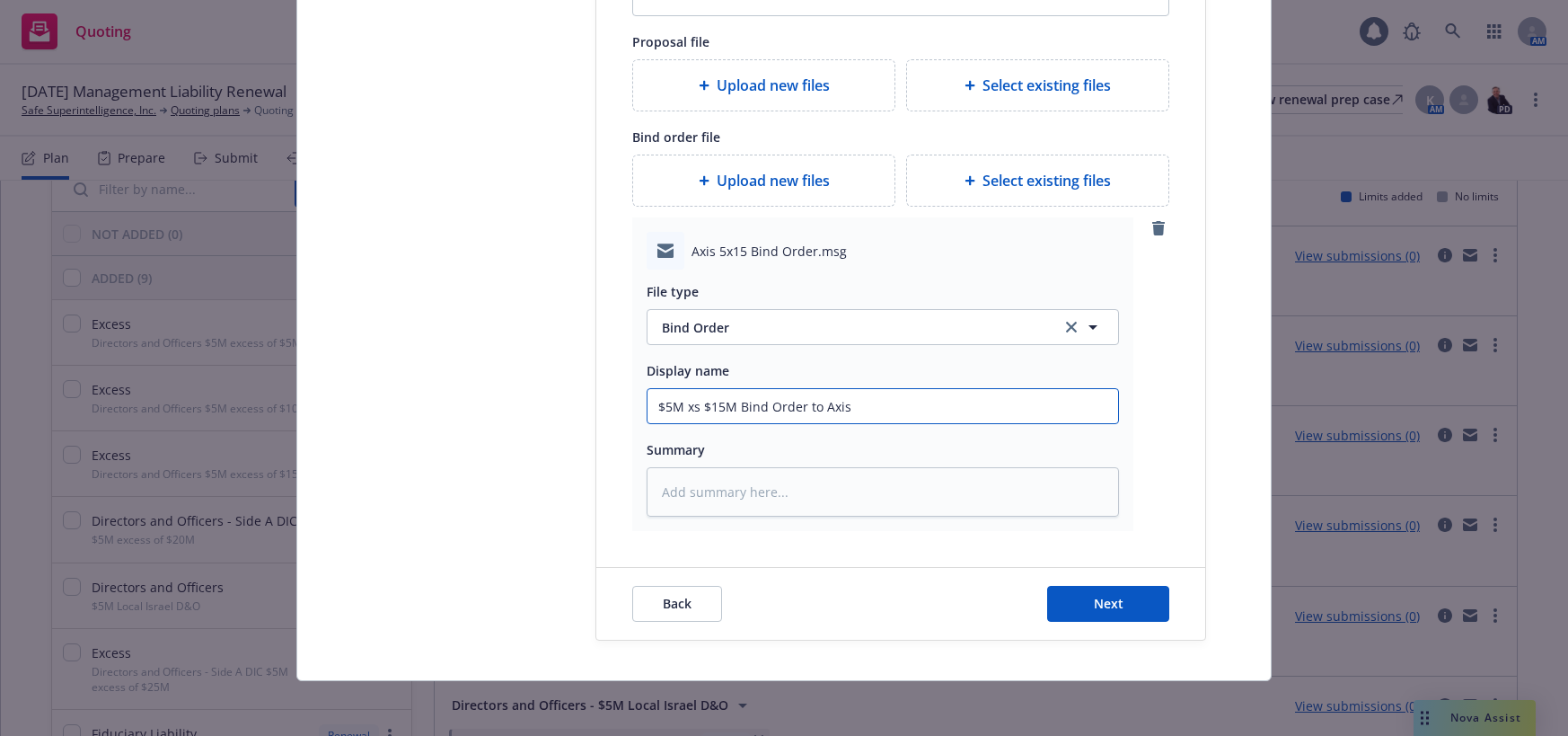
scroll to position [823, 0]
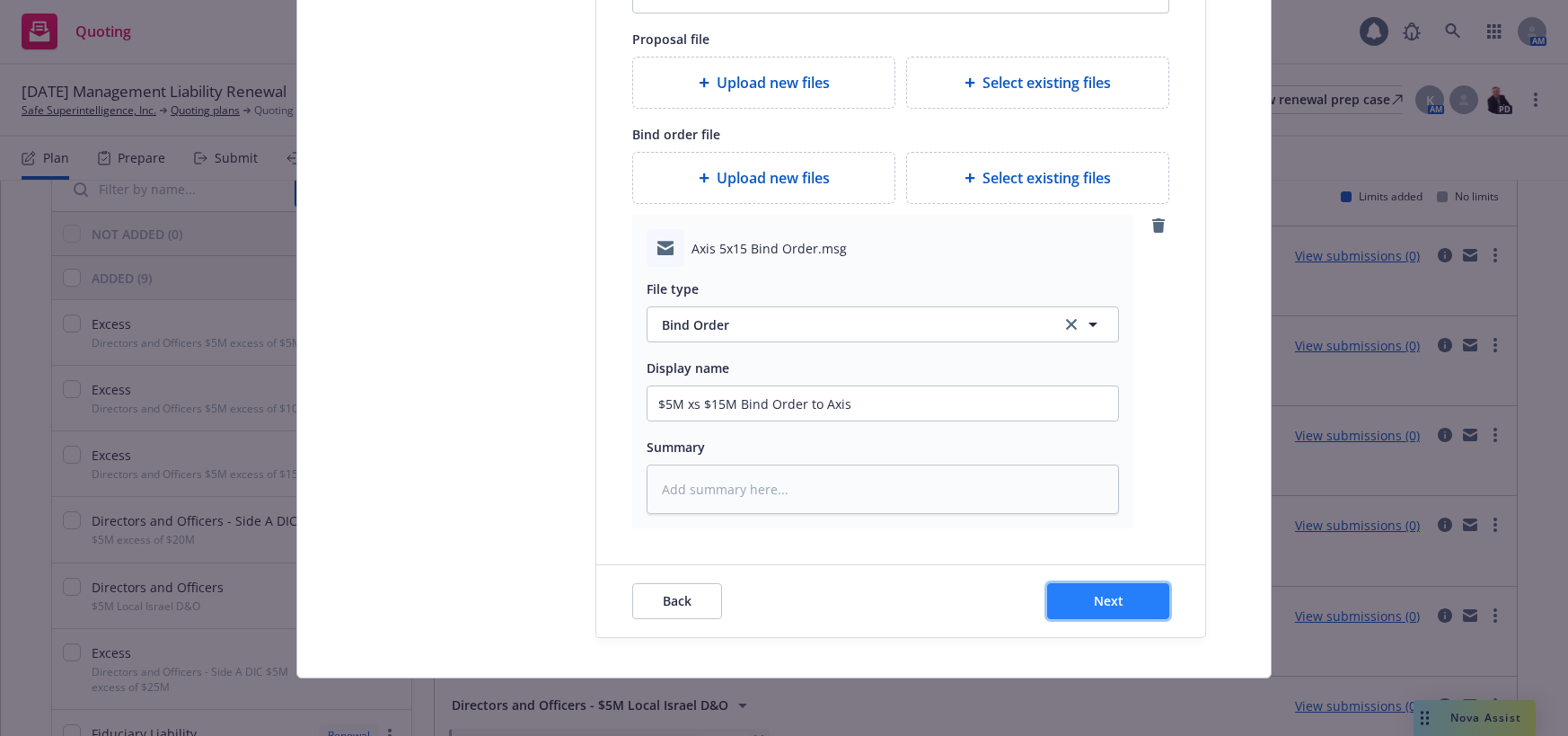
click at [1085, 599] on button "Next" at bounding box center [1108, 601] width 122 height 36
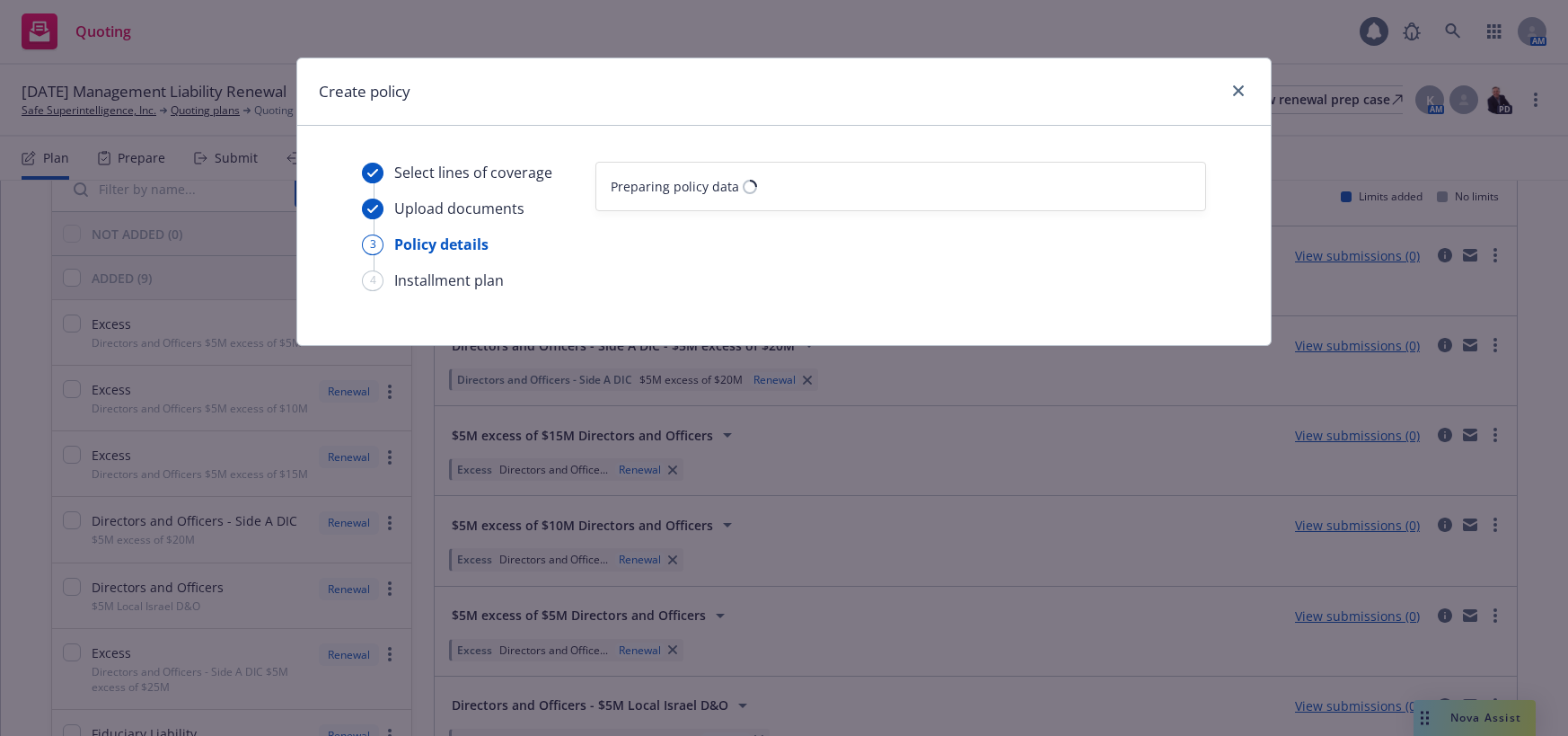
scroll to position [0, 0]
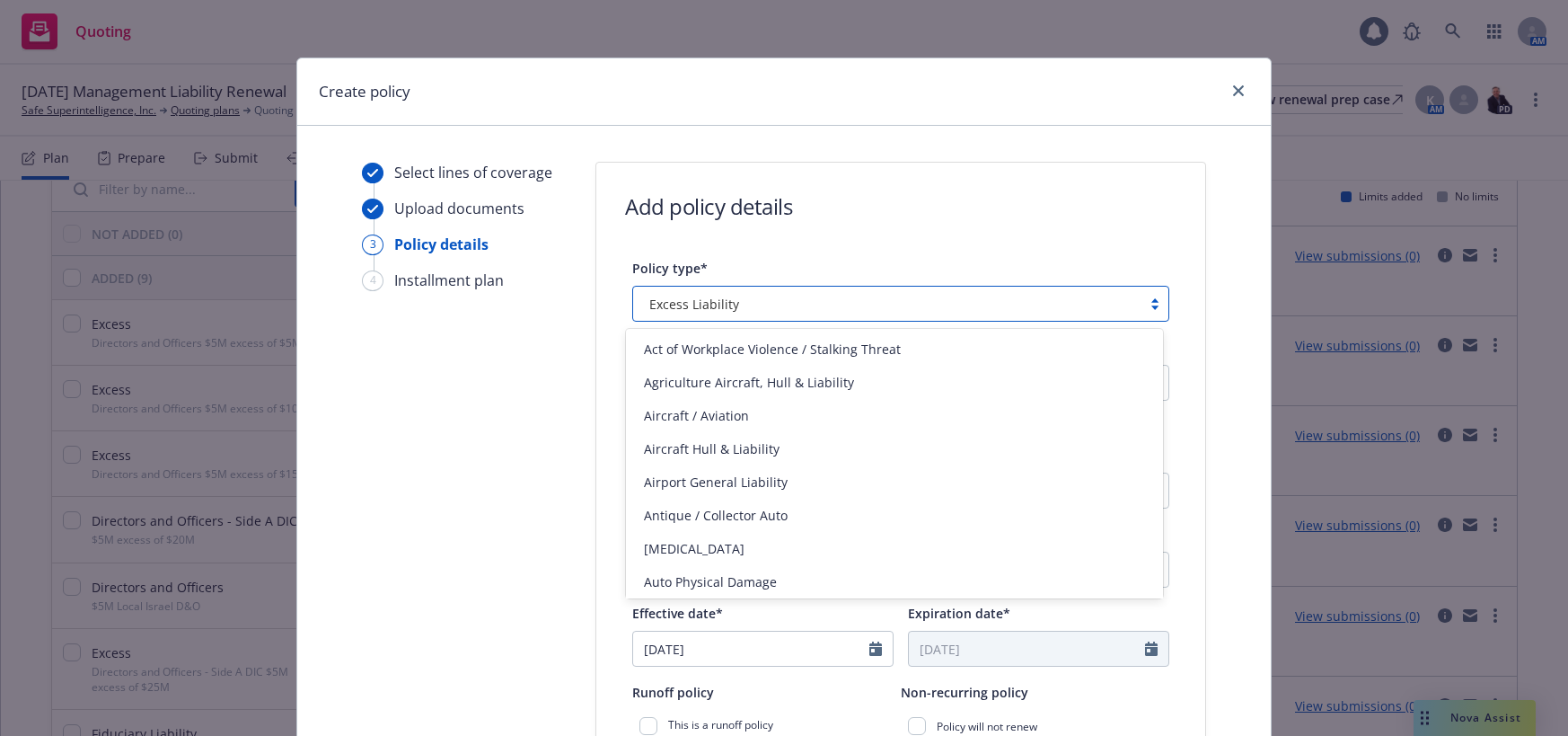
click at [1144, 306] on div at bounding box center [1154, 304] width 27 height 15
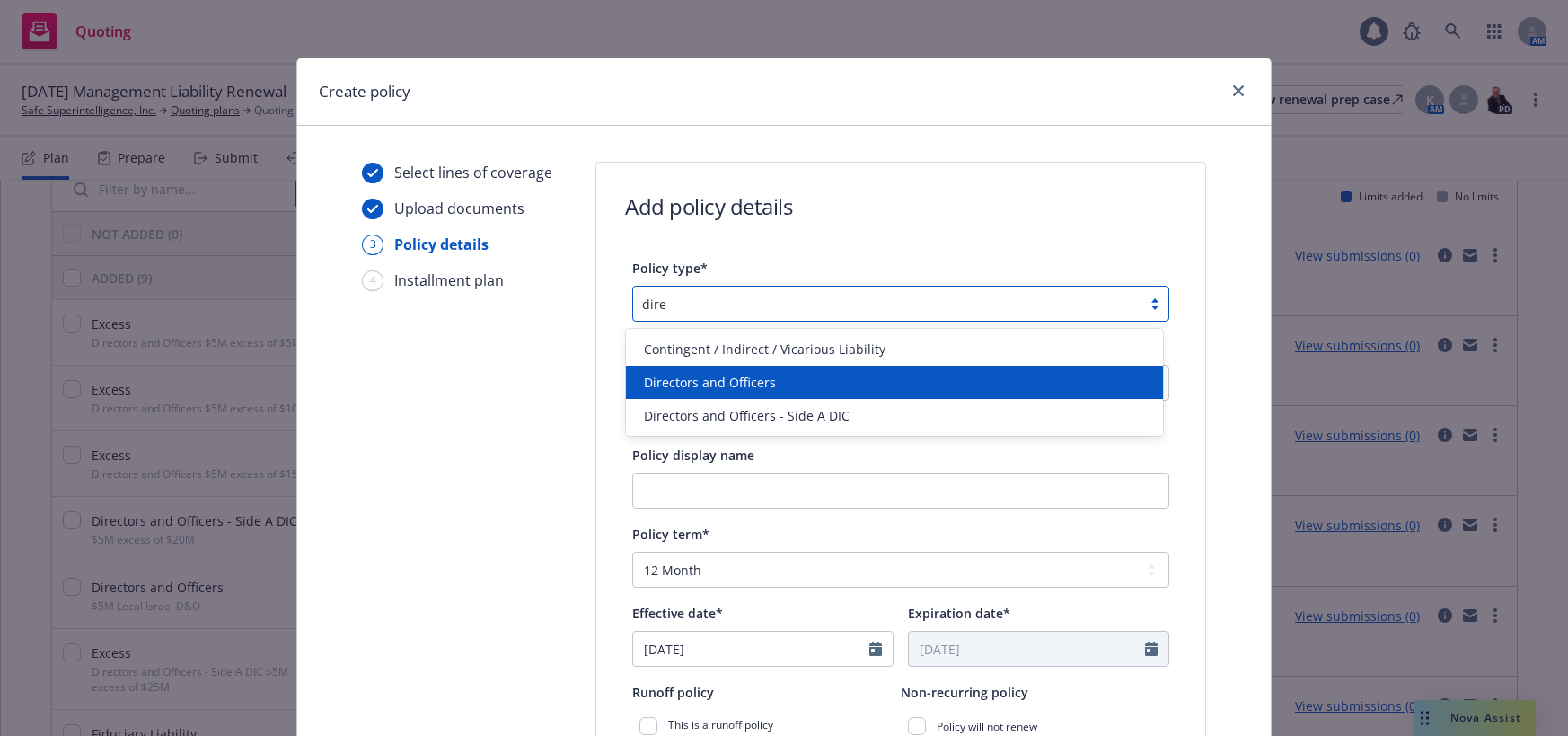
click at [757, 380] on span "Directors and Officers" at bounding box center [709, 382] width 132 height 18
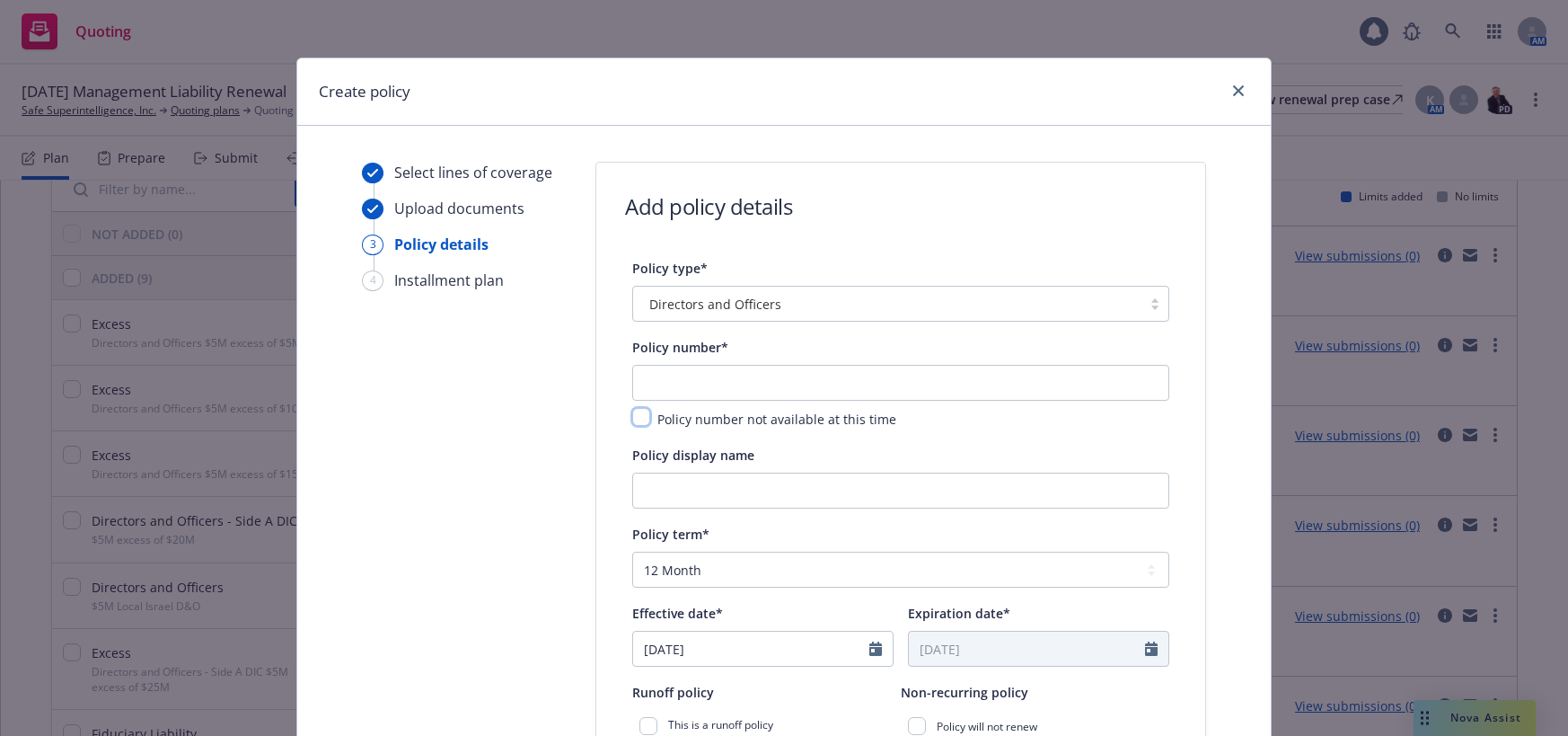
click at [633, 425] on input "checkbox" at bounding box center [642, 417] width 18 height 18
click at [737, 494] on input "Policy display name" at bounding box center [900, 490] width 537 height 36
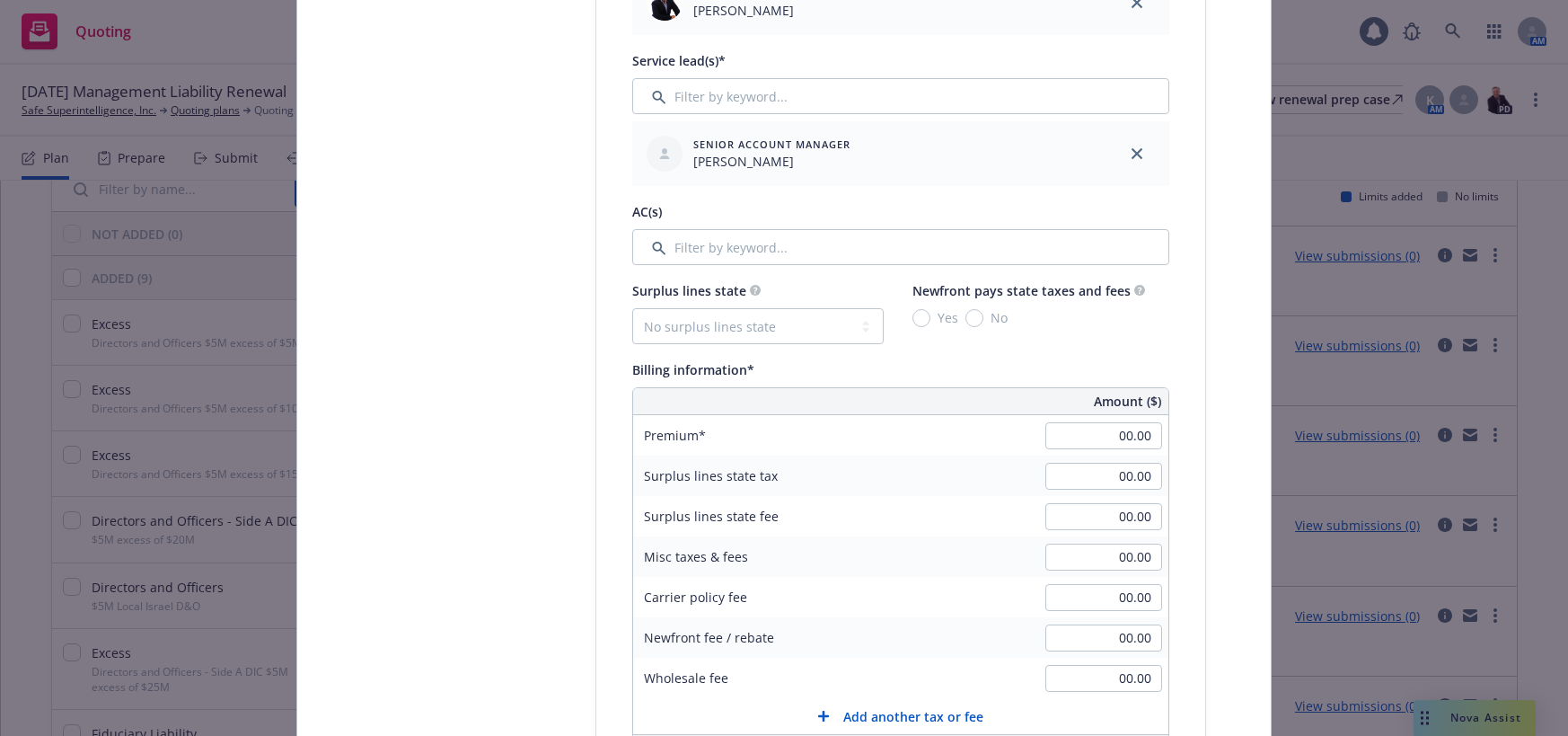
scroll to position [898, 0]
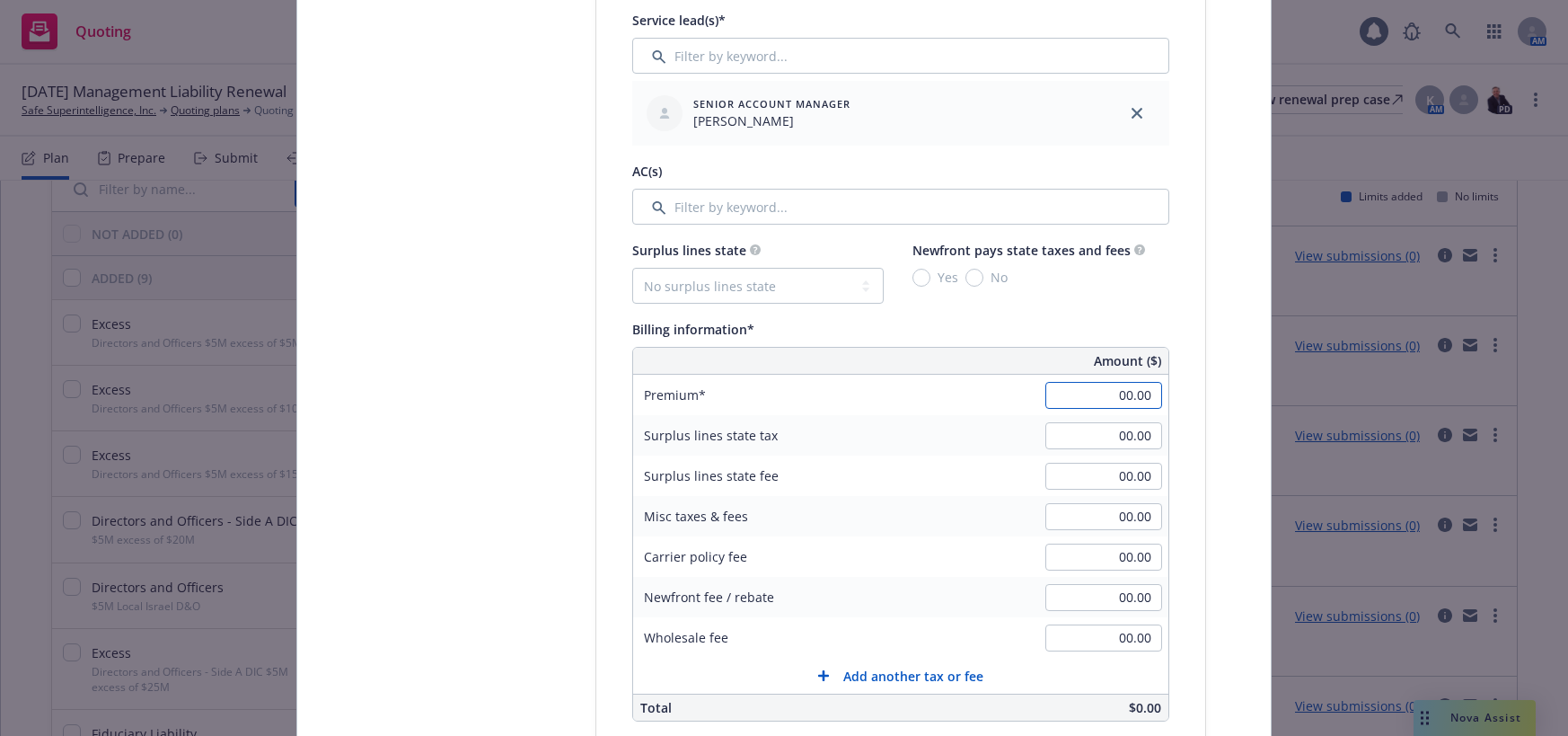
click at [1097, 395] on input "00.00" at bounding box center [1103, 394] width 117 height 27
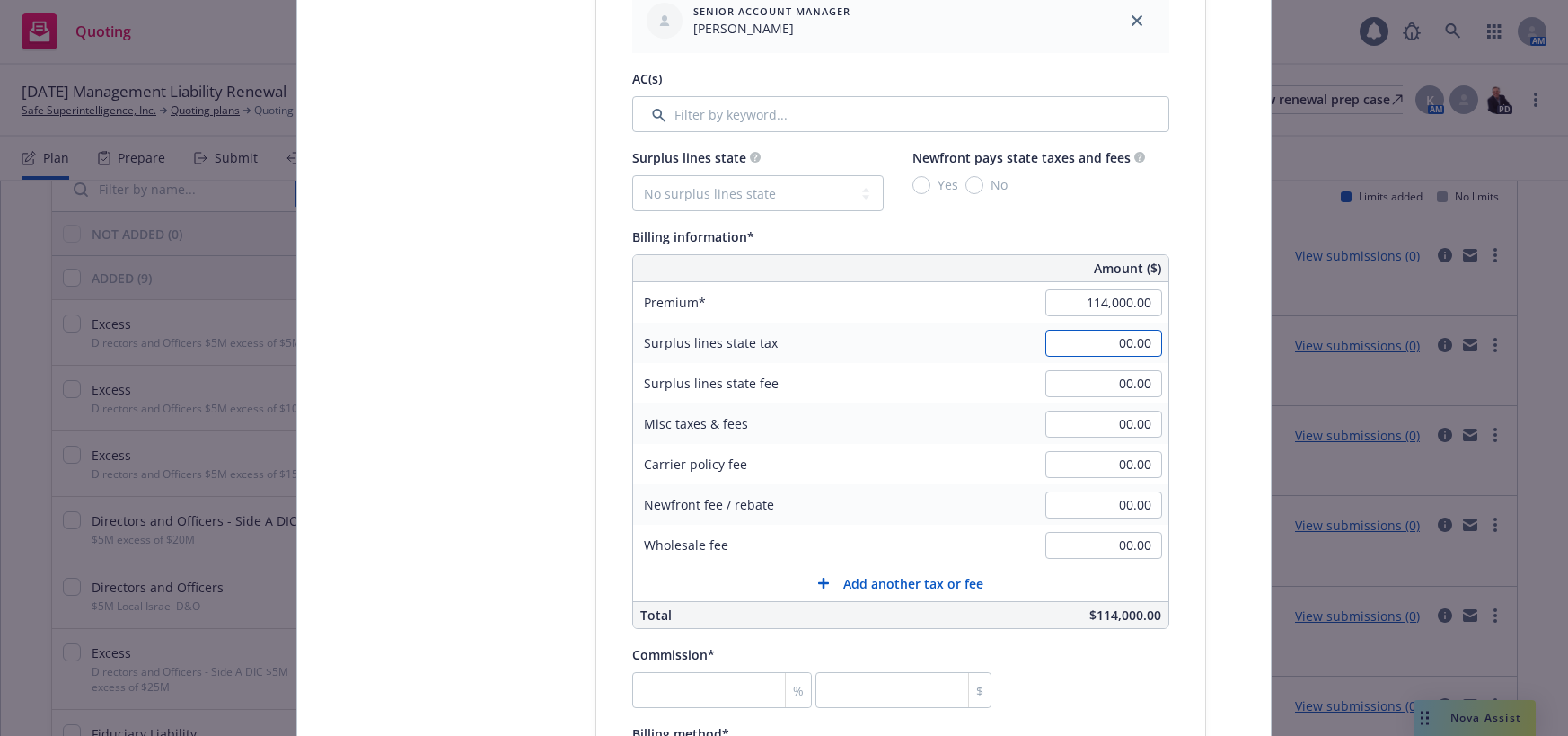
scroll to position [1078, 0]
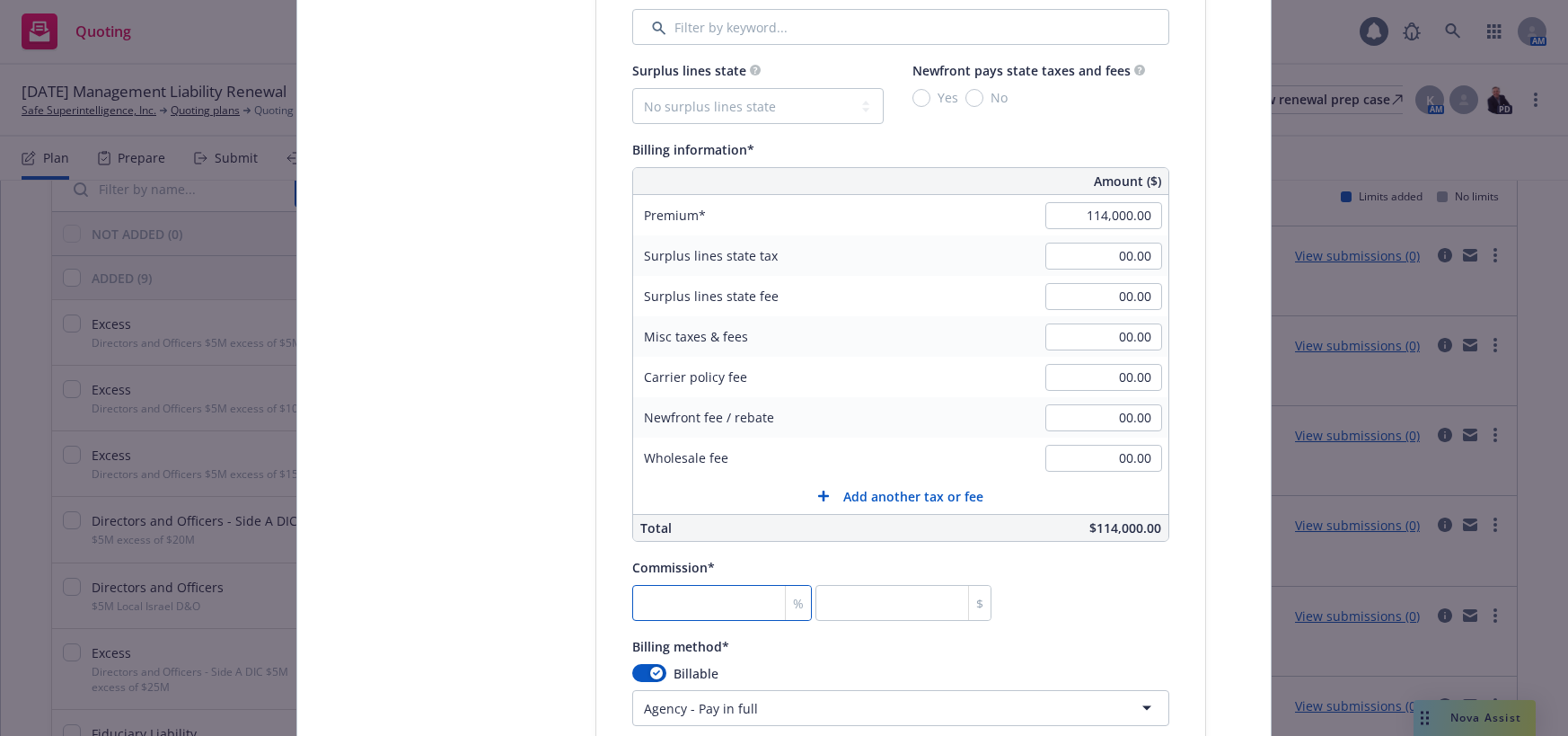
click at [727, 606] on input "number" at bounding box center [722, 602] width 180 height 36
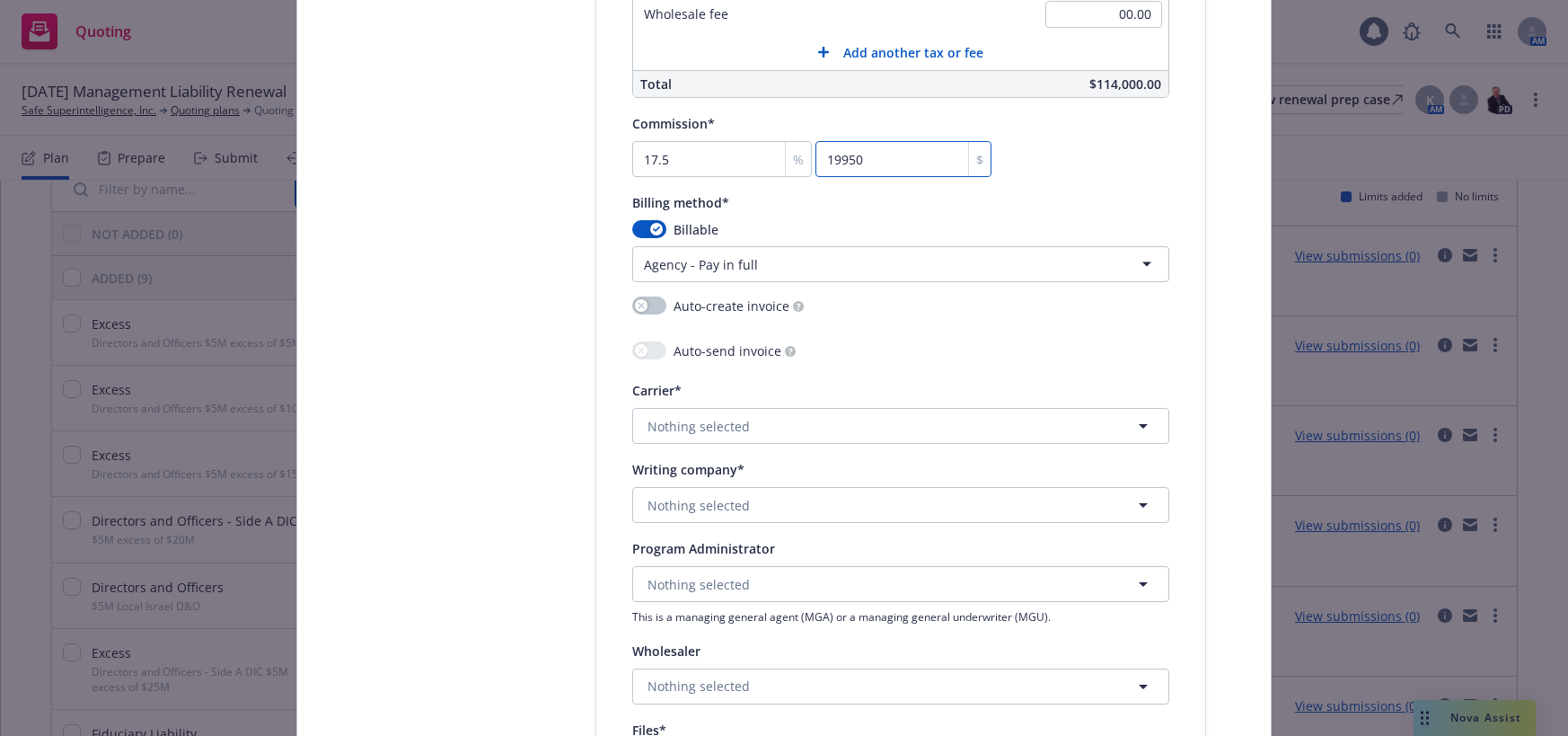
scroll to position [1527, 0]
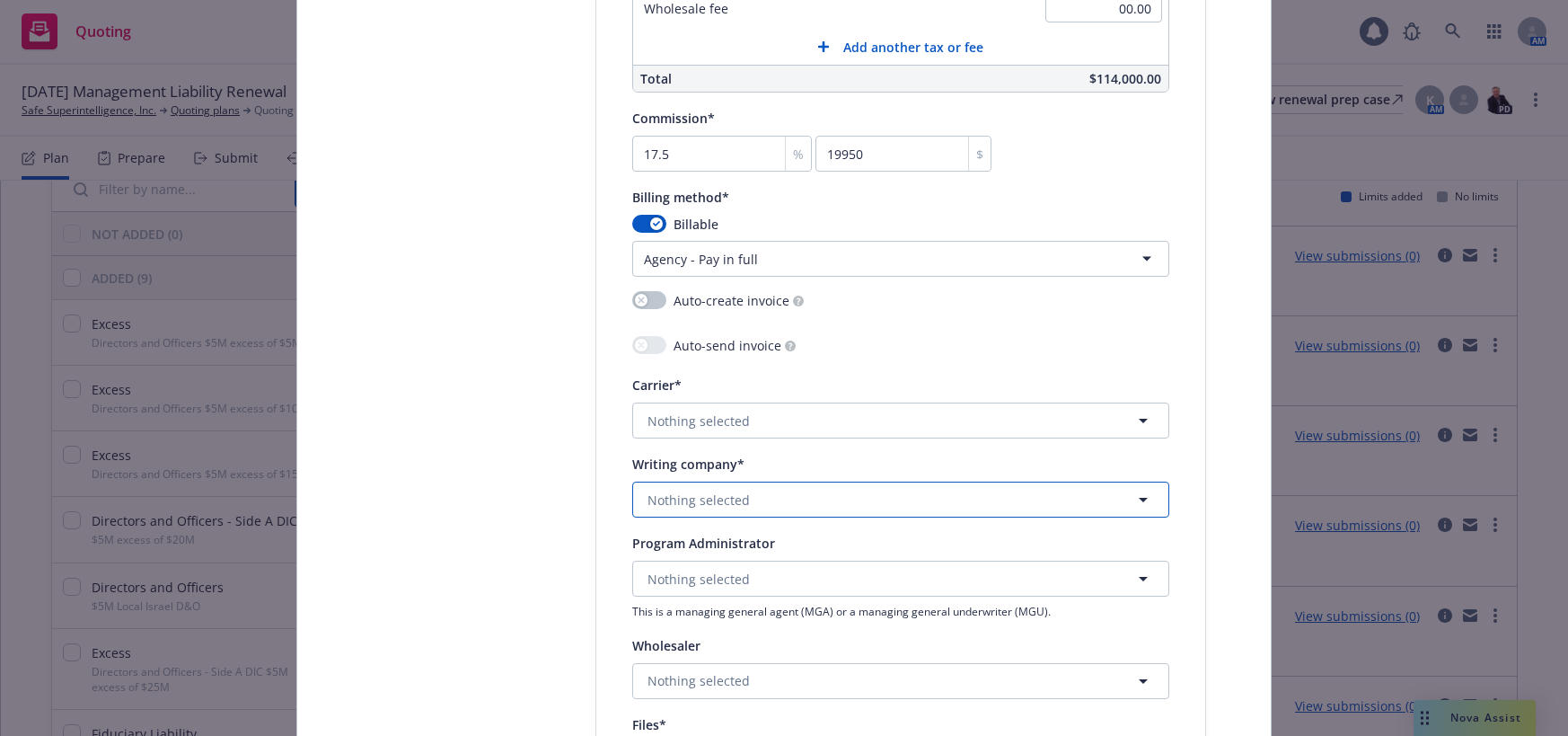
click at [722, 508] on span "Nothing selected" at bounding box center [698, 499] width 102 height 18
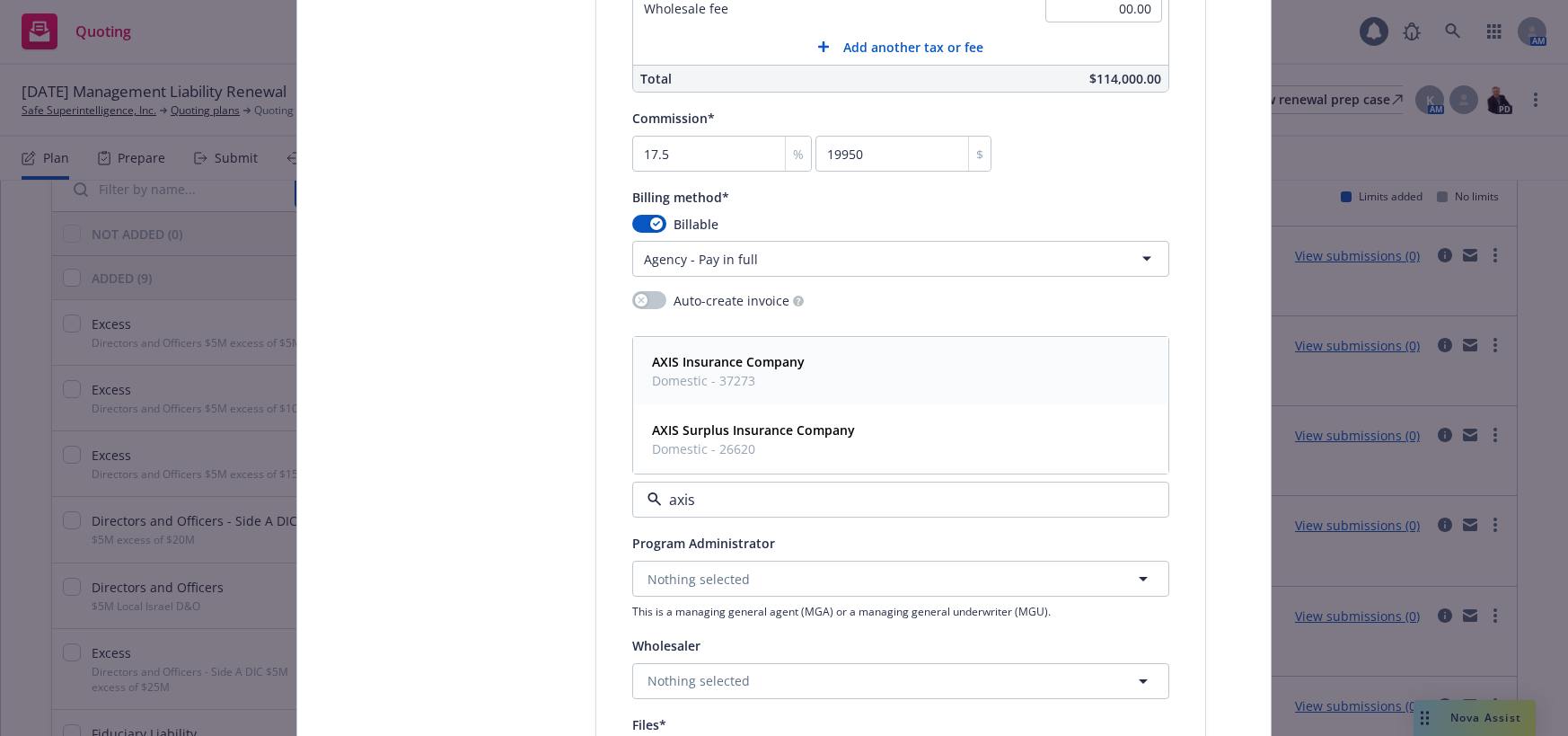
click at [731, 360] on strong "AXIS Insurance Company" at bounding box center [728, 361] width 153 height 18
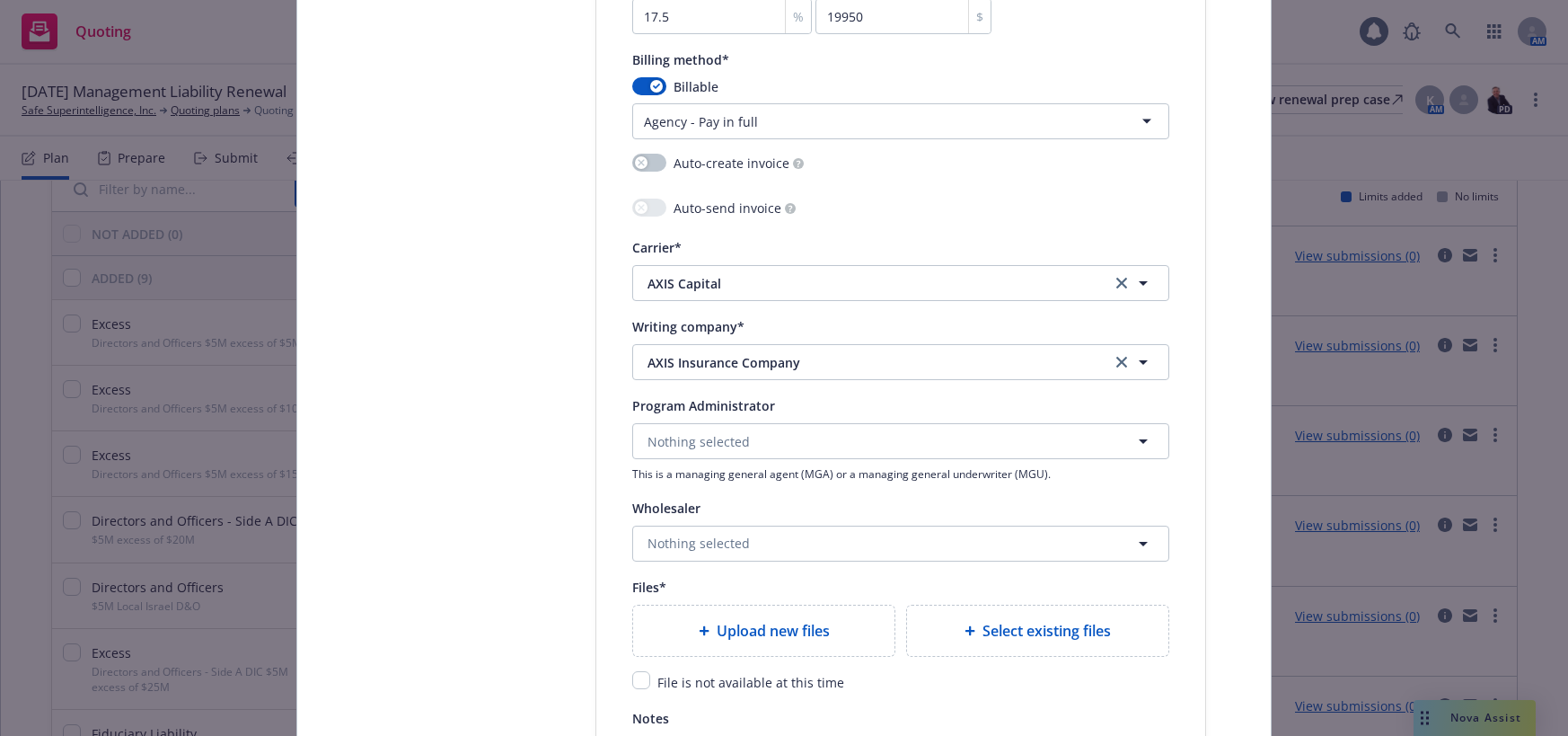
scroll to position [1707, 0]
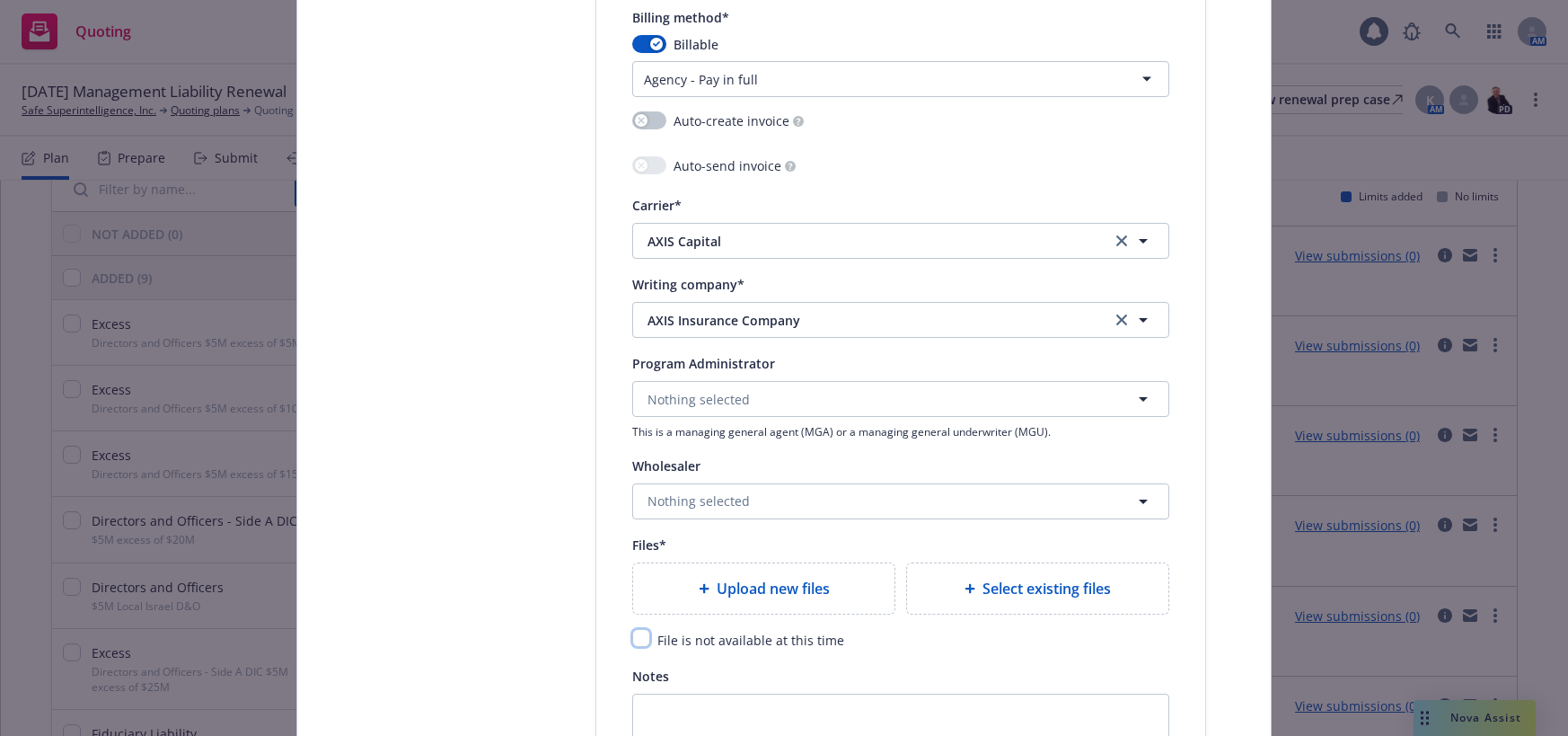
drag, startPoint x: 633, startPoint y: 639, endPoint x: 839, endPoint y: 593, distance: 211.1
click at [636, 639] on input "checkbox" at bounding box center [642, 638] width 18 height 18
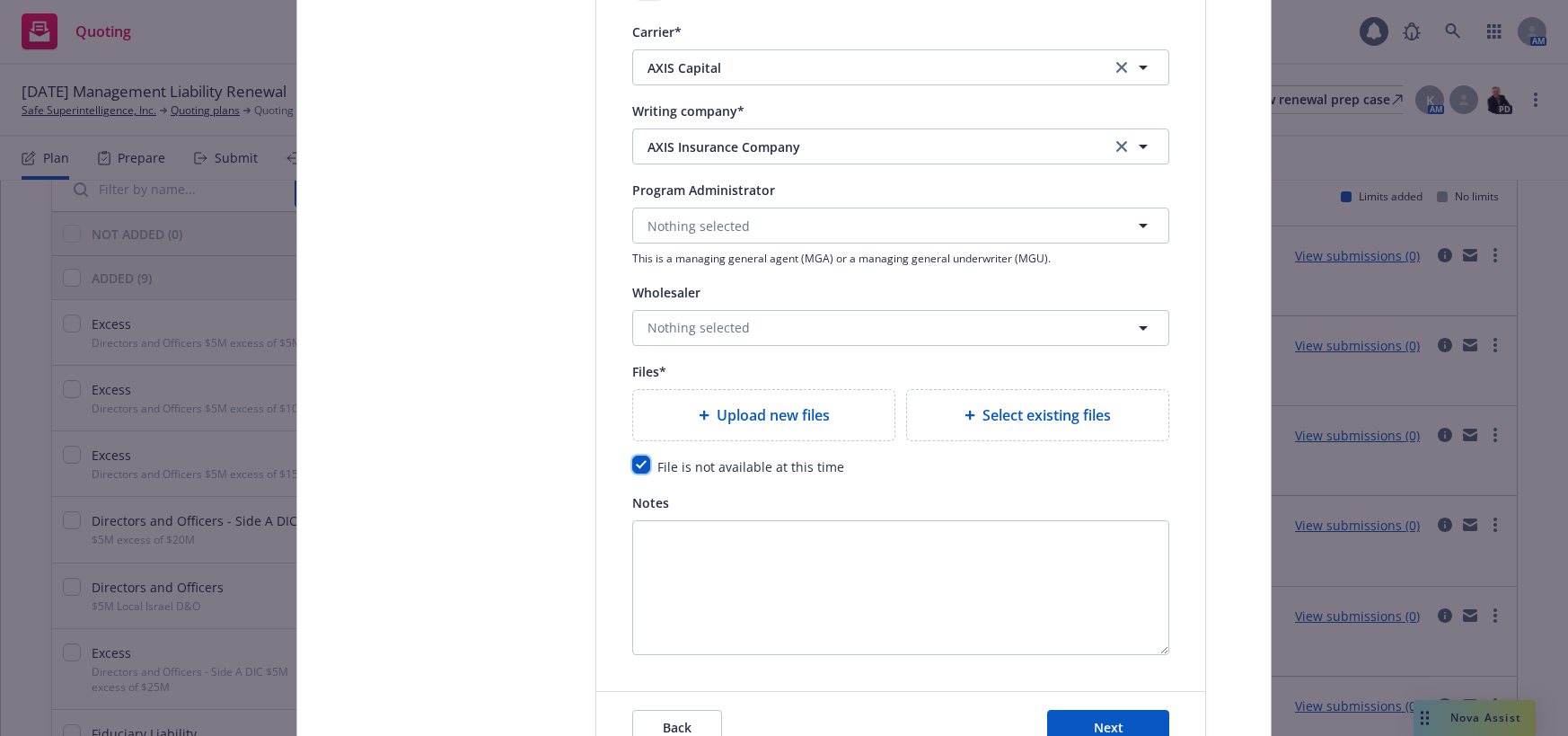
scroll to position [1887, 0]
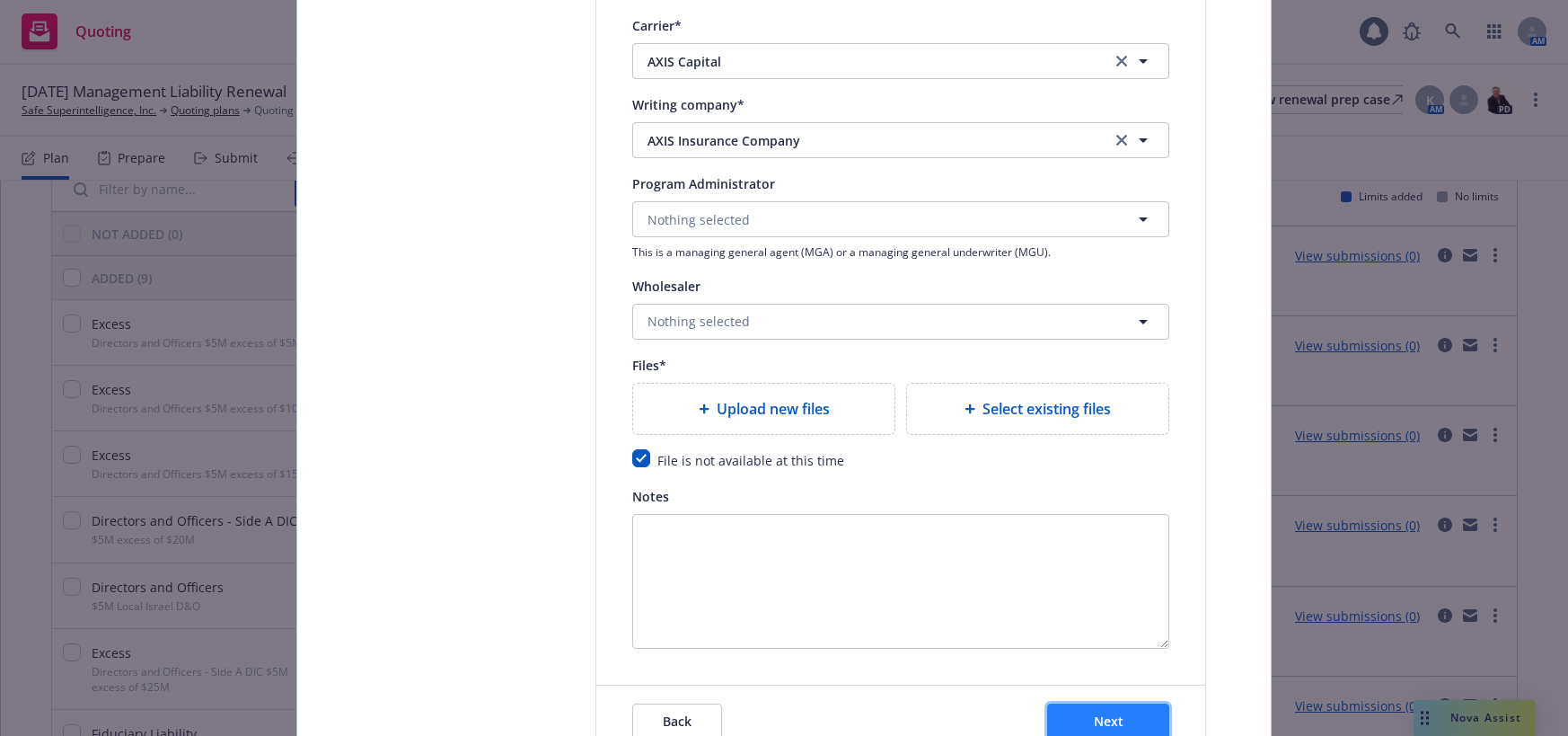
click at [1111, 720] on span "Next" at bounding box center [1109, 720] width 29 height 18
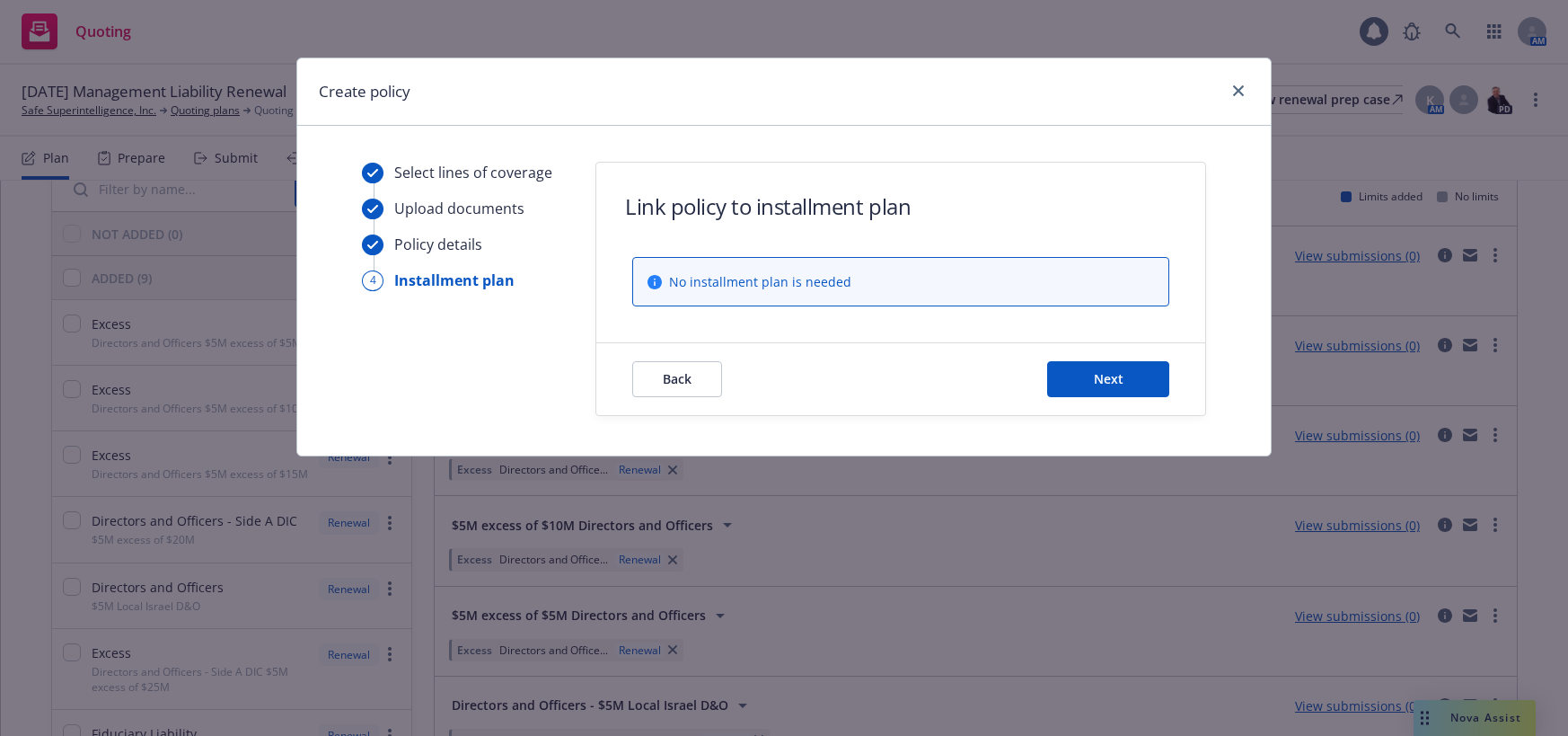
scroll to position [0, 0]
click at [1109, 377] on span "Next" at bounding box center [1109, 379] width 29 height 18
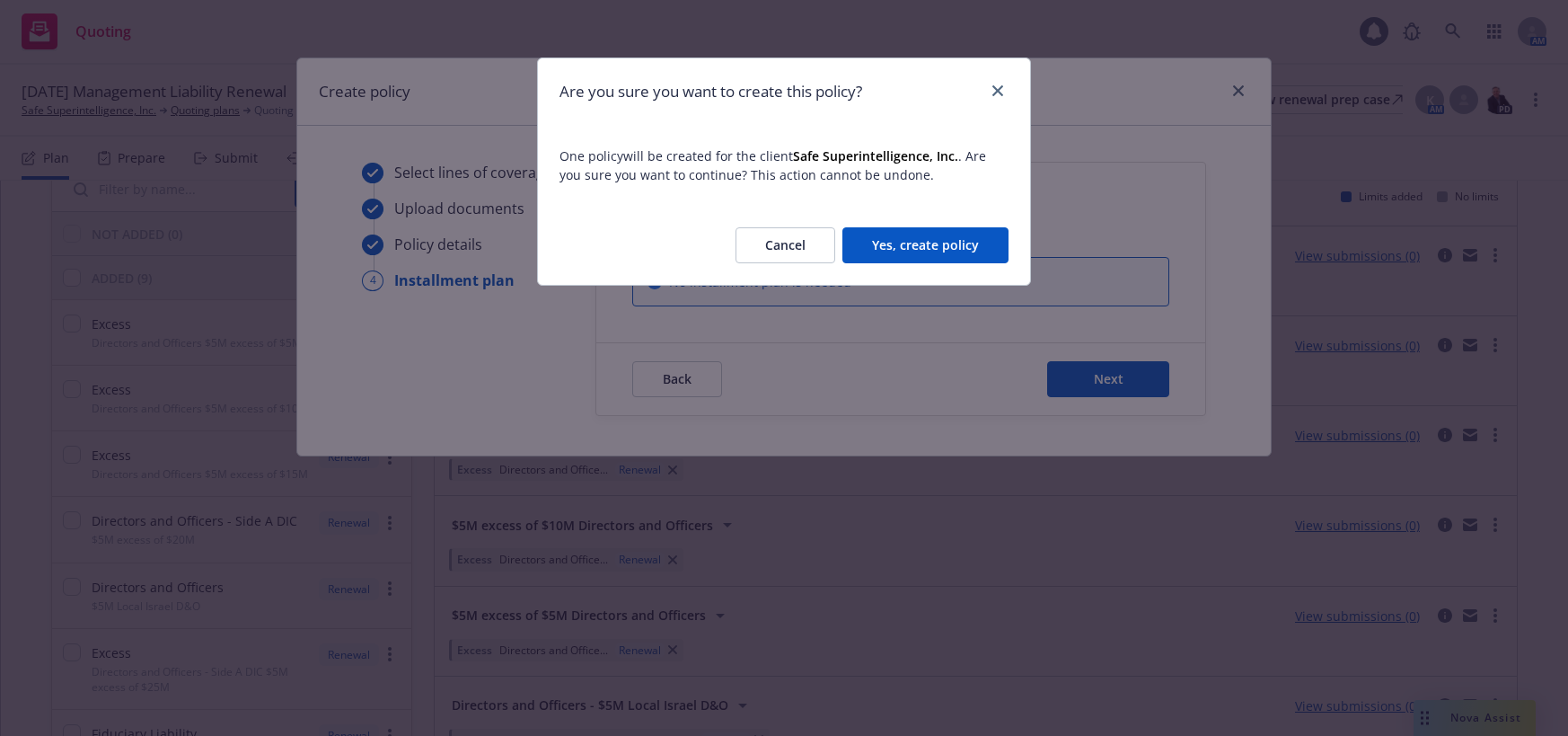
click at [955, 243] on button "Yes, create policy" at bounding box center [925, 245] width 166 height 36
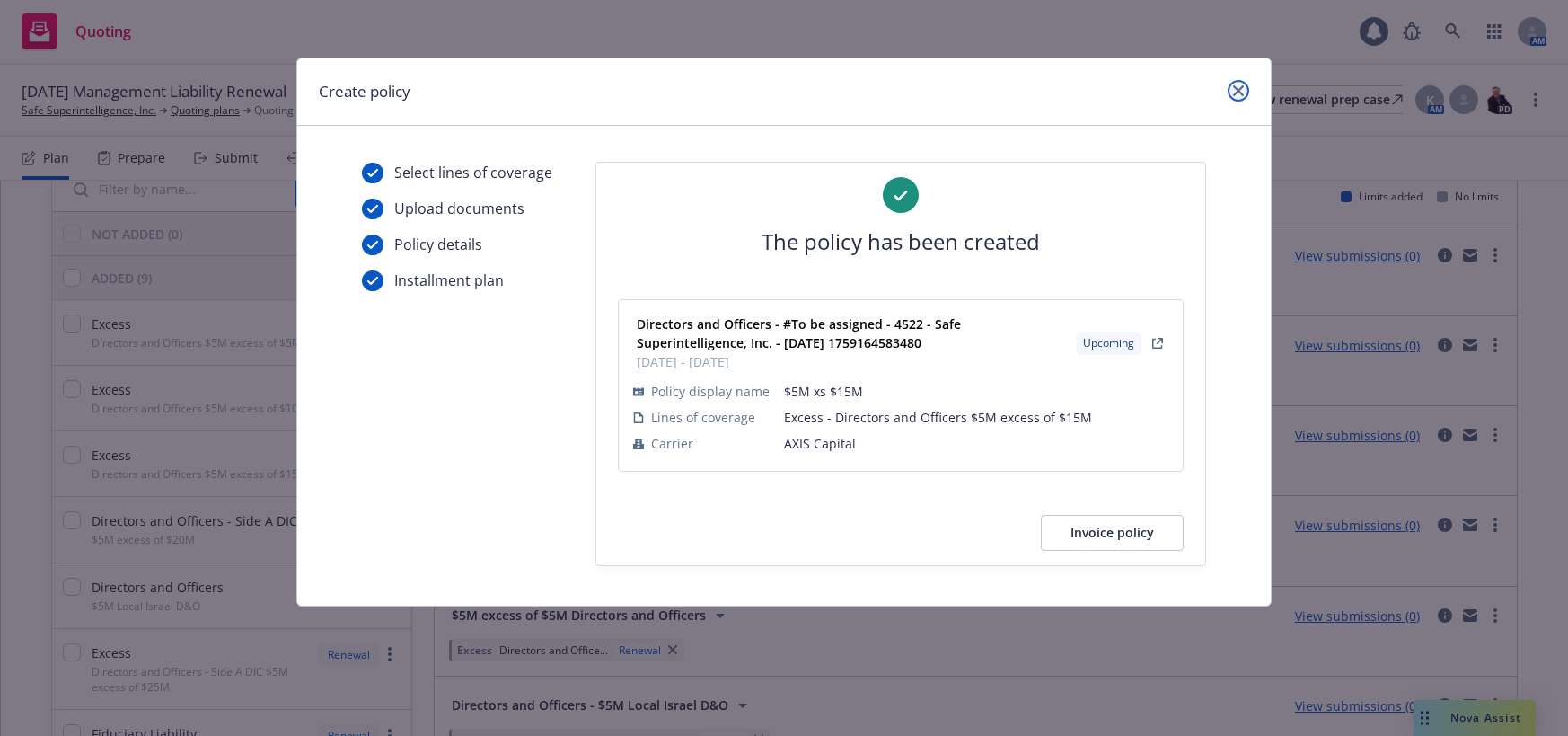
click at [1236, 88] on icon "close" at bounding box center [1238, 91] width 11 height 11
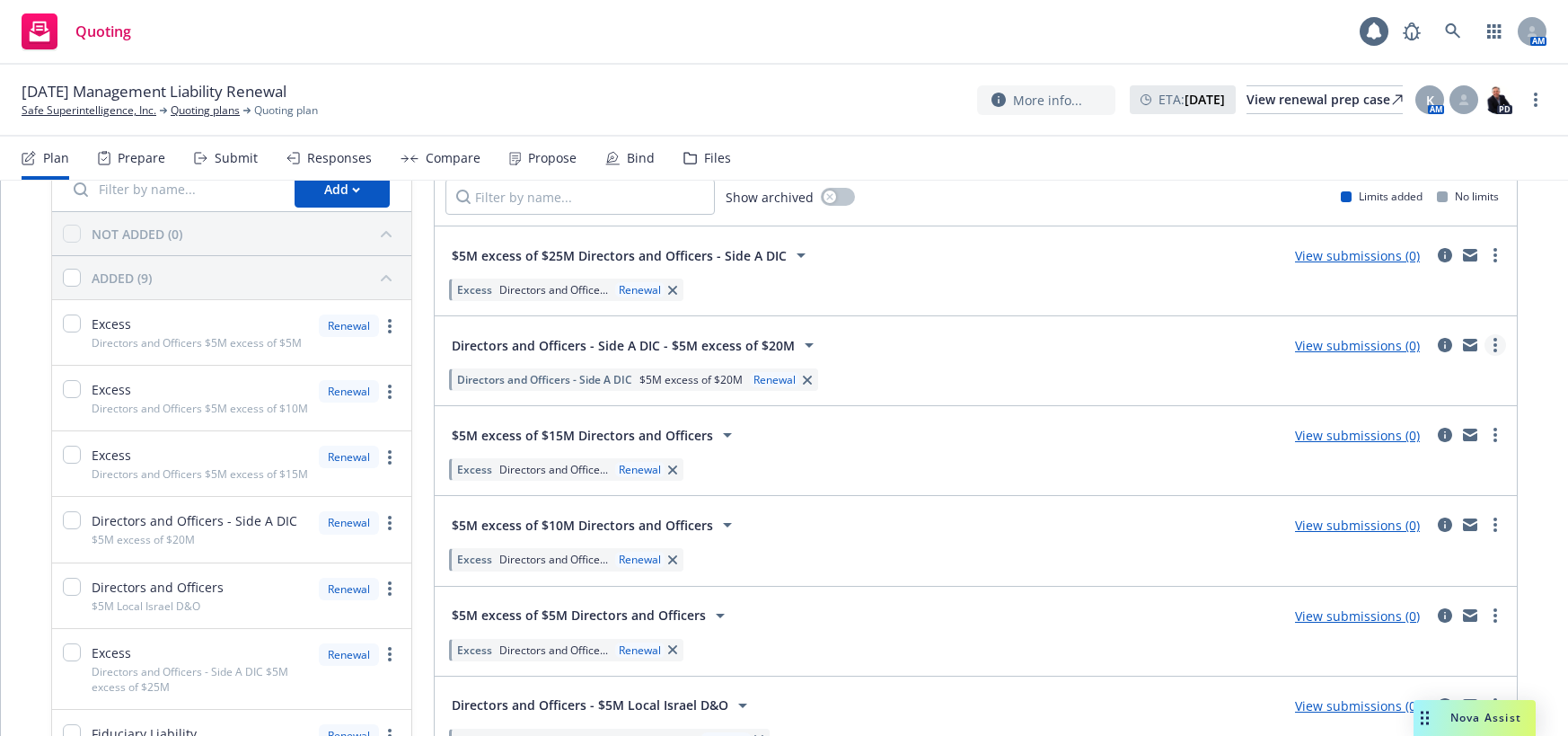
click at [1493, 346] on icon "more" at bounding box center [1495, 345] width 4 height 15
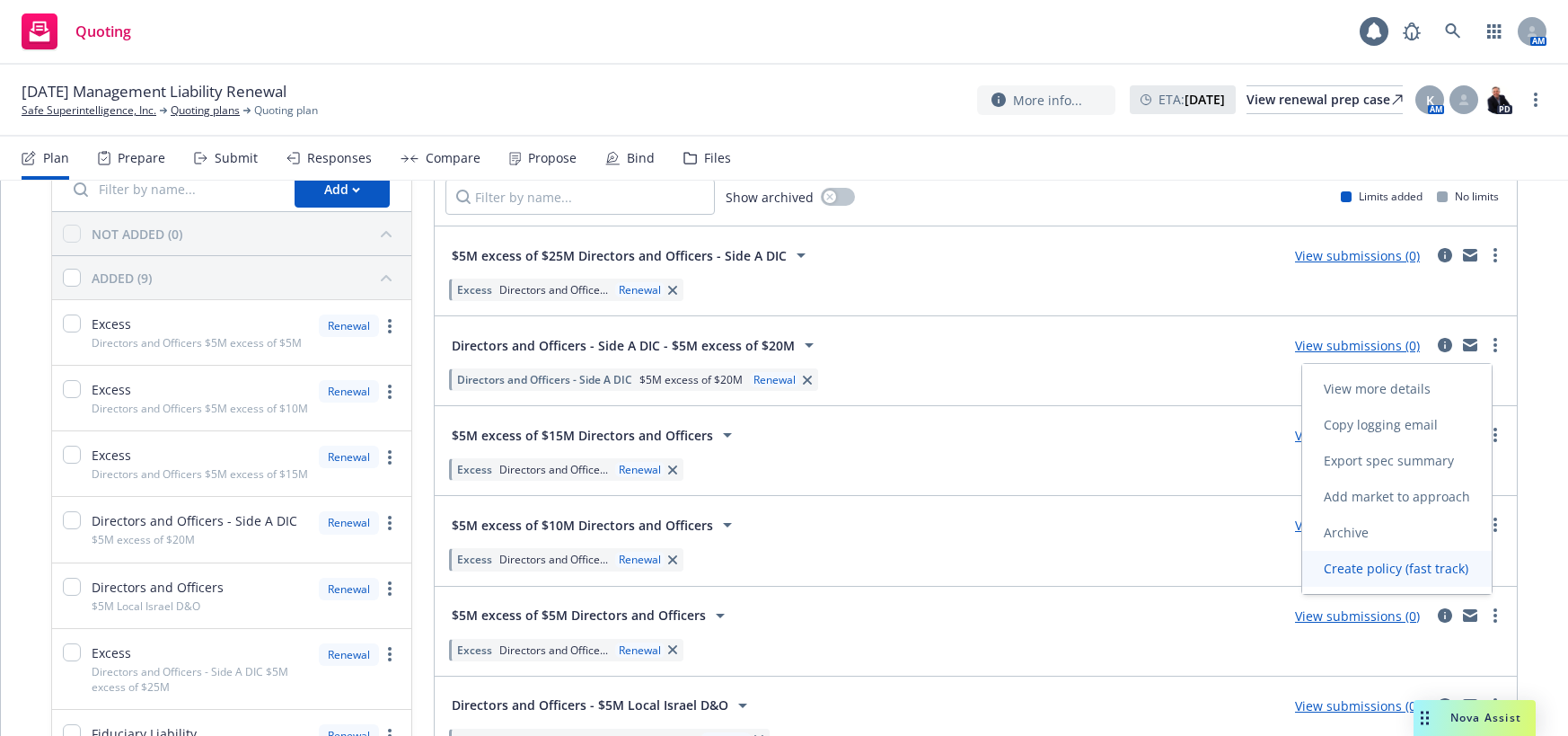
click at [1381, 572] on span "Create policy (fast track)" at bounding box center [1396, 568] width 188 height 18
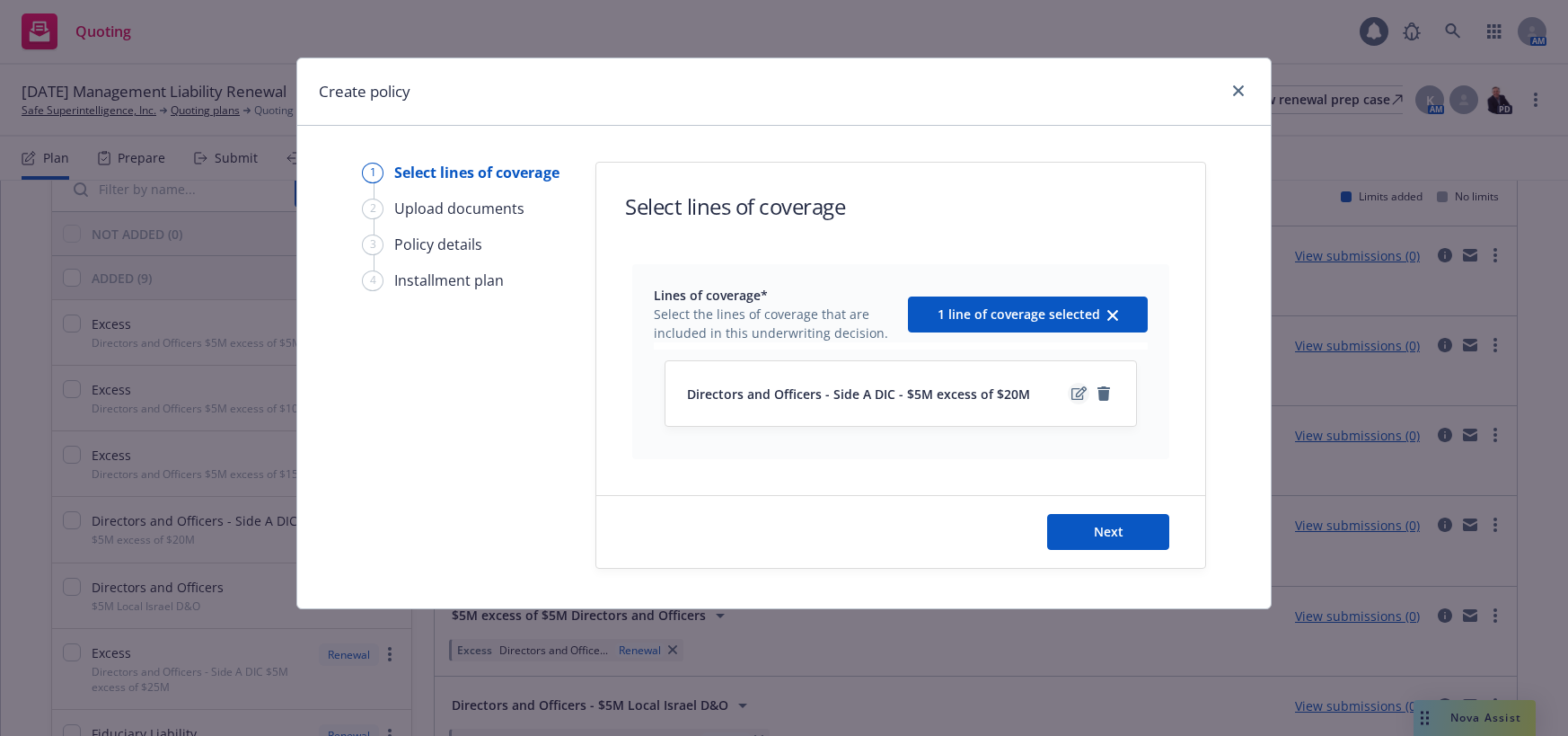
click at [1079, 391] on icon "edit" at bounding box center [1078, 392] width 16 height 14
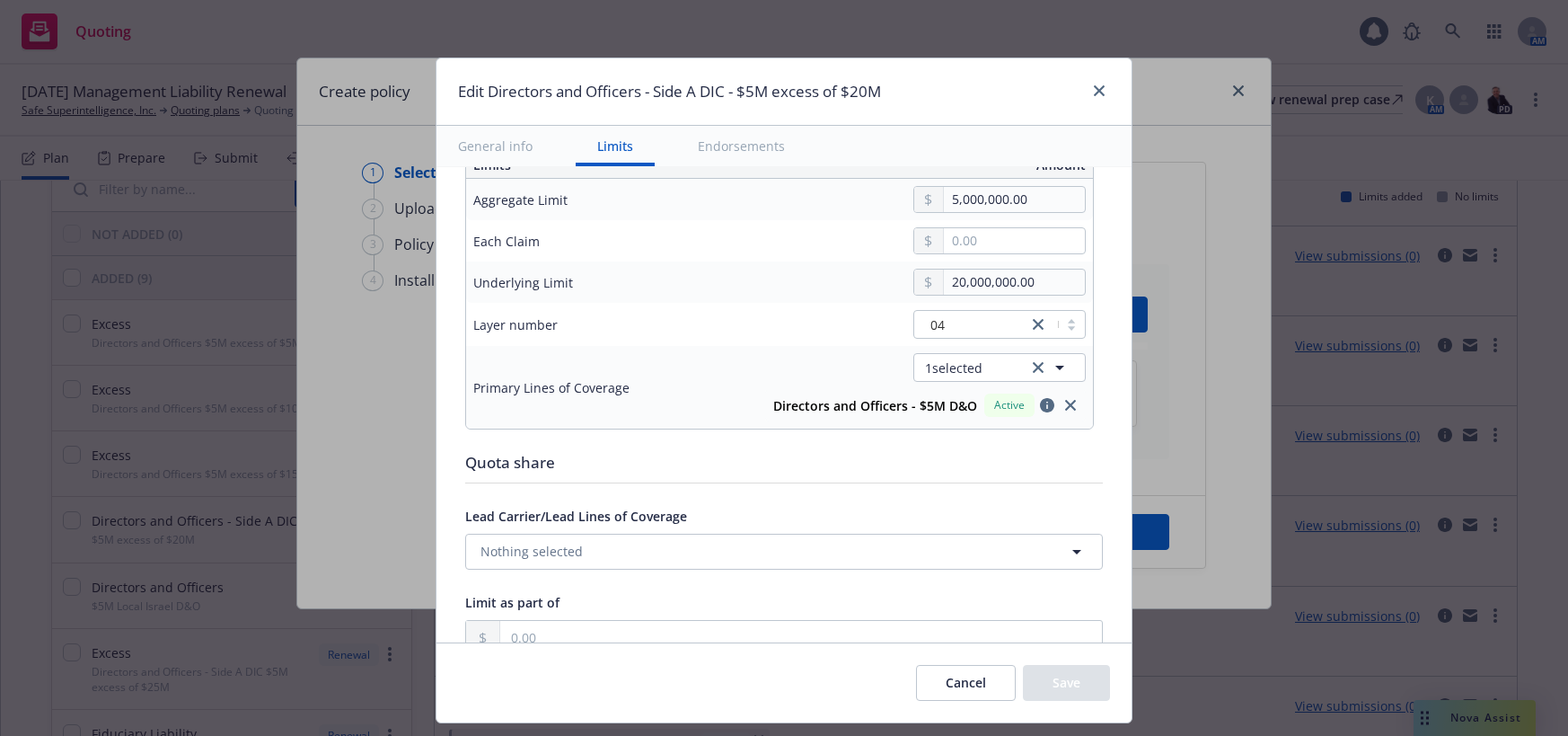
scroll to position [629, 0]
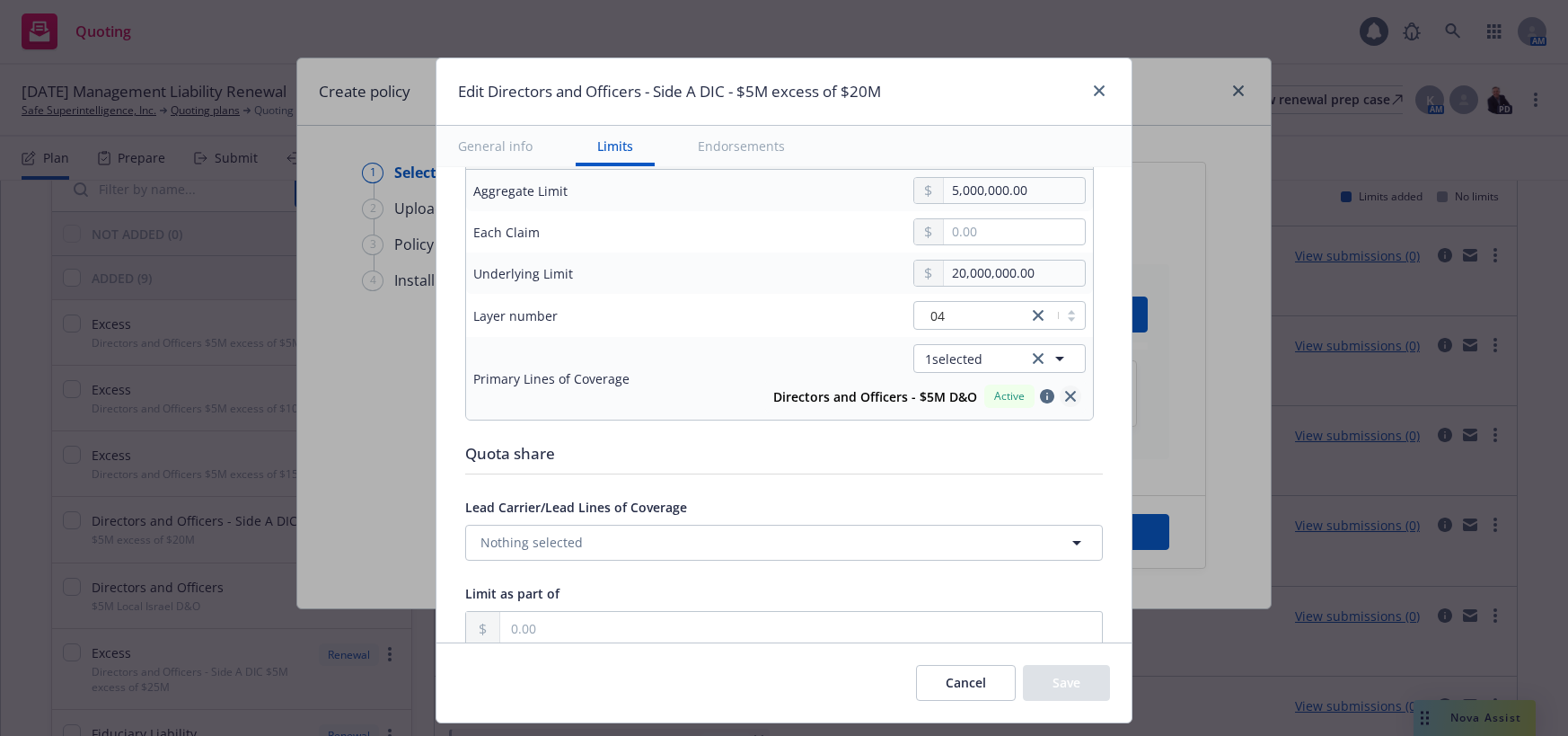
click at [1065, 397] on icon "close" at bounding box center [1071, 396] width 11 height 11
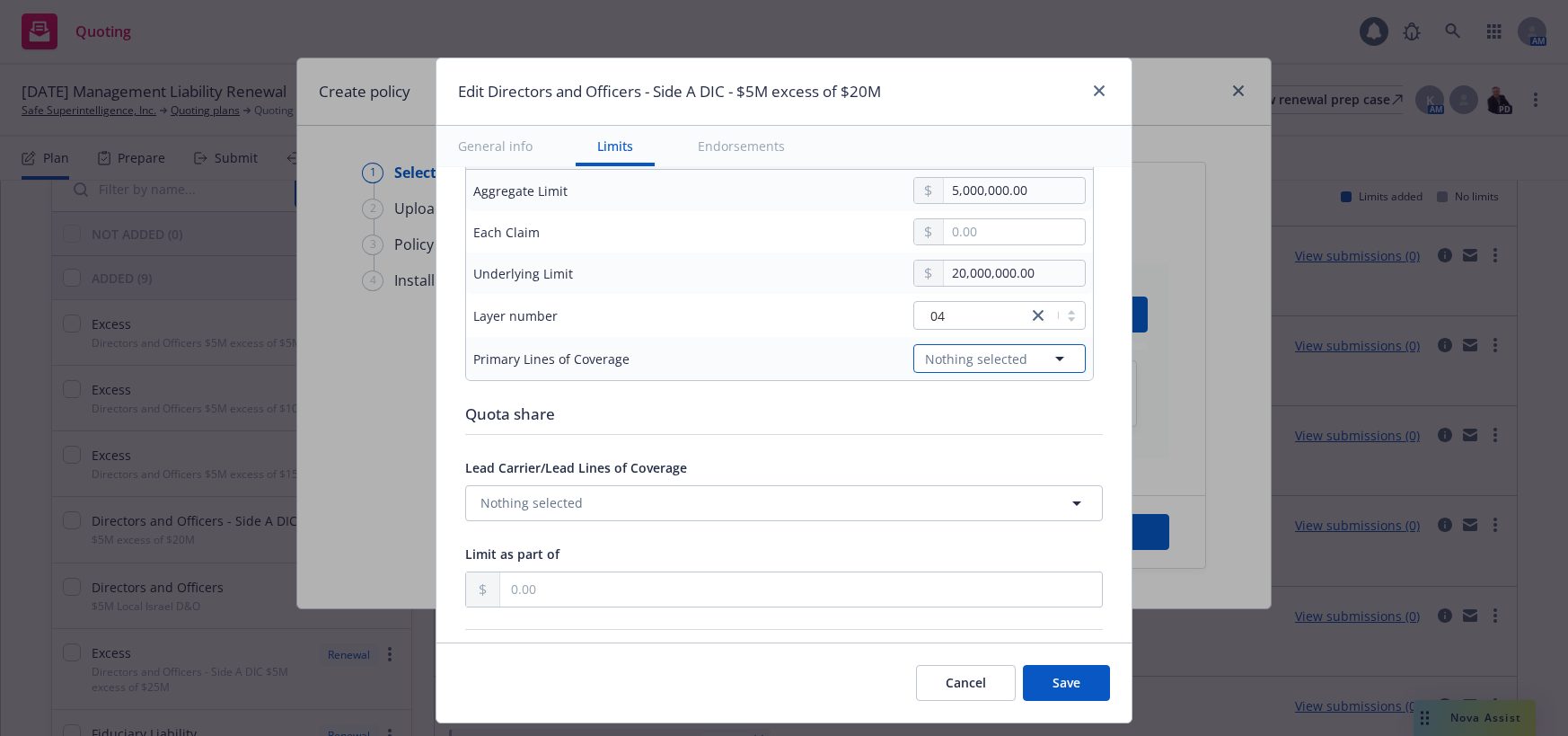
click at [1055, 357] on icon "button" at bounding box center [1060, 358] width 9 height 5
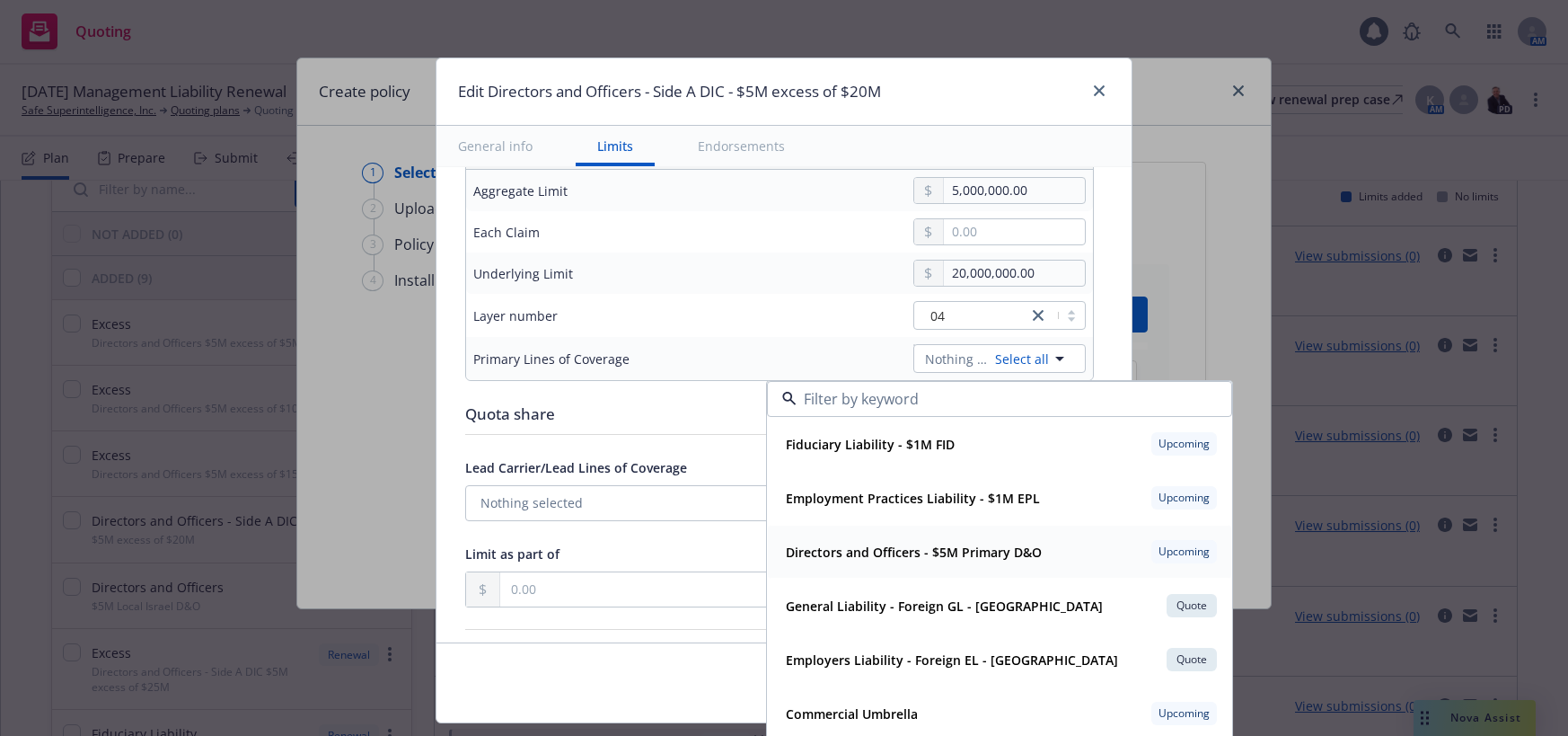
click at [978, 552] on strong "Directors and Officers - $5M Primary D&O" at bounding box center [913, 552] width 256 height 18
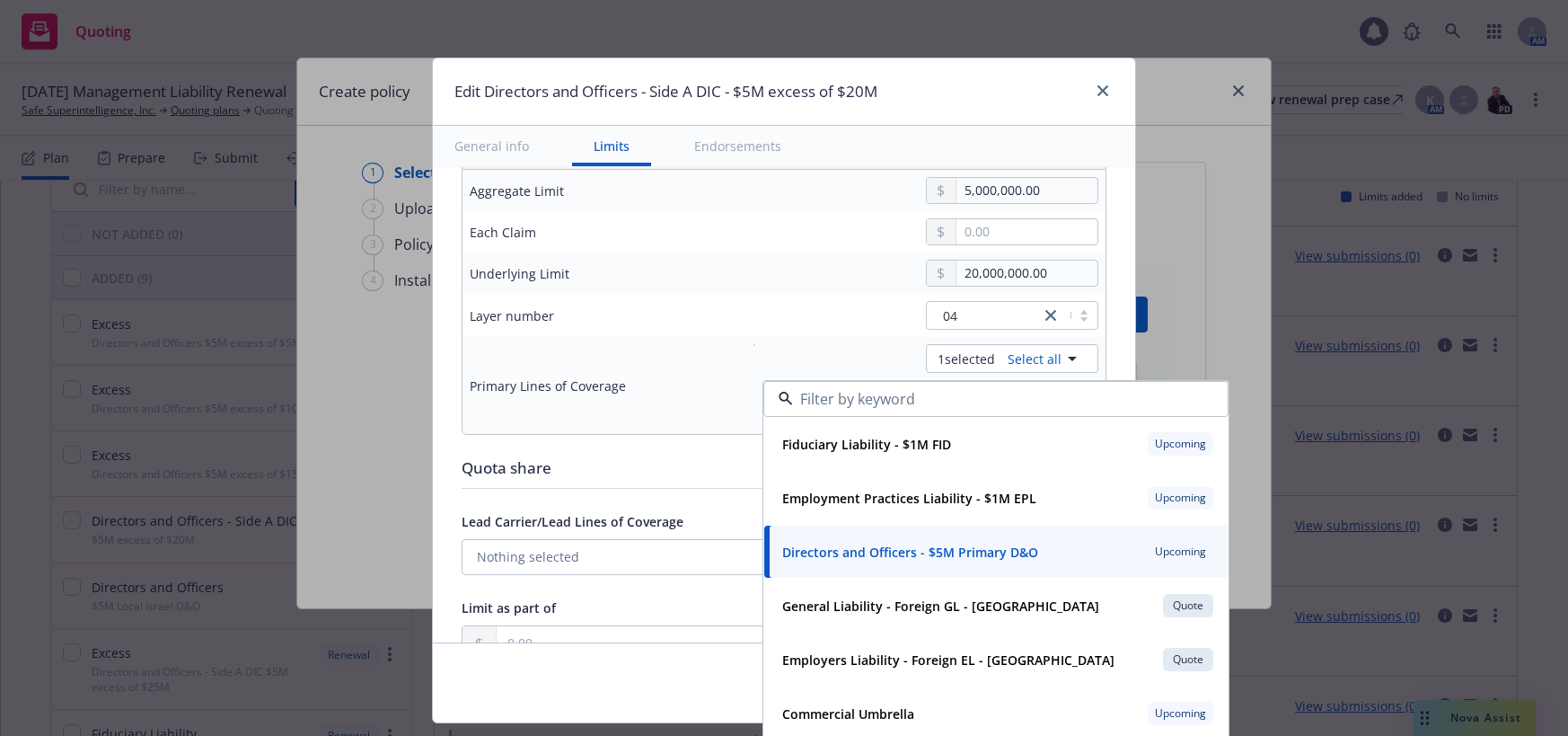
click at [859, 357] on div "1 selected Select all" at bounding box center [925, 358] width 344 height 29
click at [732, 395] on td "1 selected Select all Directors and Officers - $5M Primary D&O Upcoming Fiducia…" at bounding box center [919, 385] width 374 height 97
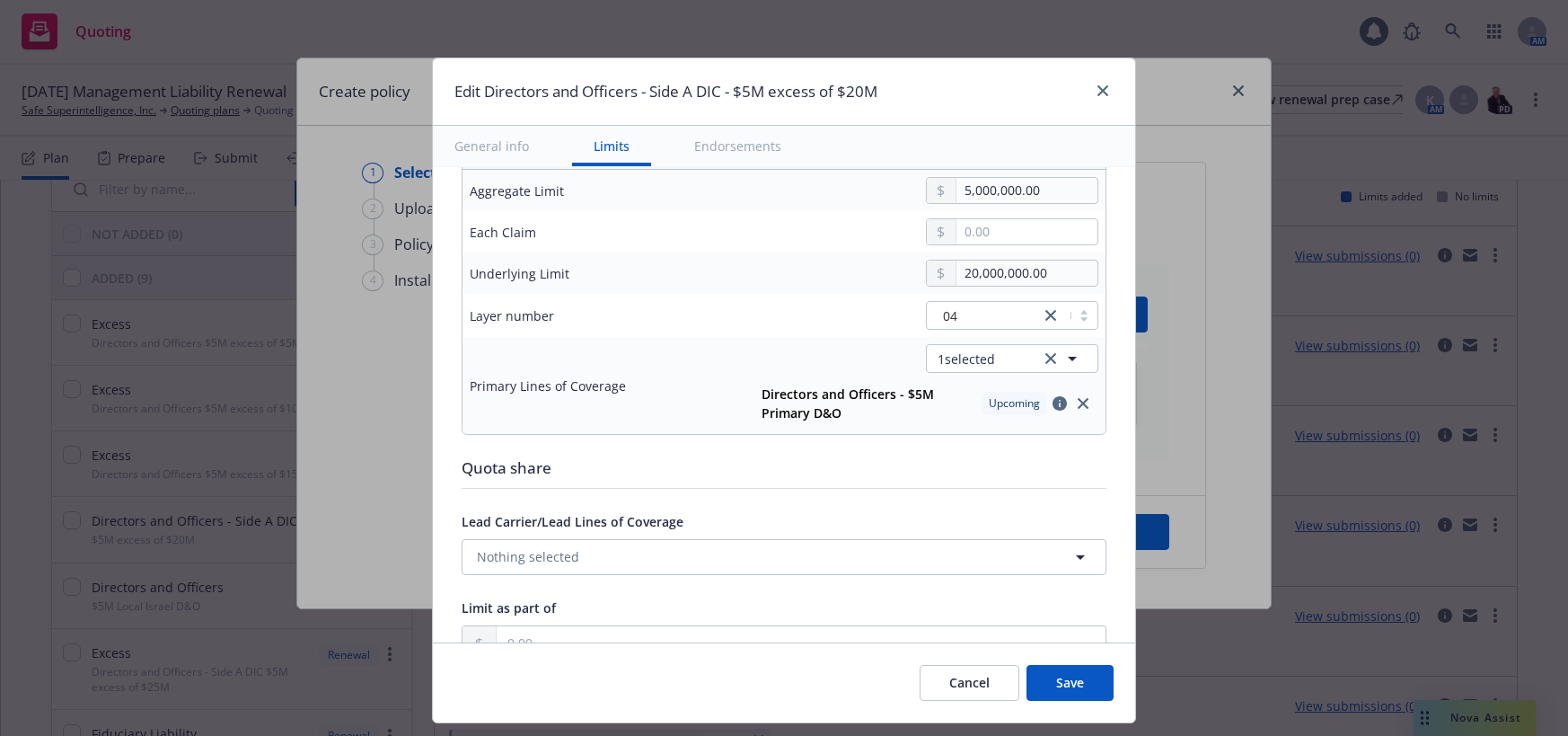
scroll to position [809, 0]
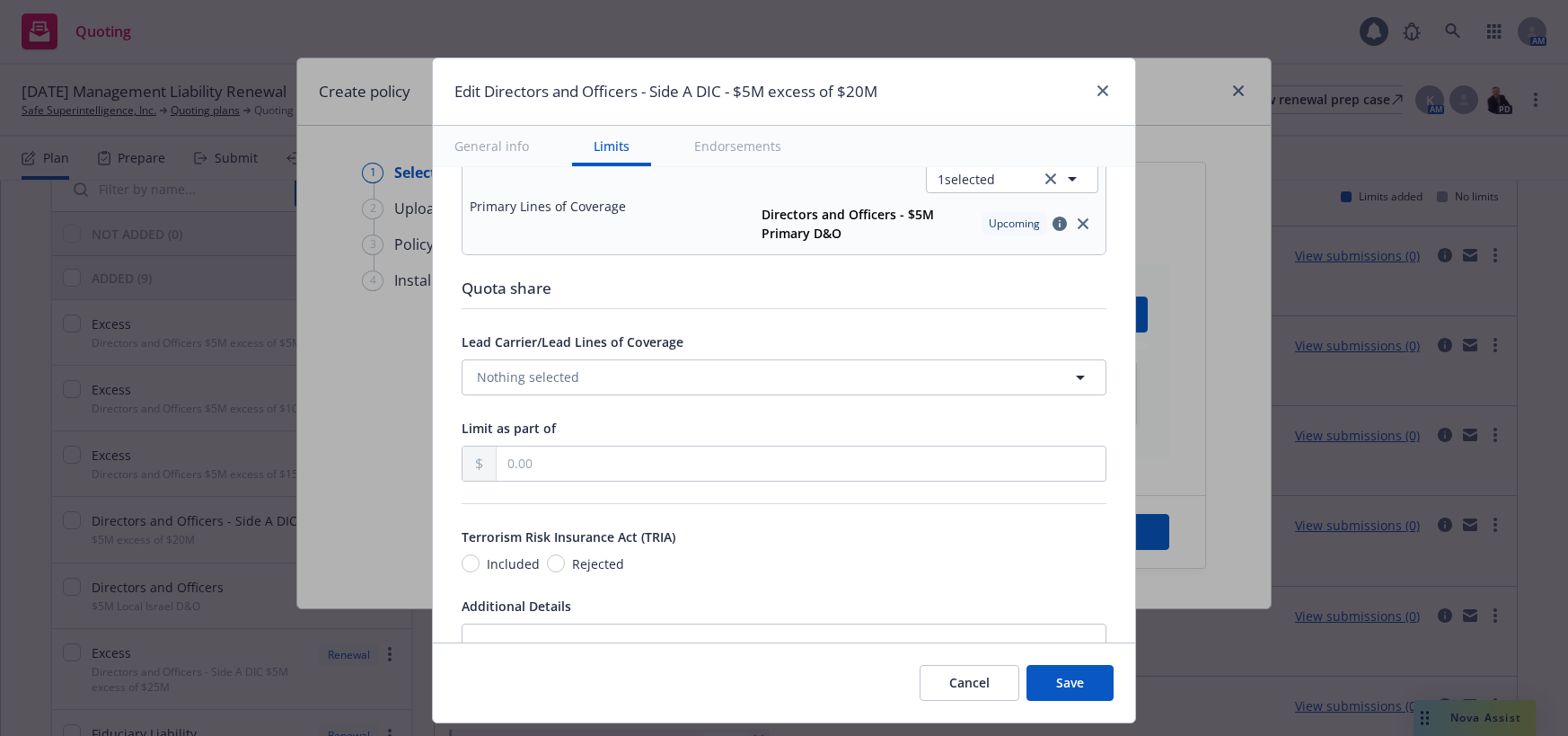
click at [1074, 676] on button "Save" at bounding box center [1070, 683] width 87 height 36
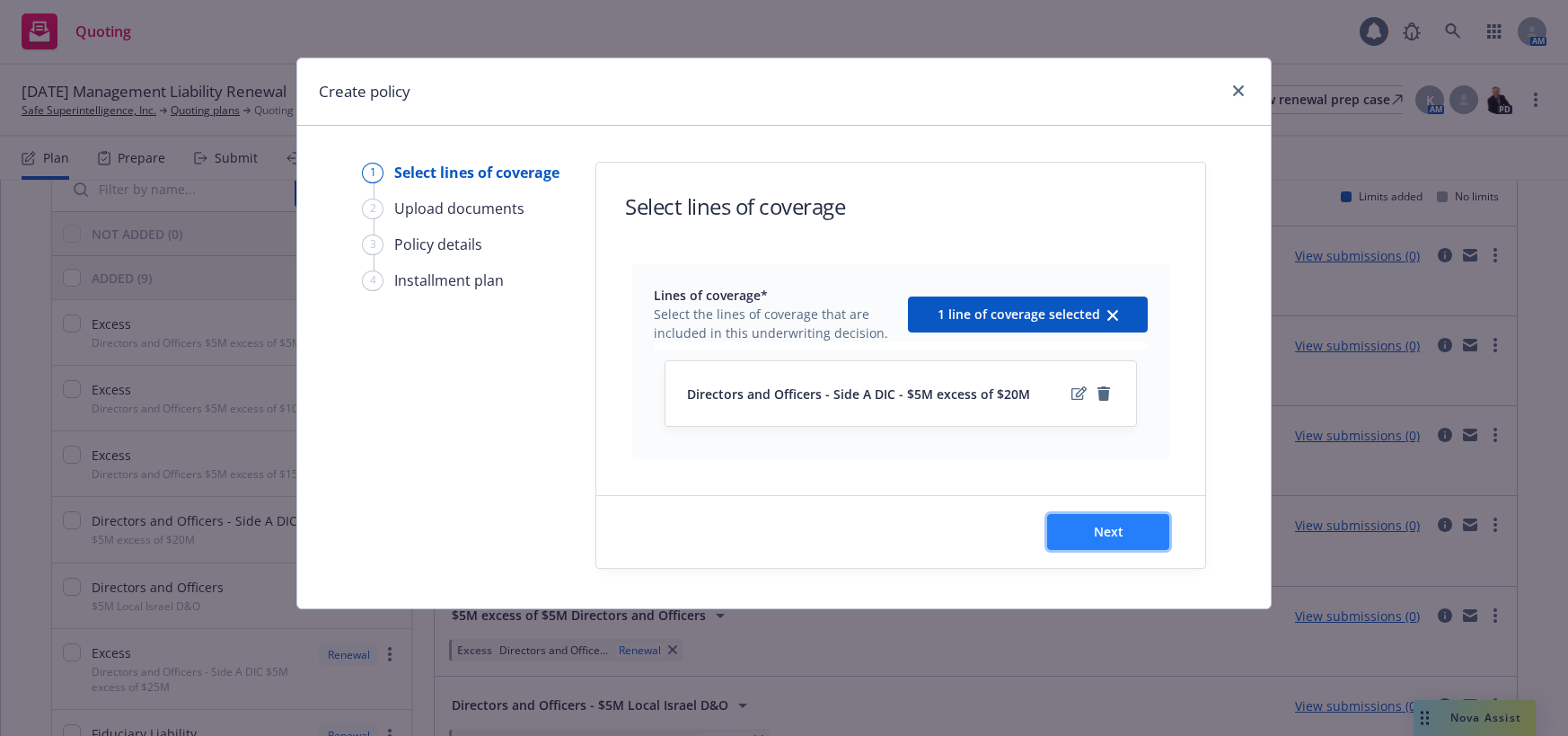
click at [1101, 532] on span "Next" at bounding box center [1109, 532] width 29 height 18
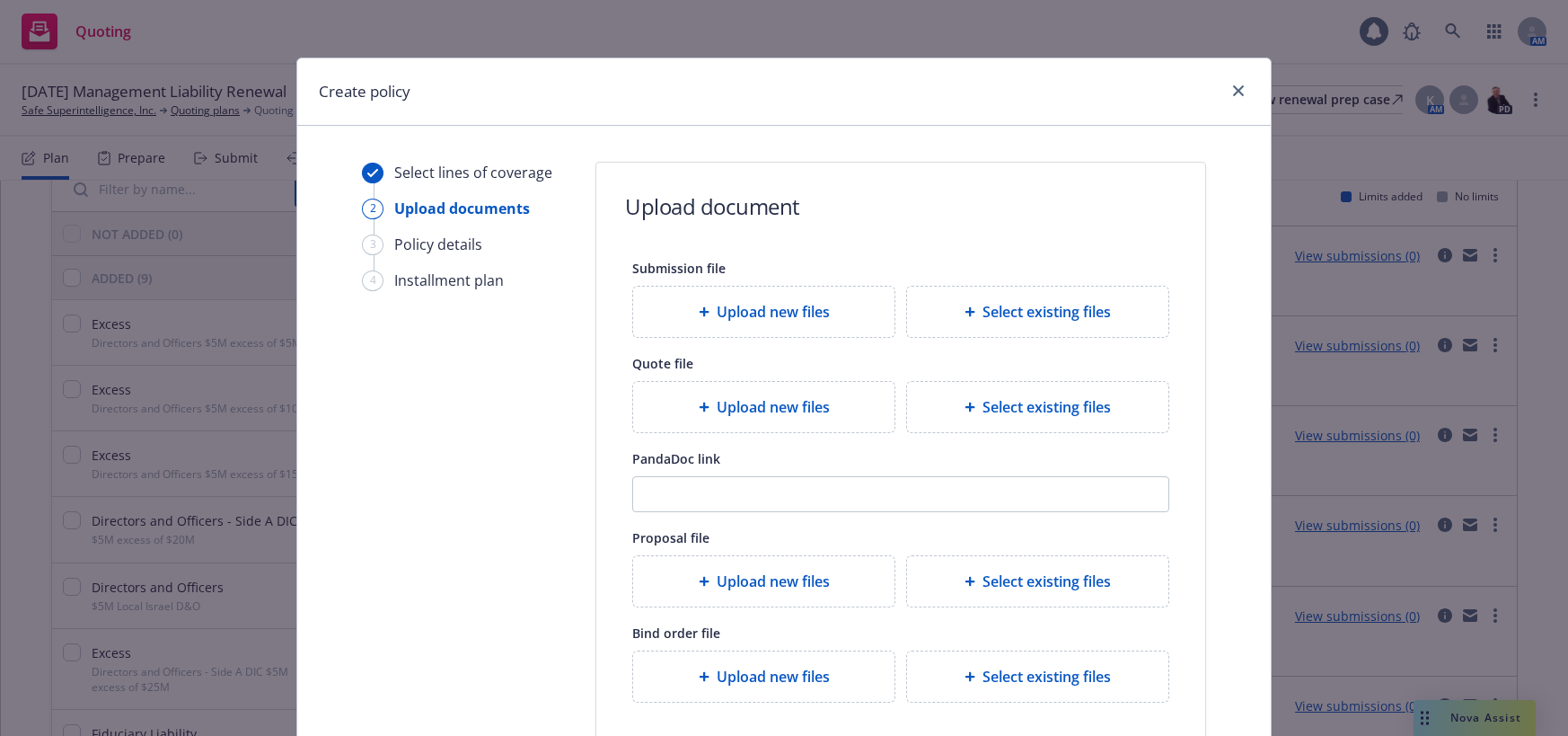
click at [777, 403] on span "Upload new files" at bounding box center [772, 406] width 113 height 21
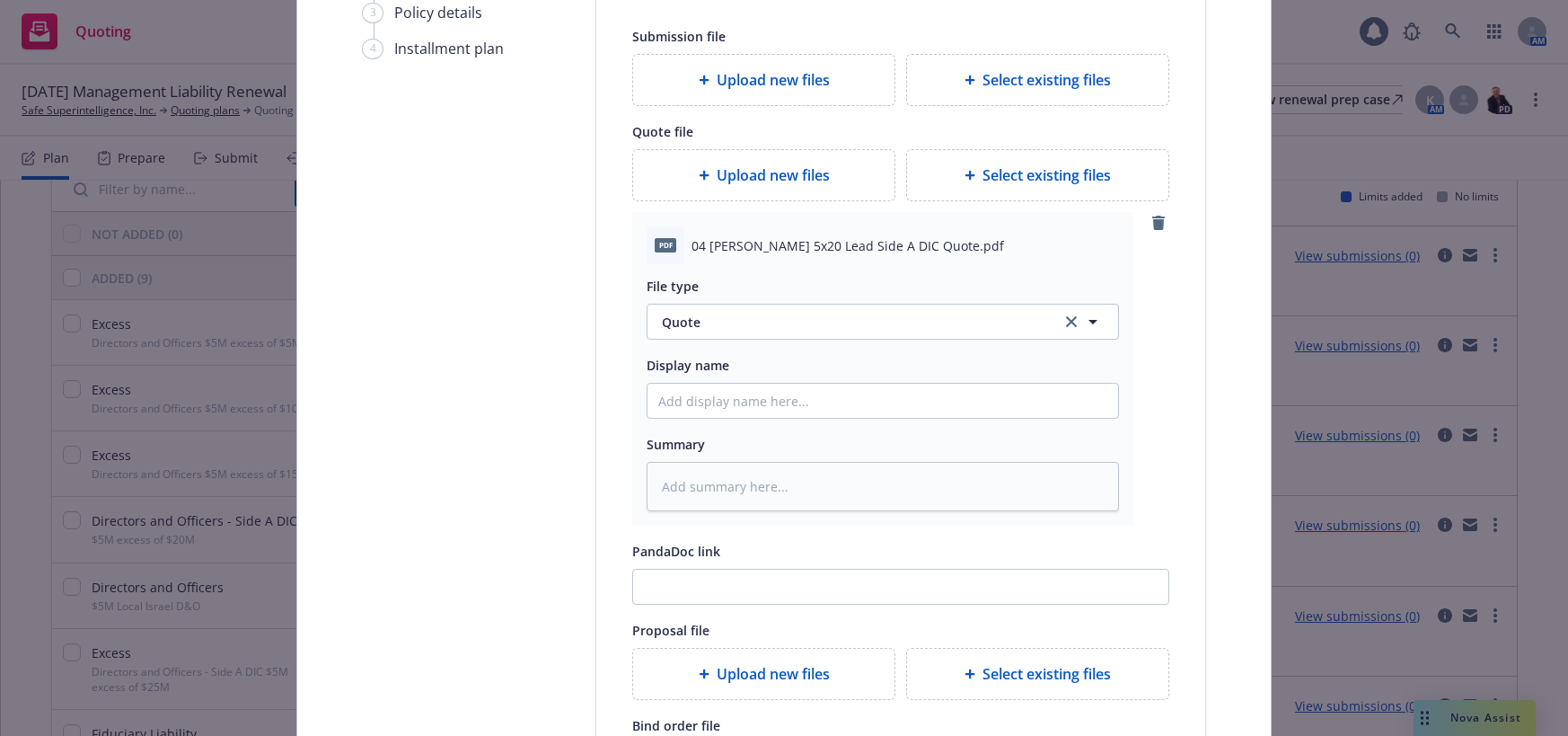
scroll to position [270, 0]
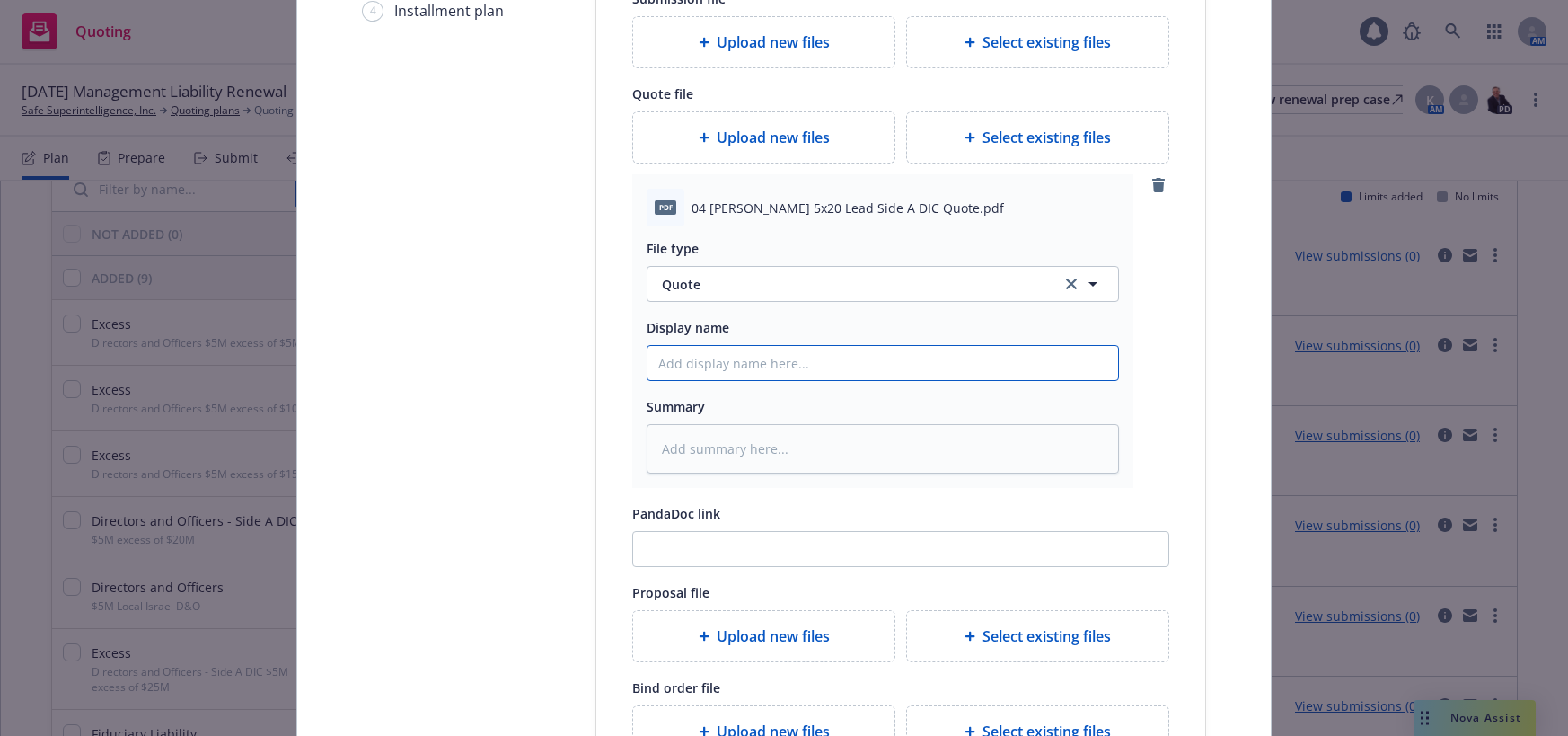
click at [750, 367] on input "Display name" at bounding box center [882, 362] width 470 height 34
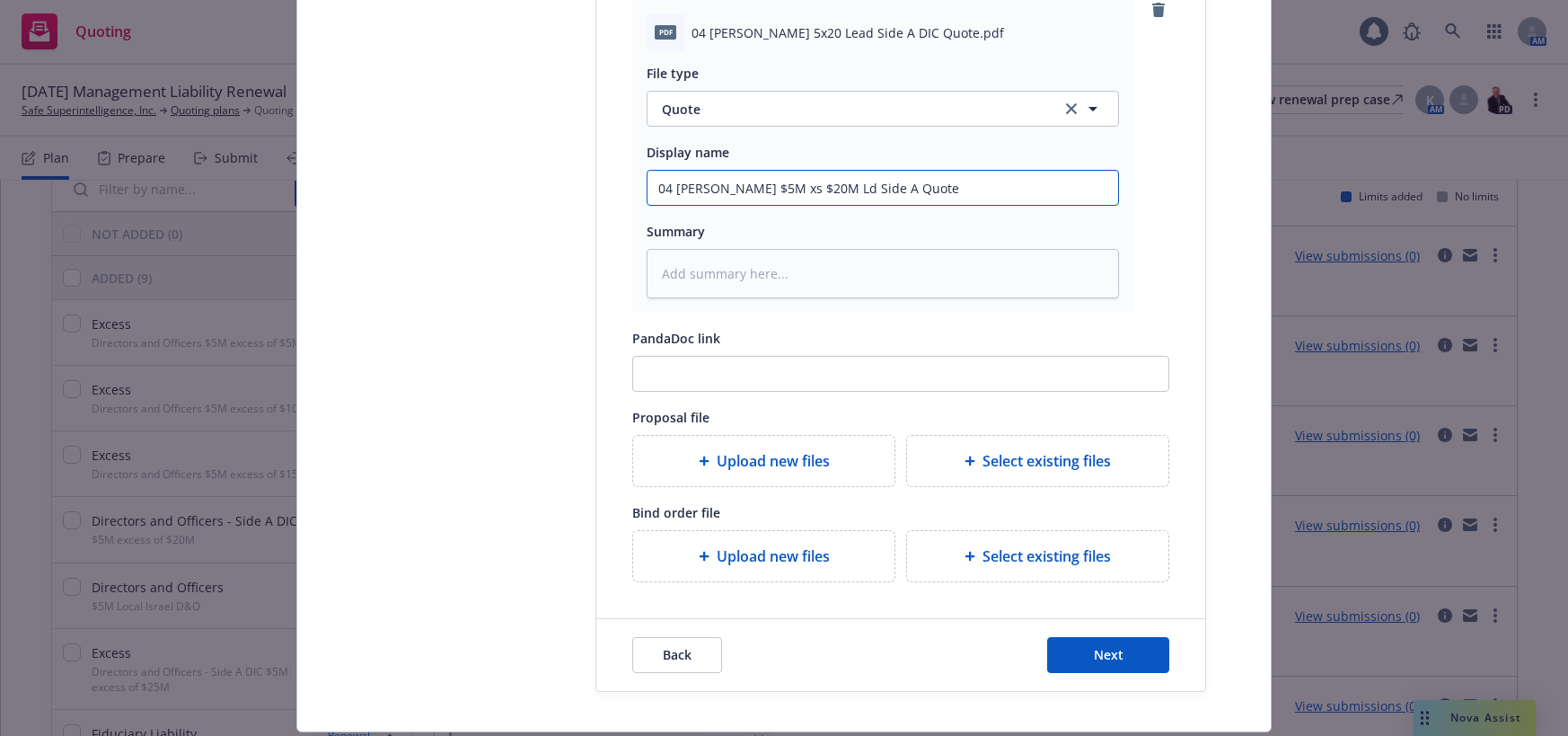
scroll to position [450, 0]
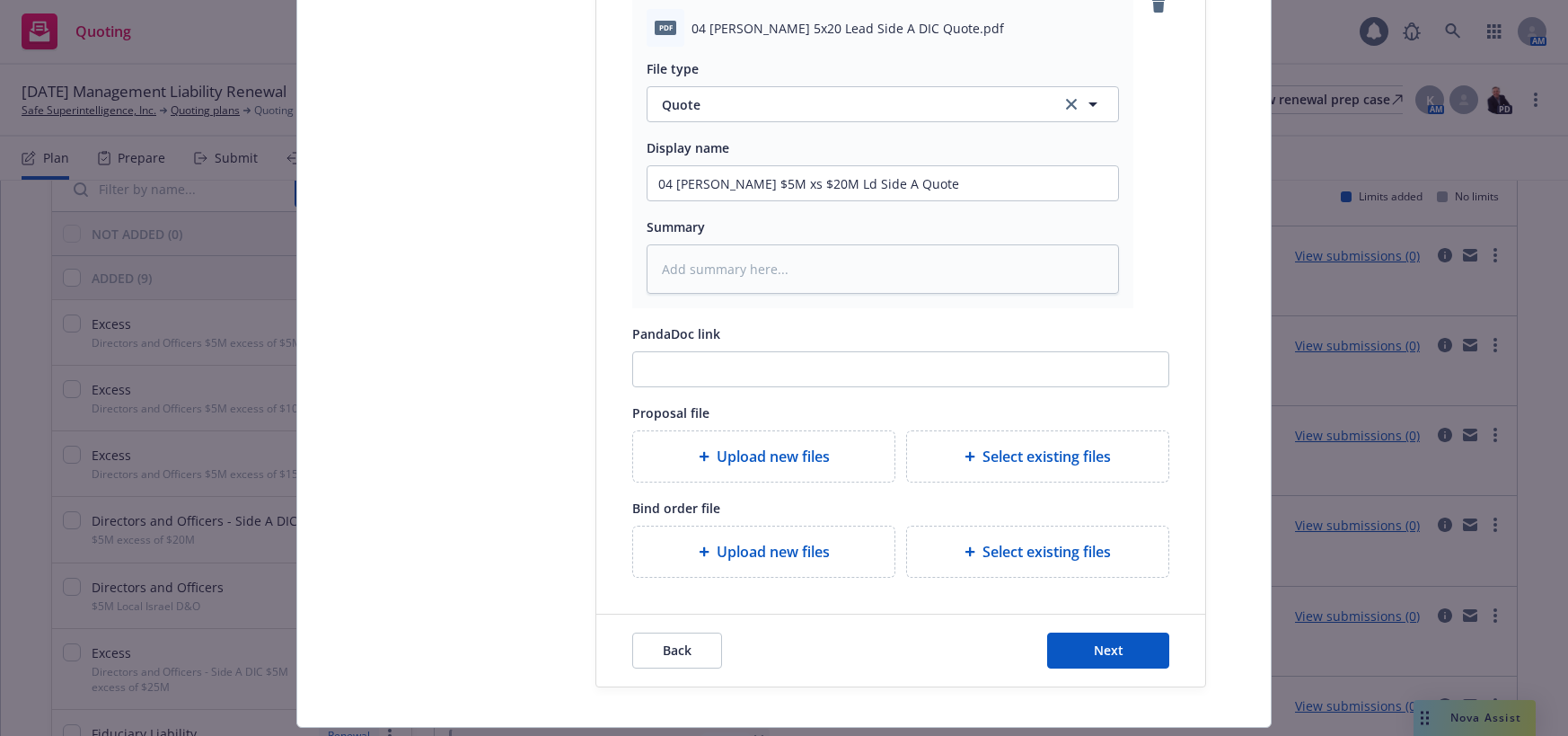
click at [796, 544] on span "Upload new files" at bounding box center [772, 551] width 113 height 21
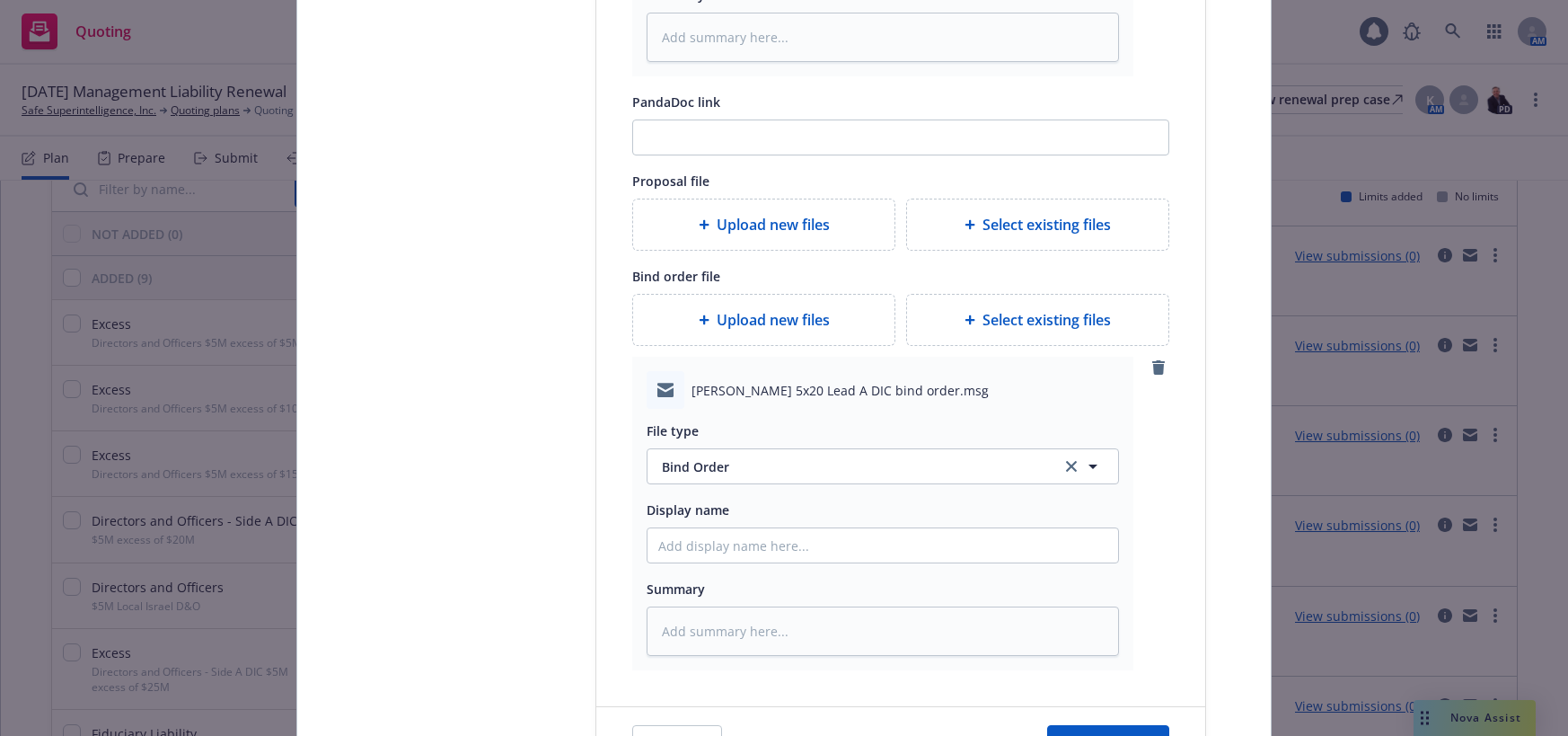
scroll to position [718, 0]
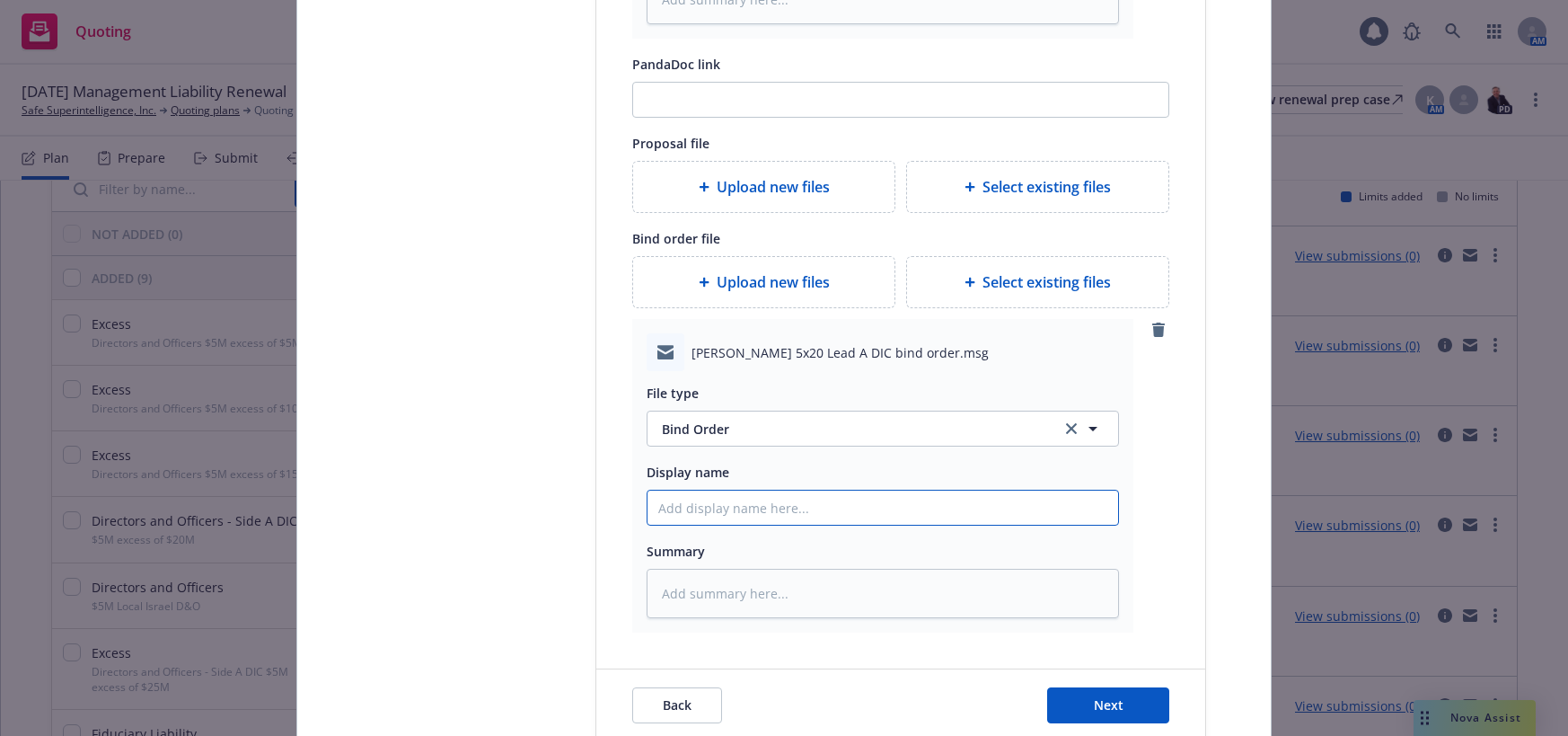
click at [762, 509] on input "Display name" at bounding box center [882, 507] width 470 height 34
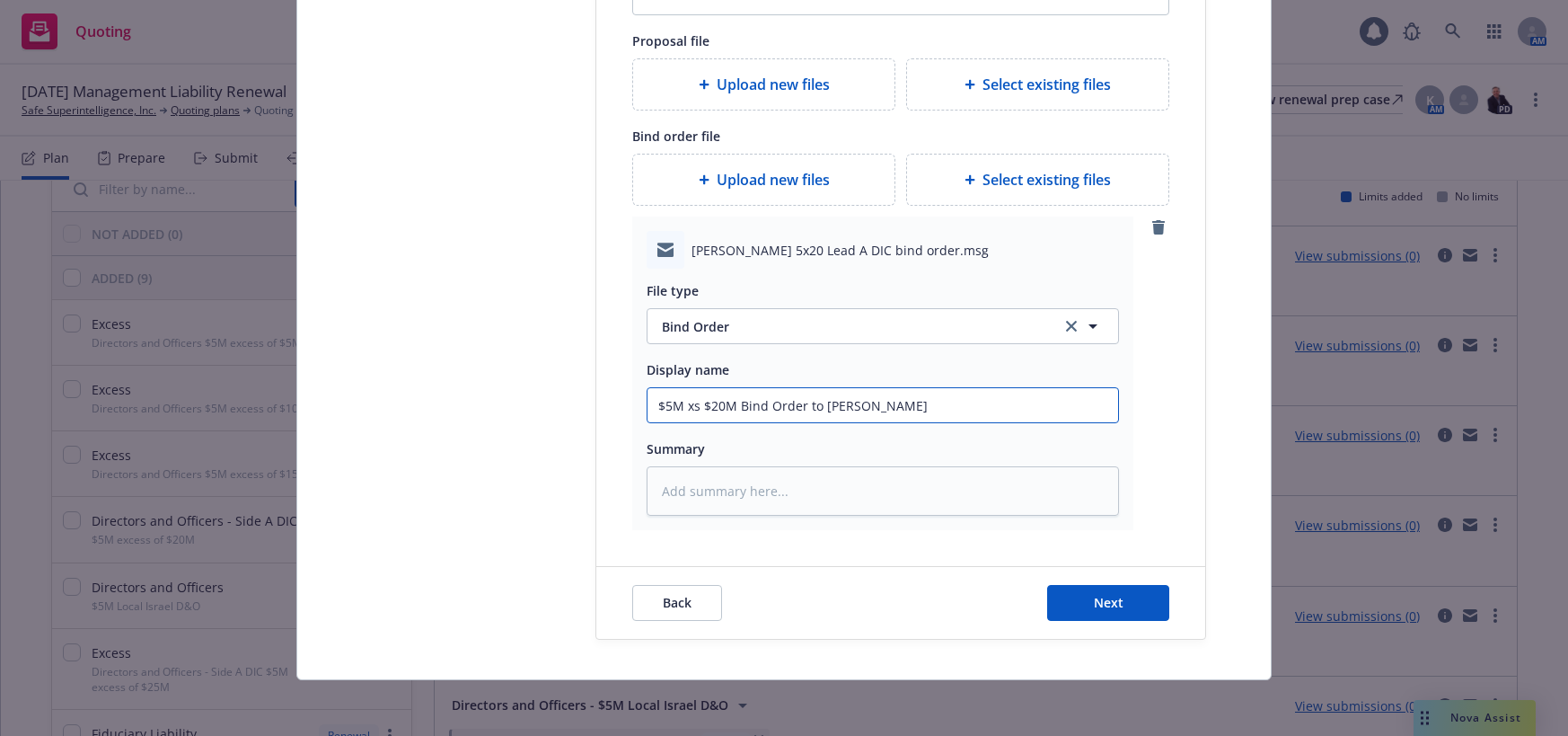
scroll to position [823, 0]
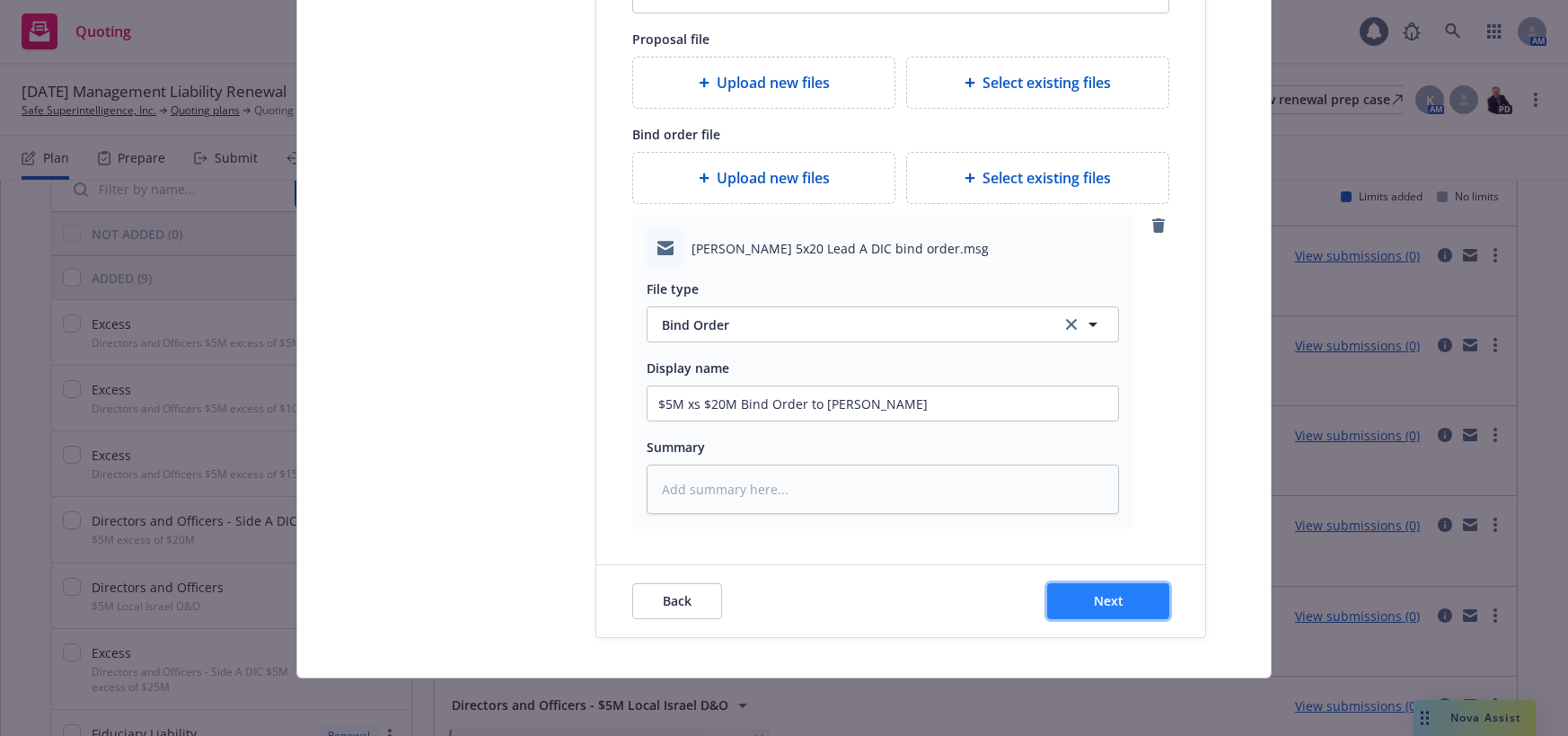
click at [1083, 598] on button "Next" at bounding box center [1108, 601] width 122 height 36
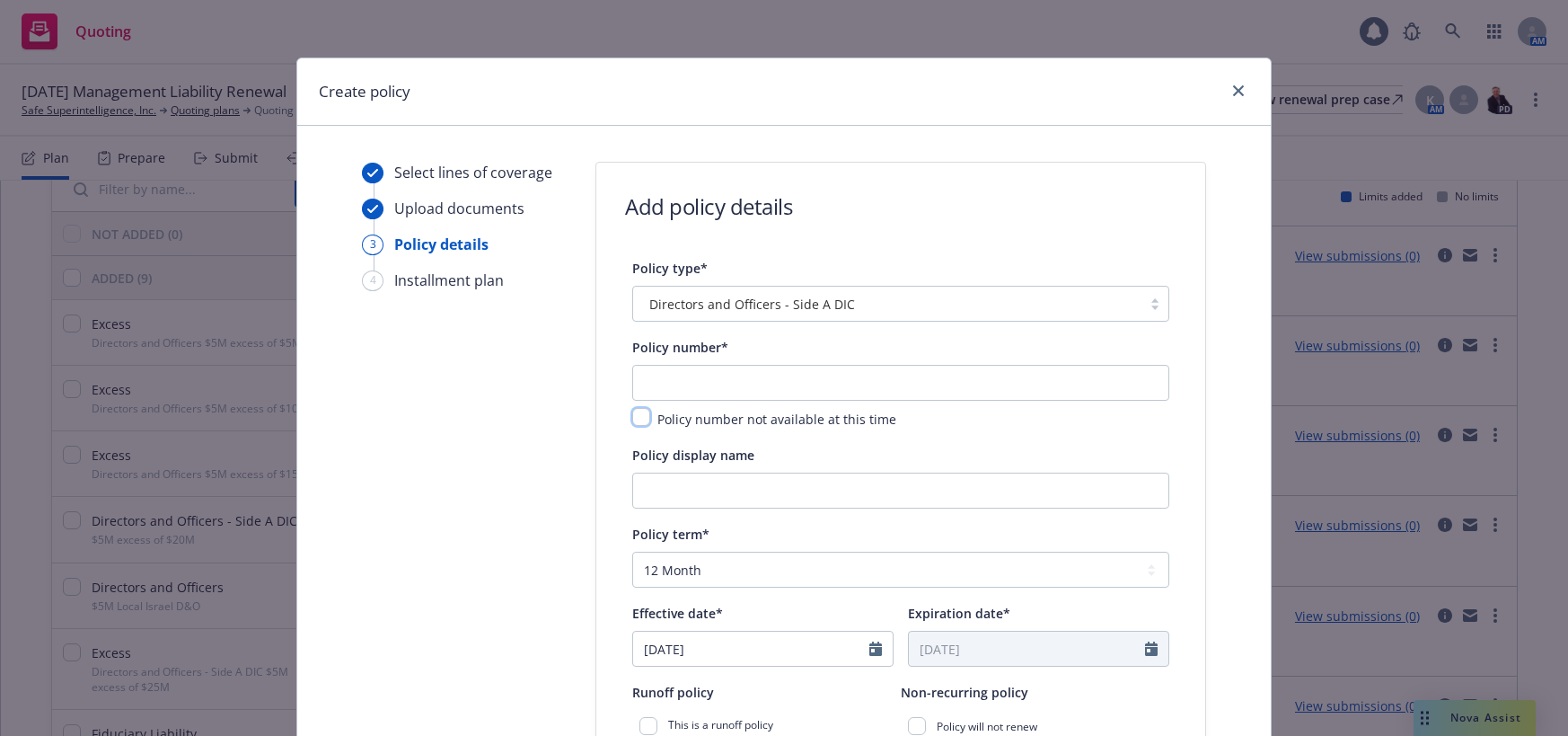
click at [640, 417] on input "checkbox" at bounding box center [642, 417] width 18 height 18
click at [782, 486] on input "Policy display name" at bounding box center [900, 490] width 537 height 36
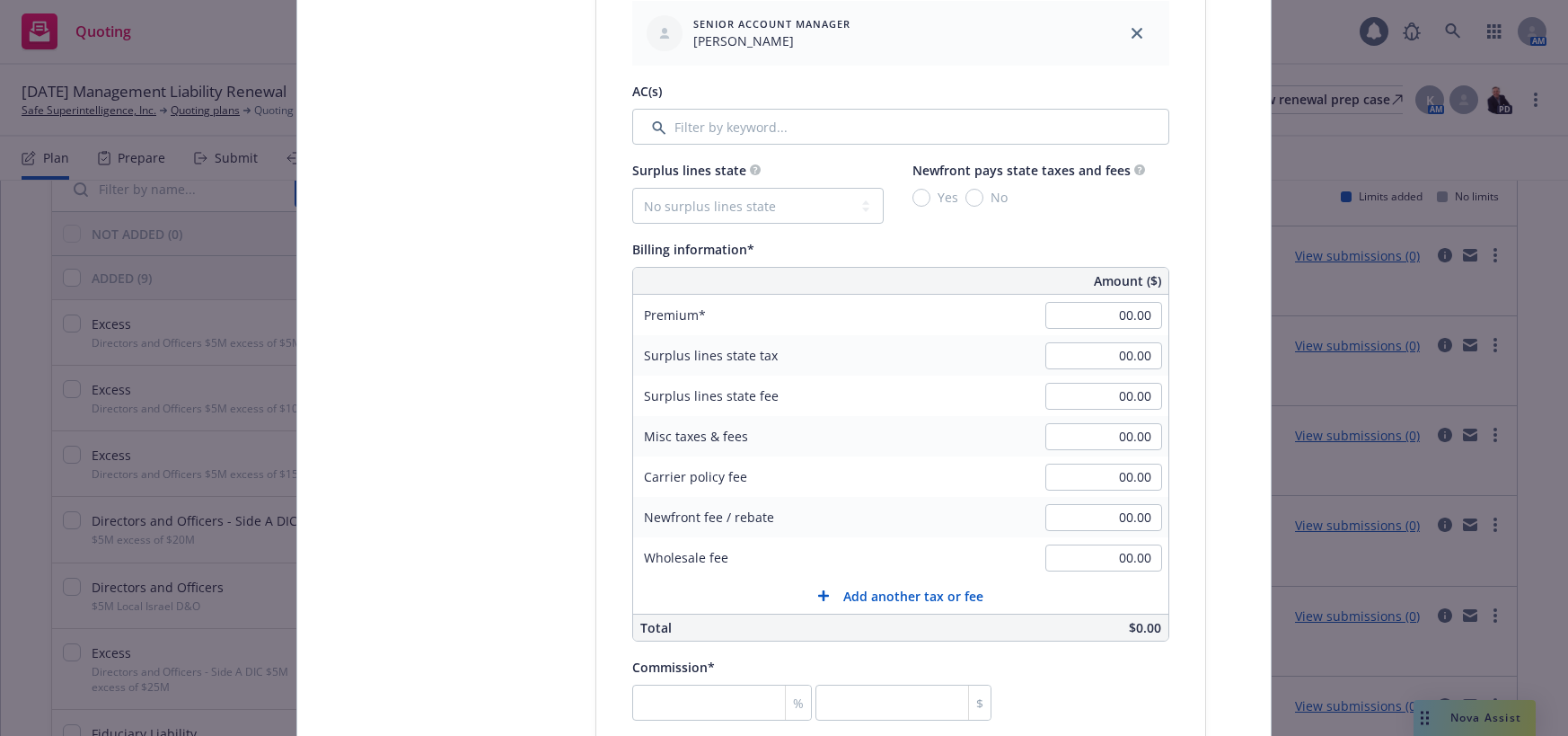
scroll to position [988, 0]
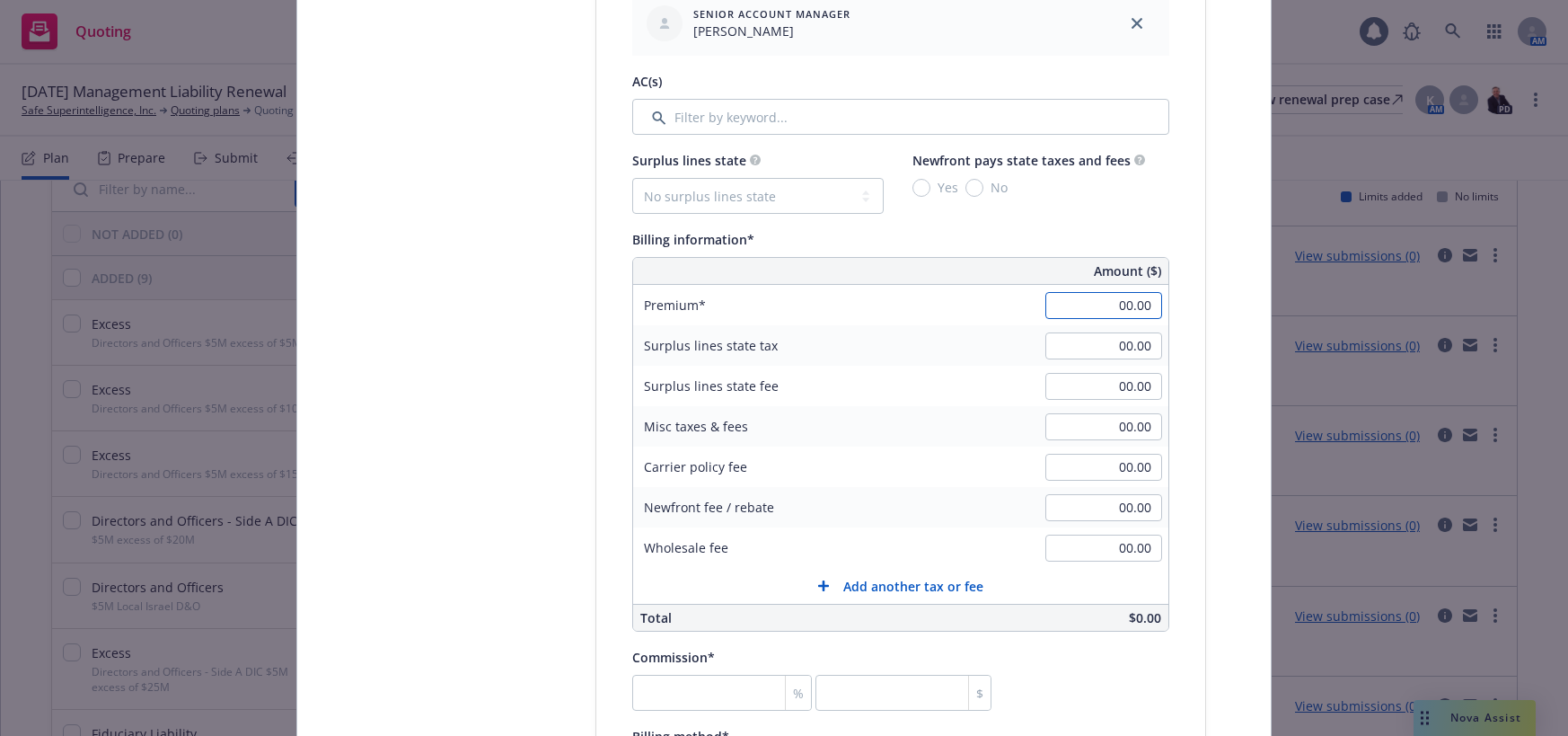
click at [1093, 308] on input "00.00" at bounding box center [1103, 305] width 117 height 27
click at [726, 694] on input "number" at bounding box center [722, 692] width 180 height 36
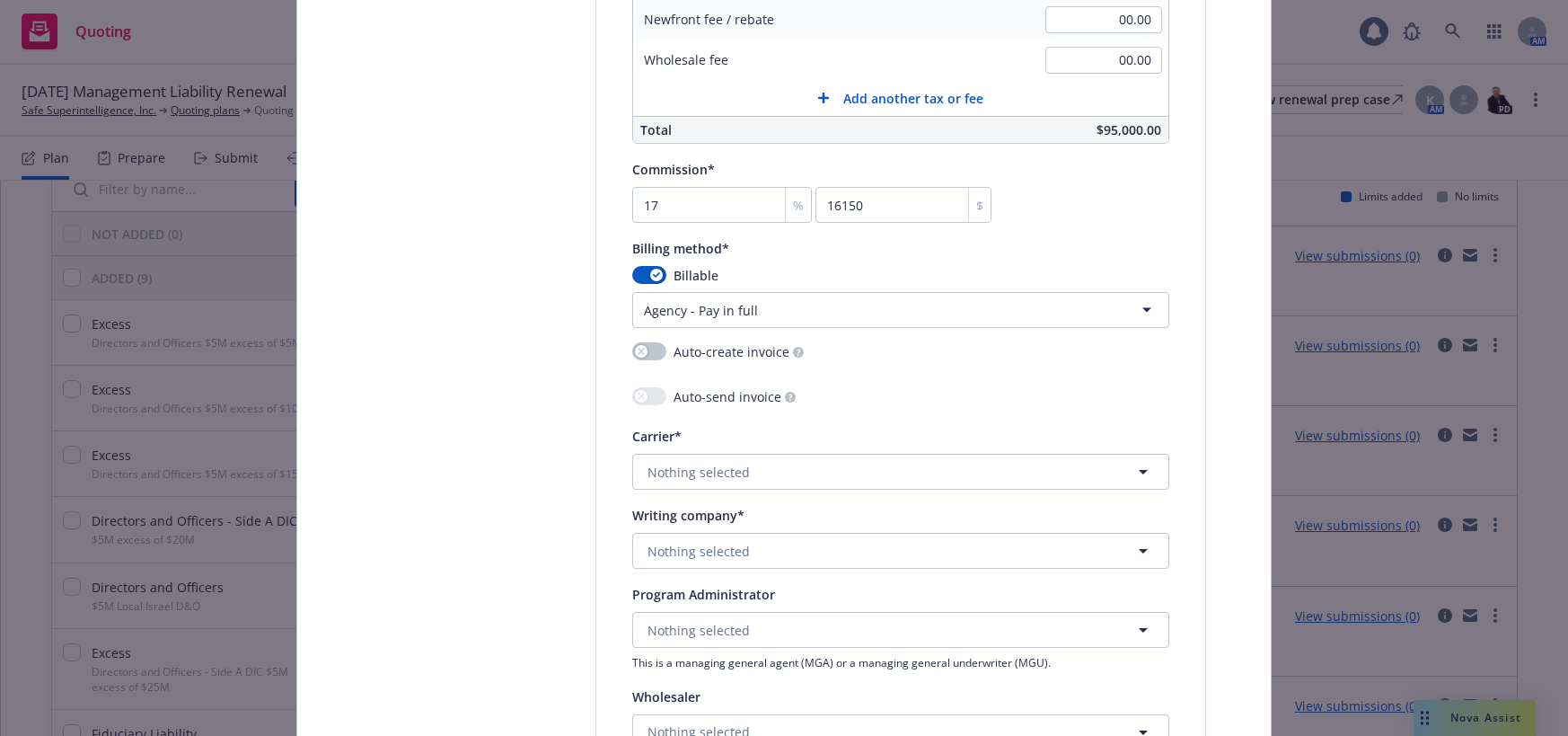
scroll to position [1527, 0]
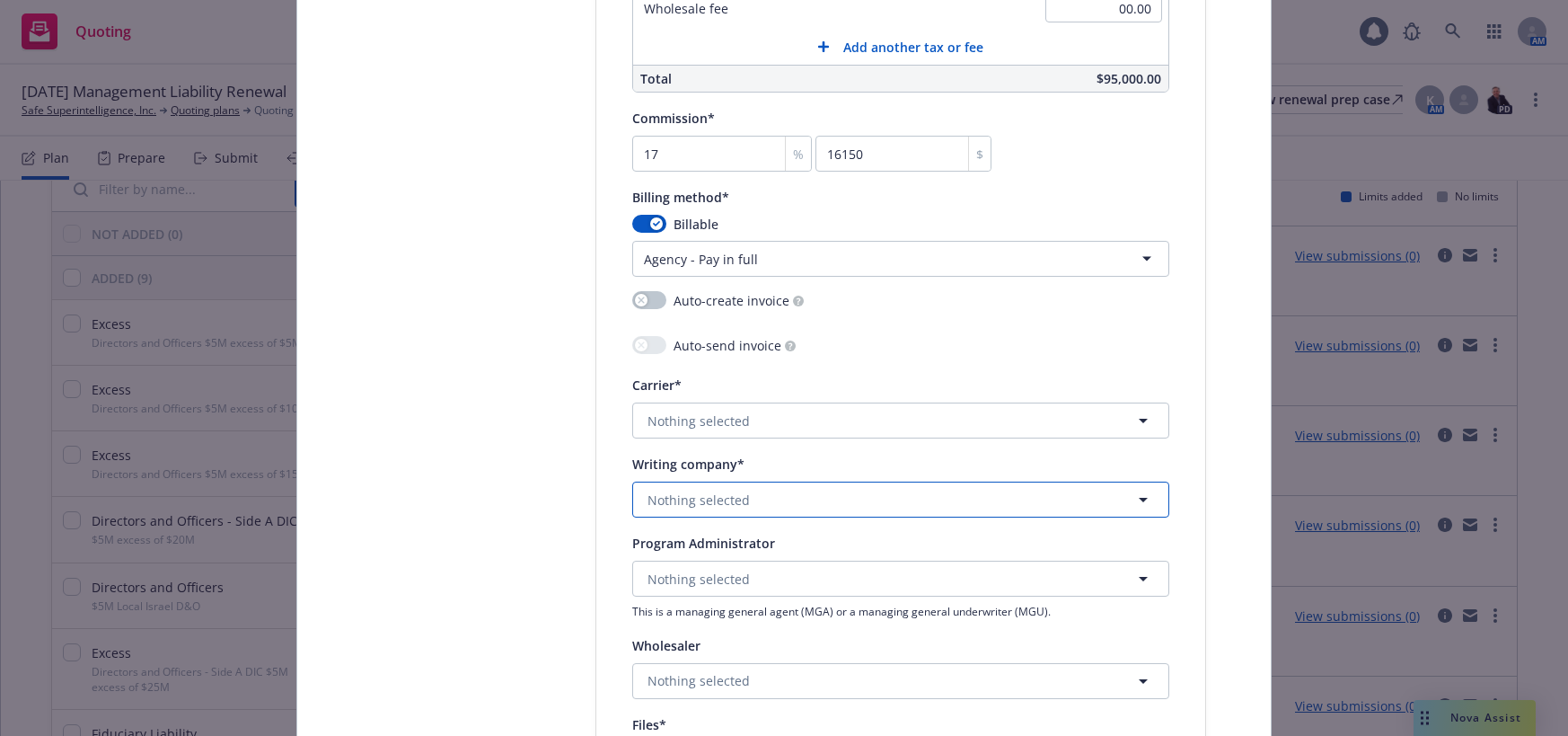
click at [744, 498] on button "Nothing selected" at bounding box center [900, 499] width 537 height 36
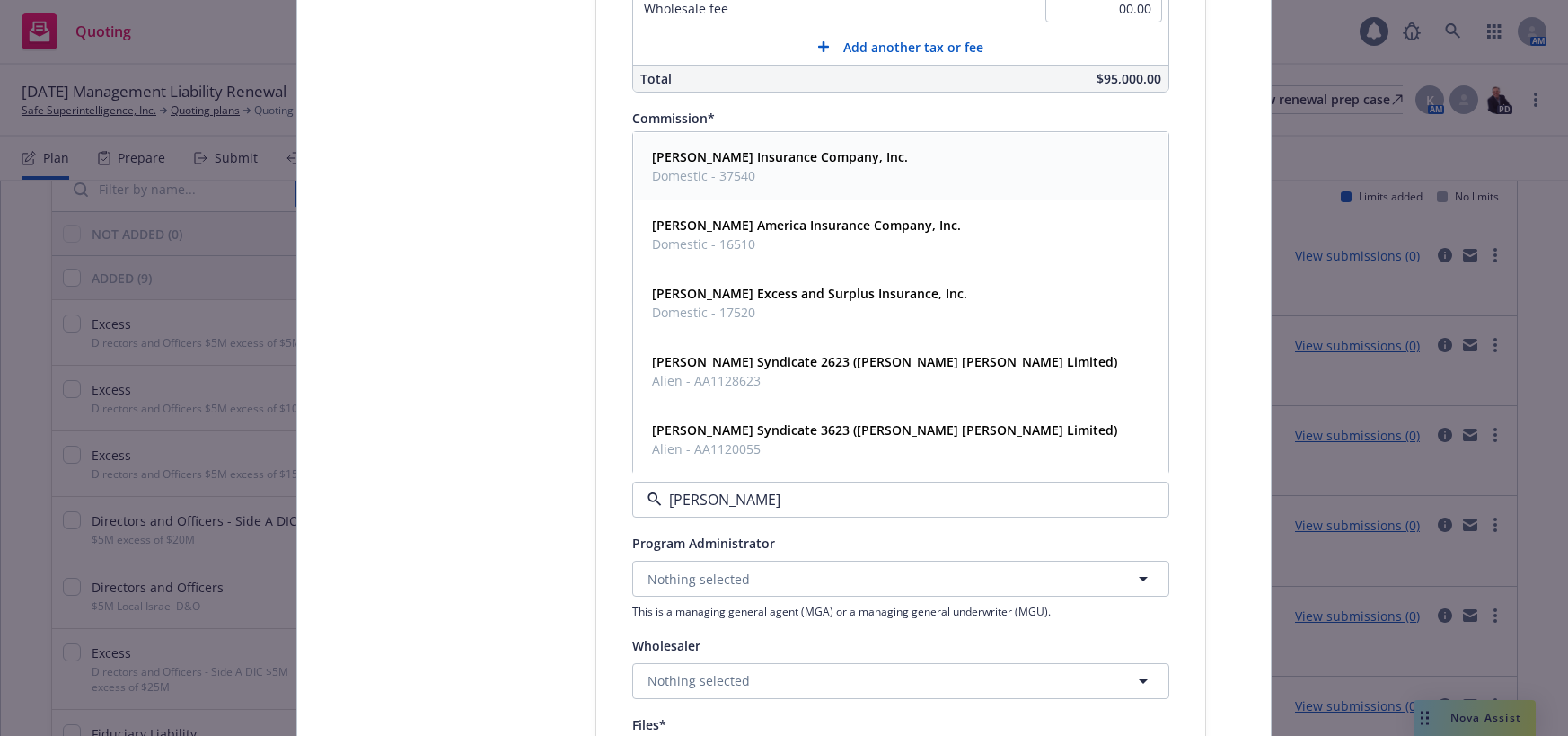
click at [728, 155] on strong "[PERSON_NAME] Insurance Company, Inc." at bounding box center [780, 157] width 256 height 18
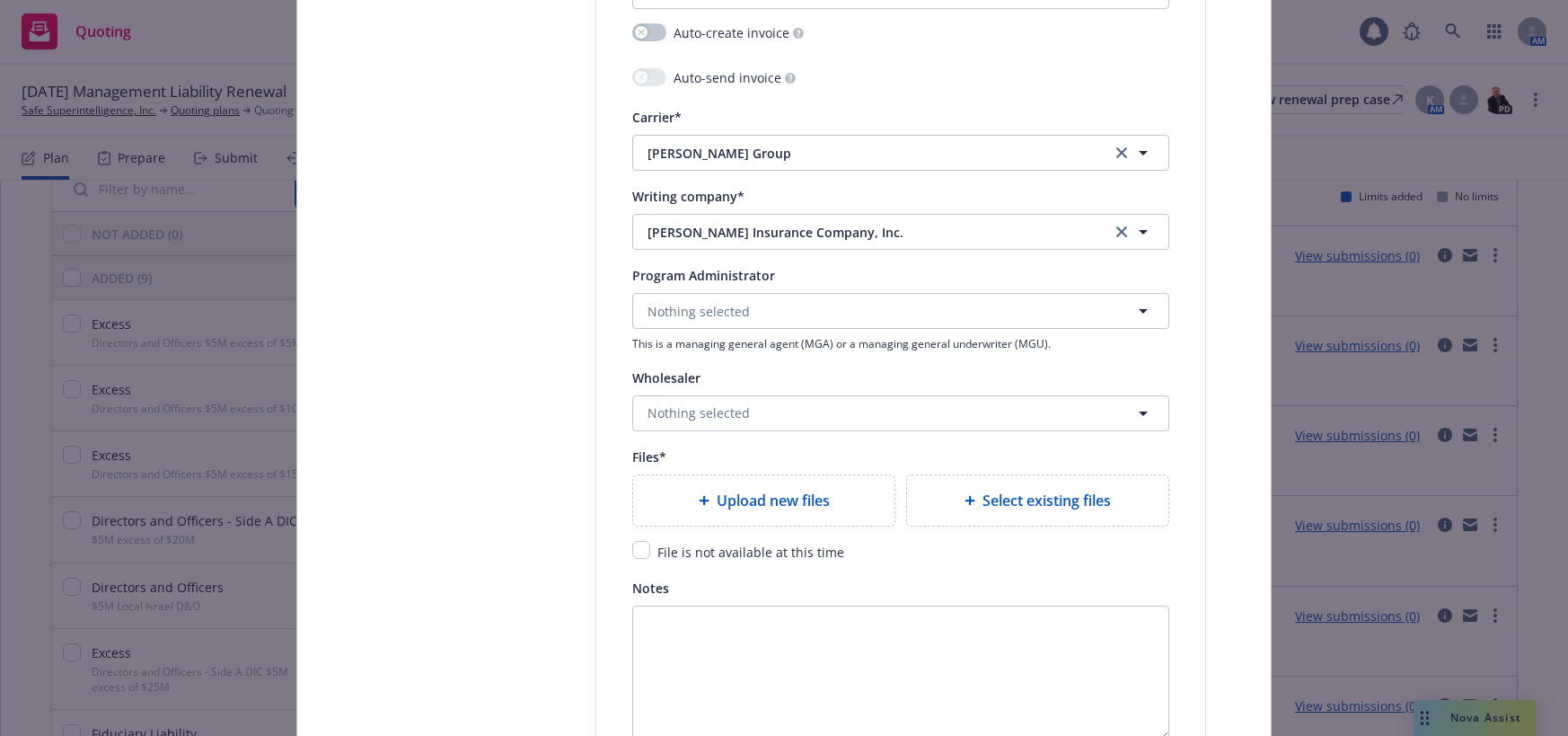
scroll to position [1796, 0]
click at [636, 550] on input "checkbox" at bounding box center [642, 548] width 18 height 18
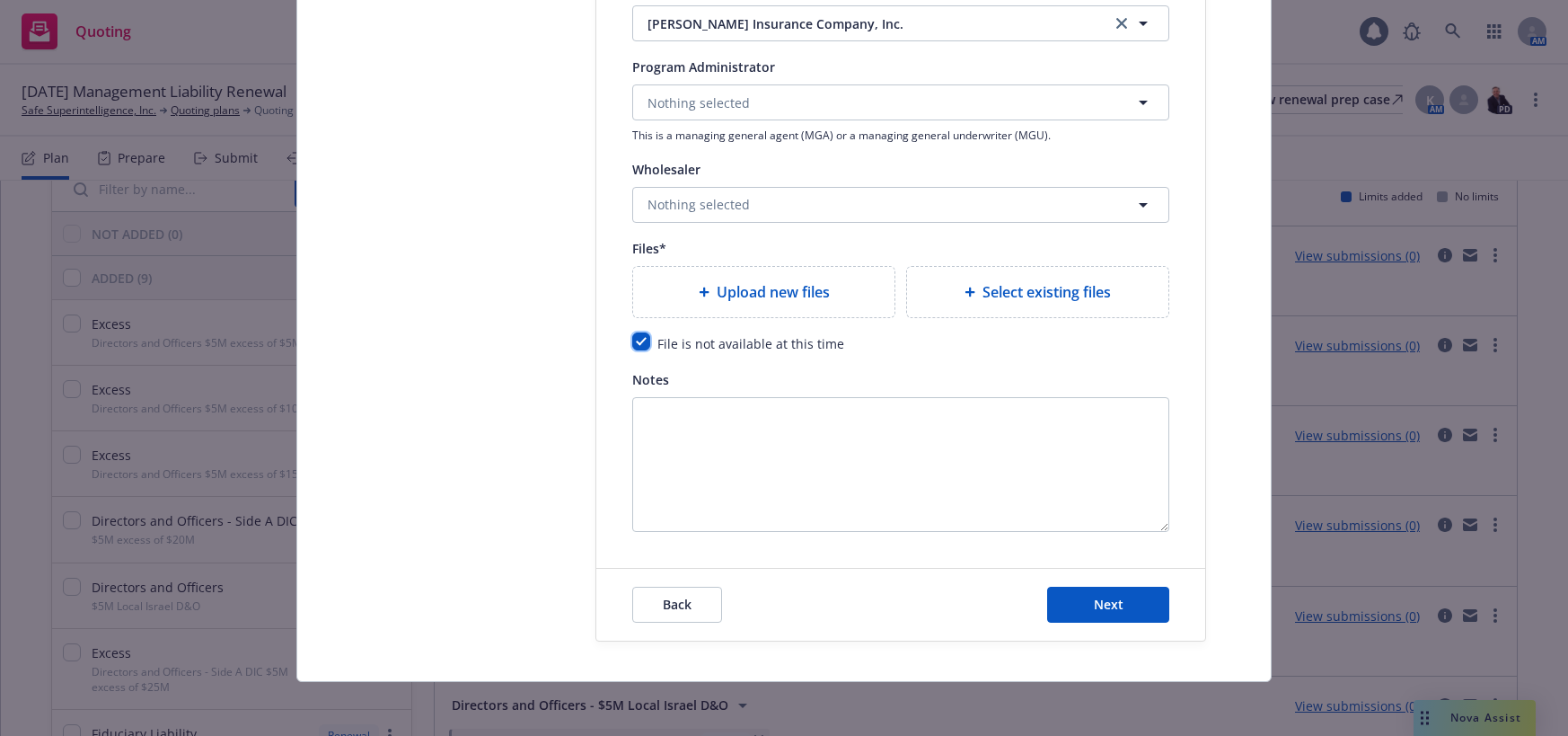
scroll to position [2007, 0]
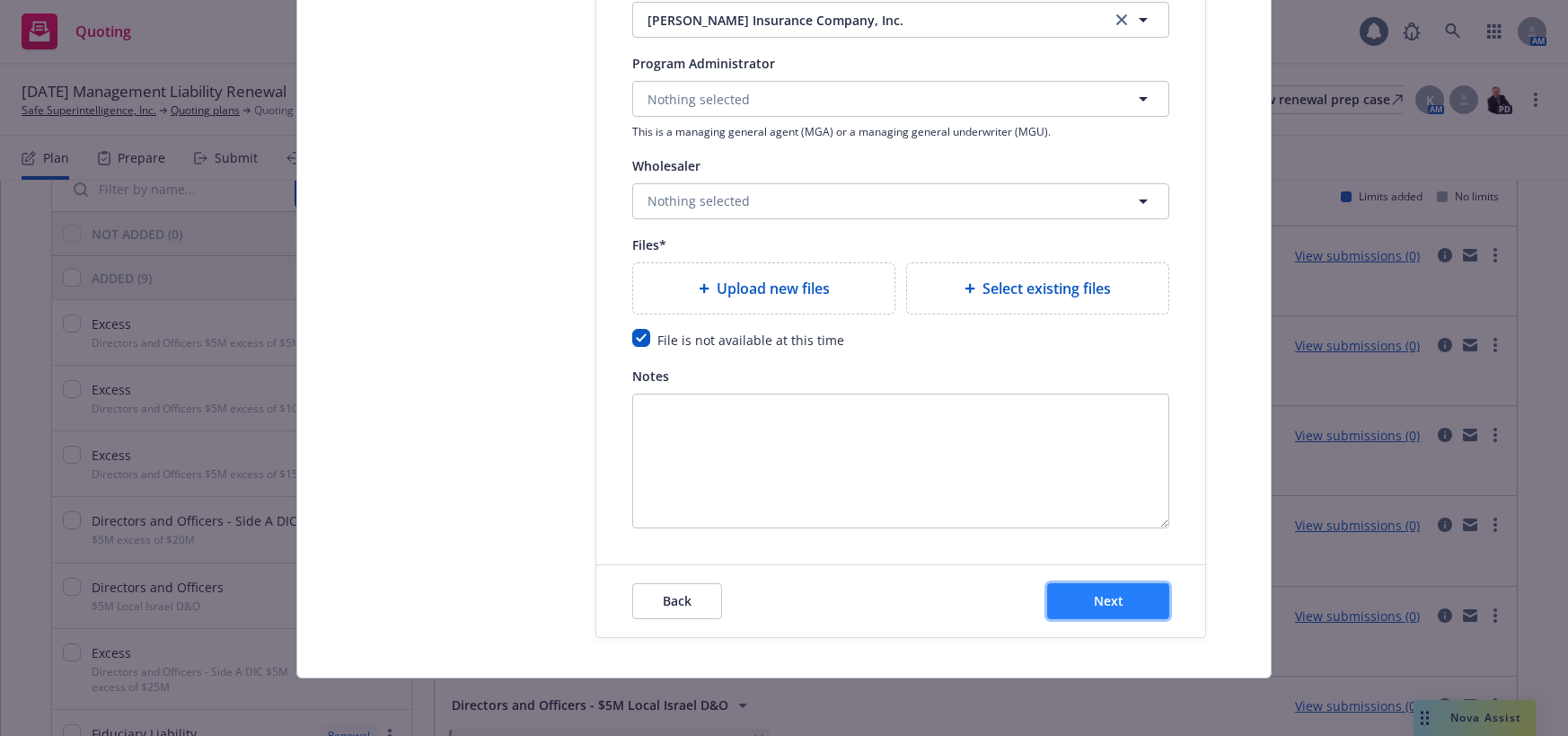
click at [1106, 600] on span "Next" at bounding box center [1109, 601] width 29 height 18
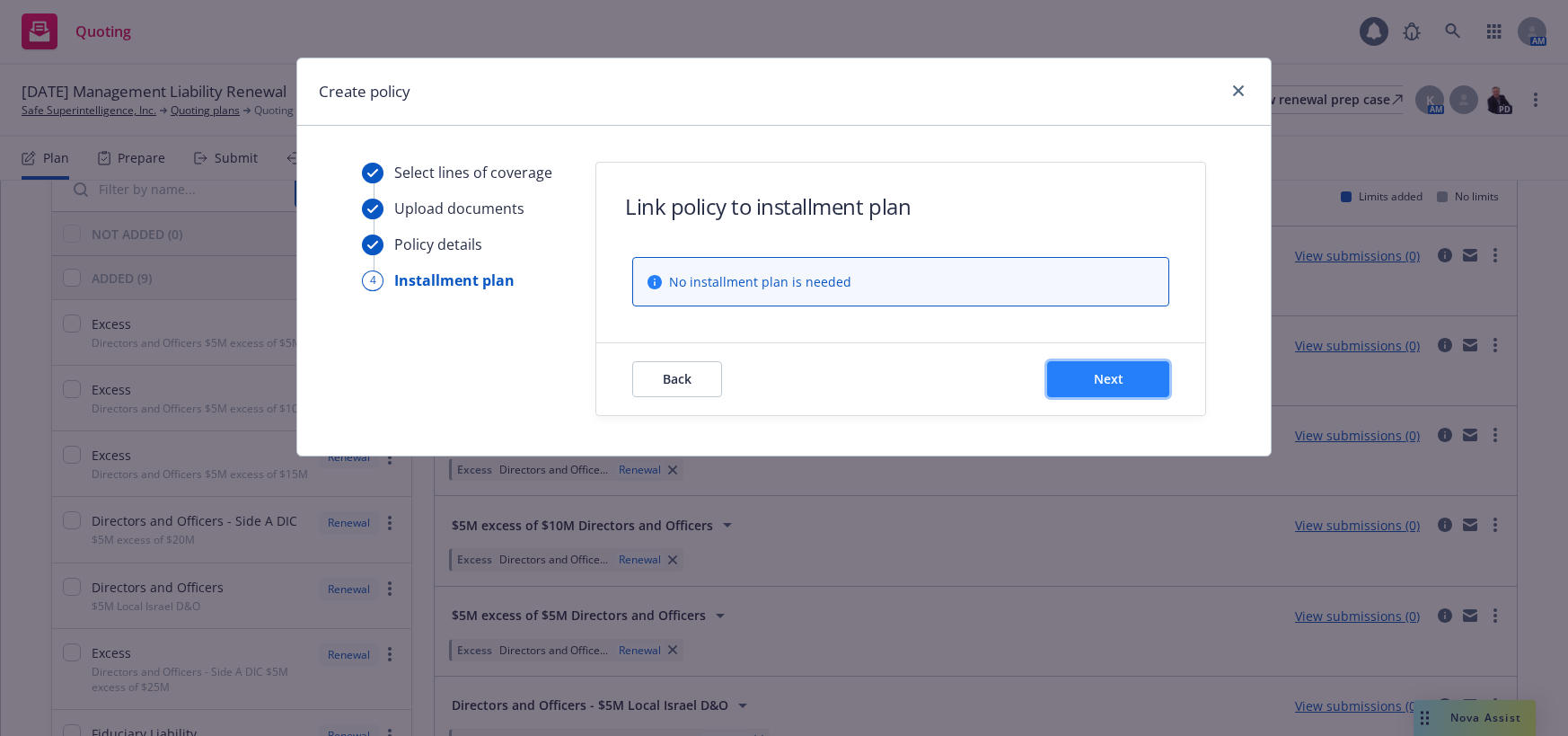
click at [1101, 375] on span "Next" at bounding box center [1109, 379] width 29 height 18
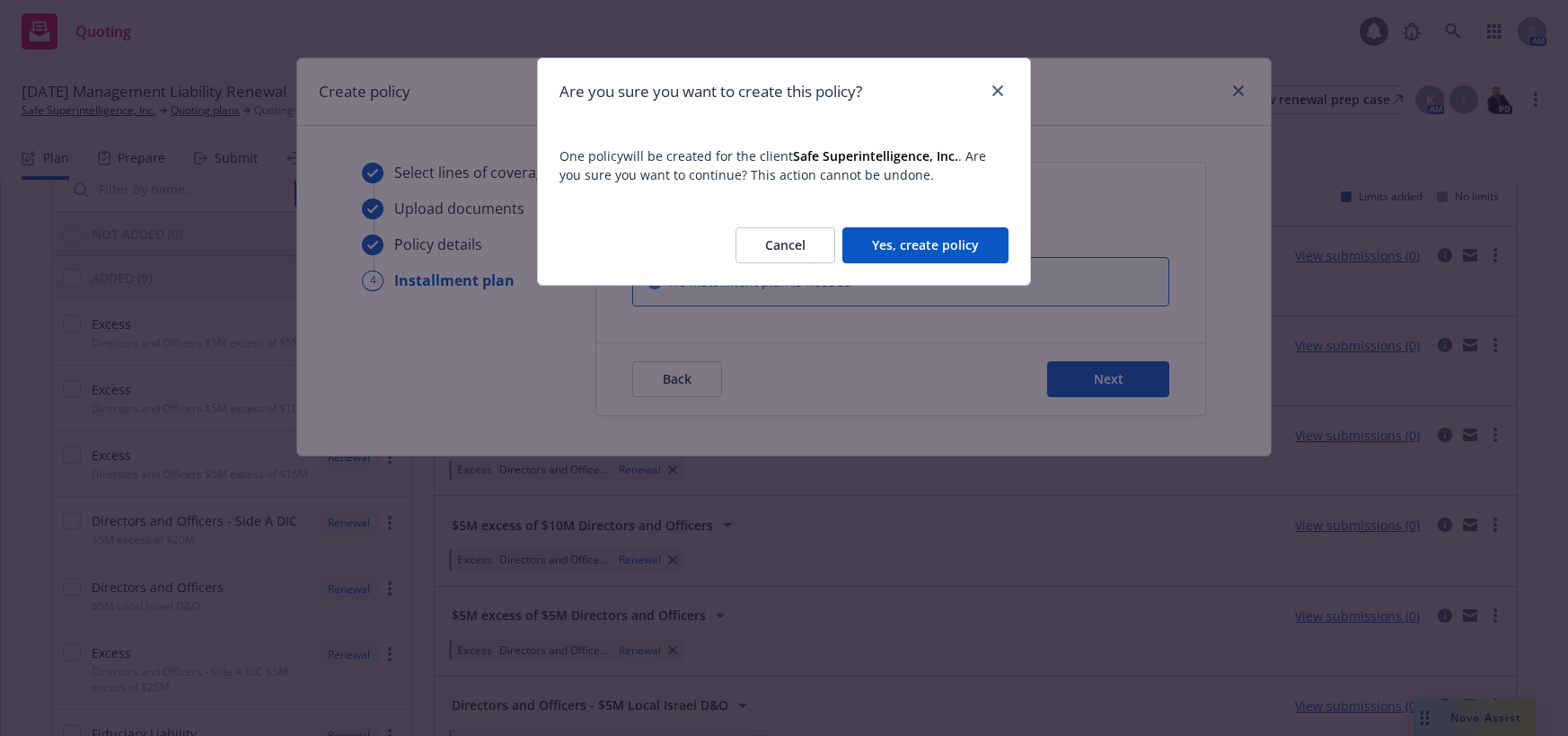
click at [951, 243] on button "Yes, create policy" at bounding box center [925, 245] width 166 height 36
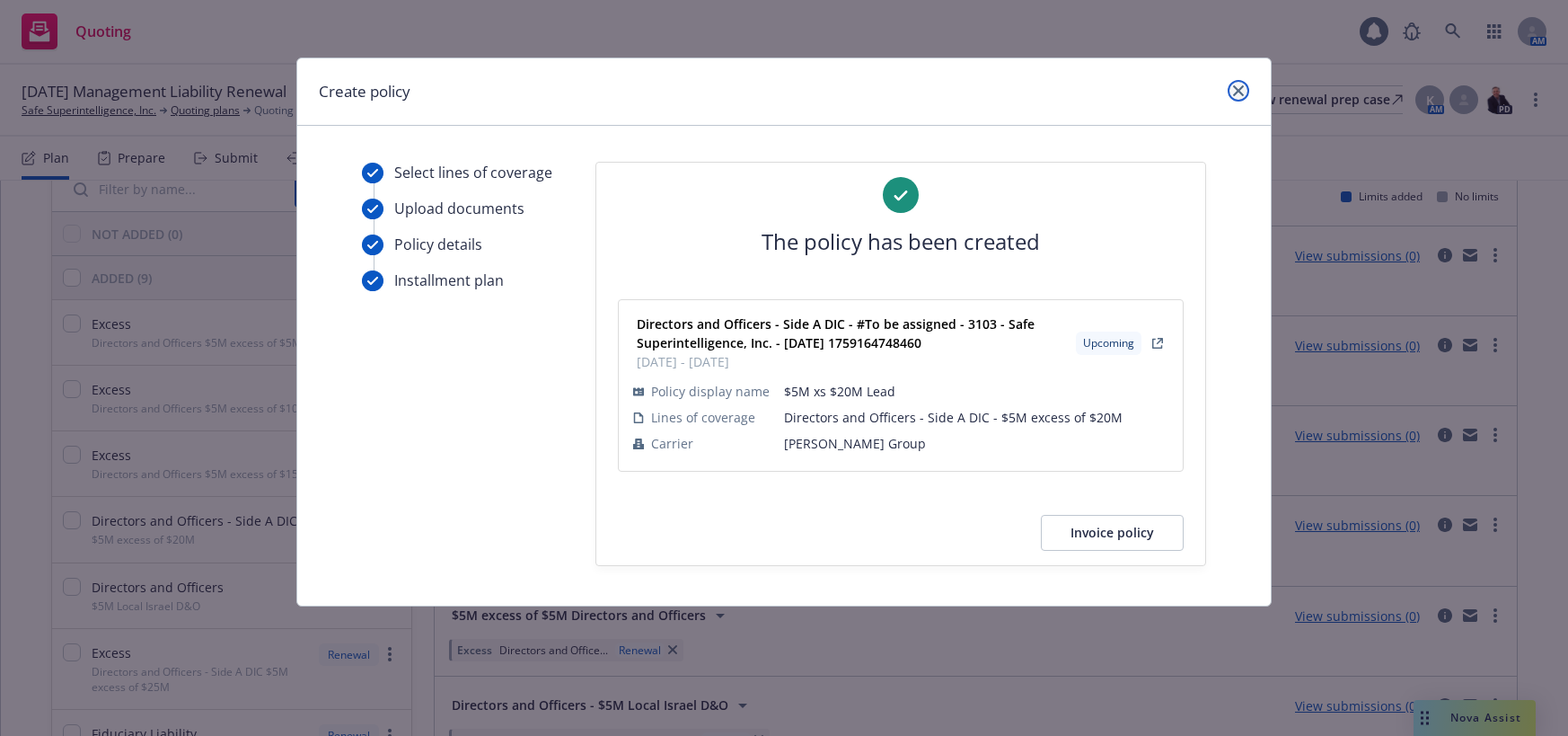
click at [1236, 91] on icon "close" at bounding box center [1238, 91] width 11 height 11
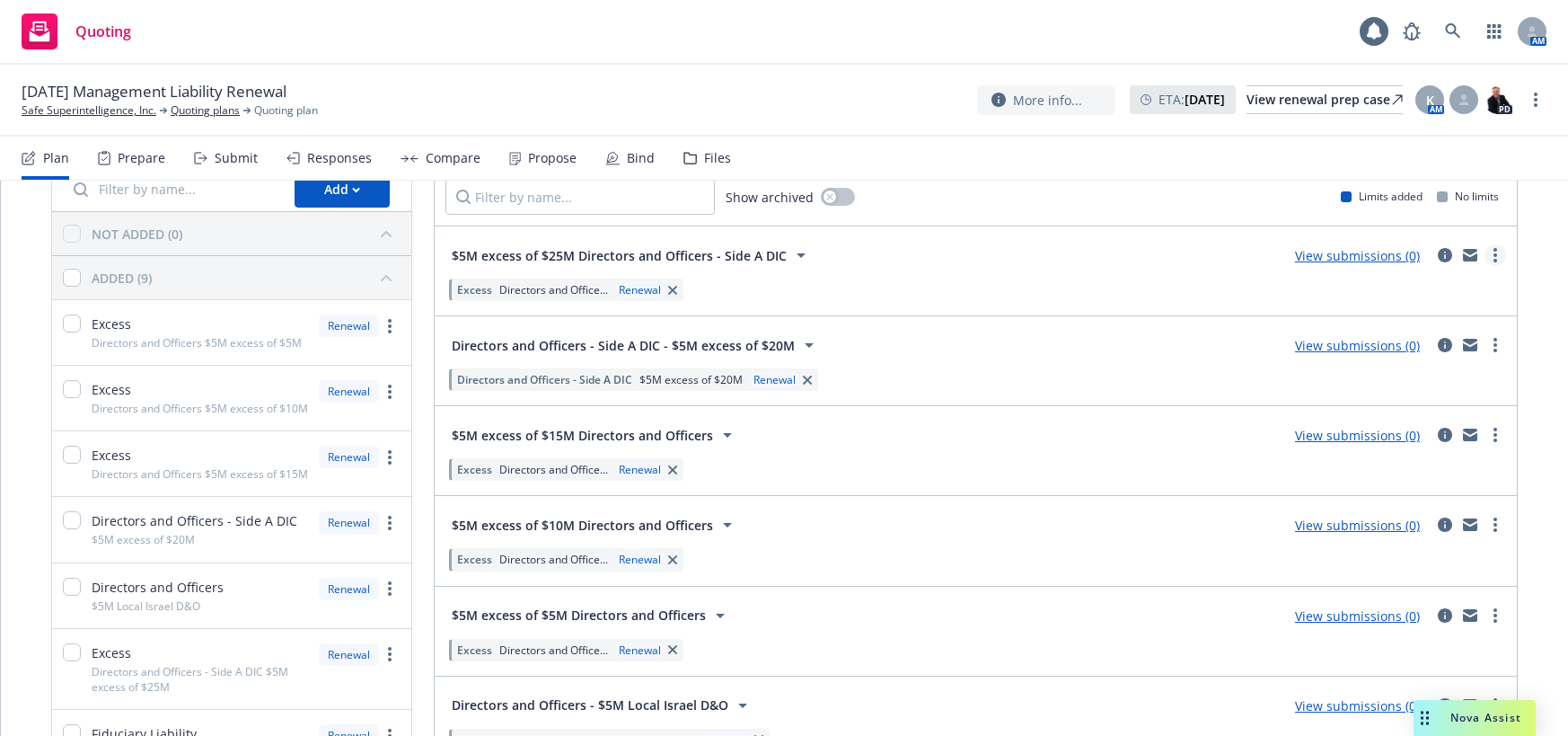
click at [1493, 258] on icon "more" at bounding box center [1495, 255] width 4 height 15
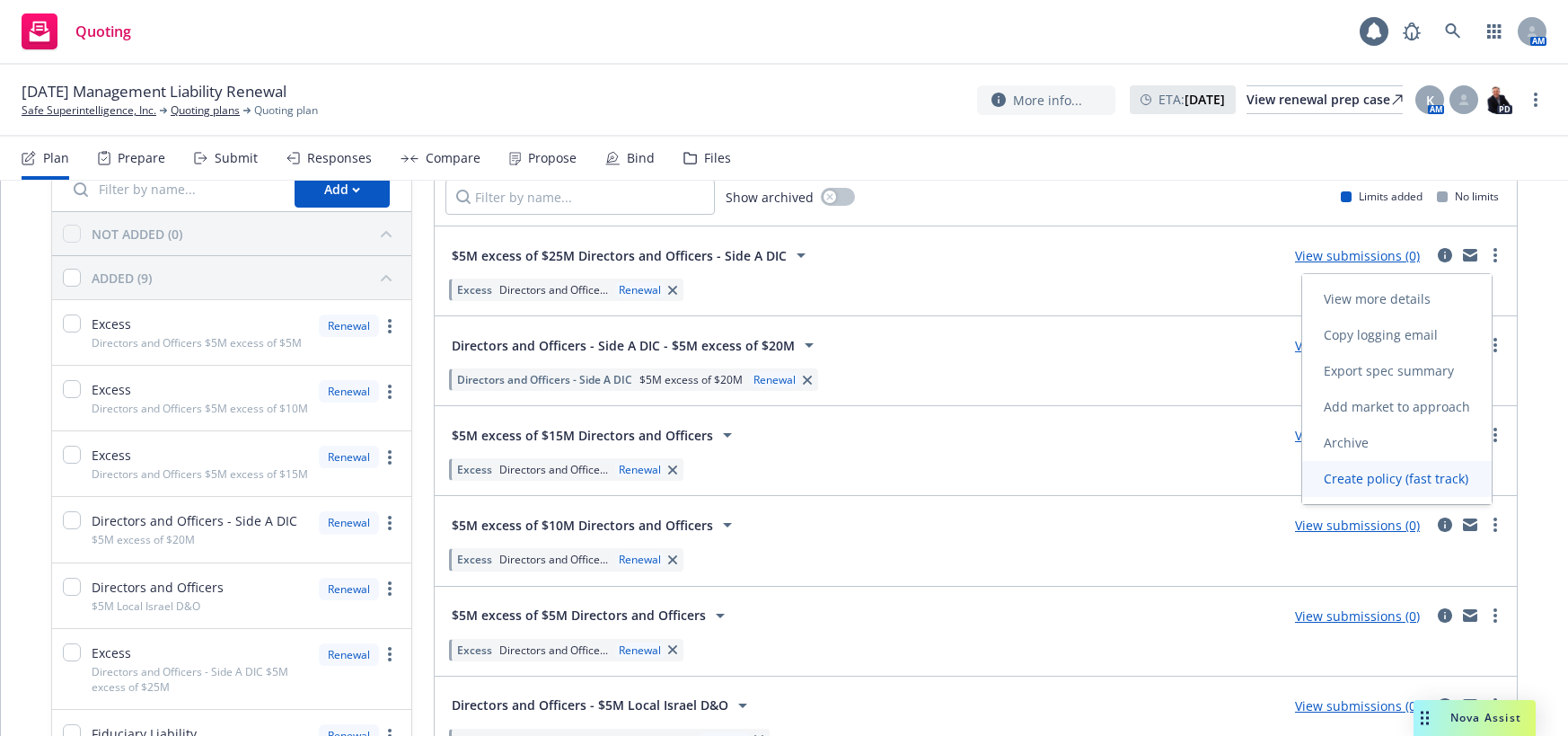
click at [1377, 479] on span "Create policy (fast track)" at bounding box center [1396, 478] width 188 height 18
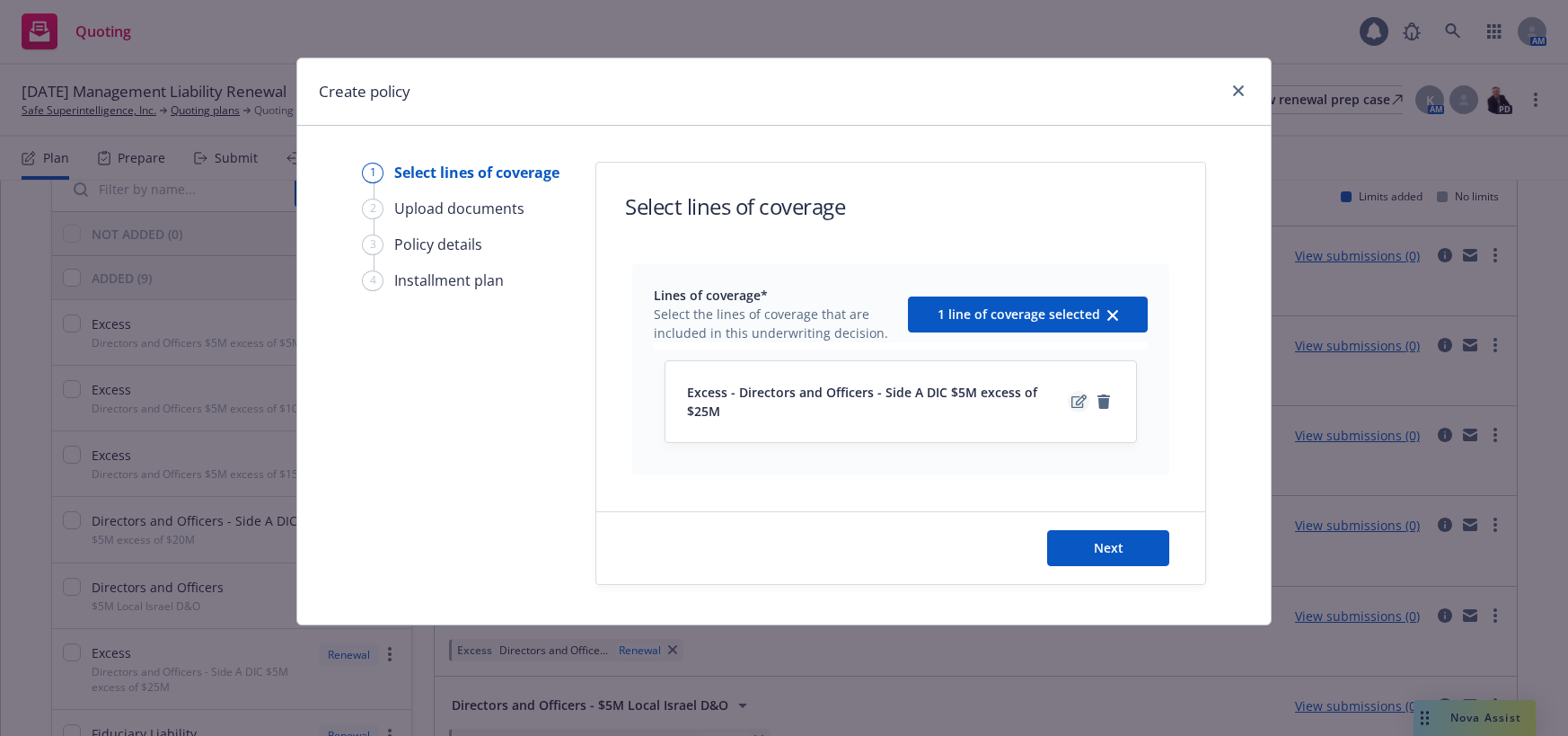
click at [1080, 394] on icon "edit" at bounding box center [1078, 401] width 16 height 14
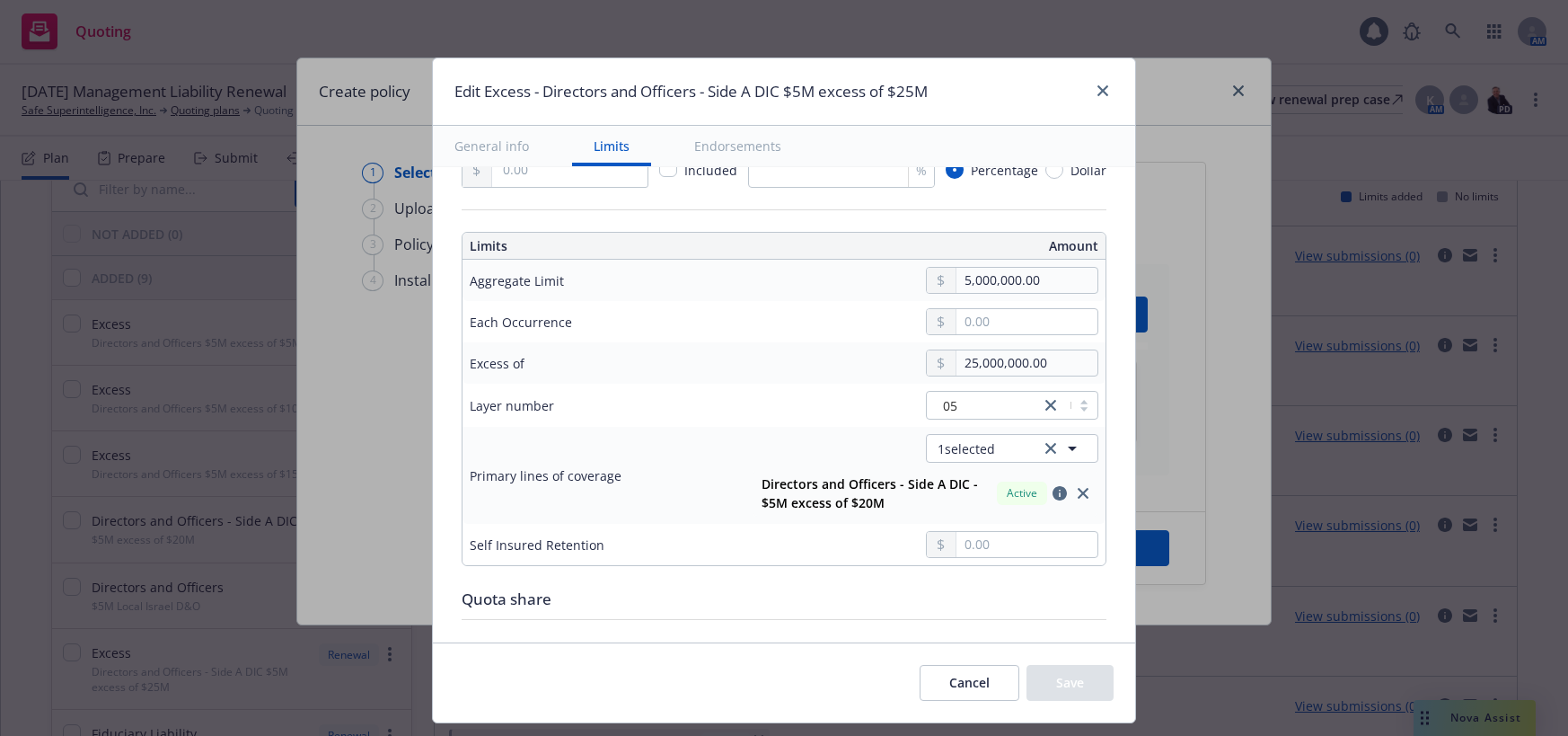
scroll to position [629, 0]
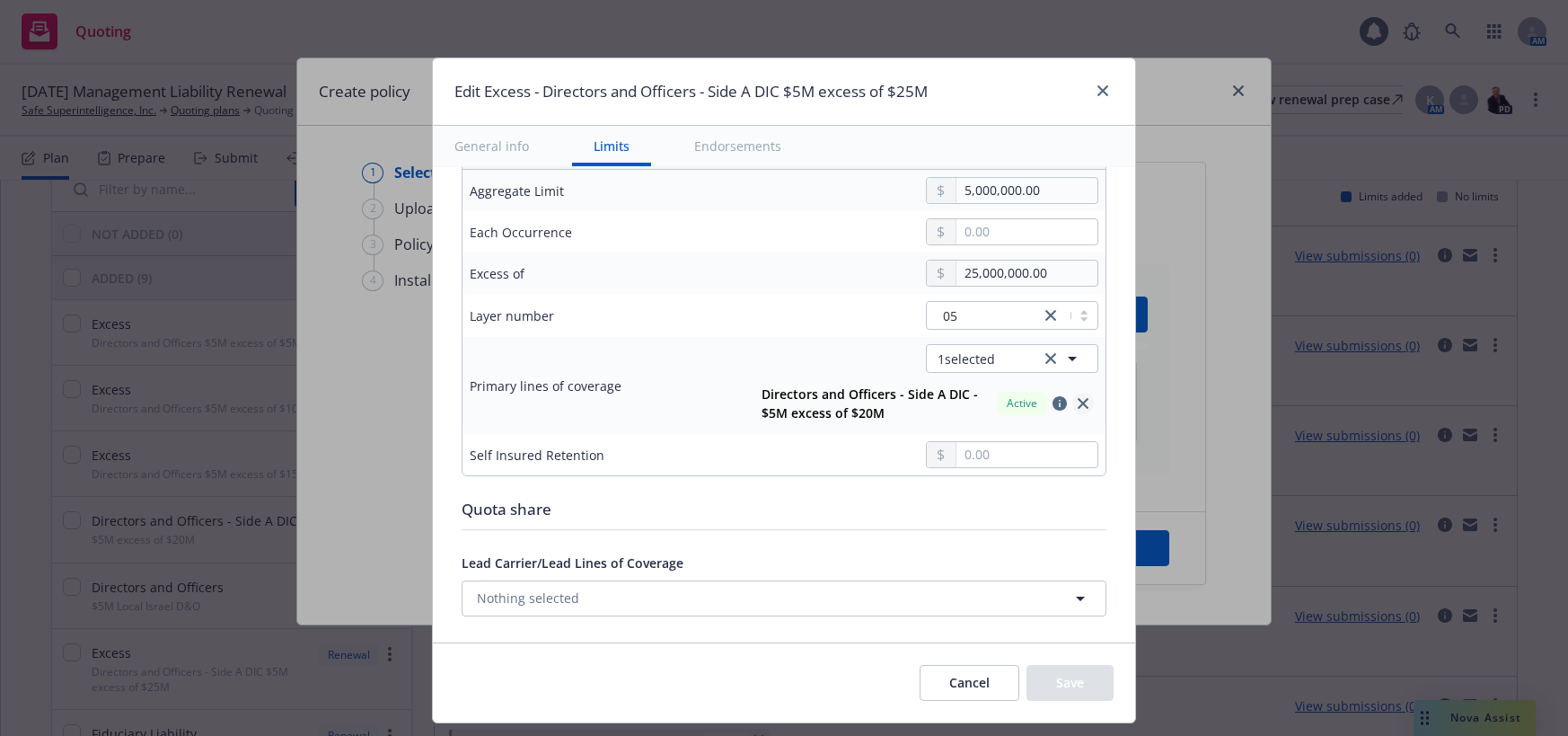
click at [1077, 403] on icon "close" at bounding box center [1083, 403] width 11 height 11
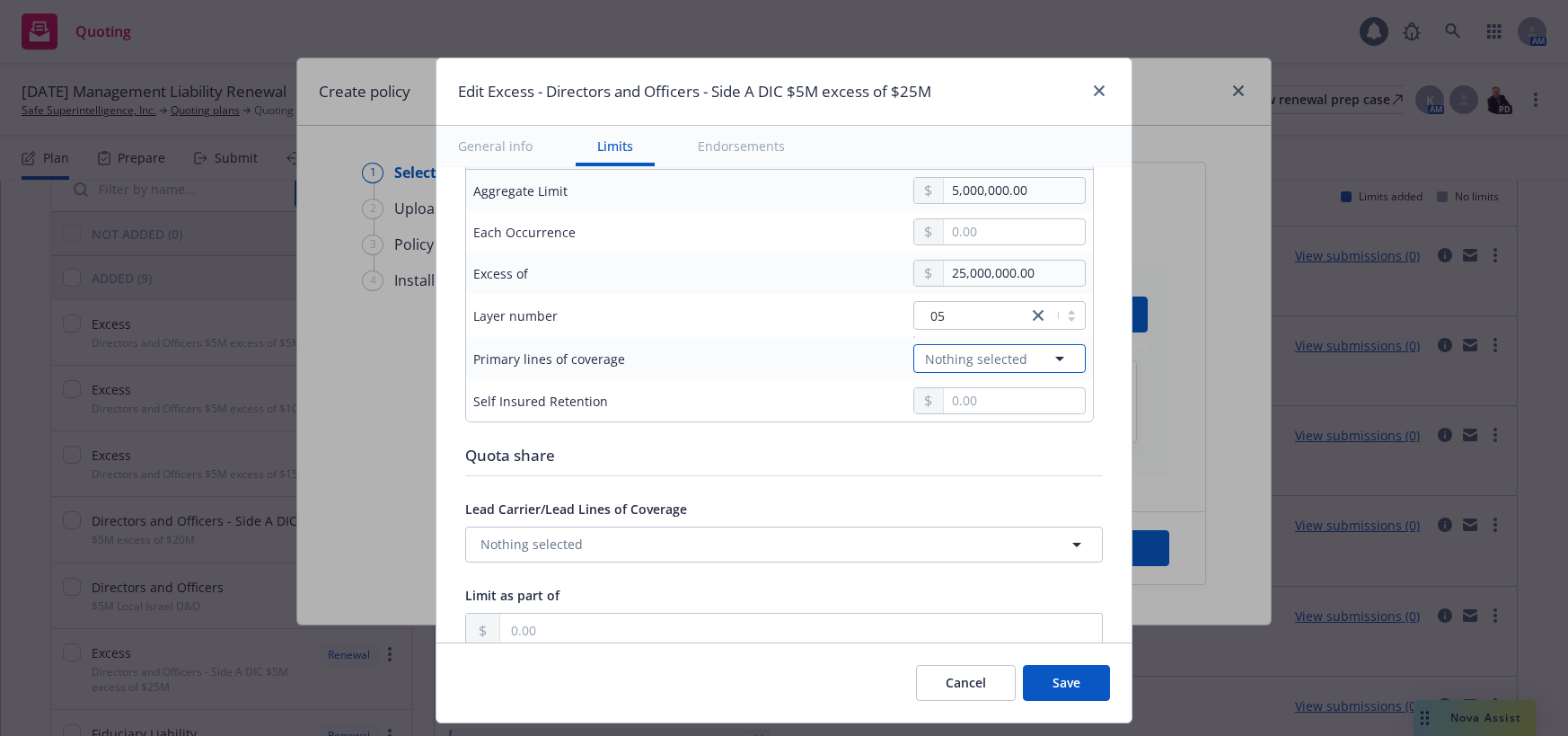
click at [1049, 356] on icon "button" at bounding box center [1059, 357] width 21 height 21
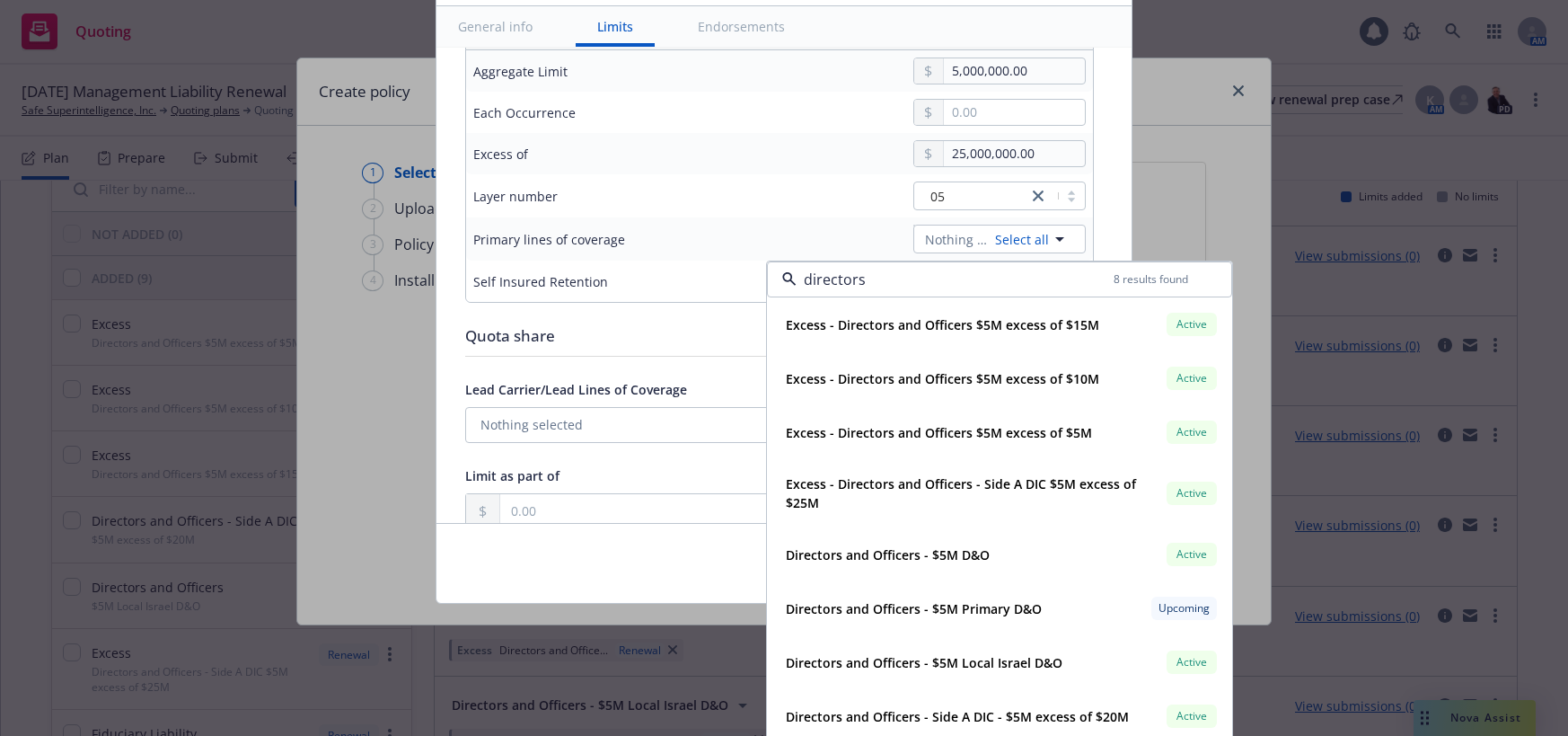
scroll to position [127, 0]
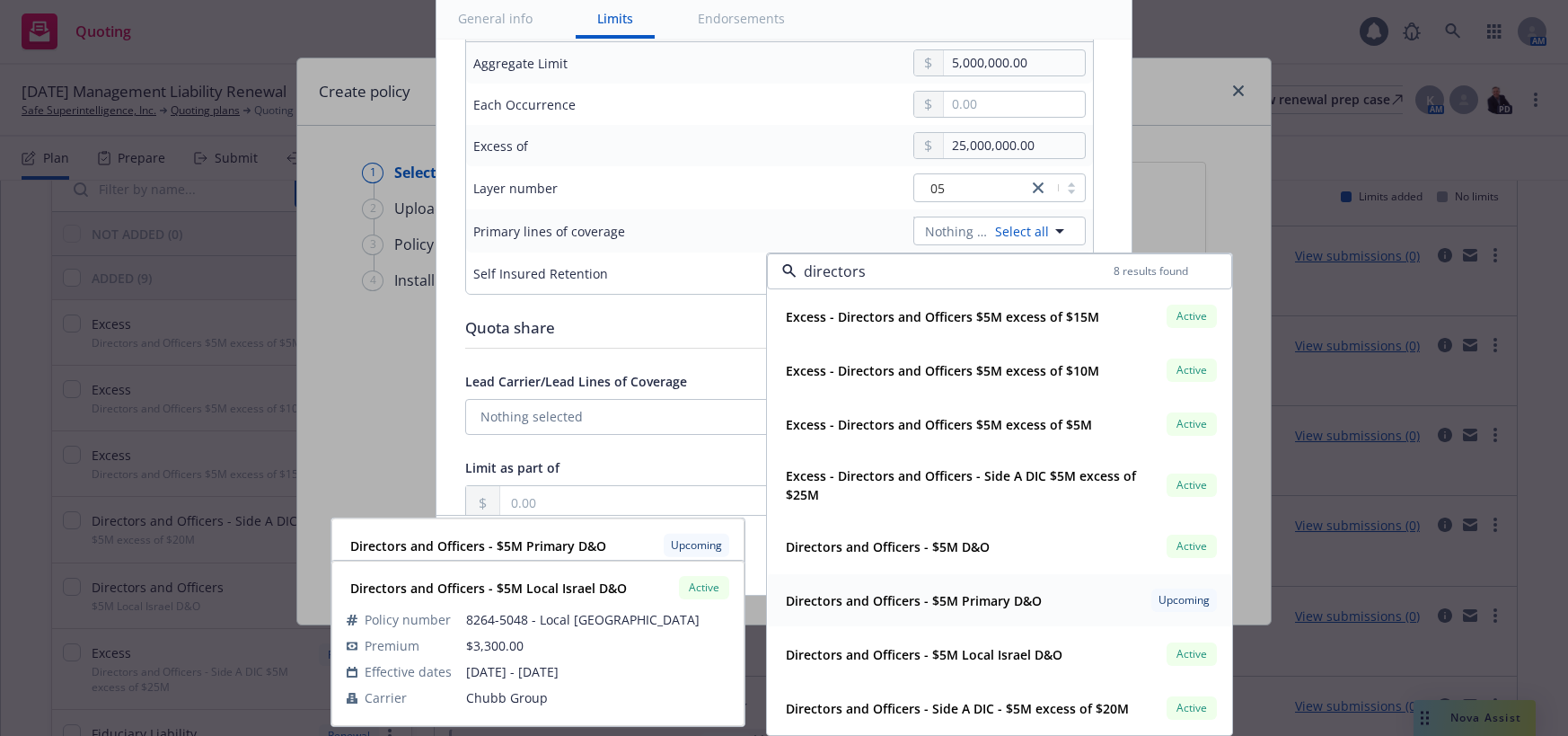
click at [1001, 603] on strong "Directors and Officers - $5M Primary D&O" at bounding box center [913, 601] width 256 height 18
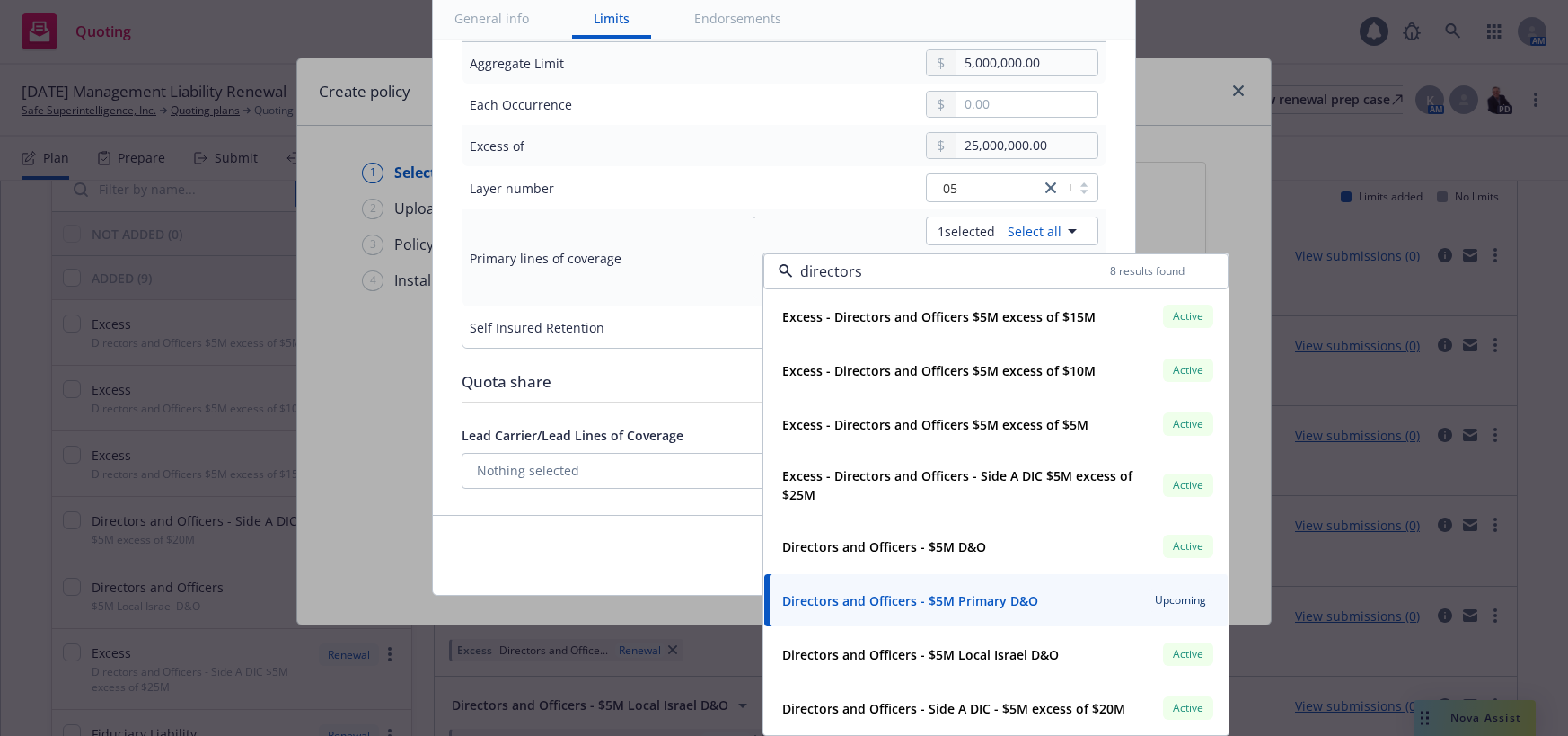
click at [739, 253] on div "1 selected Select all Directors and Officers - $5M Primary D&O Upcoming directo…" at bounding box center [919, 258] width 359 height 83
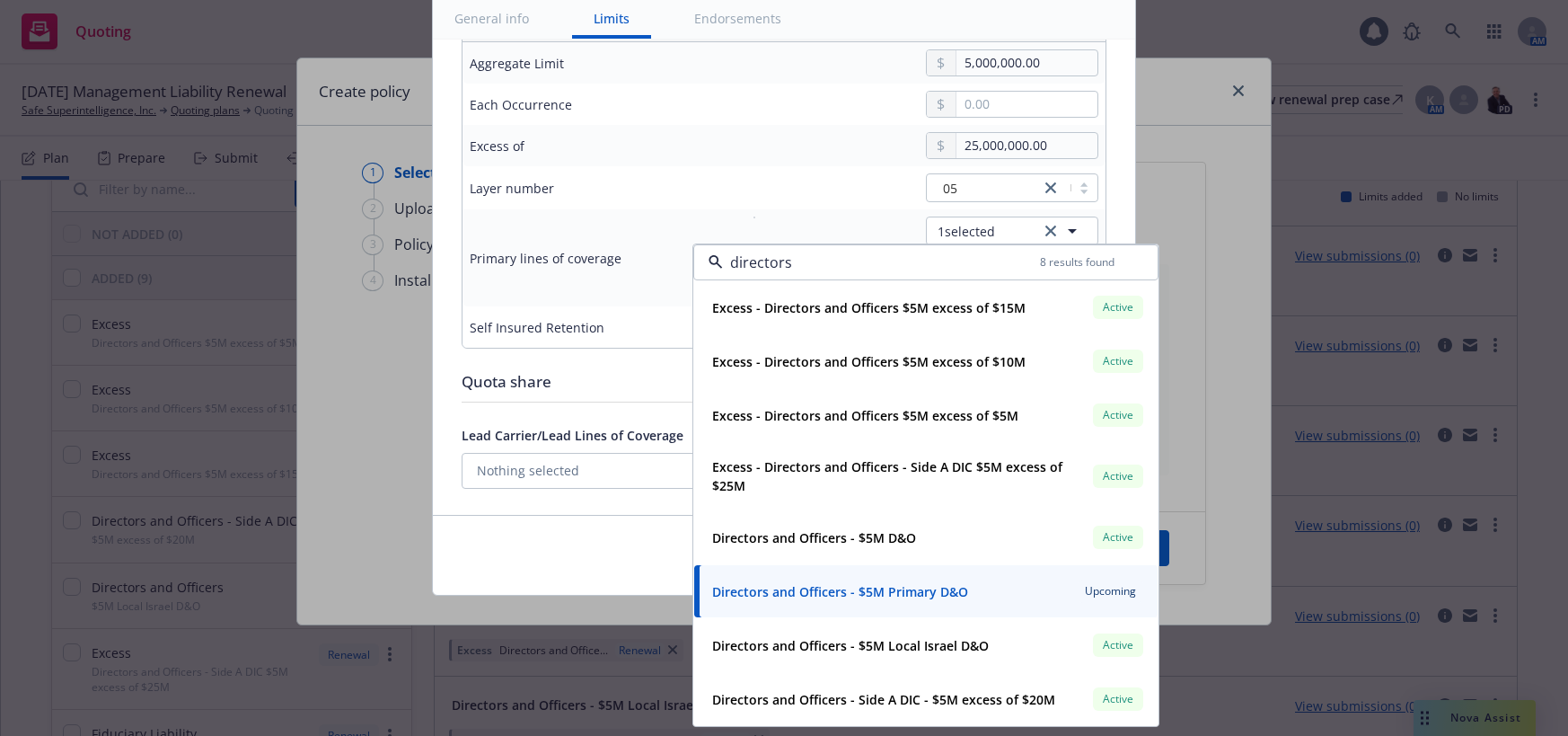
scroll to position [45, 0]
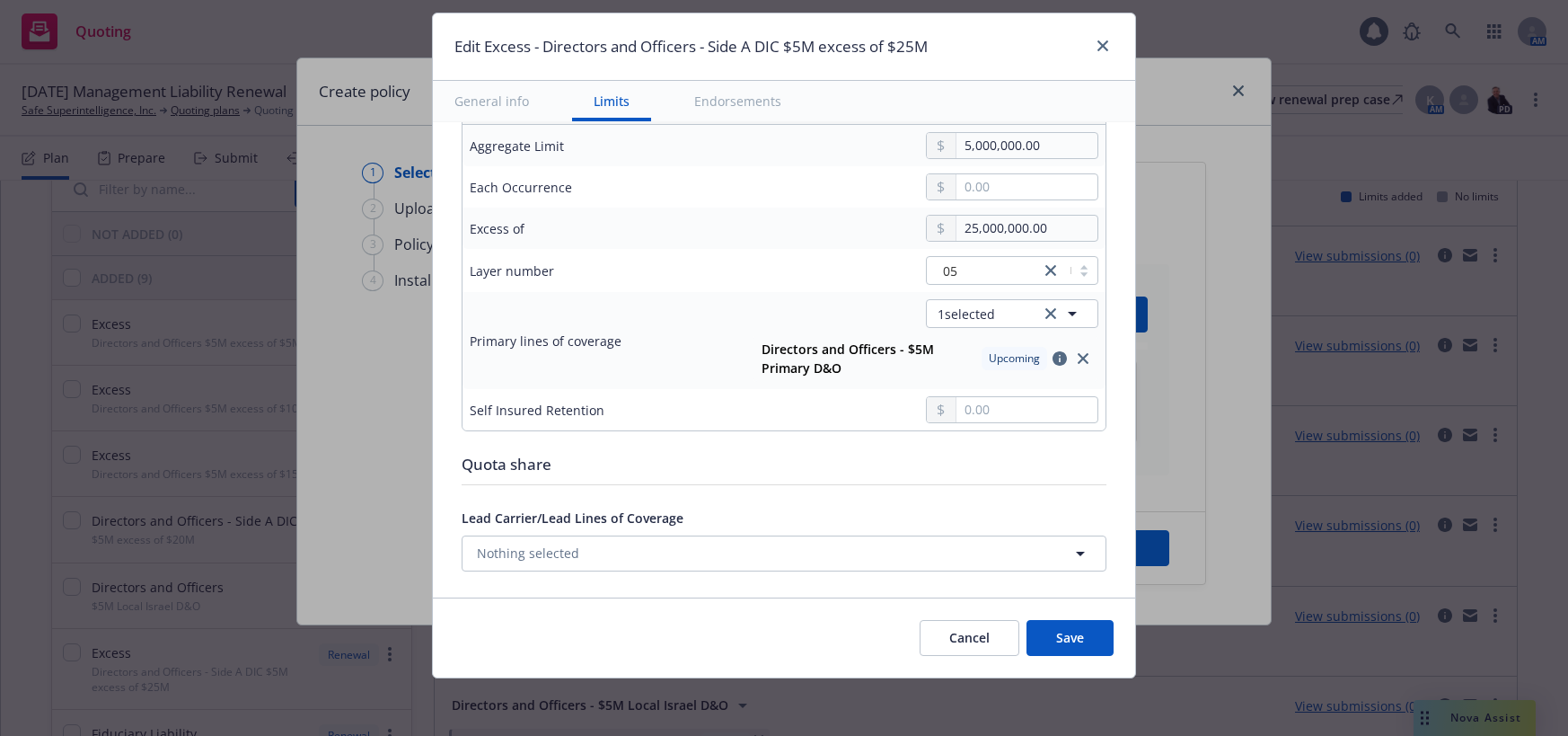
click at [1084, 643] on button "Save" at bounding box center [1070, 637] width 87 height 36
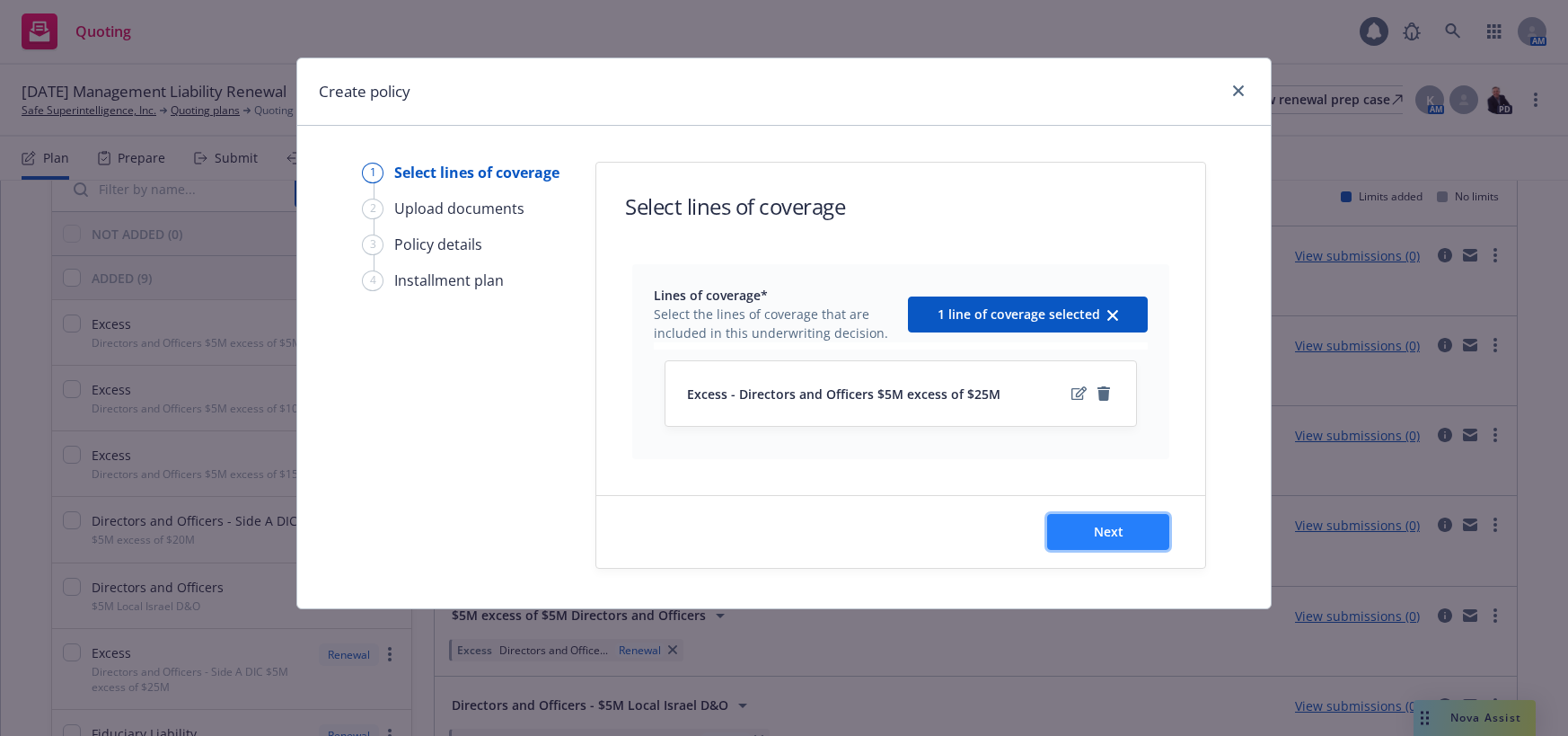
click at [1107, 533] on span "Next" at bounding box center [1109, 532] width 29 height 18
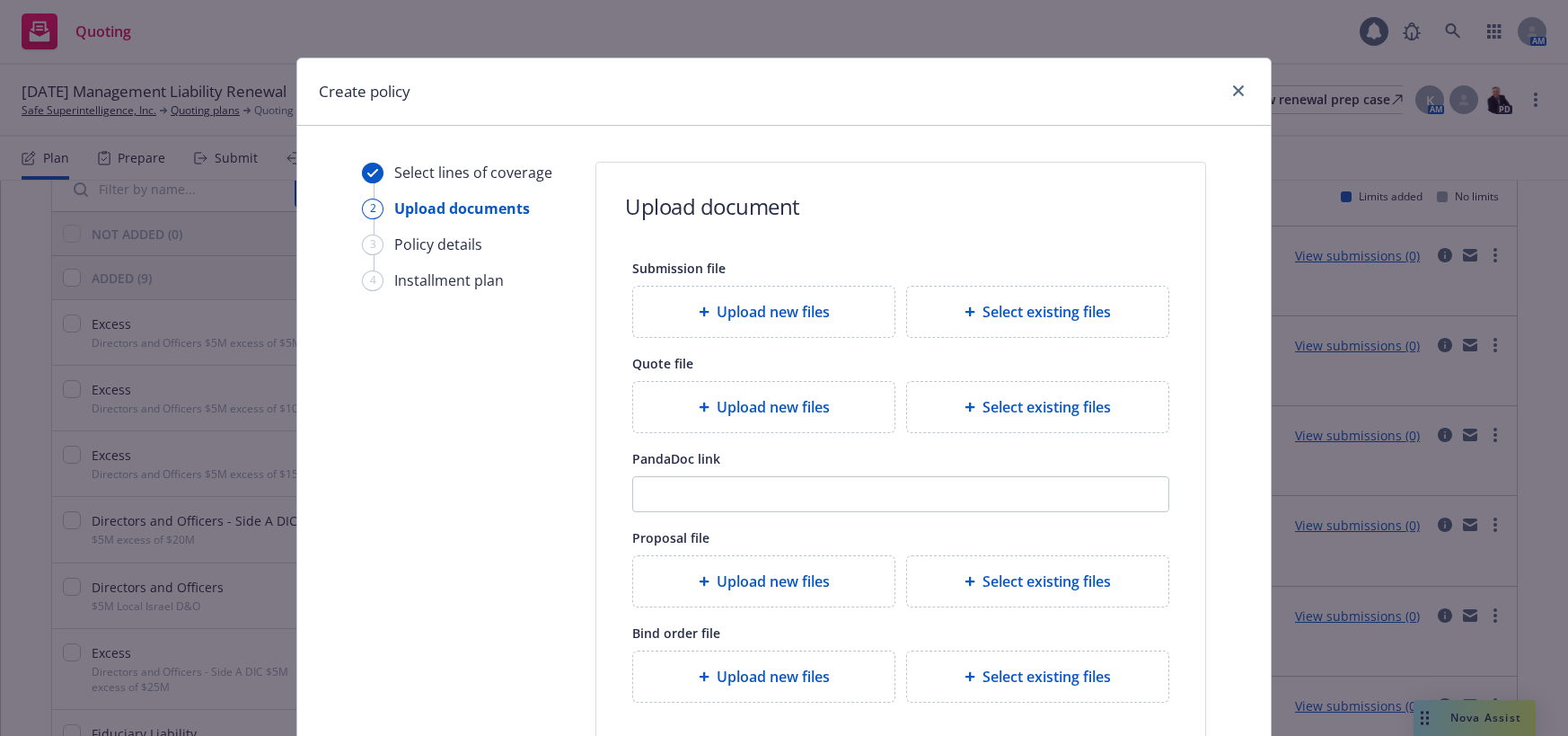
click at [794, 405] on span "Upload new files" at bounding box center [772, 406] width 113 height 21
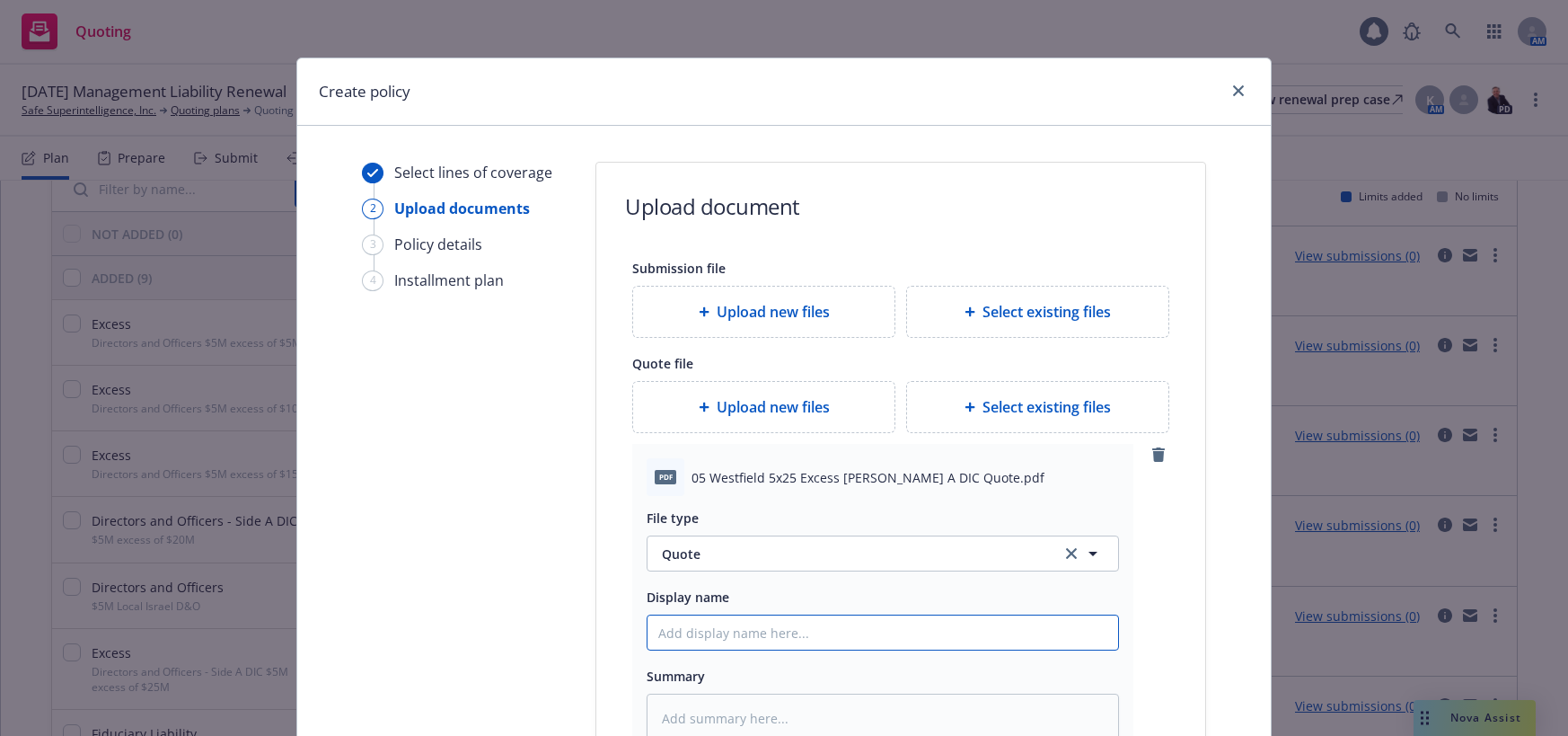
click at [830, 641] on input "Display name" at bounding box center [882, 632] width 470 height 34
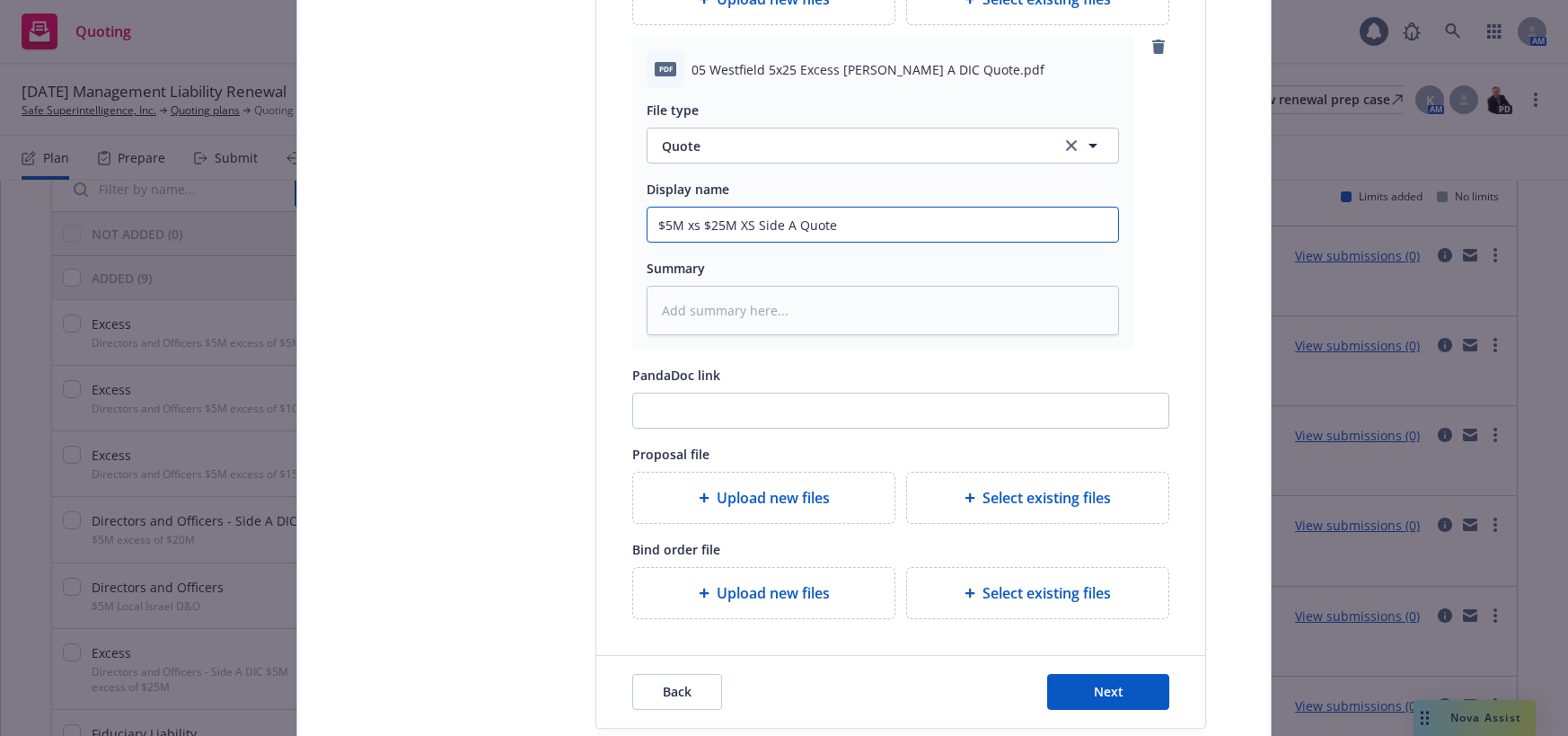
scroll to position [450, 0]
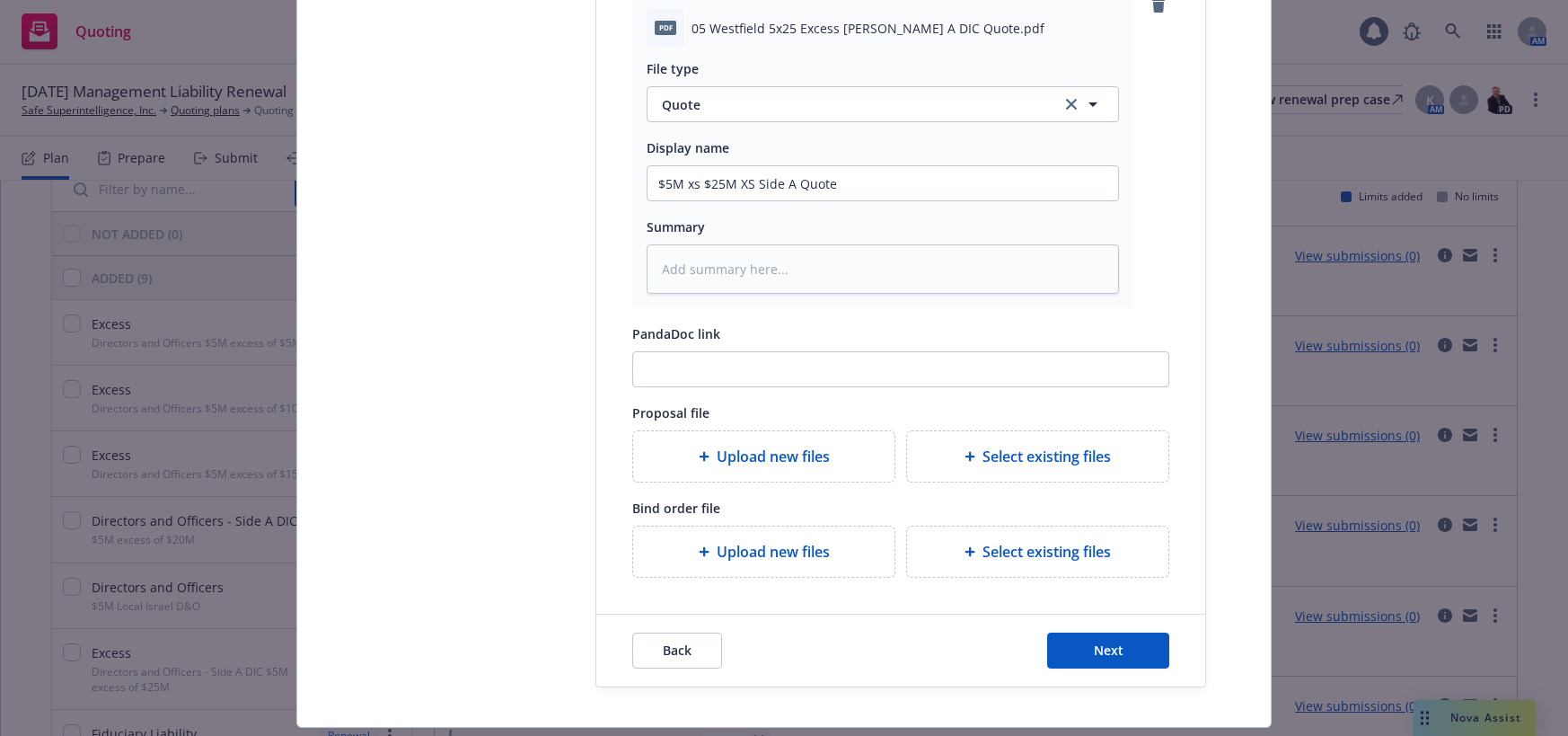
drag, startPoint x: 781, startPoint y: 554, endPoint x: 730, endPoint y: 553, distance: 51.0
click at [730, 553] on span "Upload new files" at bounding box center [772, 551] width 113 height 21
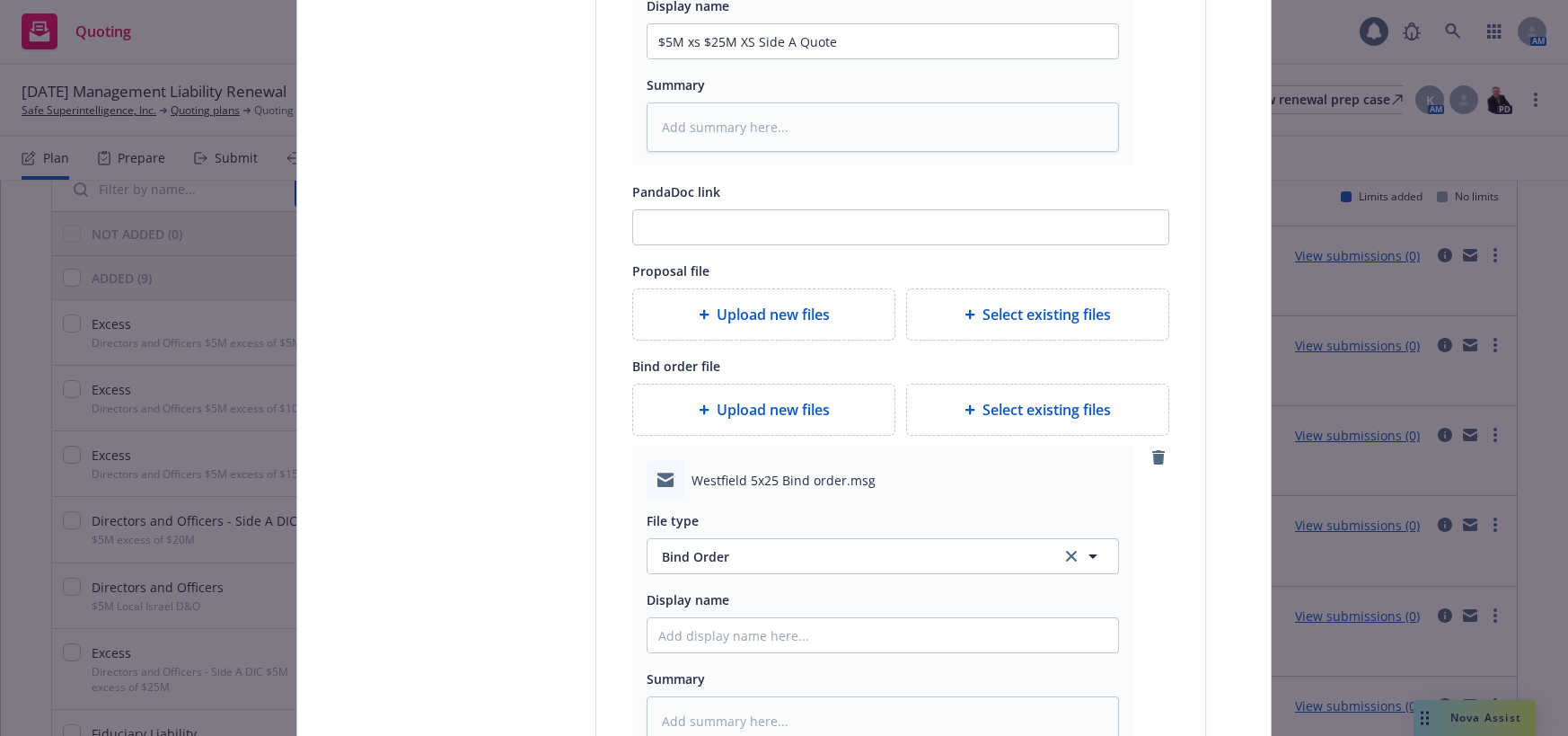
scroll to position [718, 0]
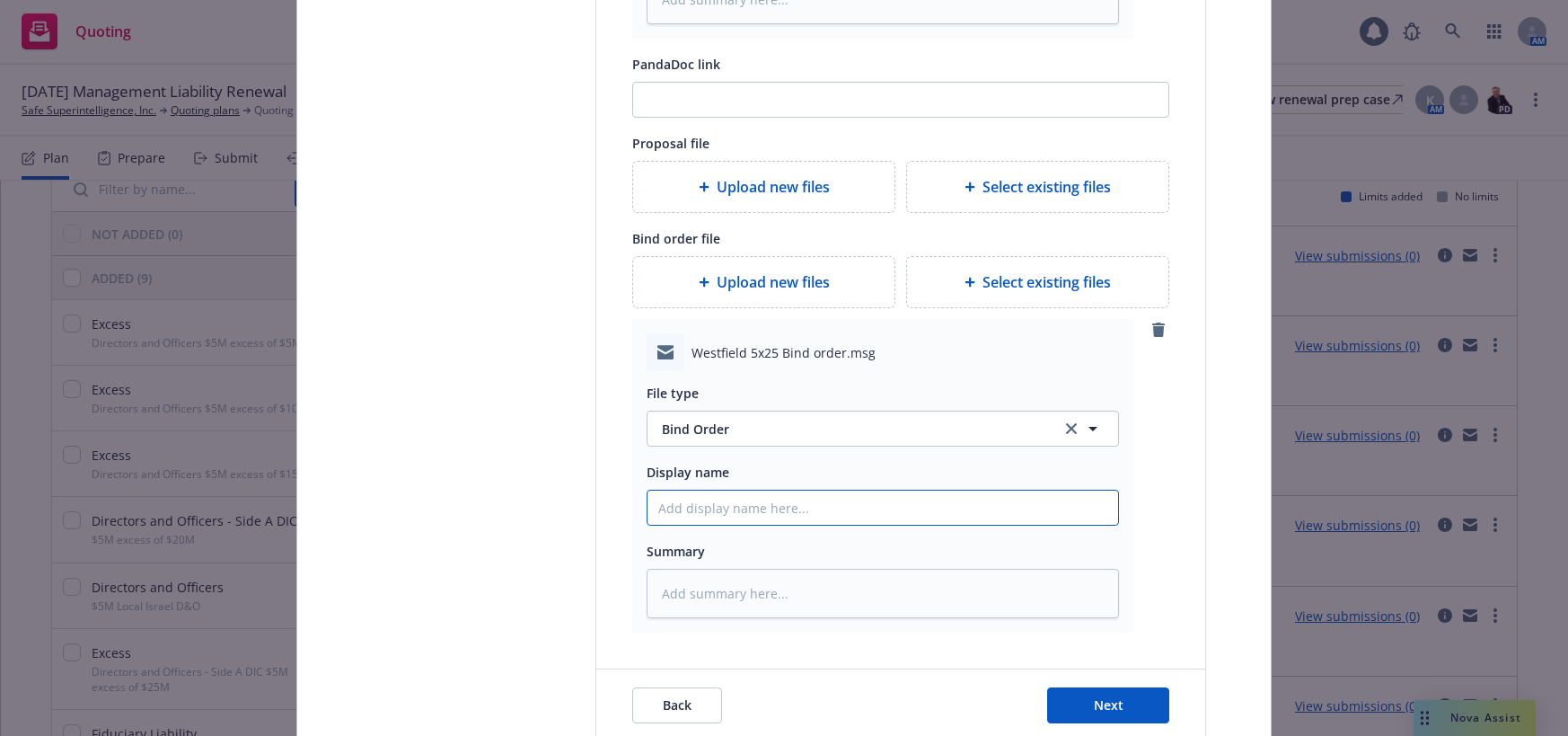
click at [766, 511] on input "Display name" at bounding box center [882, 507] width 470 height 34
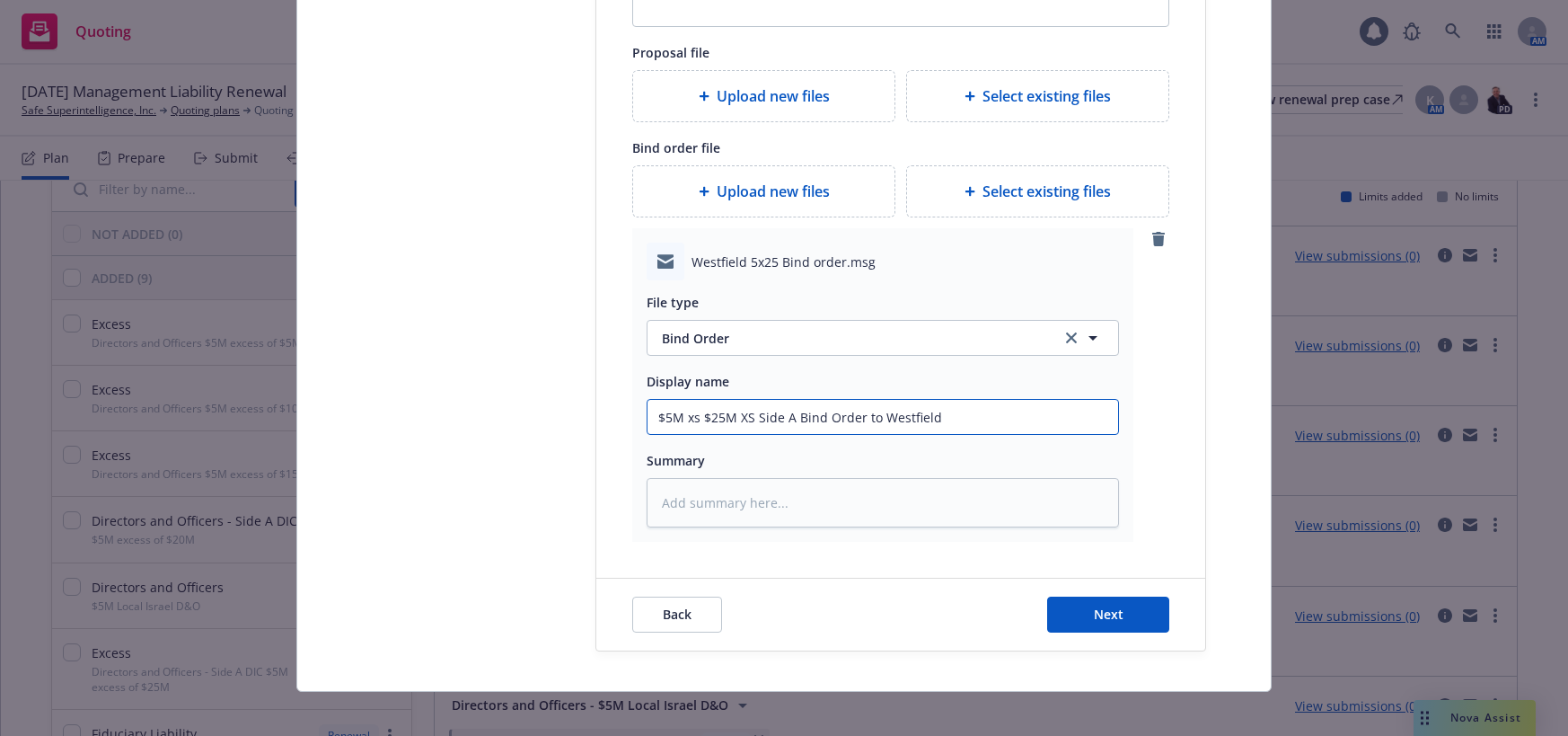
scroll to position [823, 0]
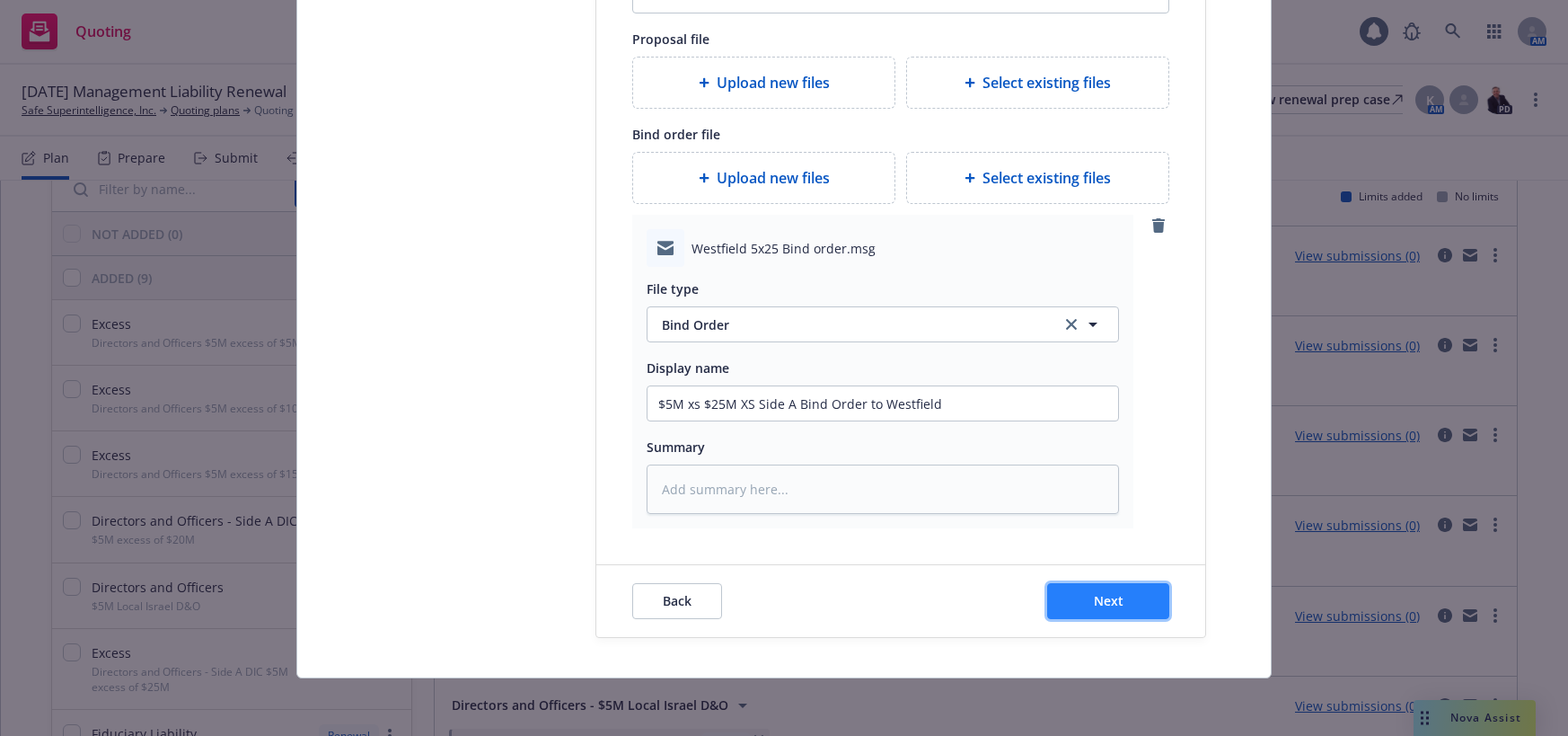
click at [1098, 602] on span "Next" at bounding box center [1109, 601] width 29 height 18
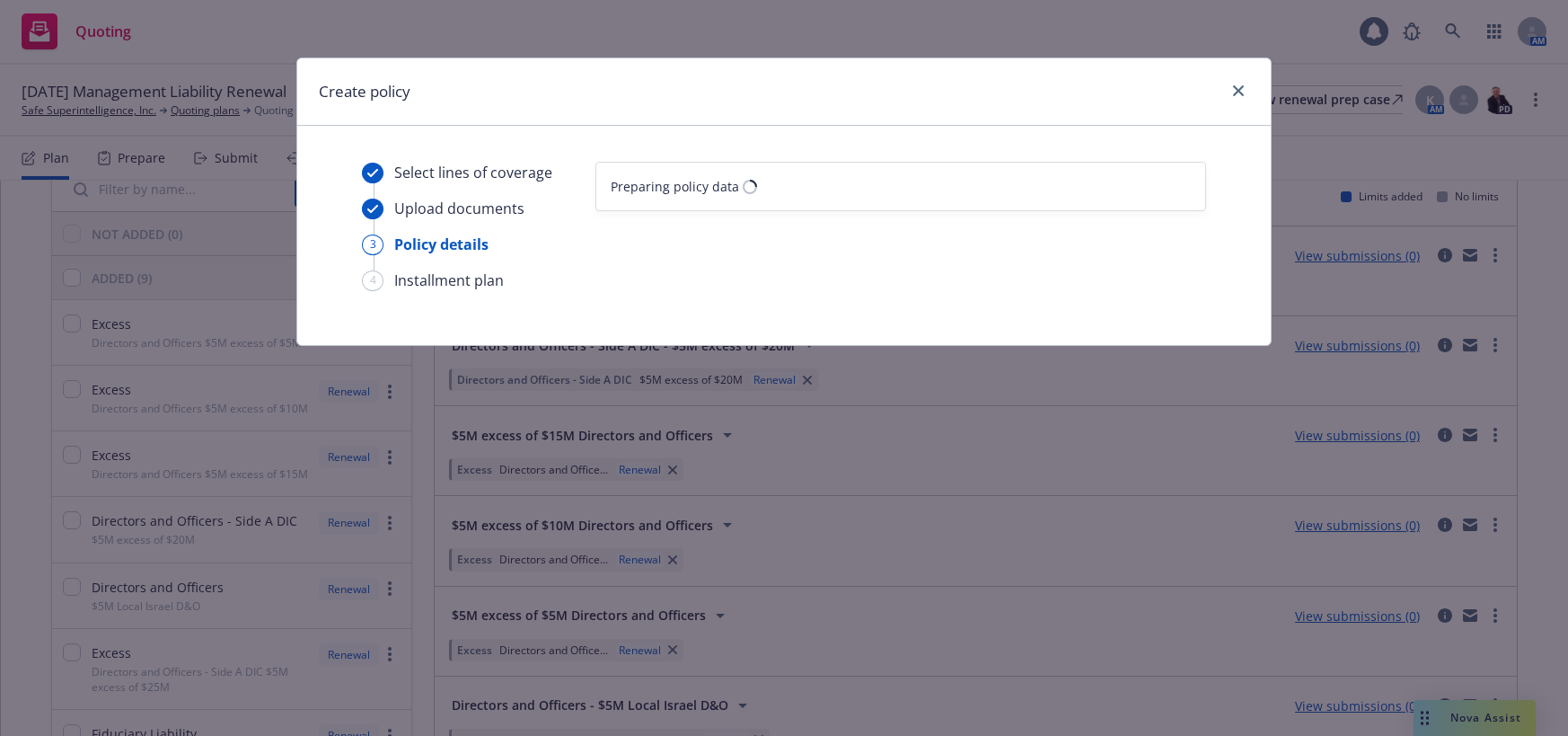
scroll to position [0, 0]
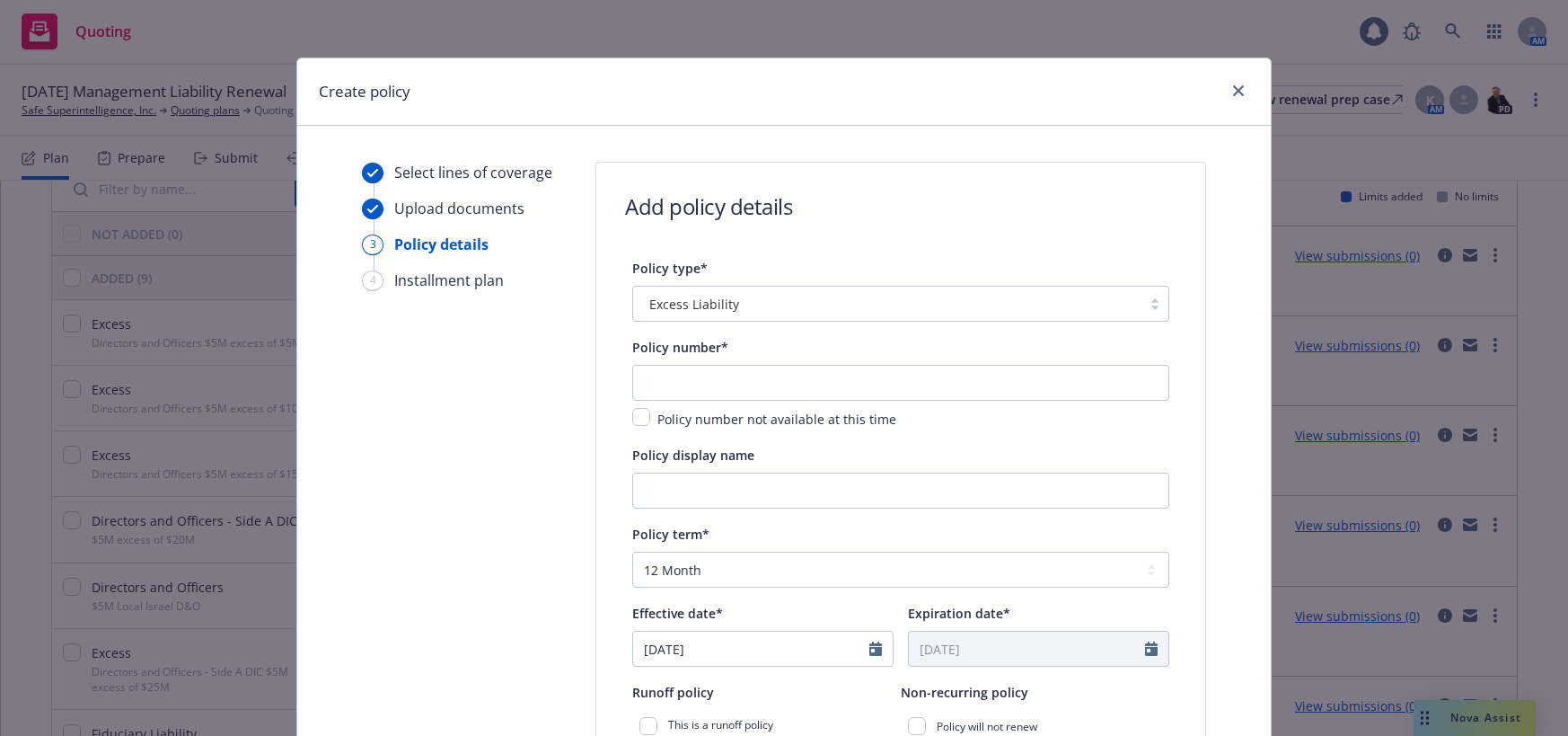
click at [1143, 306] on div at bounding box center [1154, 304] width 27 height 15
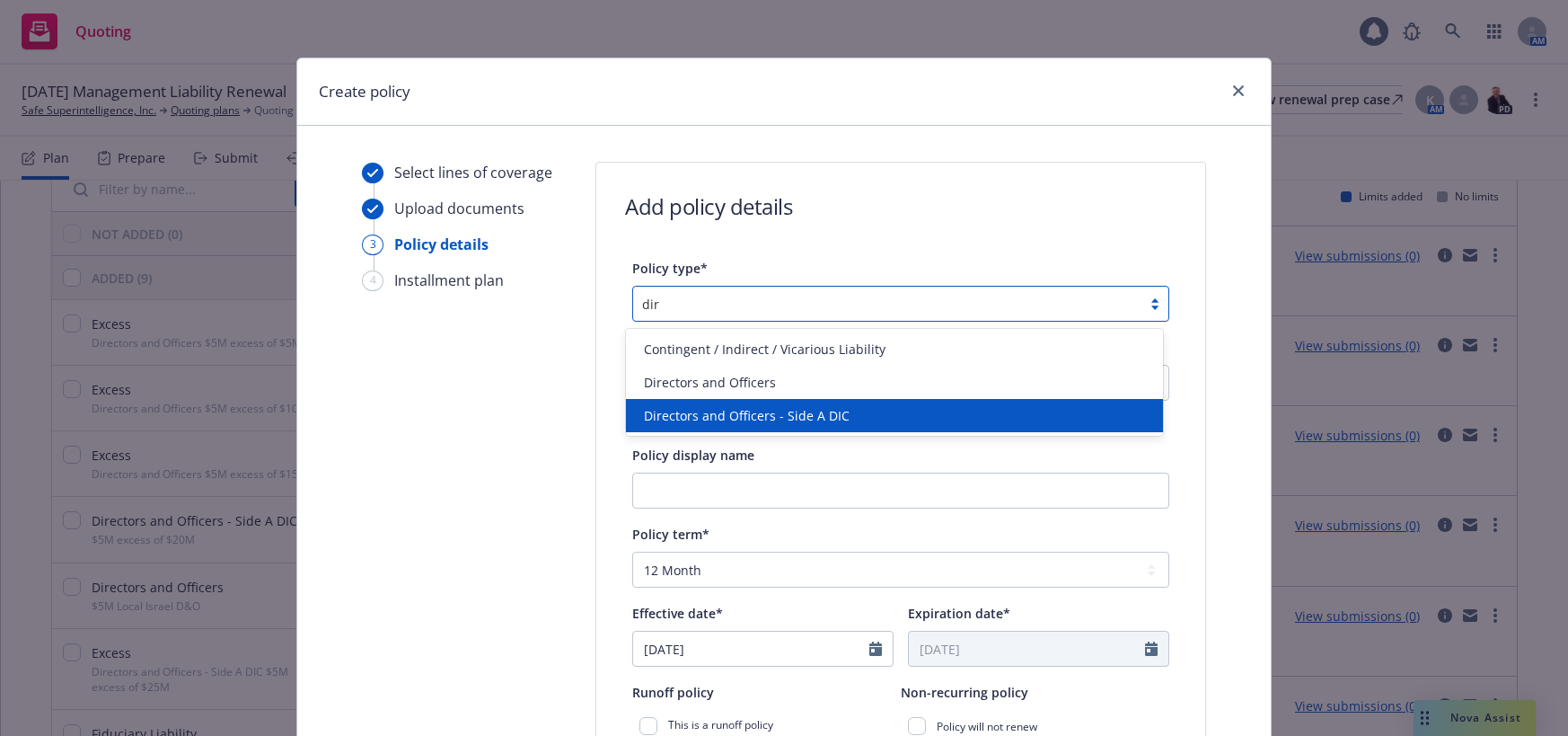
click at [802, 416] on span "Directors and Officers - Side A DIC" at bounding box center [746, 415] width 205 height 18
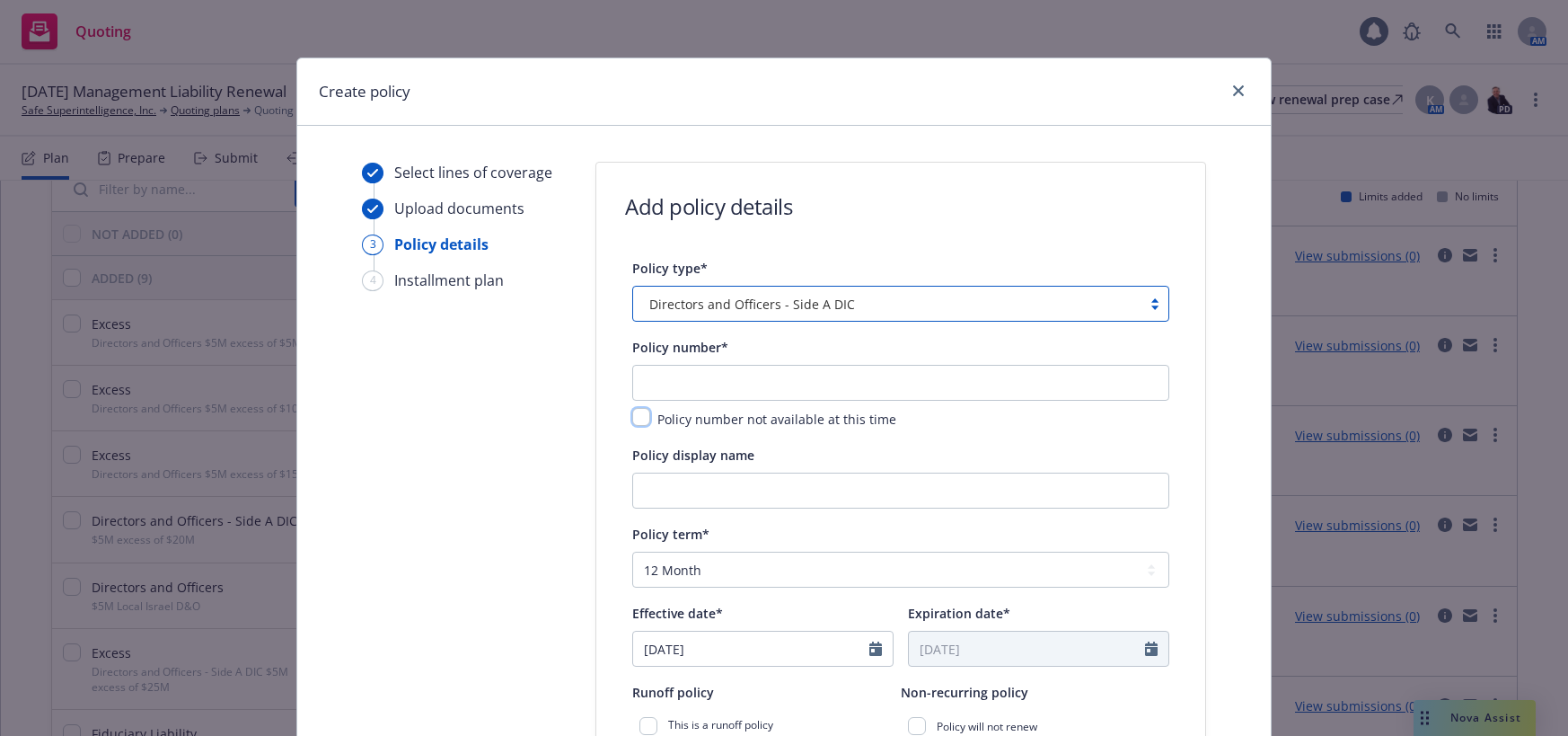
drag, startPoint x: 633, startPoint y: 413, endPoint x: 710, endPoint y: 509, distance: 123.1
click at [636, 420] on input "checkbox" at bounding box center [642, 417] width 18 height 18
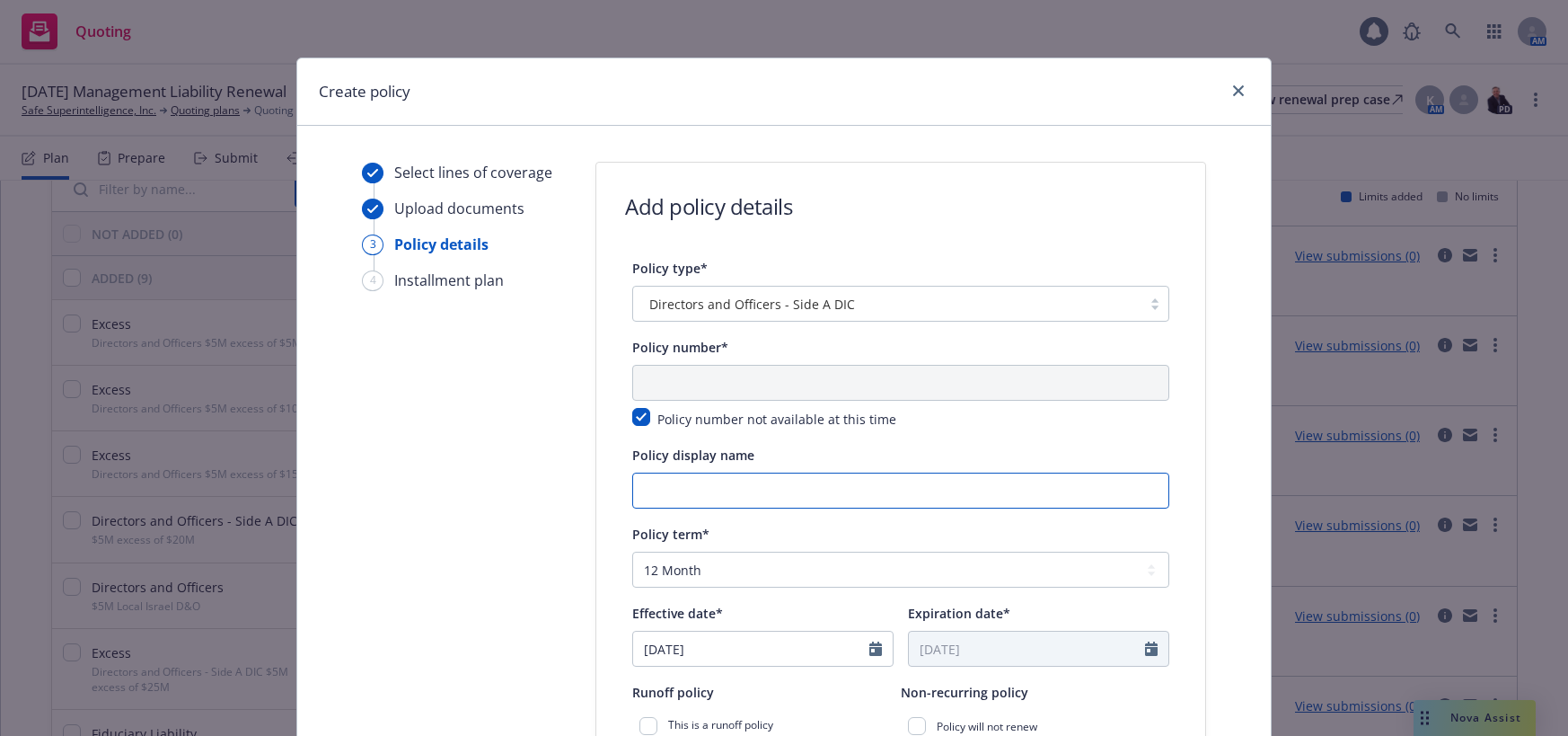
click at [786, 487] on input "Policy display name" at bounding box center [900, 490] width 537 height 36
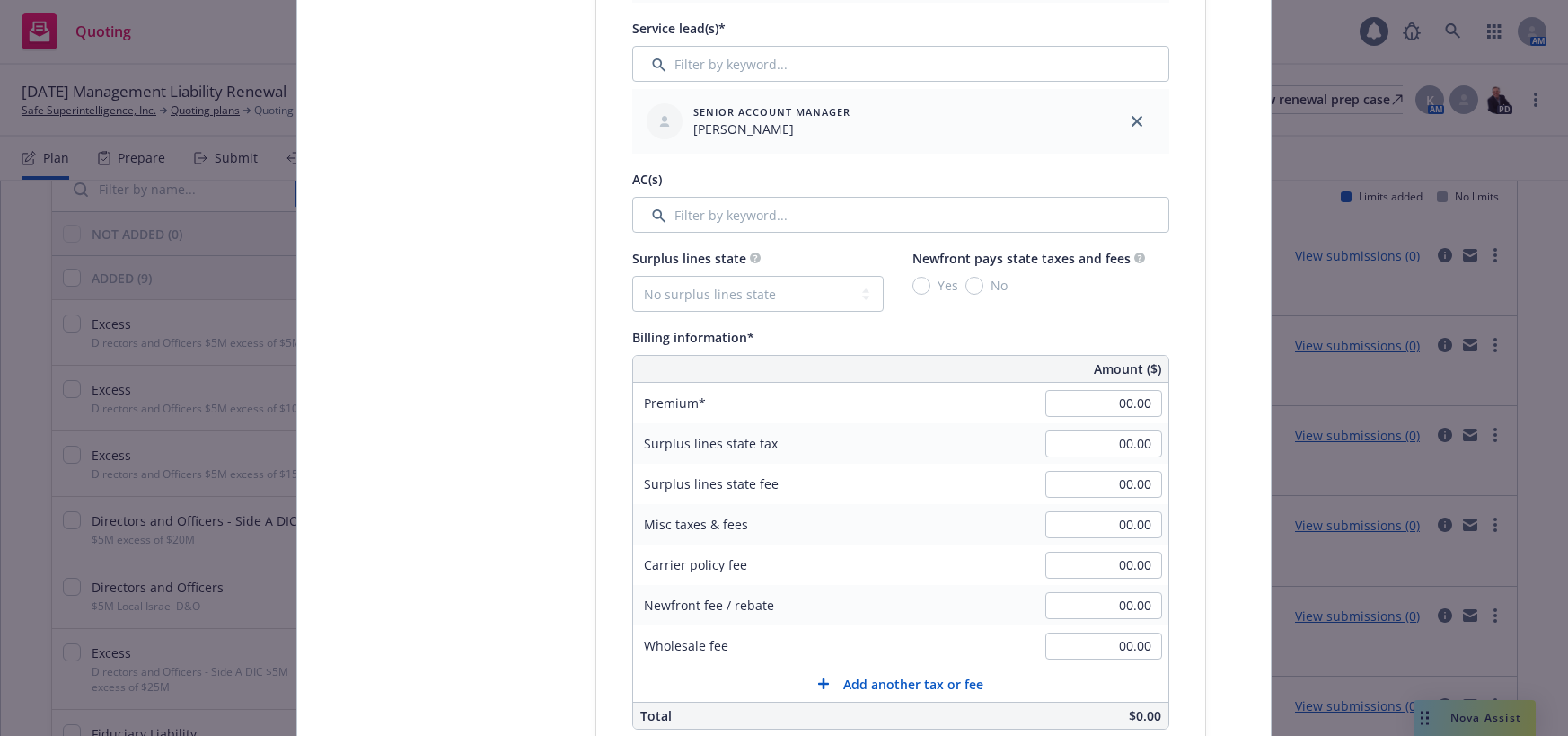
scroll to position [898, 0]
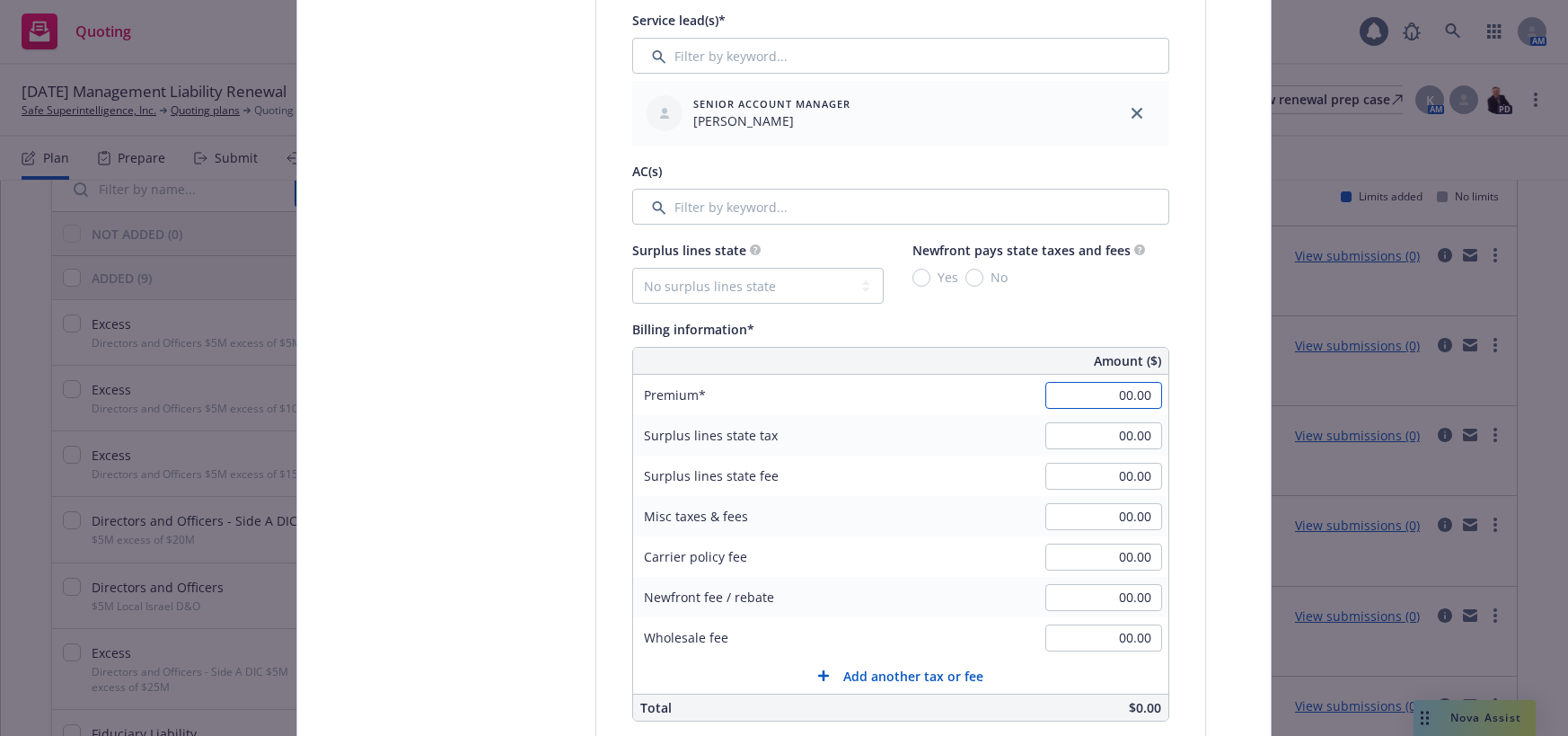
click at [1092, 396] on input "00.00" at bounding box center [1103, 394] width 117 height 27
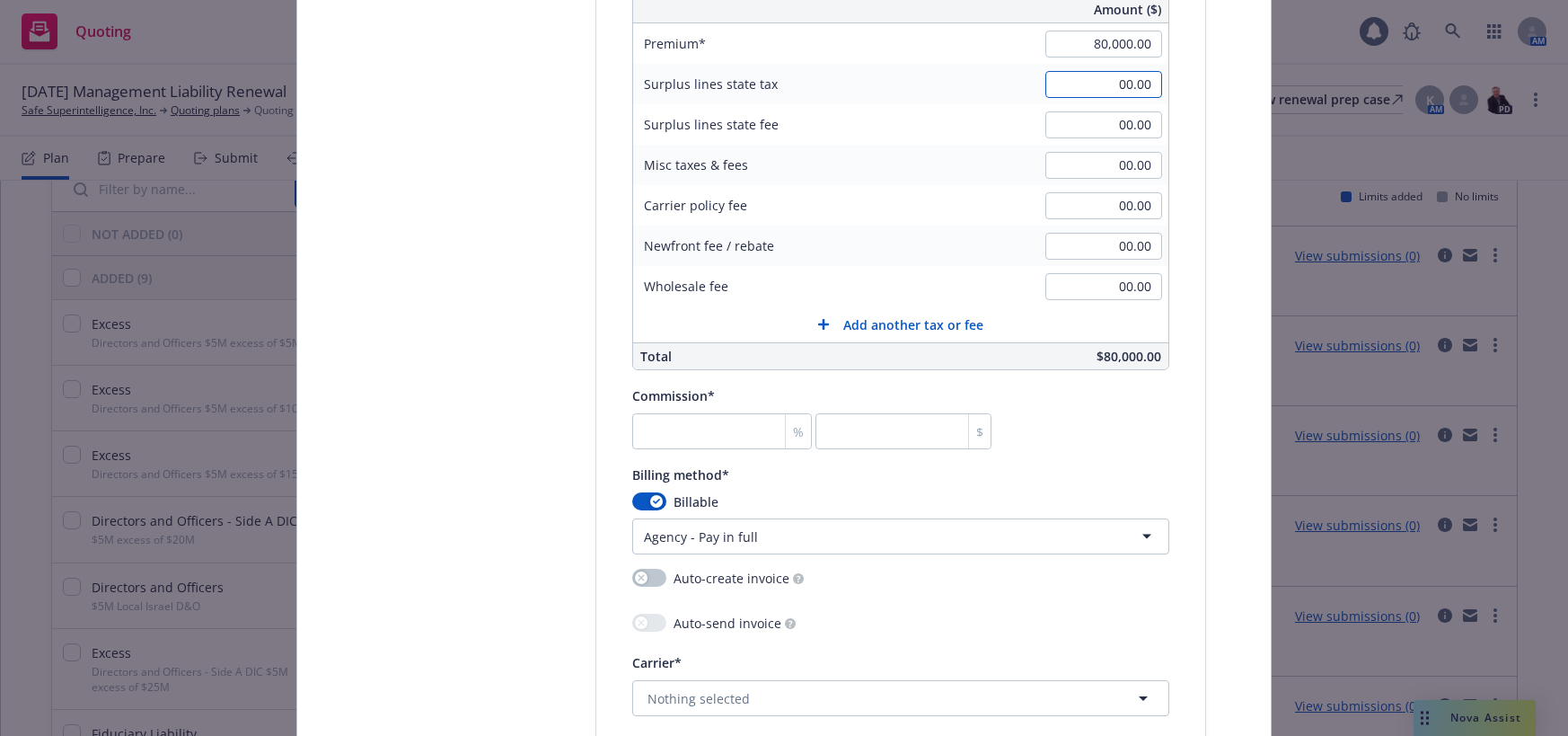
scroll to position [1257, 0]
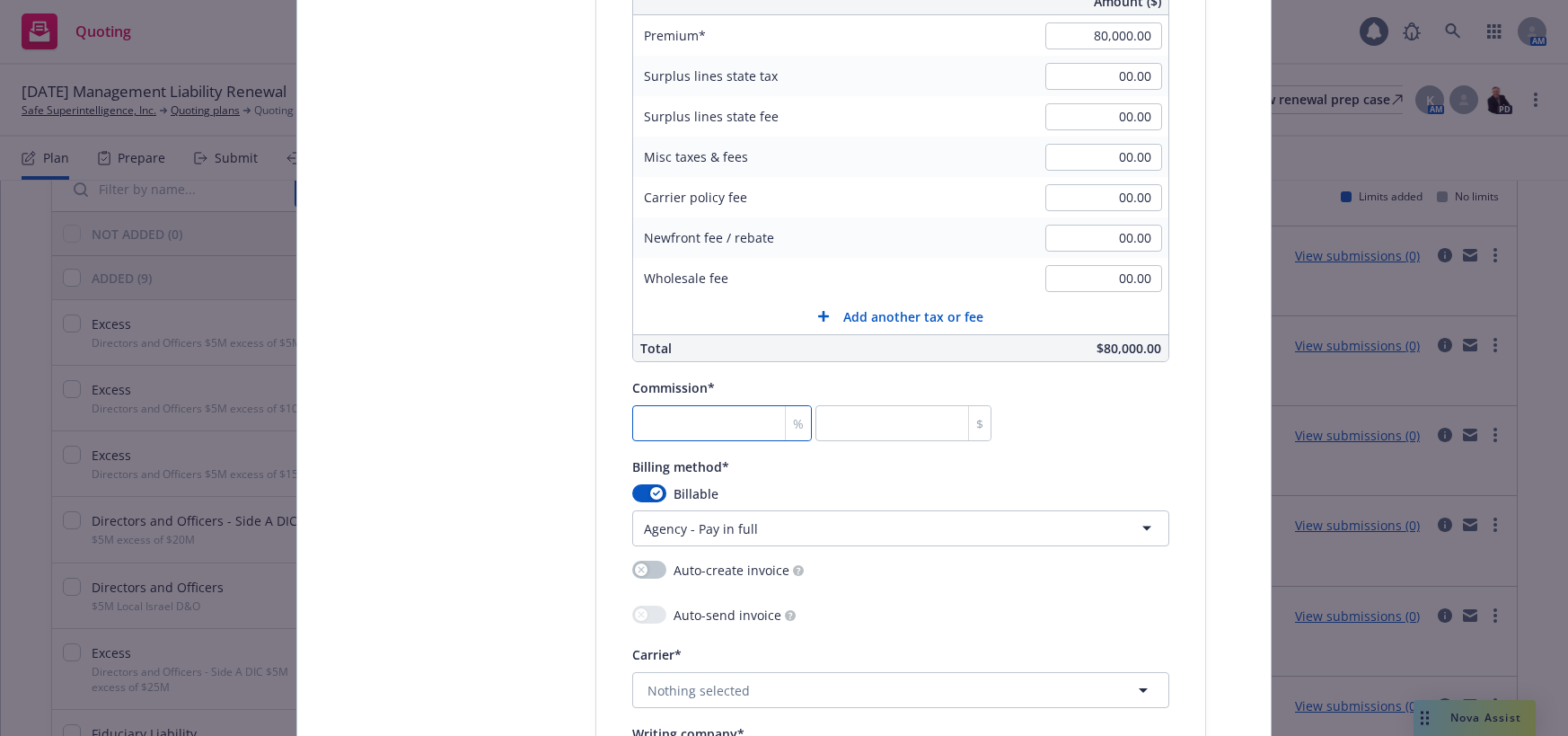
click at [732, 428] on input "number" at bounding box center [722, 423] width 180 height 36
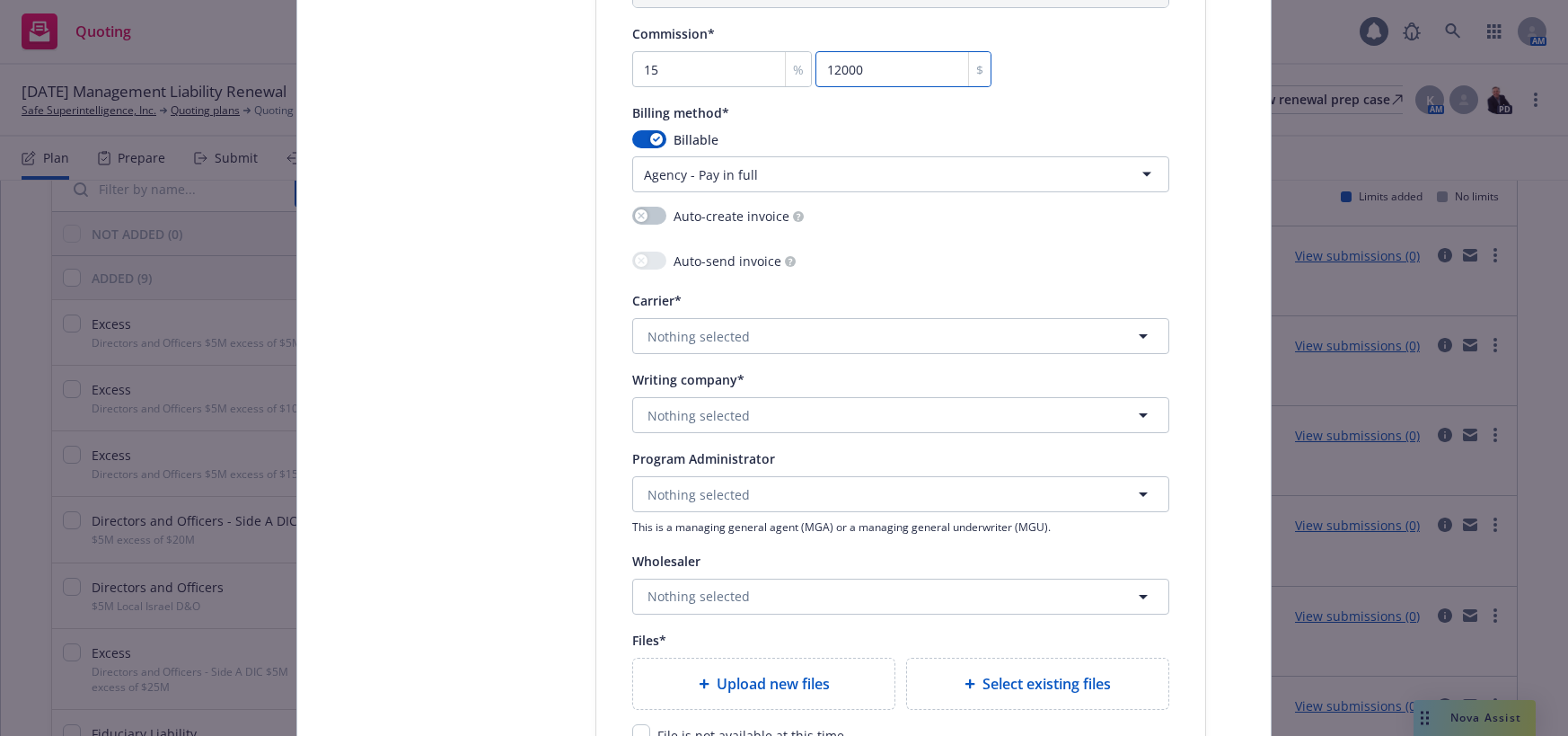
scroll to position [1617, 0]
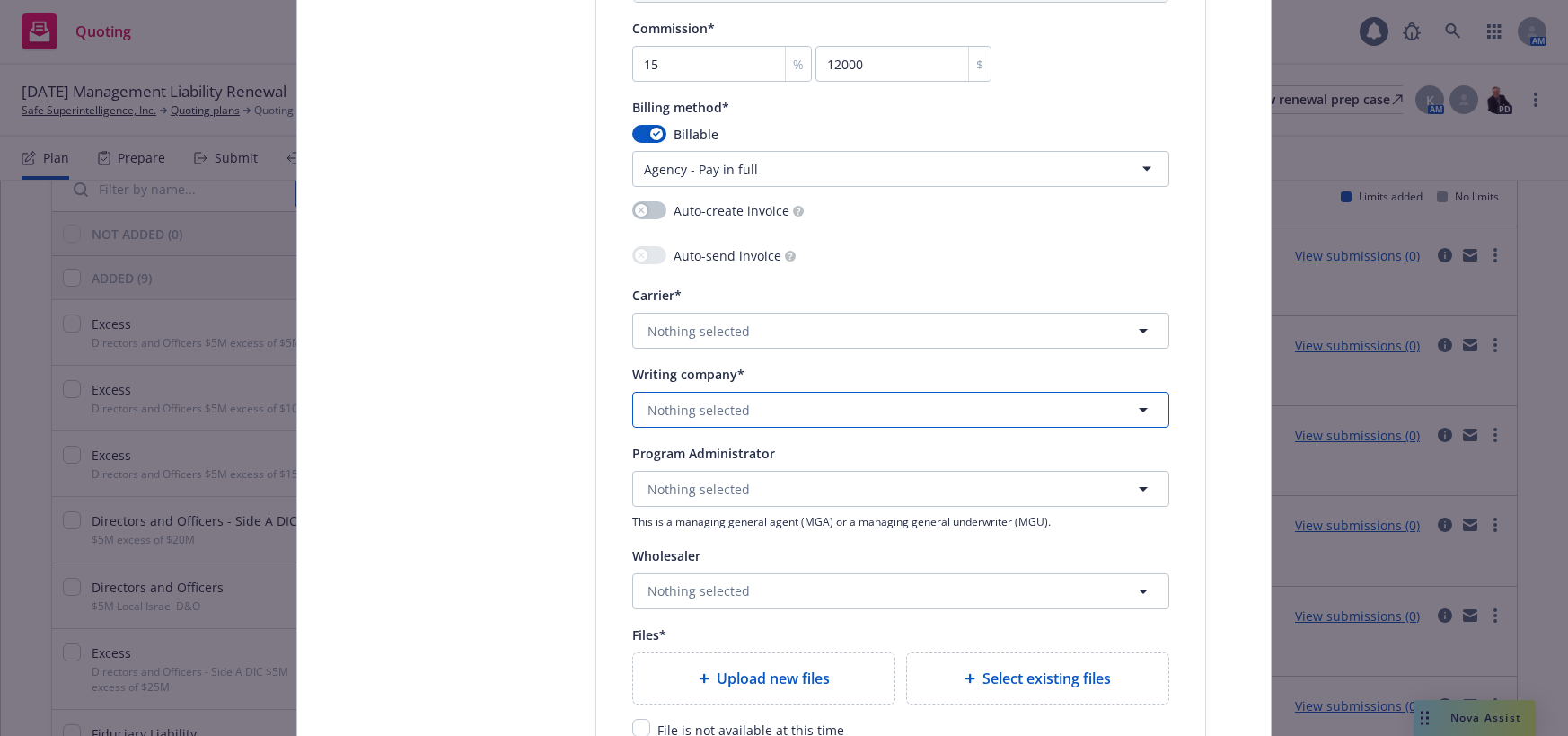
click at [704, 411] on span "Nothing selected" at bounding box center [698, 410] width 102 height 18
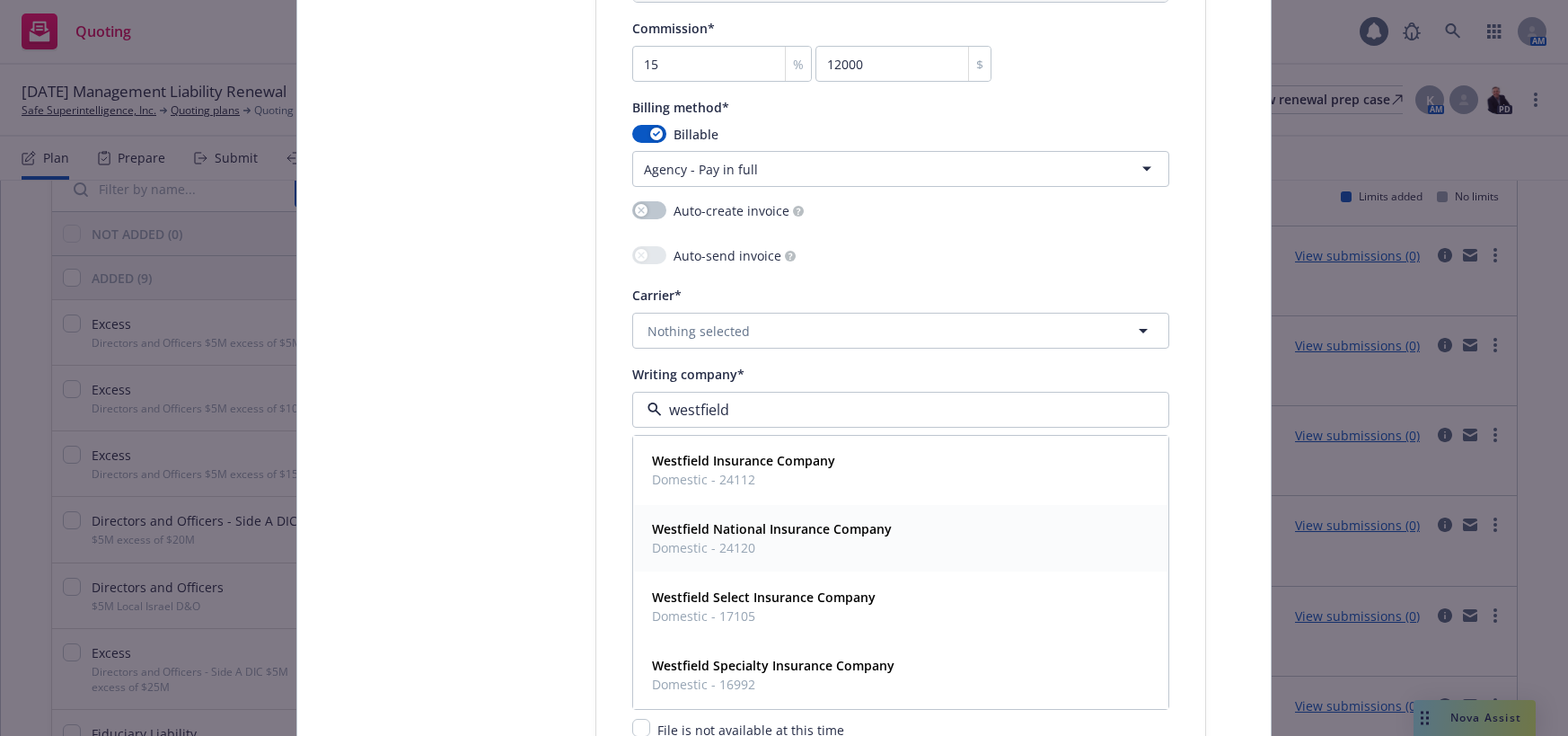
click at [749, 539] on span "Domestic - 24120" at bounding box center [772, 547] width 239 height 18
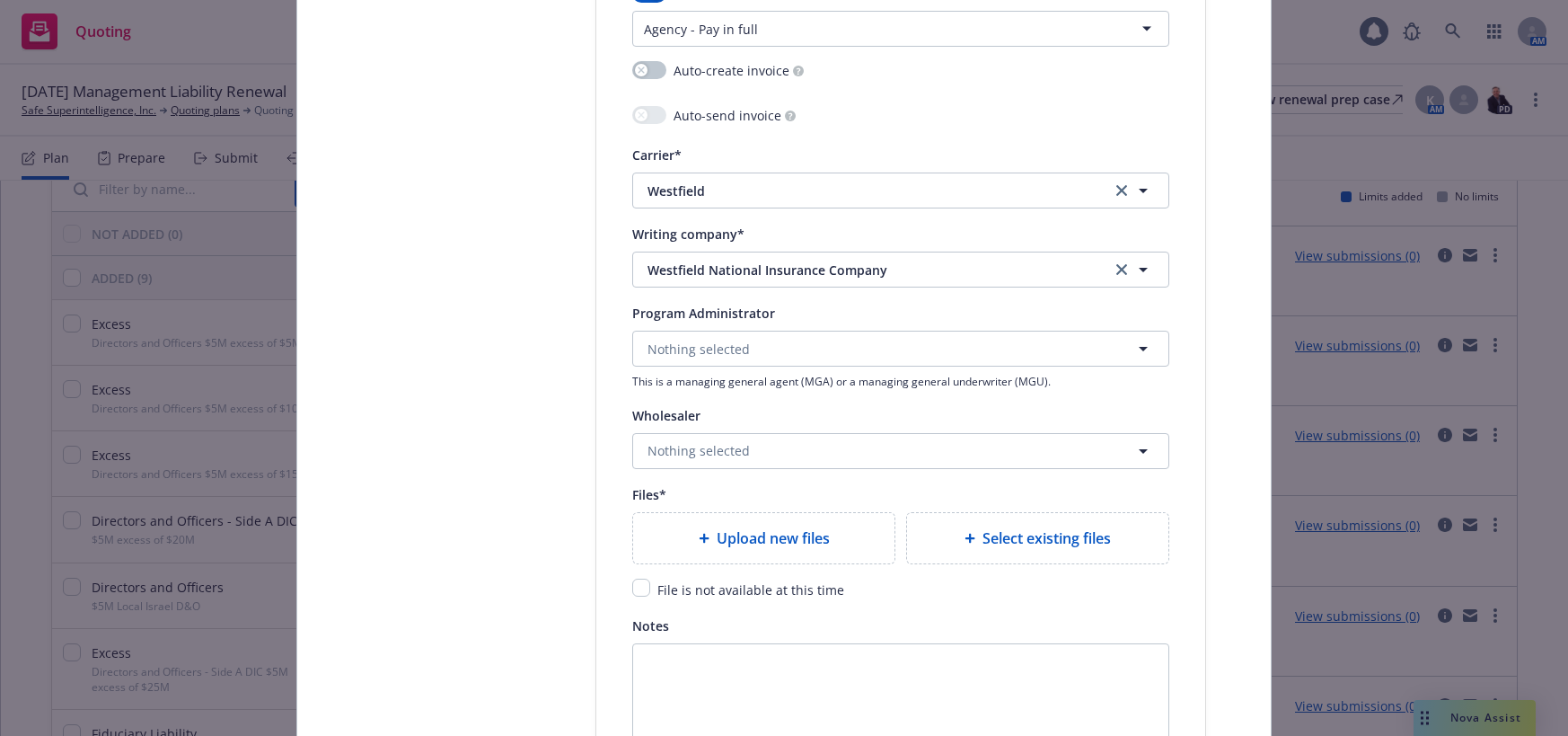
scroll to position [1796, 0]
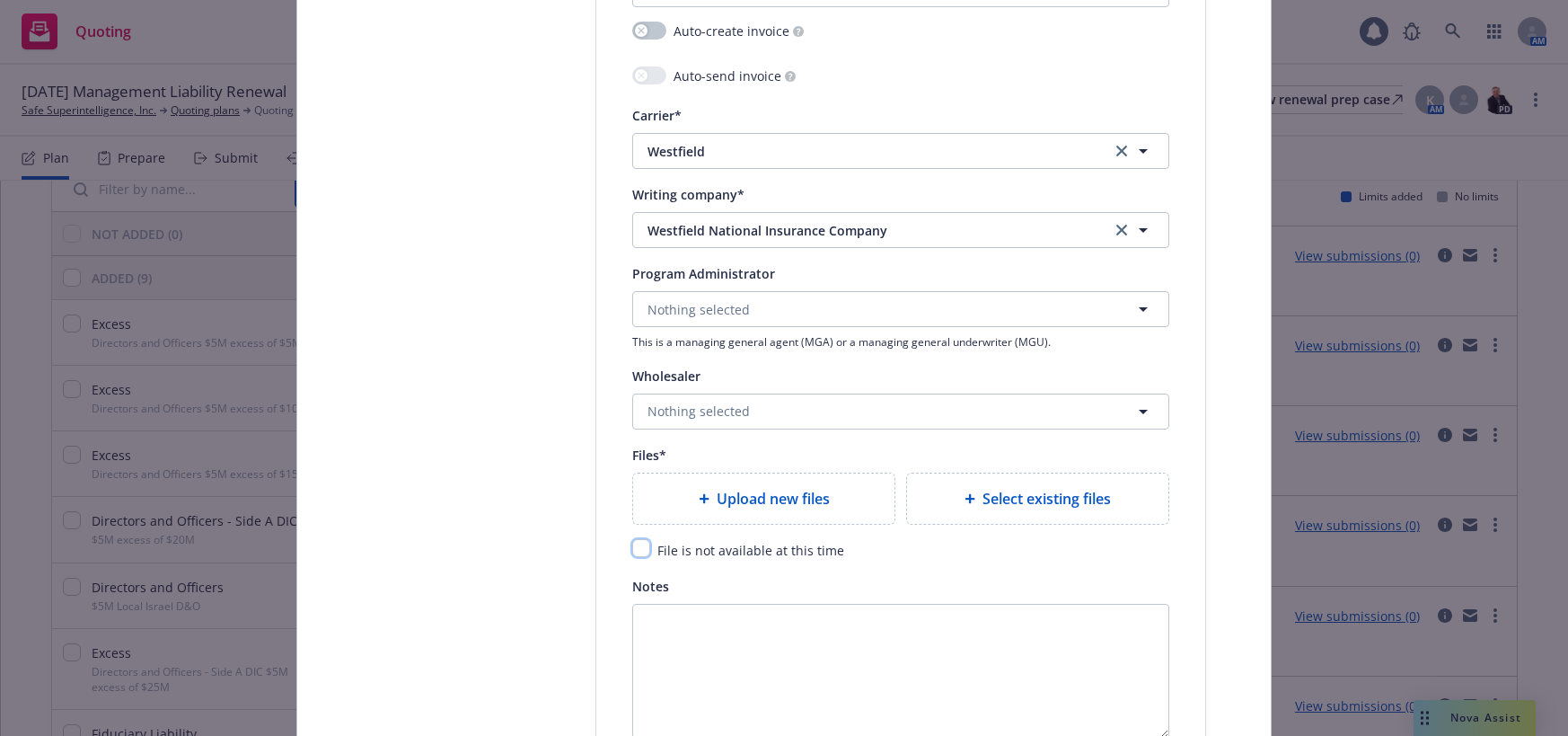
click at [640, 546] on input "checkbox" at bounding box center [642, 548] width 18 height 18
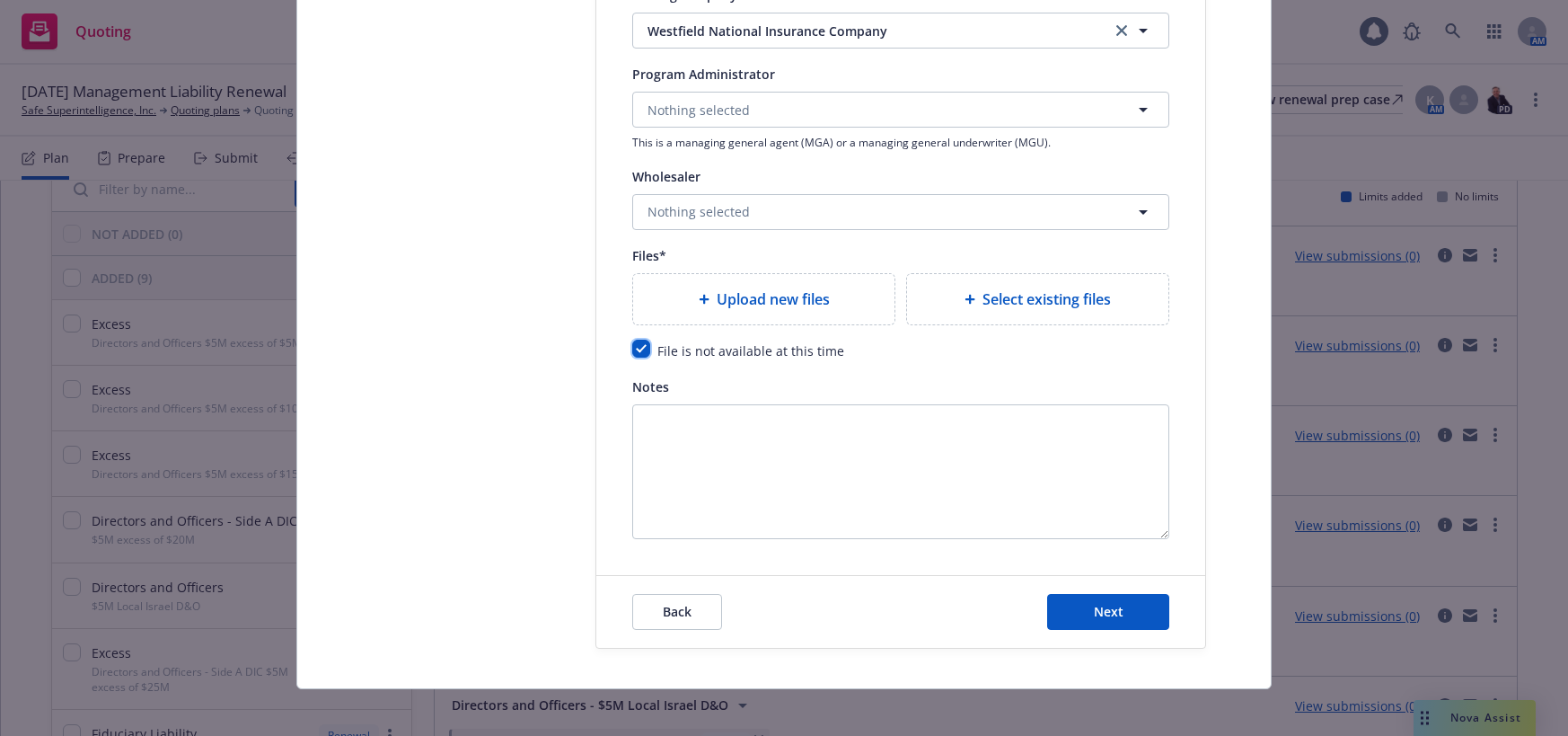
scroll to position [2007, 0]
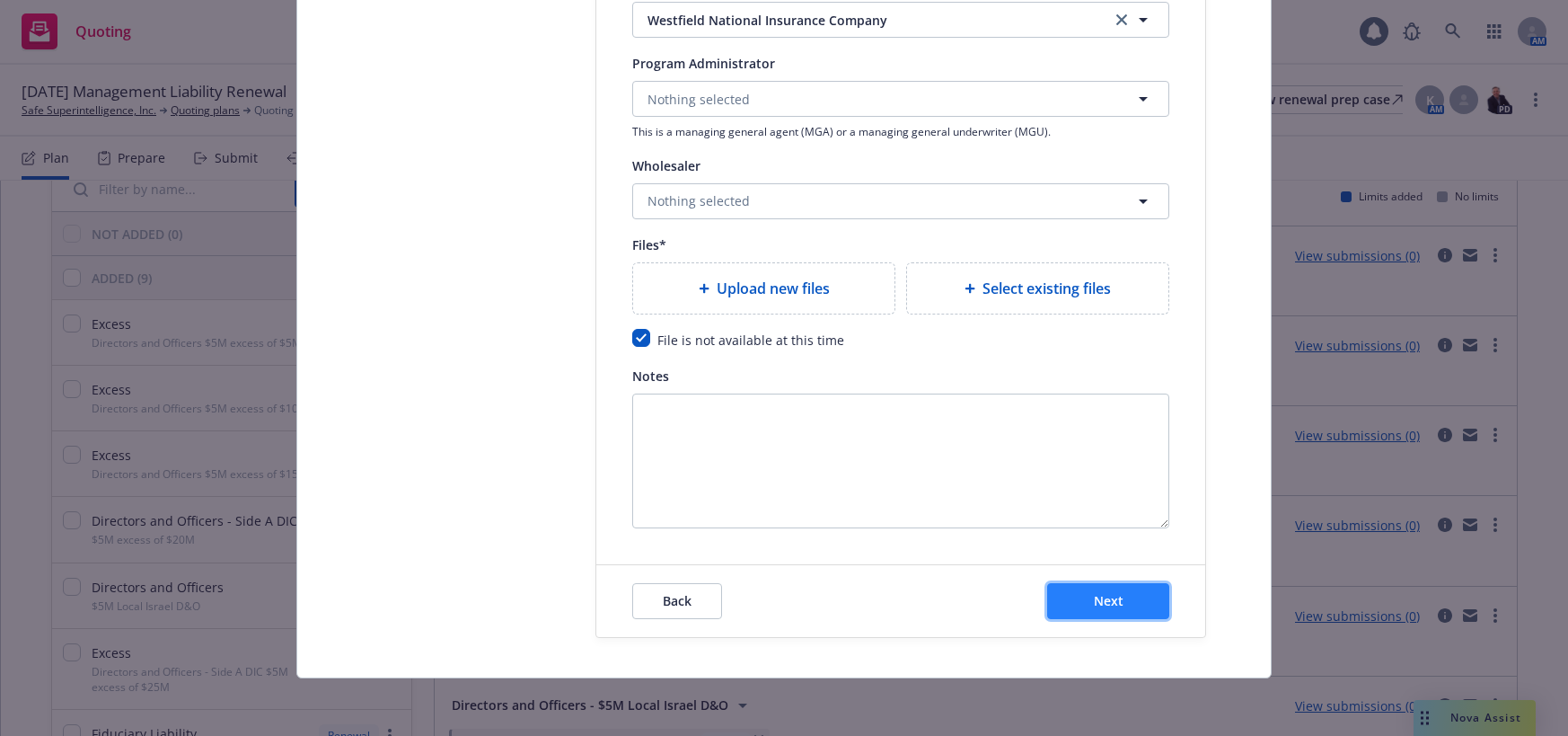
click at [1094, 598] on span "Next" at bounding box center [1109, 601] width 29 height 18
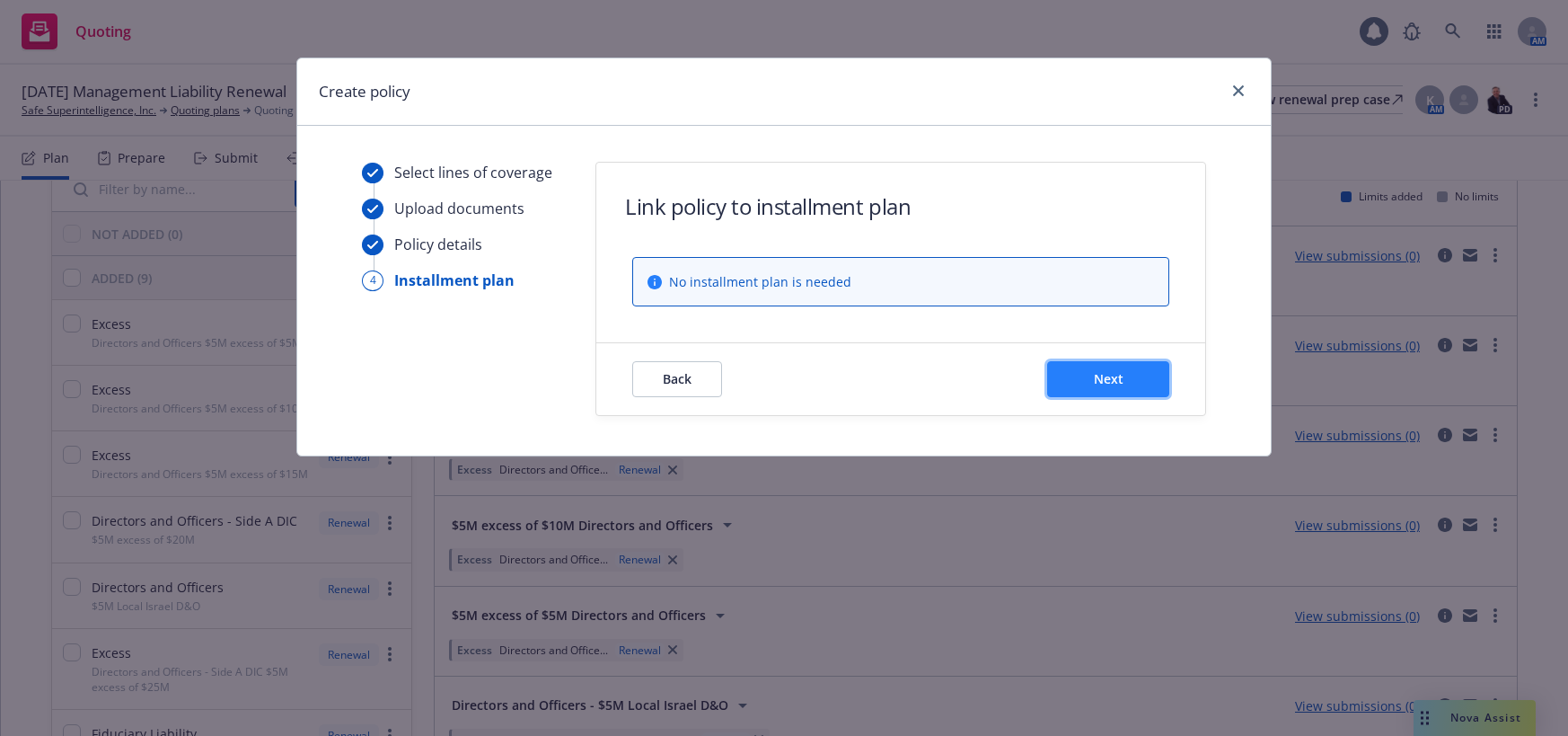
click at [1105, 380] on span "Next" at bounding box center [1109, 379] width 29 height 18
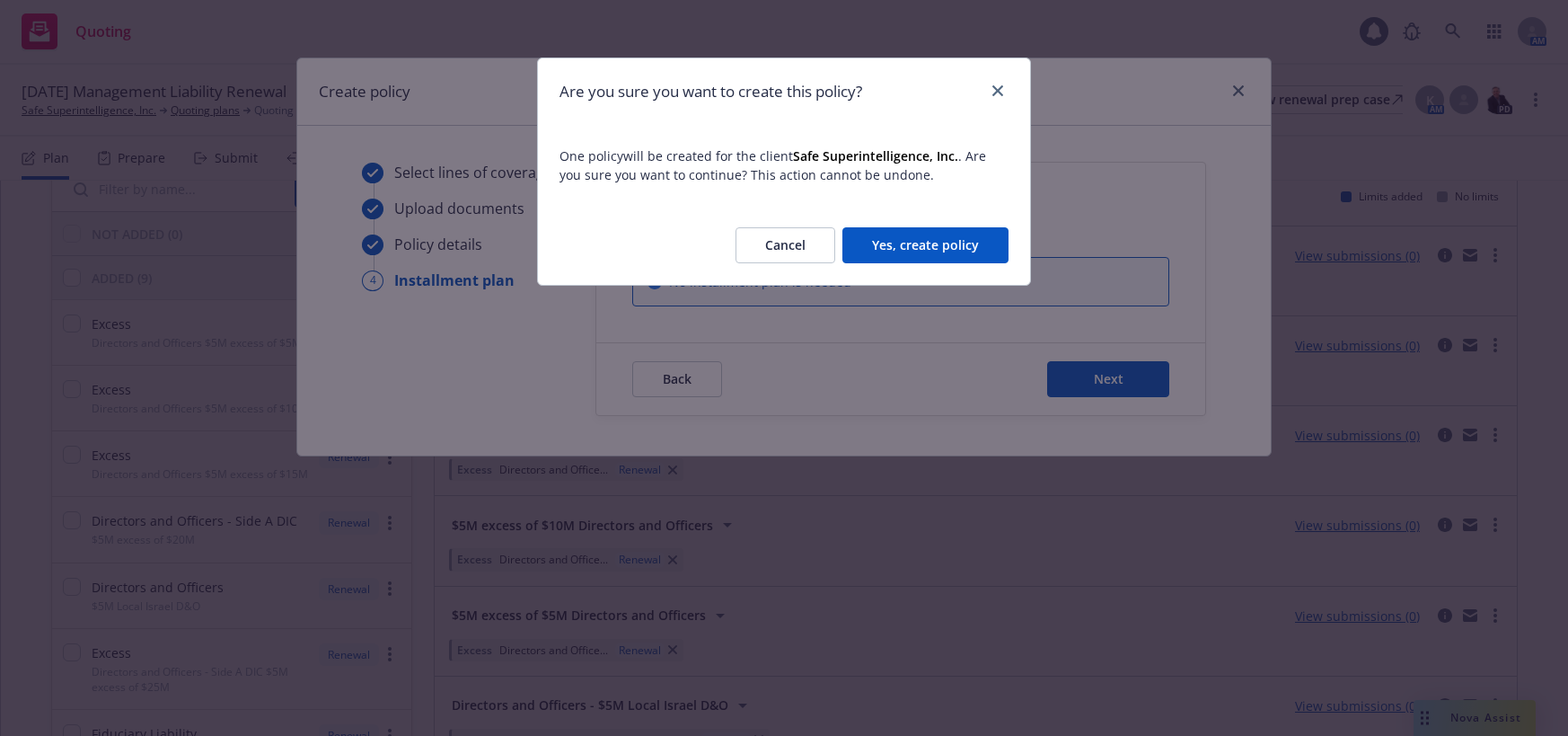
click at [973, 243] on button "Yes, create policy" at bounding box center [925, 245] width 166 height 36
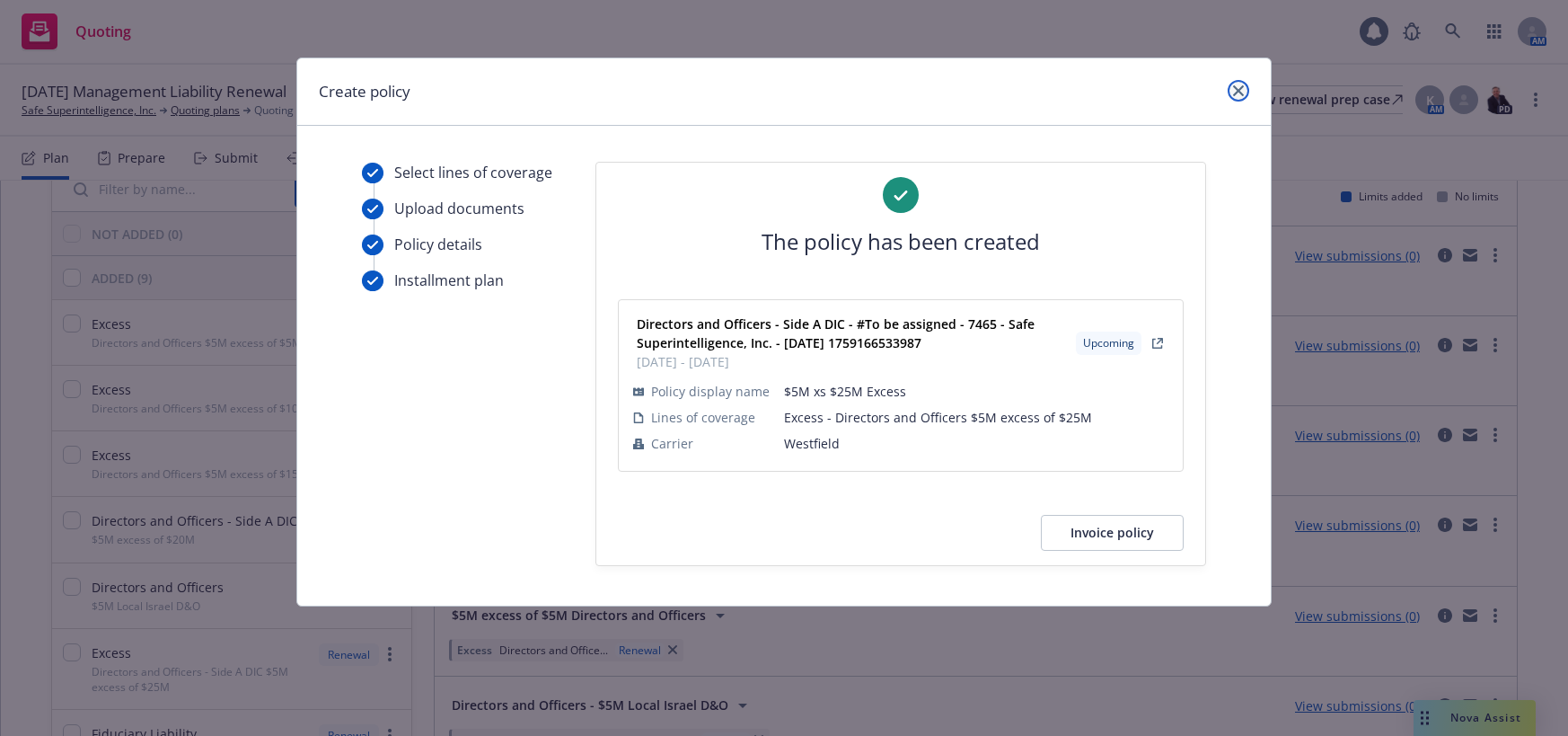
click at [1237, 93] on icon "close" at bounding box center [1238, 91] width 11 height 11
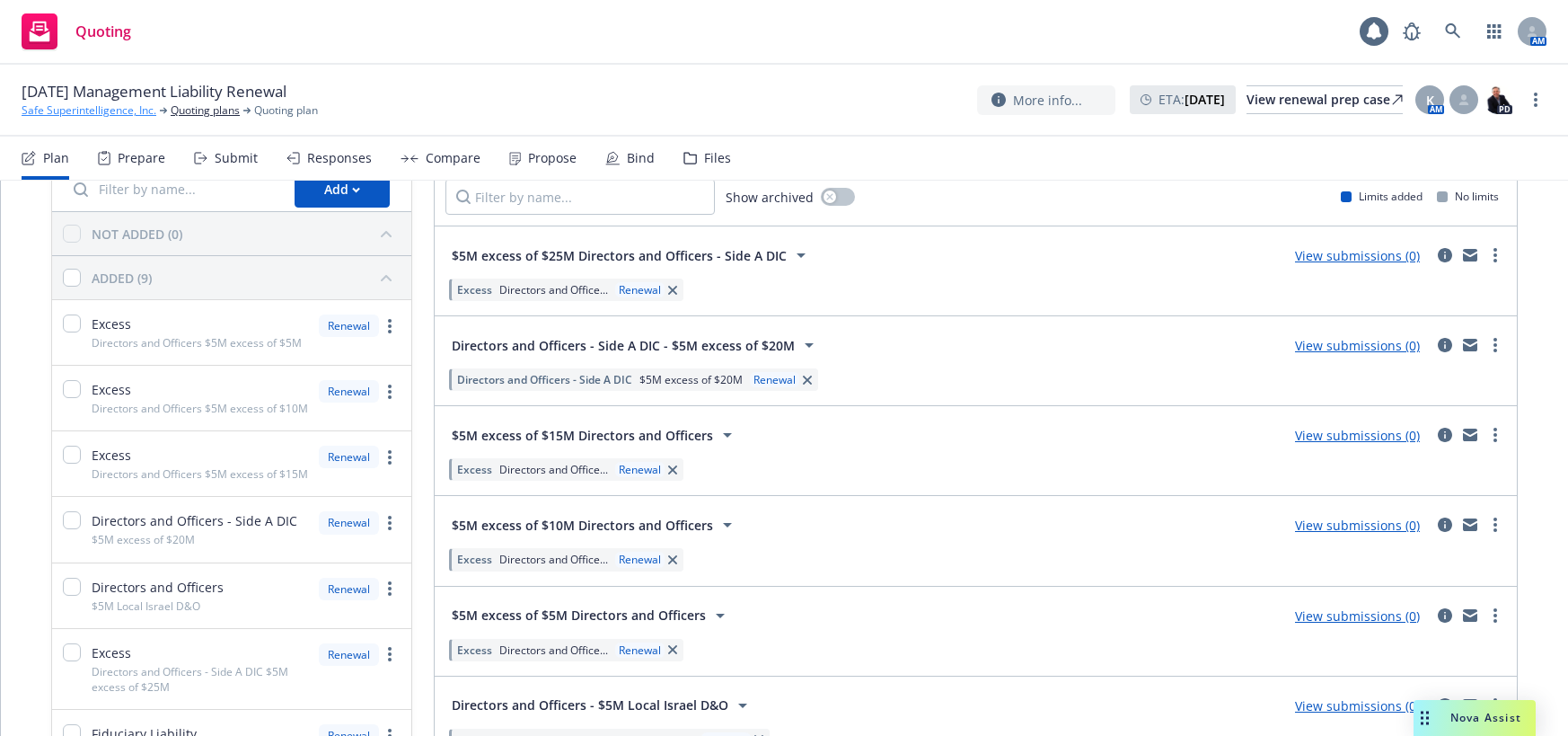
click at [127, 112] on link "Safe Superintelligence, Inc." at bounding box center [88, 111] width 134 height 17
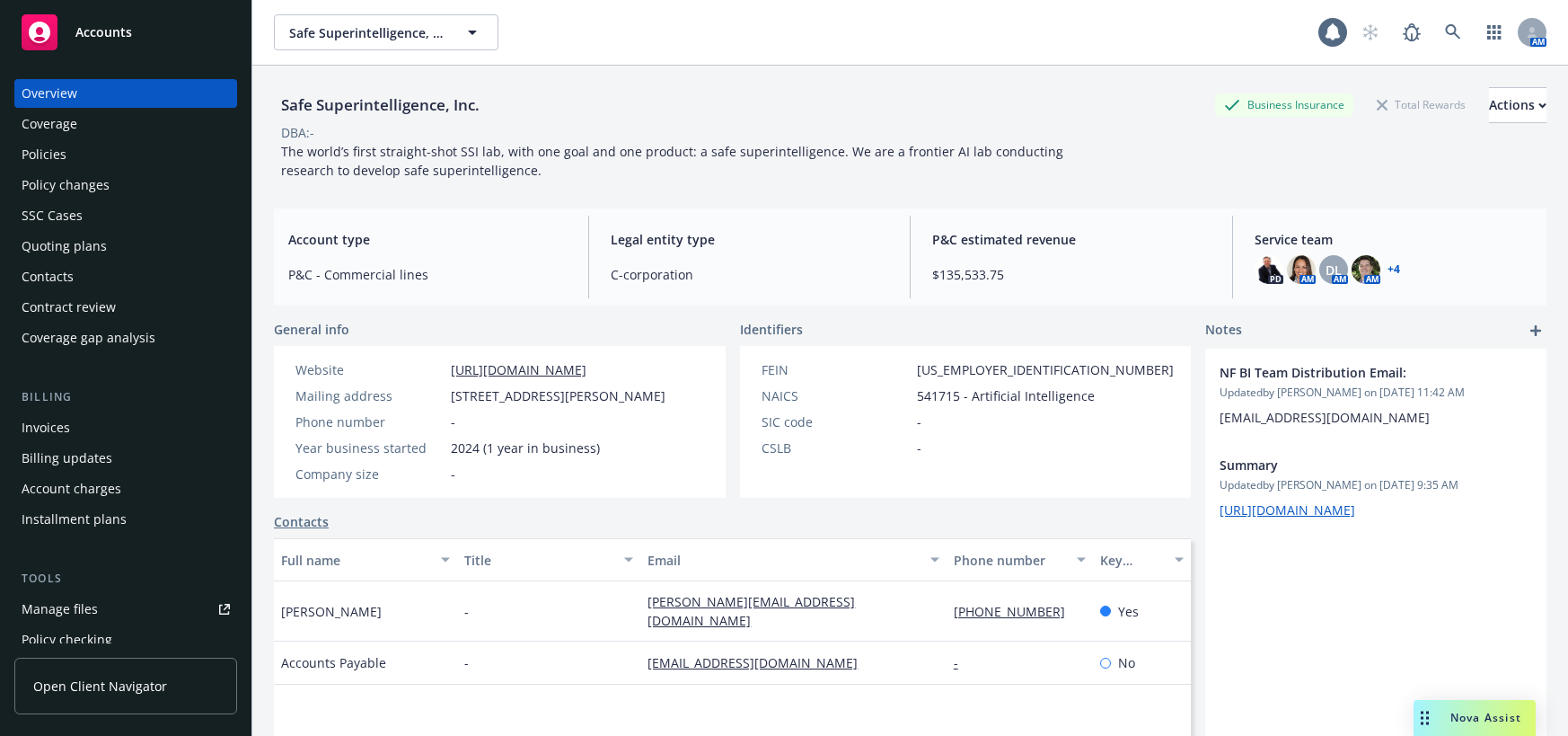
click at [53, 154] on div "Policies" at bounding box center [43, 154] width 45 height 29
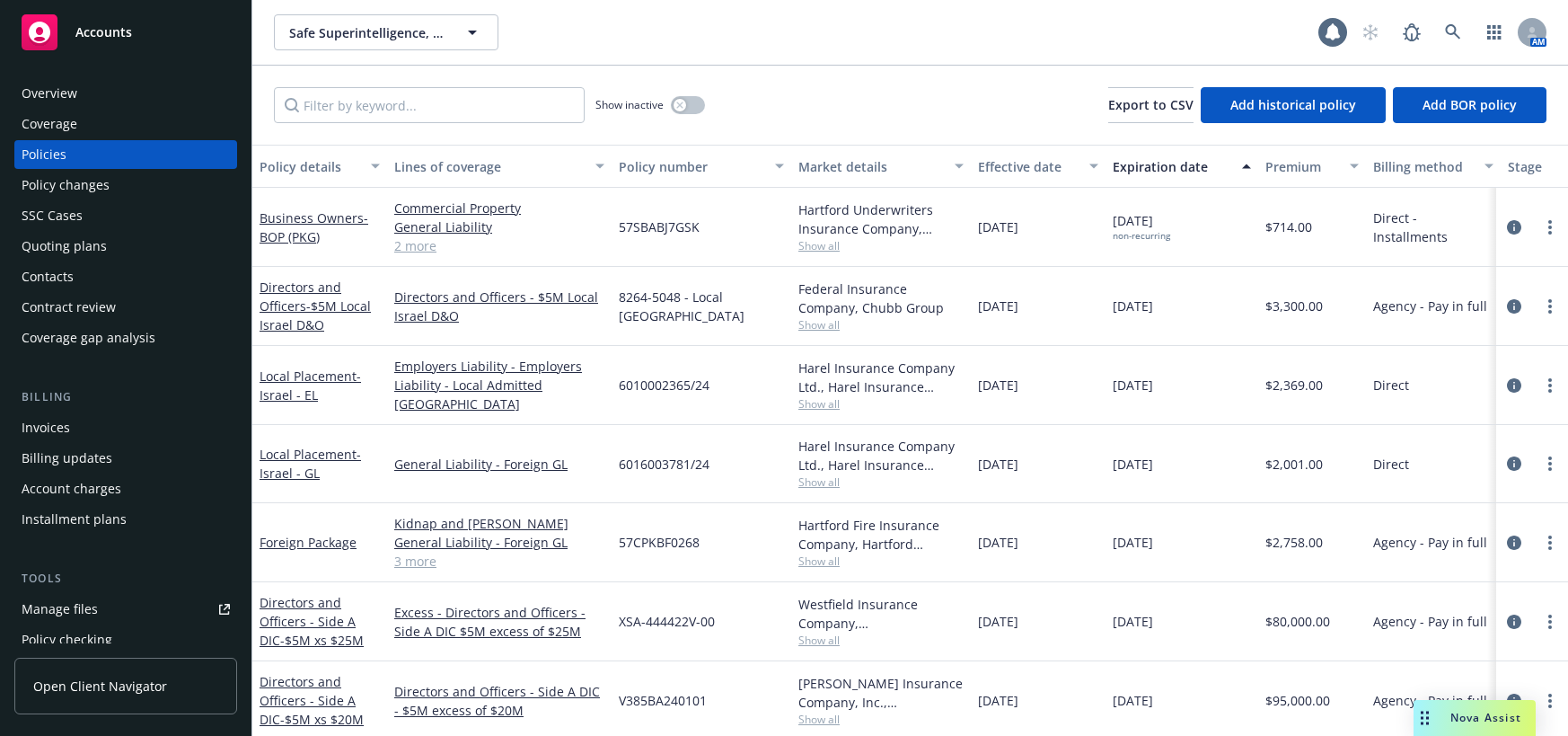
click at [1078, 160] on div "Effective date" at bounding box center [1038, 167] width 121 height 18
click at [1093, 169] on div "button" at bounding box center [1097, 166] width 9 height 41
click at [1067, 166] on div "Effective date" at bounding box center [1028, 167] width 100 height 18
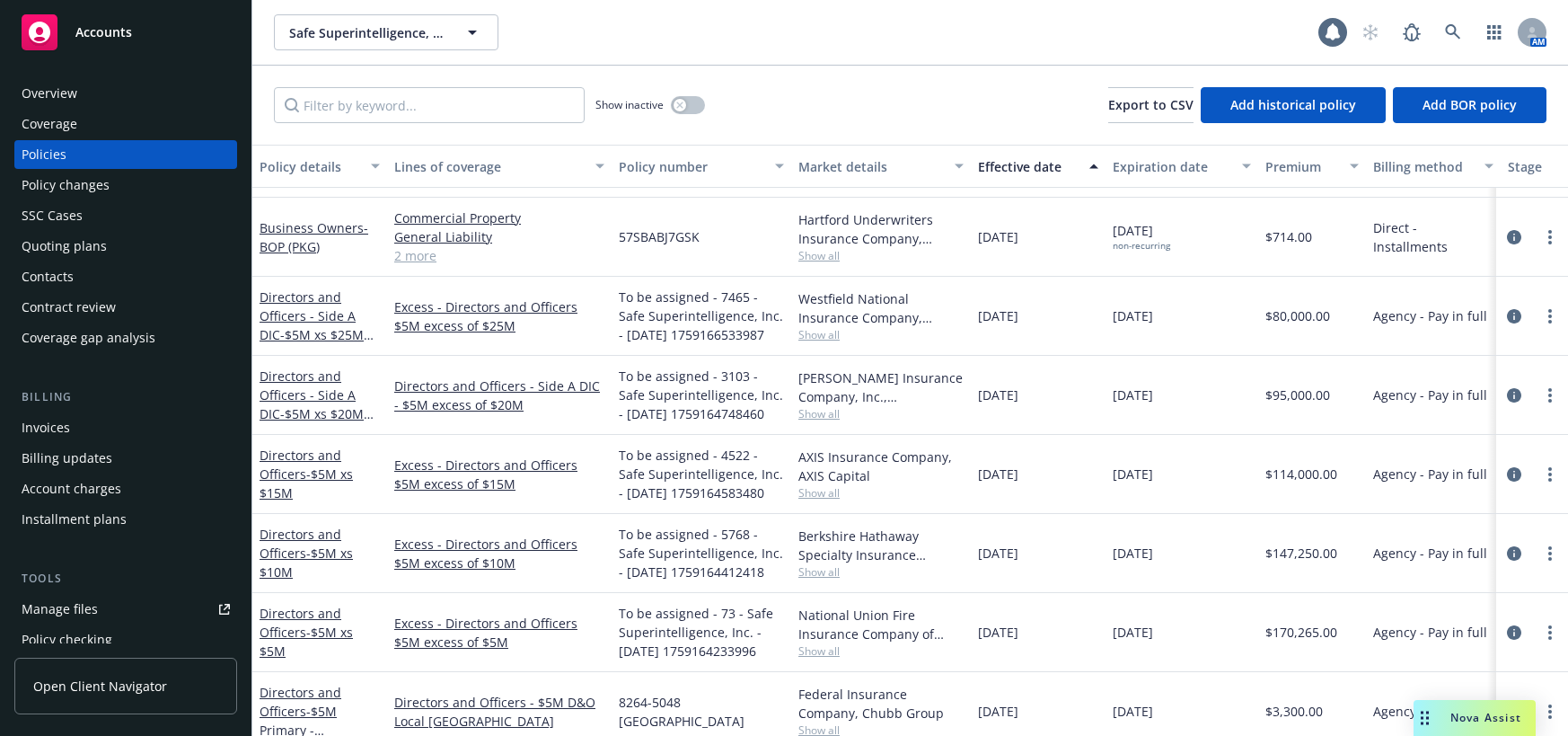
scroll to position [809, 0]
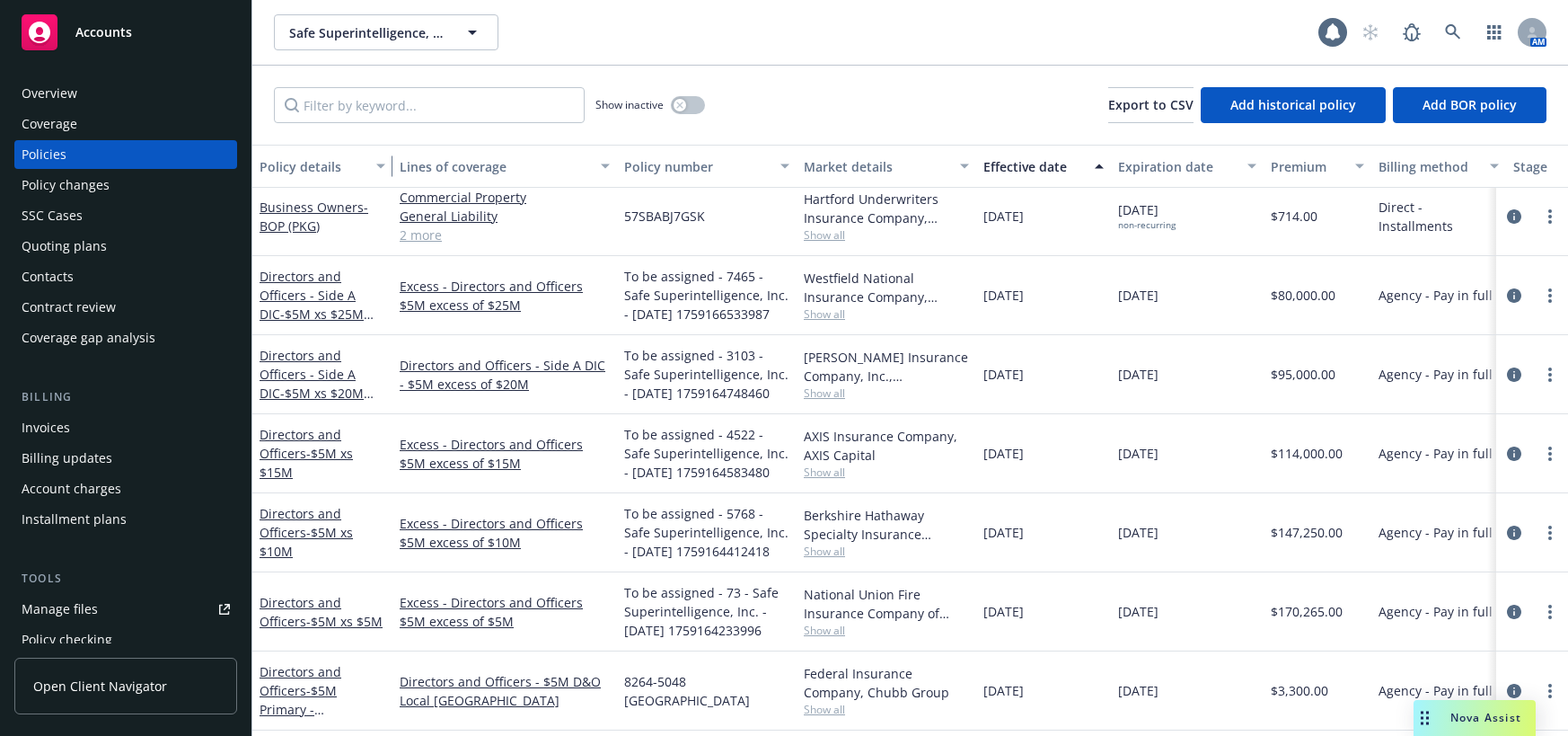
click at [388, 159] on div "button" at bounding box center [384, 166] width 9 height 41
click at [1506, 296] on icon "circleInformation" at bounding box center [1514, 296] width 15 height 15
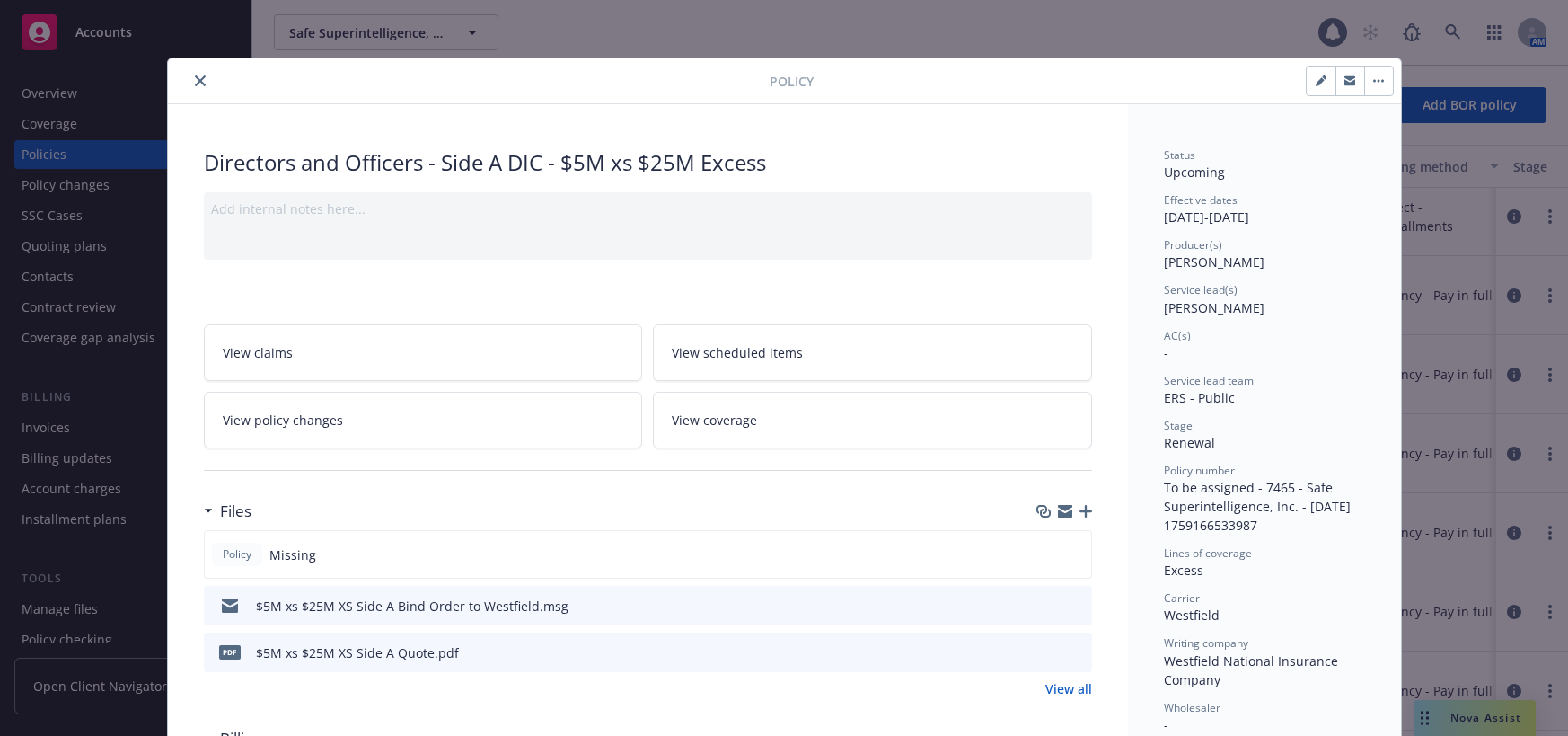
click at [195, 78] on icon "close" at bounding box center [201, 81] width 11 height 11
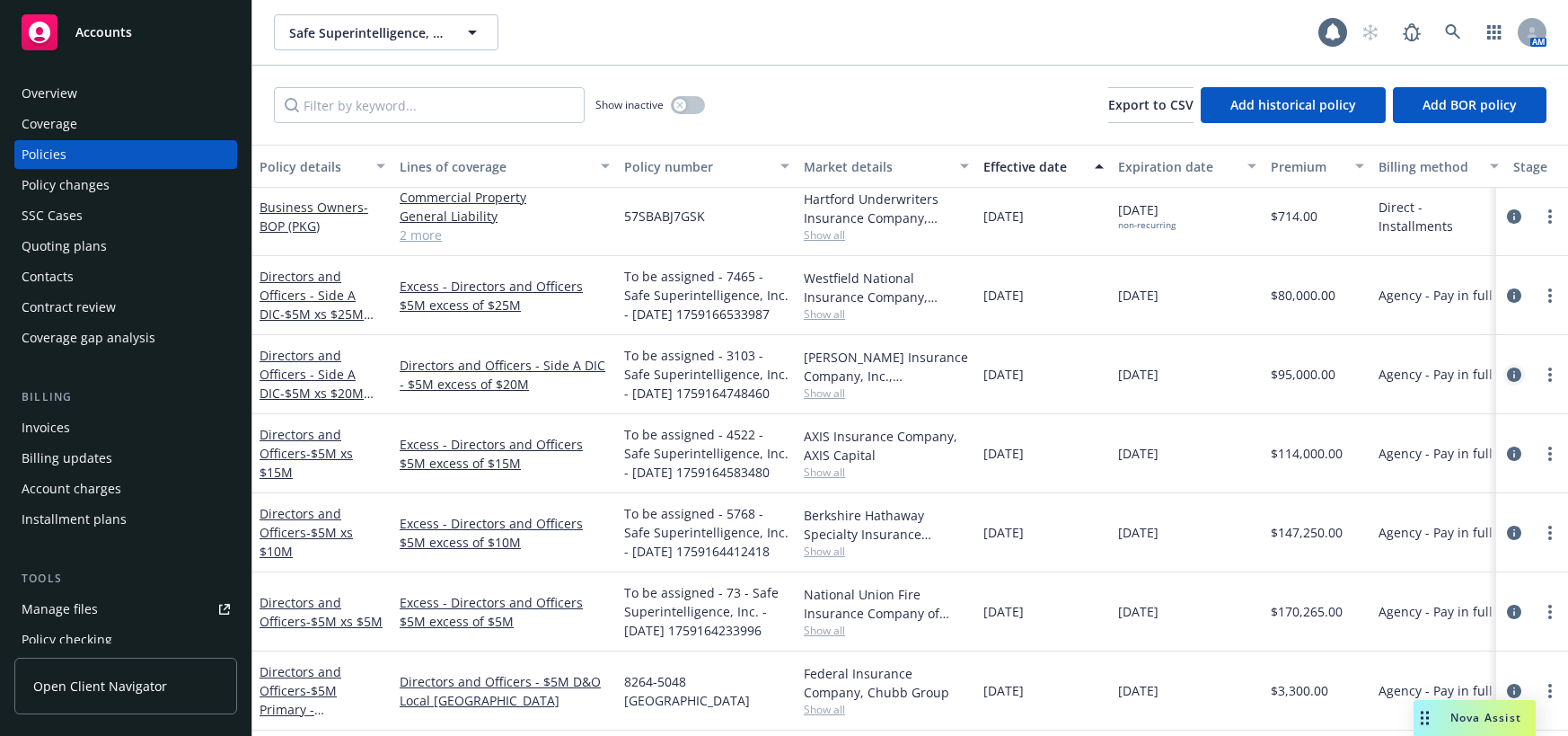
click at [1506, 376] on icon "circleInformation" at bounding box center [1514, 375] width 15 height 15
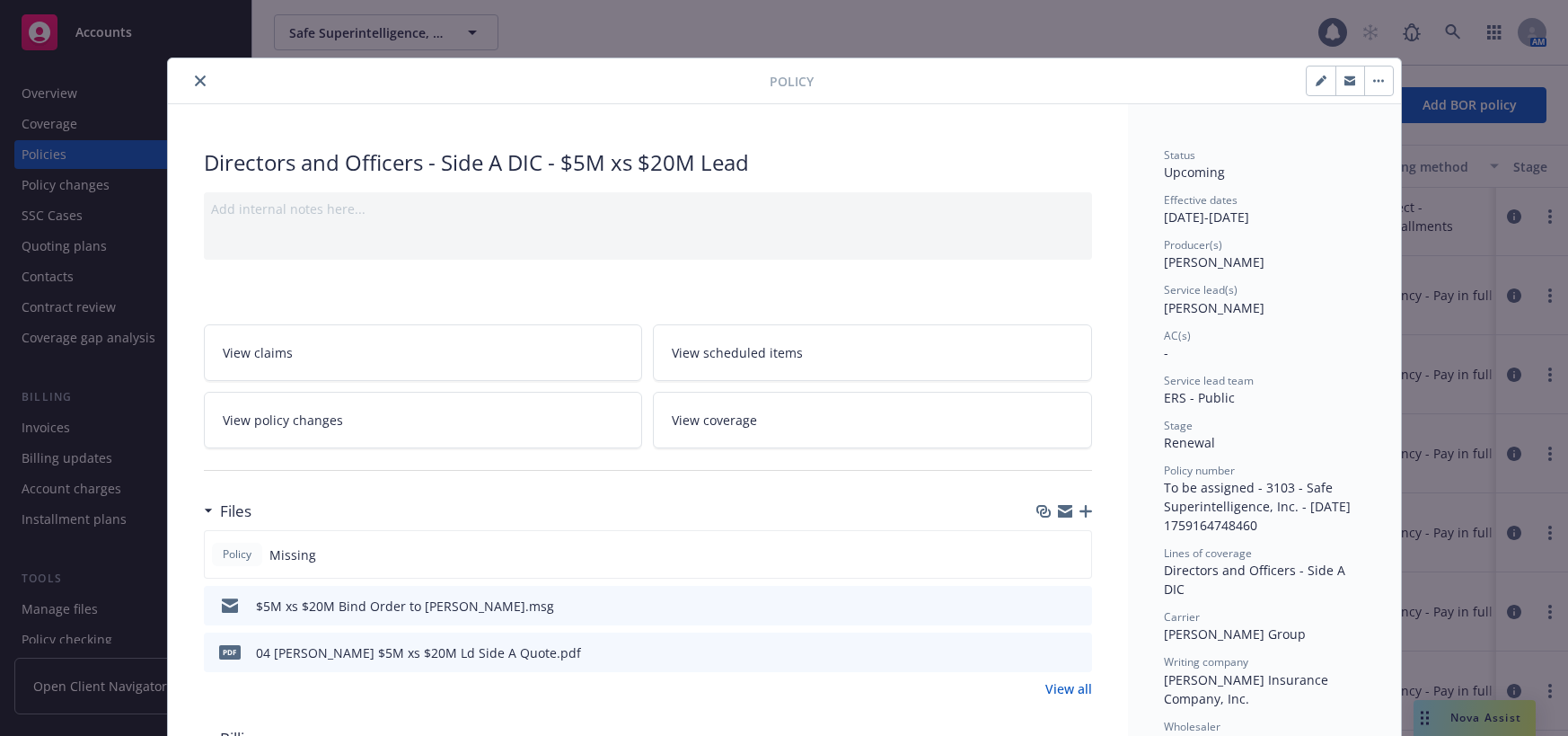
click at [195, 79] on icon "close" at bounding box center [201, 81] width 11 height 11
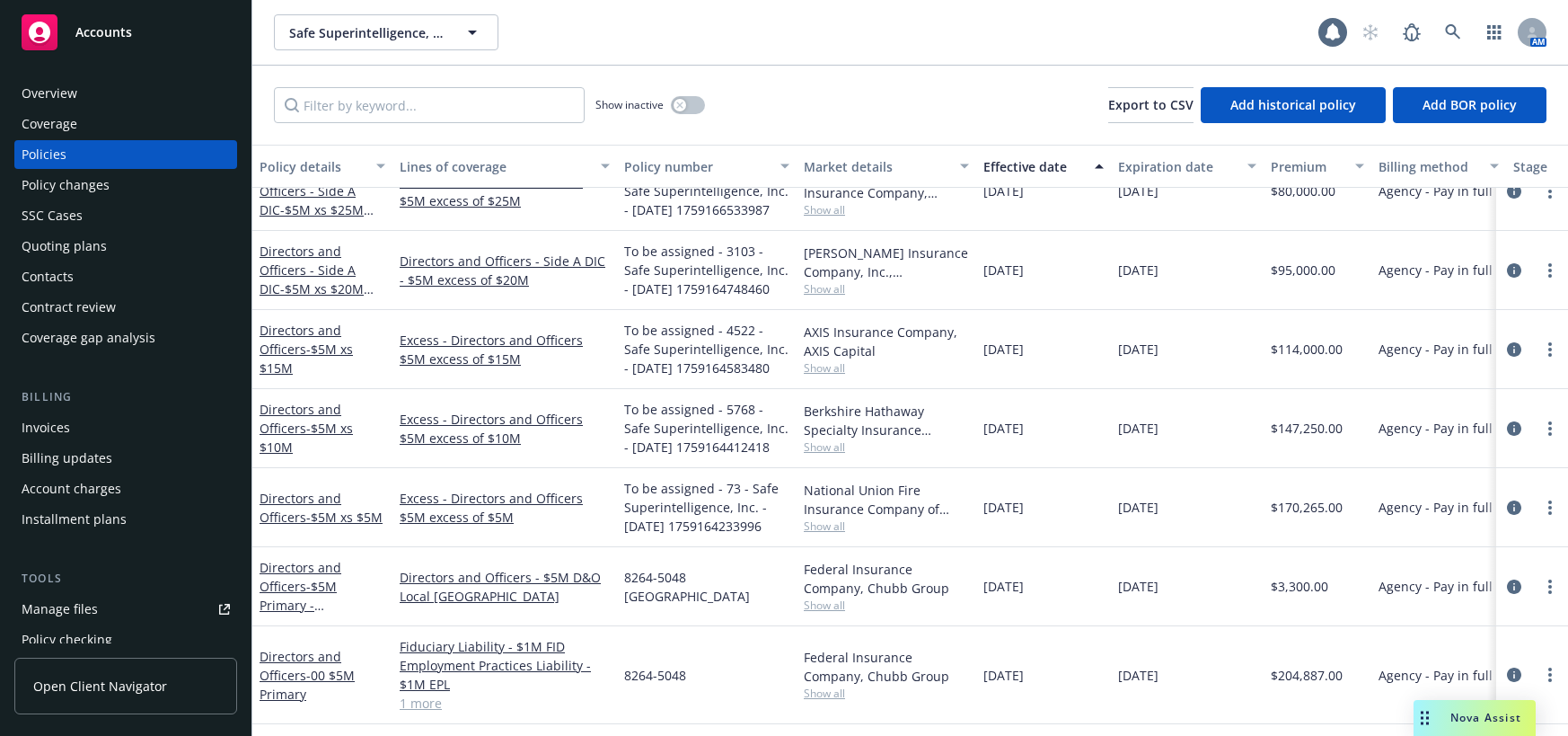
scroll to position [973, 0]
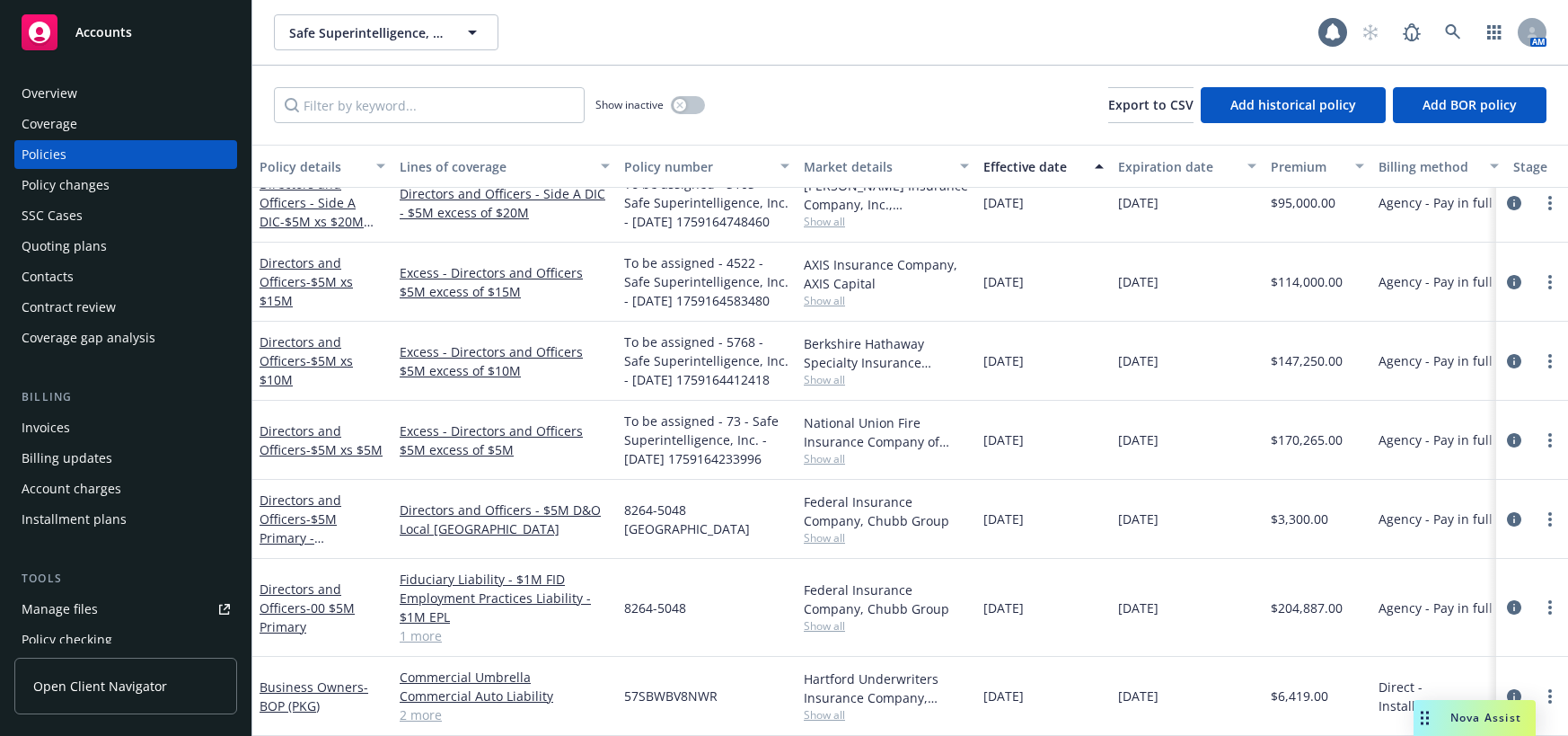
click at [431, 632] on link "1 more" at bounding box center [505, 636] width 210 height 18
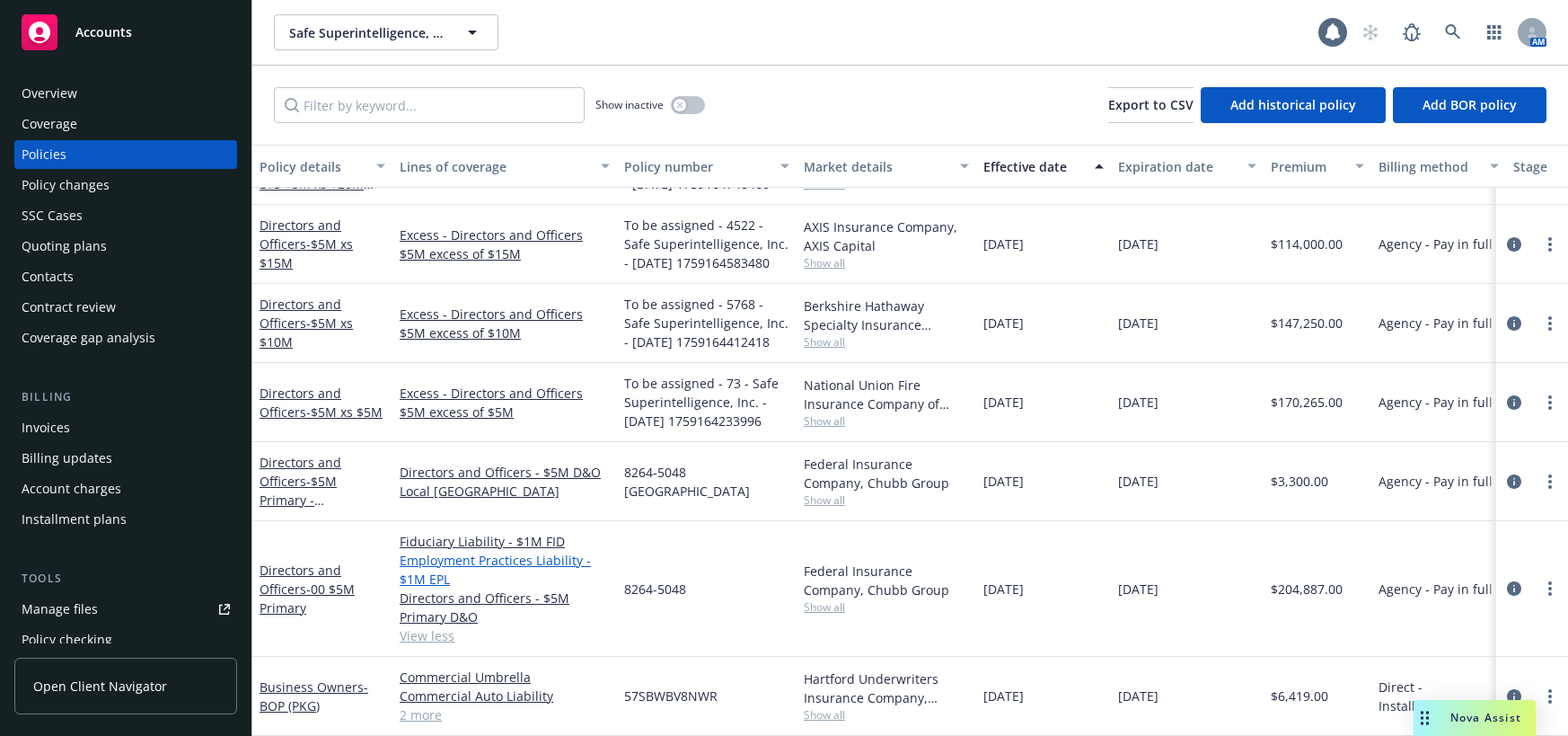
scroll to position [1010, 0]
click at [326, 580] on span "- 00 $5M Primary" at bounding box center [307, 598] width 95 height 36
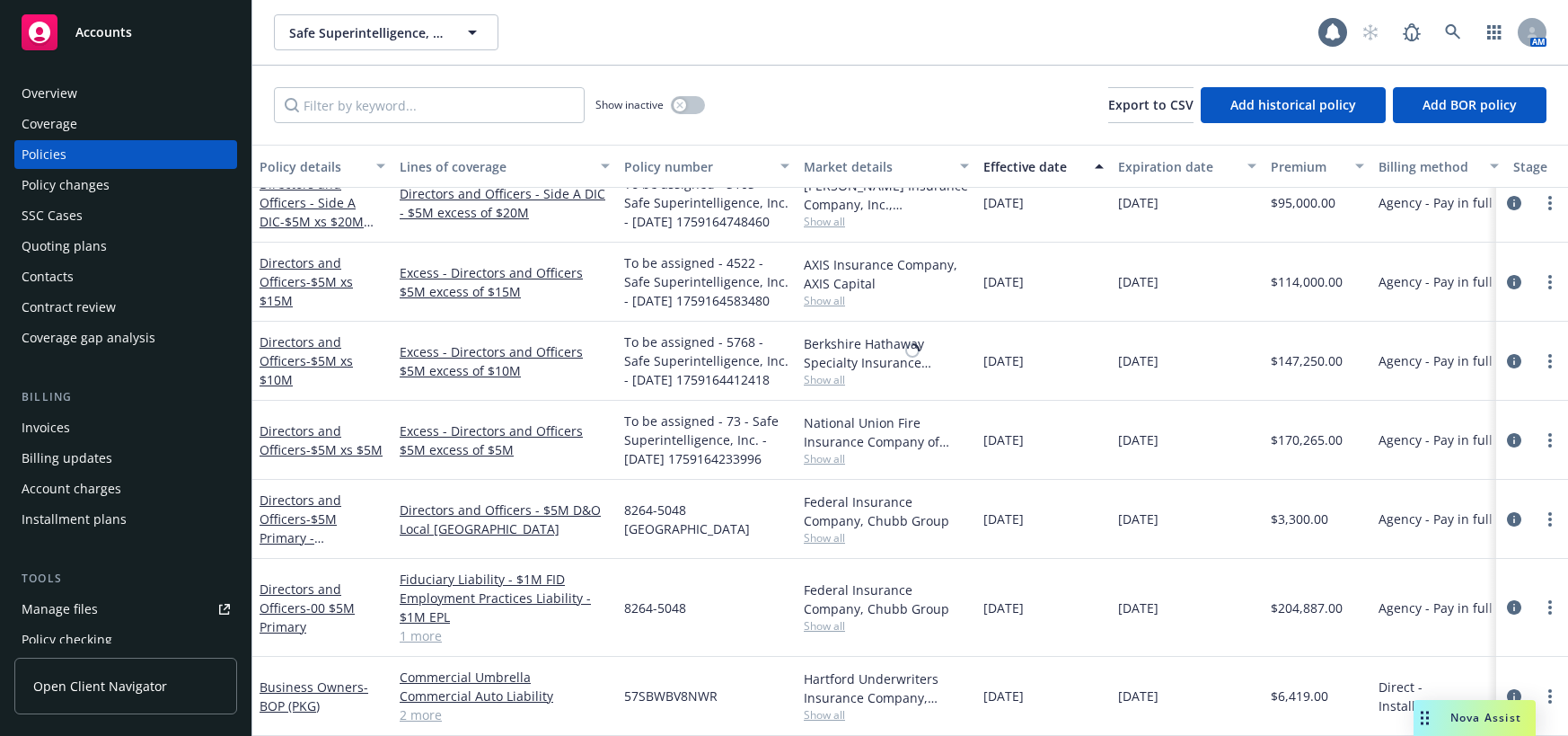
scroll to position [972, 0]
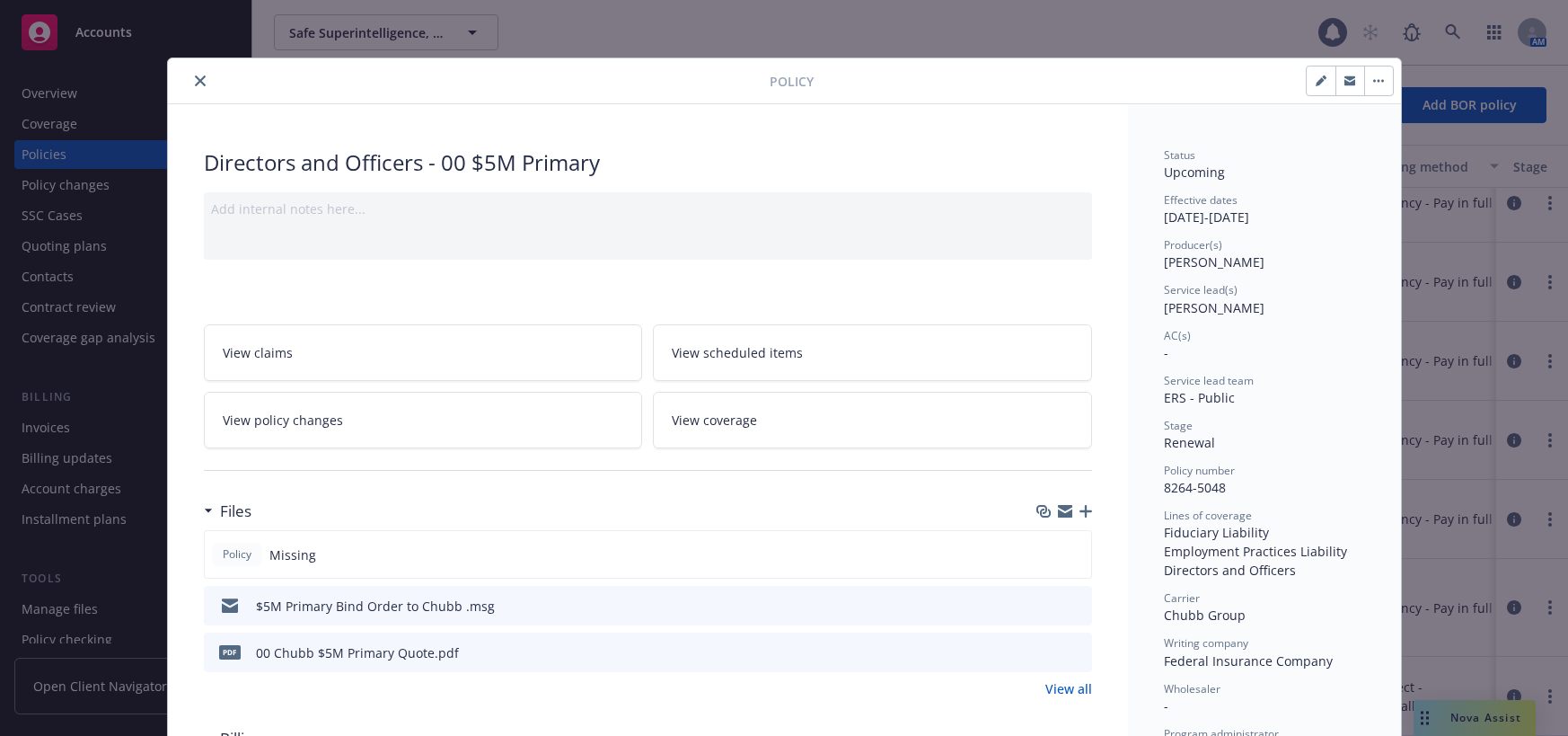
click at [1316, 79] on icon "button" at bounding box center [1321, 81] width 11 height 11
select select "RENEWAL"
select select "12"
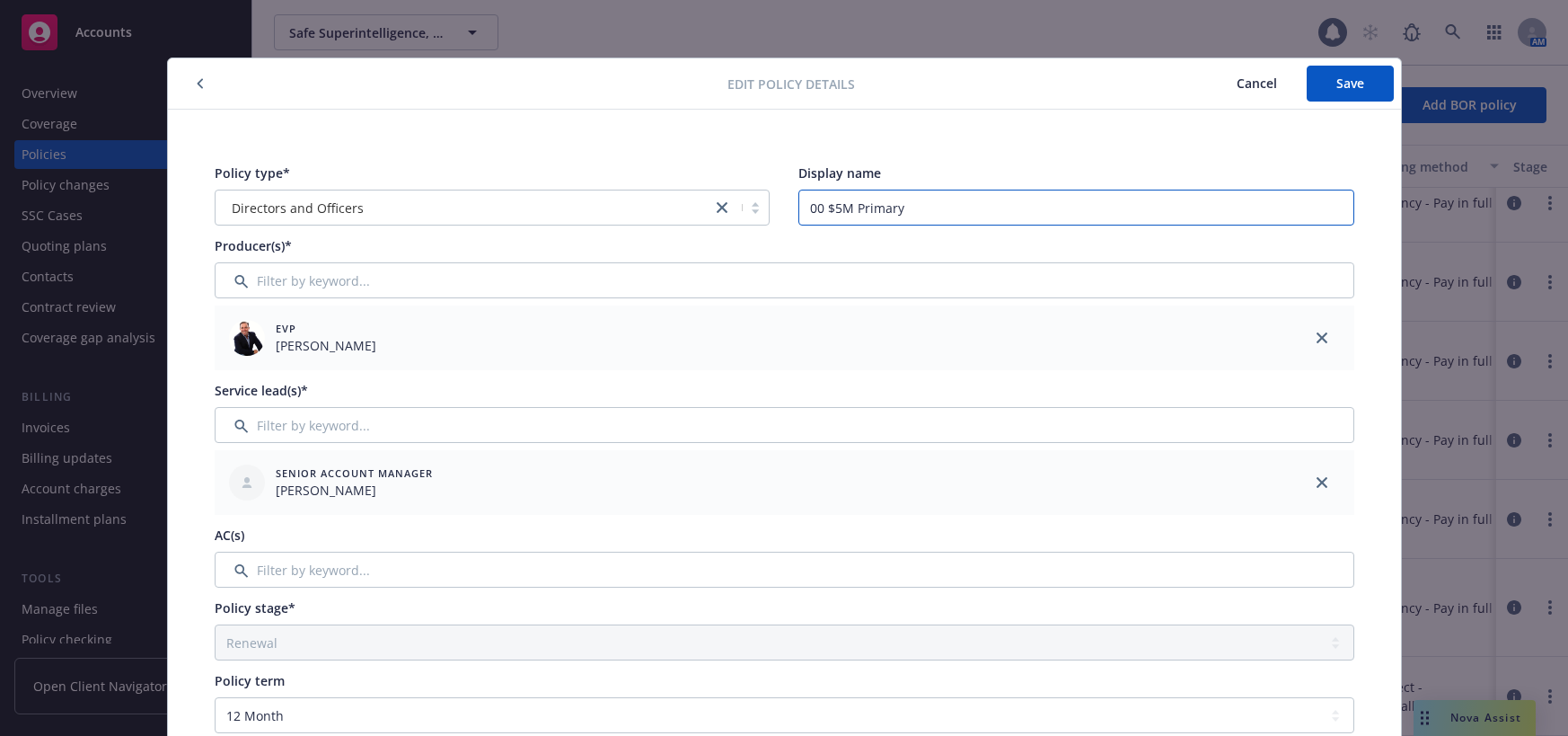
click at [819, 216] on input "00 $5M Primary" at bounding box center [1076, 207] width 556 height 36
type input "$5M Primary"
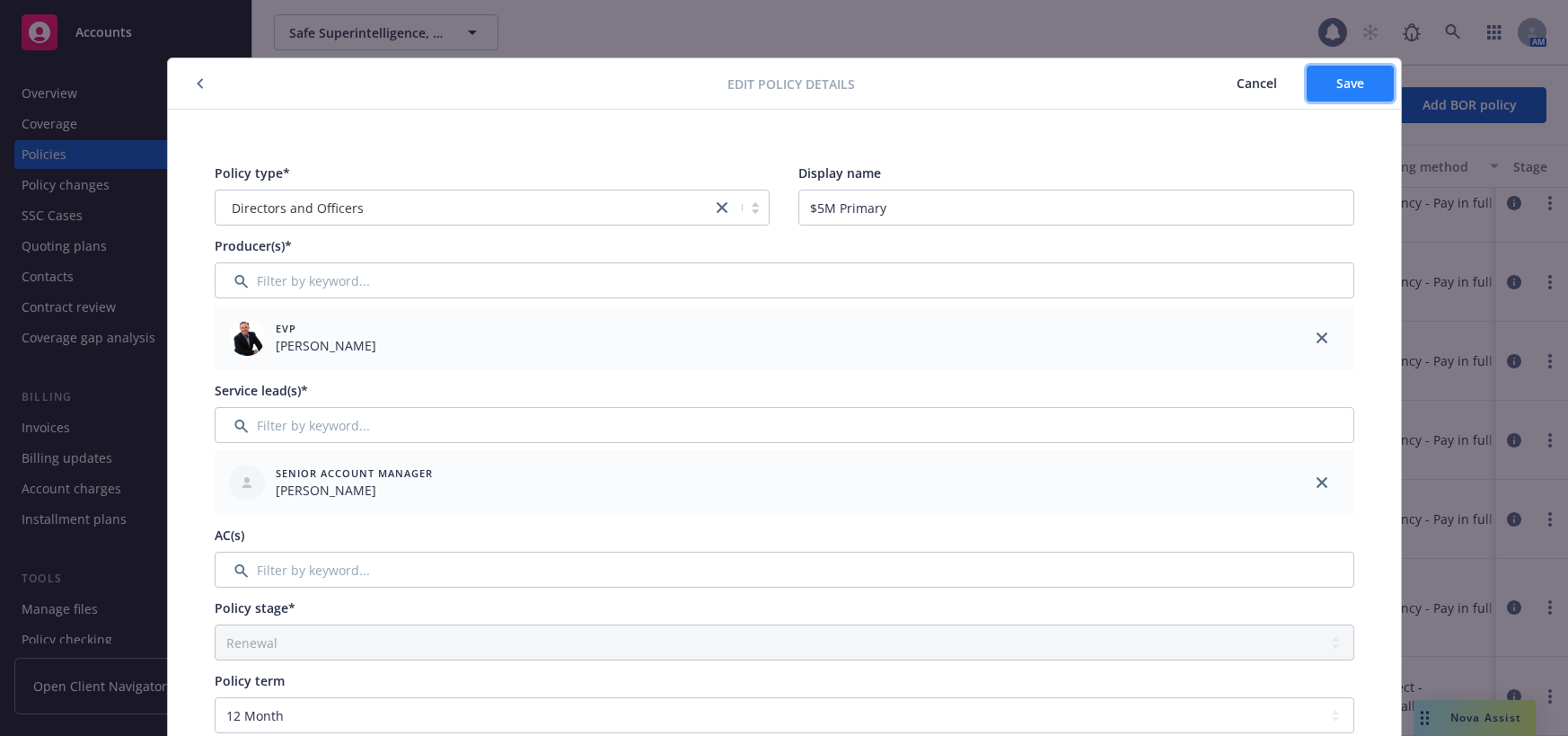
click at [1336, 88] on span "Save" at bounding box center [1350, 83] width 28 height 18
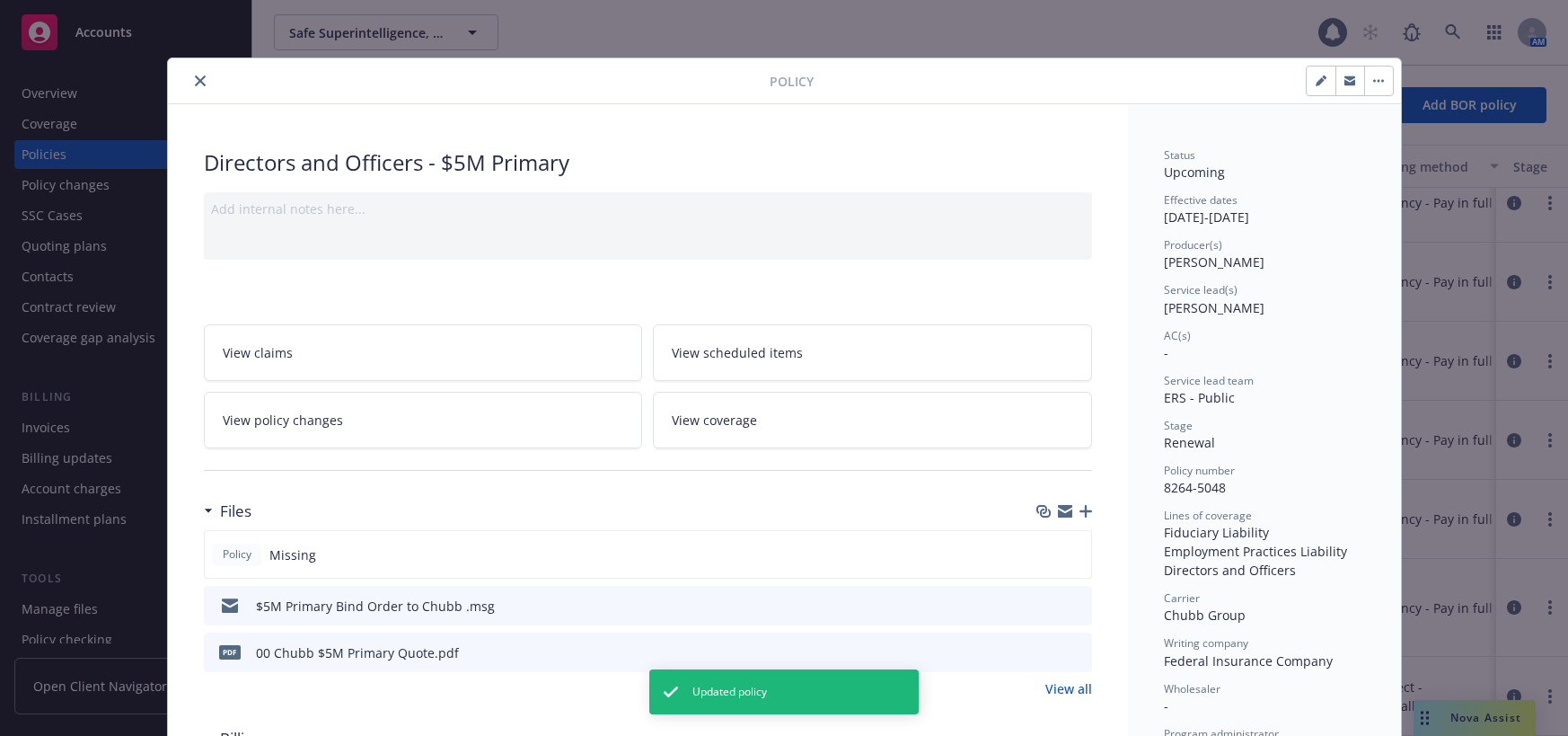
click at [195, 79] on icon "close" at bounding box center [201, 81] width 11 height 11
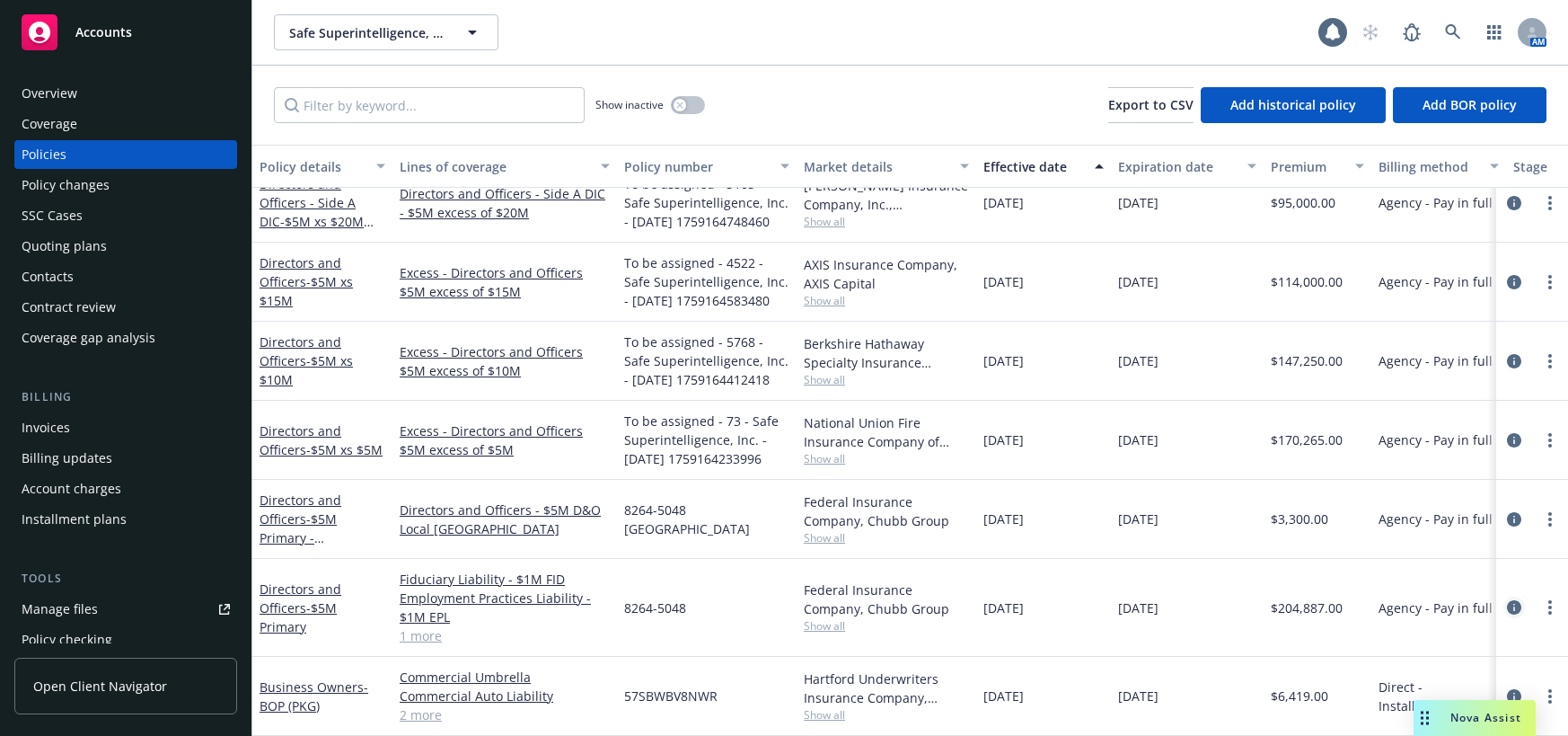
click at [1506, 602] on icon "circleInformation" at bounding box center [1514, 607] width 15 height 15
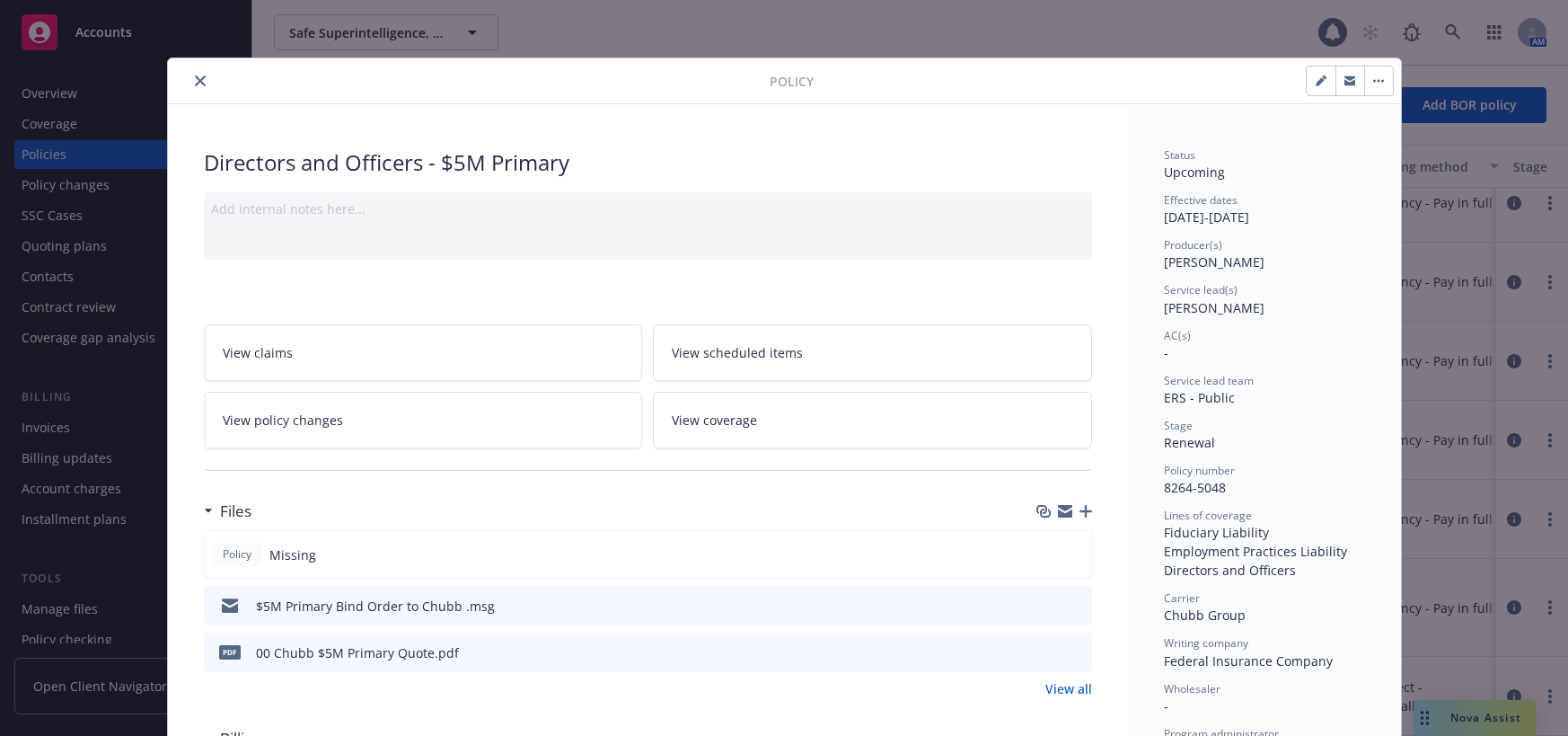
drag, startPoint x: 190, startPoint y: 78, endPoint x: 201, endPoint y: 89, distance: 15.6
click at [195, 78] on icon "close" at bounding box center [201, 81] width 11 height 11
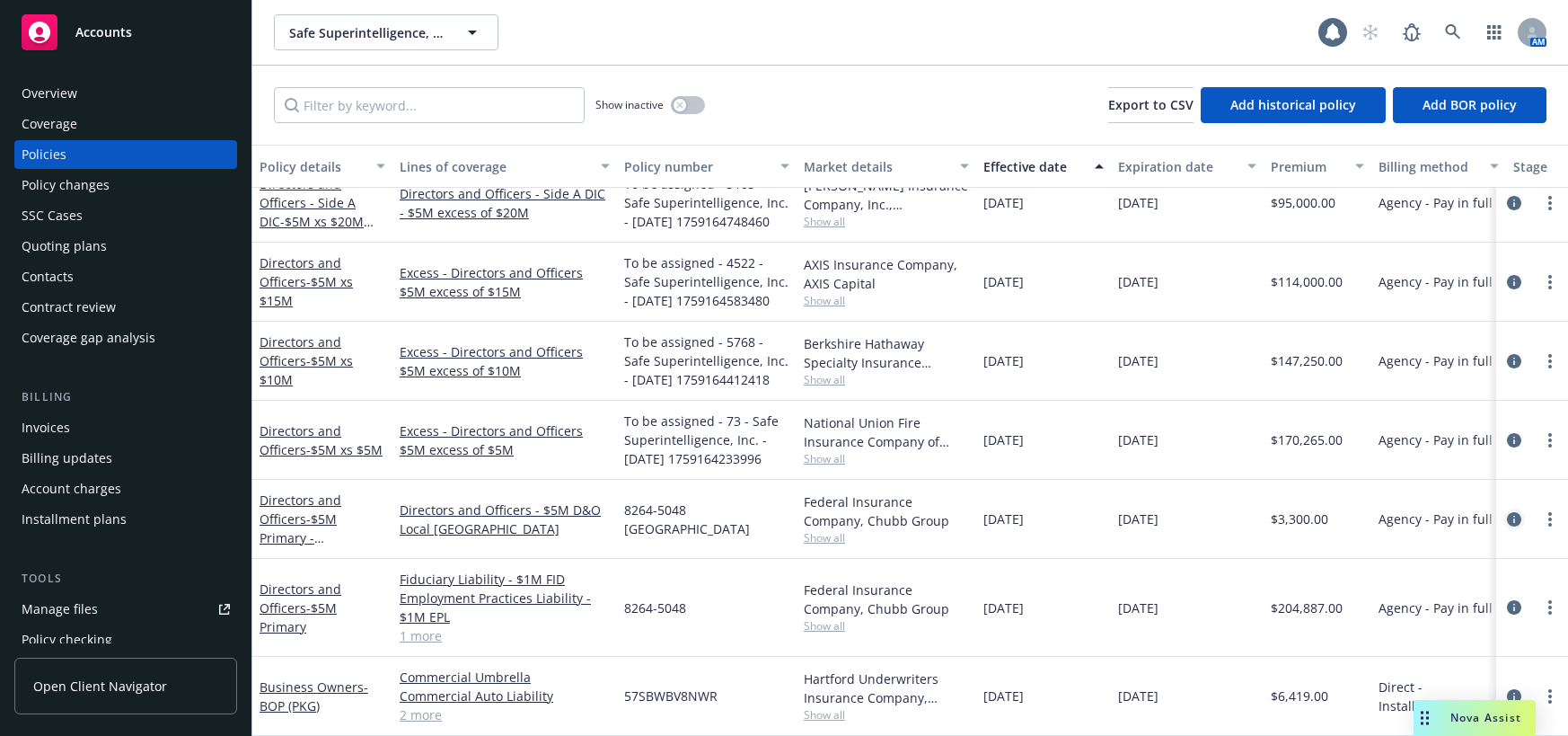
click at [1506, 514] on icon "circleInformation" at bounding box center [1514, 520] width 15 height 15
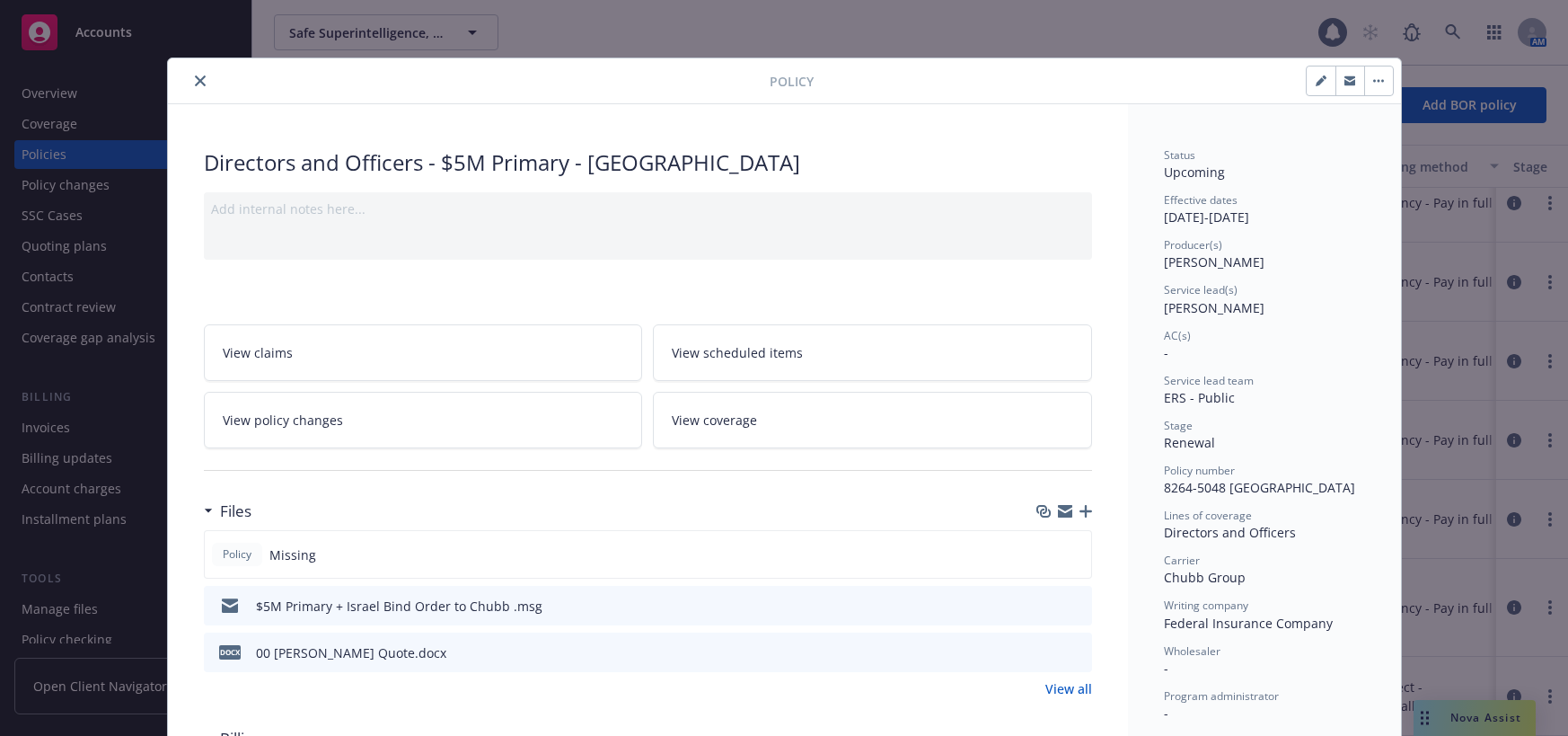
click at [195, 81] on icon "close" at bounding box center [201, 81] width 11 height 11
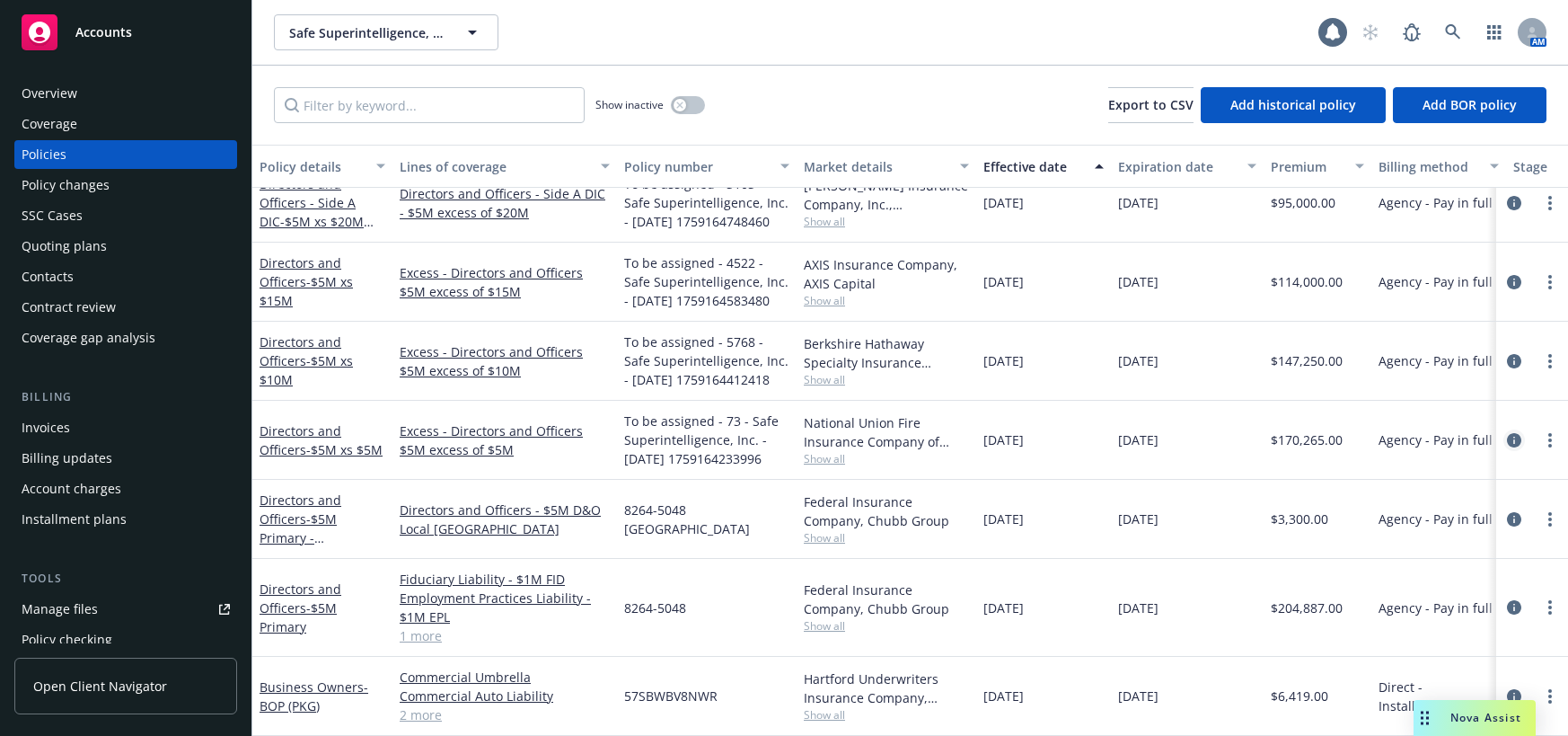
click at [1506, 433] on icon "circleInformation" at bounding box center [1514, 440] width 15 height 15
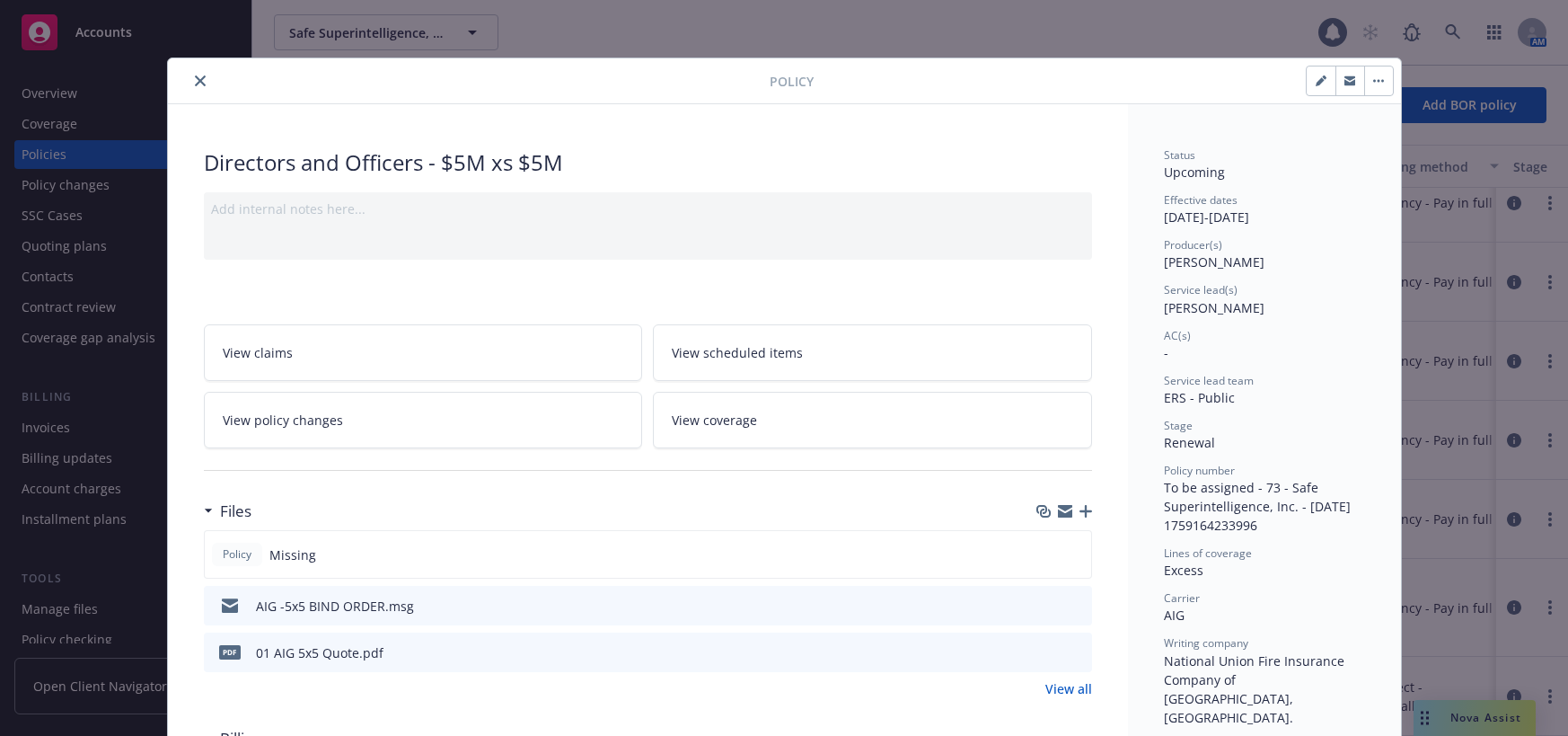
click at [198, 80] on icon "close" at bounding box center [201, 81] width 11 height 11
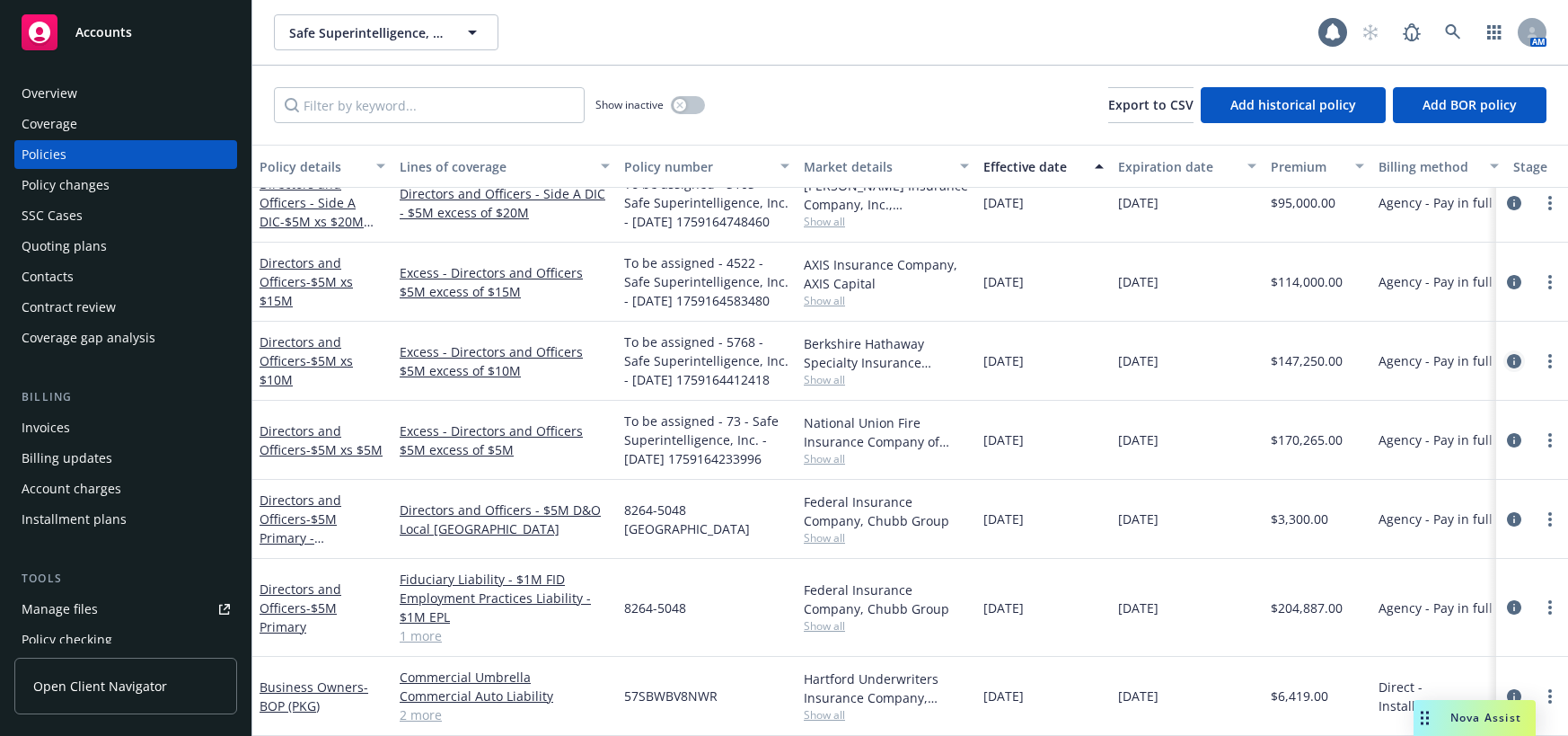
click at [1506, 356] on icon "circleInformation" at bounding box center [1514, 361] width 15 height 15
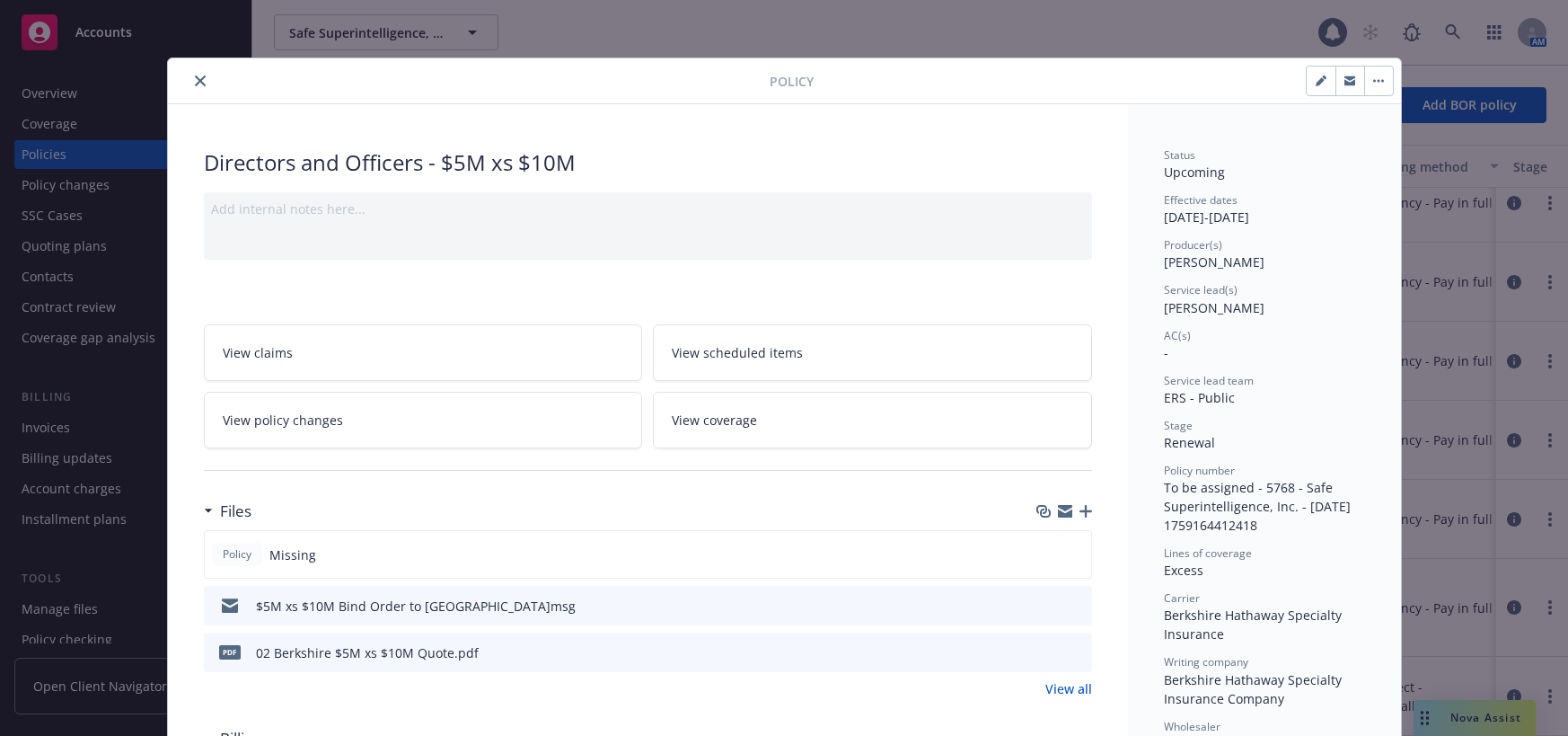
click at [195, 82] on icon "close" at bounding box center [201, 81] width 11 height 11
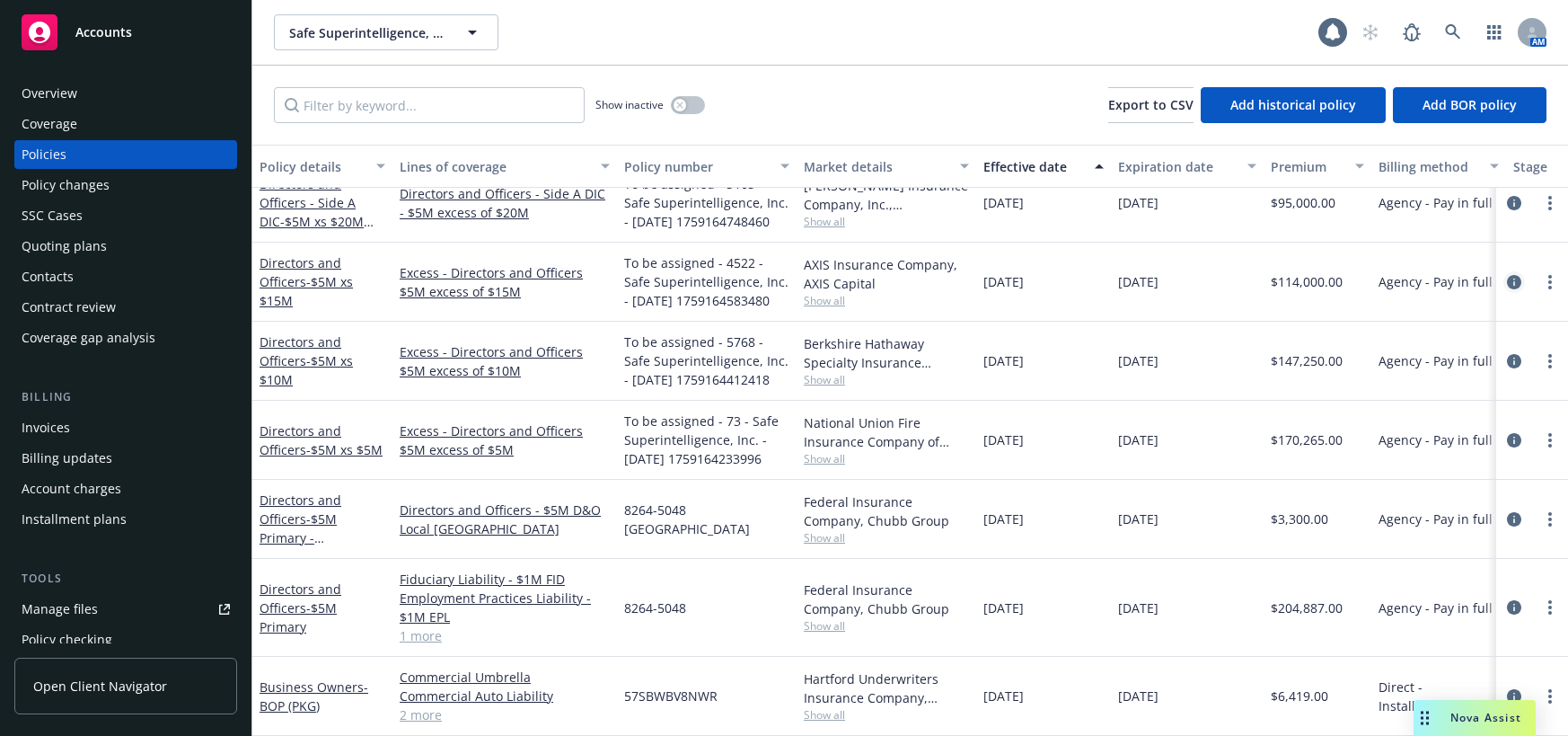
click at [1506, 280] on icon "circleInformation" at bounding box center [1514, 282] width 15 height 15
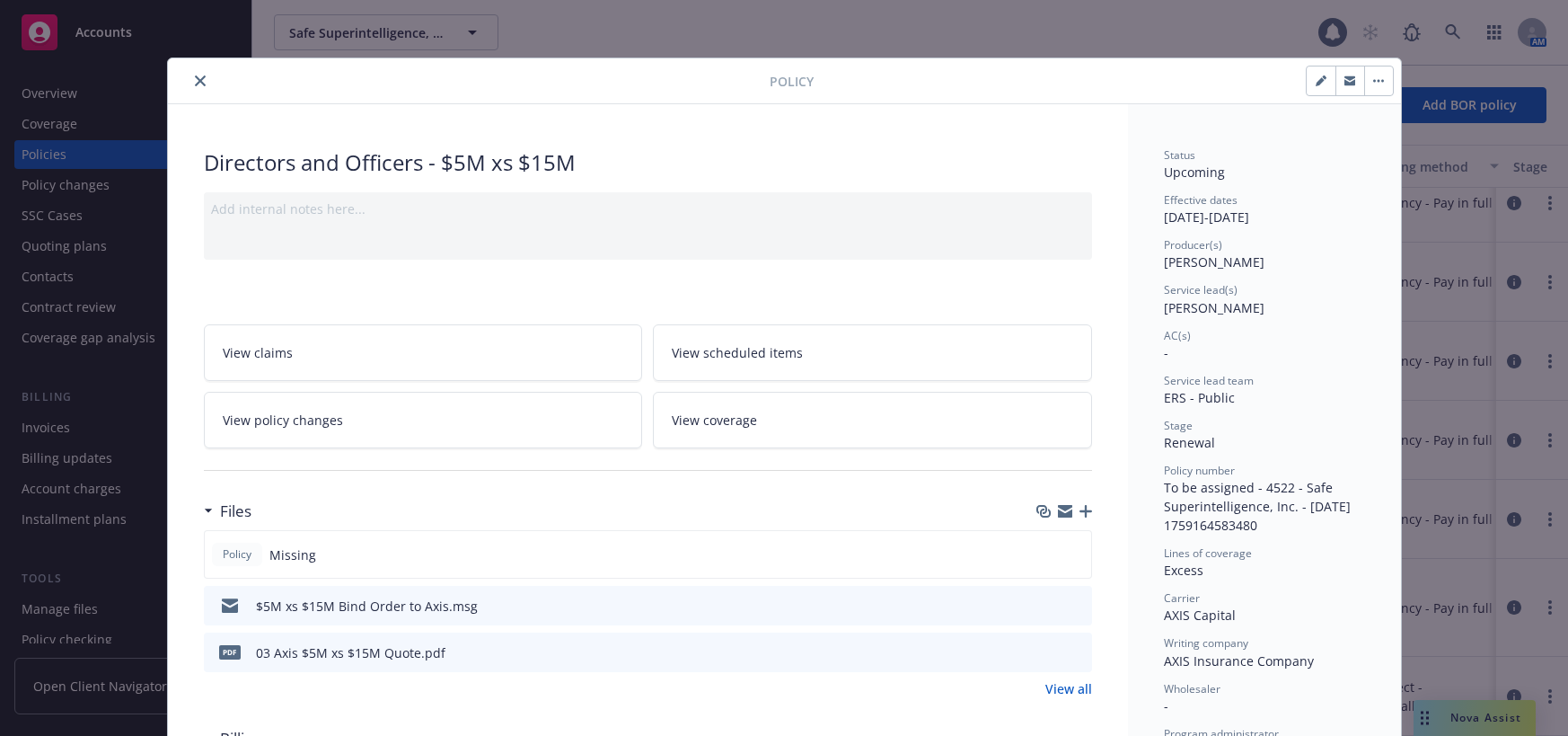
click at [195, 82] on icon "close" at bounding box center [201, 81] width 11 height 11
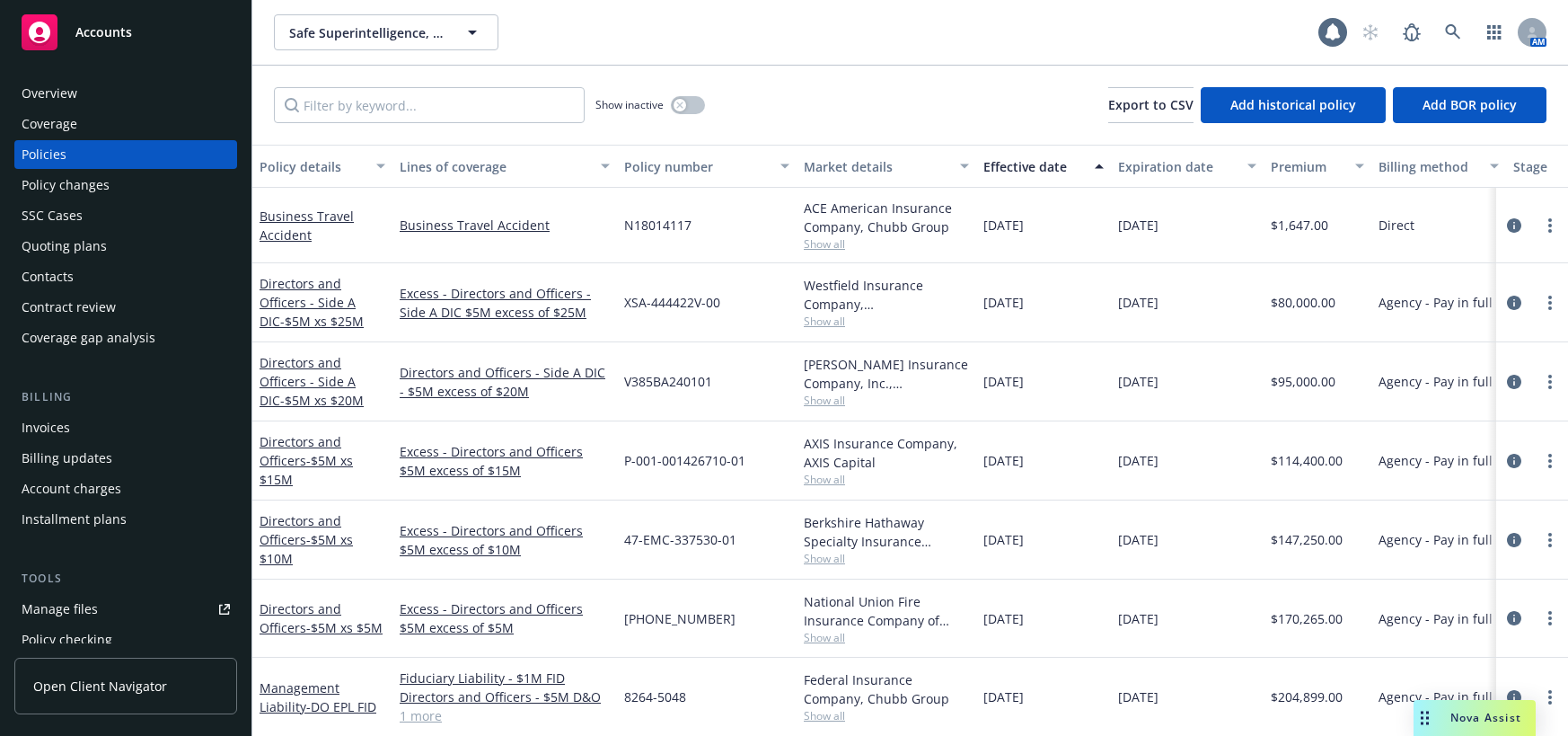
click at [55, 426] on div "Invoices" at bounding box center [45, 427] width 49 height 29
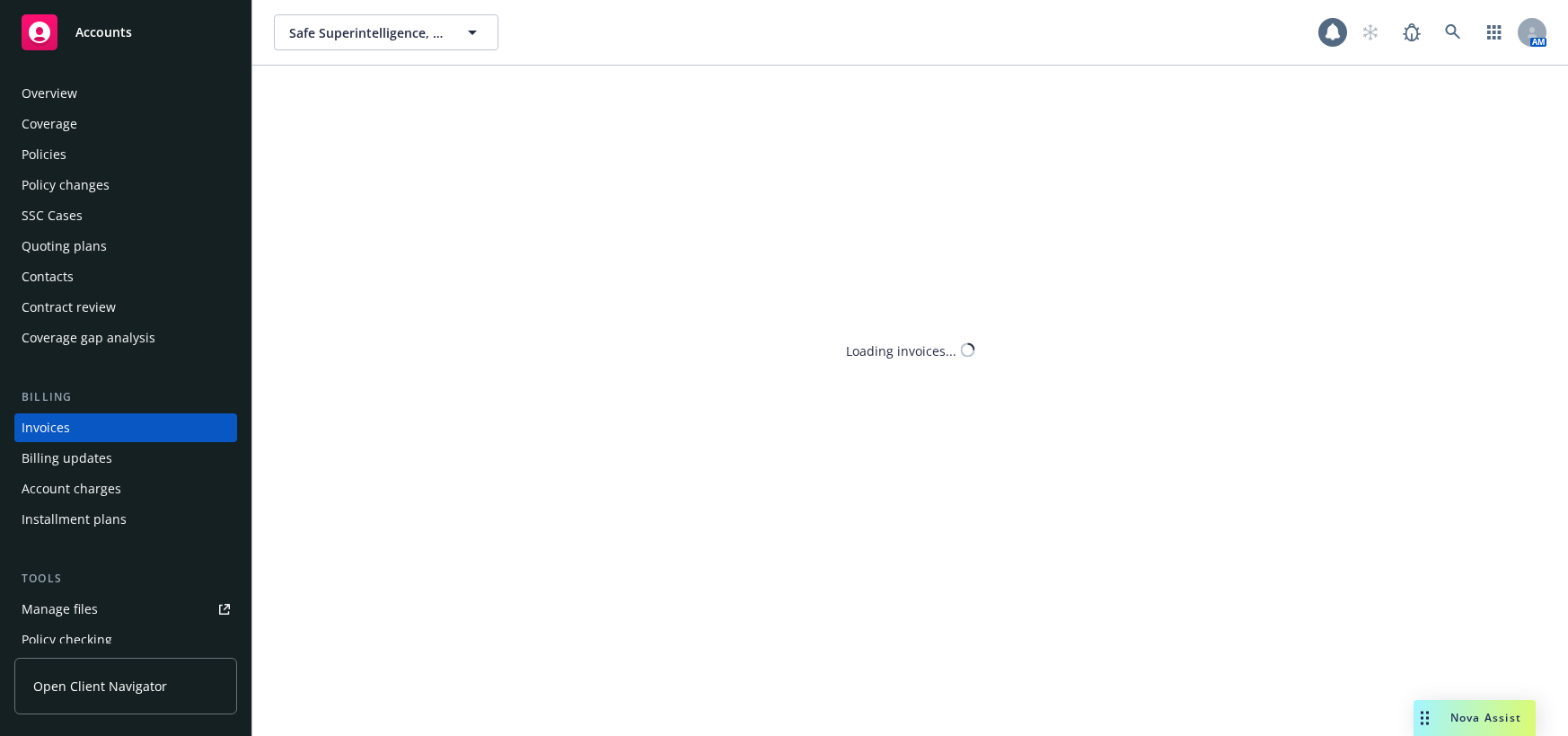
scroll to position [31, 0]
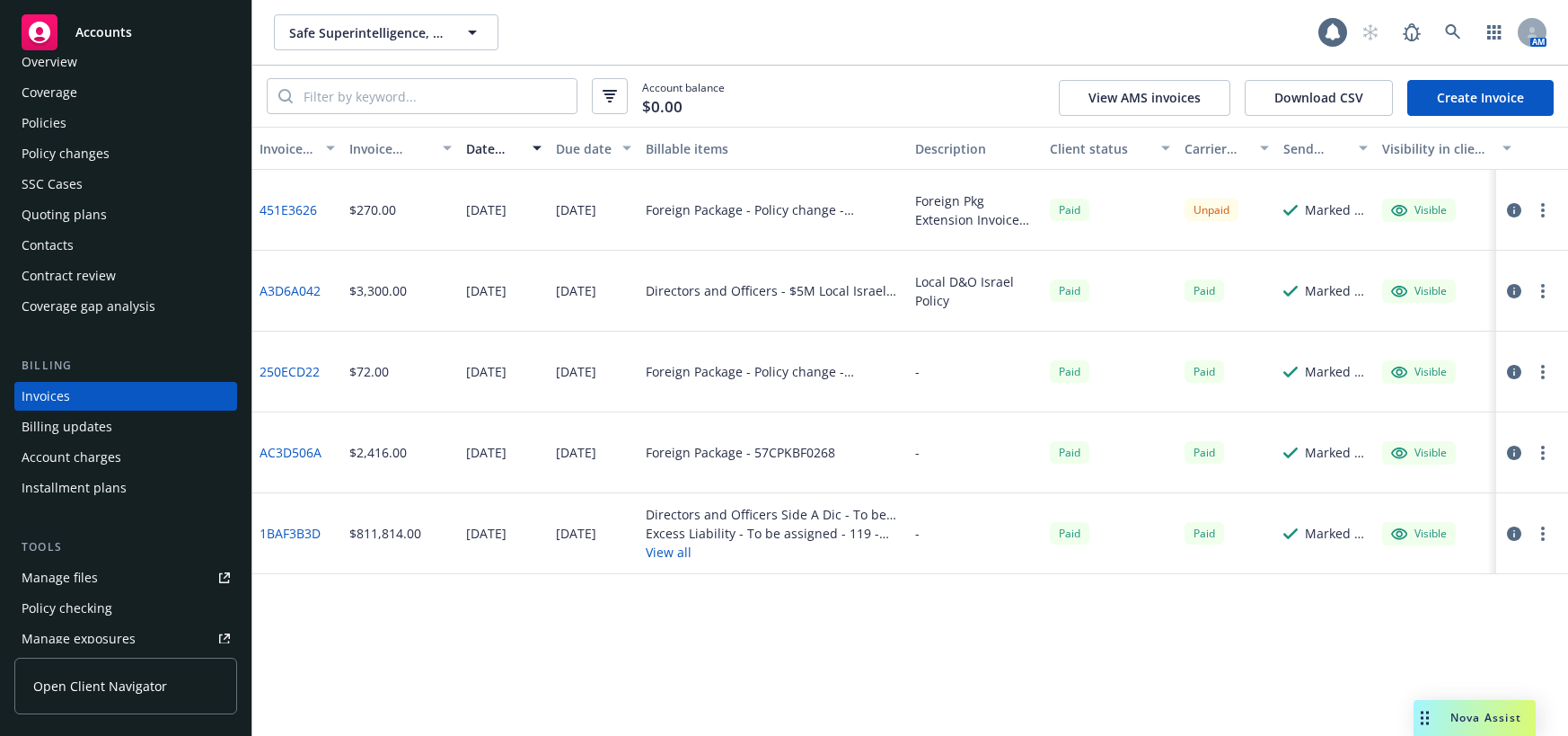
click at [1509, 98] on link "Create Invoice" at bounding box center [1480, 98] width 146 height 36
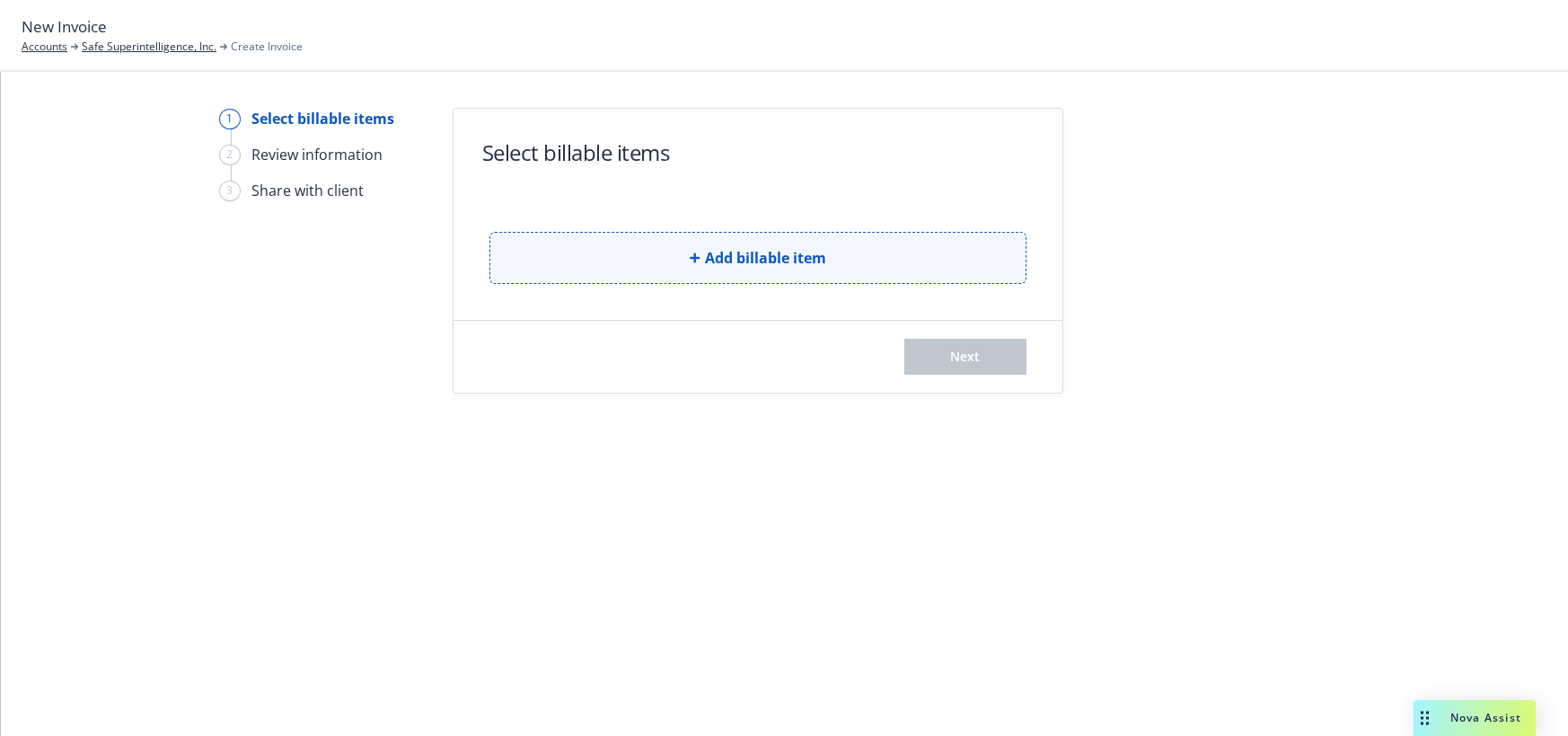
click at [796, 262] on span "Add billable item" at bounding box center [766, 257] width 122 height 21
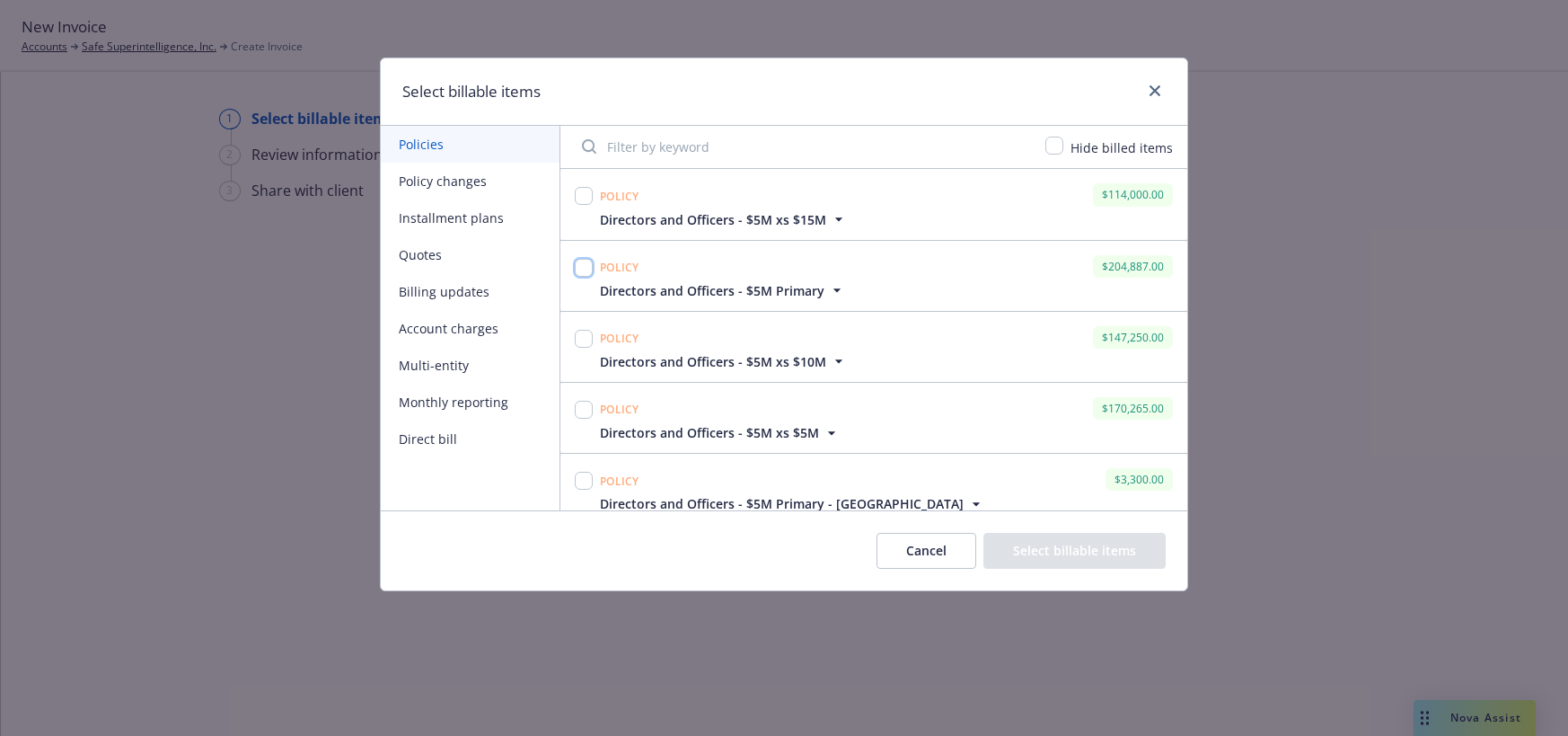
click at [584, 269] on input "checkbox" at bounding box center [584, 268] width 18 height 18
checkbox input "true"
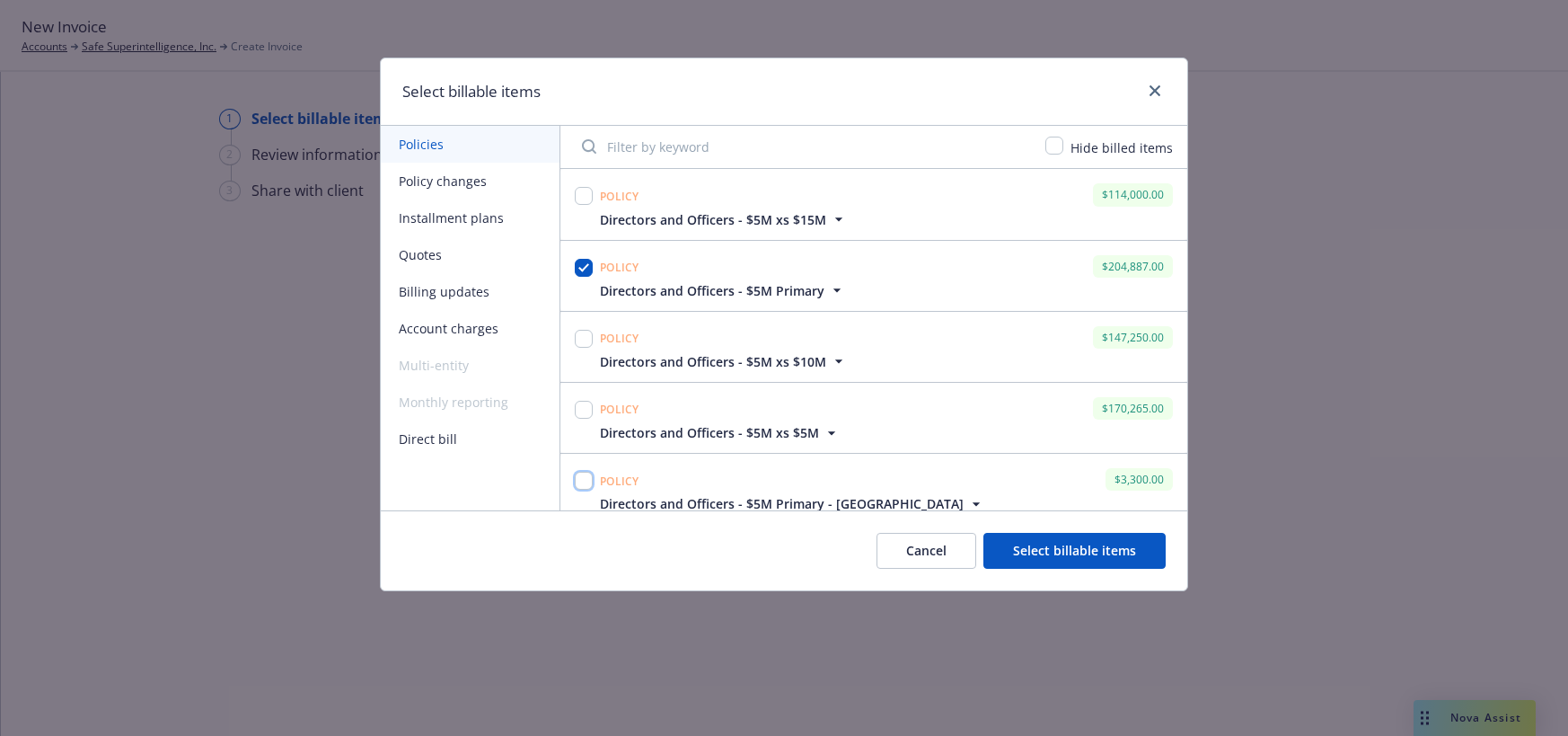
click at [588, 485] on input "checkbox" at bounding box center [584, 481] width 18 height 18
checkbox input "true"
click at [583, 414] on input "checkbox" at bounding box center [584, 410] width 18 height 18
checkbox input "true"
click at [581, 340] on input "checkbox" at bounding box center [584, 339] width 18 height 18
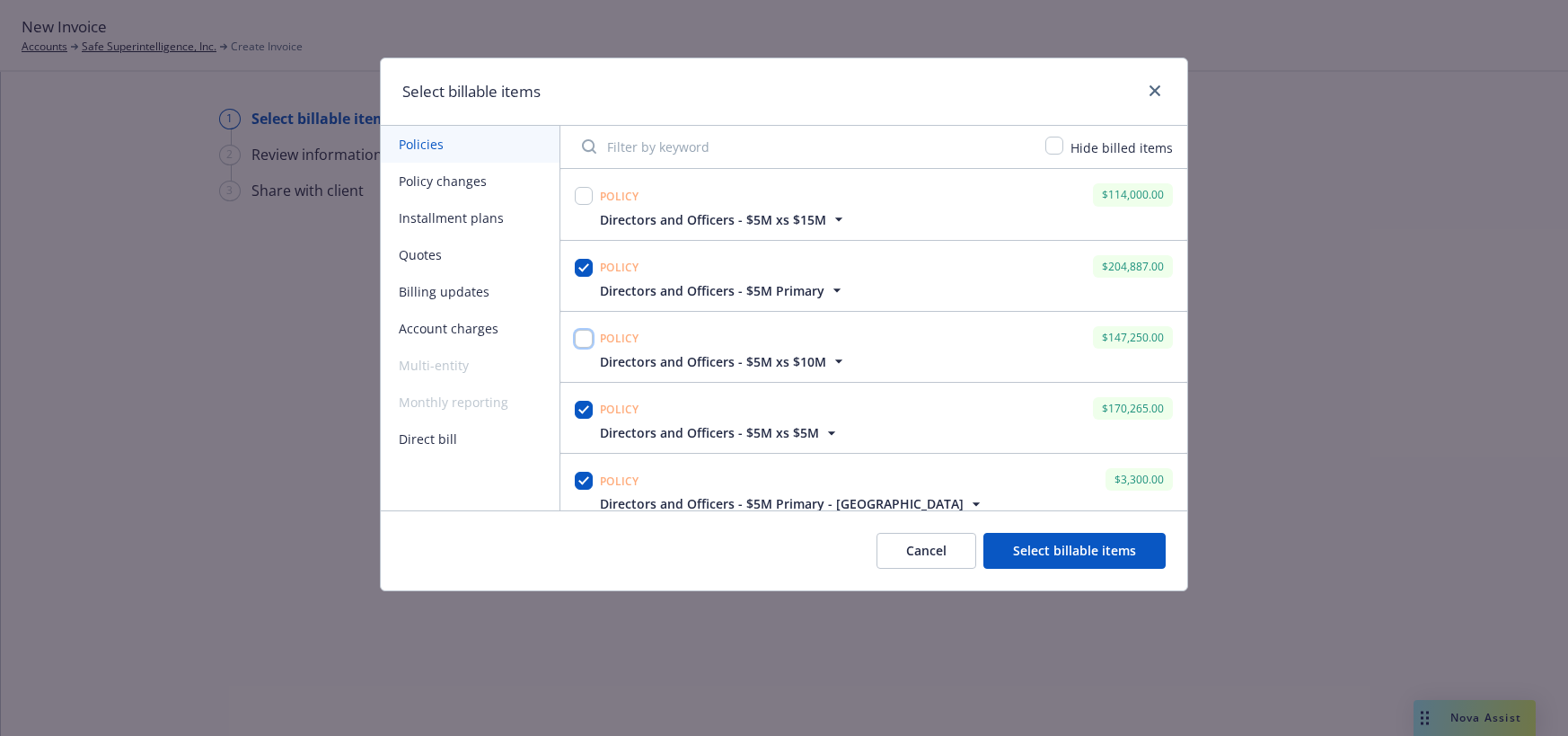
checkbox input "true"
click at [588, 199] on input "checkbox" at bounding box center [584, 196] width 18 height 18
checkbox input "true"
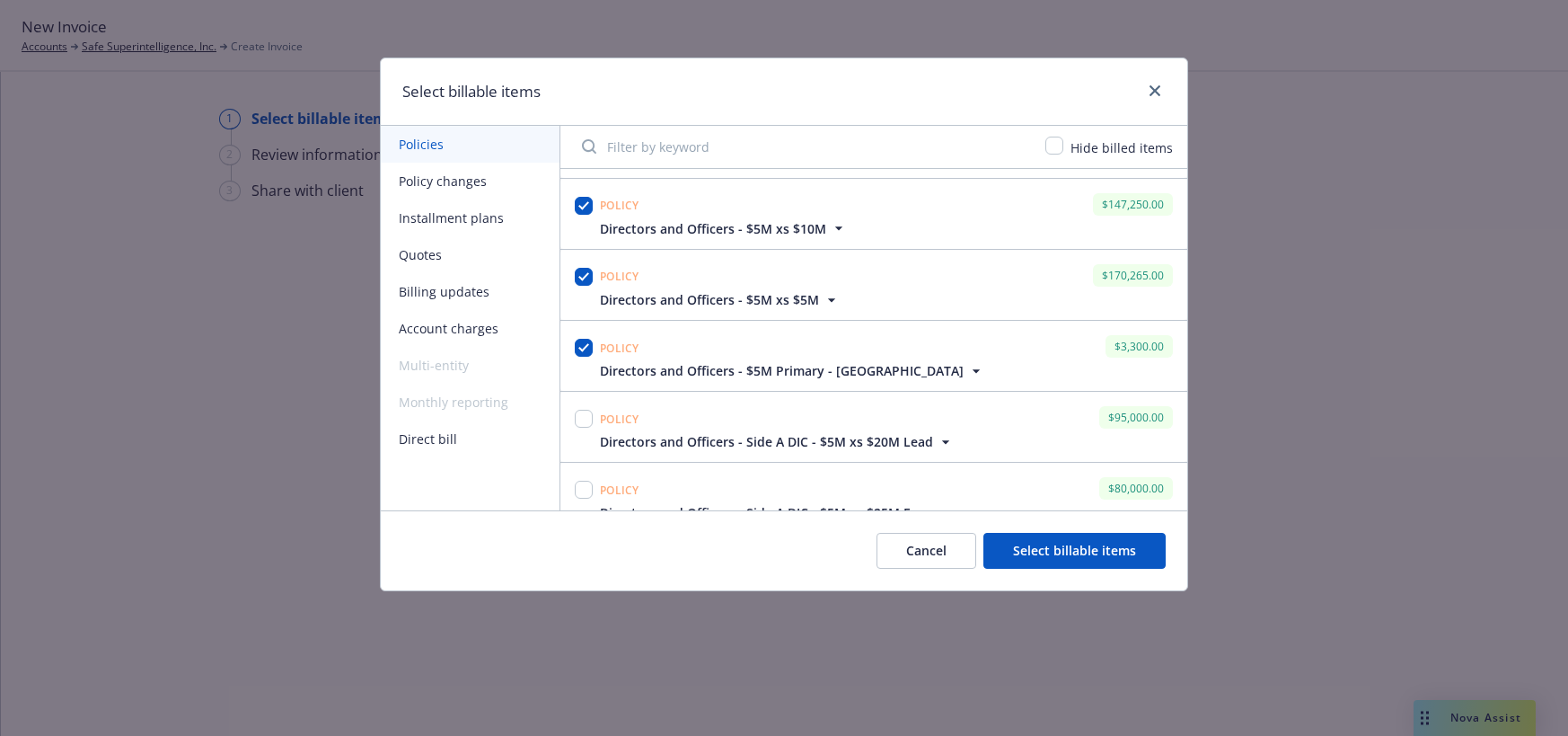
scroll to position [180, 0]
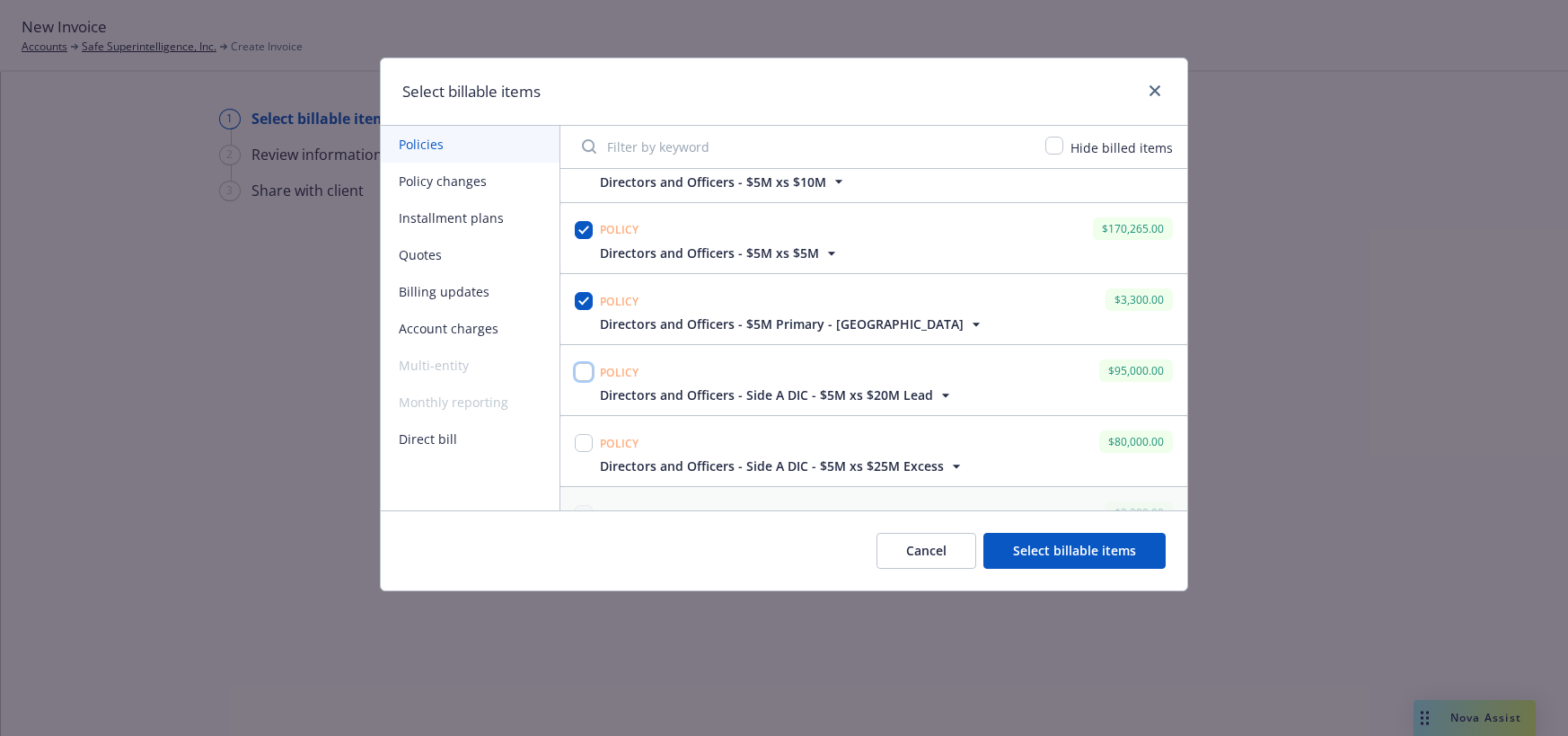
click at [579, 378] on input "checkbox" at bounding box center [584, 372] width 18 height 18
checkbox input "true"
click at [584, 444] on input "checkbox" at bounding box center [584, 443] width 18 height 18
checkbox input "true"
click at [1056, 543] on button "Select billable items" at bounding box center [1074, 550] width 182 height 36
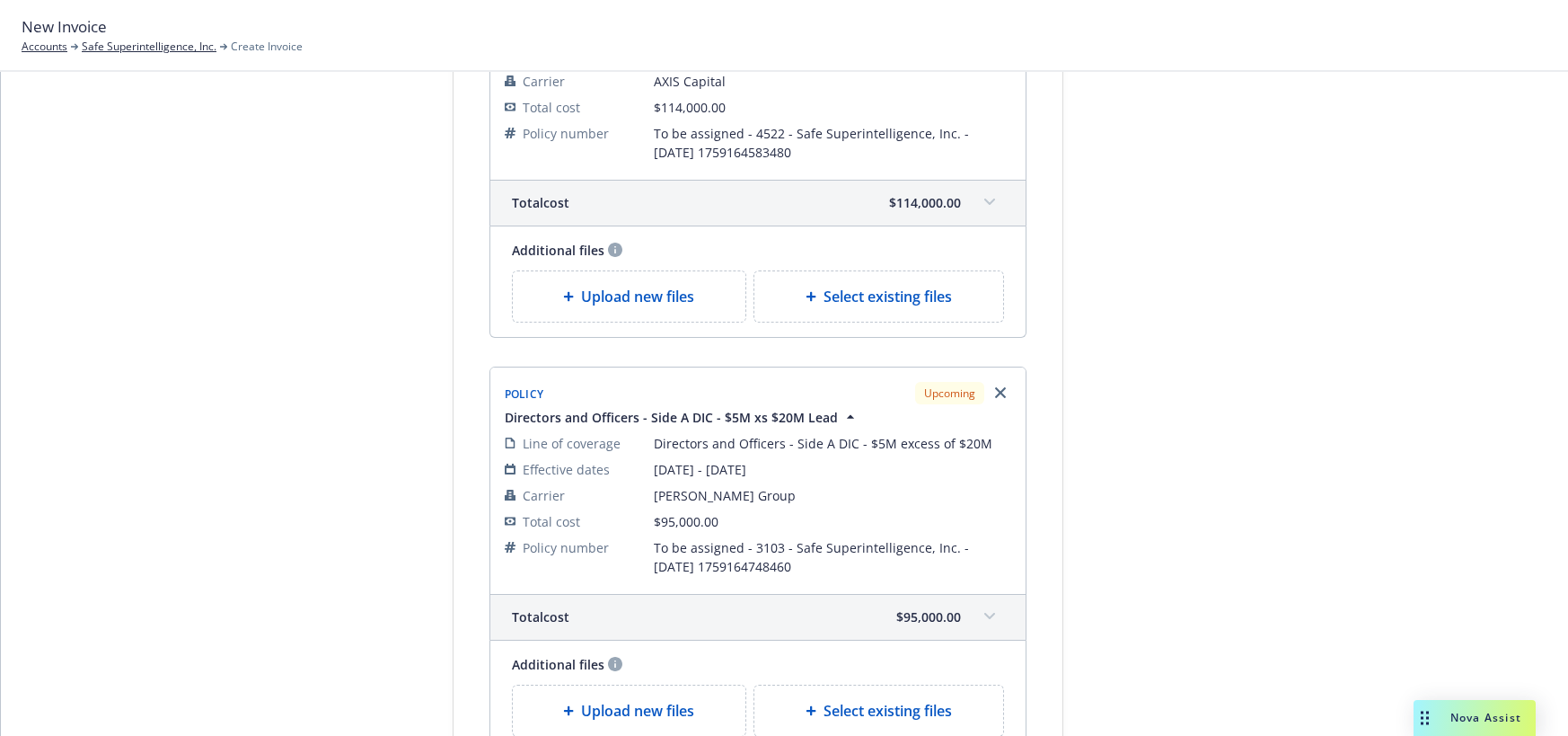
scroll to position [1617, 0]
